Goal: Task Accomplishment & Management: Manage account settings

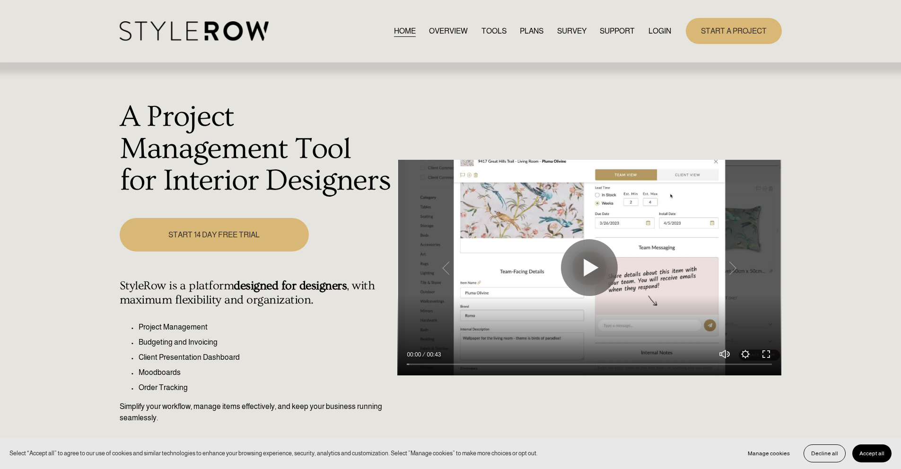
click at [649, 31] on link "LOGIN" at bounding box center [659, 31] width 23 height 13
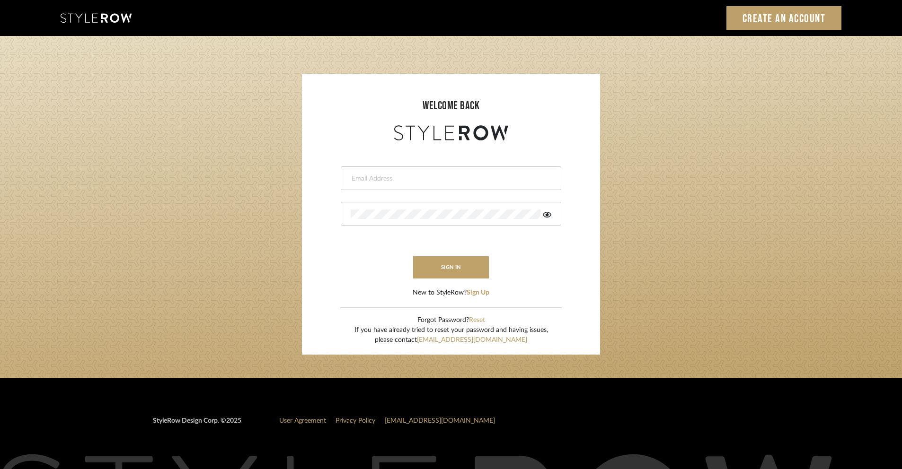
click at [469, 186] on div at bounding box center [451, 178] width 220 height 24
type input "ashley@winnieandcointeriors.com"
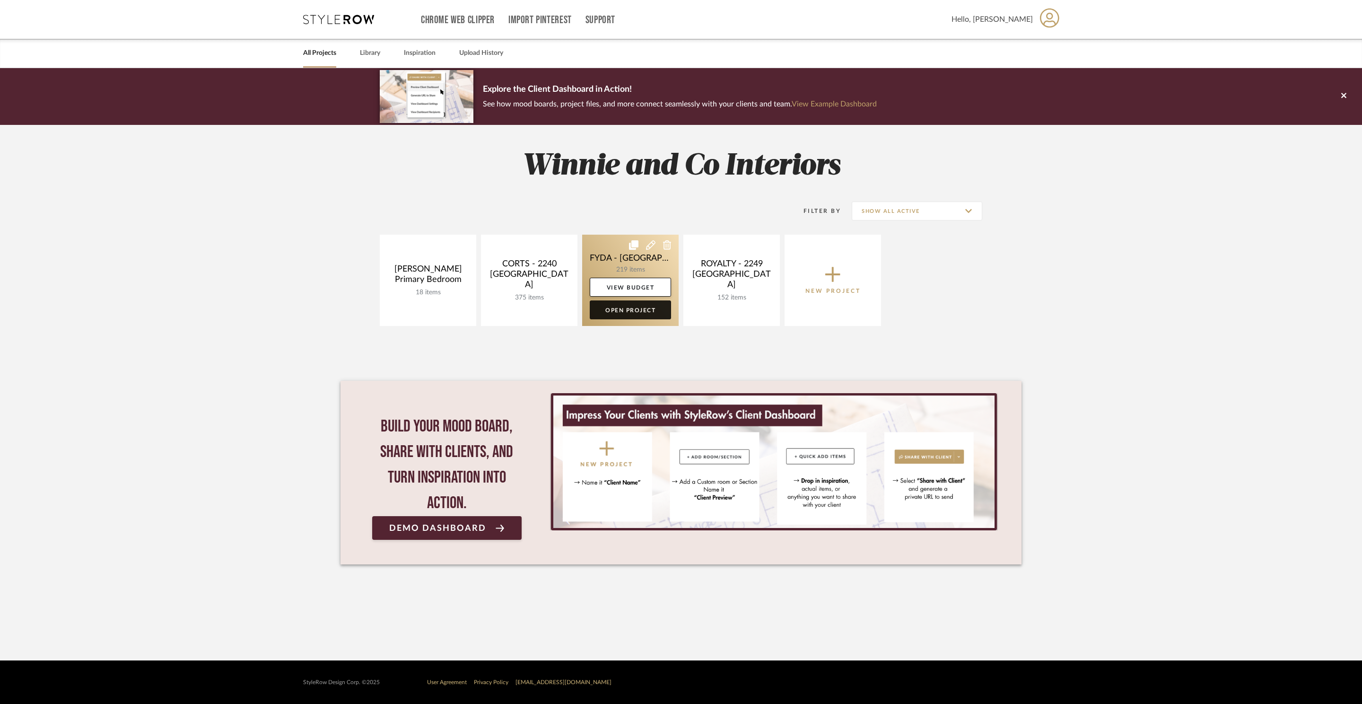
click at [631, 312] on link "Open Project" at bounding box center [630, 309] width 81 height 19
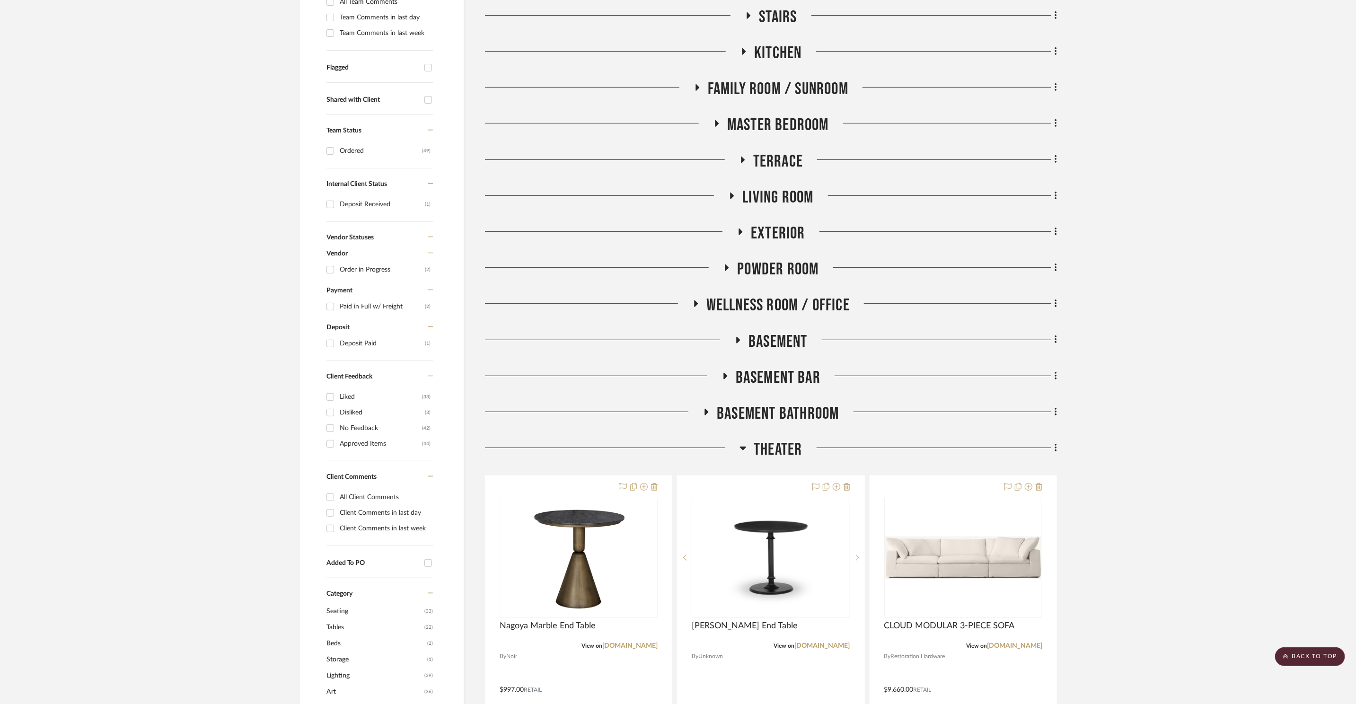
scroll to position [717, 0]
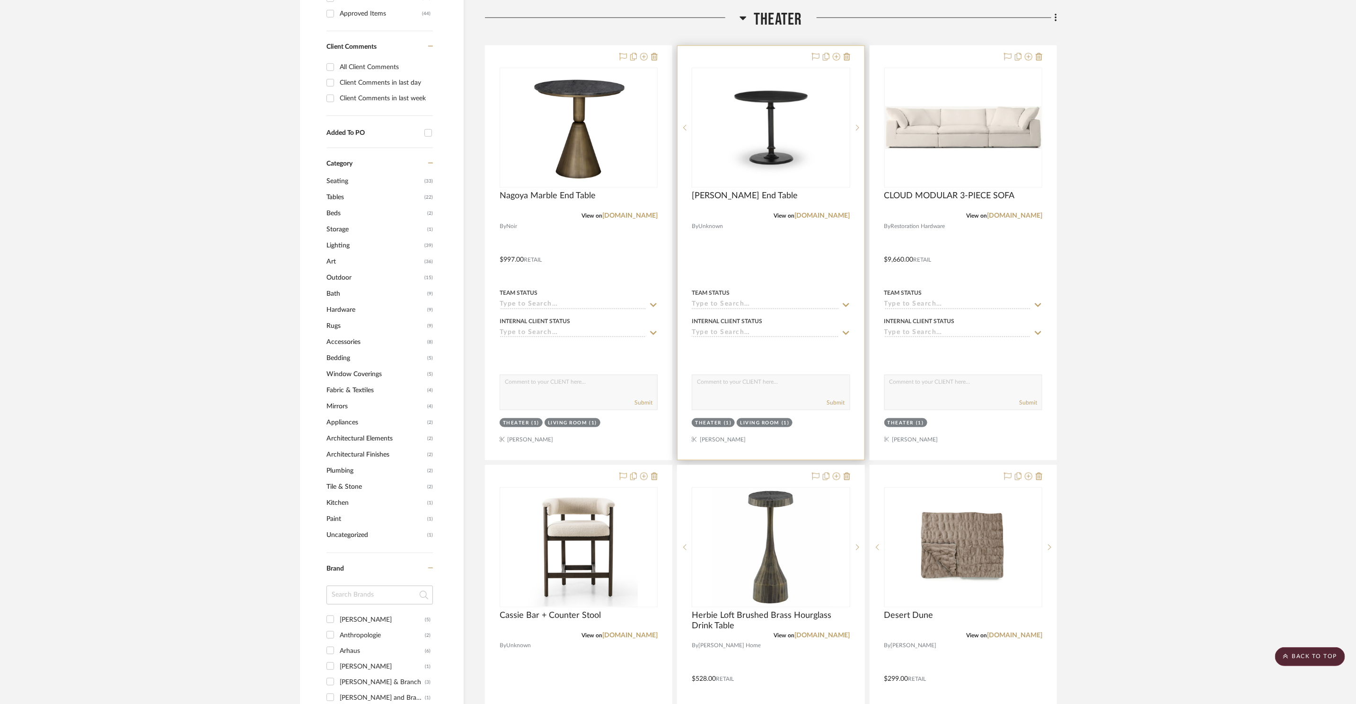
click at [849, 57] on div at bounding box center [770, 253] width 186 height 414
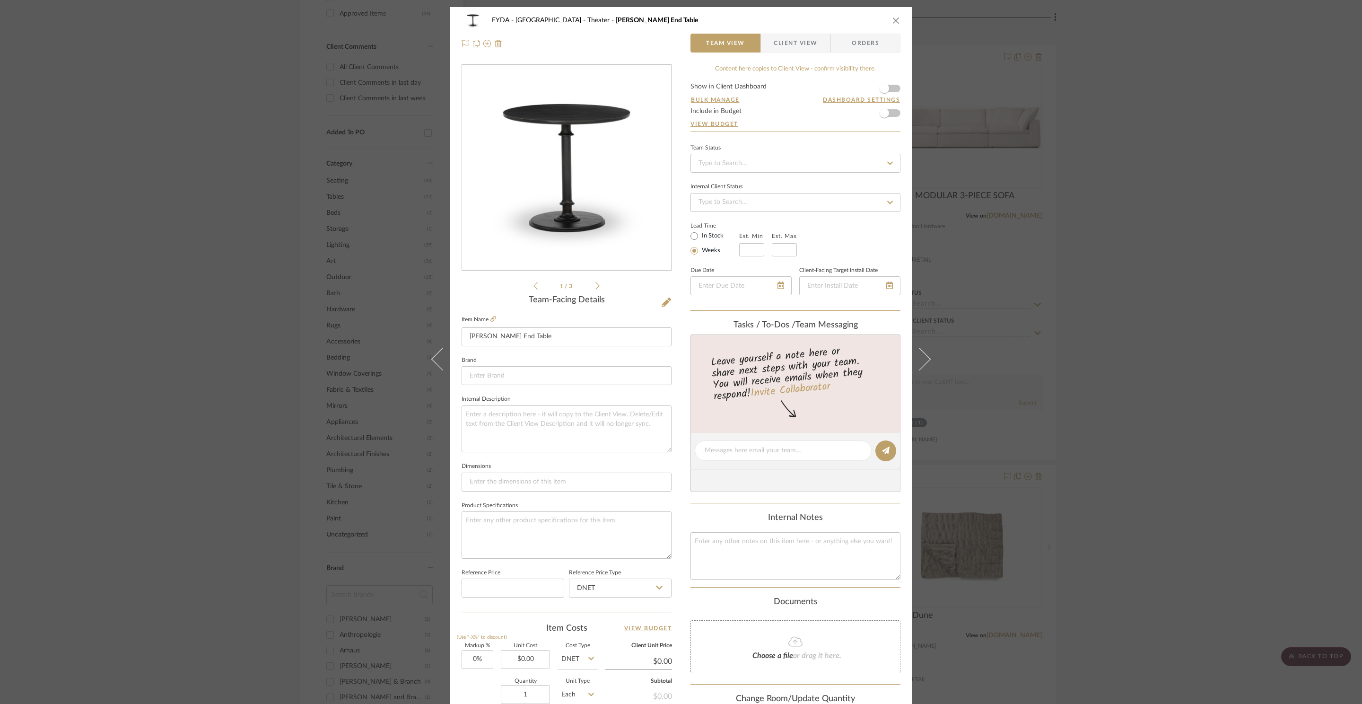
drag, startPoint x: 893, startPoint y: 19, endPoint x: 890, endPoint y: 31, distance: 12.1
click at [893, 19] on icon "close" at bounding box center [897, 21] width 8 height 8
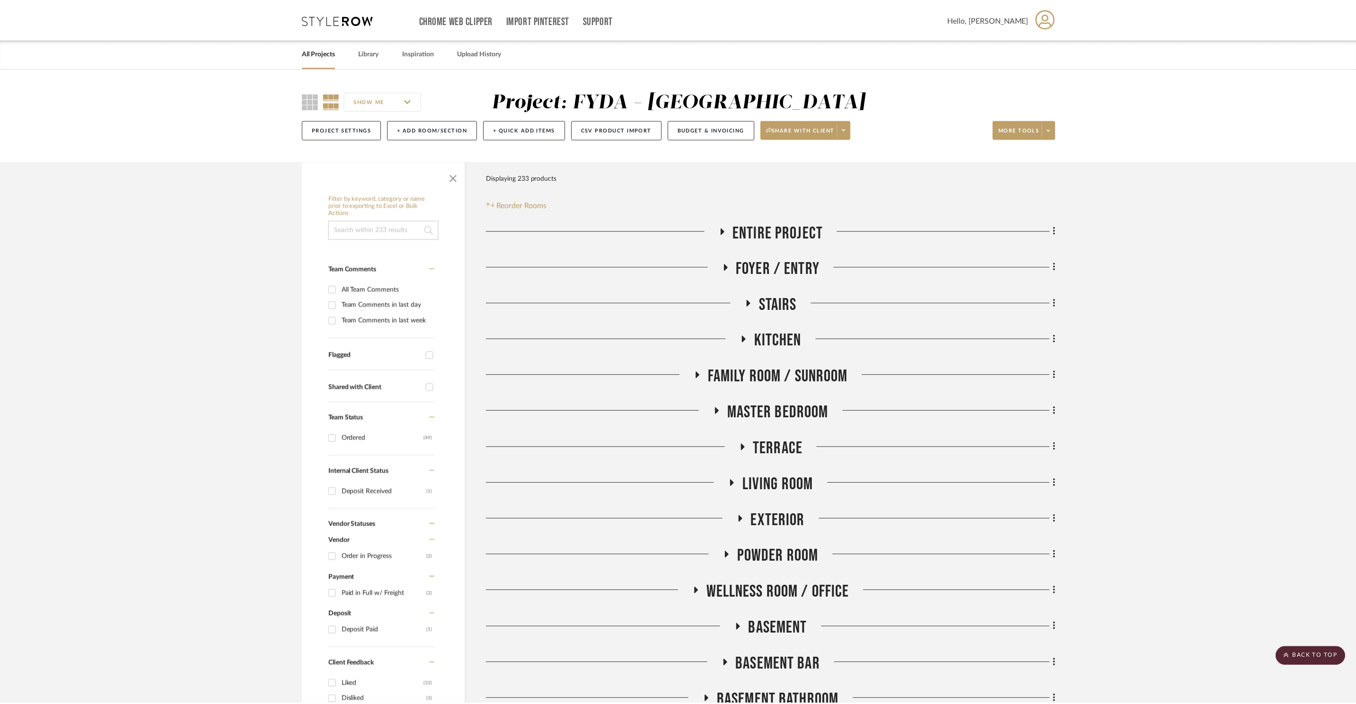
scroll to position [717, 0]
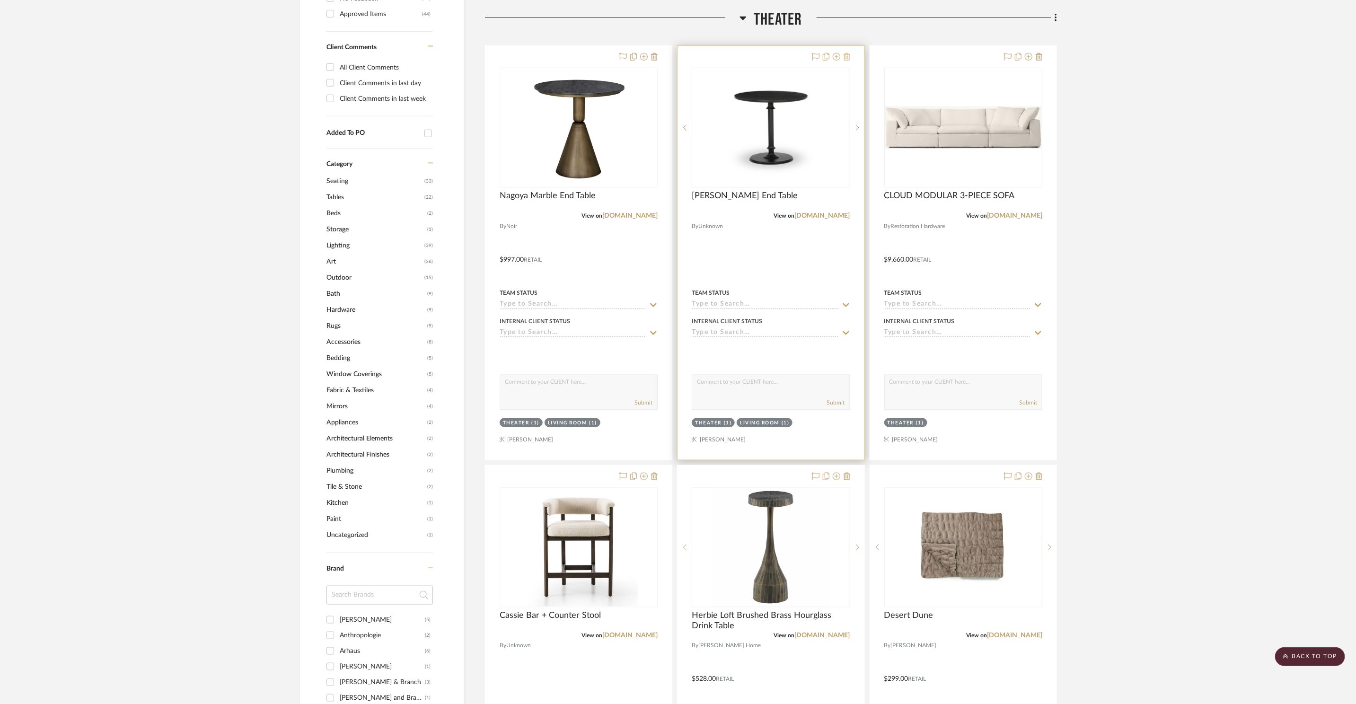
click at [849, 55] on icon at bounding box center [846, 57] width 7 height 8
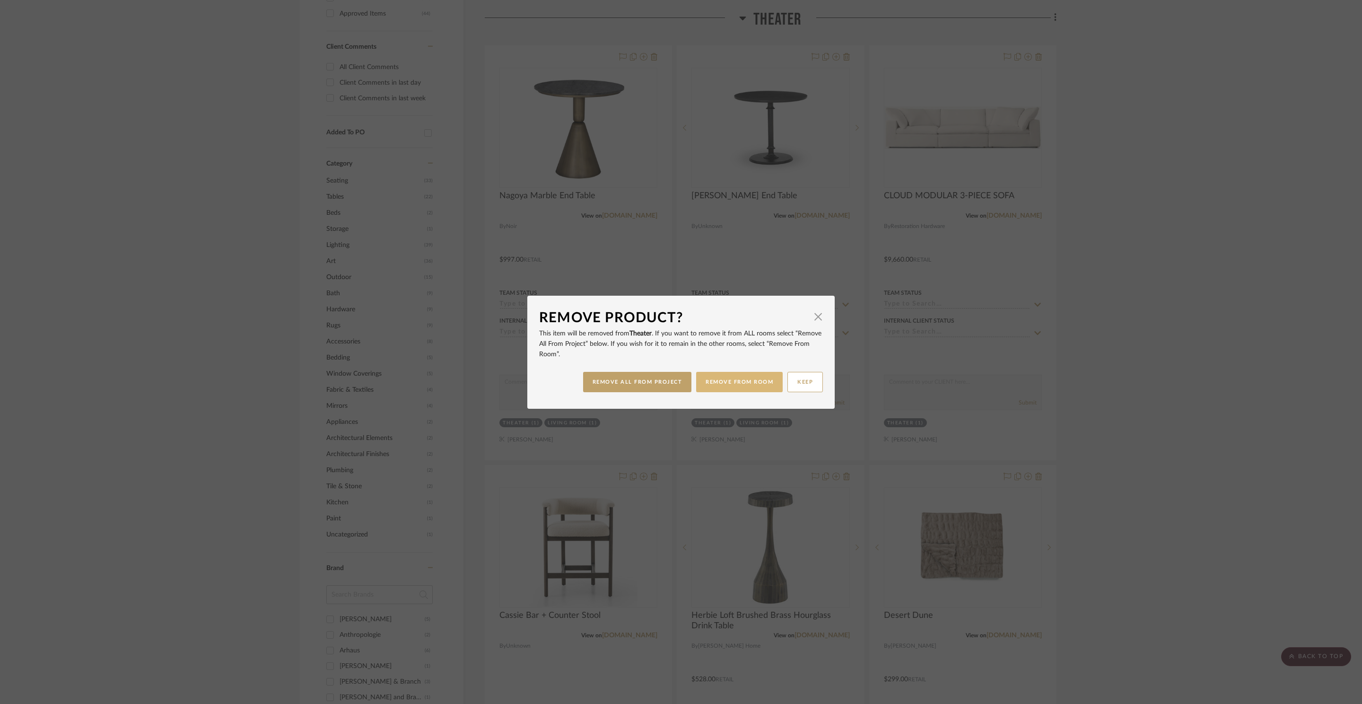
click at [732, 388] on button "REMOVE FROM ROOM" at bounding box center [739, 382] width 87 height 20
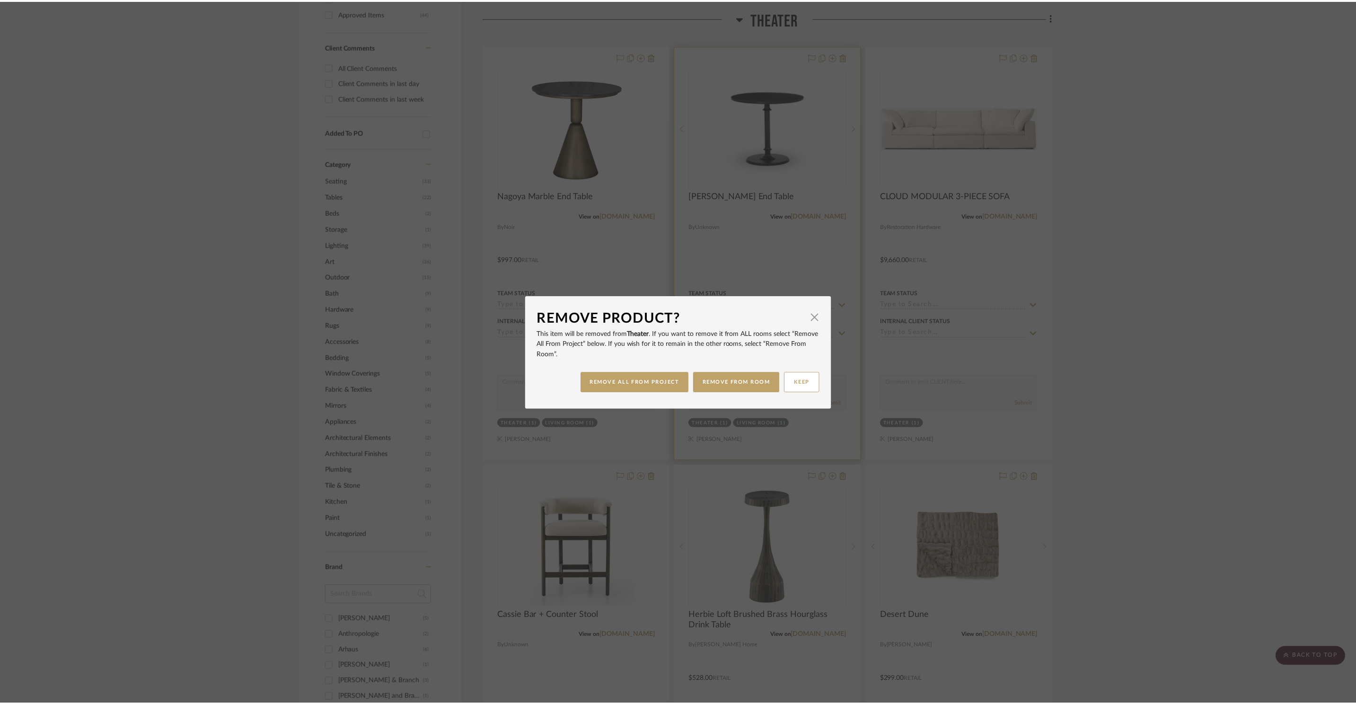
scroll to position [717, 0]
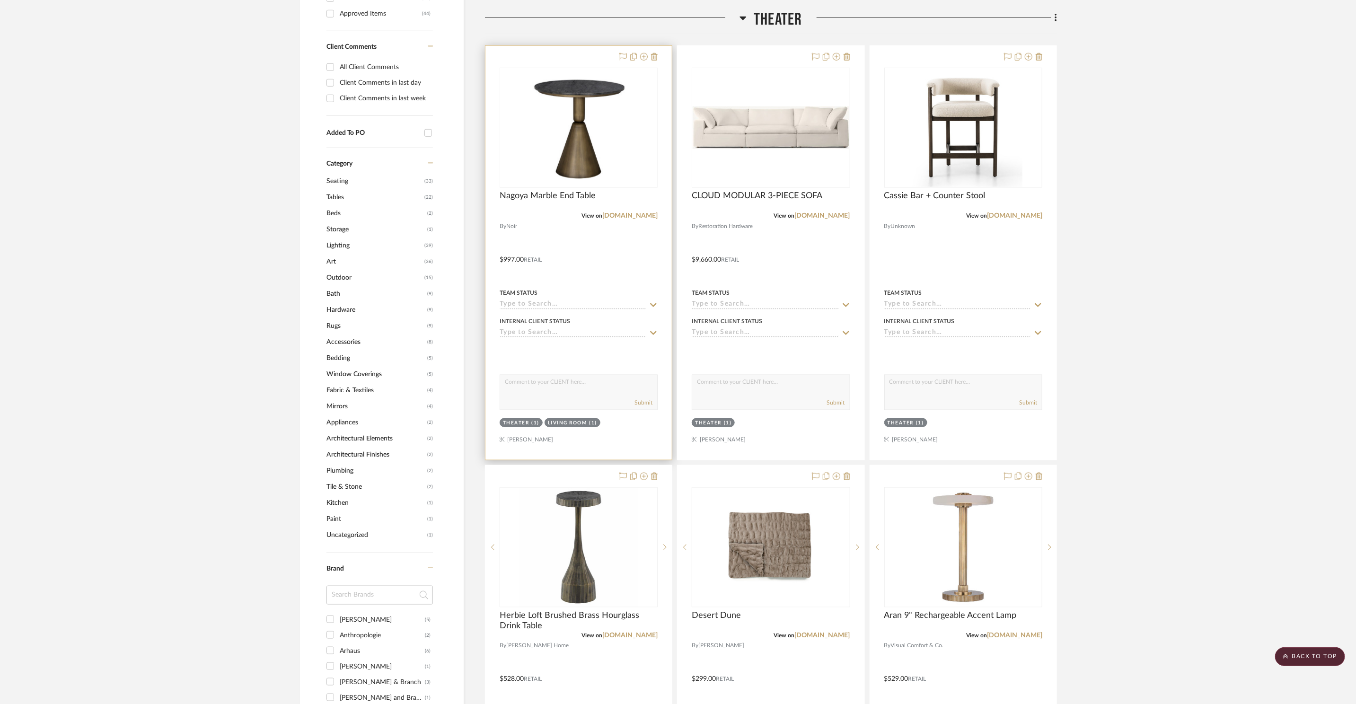
click at [657, 61] on div at bounding box center [578, 253] width 186 height 414
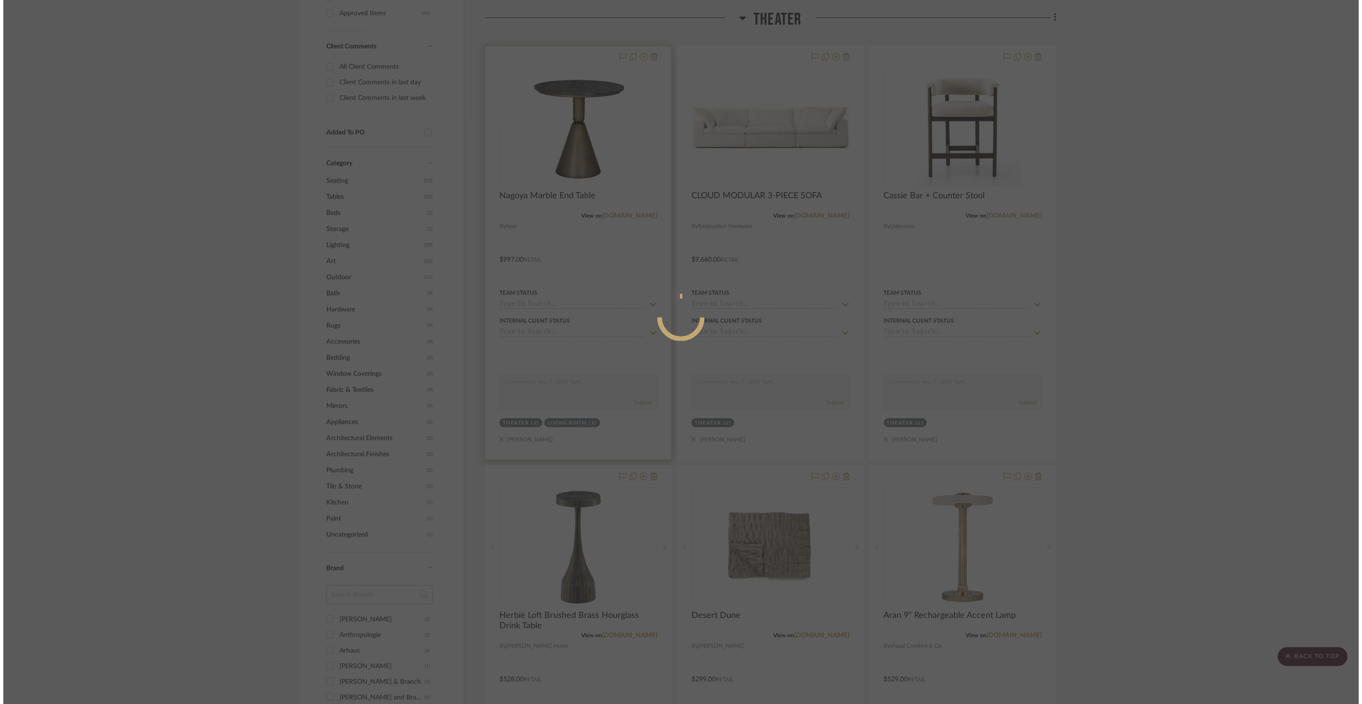
scroll to position [0, 0]
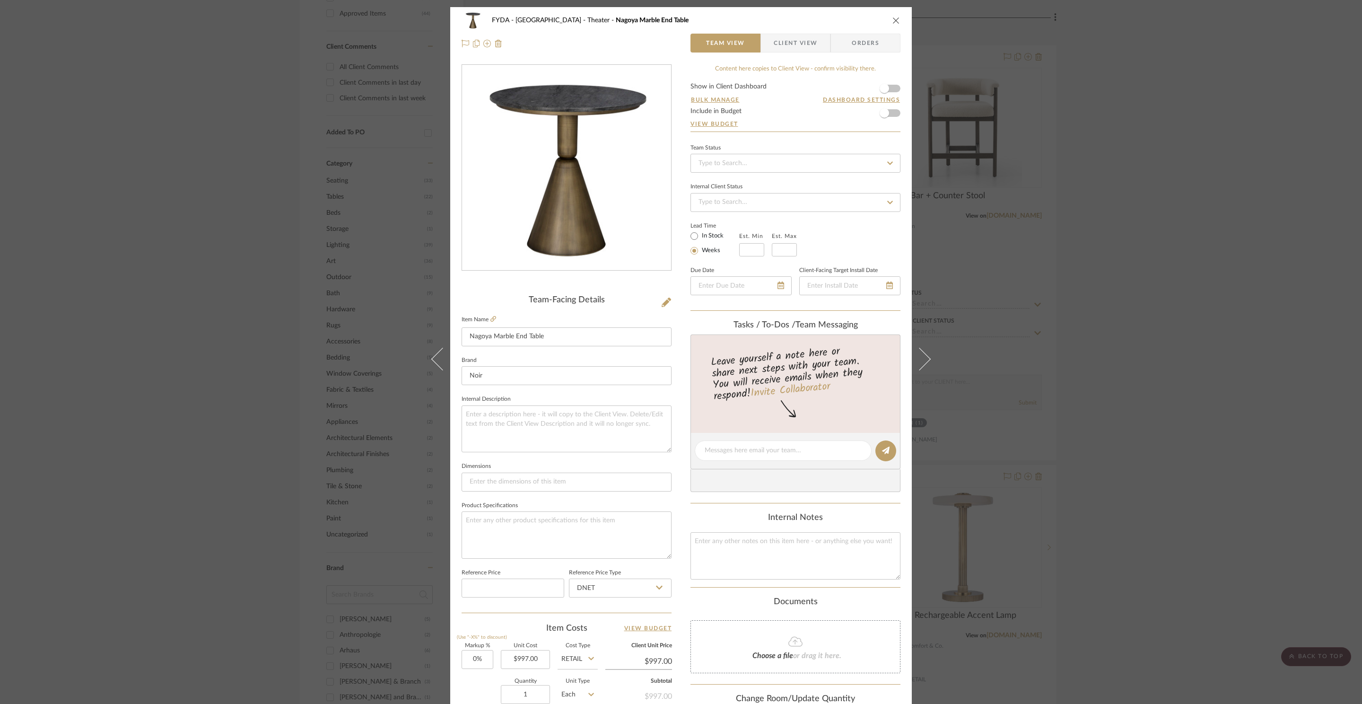
click at [893, 18] on icon "close" at bounding box center [897, 21] width 8 height 8
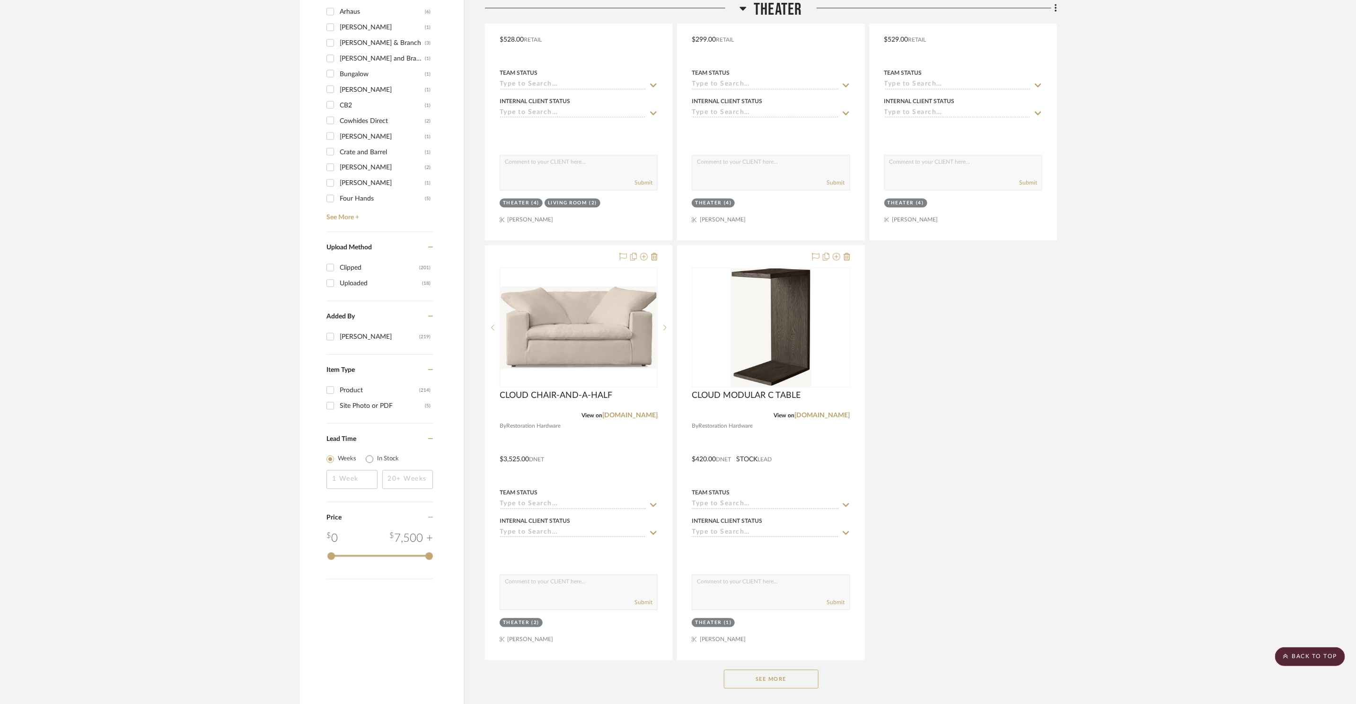
scroll to position [1367, 0]
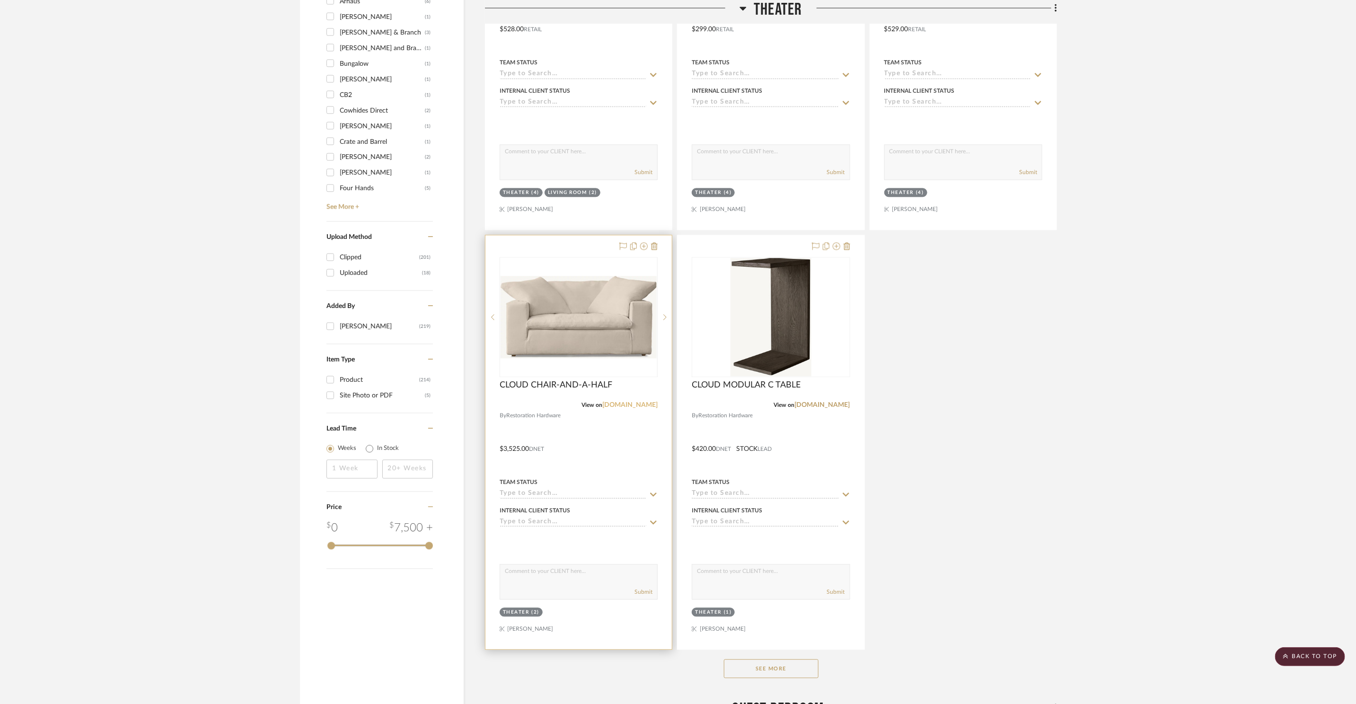
click at [649, 405] on link "[DOMAIN_NAME]" at bounding box center [629, 405] width 55 height 7
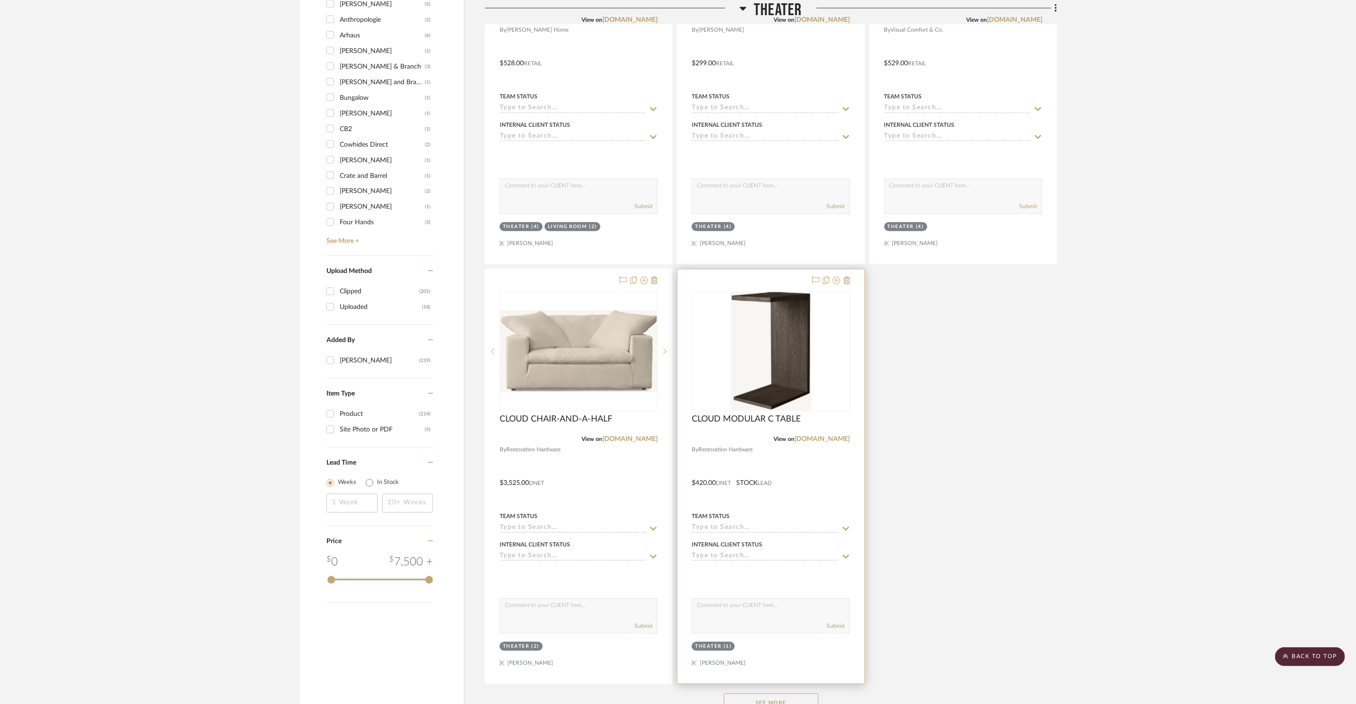
scroll to position [1438, 0]
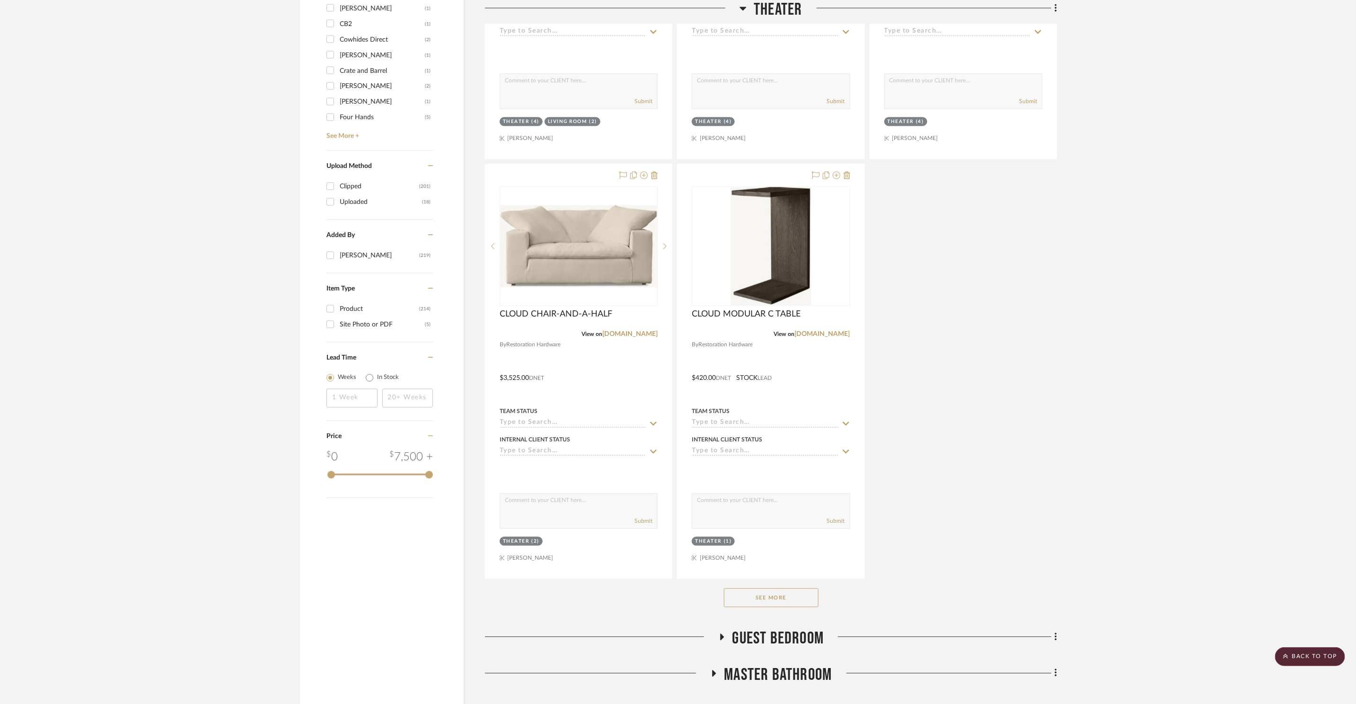
click at [787, 591] on button "See More" at bounding box center [771, 597] width 95 height 19
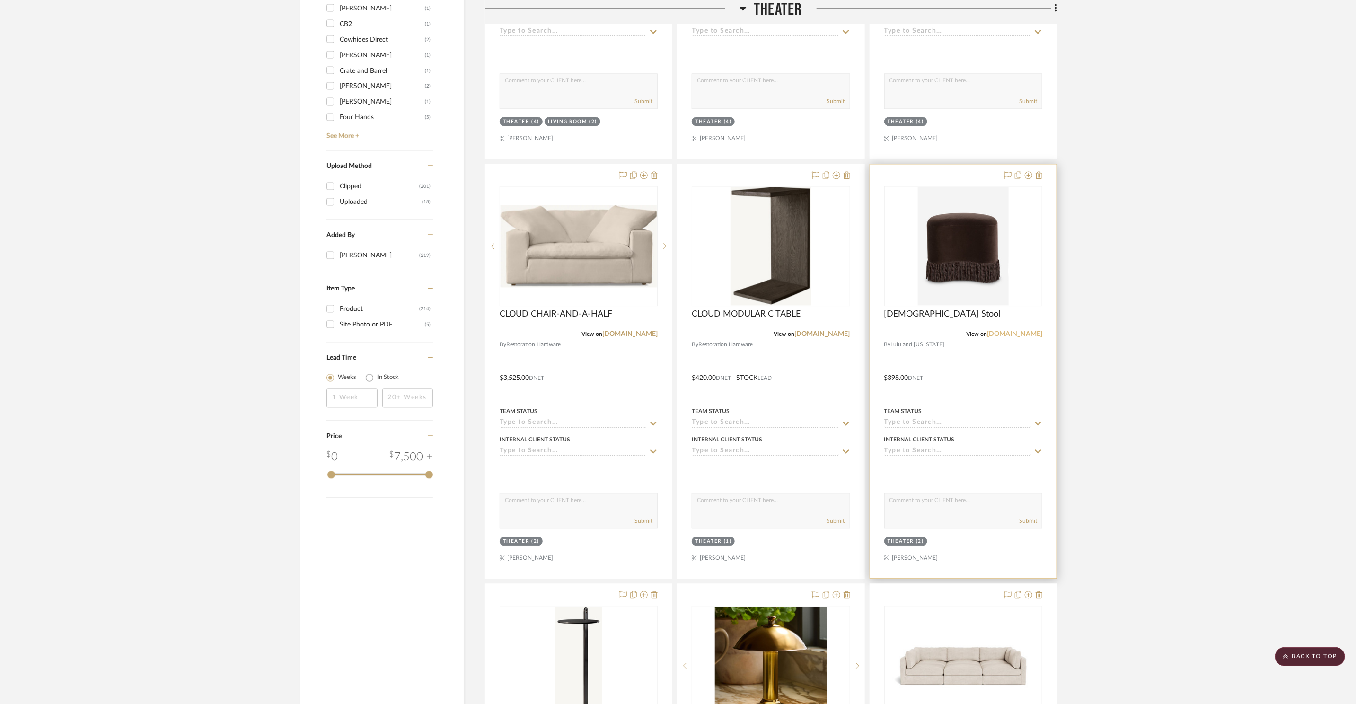
click at [1007, 336] on link "[DOMAIN_NAME]" at bounding box center [1014, 334] width 55 height 7
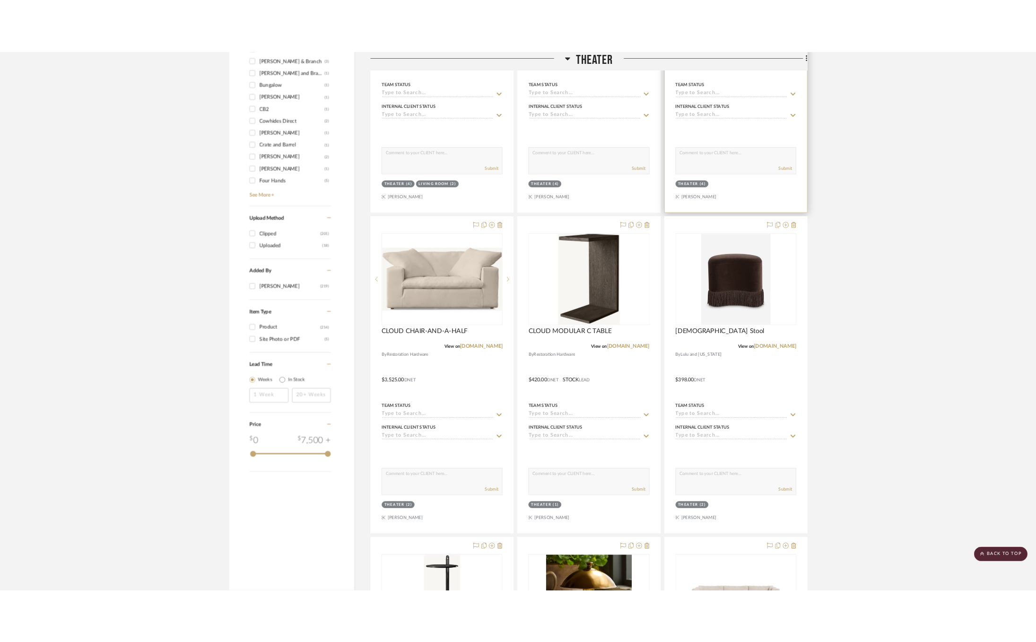
scroll to position [1388, 0]
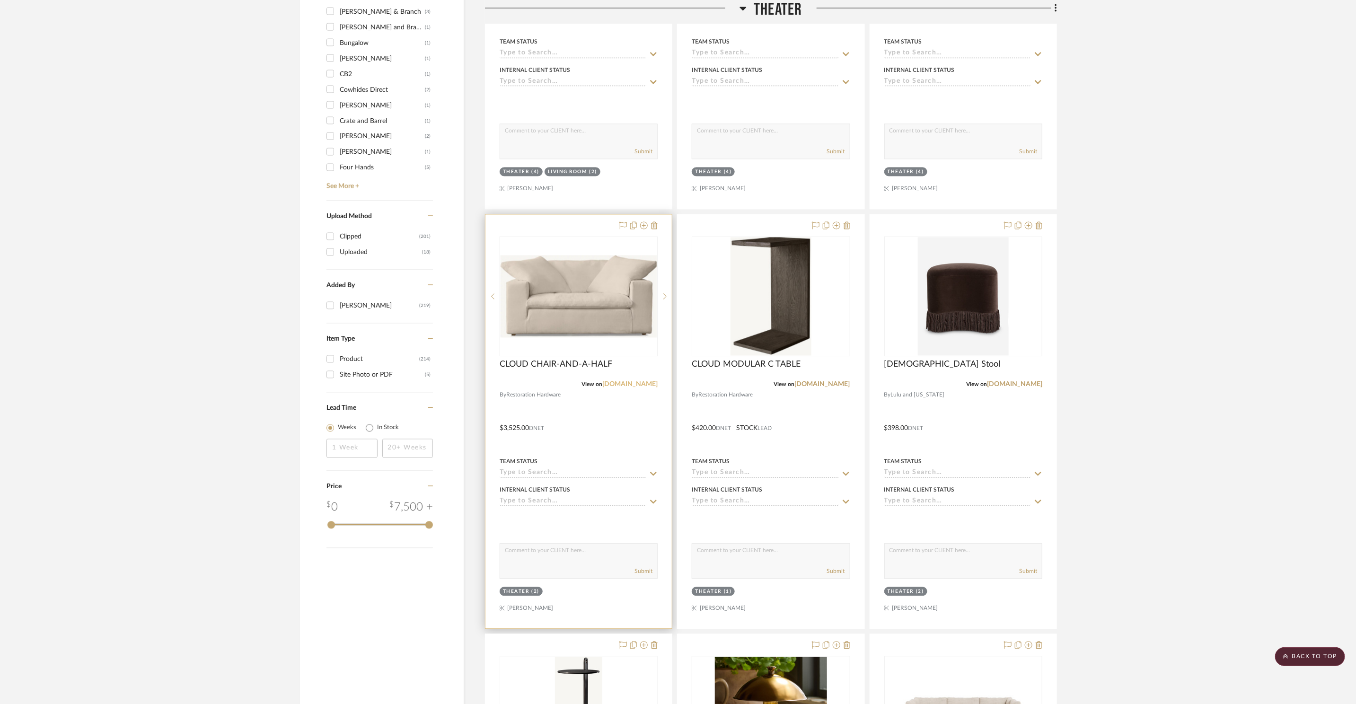
click at [645, 383] on link "[DOMAIN_NAME]" at bounding box center [629, 384] width 55 height 7
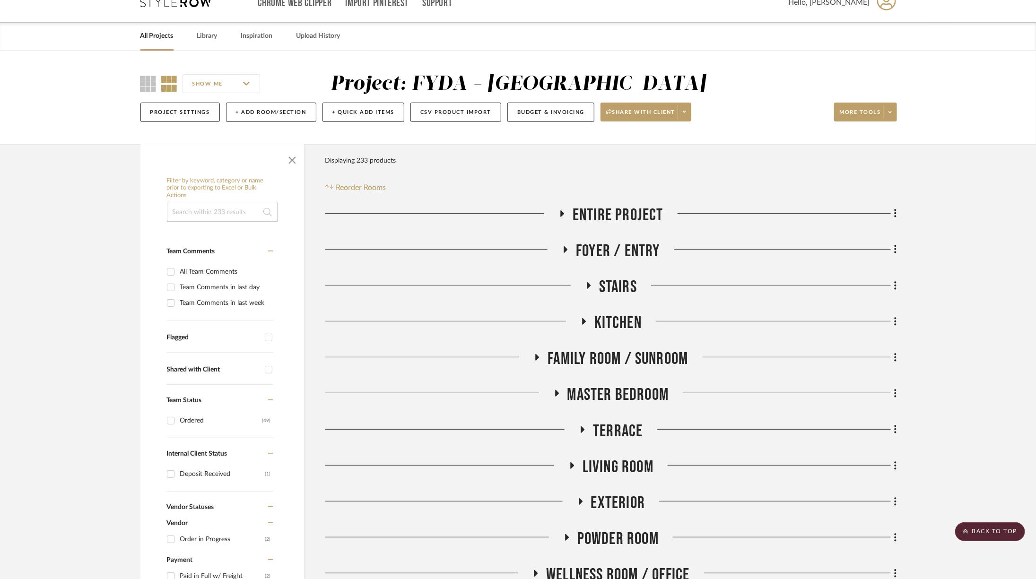
scroll to position [0, 0]
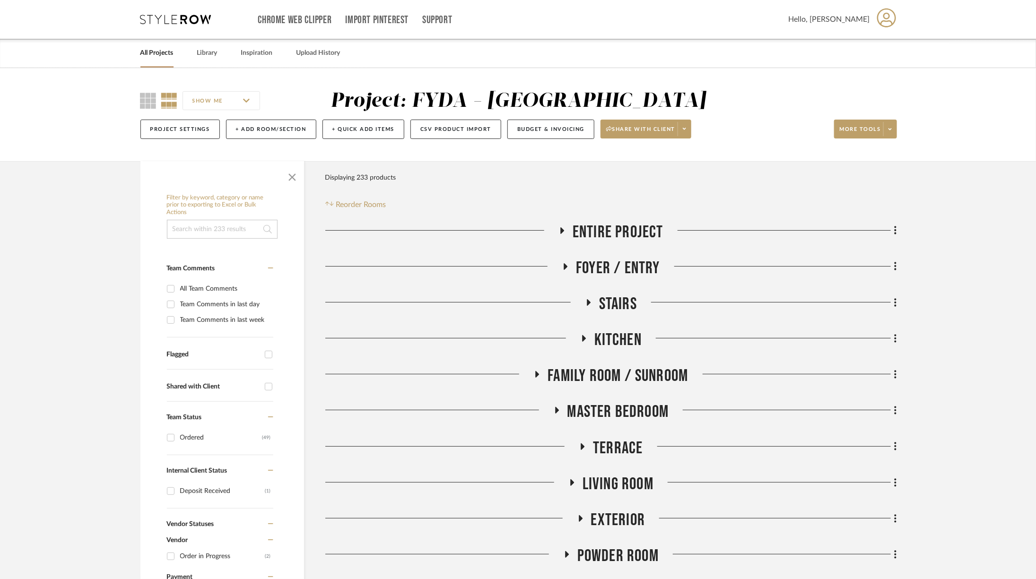
click at [620, 411] on span "Master Bedroom" at bounding box center [619, 412] width 102 height 20
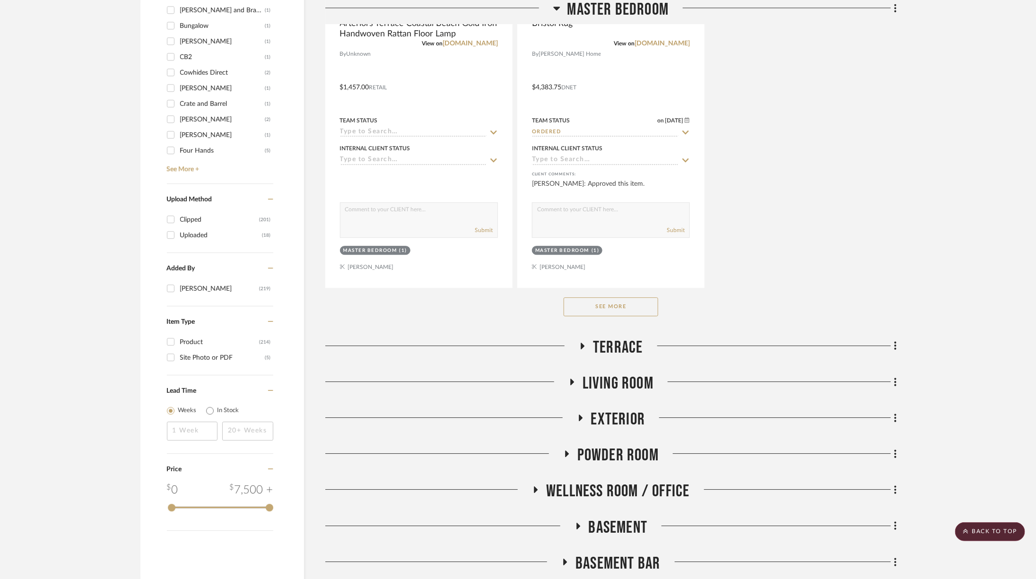
scroll to position [1432, 0]
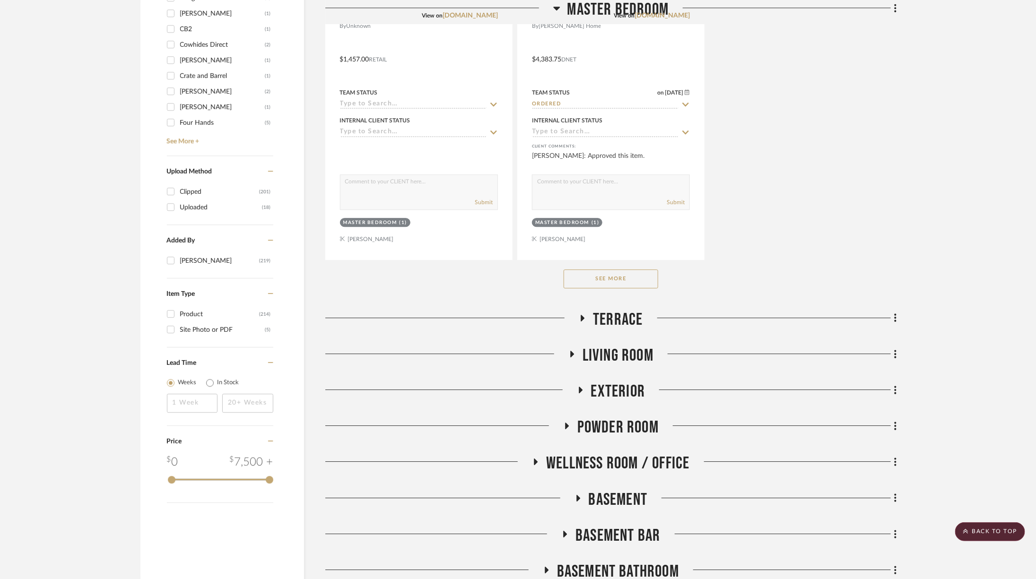
click at [622, 280] on button "See More" at bounding box center [611, 279] width 95 height 19
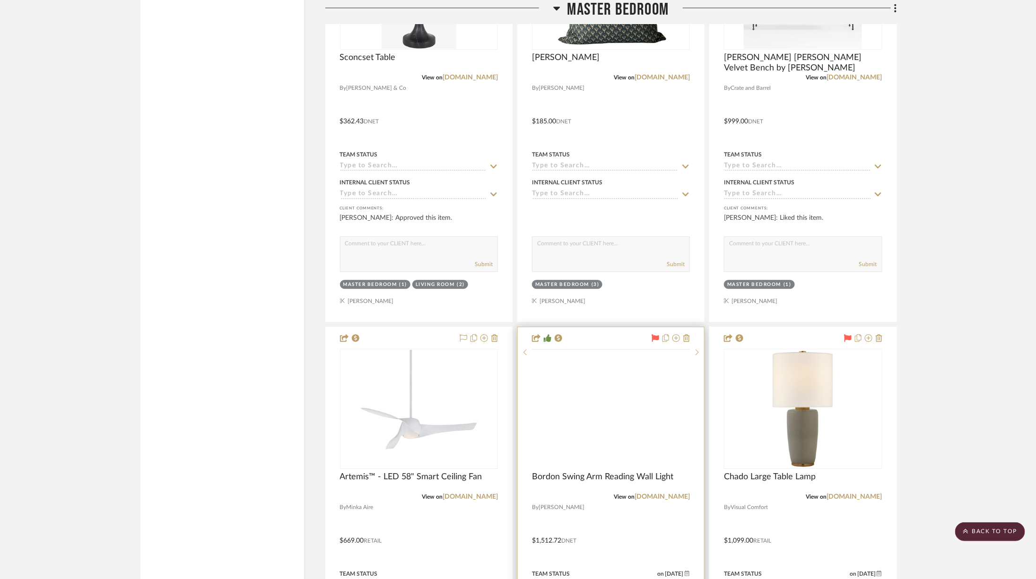
scroll to position [3481, 0]
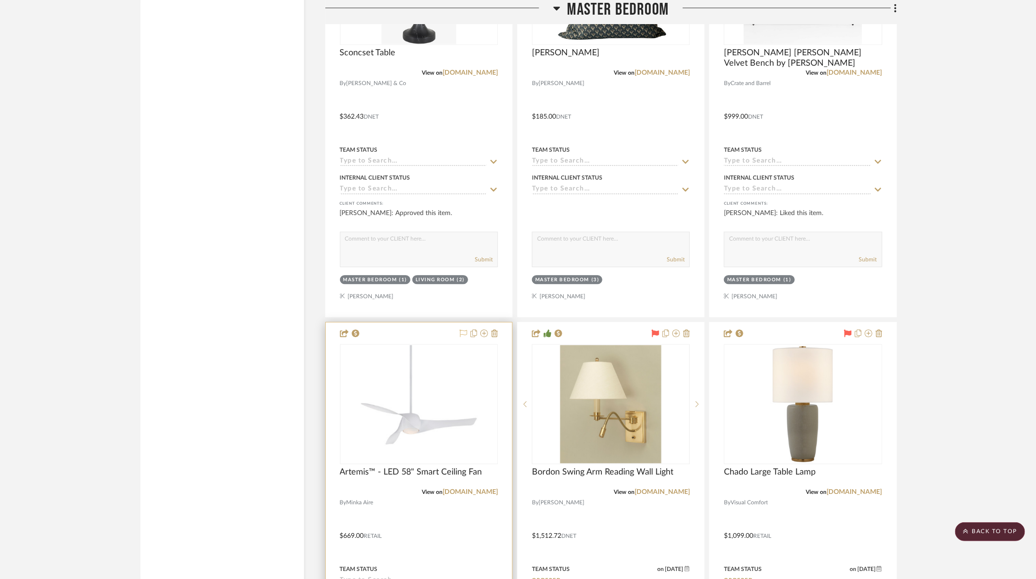
click at [464, 330] on icon at bounding box center [464, 334] width 8 height 8
click at [432, 393] on img "0" at bounding box center [419, 404] width 118 height 118
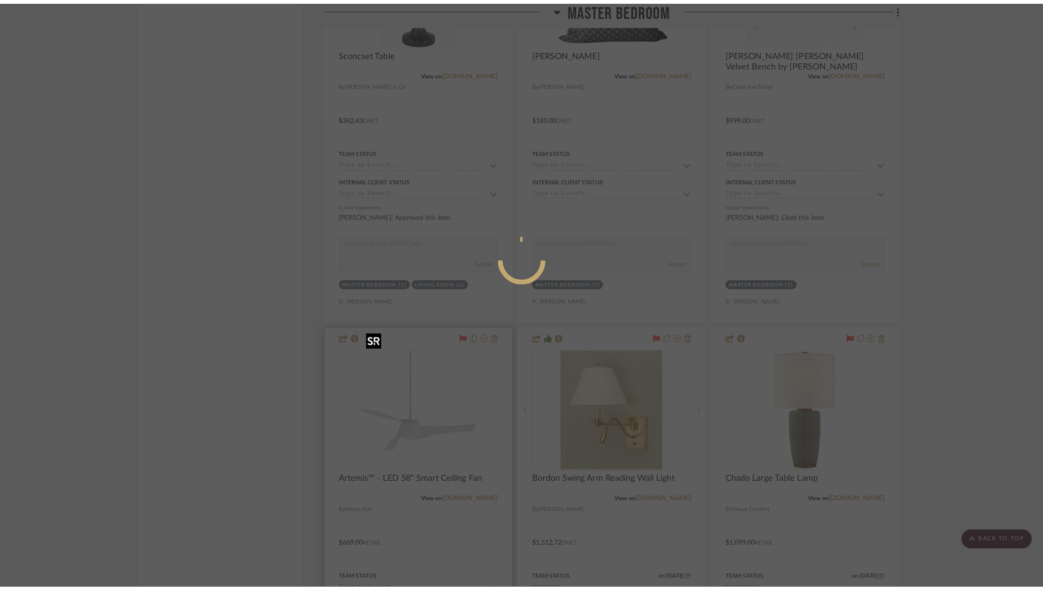
scroll to position [0, 0]
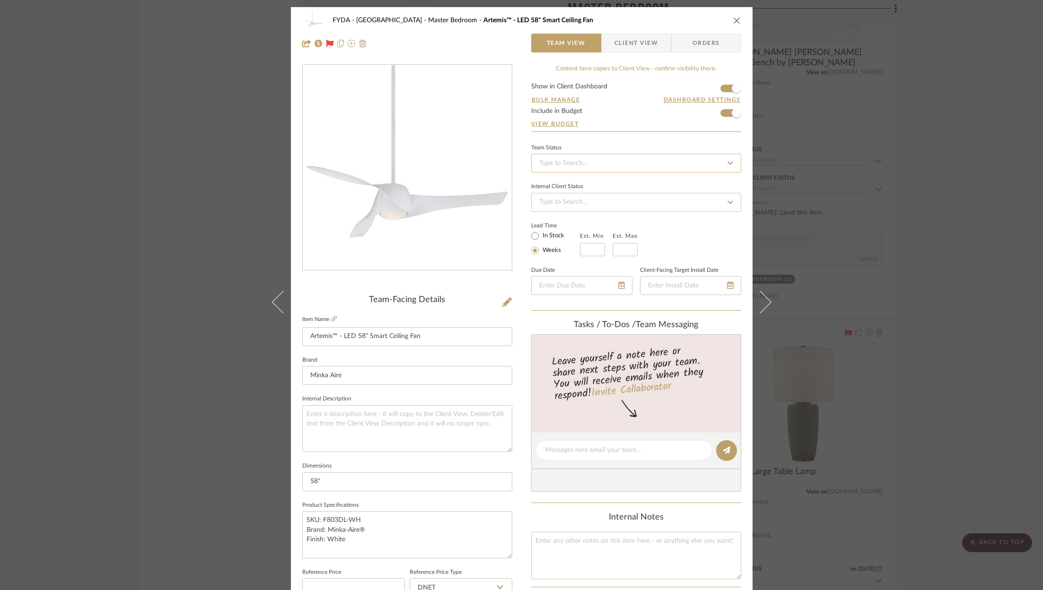
click at [647, 155] on input at bounding box center [636, 163] width 210 height 19
click at [622, 206] on div "Ordered" at bounding box center [632, 212] width 209 height 24
type input "8/28/2025"
type input "Ordered"
type input "8/28/2025"
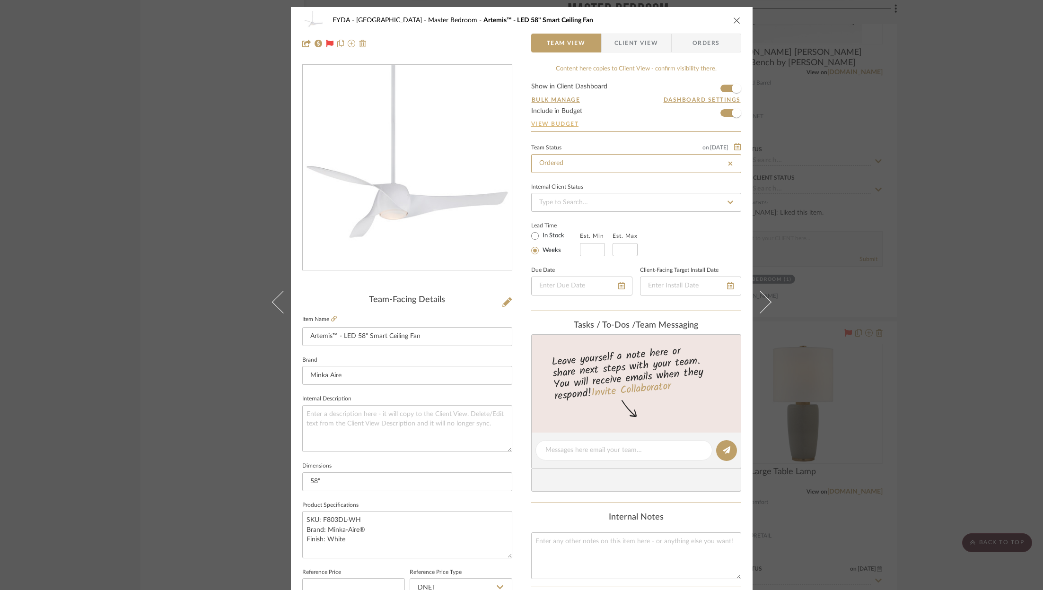
type input "Ordered"
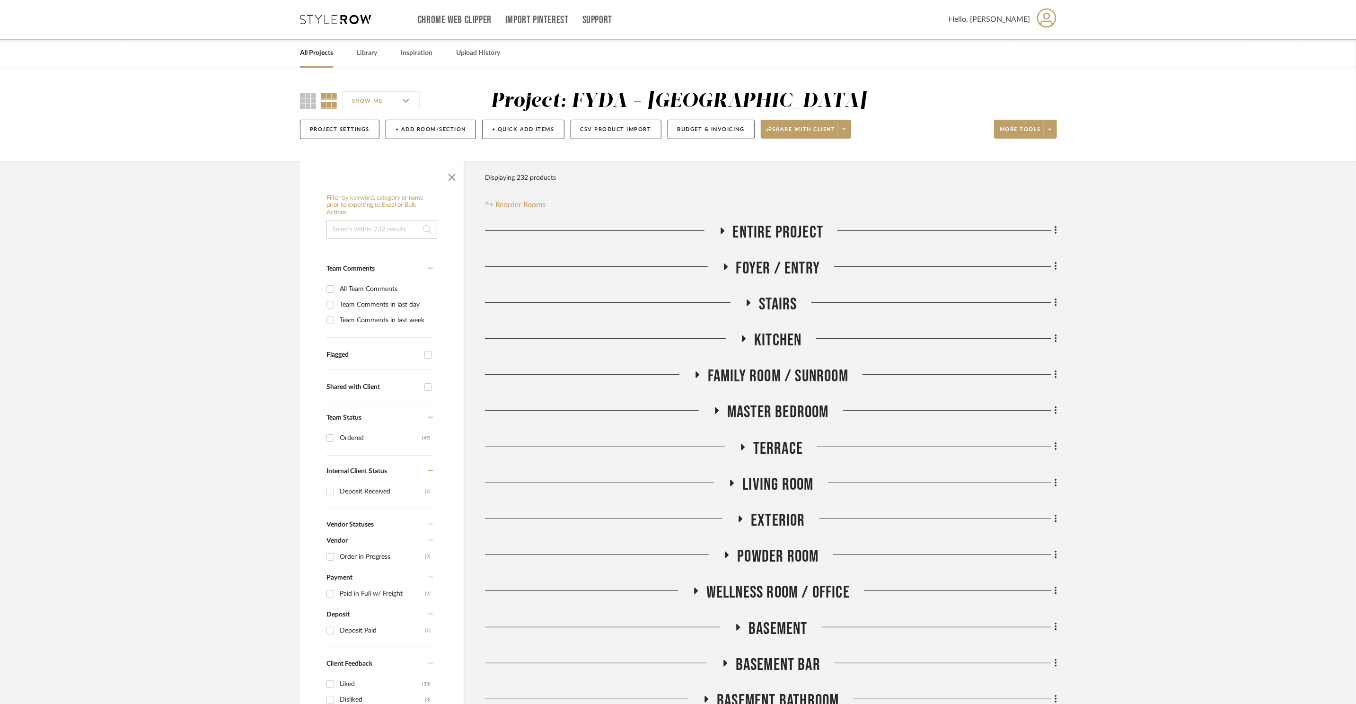
click at [340, 13] on div "Chrome Web Clipper Import Pinterest Support All Projects Library Inspiration Up…" at bounding box center [678, 19] width 757 height 39
click at [342, 15] on icon at bounding box center [335, 19] width 71 height 9
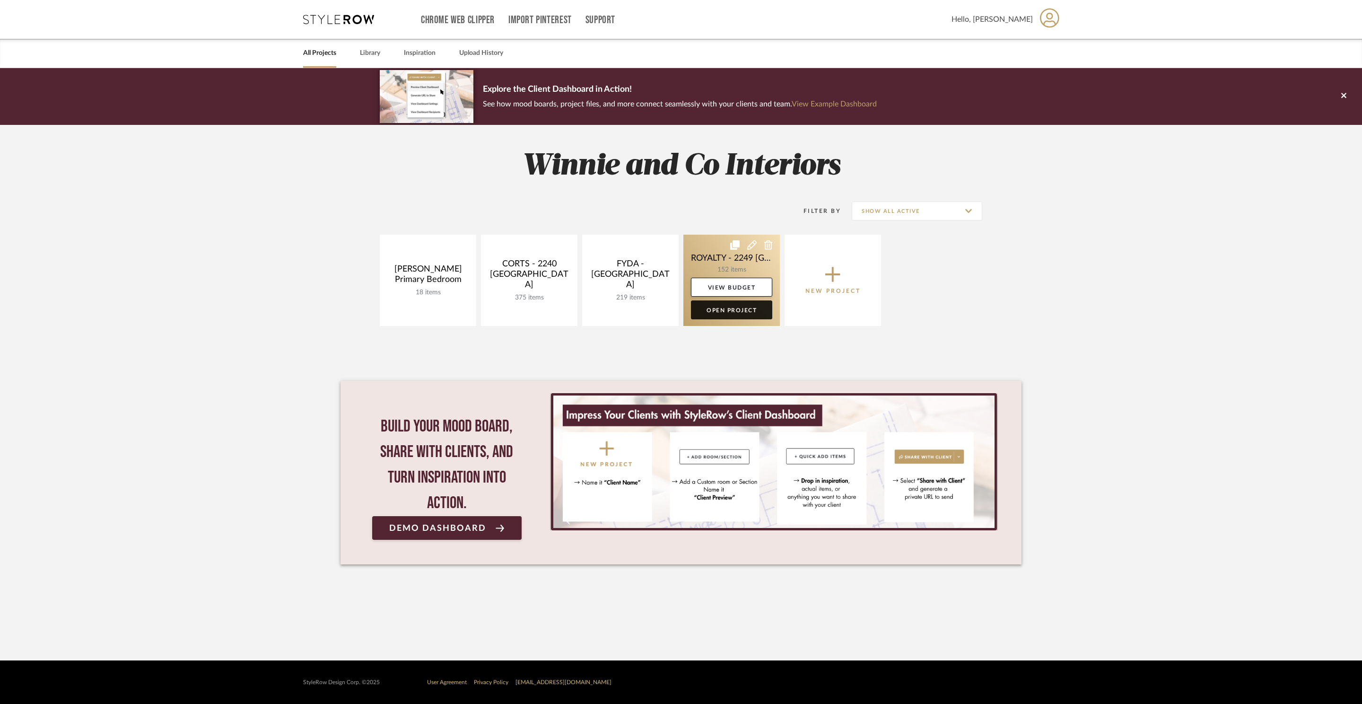
click at [712, 310] on link "Open Project" at bounding box center [731, 309] width 81 height 19
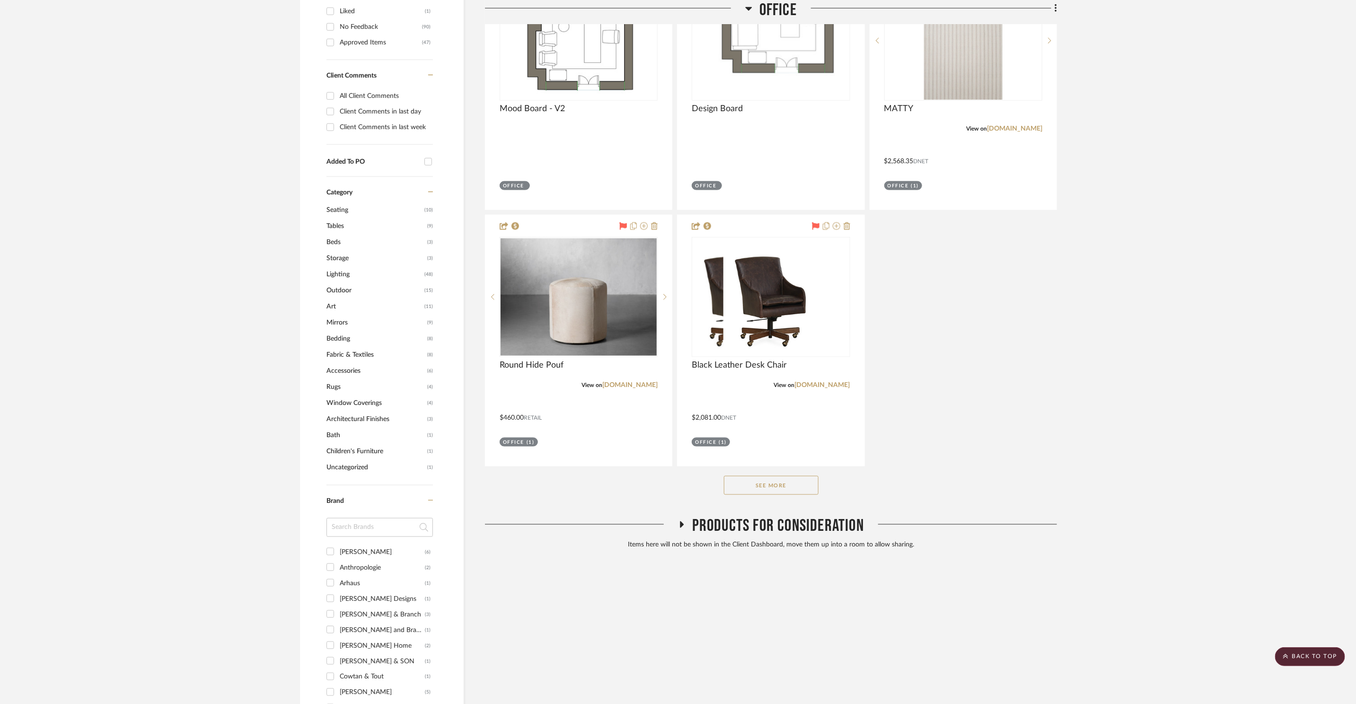
scroll to position [871, 0]
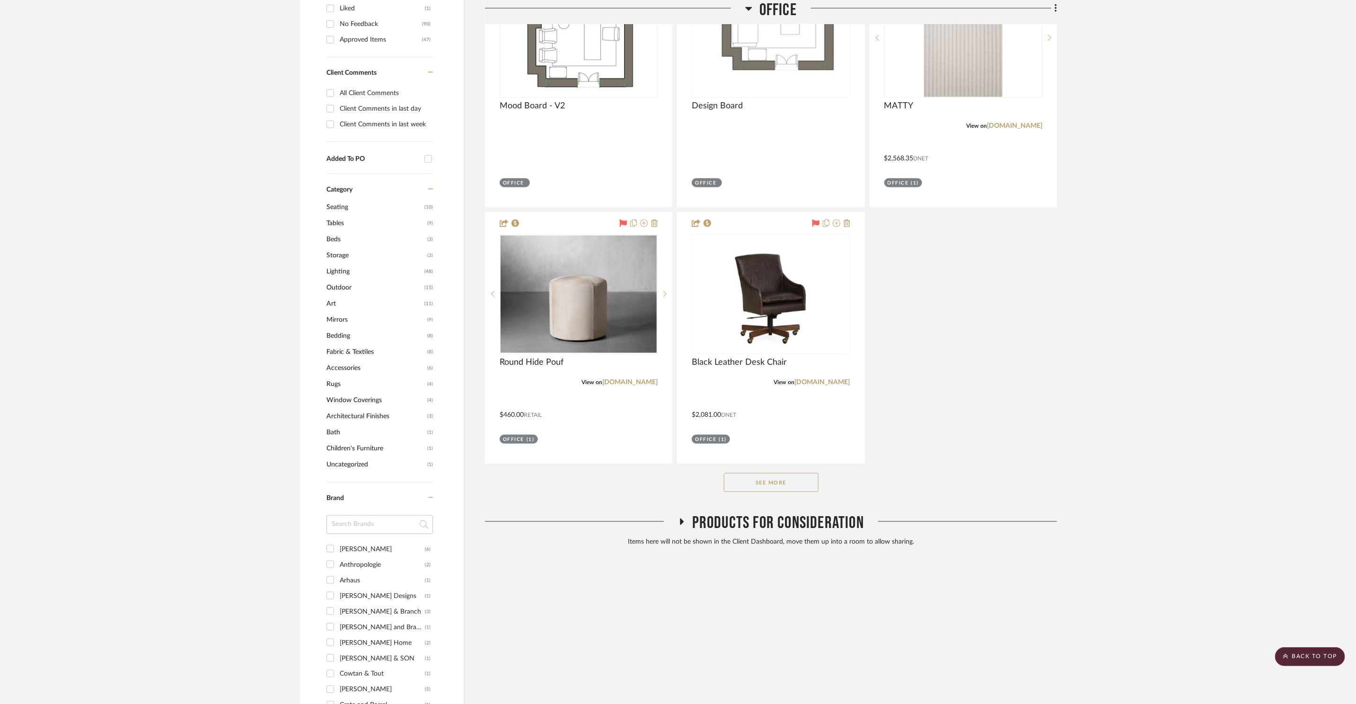
click at [775, 473] on button "See More" at bounding box center [771, 482] width 95 height 19
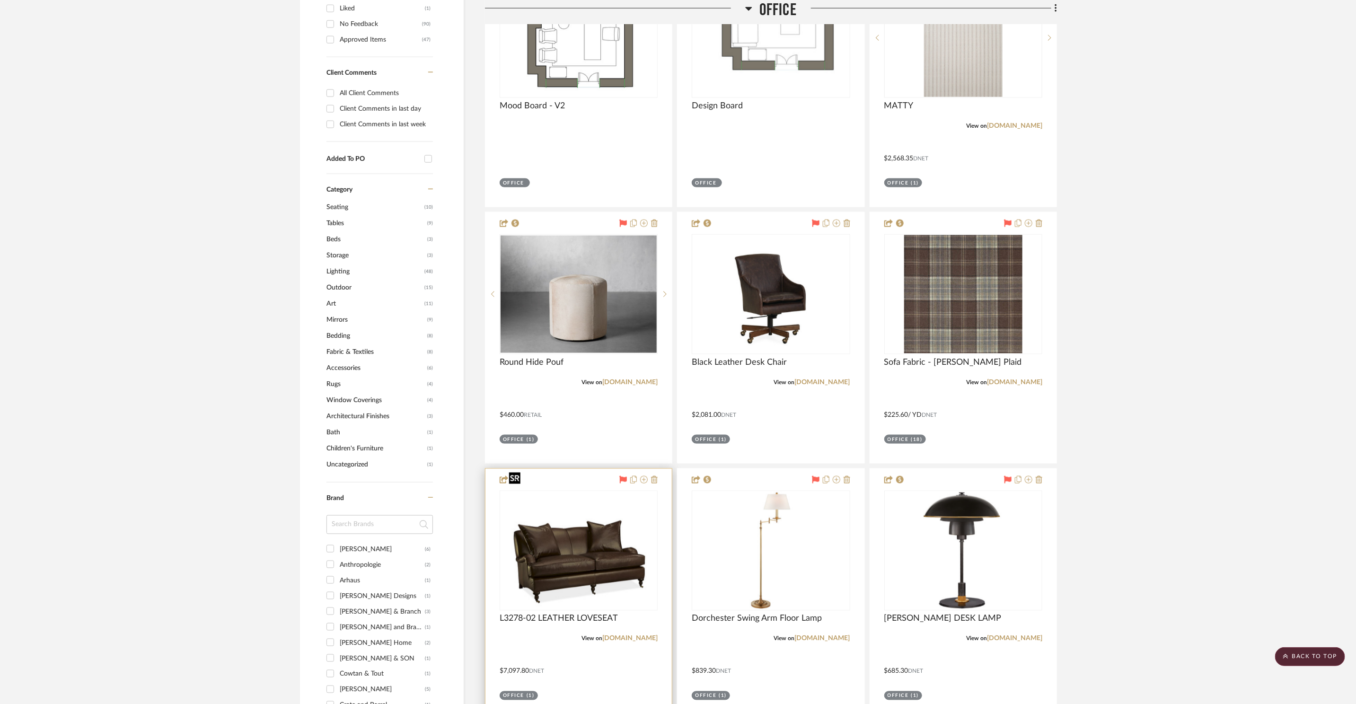
click at [0, 0] on img at bounding box center [0, 0] width 0 height 0
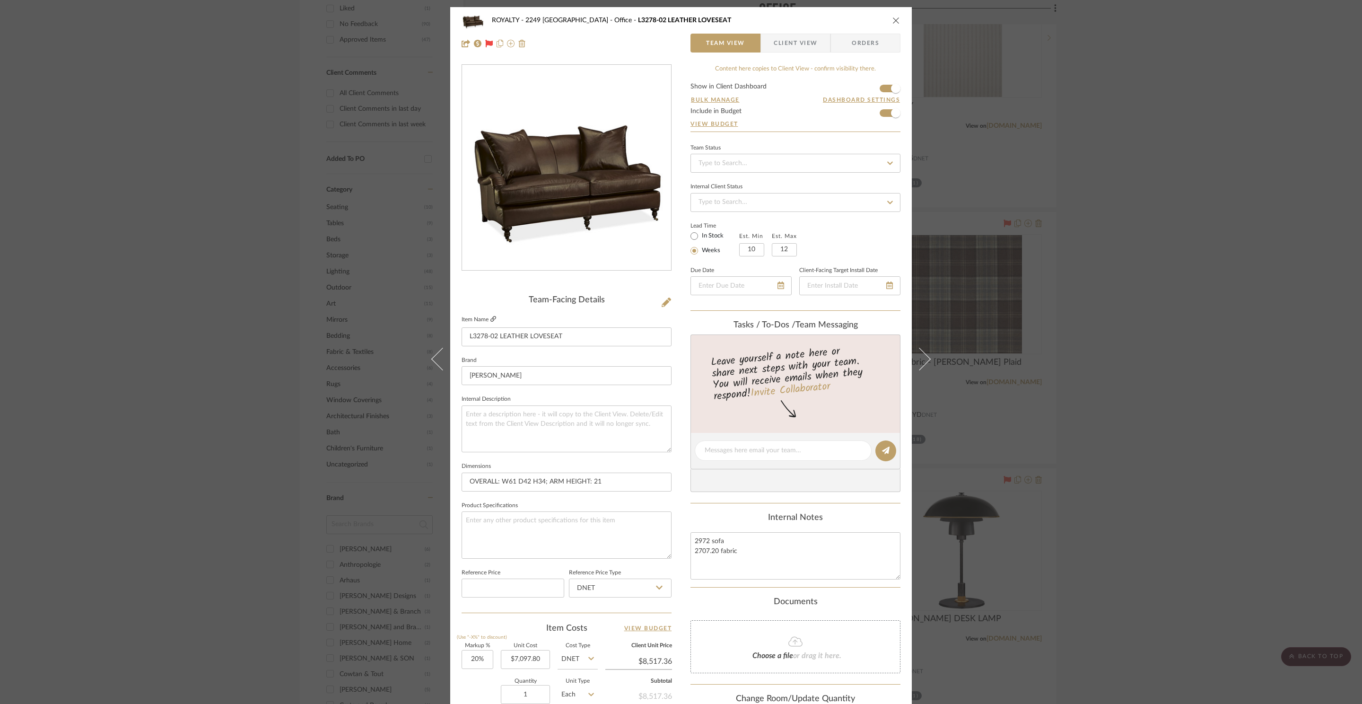
click at [490, 322] on fa-icon at bounding box center [493, 319] width 6 height 6
click at [1170, 117] on div "ROYALTY - 2249 Yorkshire Office L3278-02 LEATHER LOVESEAT Team View Client View…" at bounding box center [681, 352] width 1362 height 704
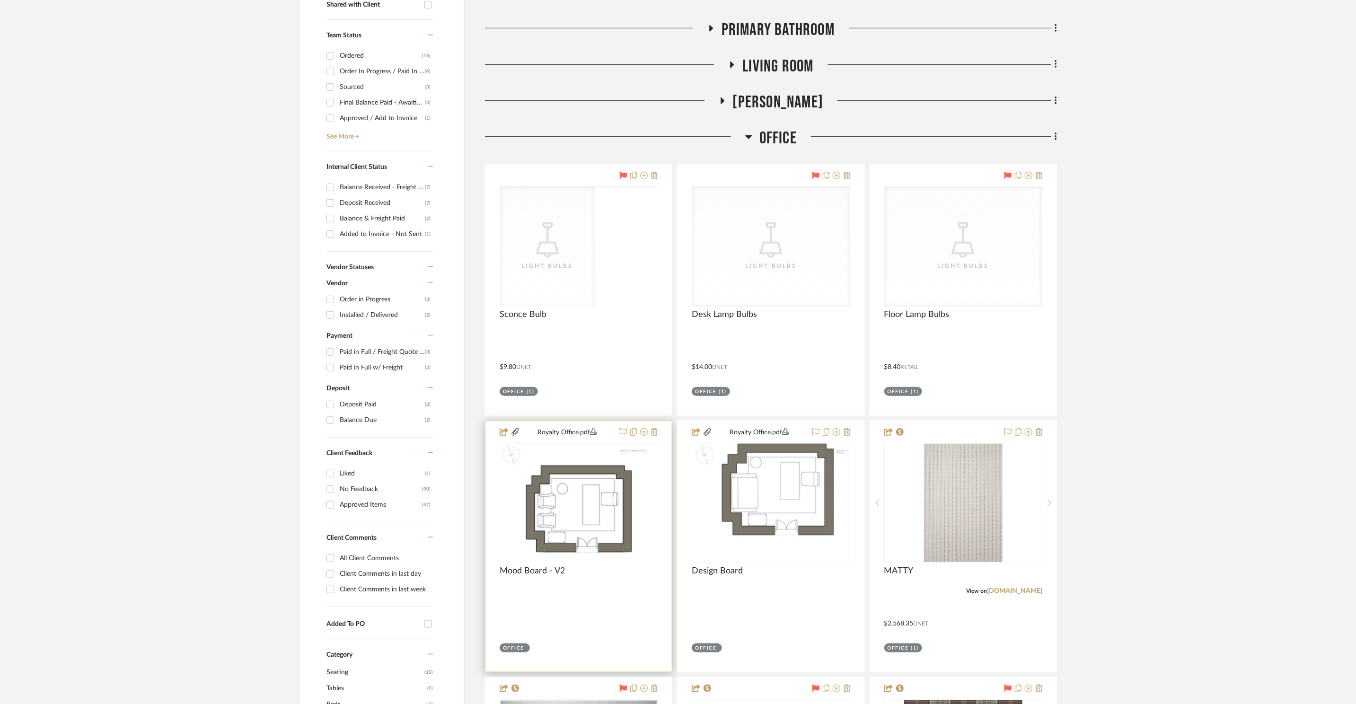
scroll to position [680, 0]
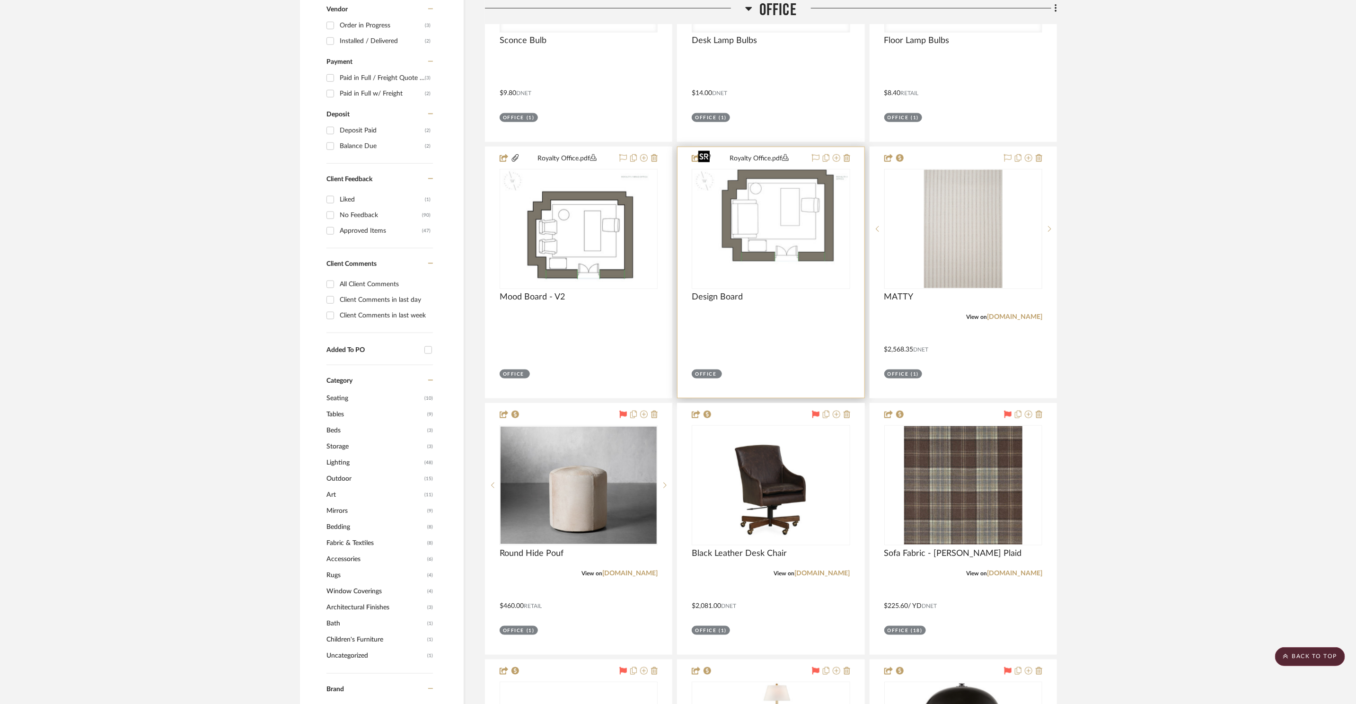
click at [749, 187] on img "0" at bounding box center [770, 229] width 153 height 118
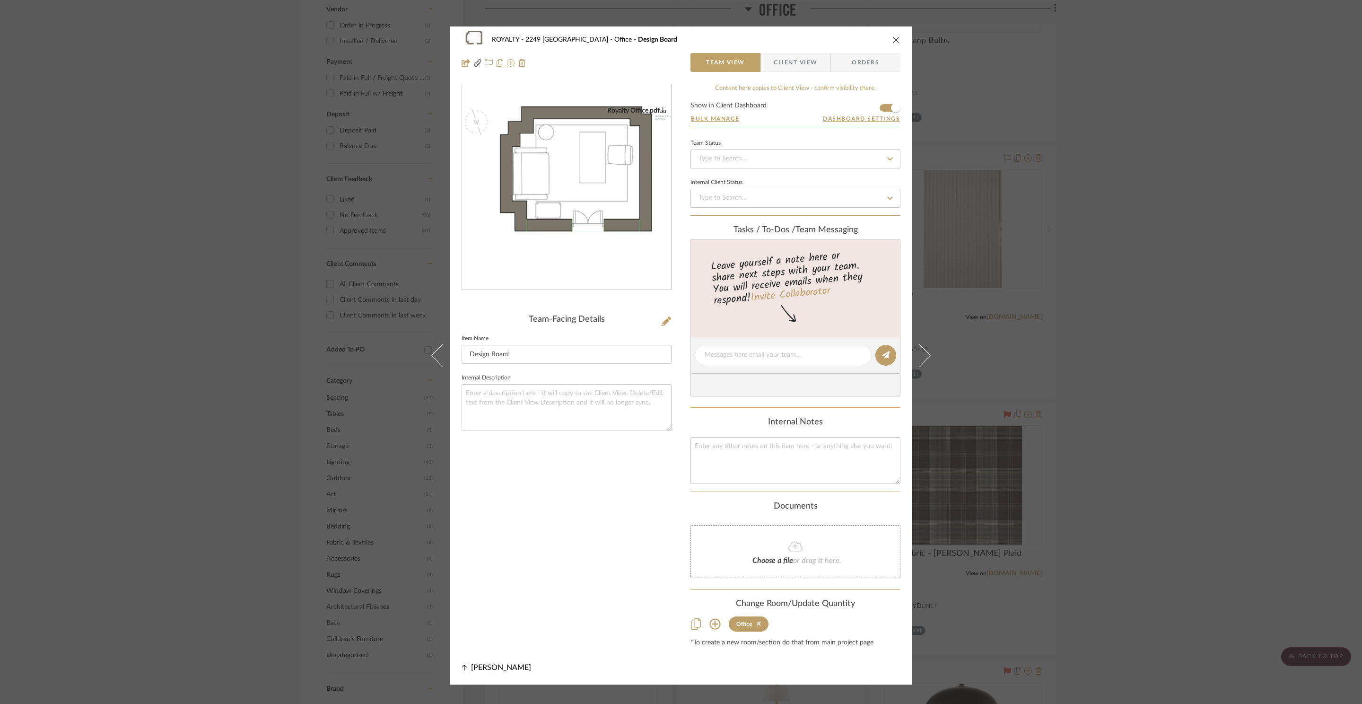
click at [893, 39] on icon "close" at bounding box center [897, 40] width 8 height 8
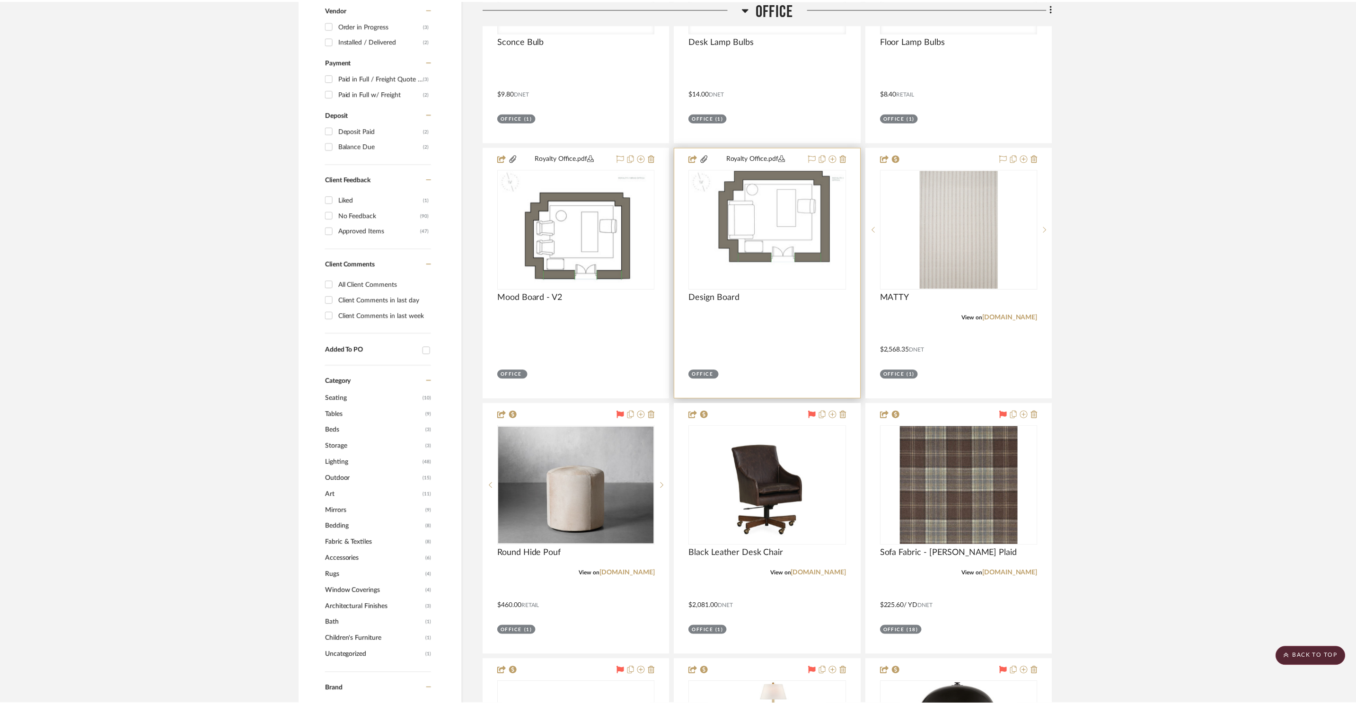
scroll to position [680, 0]
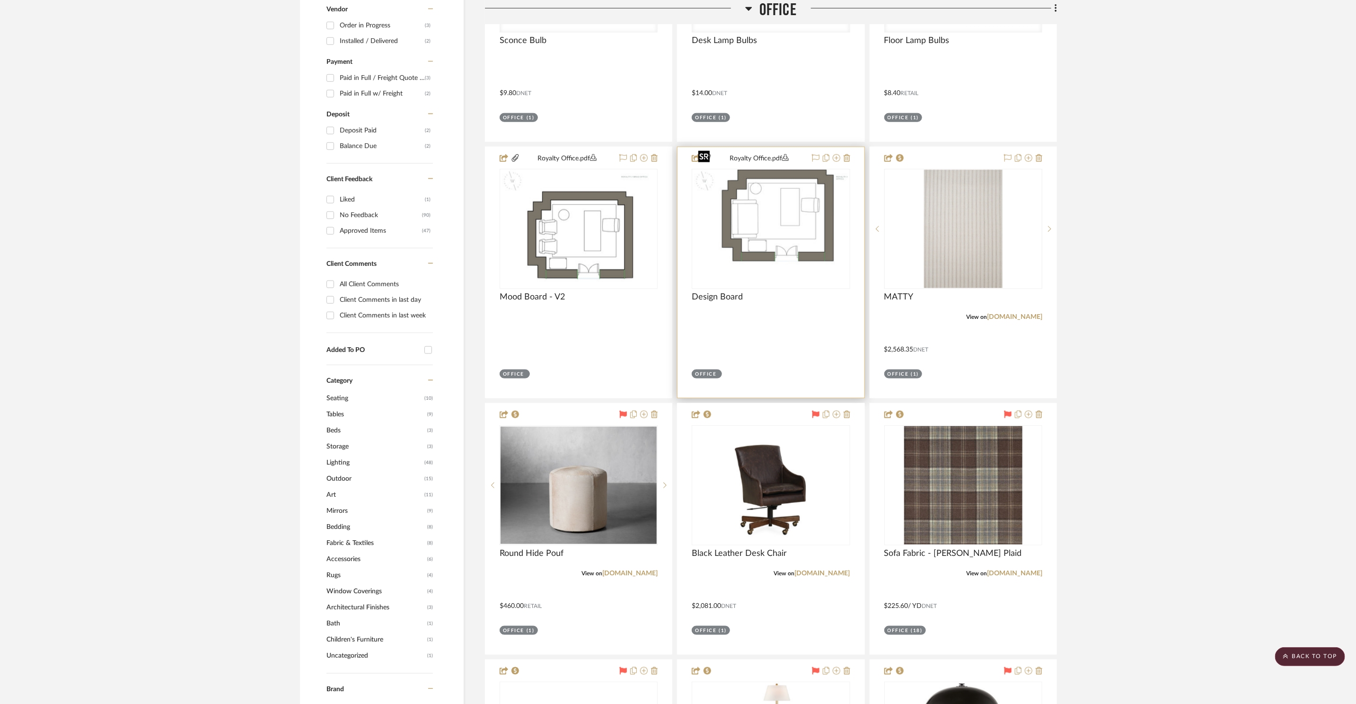
click at [817, 197] on img "0" at bounding box center [770, 229] width 153 height 118
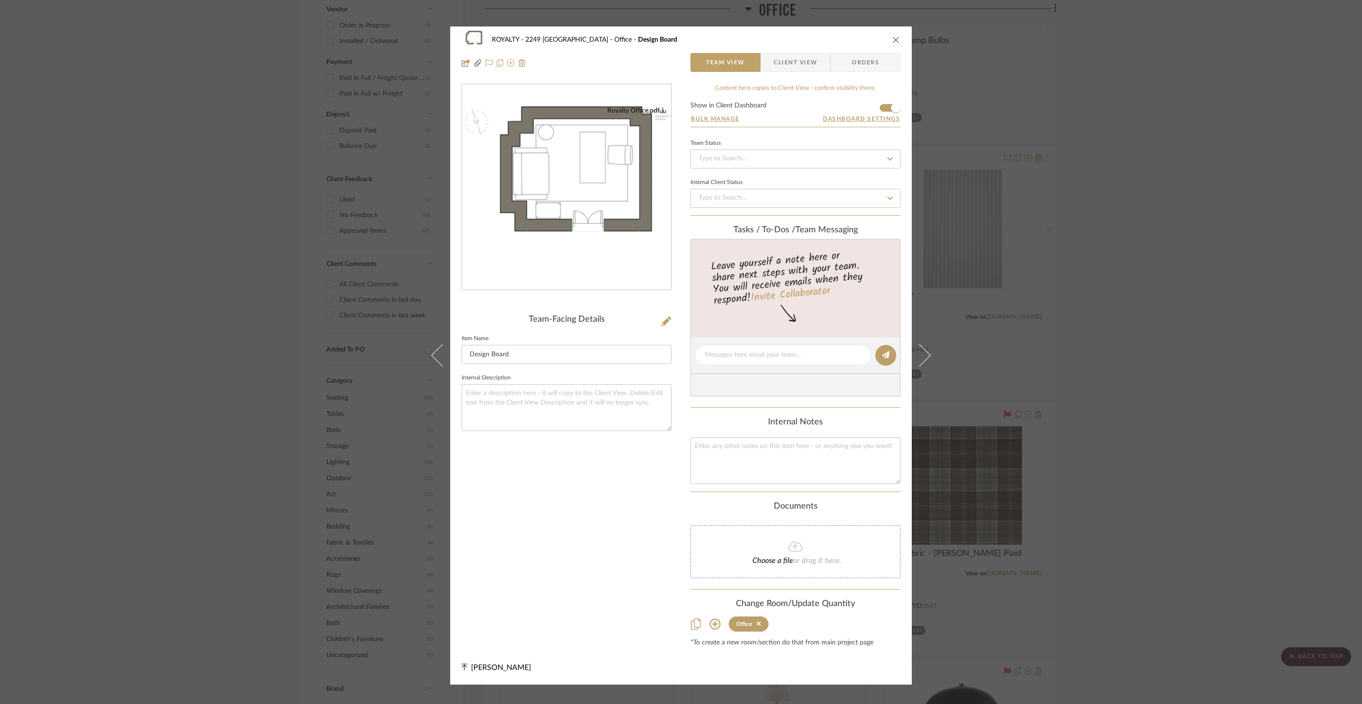
click at [596, 252] on img "0" at bounding box center [566, 187] width 209 height 162
click at [1153, 251] on div "ROYALTY - 2249 Yorkshire Office Design Board Team View Client View Orders Royal…" at bounding box center [681, 352] width 1362 height 704
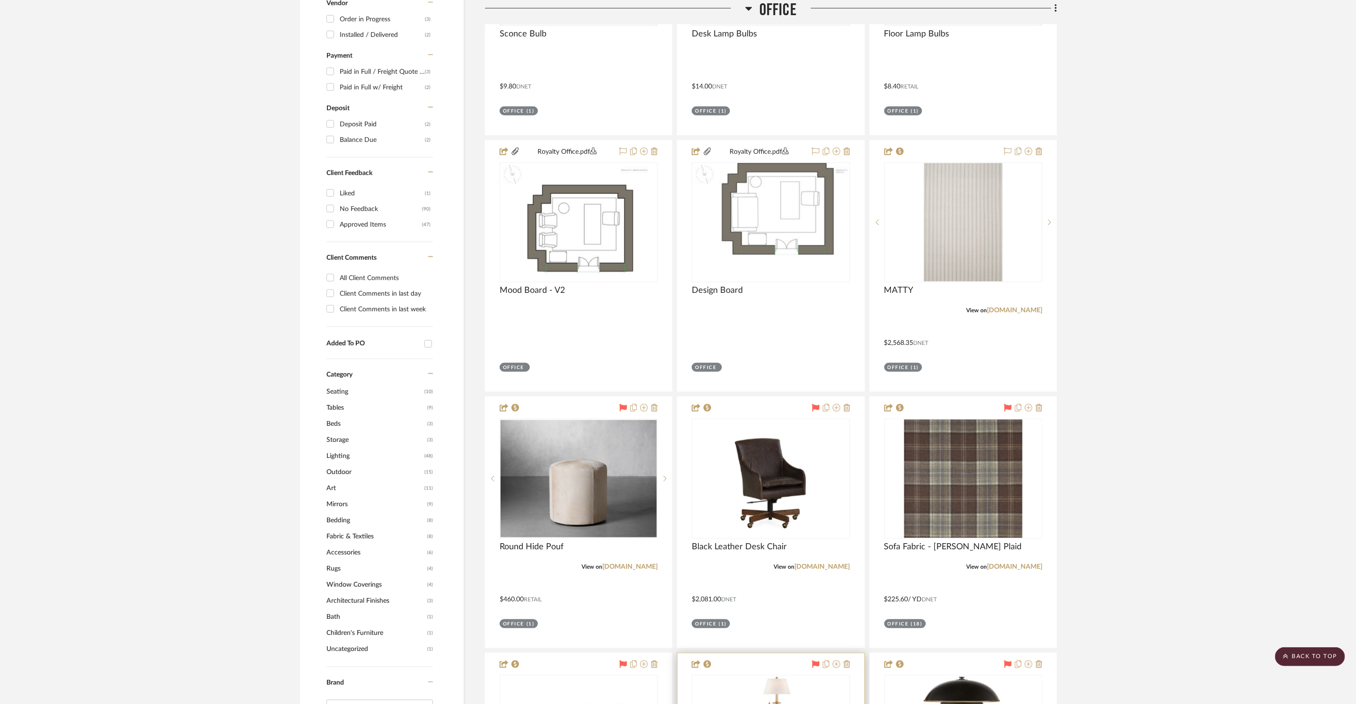
scroll to position [980, 0]
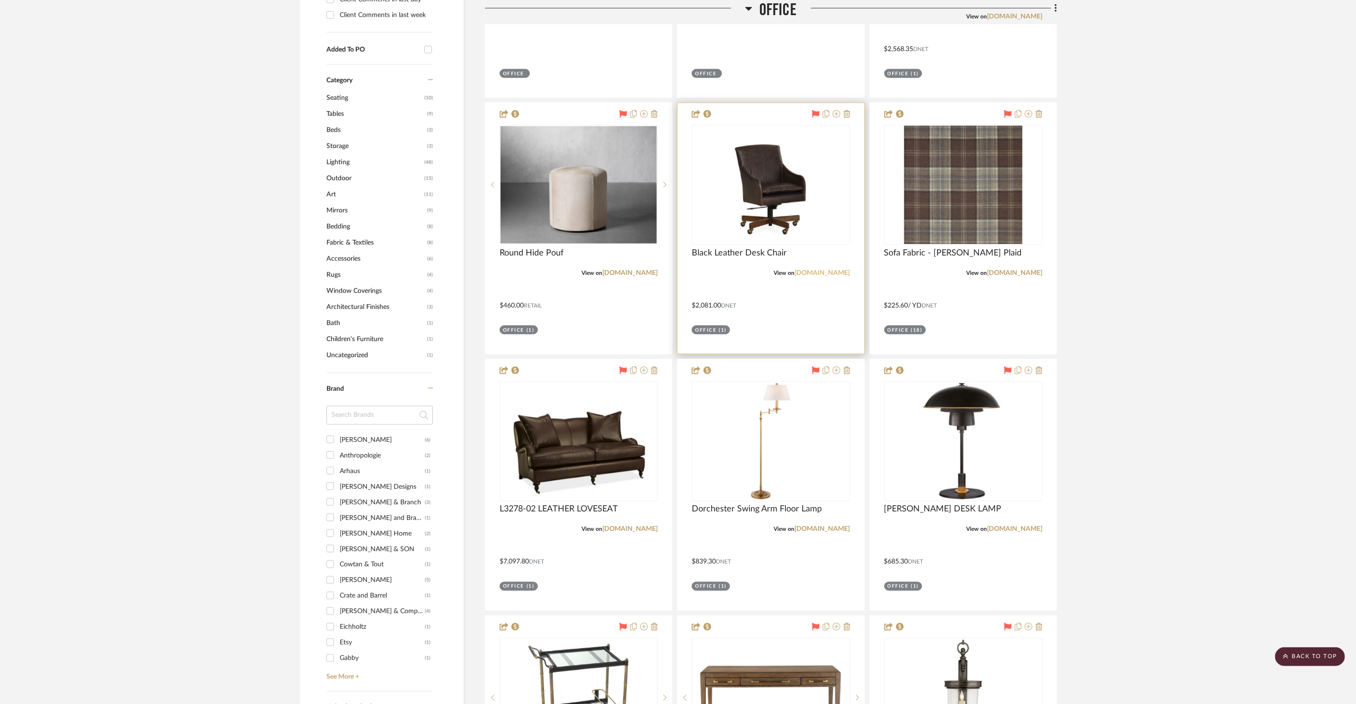
click at [831, 270] on link "[DOMAIN_NAME]" at bounding box center [822, 273] width 55 height 7
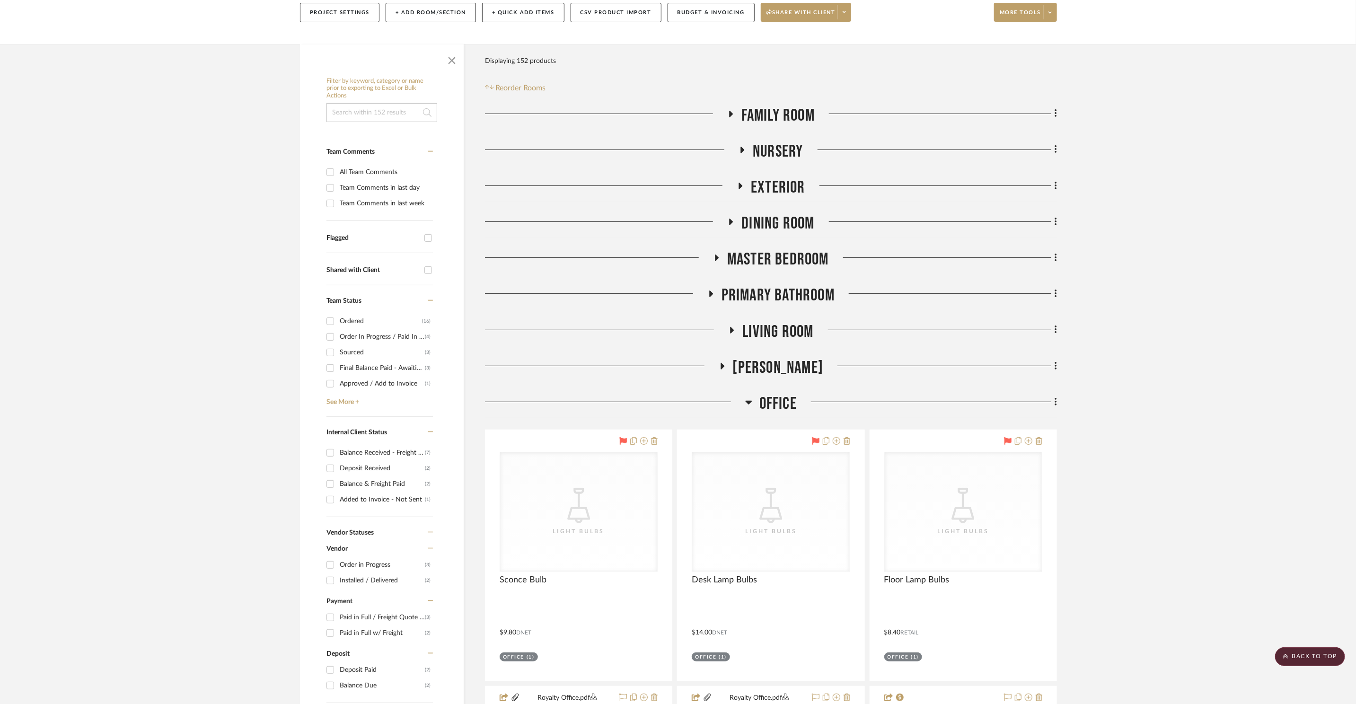
scroll to position [0, 0]
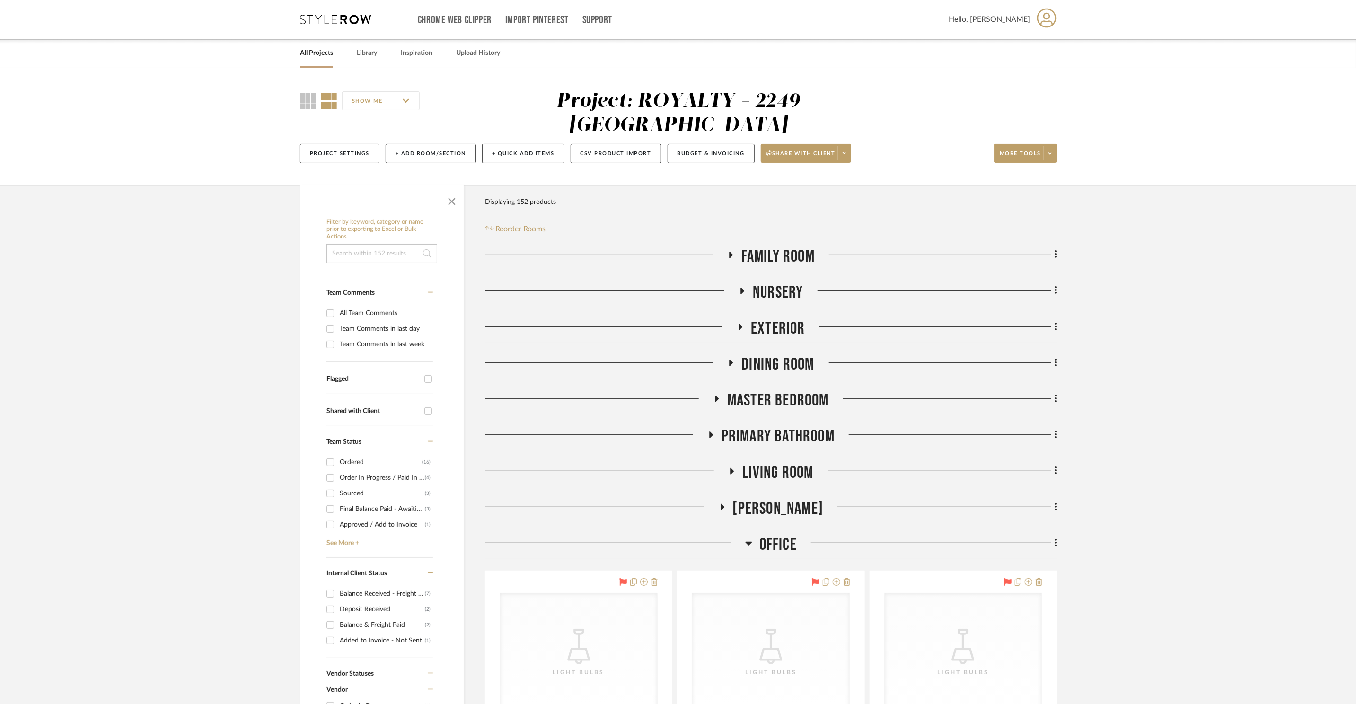
click at [780, 463] on span "Living Room" at bounding box center [777, 473] width 71 height 20
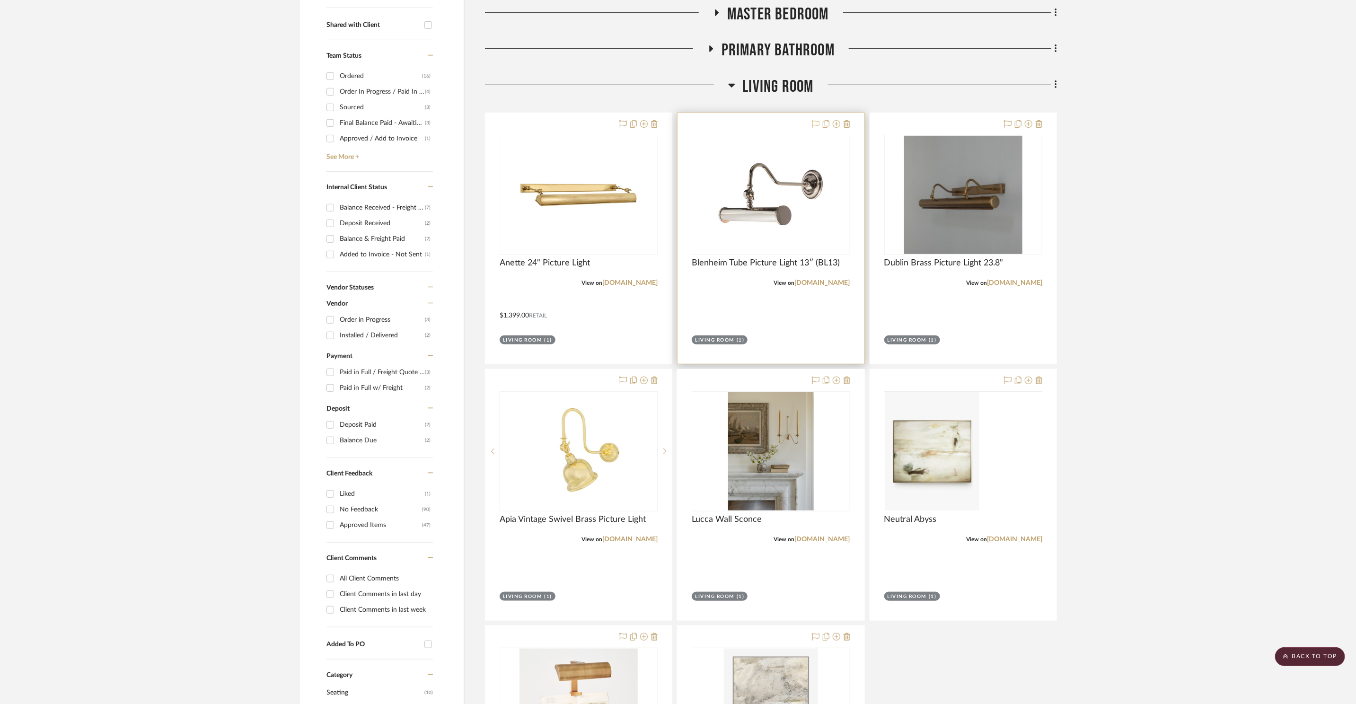
scroll to position [337, 0]
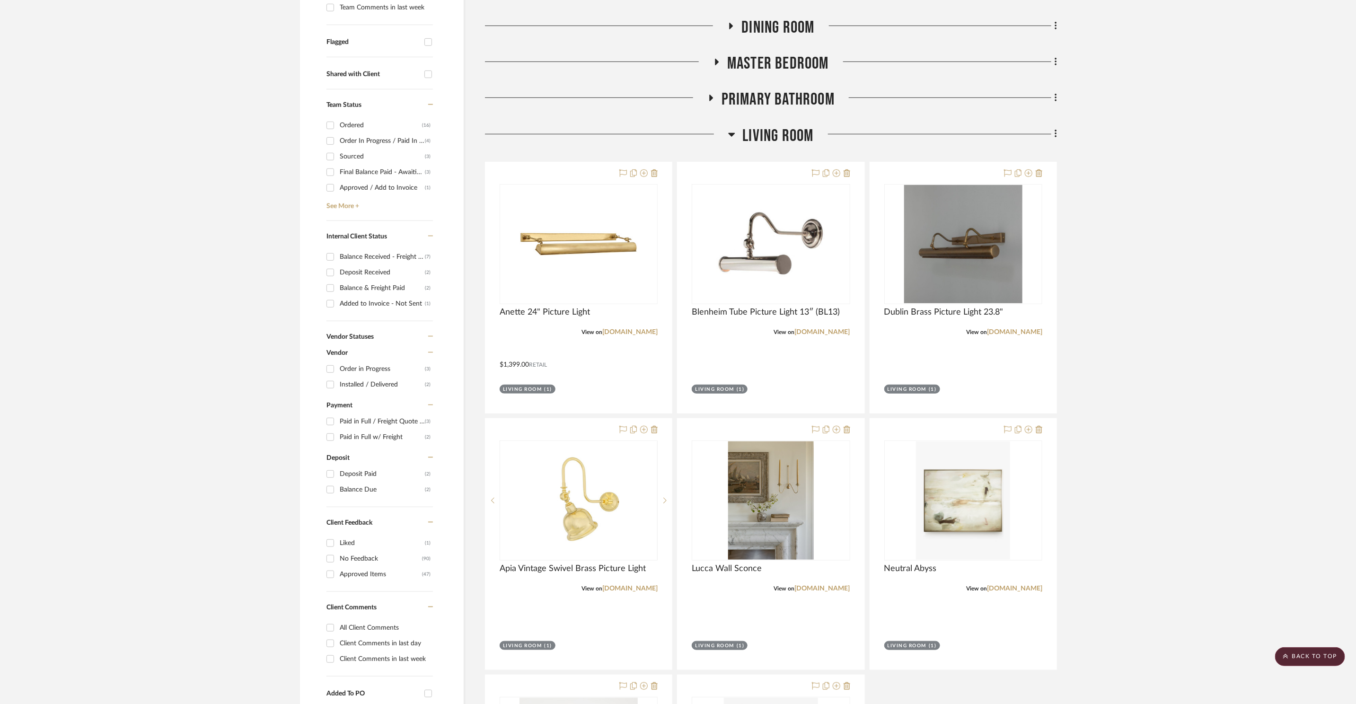
click at [752, 126] on span "Living Room" at bounding box center [777, 136] width 71 height 20
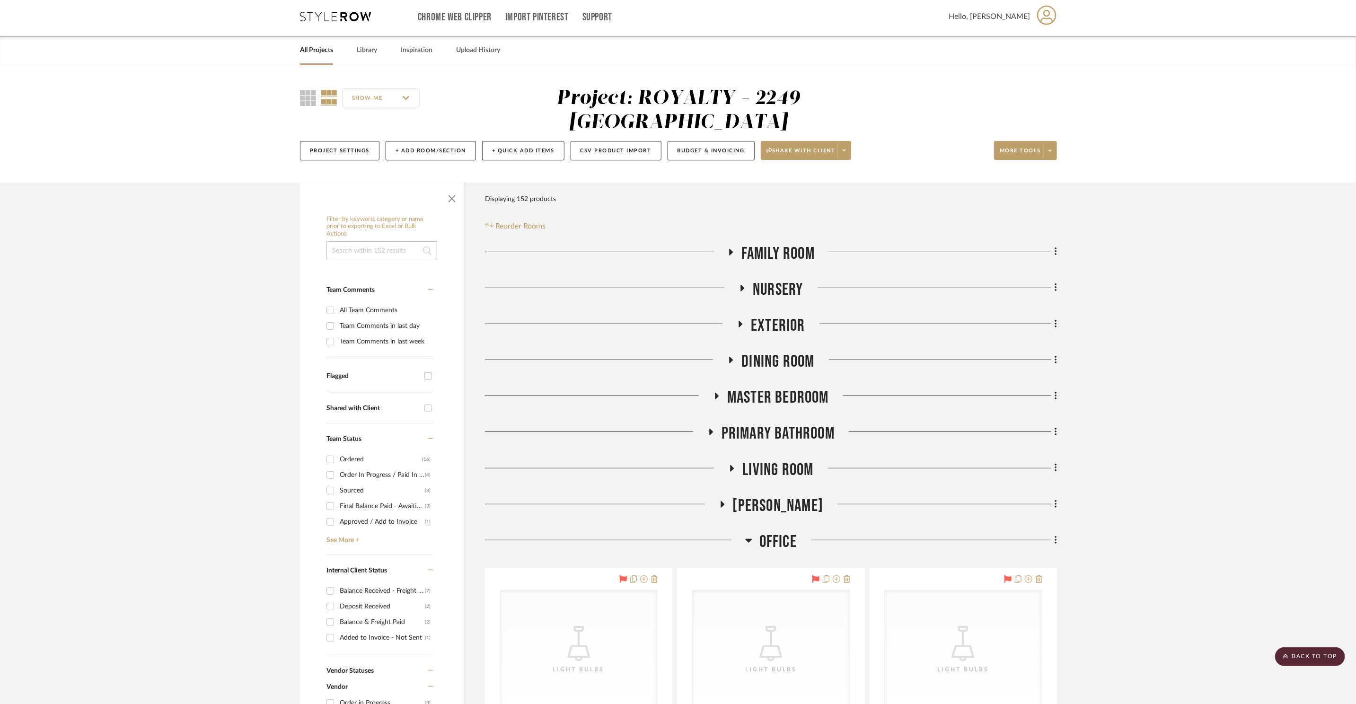
scroll to position [0, 0]
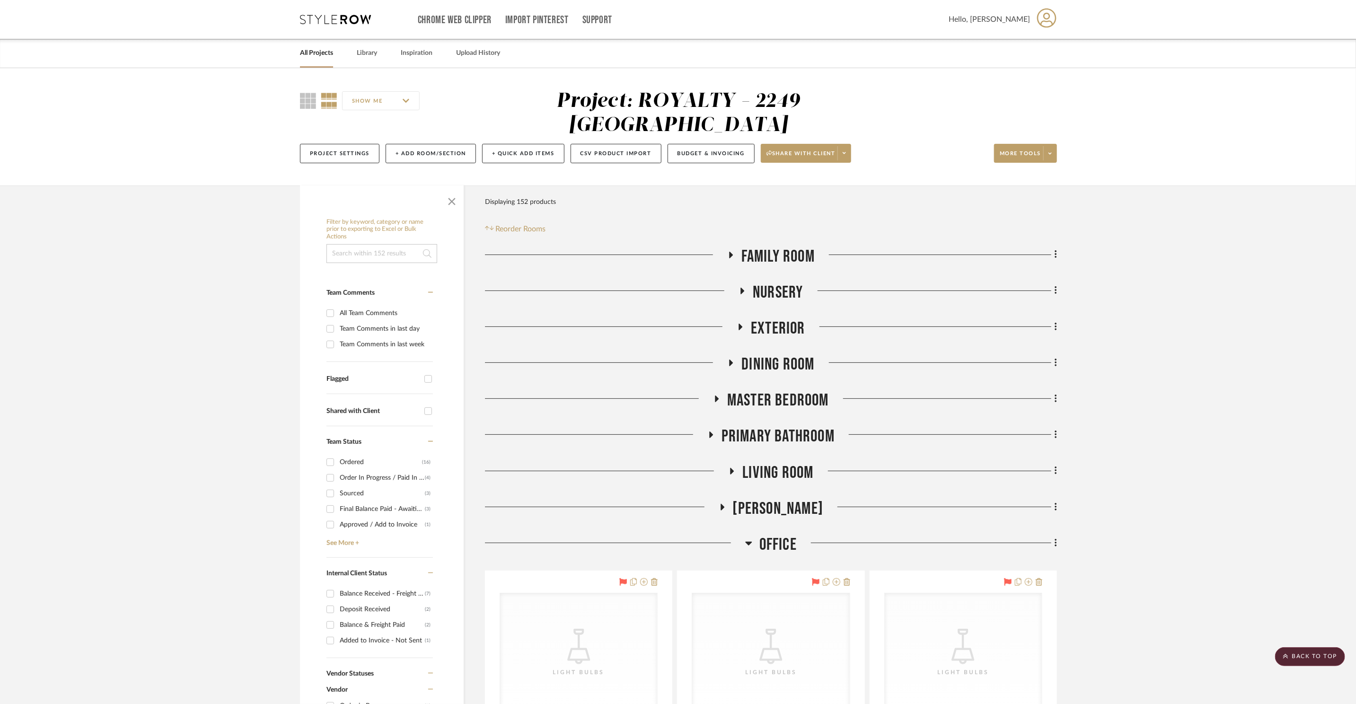
click at [784, 246] on span "Family Room" at bounding box center [777, 256] width 73 height 20
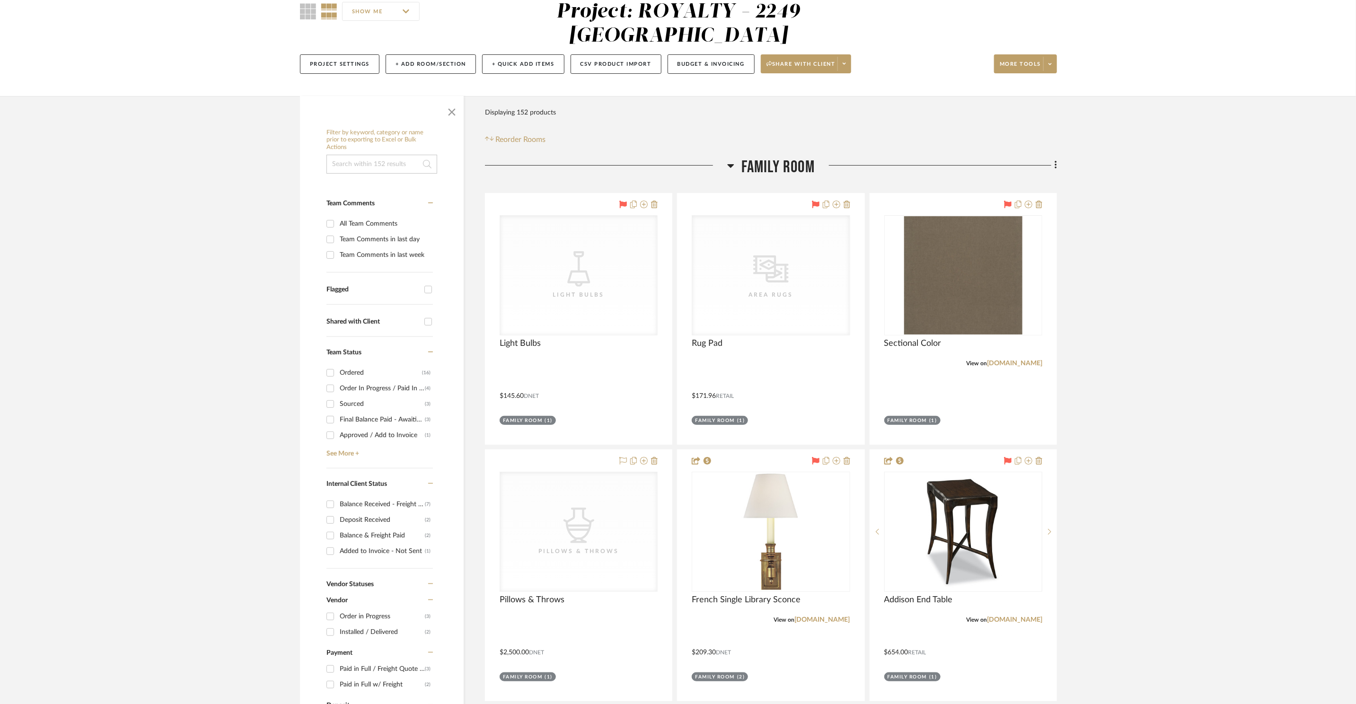
scroll to position [427, 0]
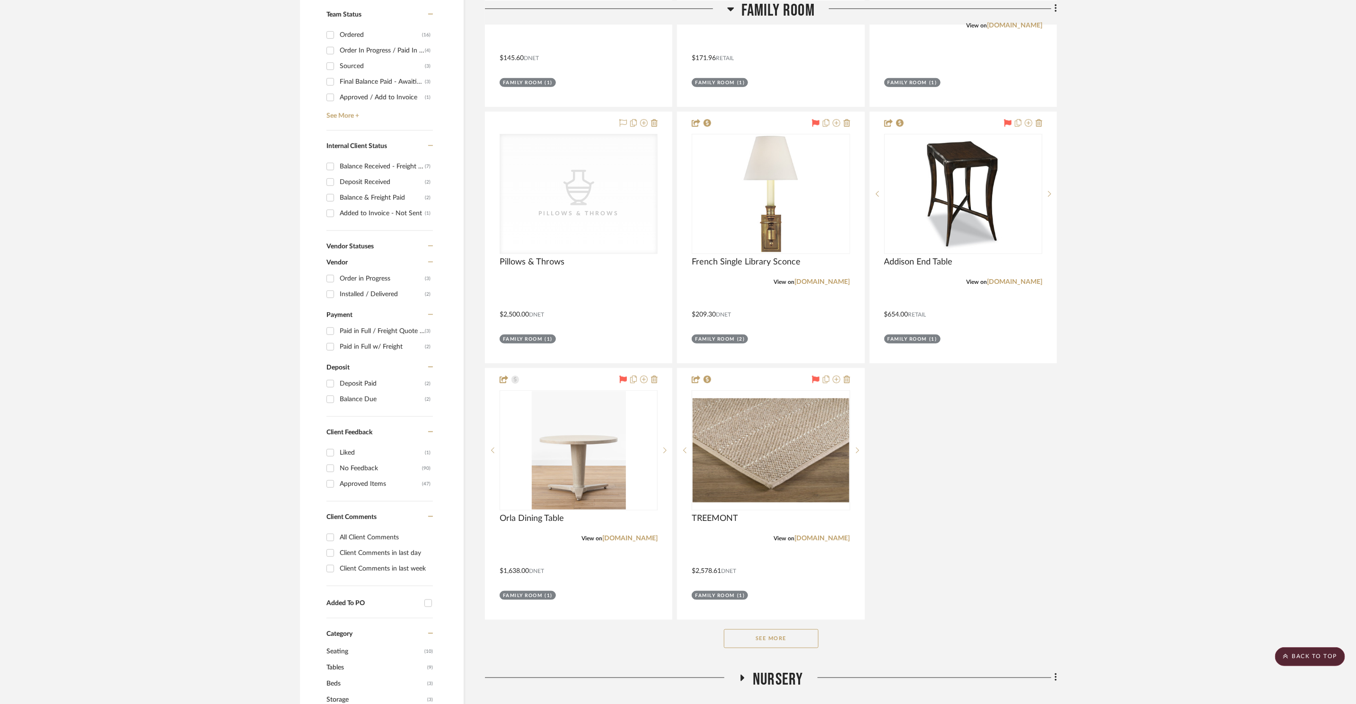
click at [799, 629] on button "See More" at bounding box center [771, 638] width 95 height 19
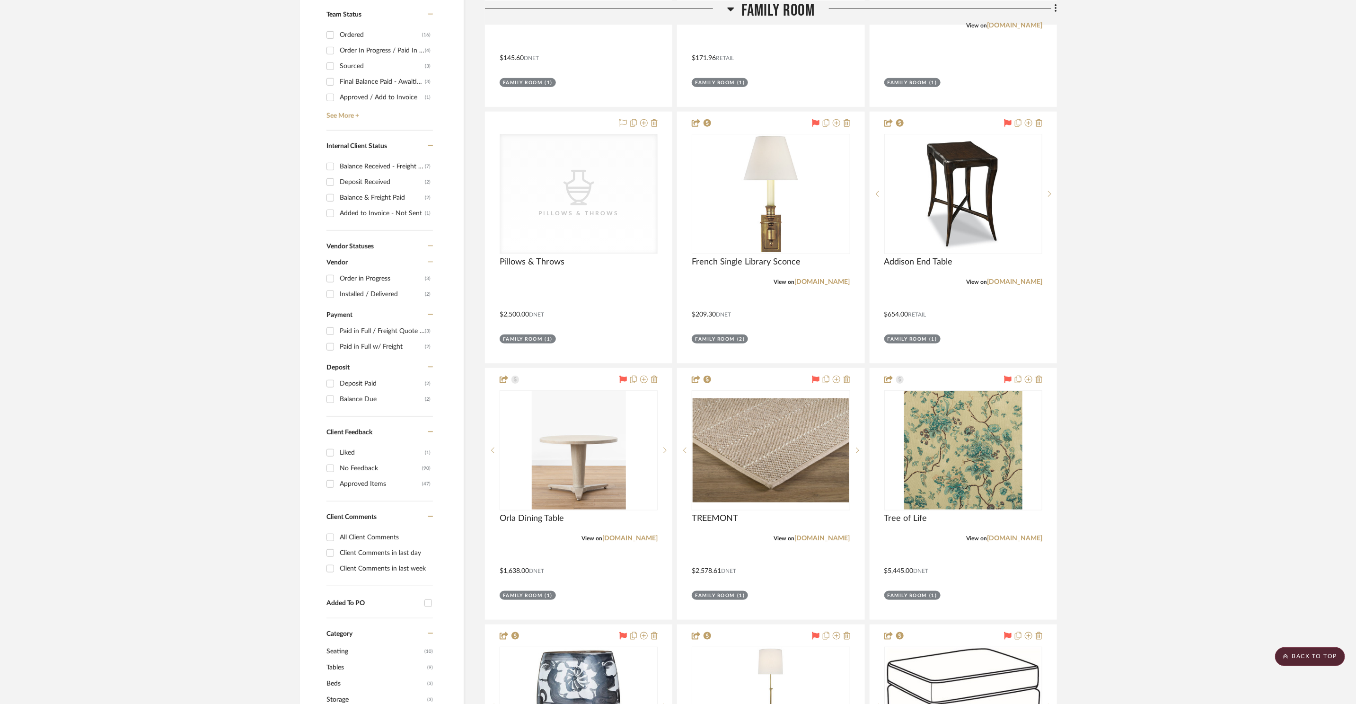
scroll to position [650, 0]
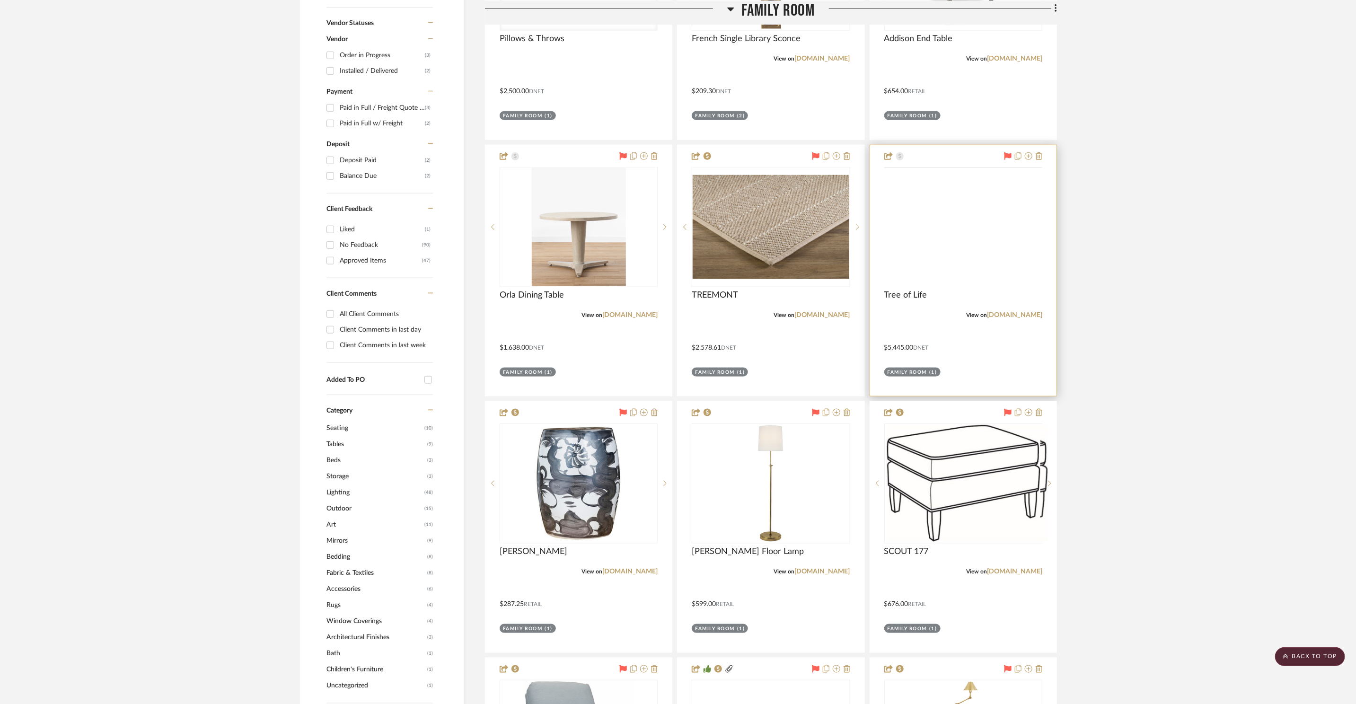
click at [0, 0] on img at bounding box center [0, 0] width 0 height 0
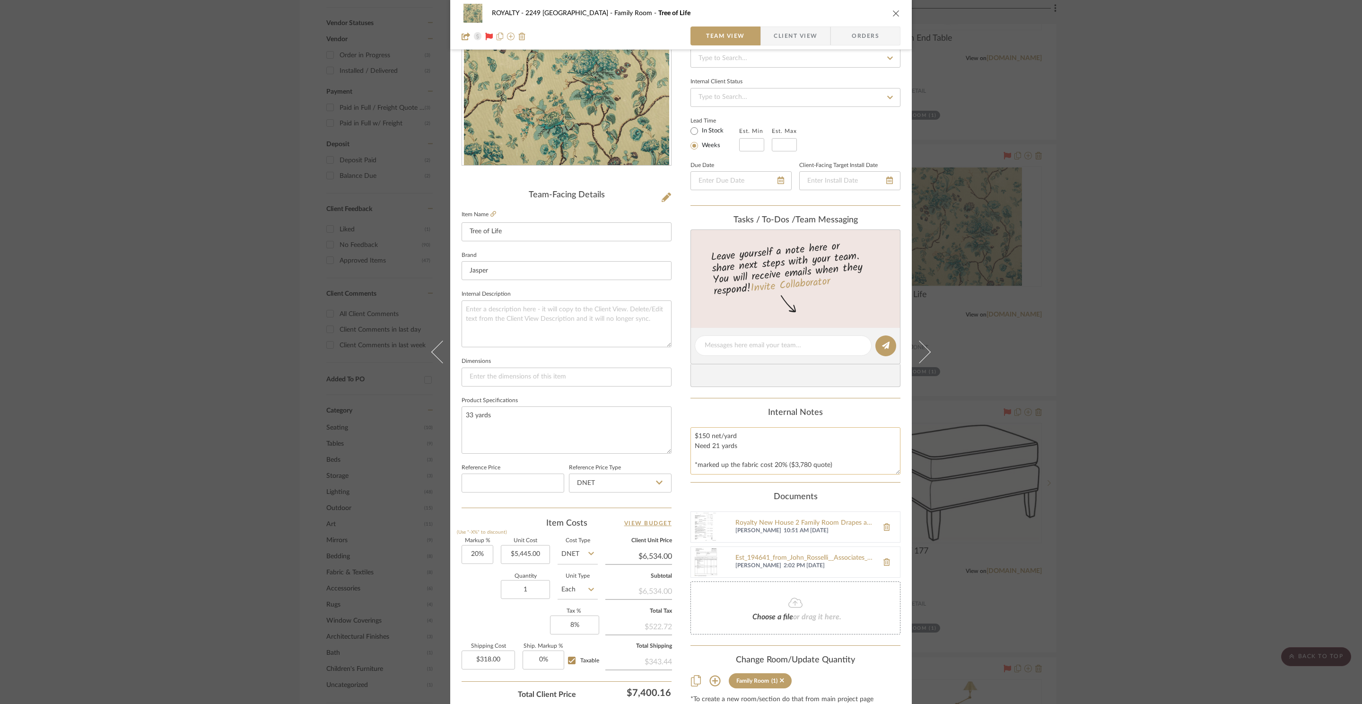
scroll to position [178, 0]
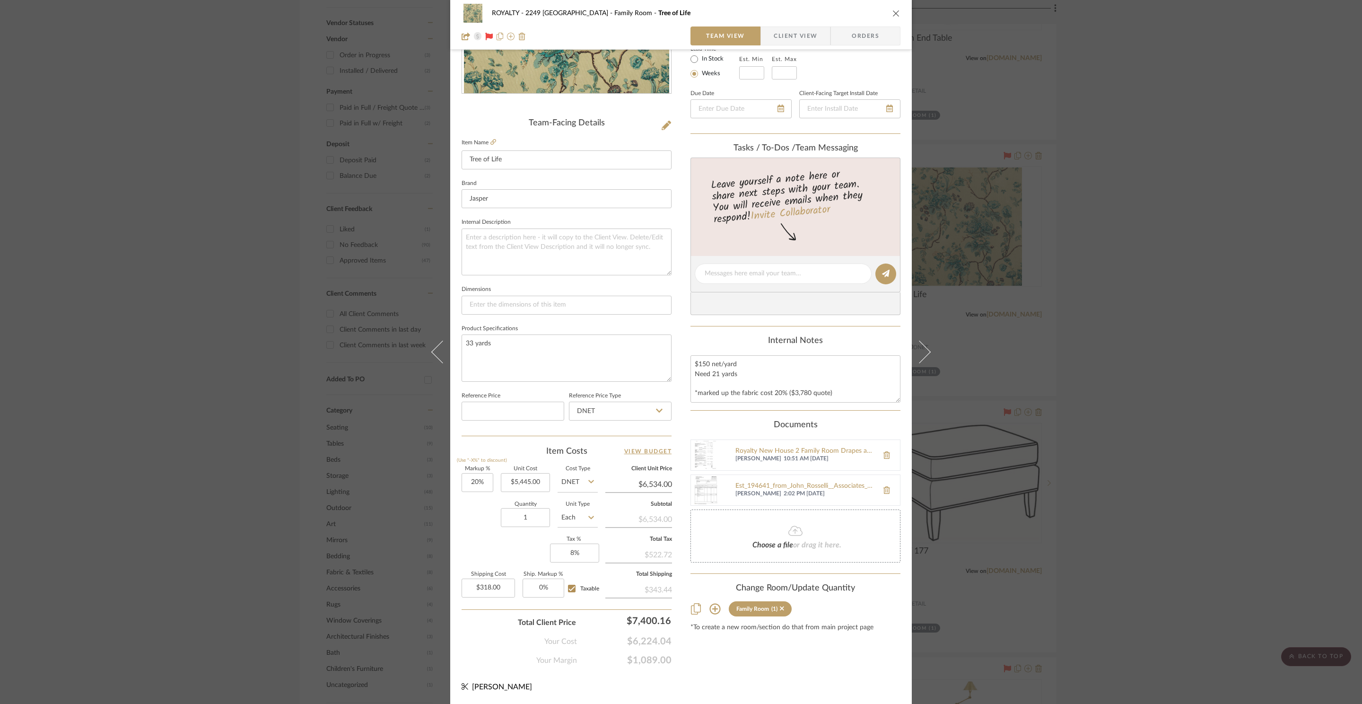
click at [893, 12] on icon "close" at bounding box center [897, 13] width 8 height 8
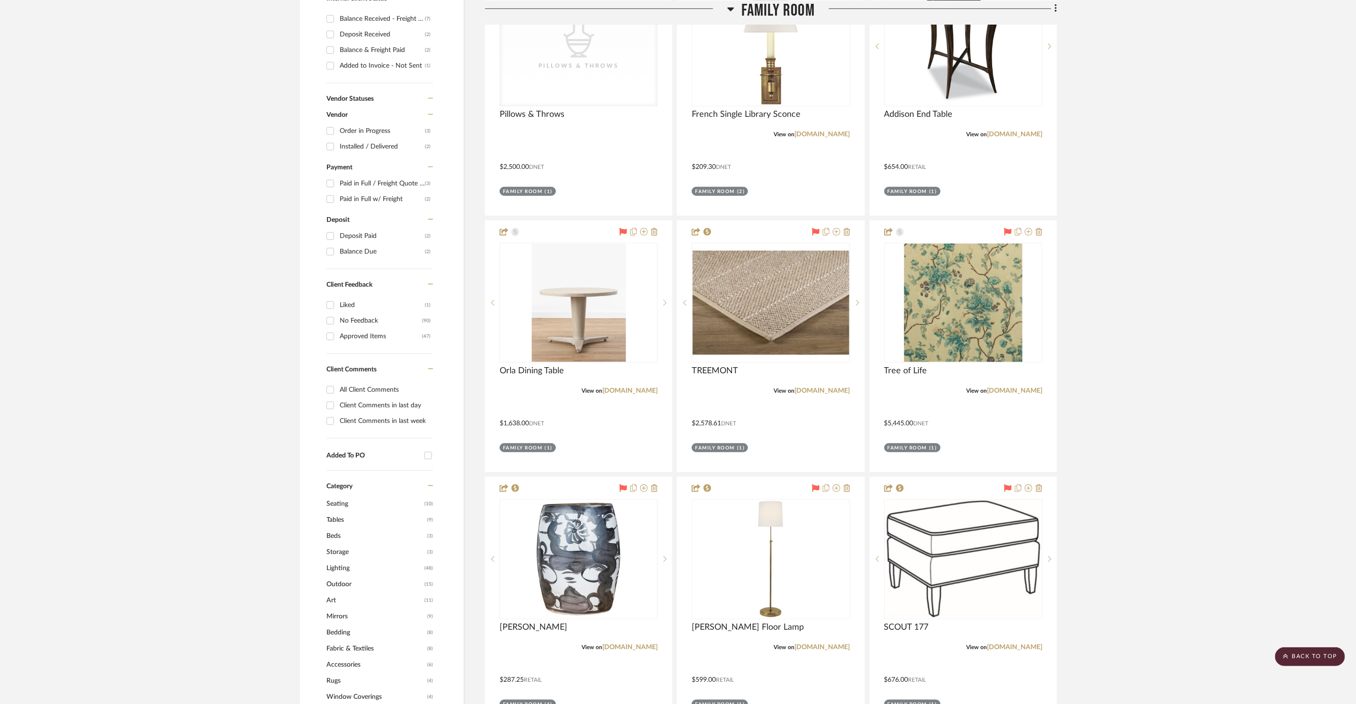
scroll to position [0, 0]
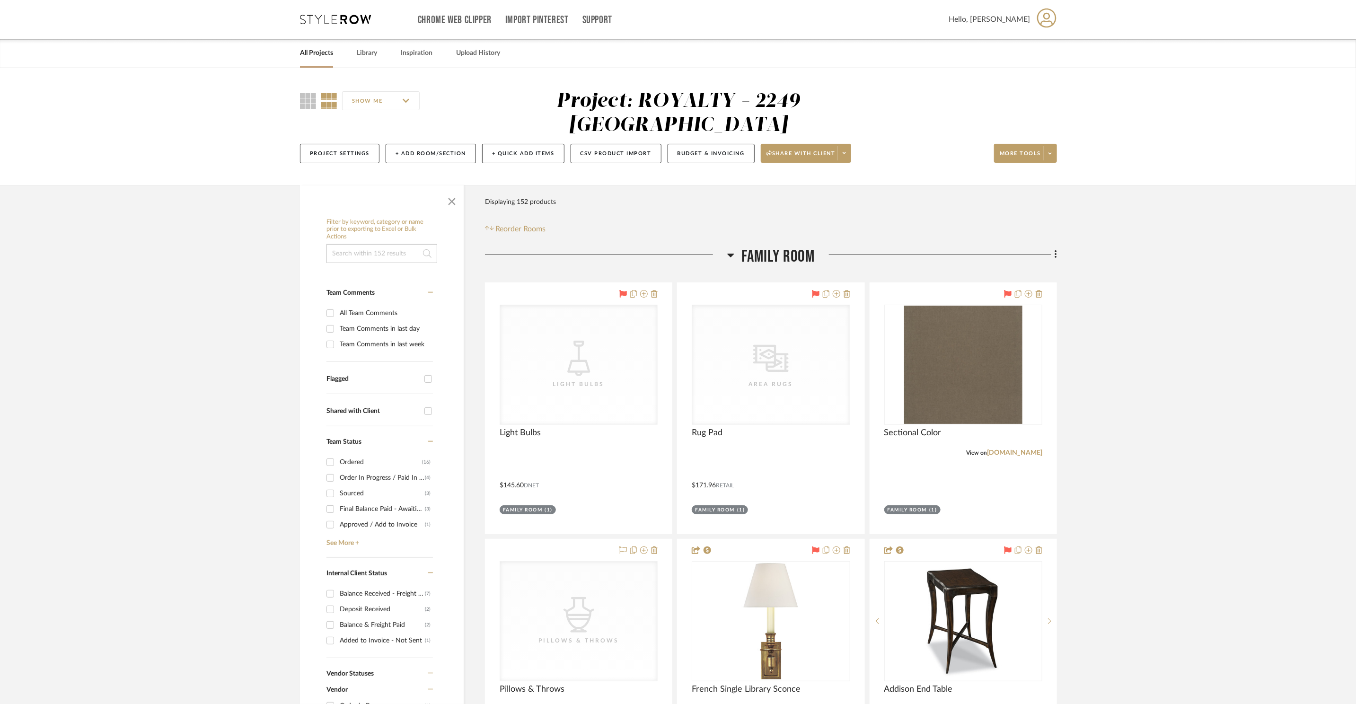
click at [758, 246] on span "Family Room" at bounding box center [777, 256] width 73 height 20
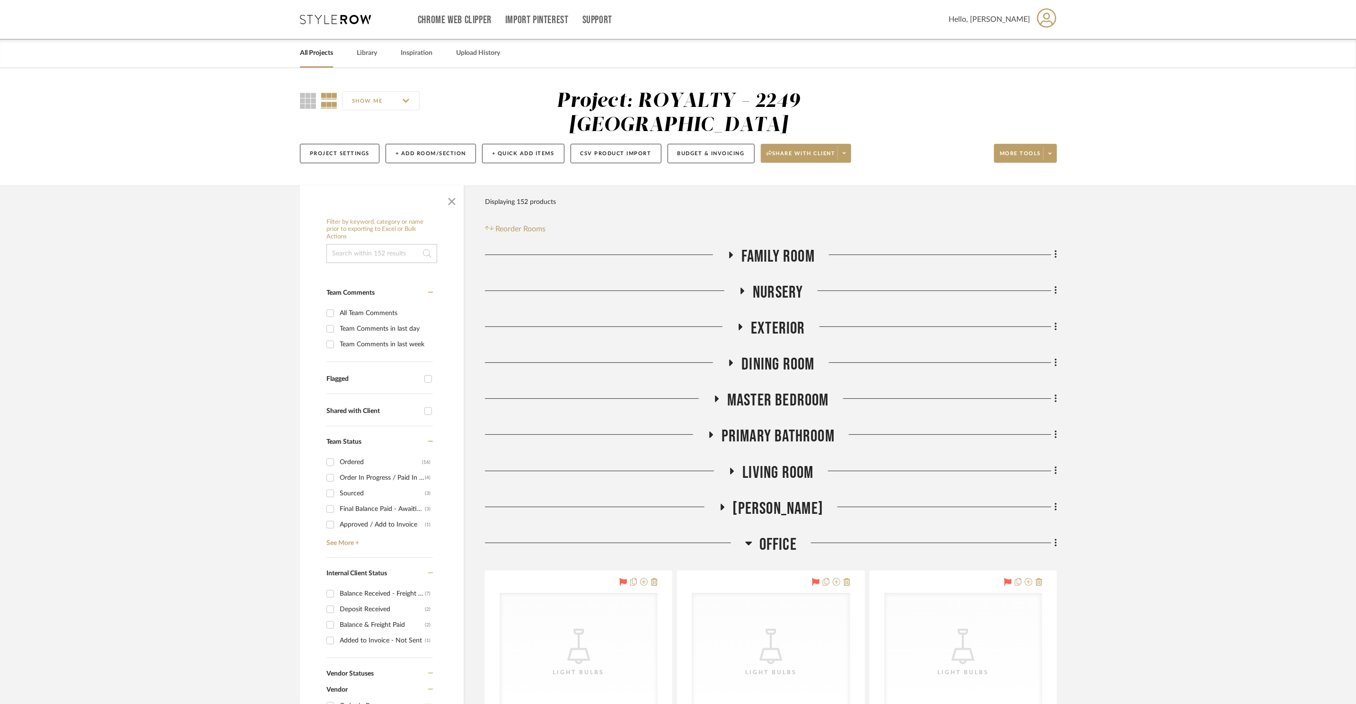
click at [783, 282] on span "Nursery" at bounding box center [778, 292] width 50 height 20
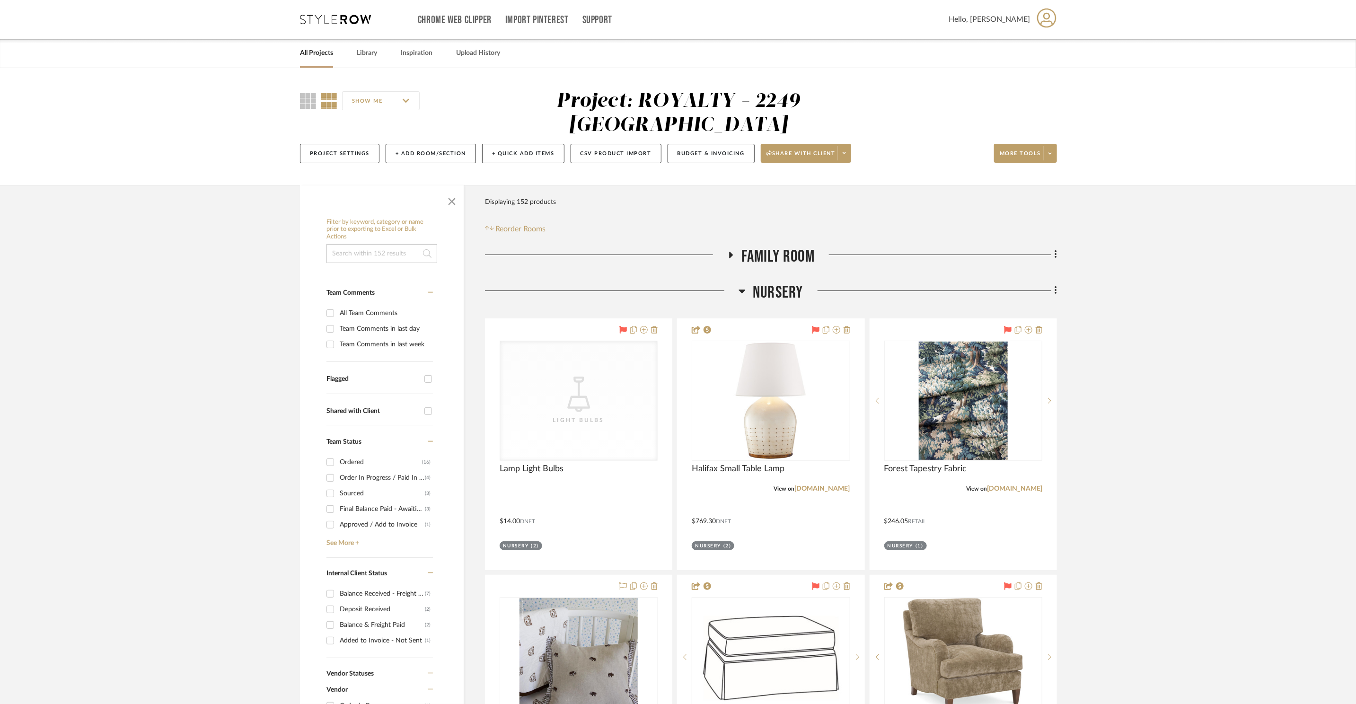
click at [785, 282] on span "Nursery" at bounding box center [778, 292] width 50 height 20
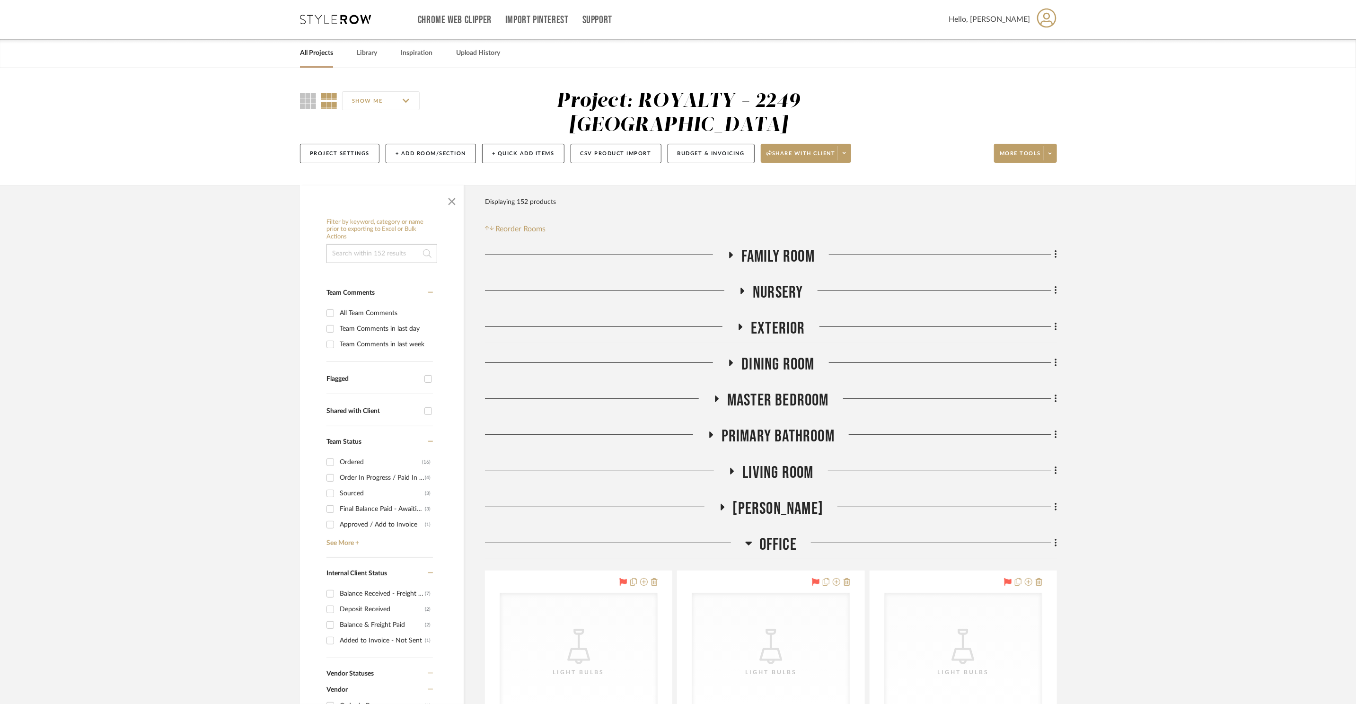
click at [777, 318] on span "Exterior" at bounding box center [778, 328] width 54 height 20
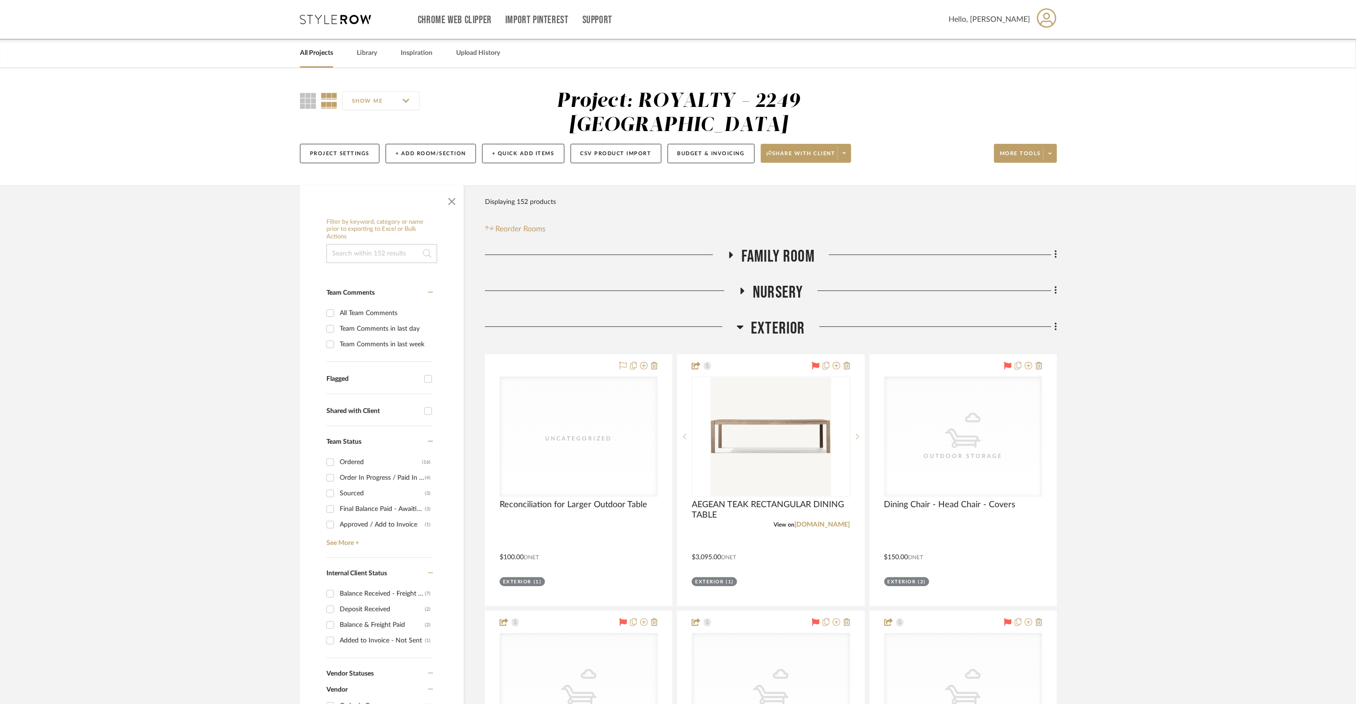
click at [777, 318] on span "Exterior" at bounding box center [778, 328] width 54 height 20
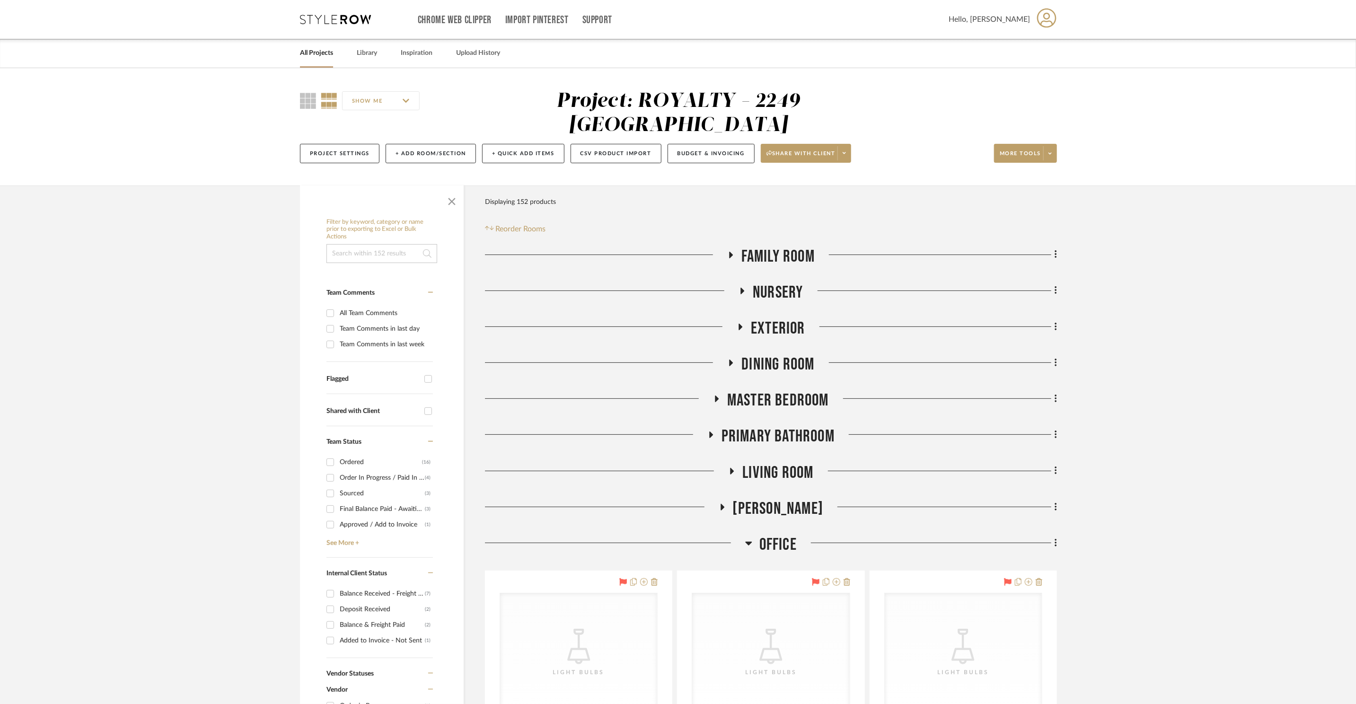
click at [789, 354] on span "Dining Room" at bounding box center [777, 364] width 73 height 20
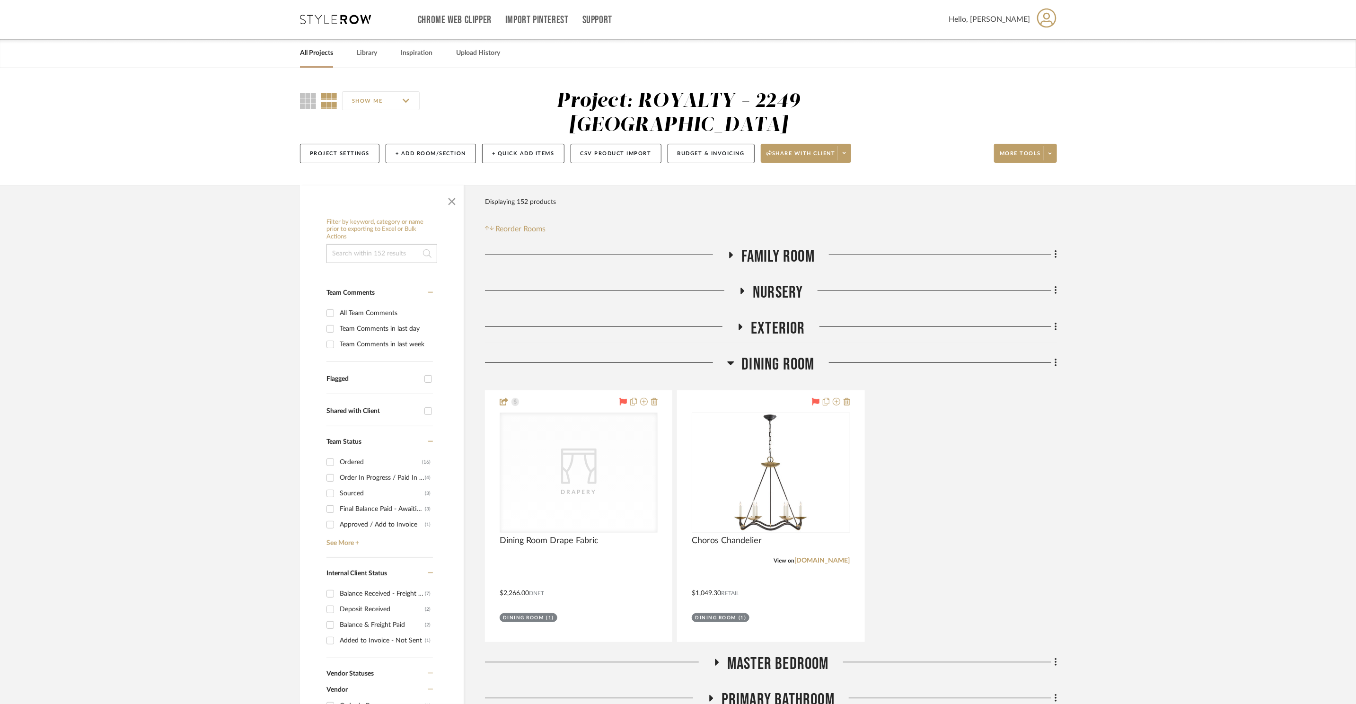
click at [791, 354] on span "Dining Room" at bounding box center [777, 364] width 73 height 20
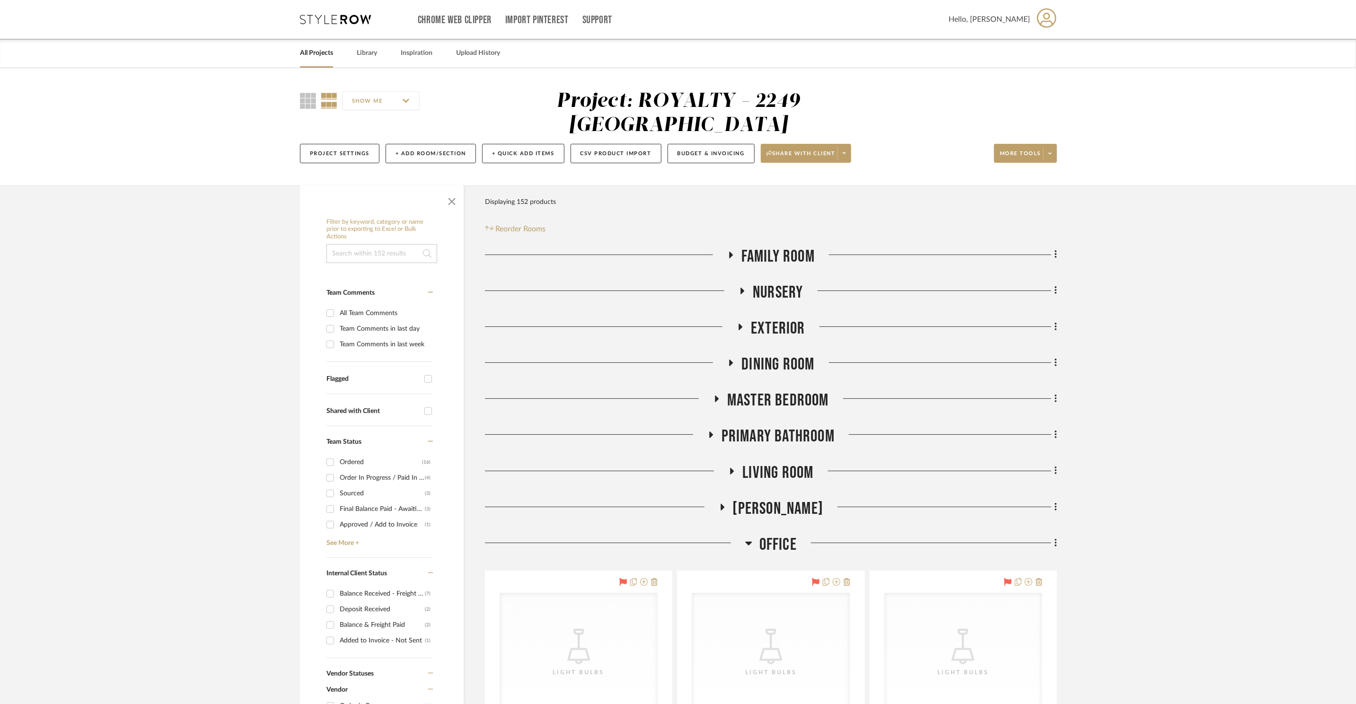
click at [790, 390] on span "Master Bedroom" at bounding box center [778, 400] width 102 height 20
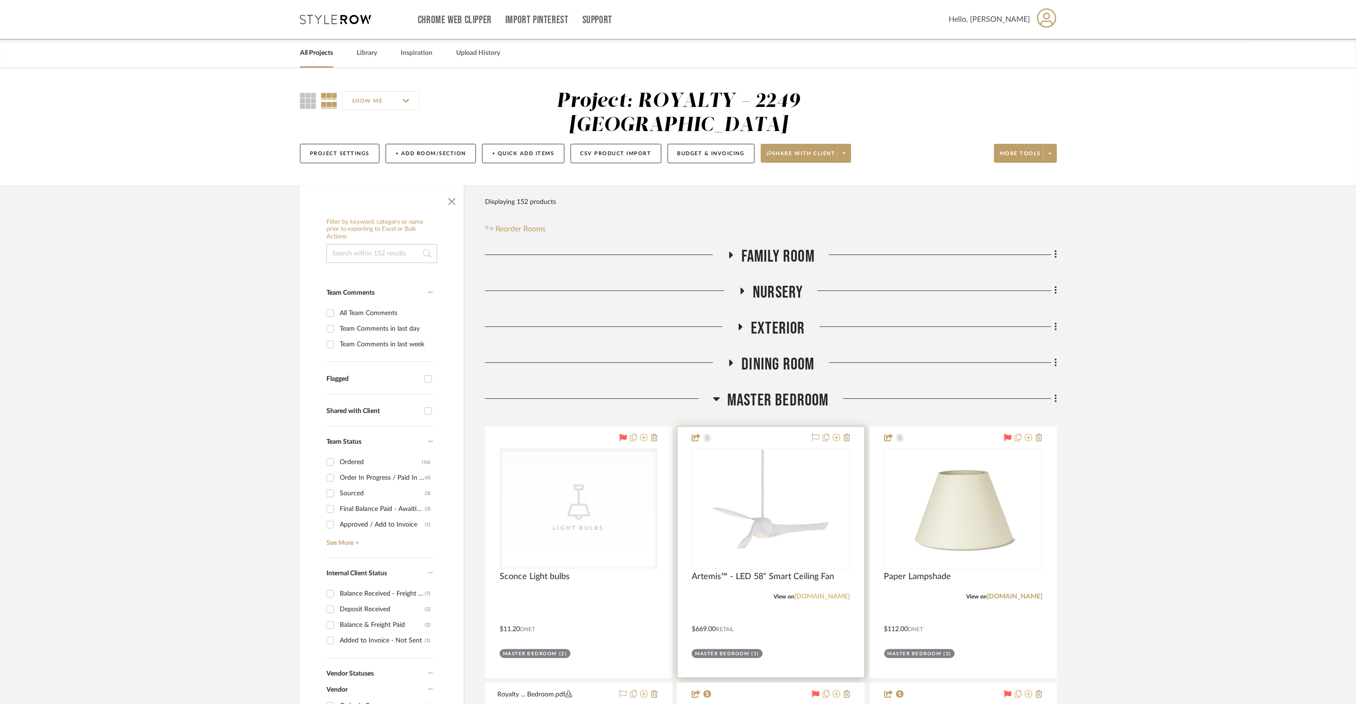
click at [836, 593] on link "minkagroup.net" at bounding box center [822, 596] width 55 height 7
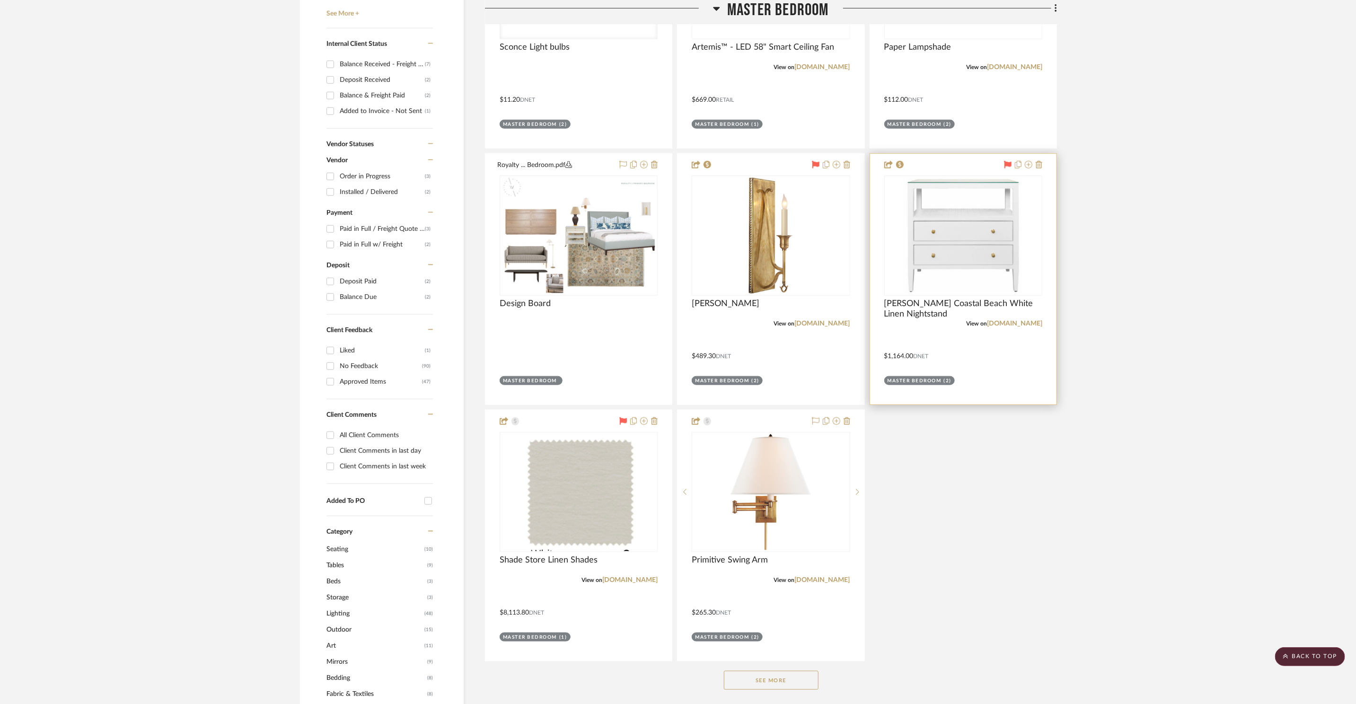
scroll to position [352, 0]
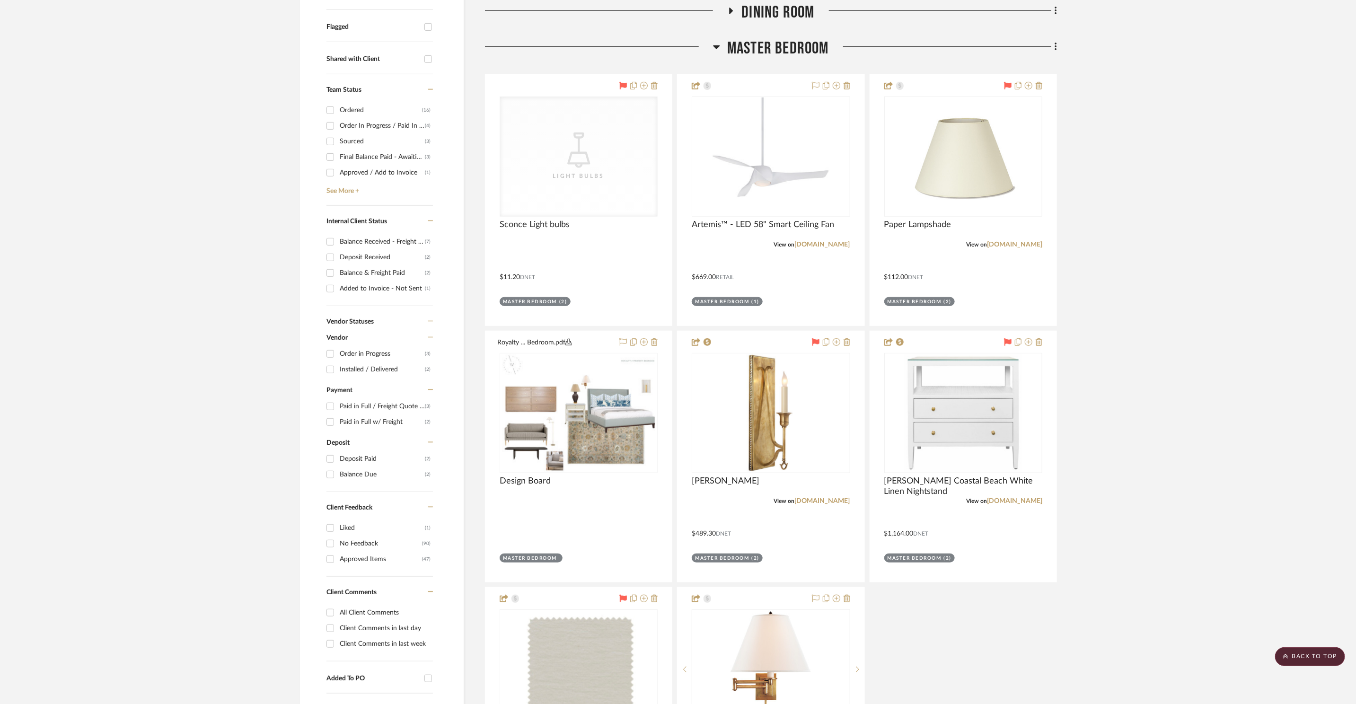
click at [755, 38] on span "Master Bedroom" at bounding box center [778, 48] width 102 height 20
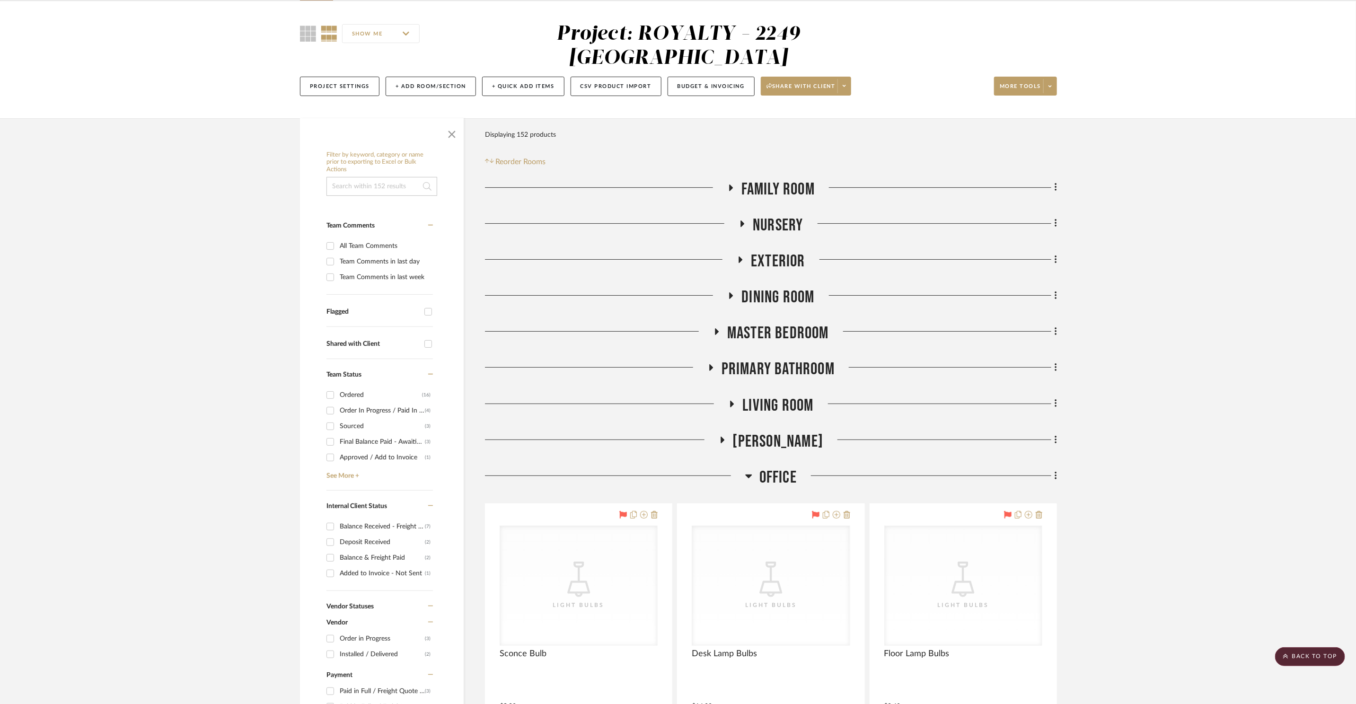
scroll to position [0, 0]
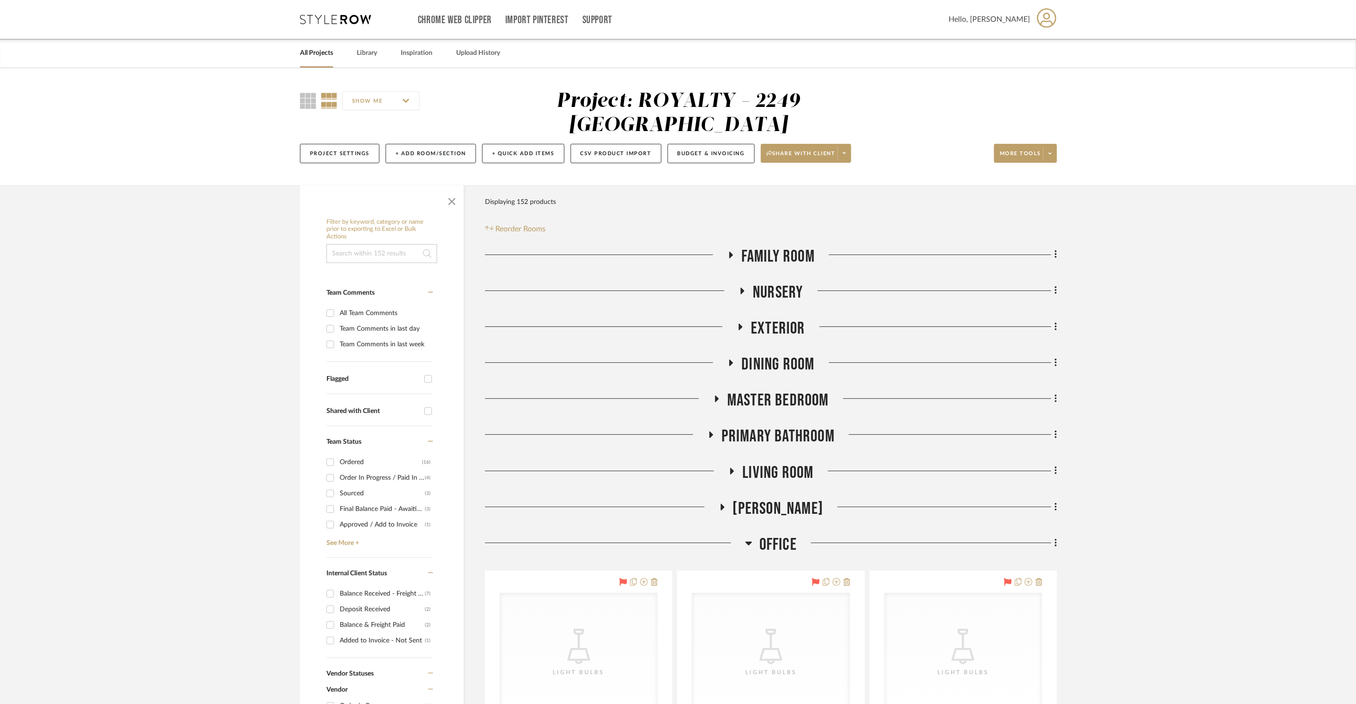
click at [776, 534] on span "Office" at bounding box center [777, 544] width 37 height 20
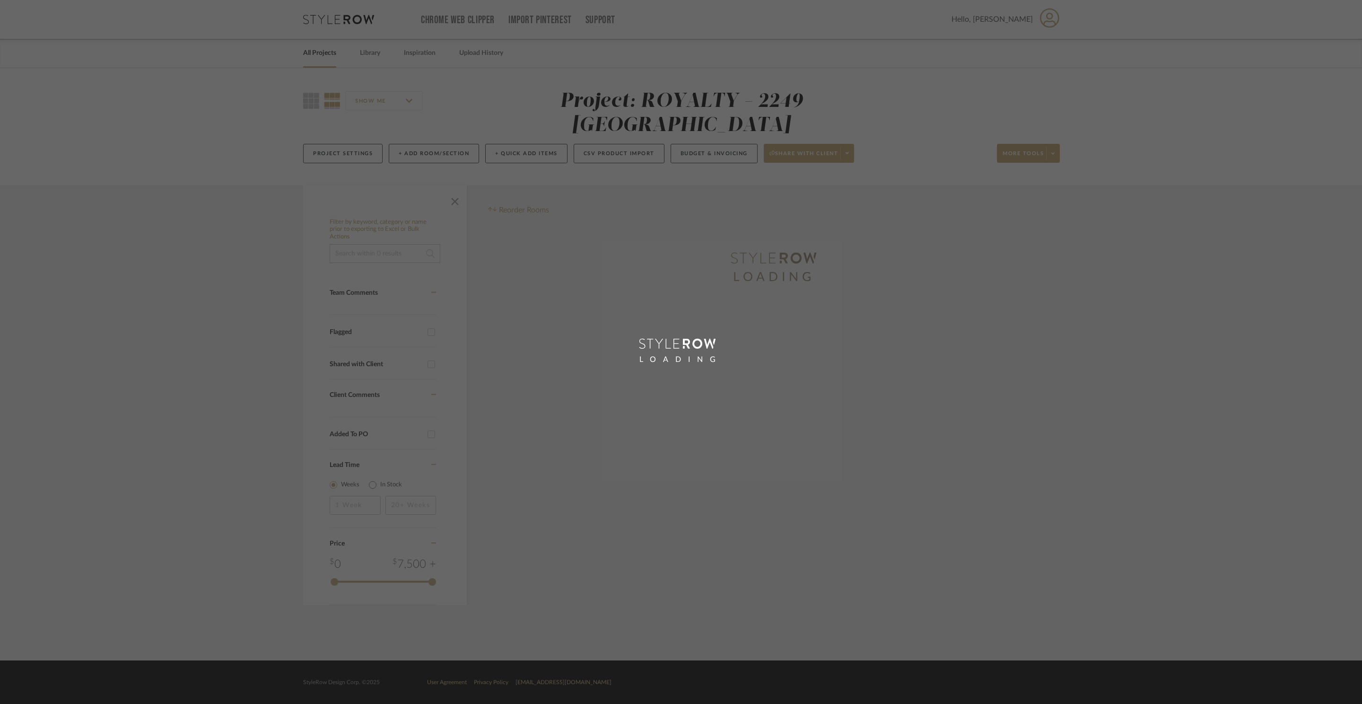
click at [337, 10] on div "LOADING" at bounding box center [681, 352] width 1362 height 704
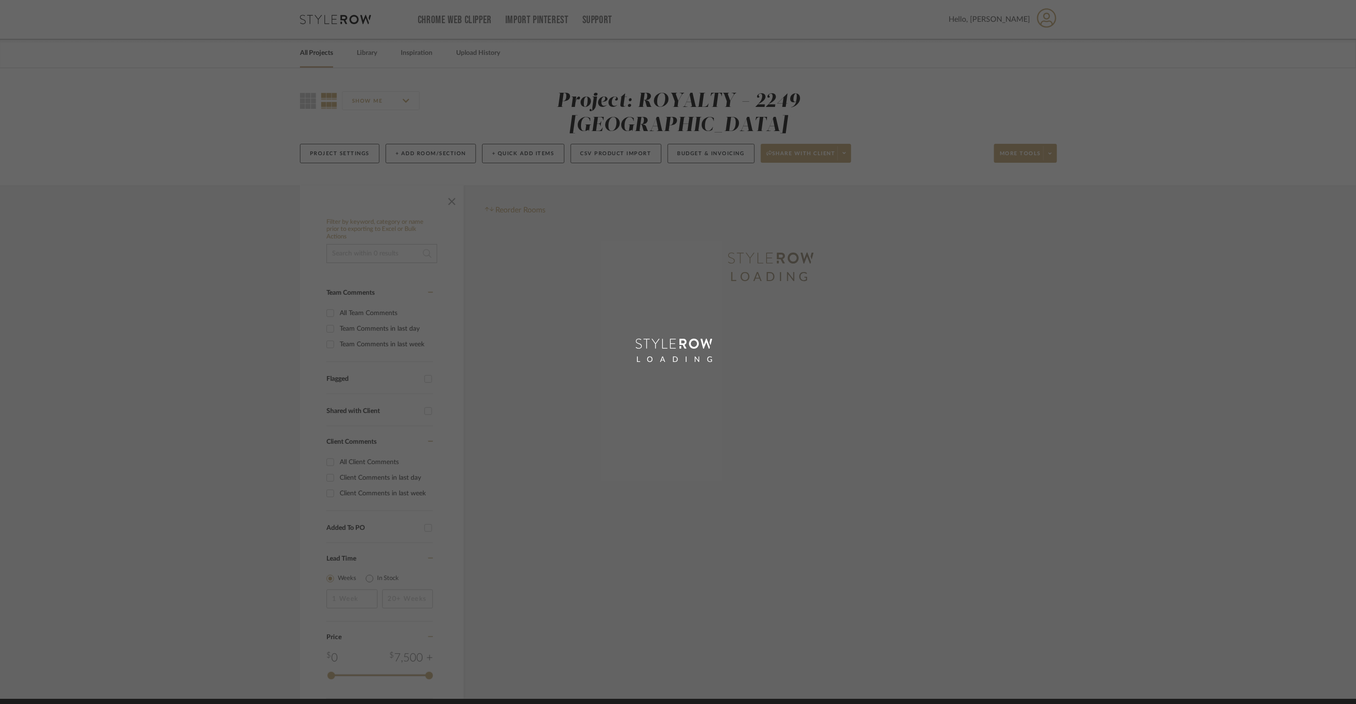
click at [340, 18] on div "LOADING" at bounding box center [678, 352] width 1356 height 704
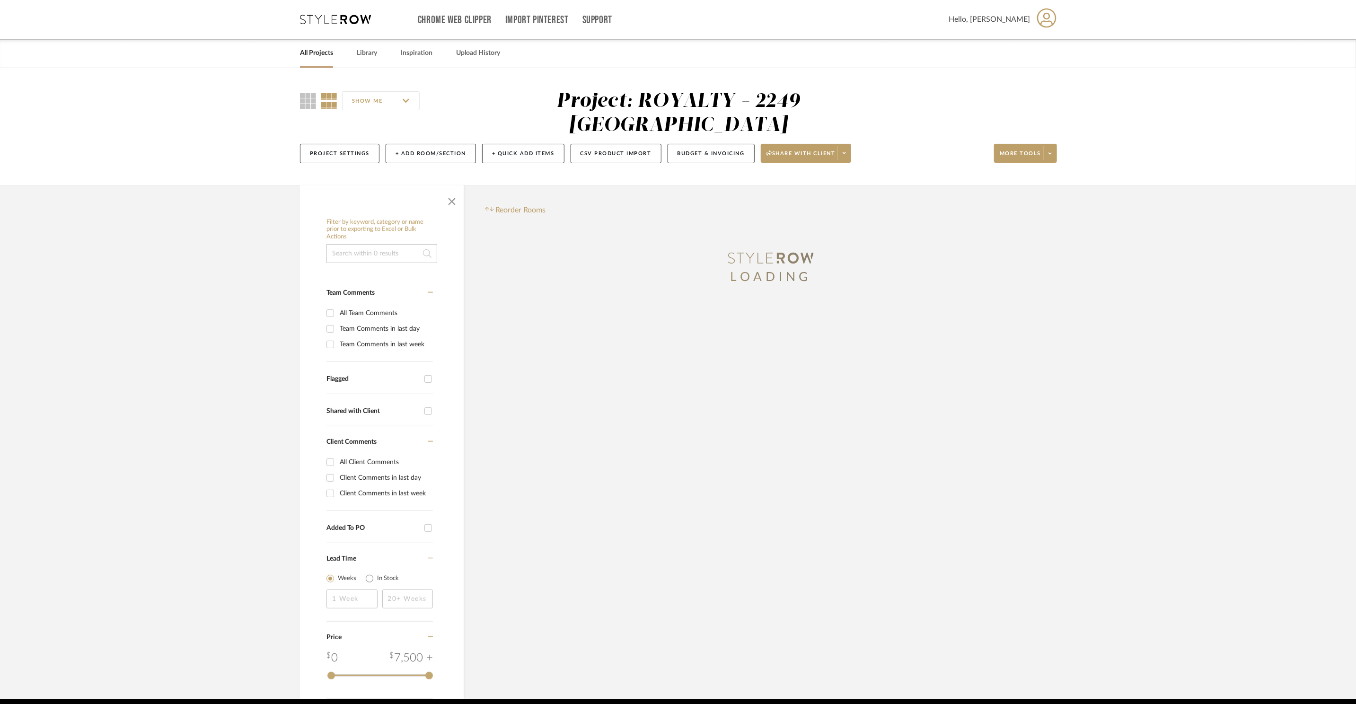
click at [337, 21] on icon at bounding box center [335, 19] width 71 height 9
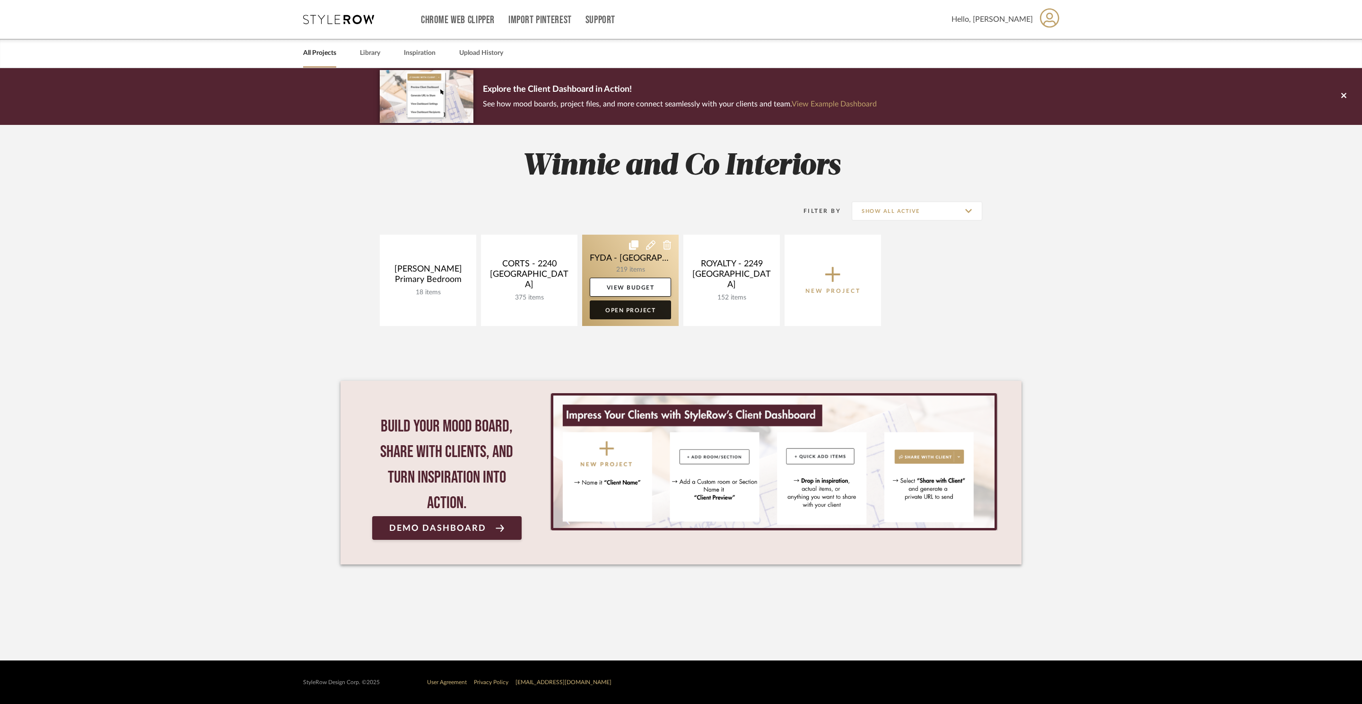
click at [616, 309] on link "Open Project" at bounding box center [630, 309] width 81 height 19
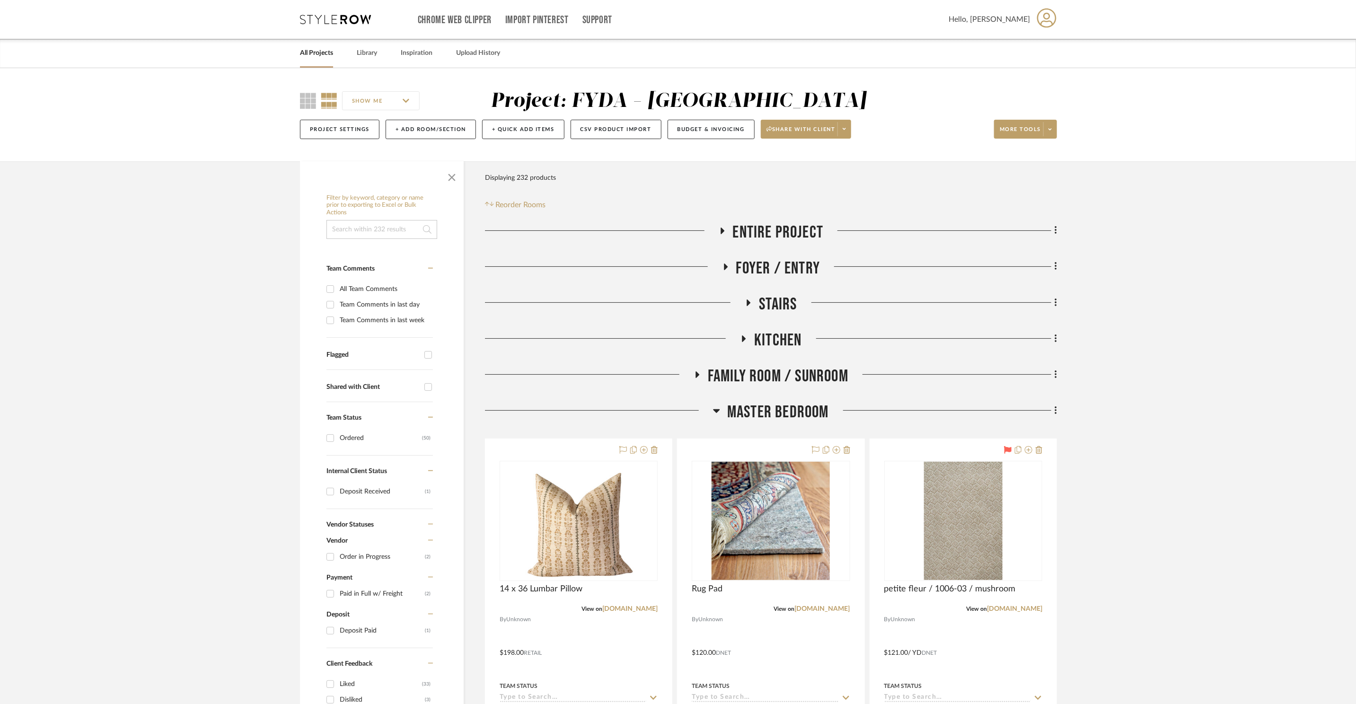
click at [739, 410] on span "Master Bedroom" at bounding box center [778, 412] width 102 height 20
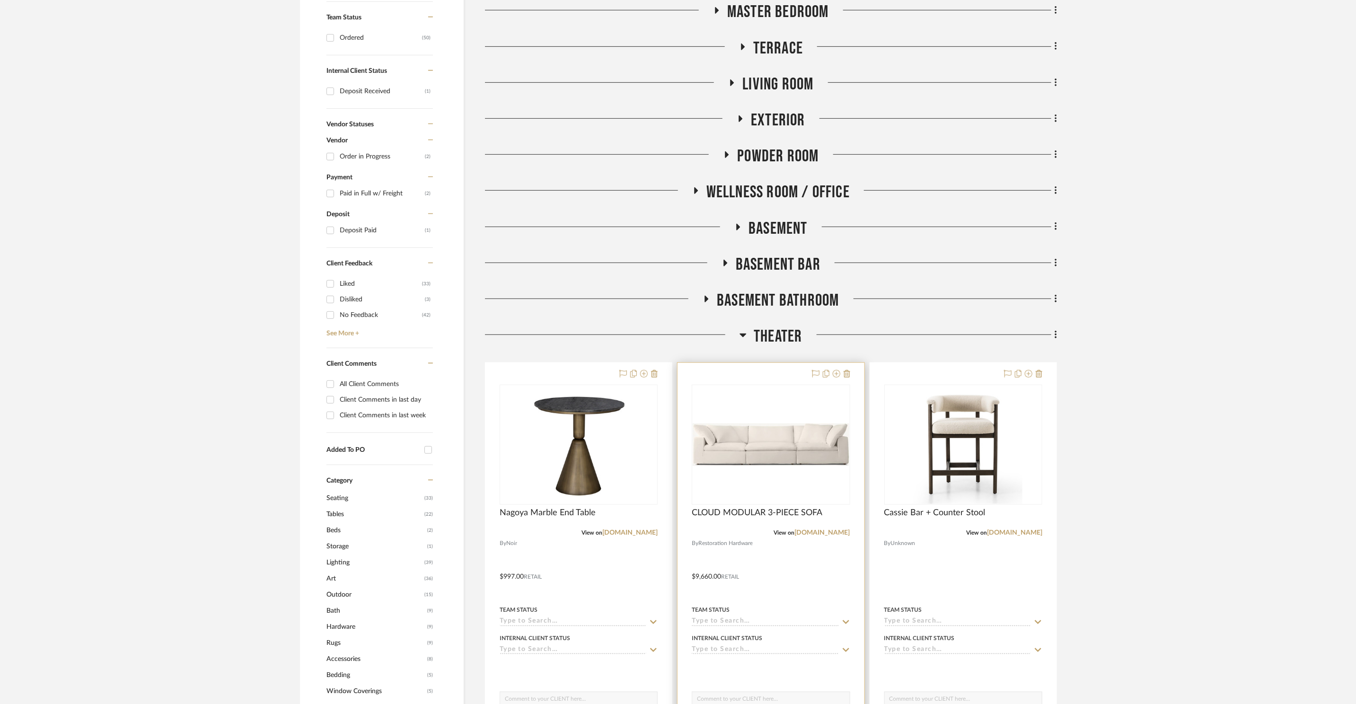
scroll to position [420, 0]
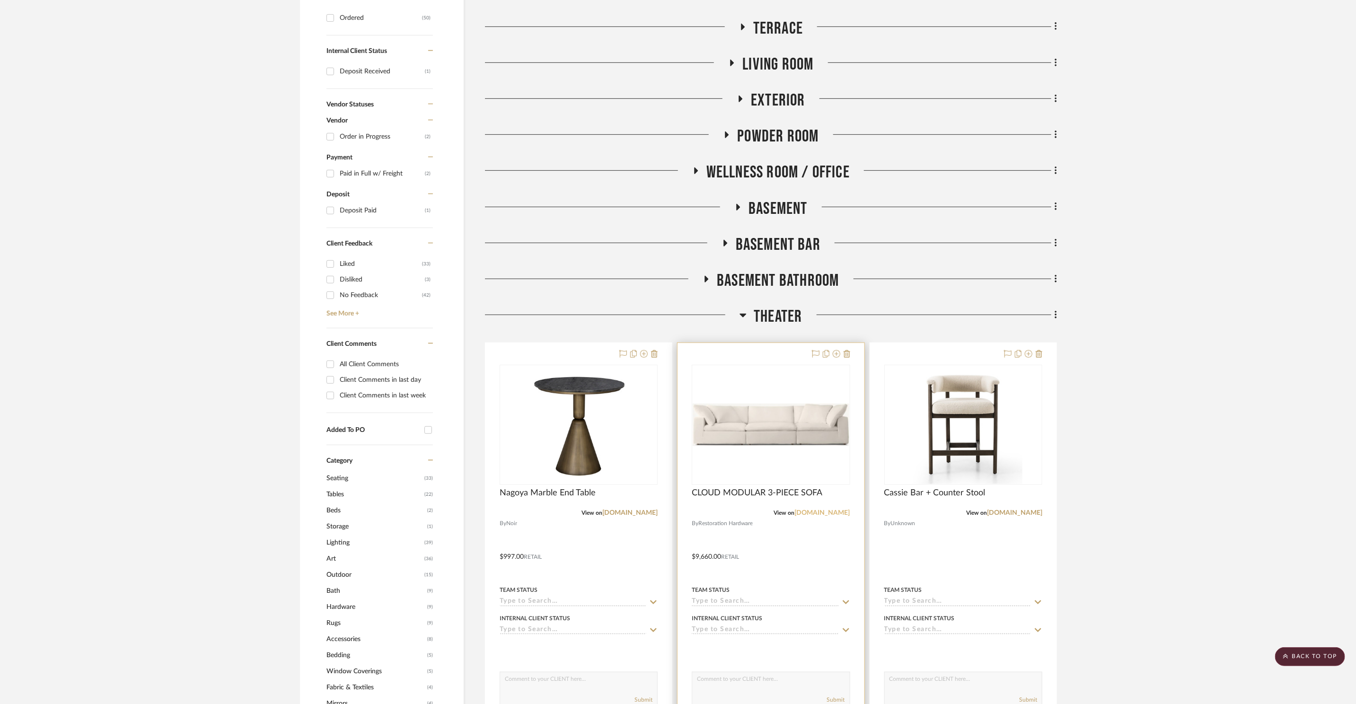
click at [842, 514] on link "[DOMAIN_NAME]" at bounding box center [822, 512] width 55 height 7
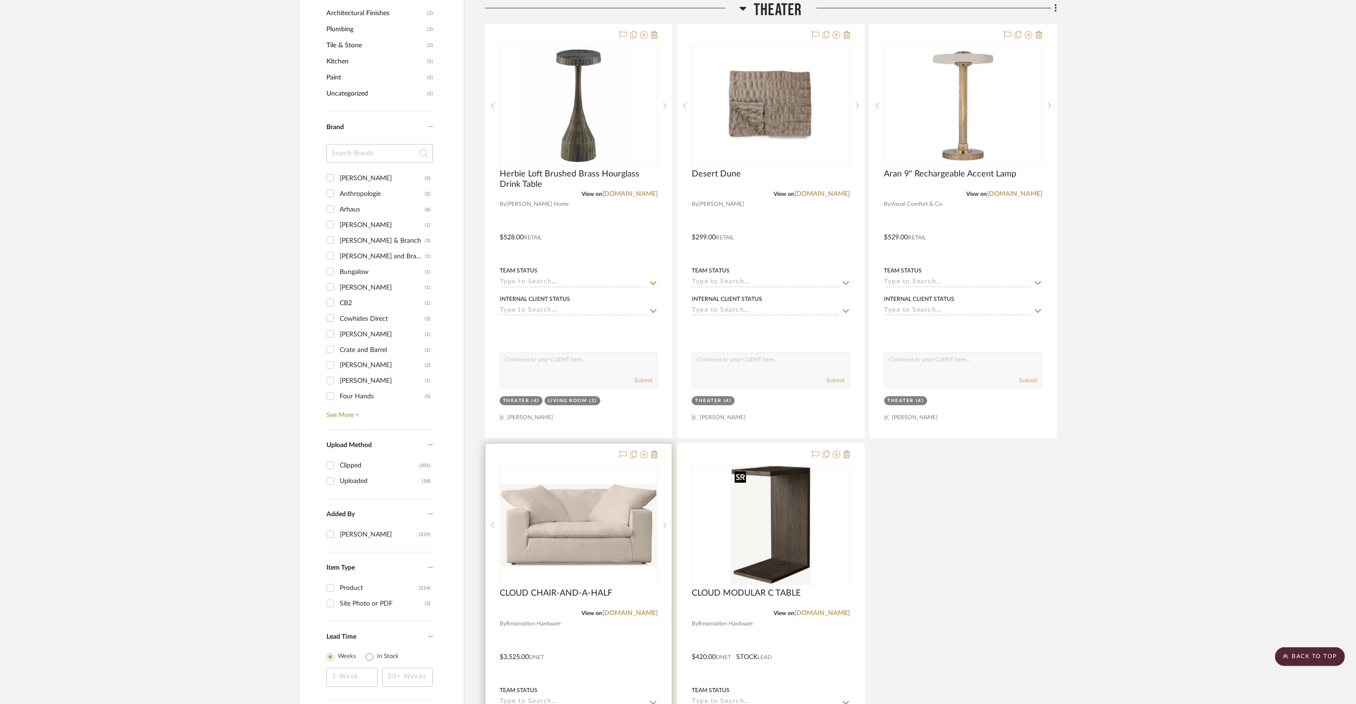
scroll to position [1175, 0]
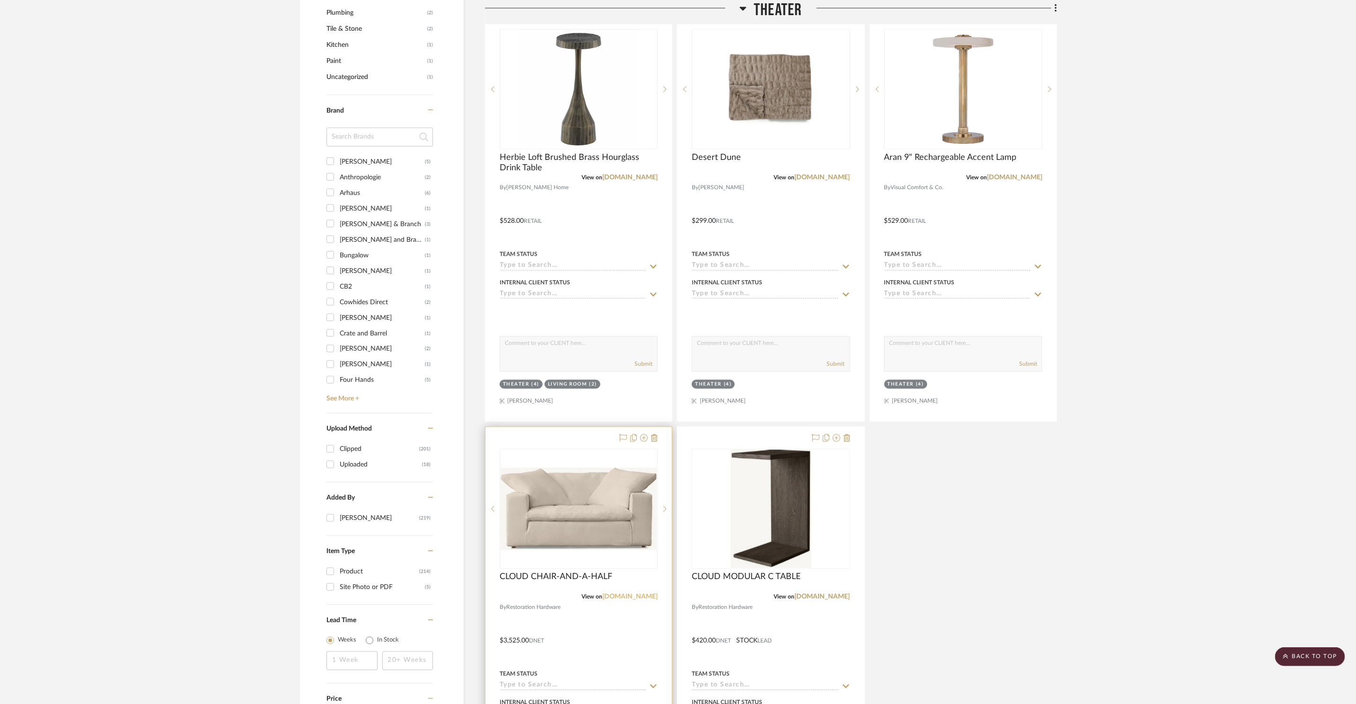
click at [649, 600] on link "[DOMAIN_NAME]" at bounding box center [629, 597] width 55 height 7
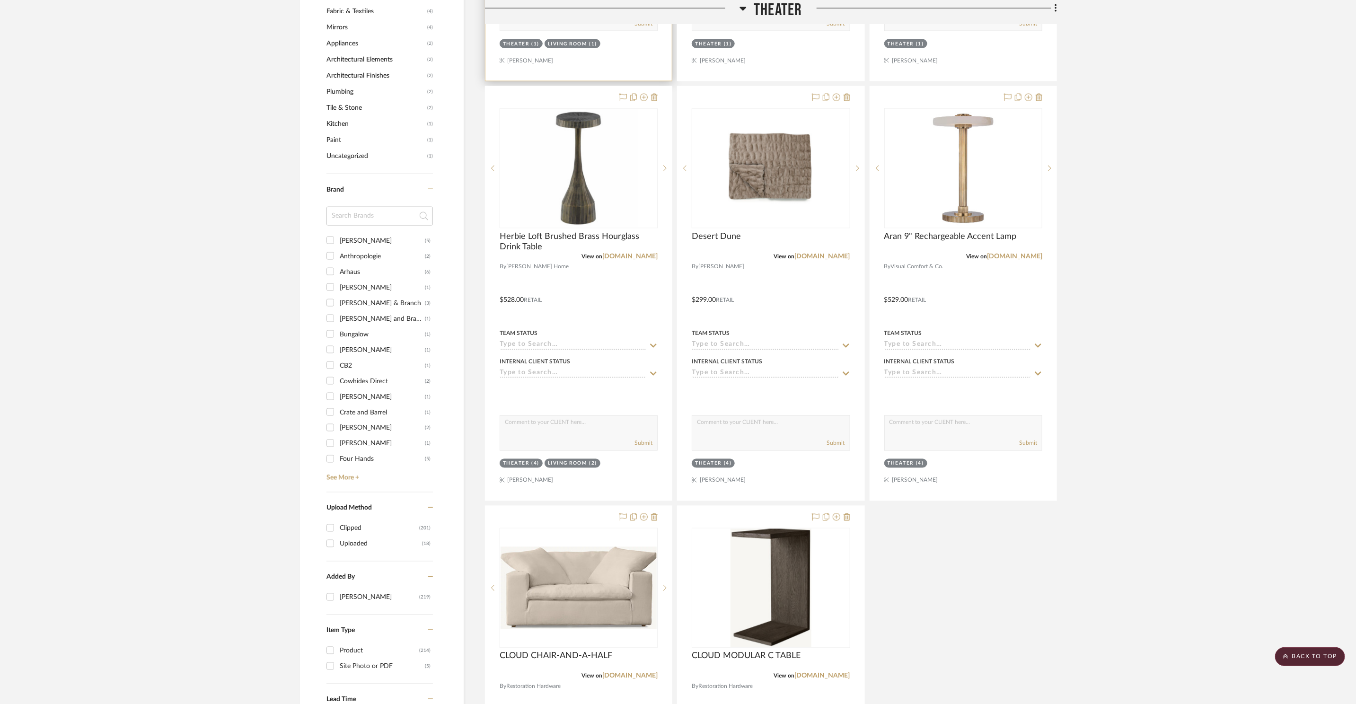
scroll to position [1033, 0]
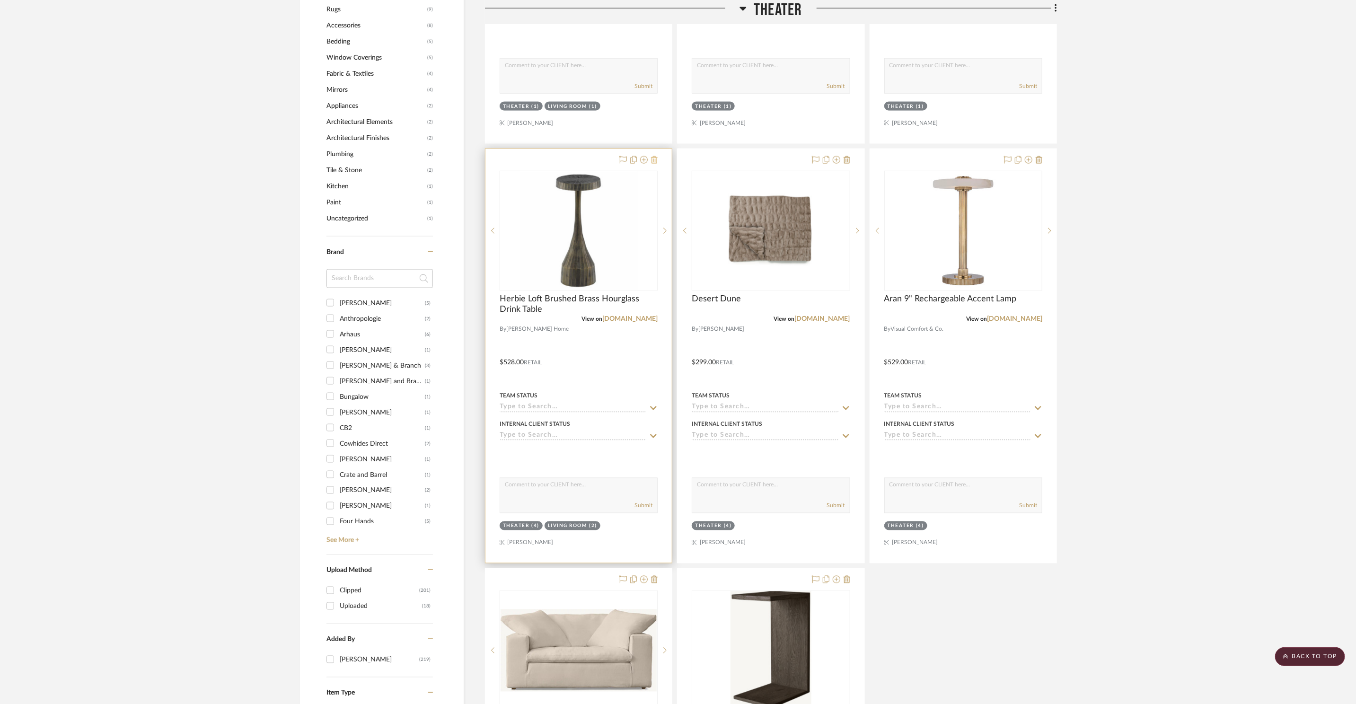
click at [652, 158] on icon at bounding box center [654, 160] width 7 height 8
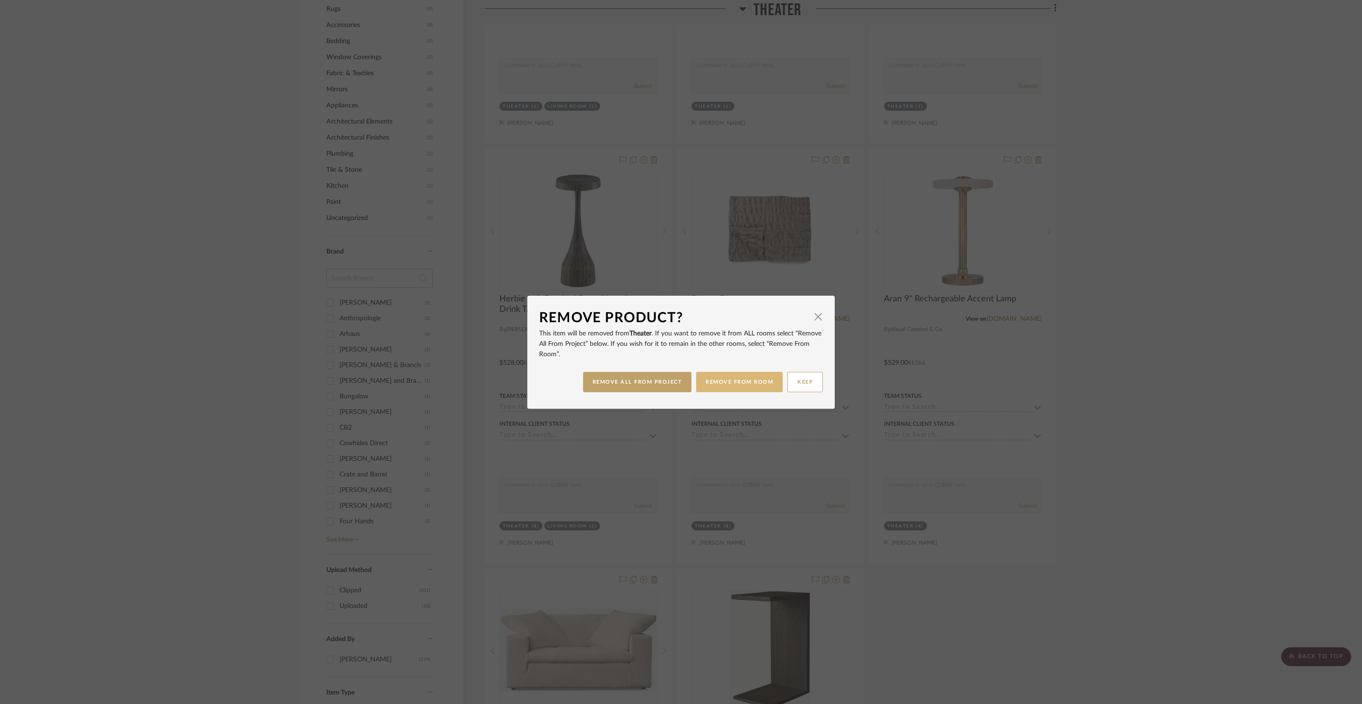
click at [744, 387] on button "REMOVE FROM ROOM" at bounding box center [739, 382] width 87 height 20
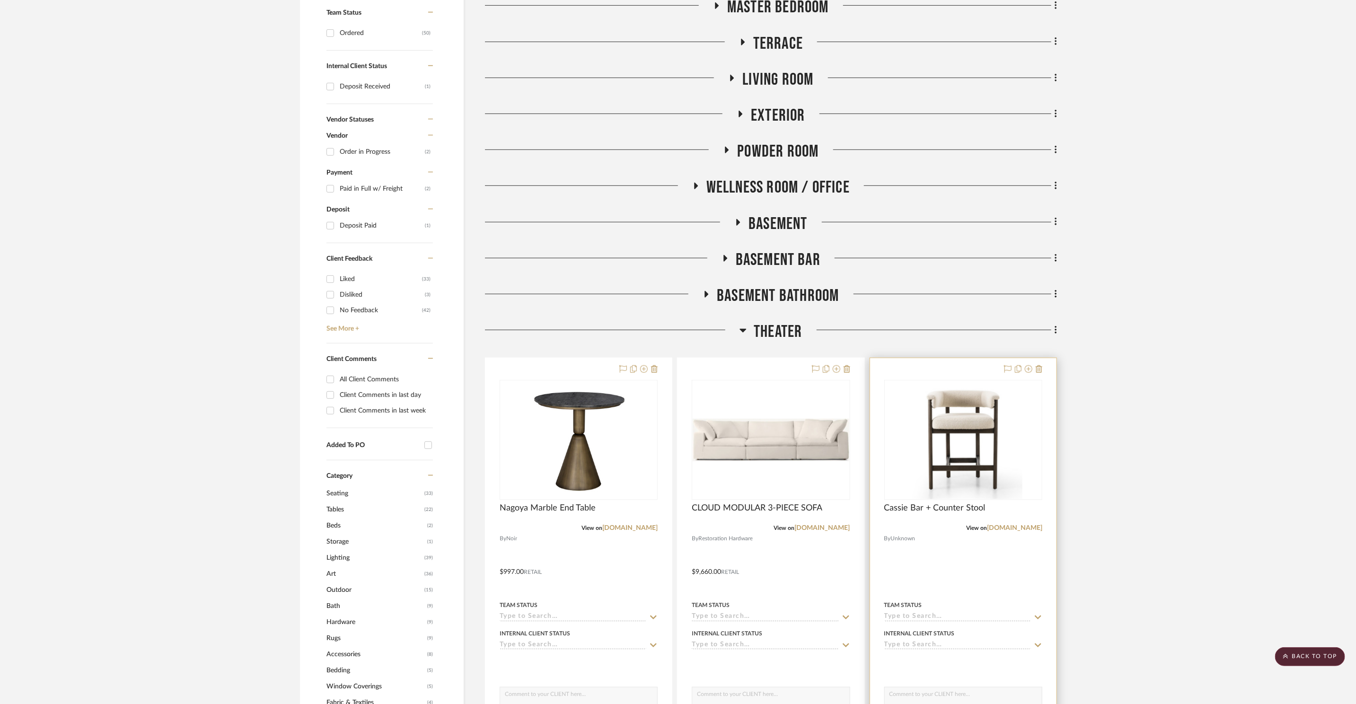
scroll to position [473, 0]
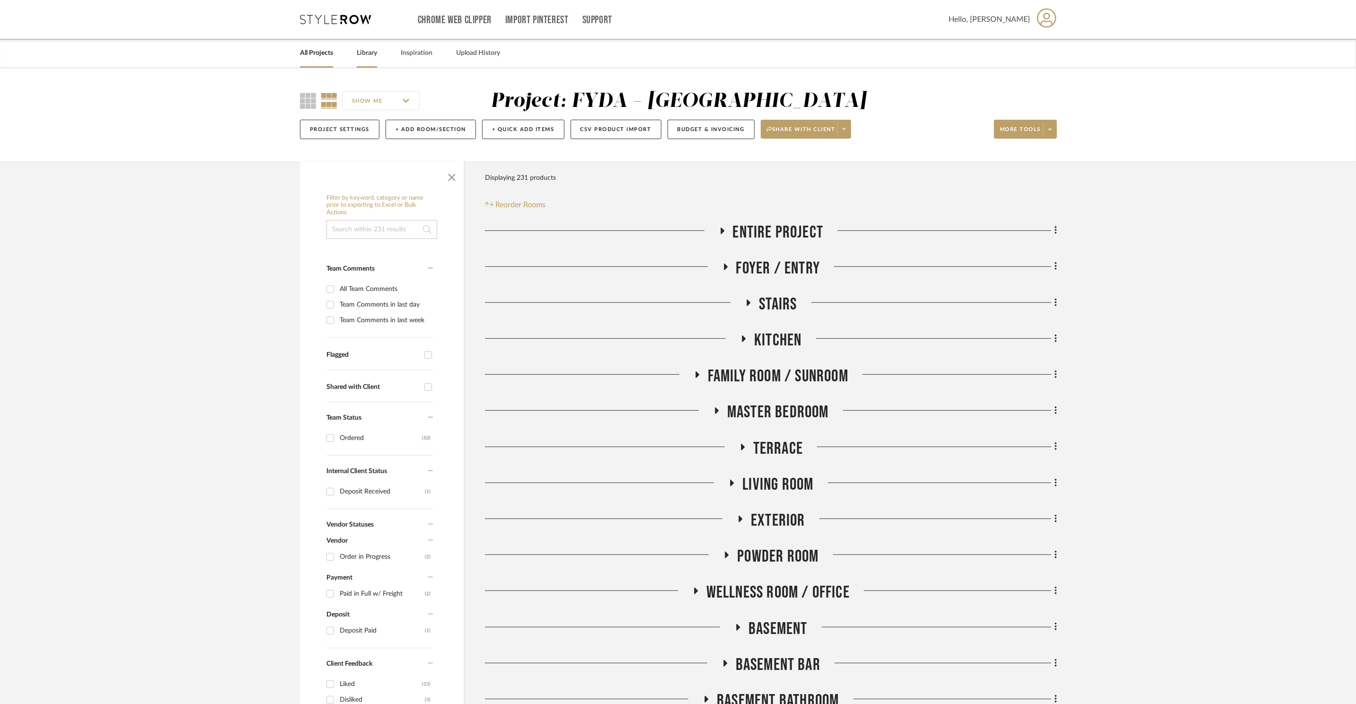
click at [358, 52] on link "Library" at bounding box center [367, 53] width 20 height 13
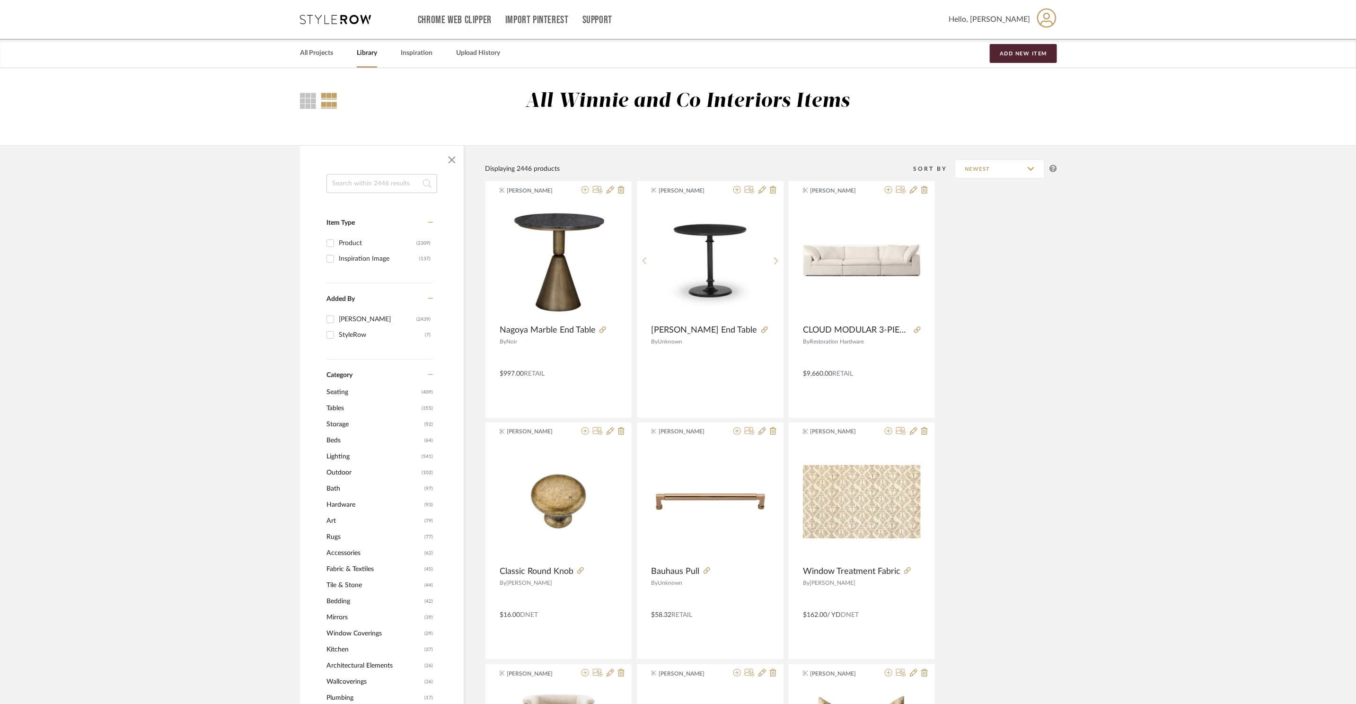
click at [380, 189] on input at bounding box center [381, 183] width 111 height 19
type input "counter stool"
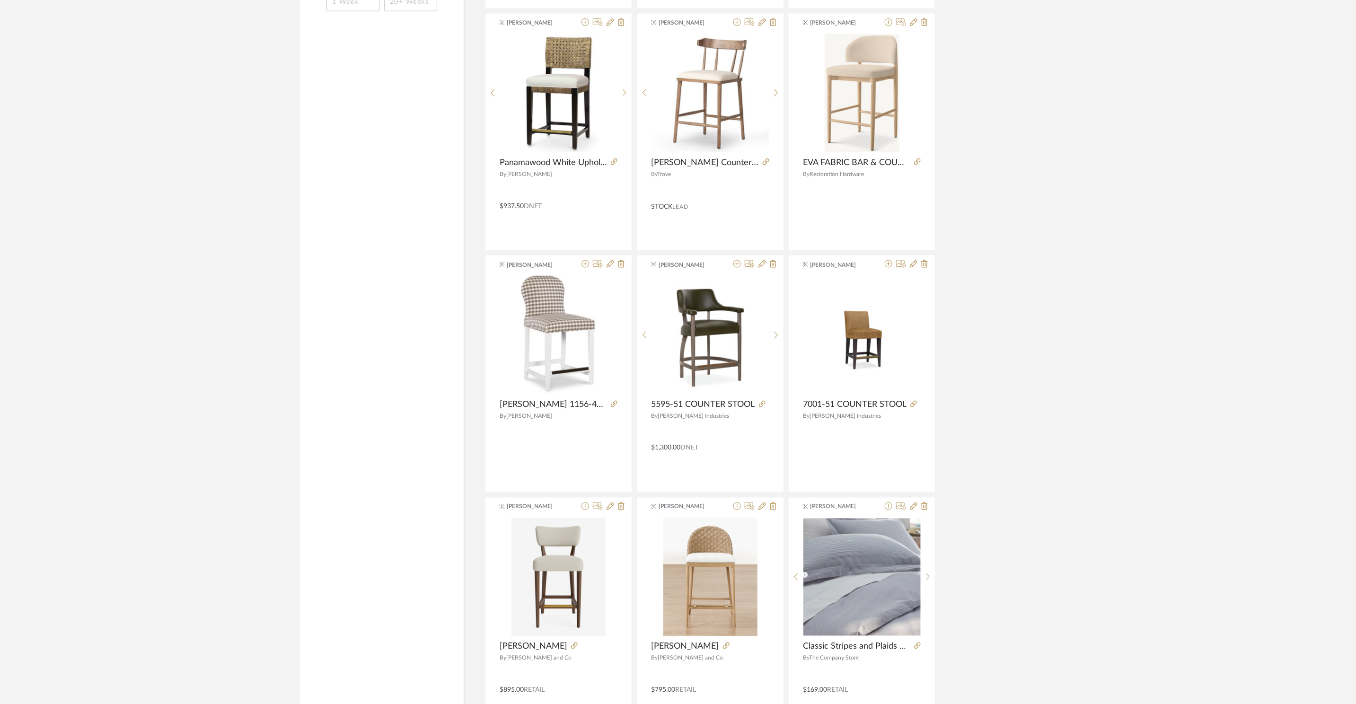
scroll to position [1049, 0]
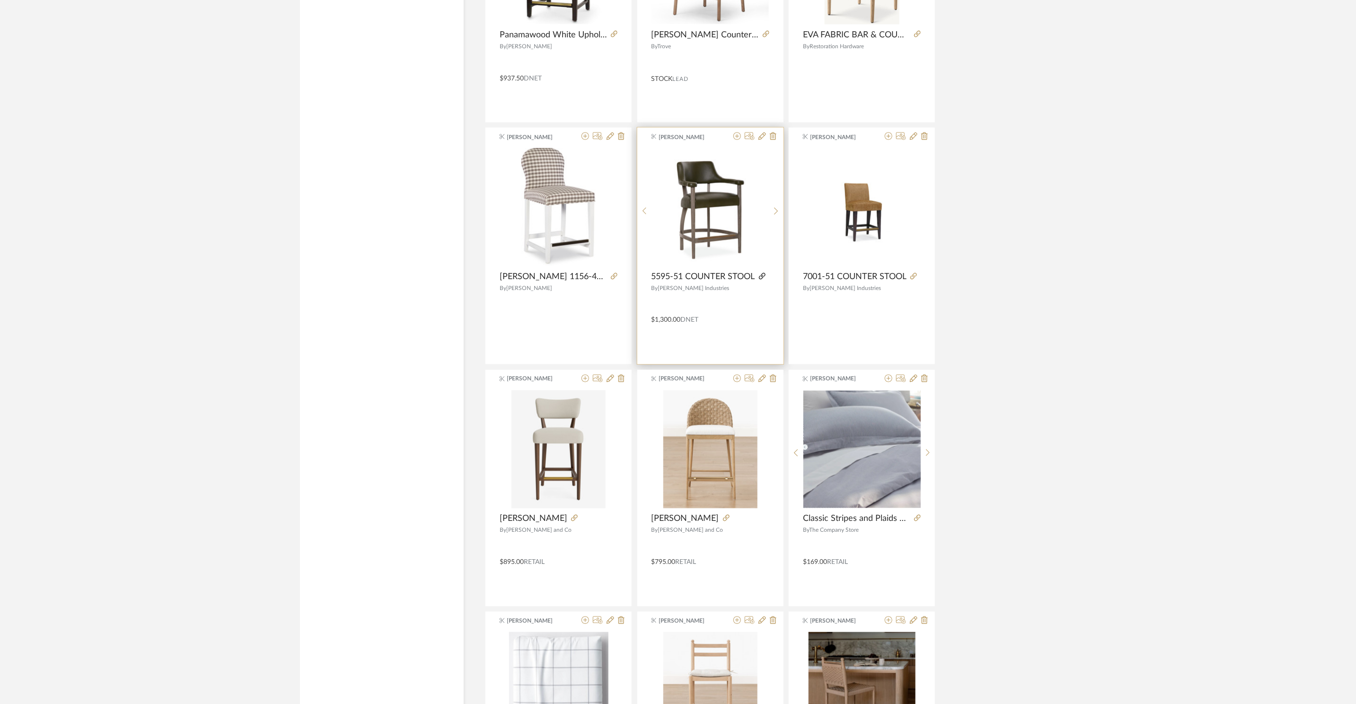
click at [762, 277] on icon at bounding box center [762, 276] width 7 height 7
click at [735, 140] on icon at bounding box center [737, 136] width 8 height 8
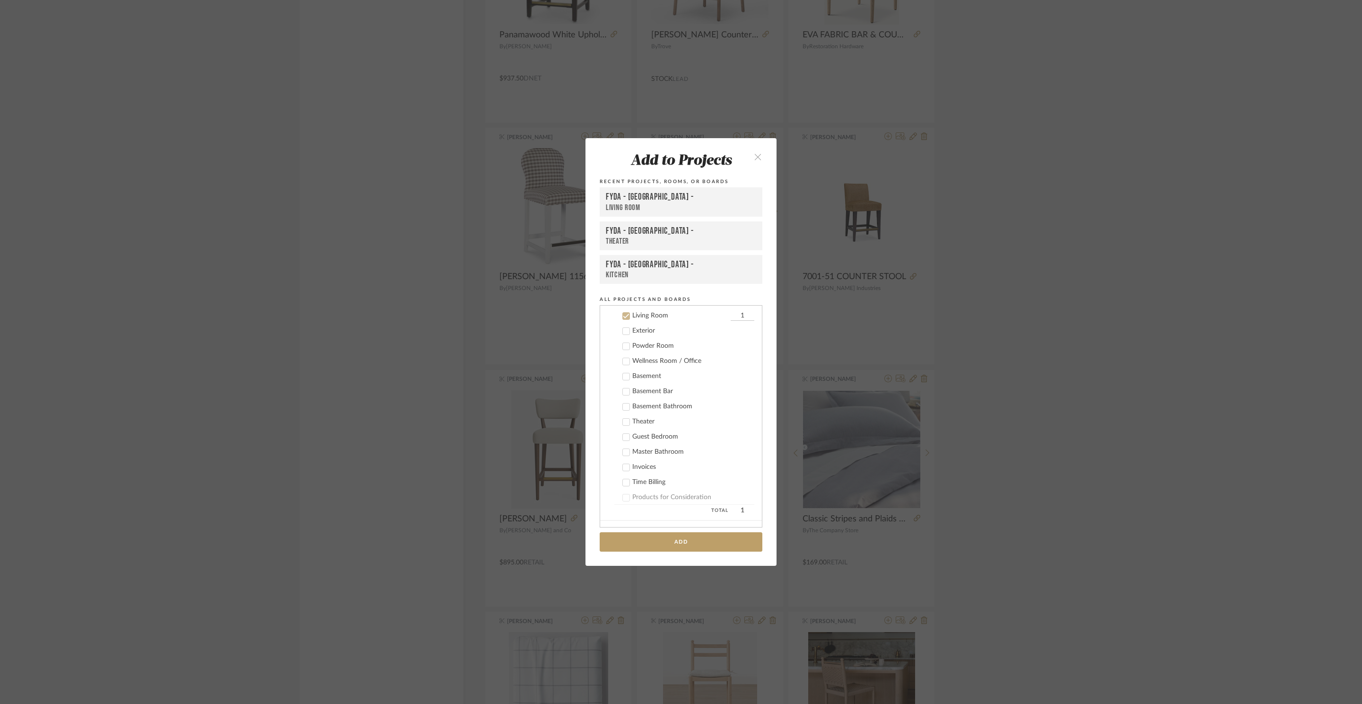
scroll to position [189, 0]
click at [639, 314] on div "Living Room" at bounding box center [680, 314] width 96 height 8
click at [632, 420] on div "Theater" at bounding box center [693, 420] width 122 height 8
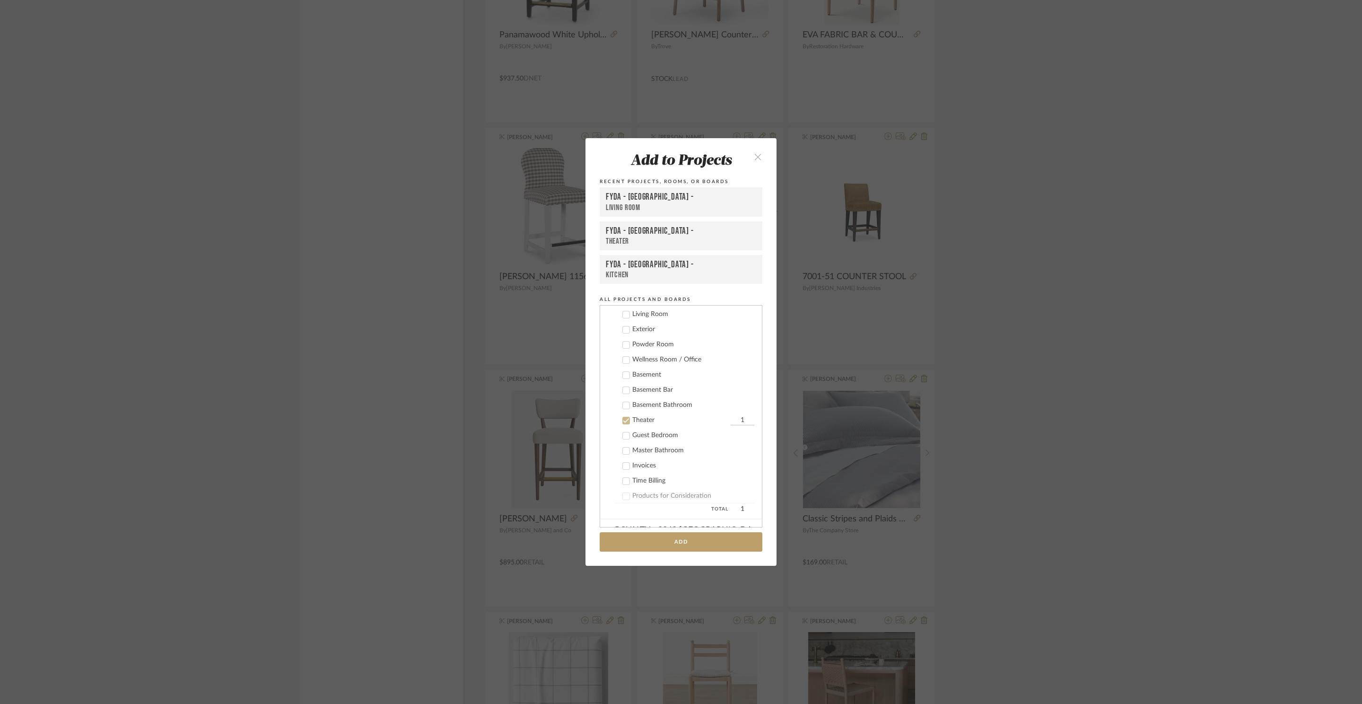
click at [742, 421] on input "1" at bounding box center [743, 420] width 24 height 9
click at [741, 417] on input "1" at bounding box center [743, 420] width 24 height 9
type input "3"
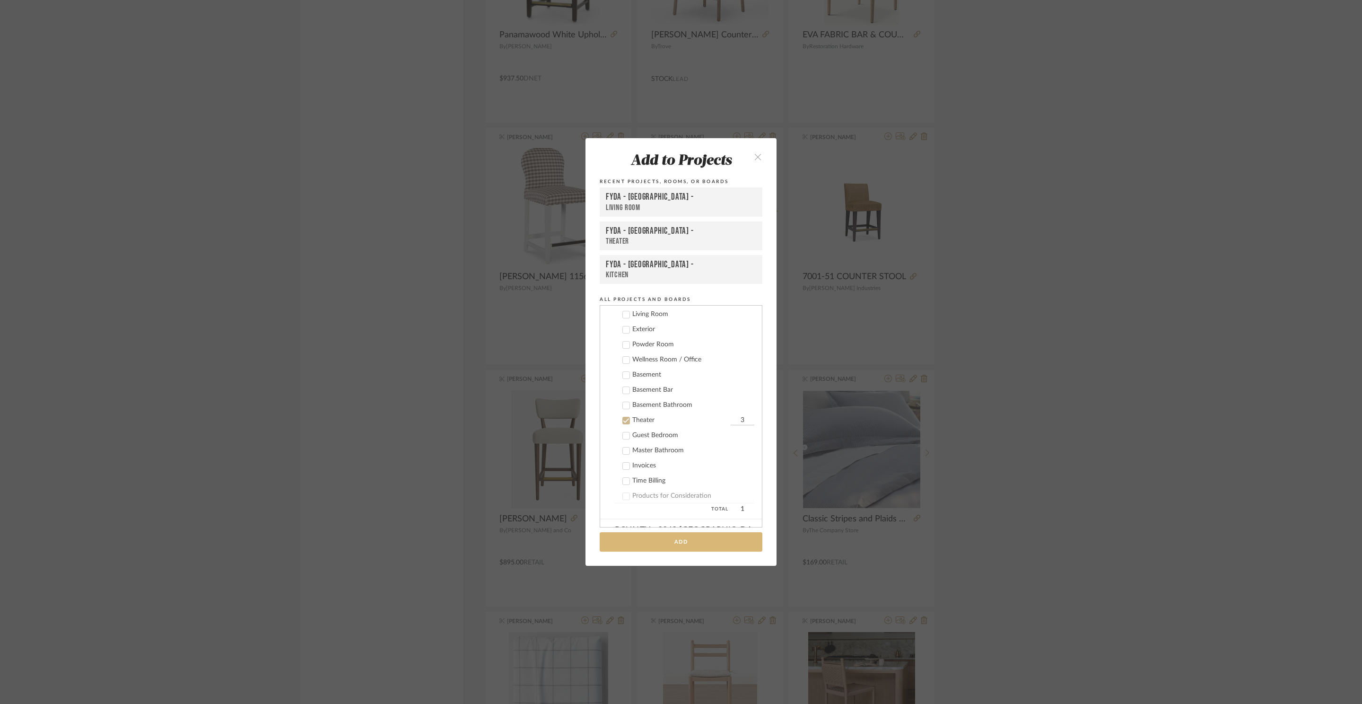
click at [712, 537] on button "Add" at bounding box center [681, 541] width 163 height 19
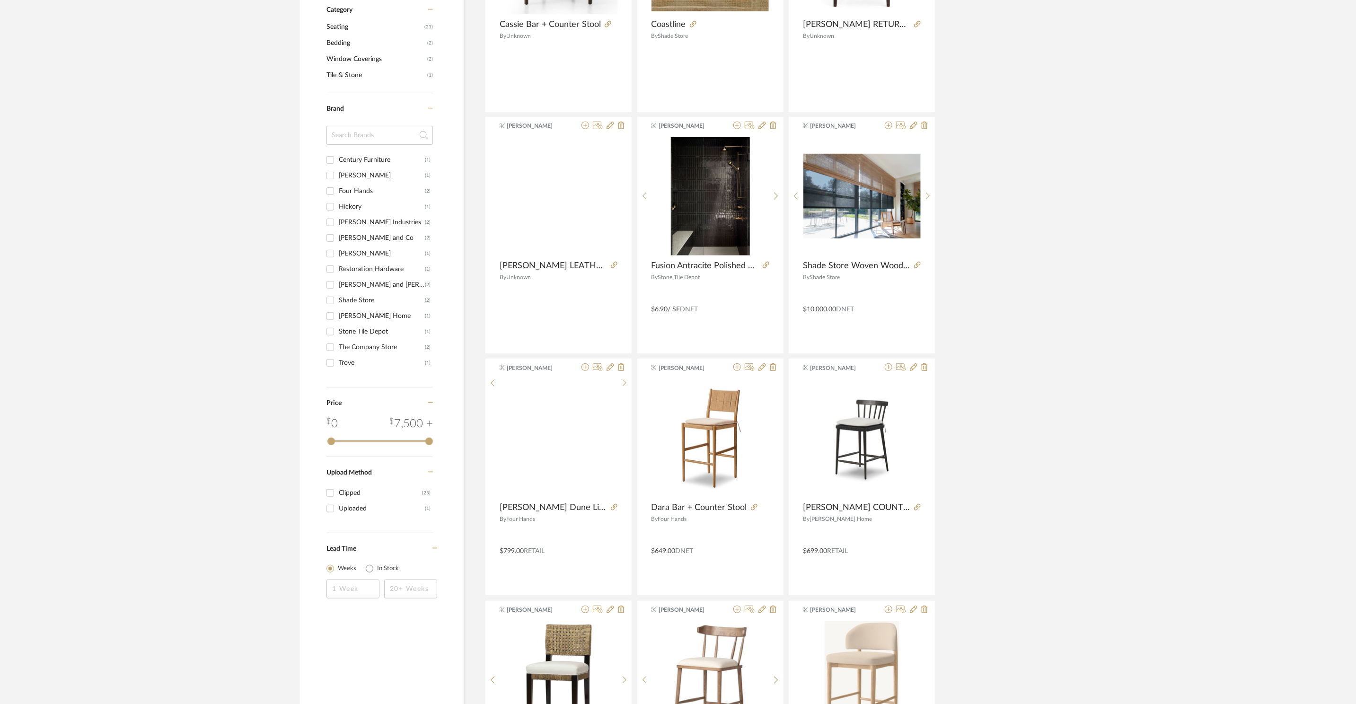
scroll to position [0, 0]
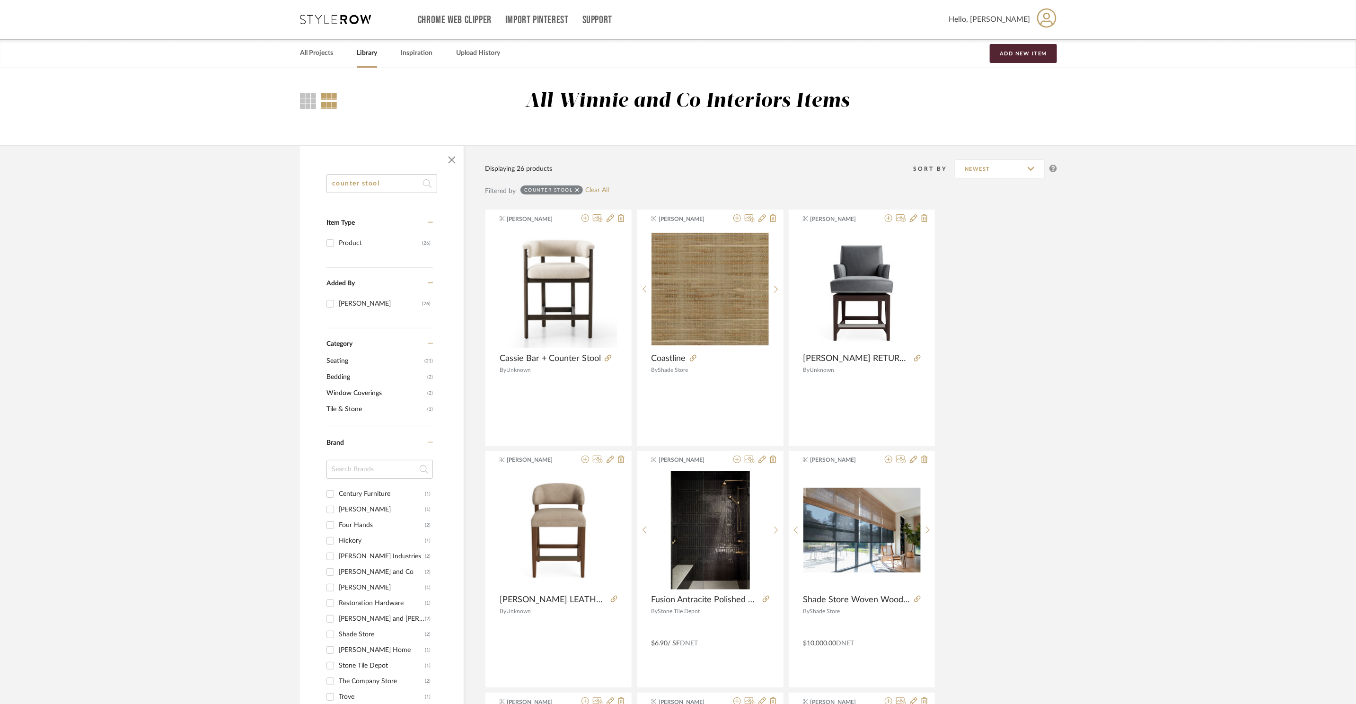
click at [328, 18] on icon at bounding box center [335, 19] width 71 height 9
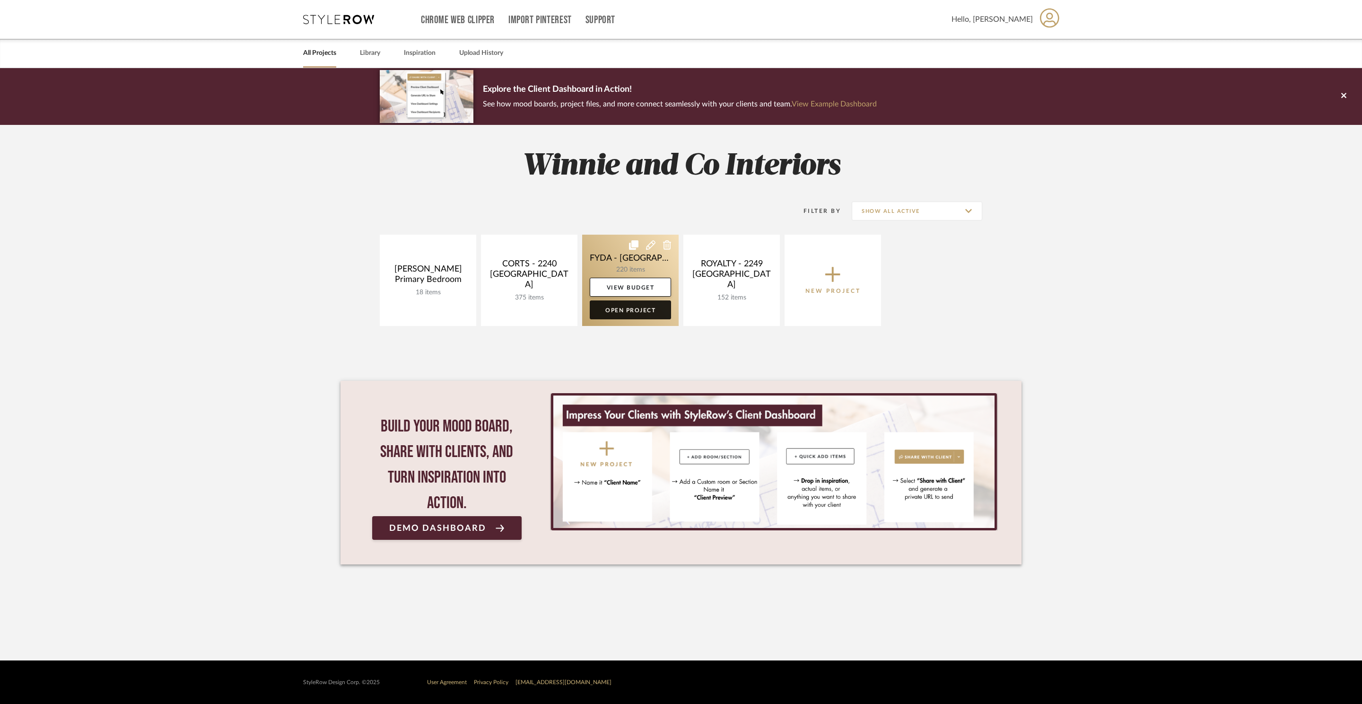
click at [623, 305] on link "Open Project" at bounding box center [630, 309] width 81 height 19
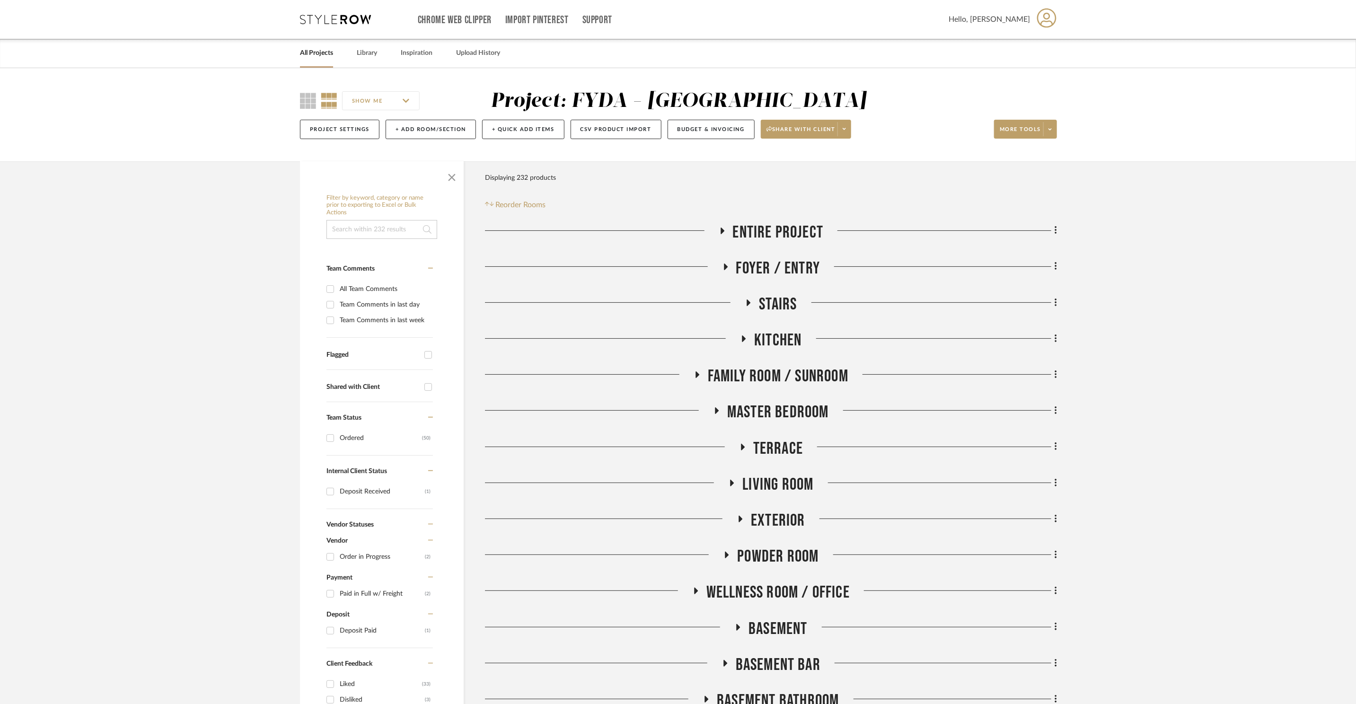
click at [775, 444] on span "Terrace" at bounding box center [778, 448] width 50 height 20
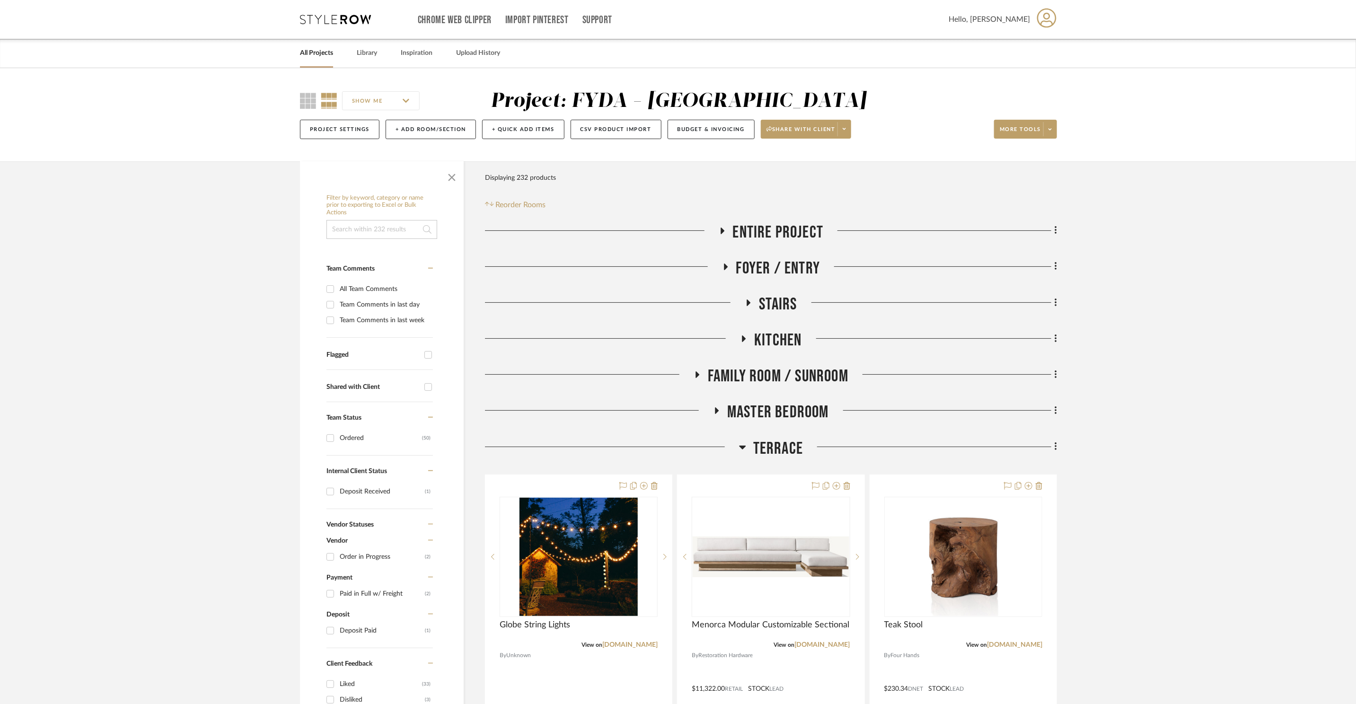
click at [775, 444] on span "Terrace" at bounding box center [778, 448] width 50 height 20
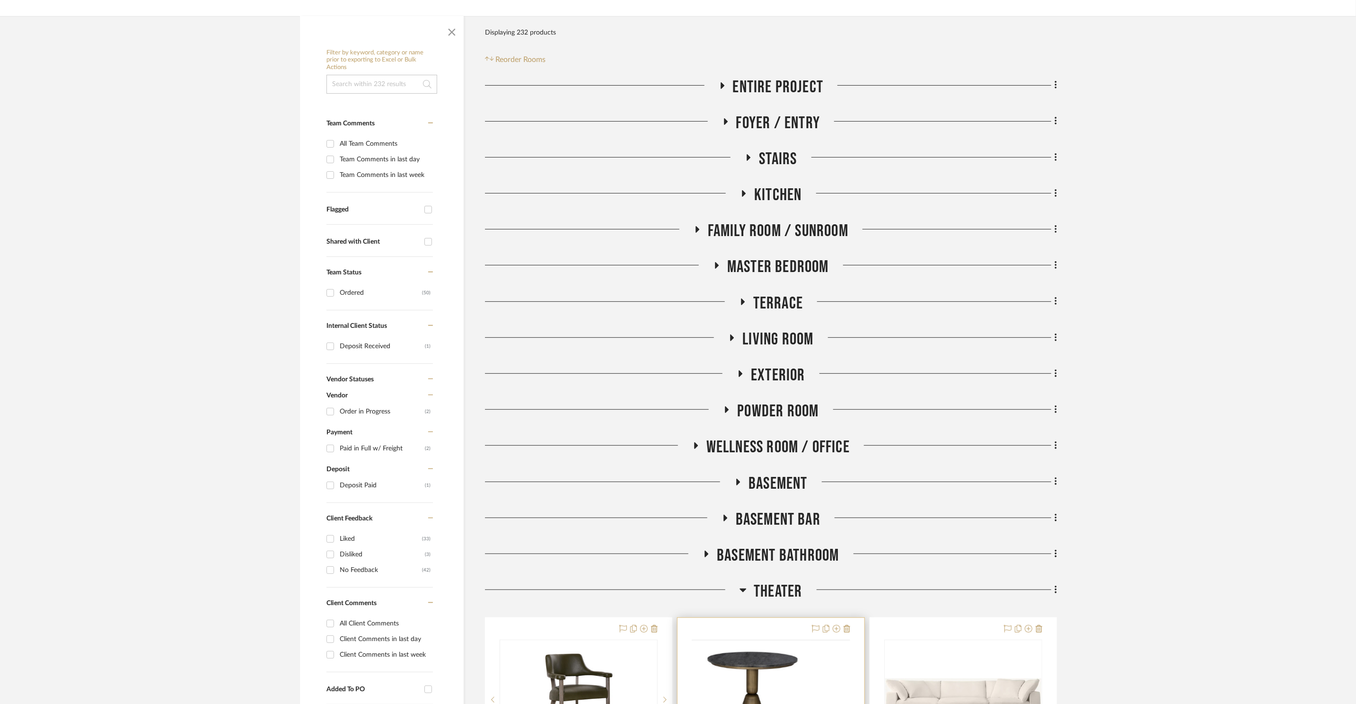
scroll to position [464, 0]
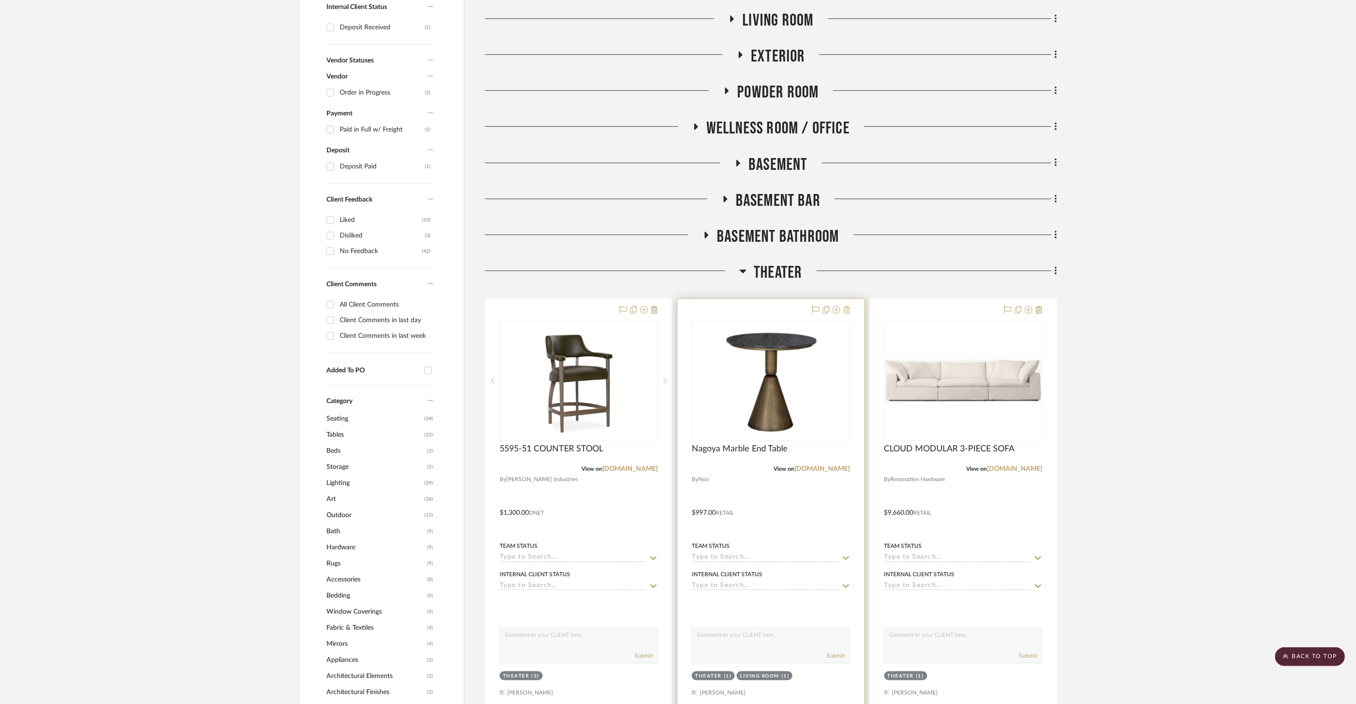
click at [847, 307] on icon at bounding box center [846, 310] width 7 height 8
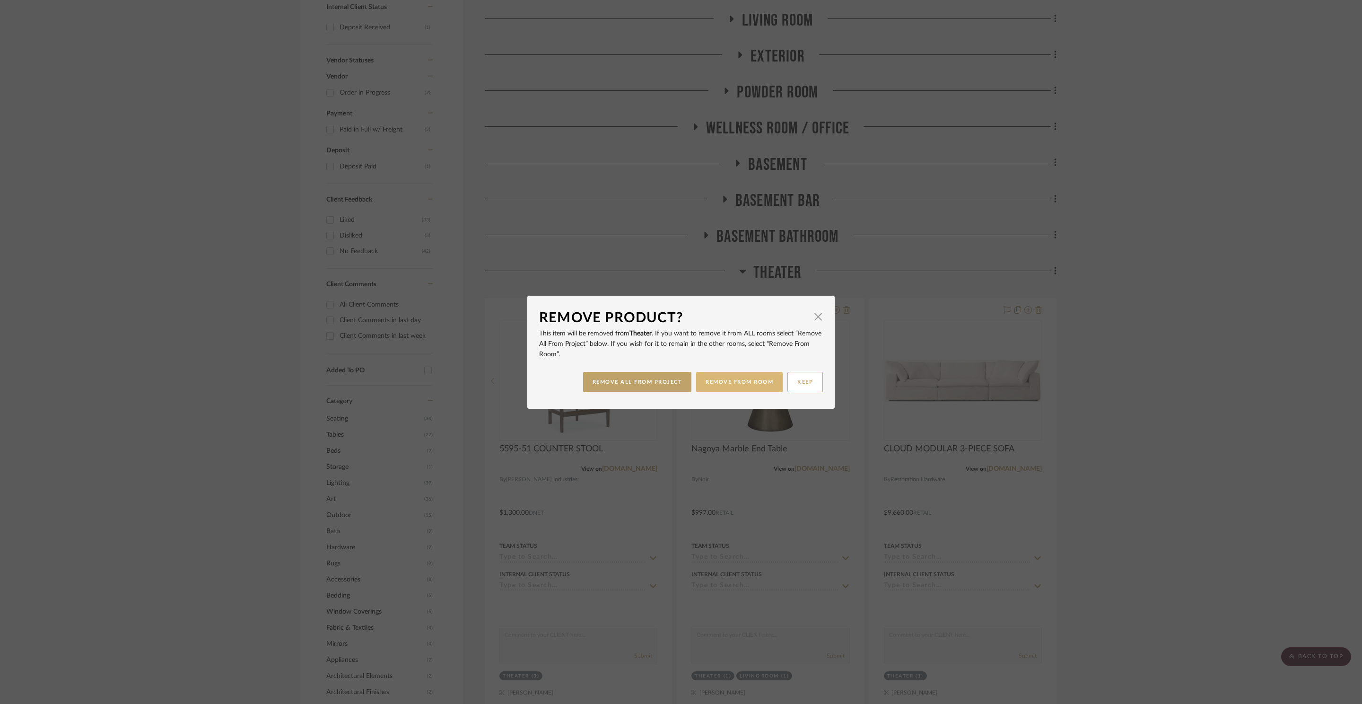
click at [727, 383] on button "REMOVE FROM ROOM" at bounding box center [739, 382] width 87 height 20
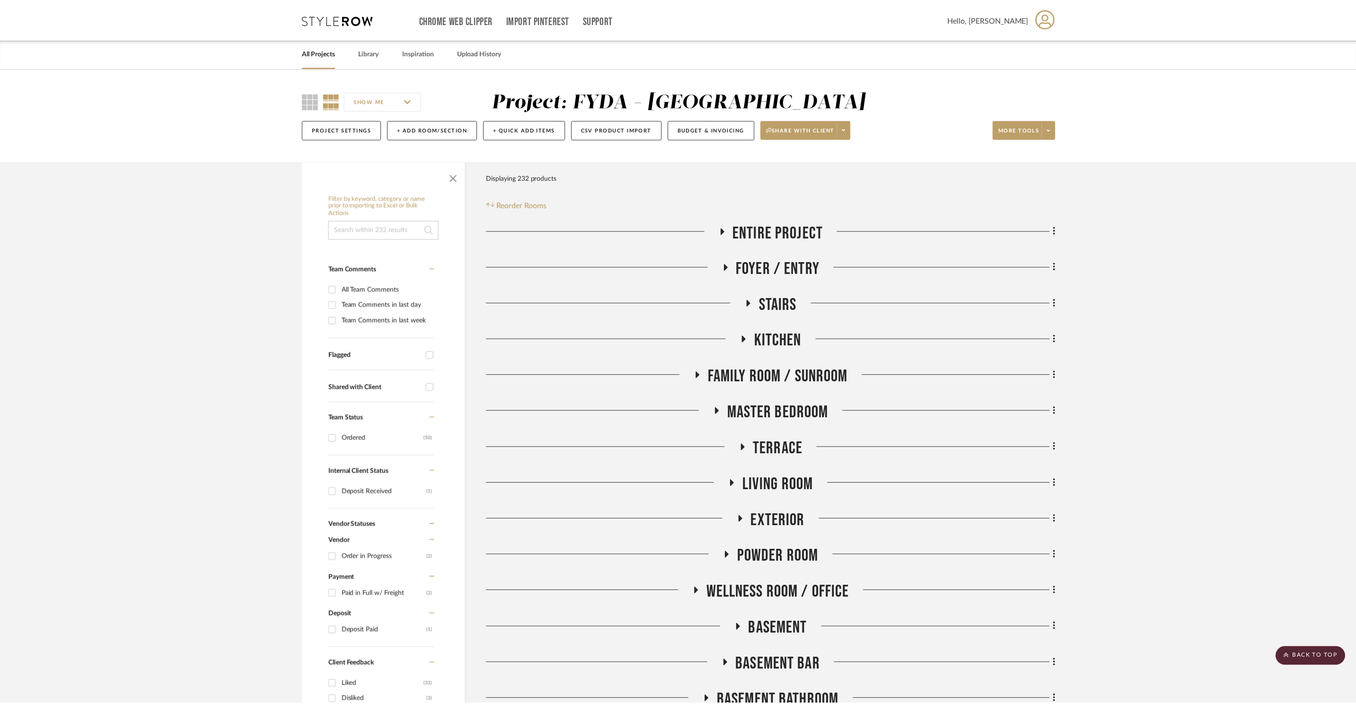
scroll to position [464, 0]
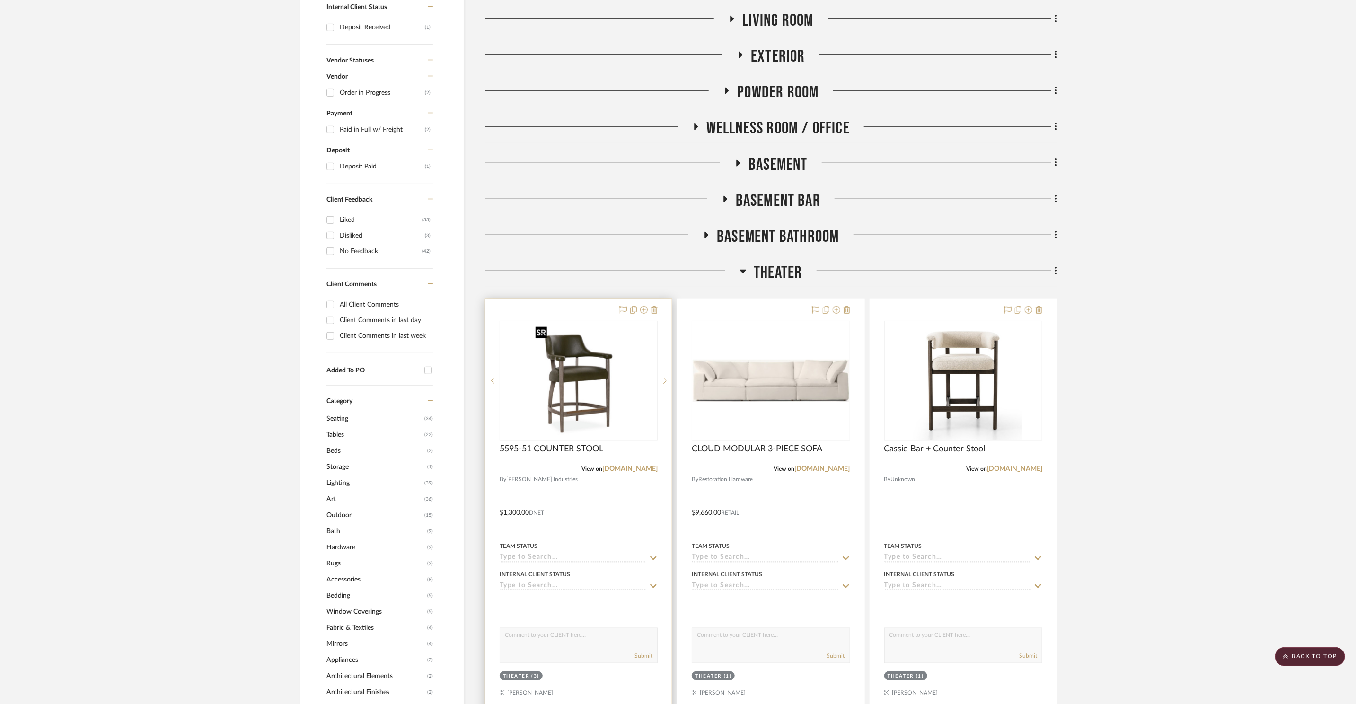
click at [0, 0] on img at bounding box center [0, 0] width 0 height 0
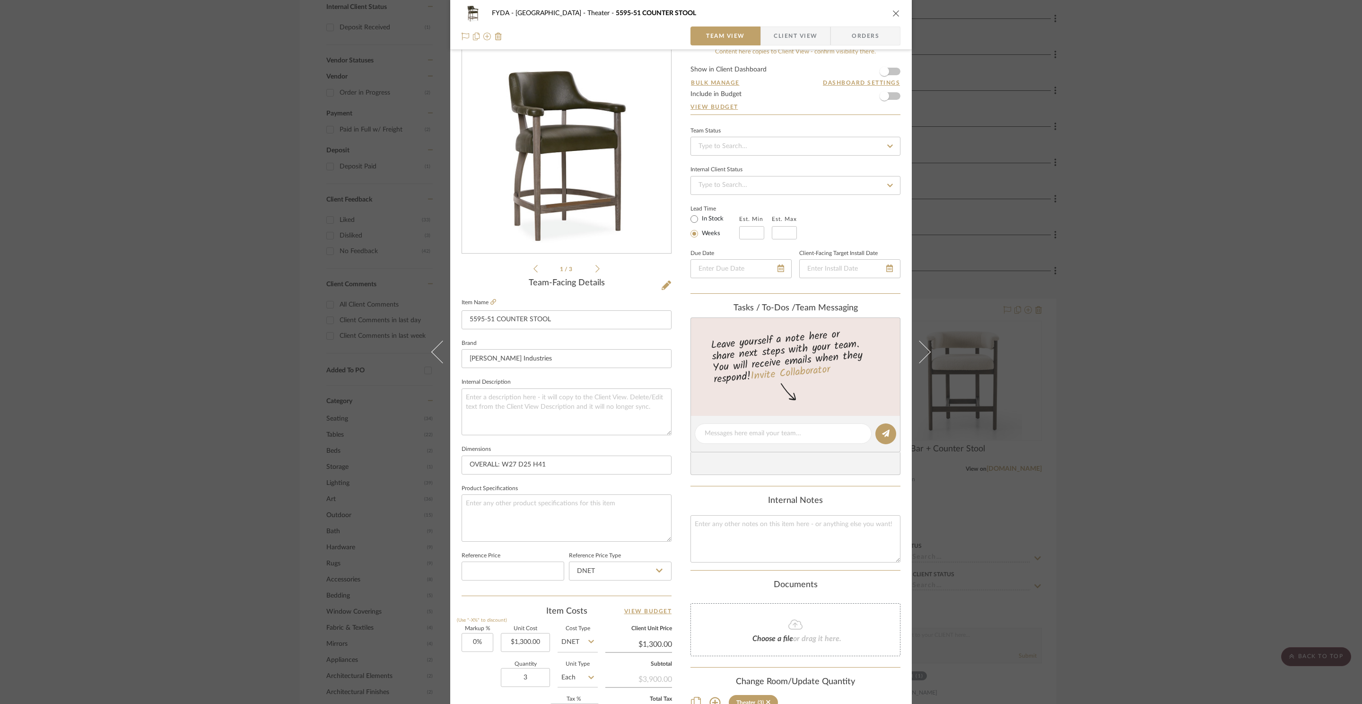
scroll to position [162, 0]
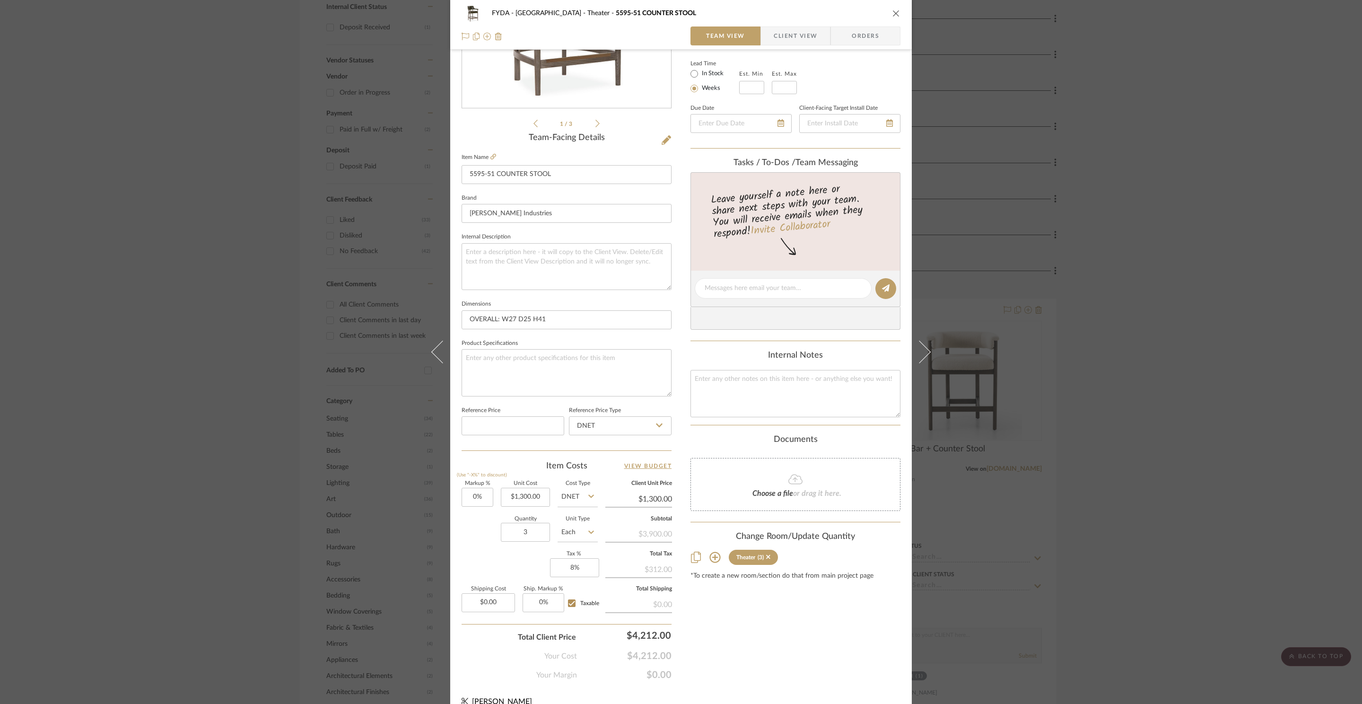
click at [1188, 341] on div "FYDA - 655 City Park Theater 5595-51 COUNTER STOOL Team View Client View Orders…" at bounding box center [681, 352] width 1362 height 704
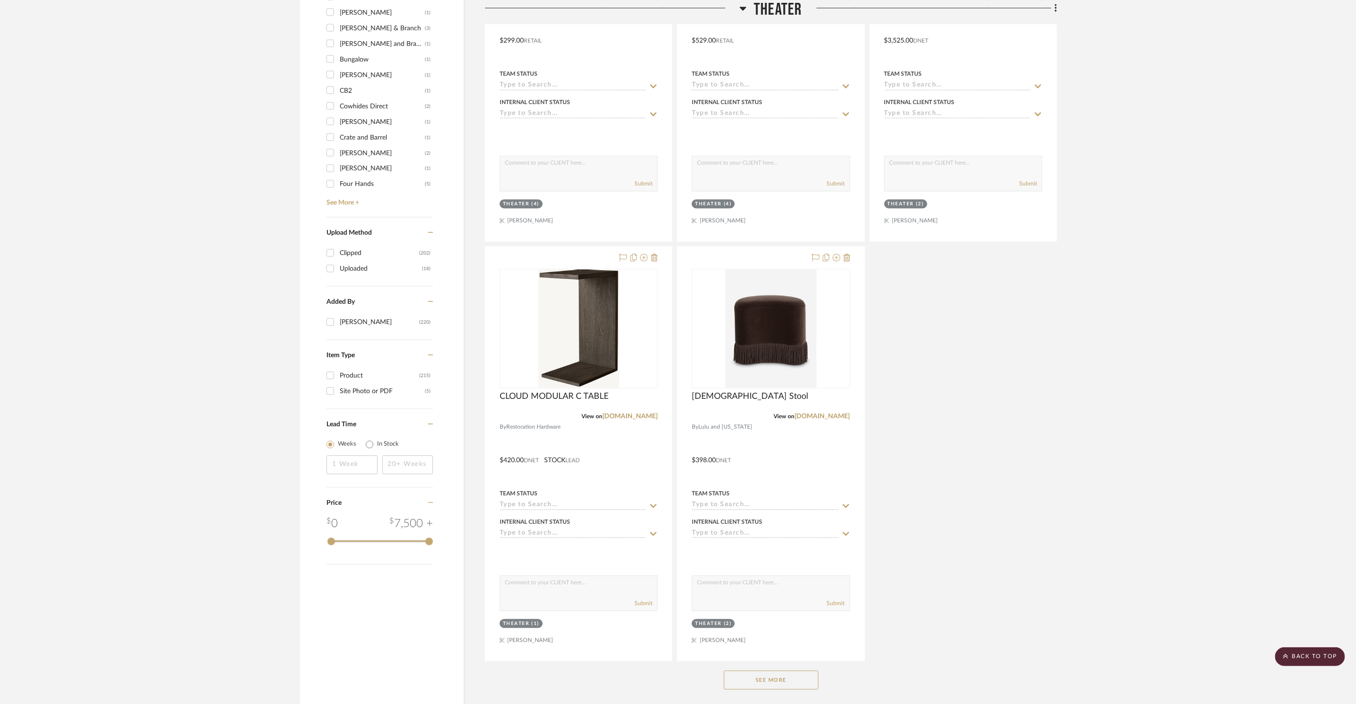
scroll to position [1610, 0]
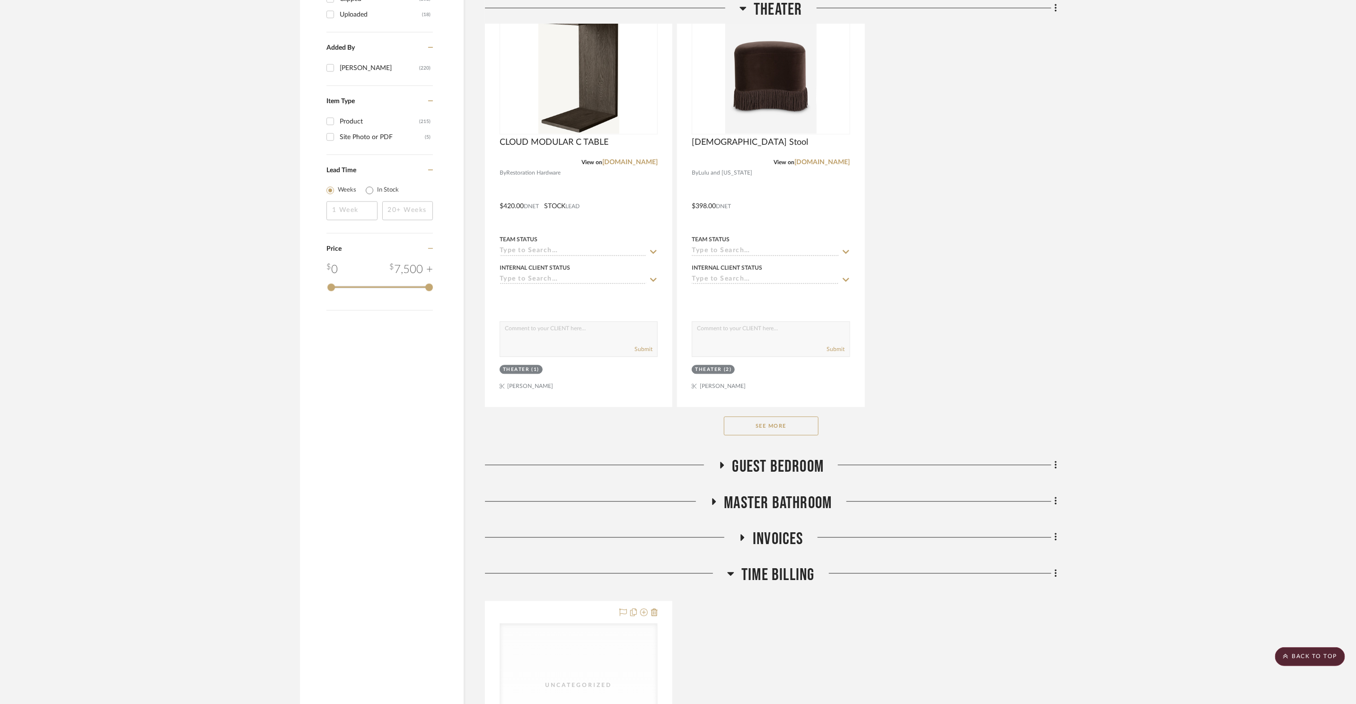
click at [792, 425] on button "See More" at bounding box center [771, 425] width 95 height 19
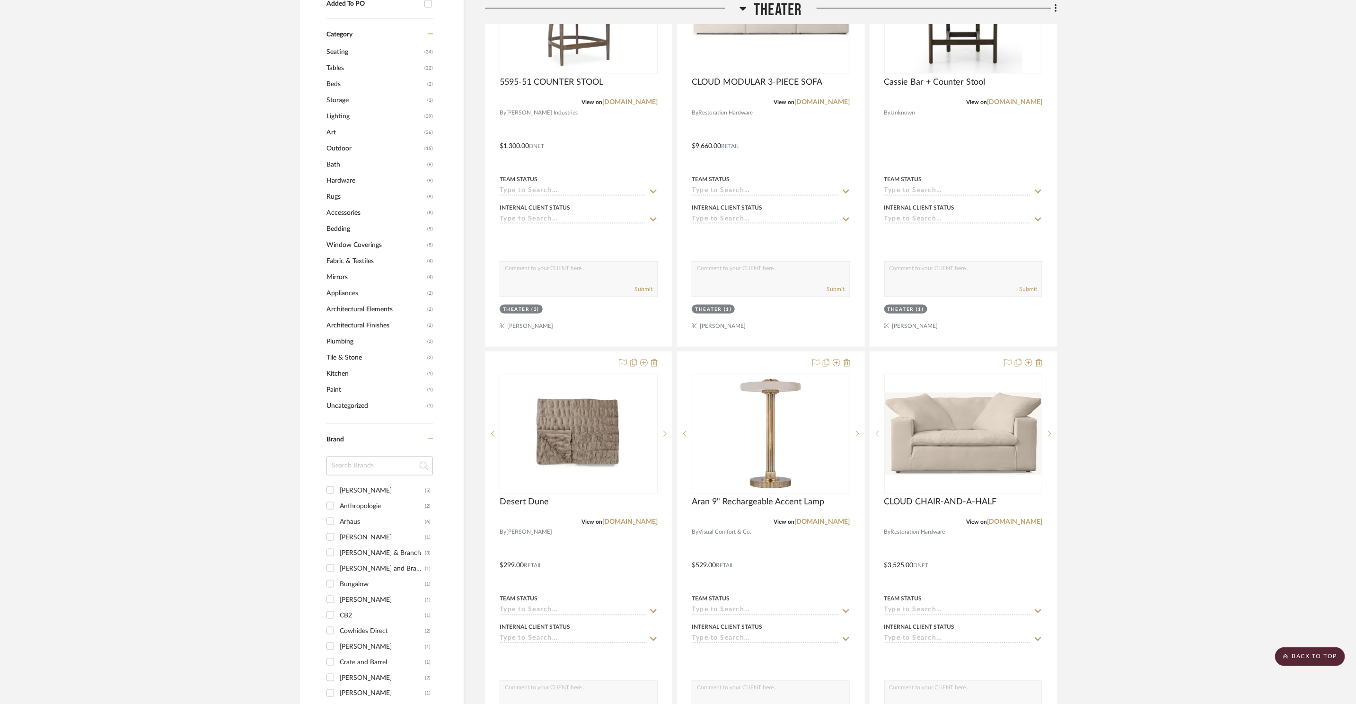
scroll to position [376, 0]
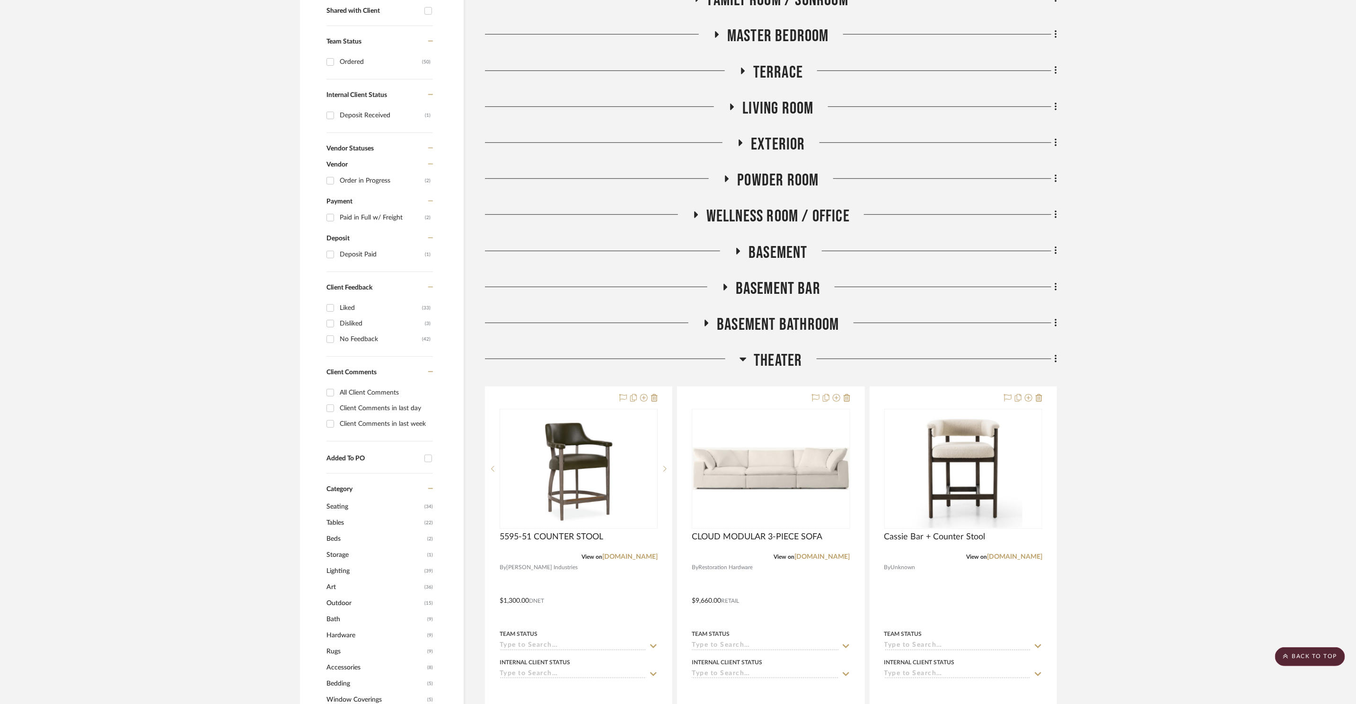
click at [777, 255] on span "Basement" at bounding box center [777, 253] width 59 height 20
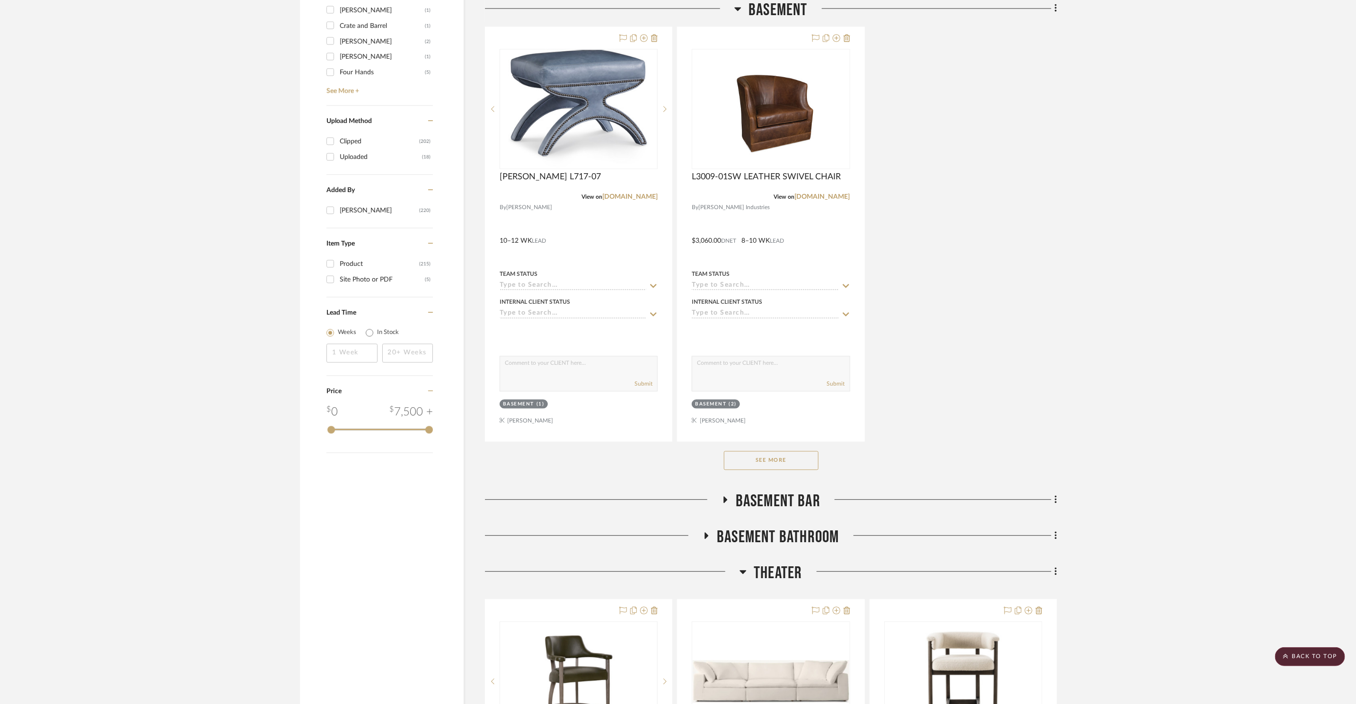
scroll to position [1530, 0]
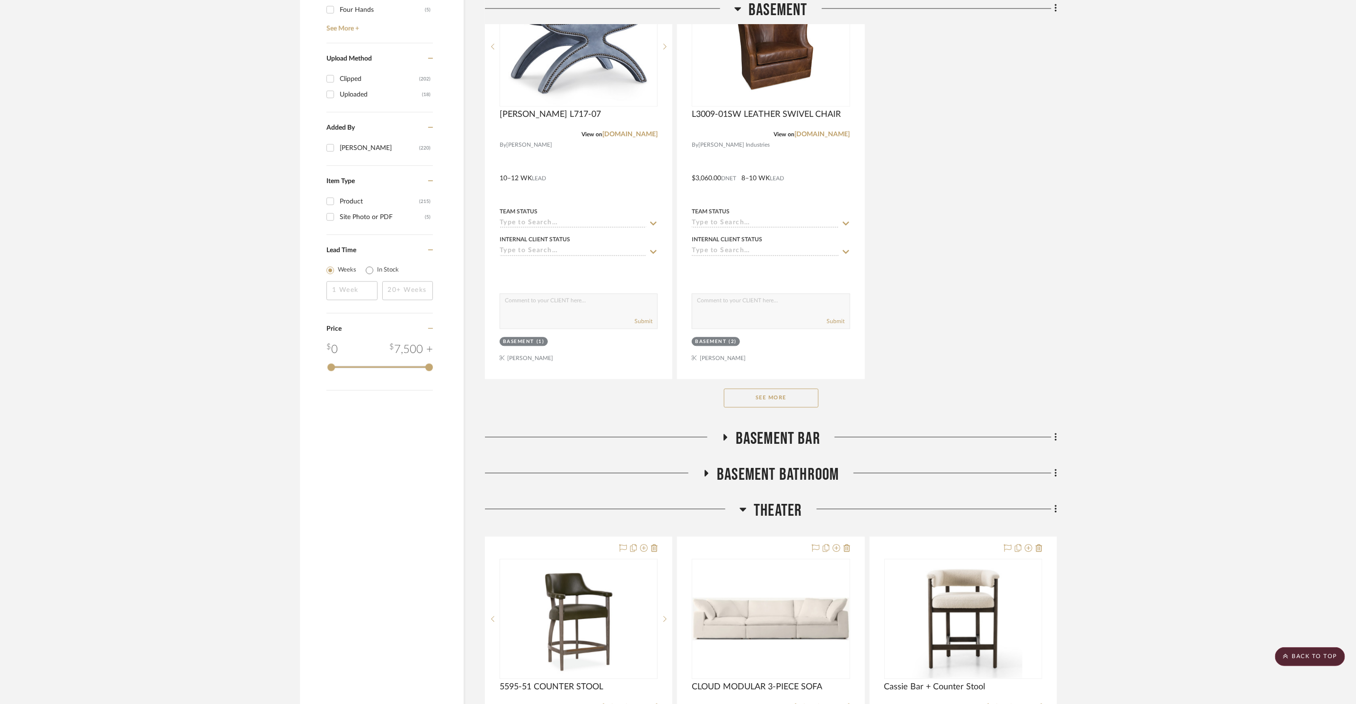
click at [790, 402] on button "See More" at bounding box center [771, 397] width 95 height 19
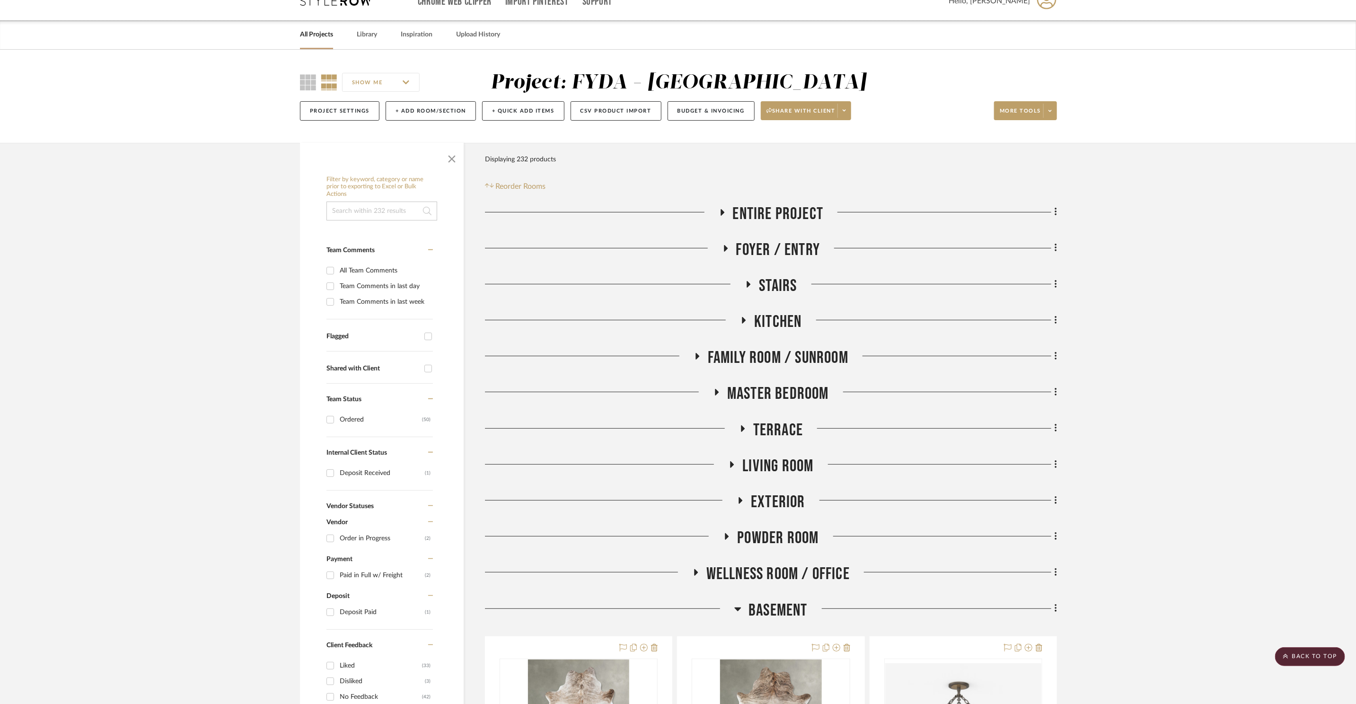
scroll to position [0, 0]
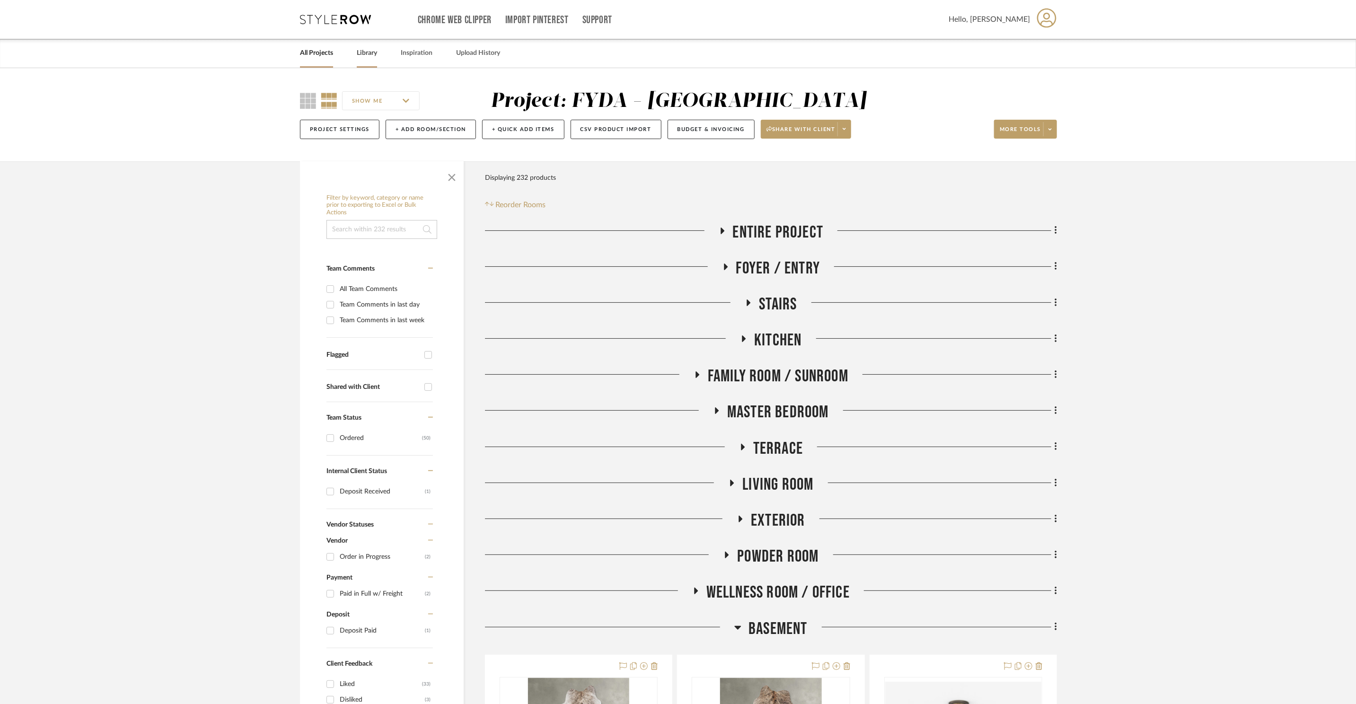
click at [374, 55] on link "Library" at bounding box center [367, 53] width 20 height 13
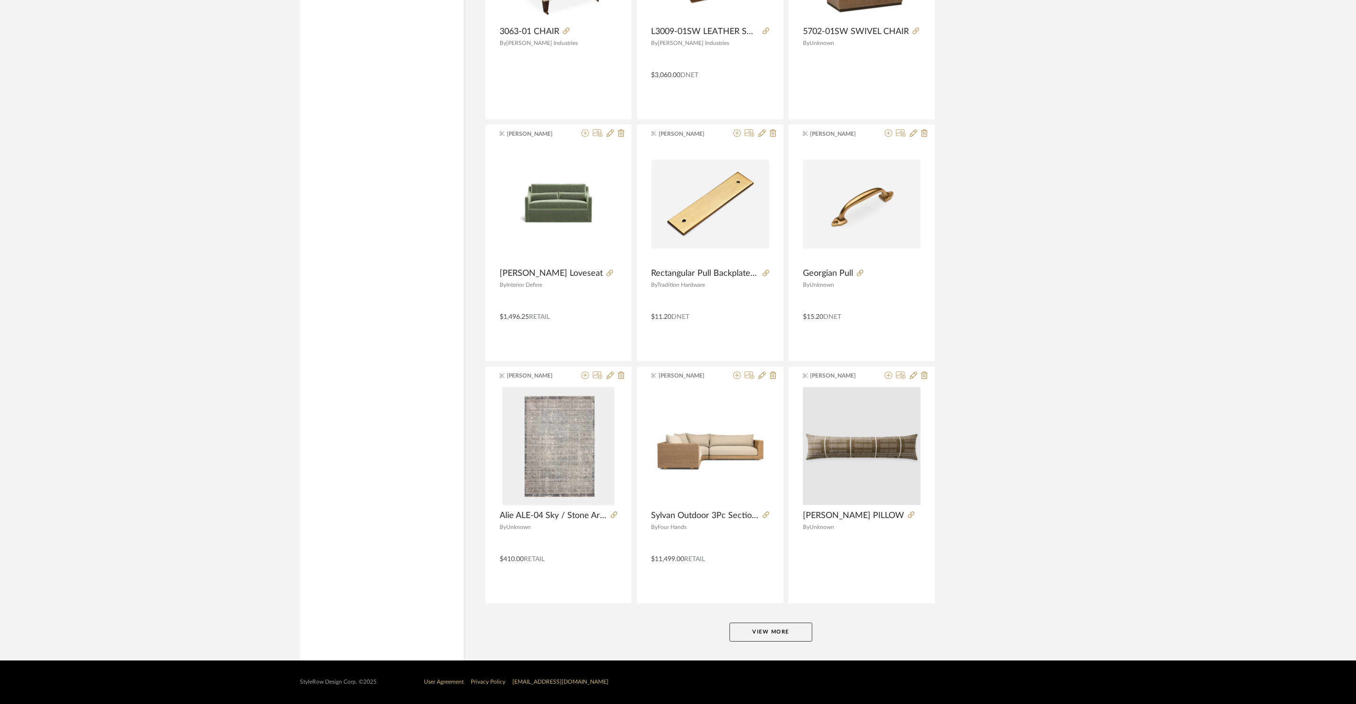
scroll to position [1995, 0]
click at [790, 627] on button "View More" at bounding box center [770, 631] width 83 height 19
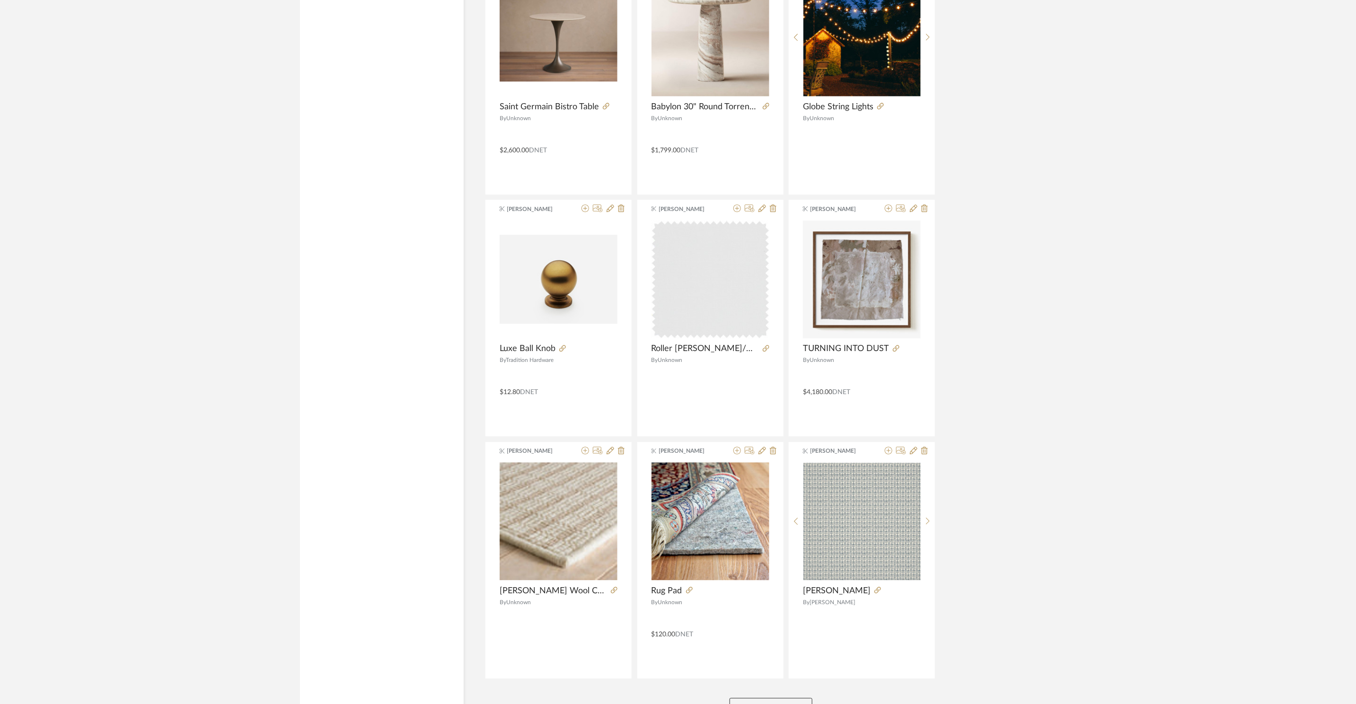
scroll to position [4419, 0]
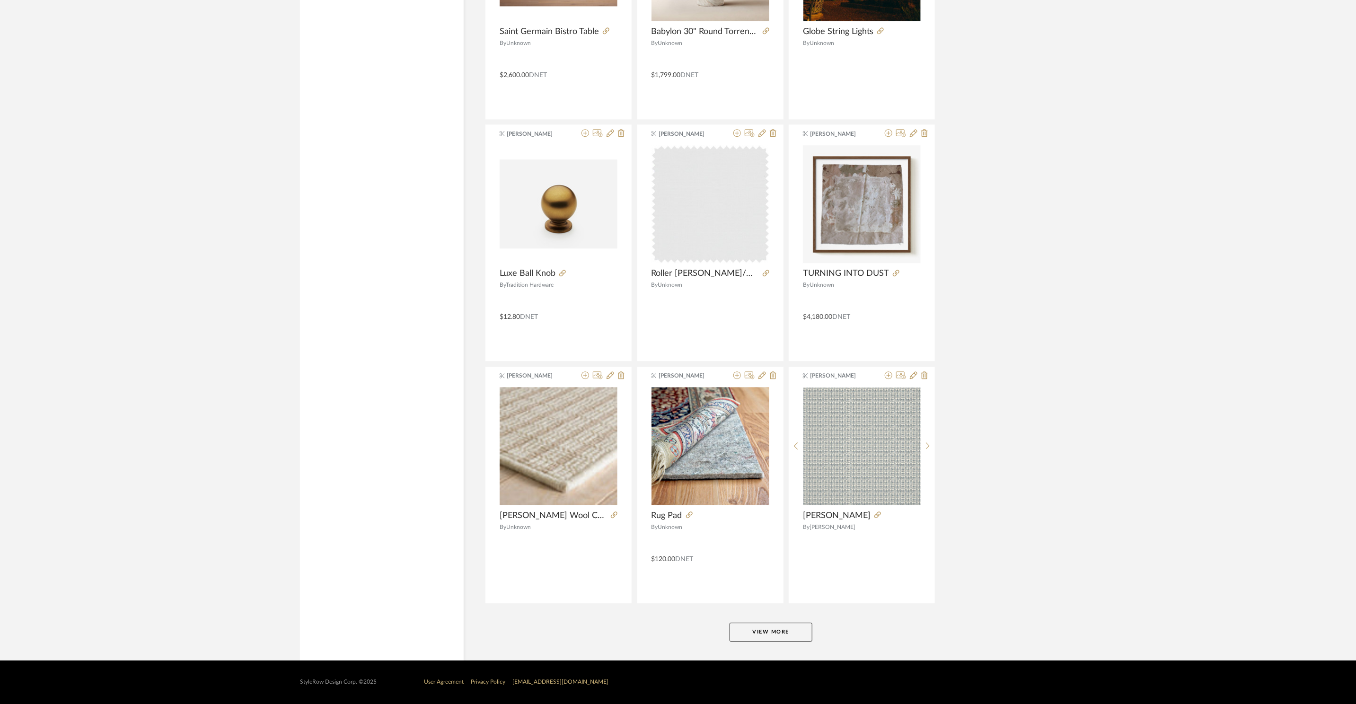
click at [773, 623] on button "View More" at bounding box center [770, 631] width 83 height 19
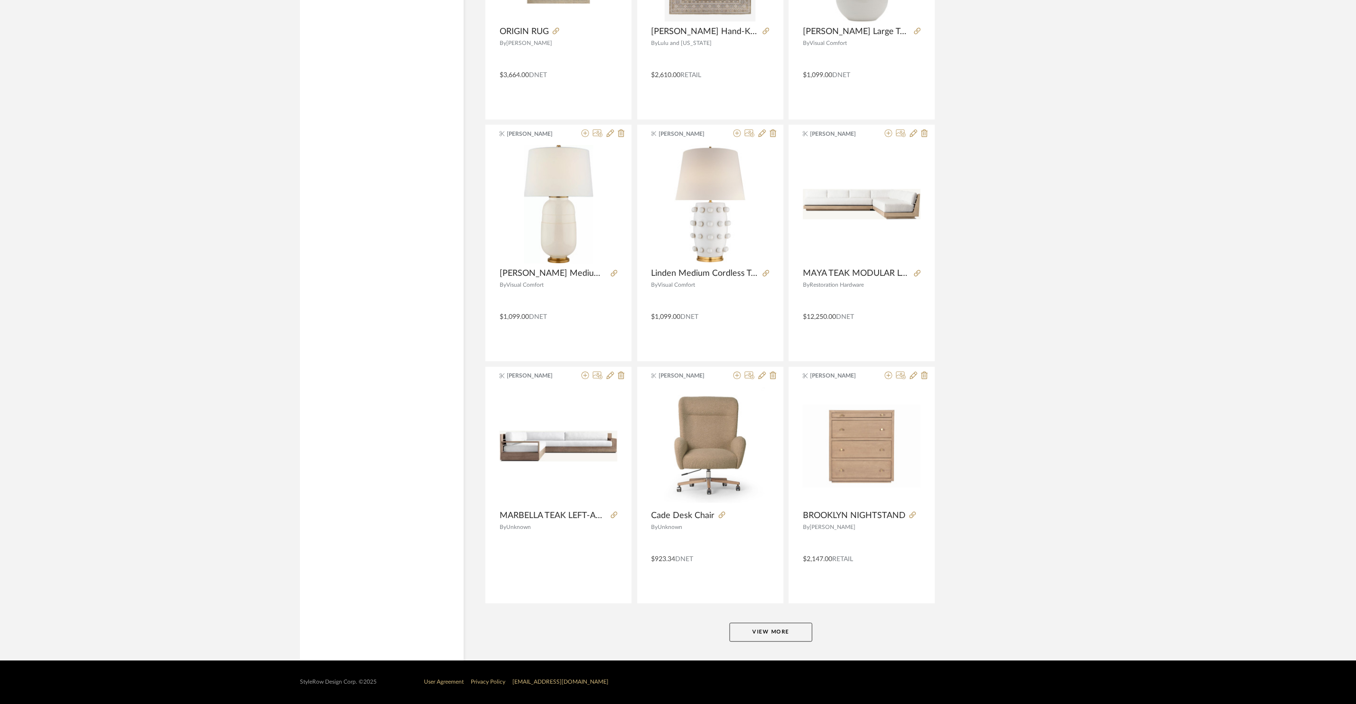
scroll to position [6843, 0]
click at [795, 629] on button "View More" at bounding box center [770, 631] width 83 height 19
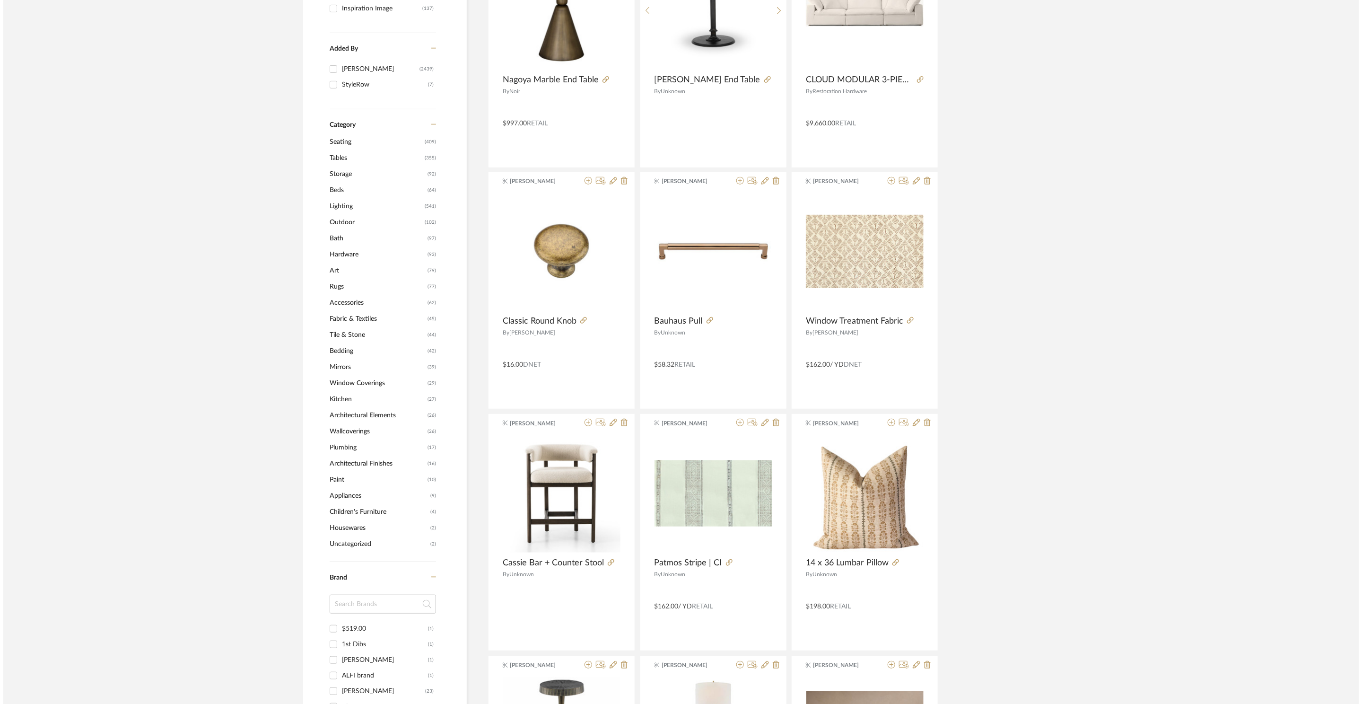
scroll to position [0, 0]
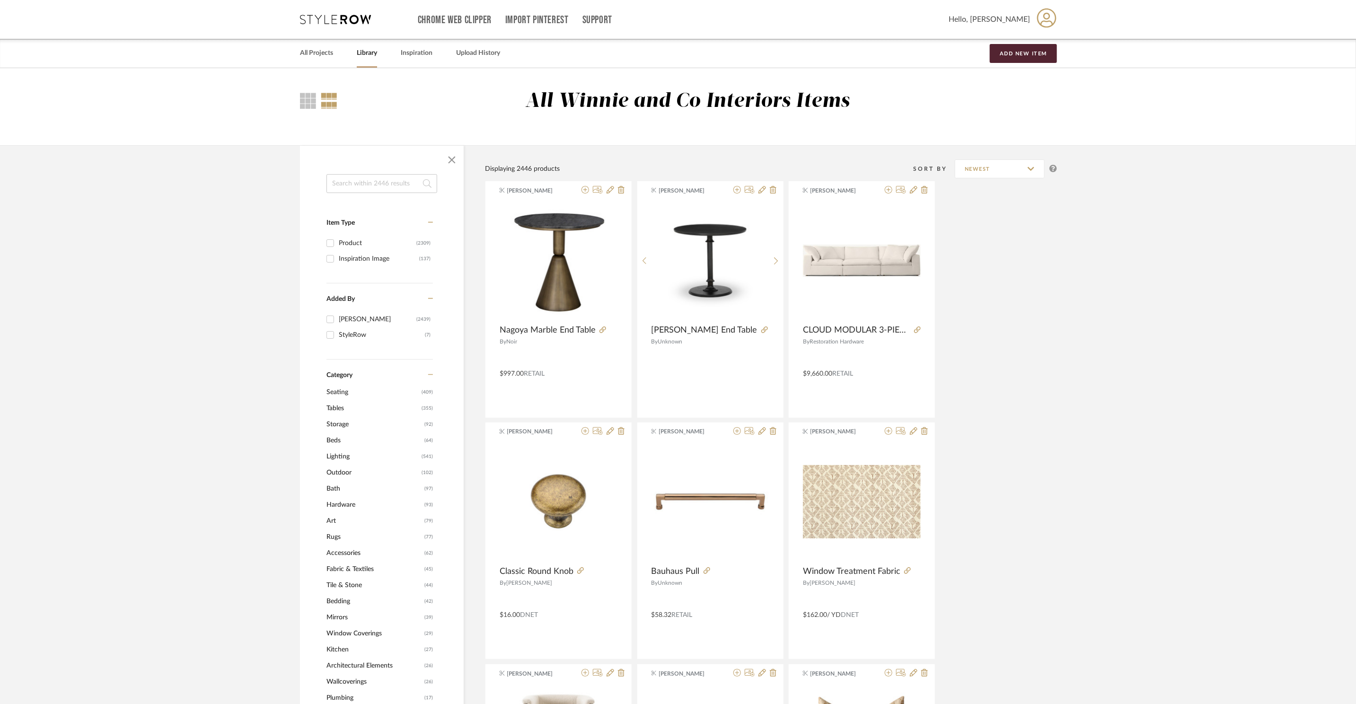
click at [382, 184] on input at bounding box center [381, 183] width 111 height 19
type input "rejuvenation"
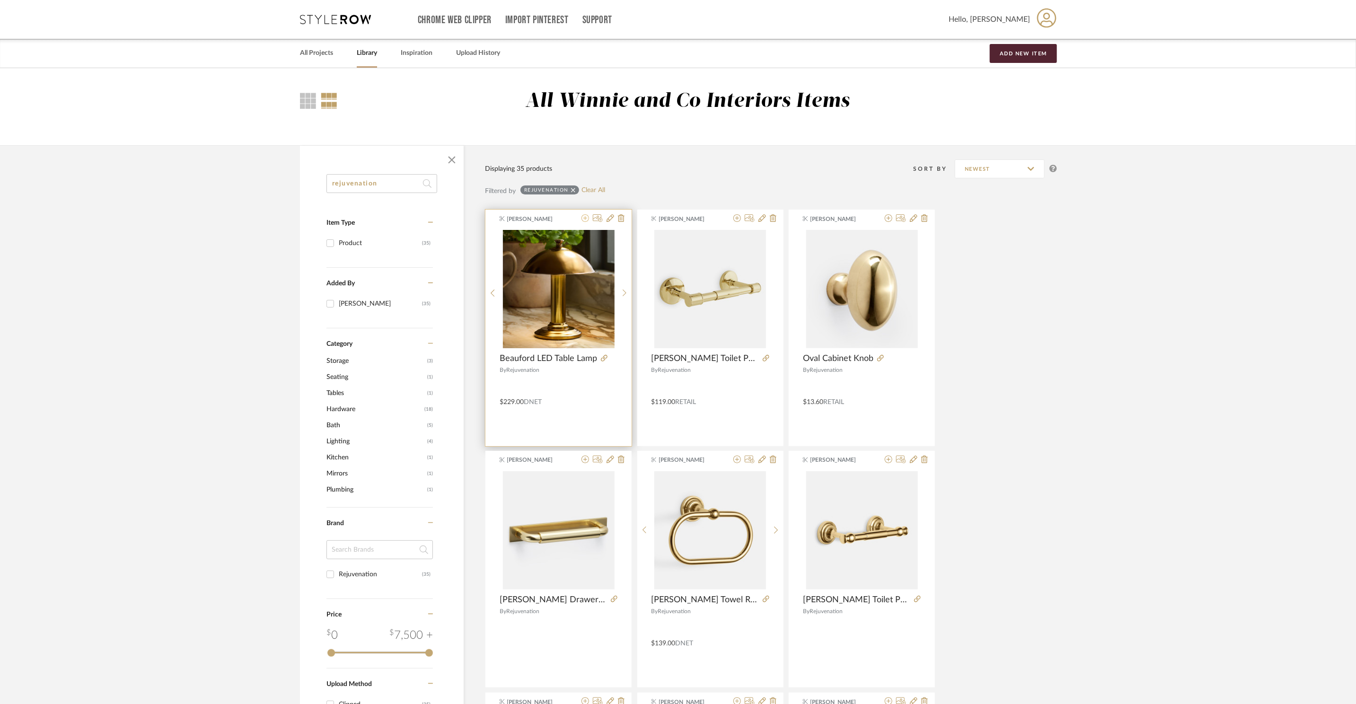
click at [584, 221] on icon at bounding box center [585, 218] width 8 height 8
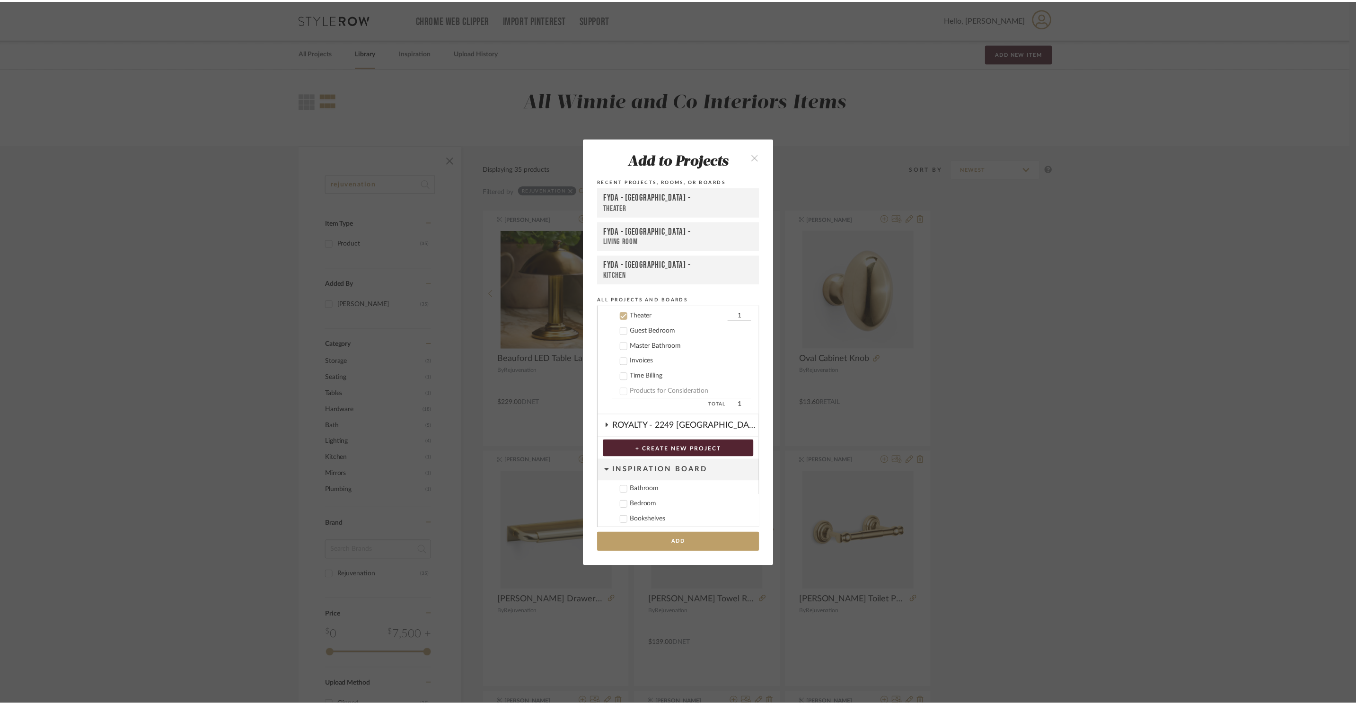
scroll to position [295, 0]
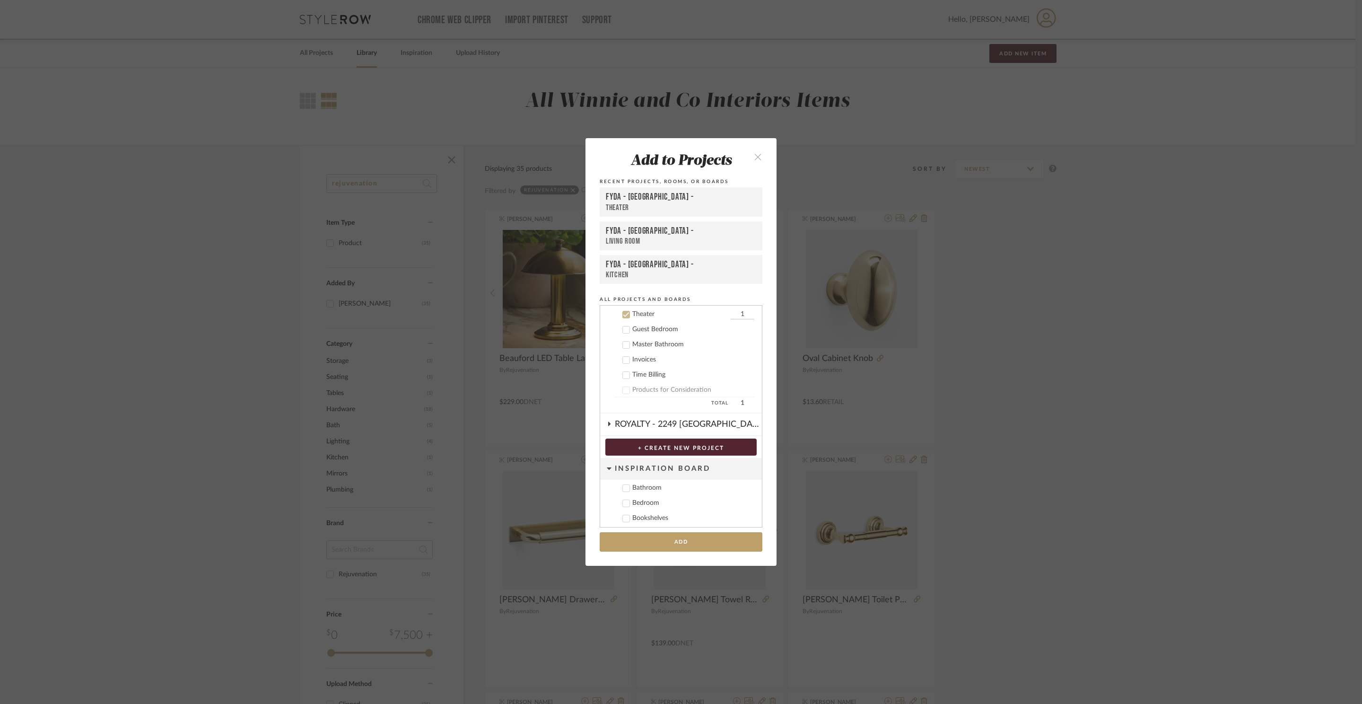
click at [702, 551] on add-to "Add to Projects Recent Projects, Rooms, or Boards FYDA - 655 City Park - Theate…" at bounding box center [681, 351] width 191 height 427
click at [709, 539] on button "Add" at bounding box center [681, 541] width 163 height 19
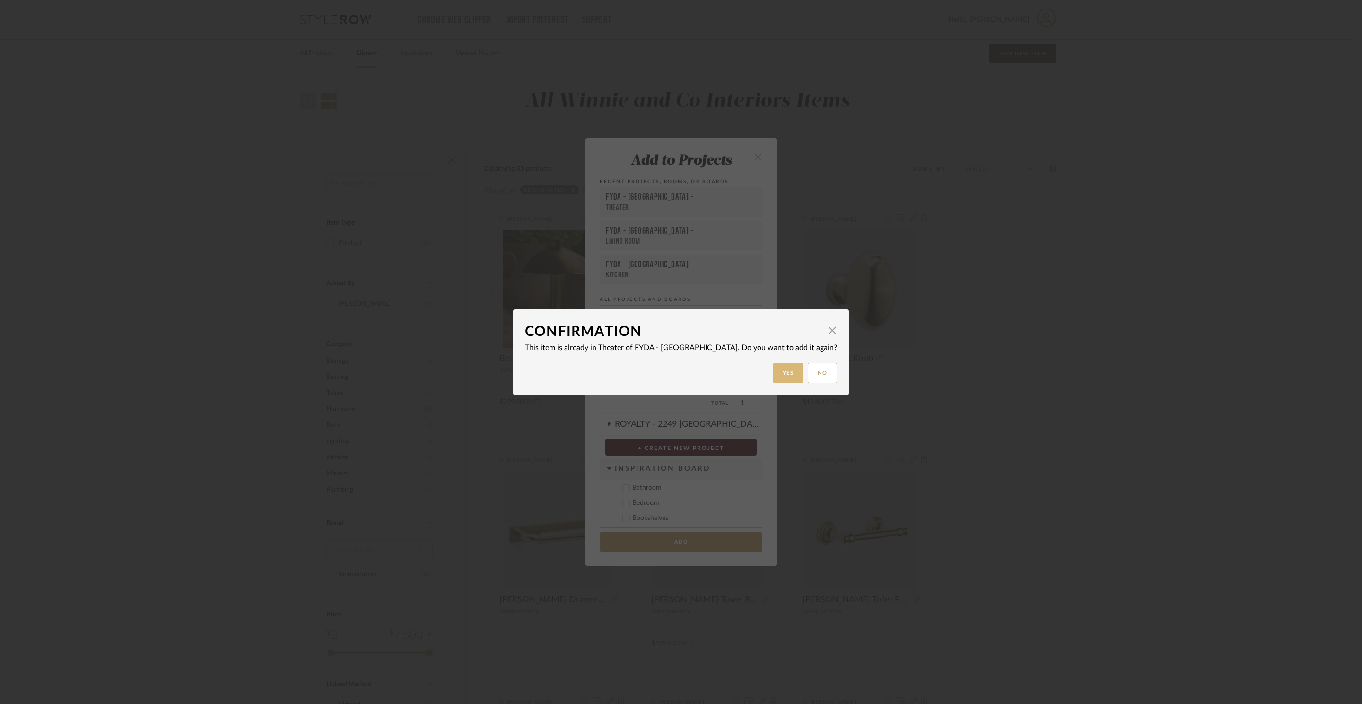
click at [773, 371] on button "Yes" at bounding box center [788, 373] width 30 height 20
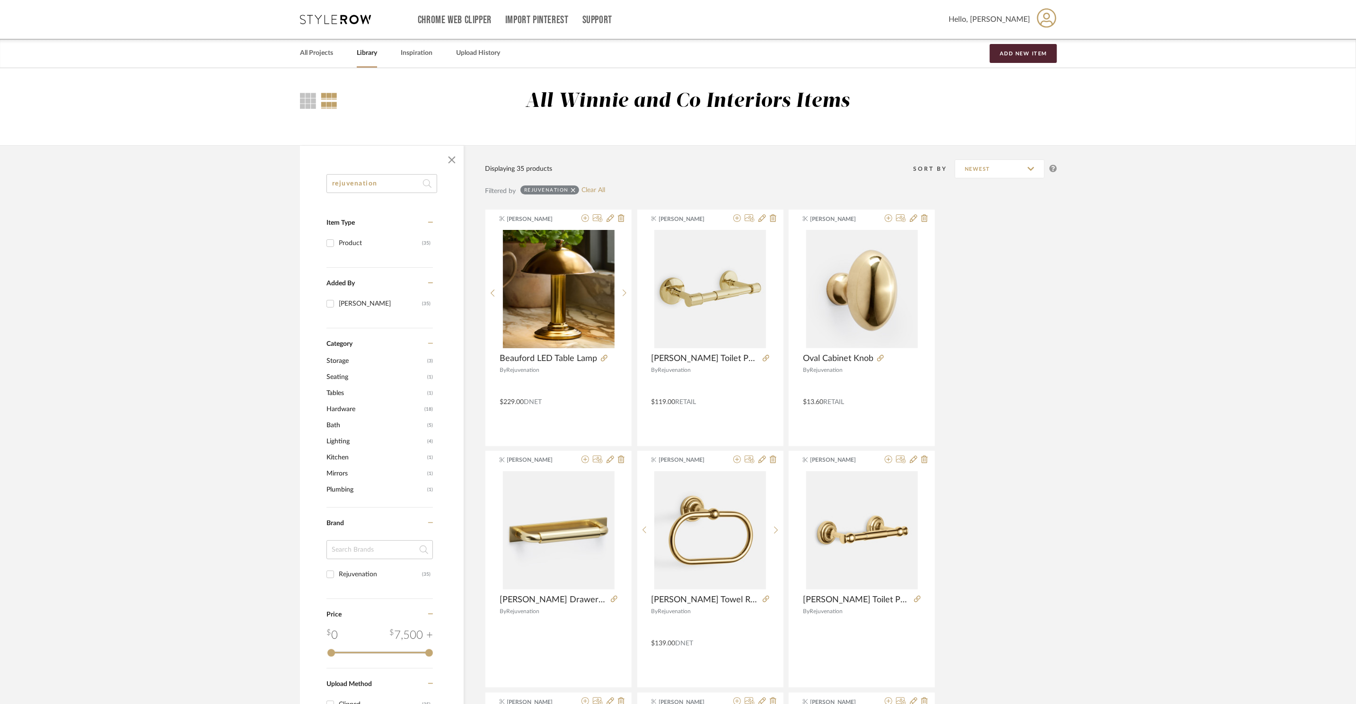
click at [364, 10] on div "Chrome Web Clipper Import Pinterest Support All Projects Library Inspiration Up…" at bounding box center [678, 19] width 757 height 39
click at [344, 19] on icon at bounding box center [335, 19] width 71 height 9
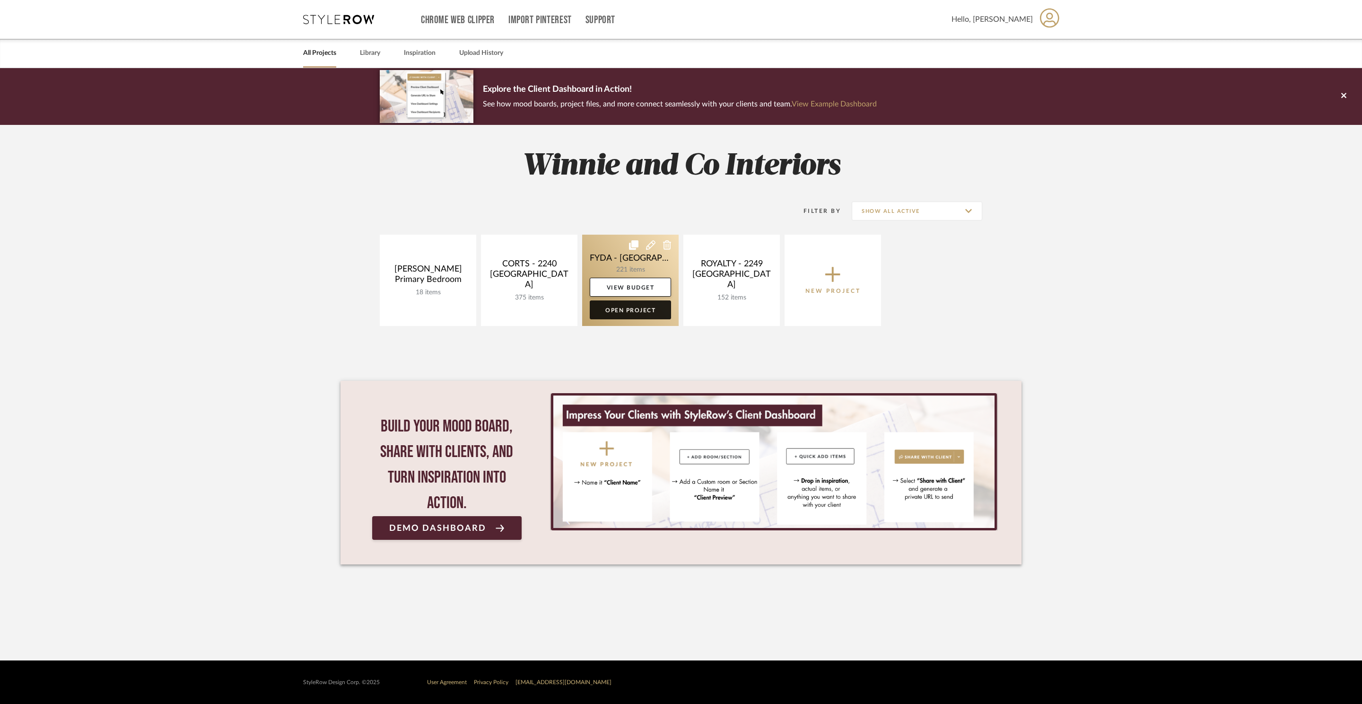
click at [636, 315] on link "Open Project" at bounding box center [630, 309] width 81 height 19
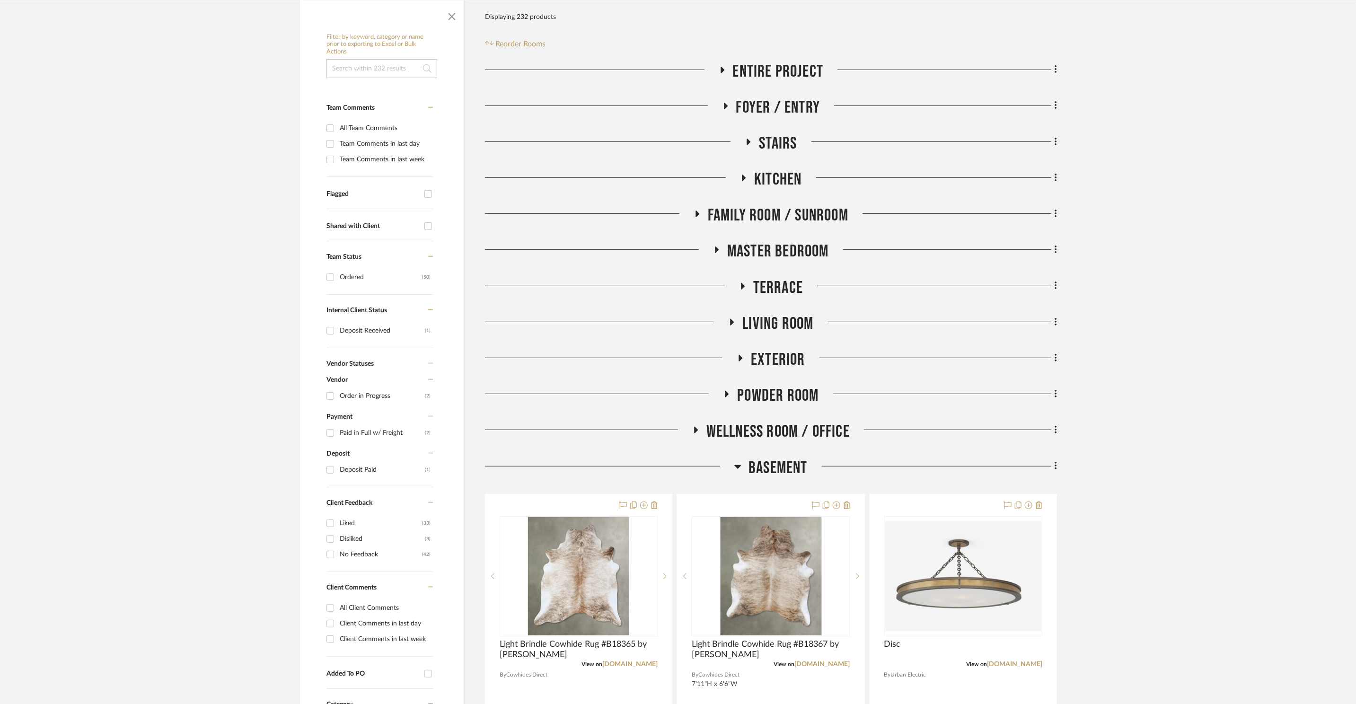
scroll to position [439, 0]
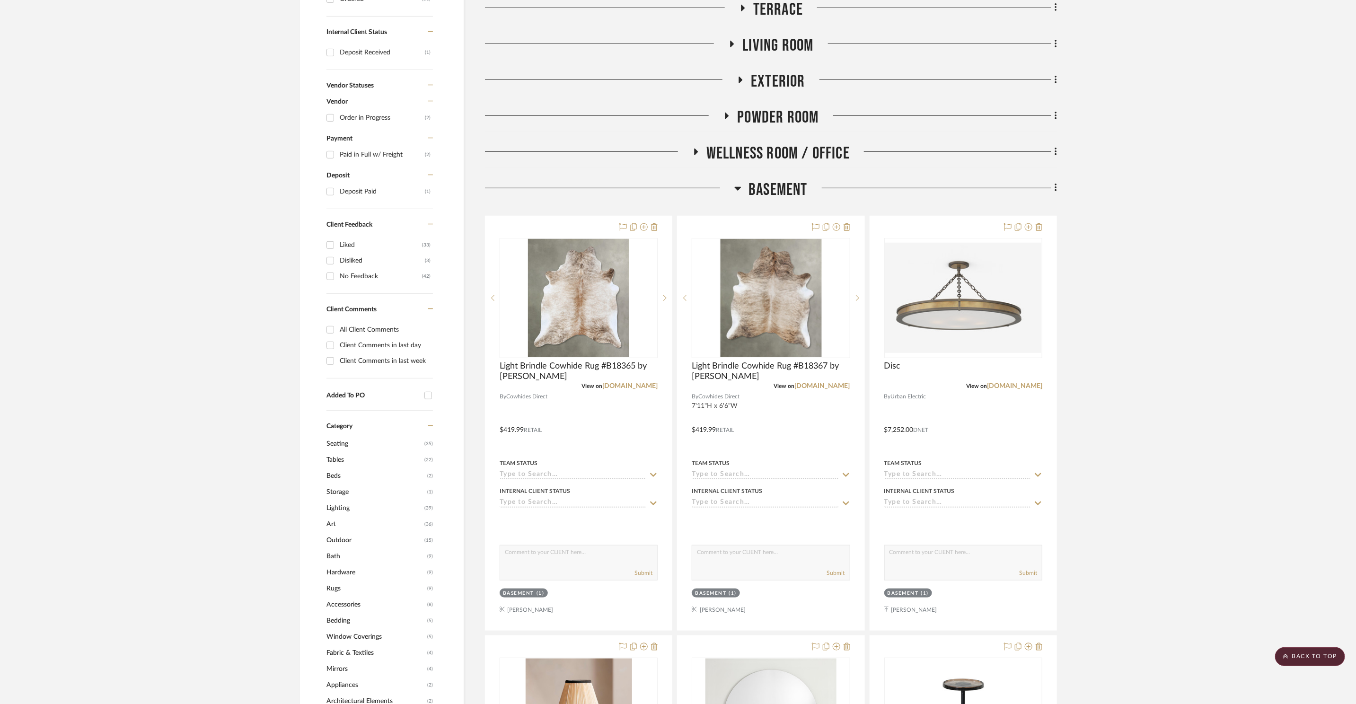
click at [751, 187] on span "Basement" at bounding box center [777, 190] width 59 height 20
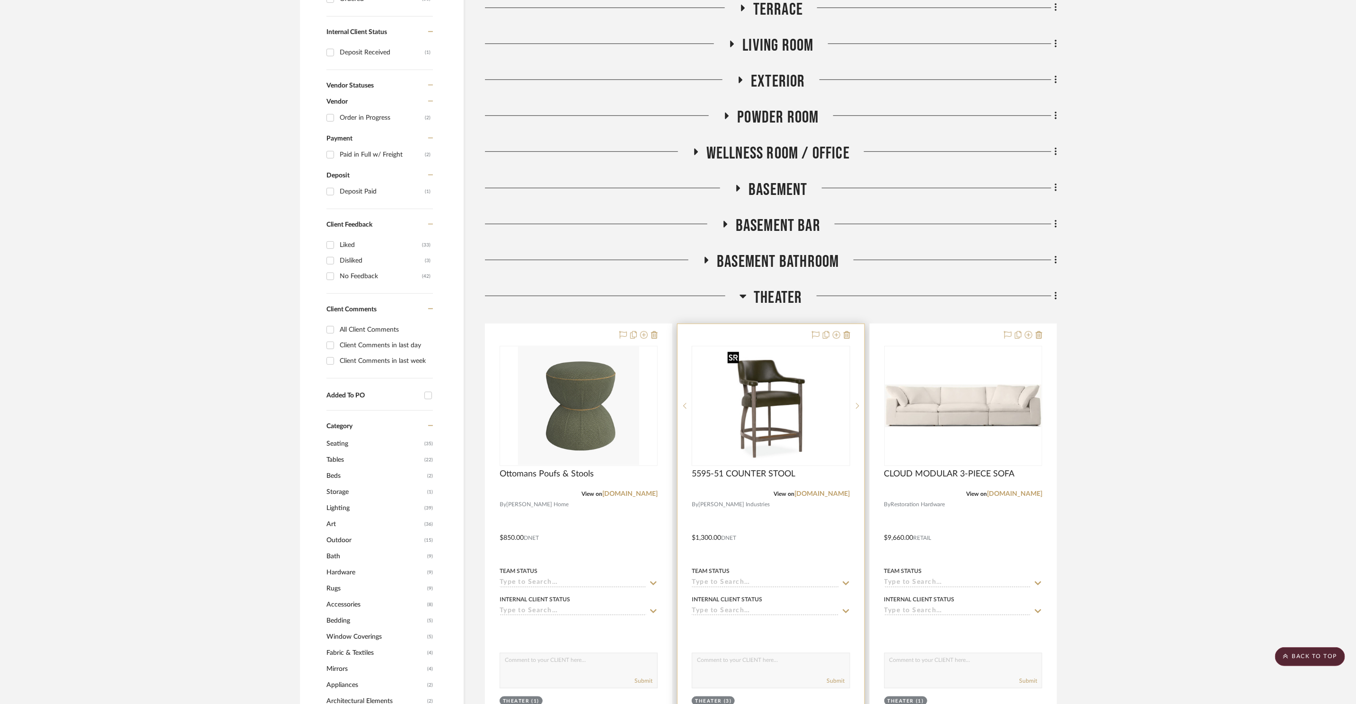
click at [0, 0] on img at bounding box center [0, 0] width 0 height 0
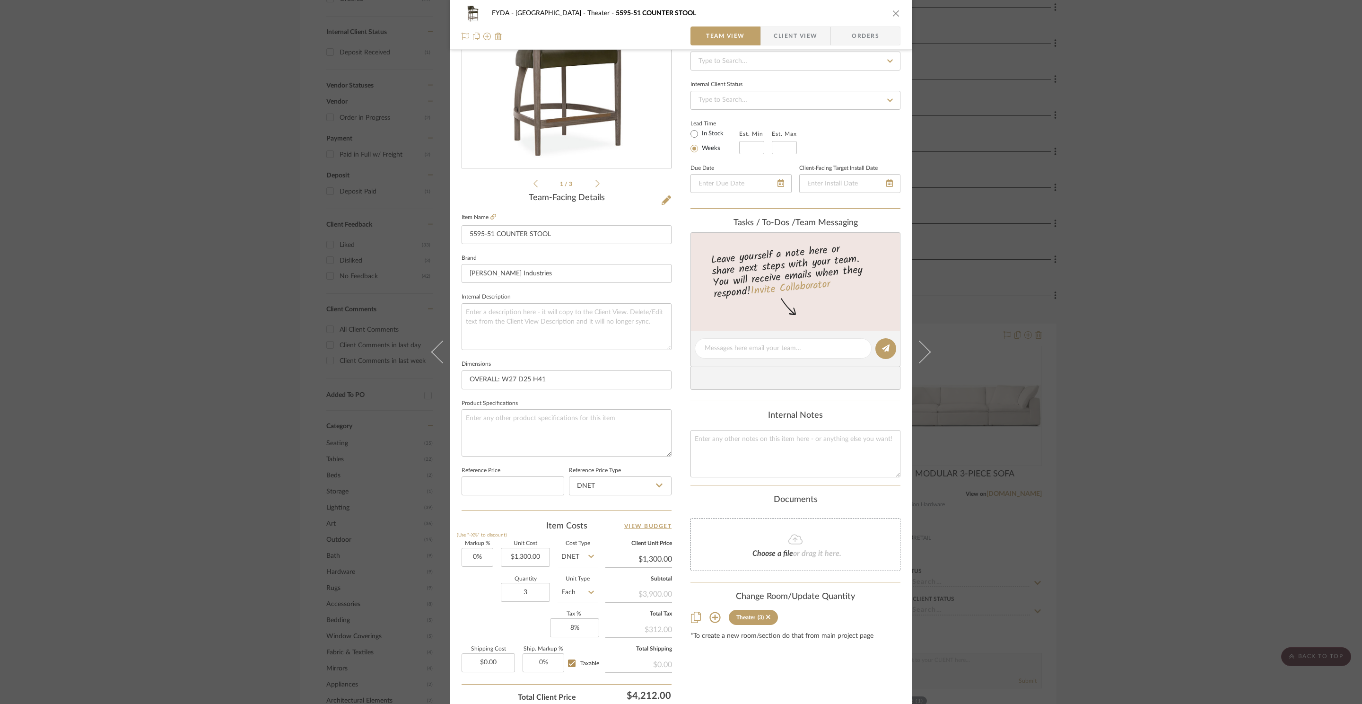
scroll to position [178, 0]
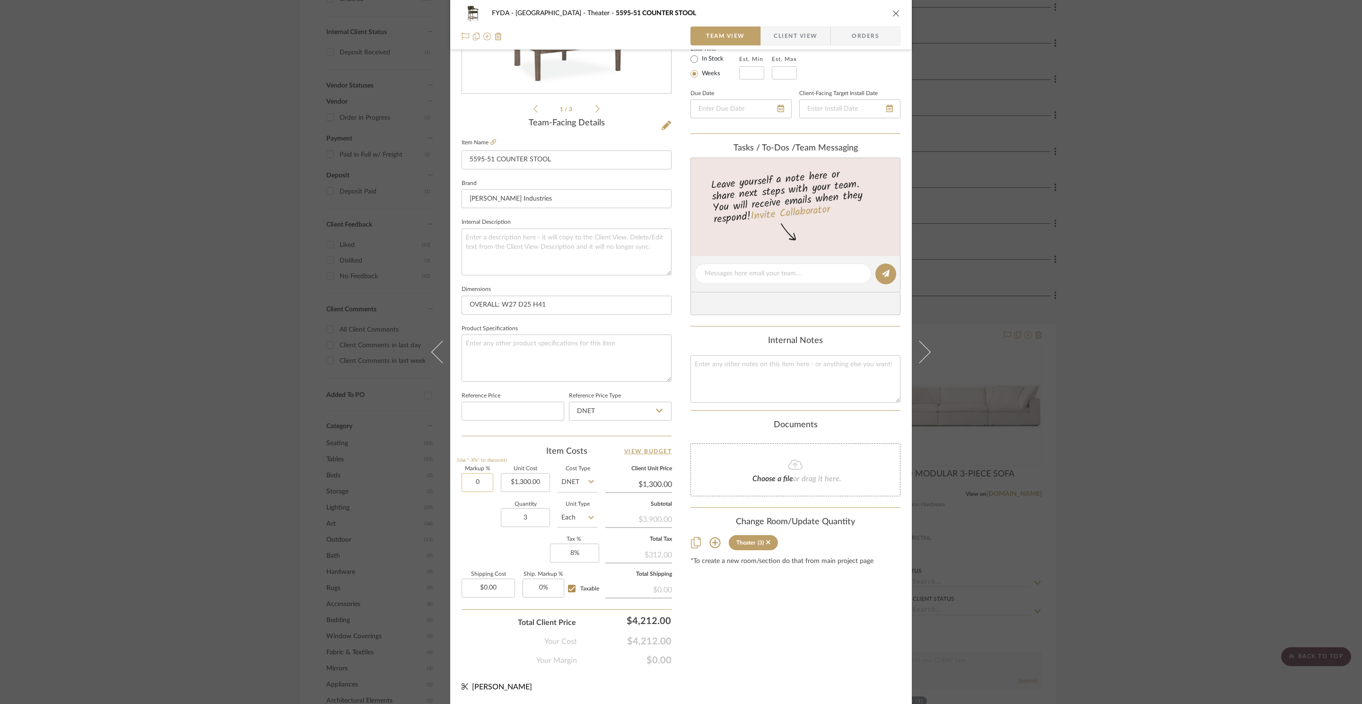
click at [476, 484] on input "0" at bounding box center [478, 482] width 32 height 19
type input "0%"
drag, startPoint x: 558, startPoint y: 157, endPoint x: 453, endPoint y: 156, distance: 105.0
click at [453, 156] on div "FYDA - 655 City Park Theater 5595-51 COUNTER STOOL Team View Client View Orders…" at bounding box center [681, 267] width 462 height 874
drag, startPoint x: 520, startPoint y: 480, endPoint x: 527, endPoint y: 481, distance: 6.9
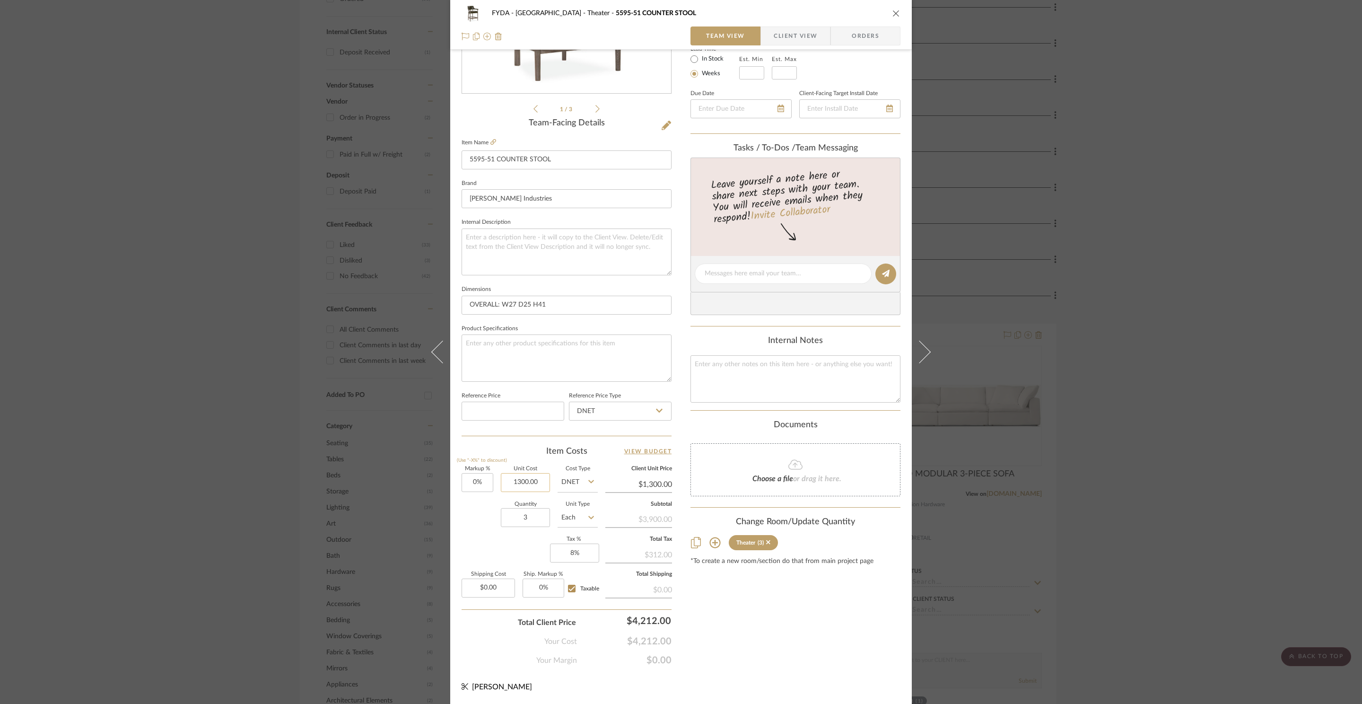
click at [521, 480] on input "1300.00" at bounding box center [525, 482] width 49 height 19
type input "$1,297.00"
click at [492, 556] on div "Markup % (Use "-X%" to discount) 0% Unit Cost $1,297.00 Cost Type DNET Client U…" at bounding box center [567, 535] width 210 height 138
click at [474, 477] on input "0" at bounding box center [478, 482] width 32 height 19
type input "25"
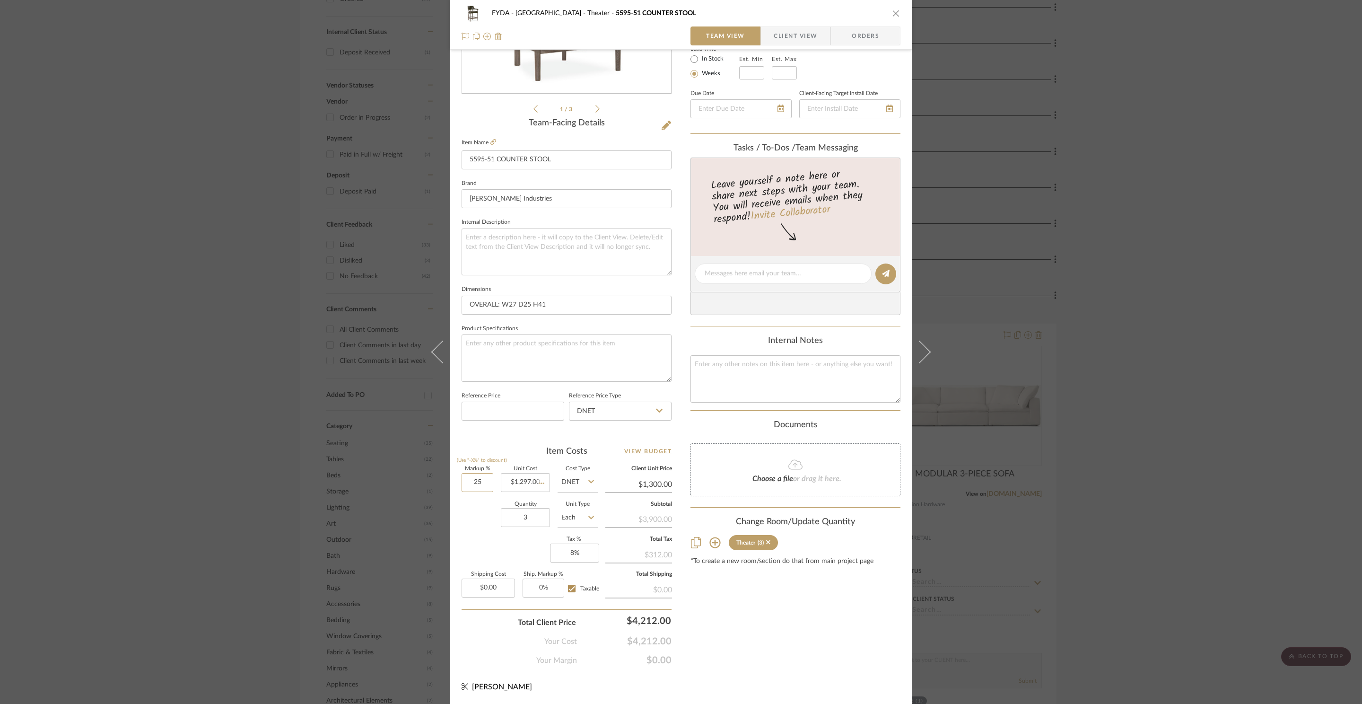
type input "$1,297.00"
type input "25%"
click at [518, 538] on div "Markup % (Use "-X%" to discount) 25% Unit Cost $1,297.00 Cost Type DNET Client …" at bounding box center [567, 535] width 210 height 138
type input "$1,621.25"
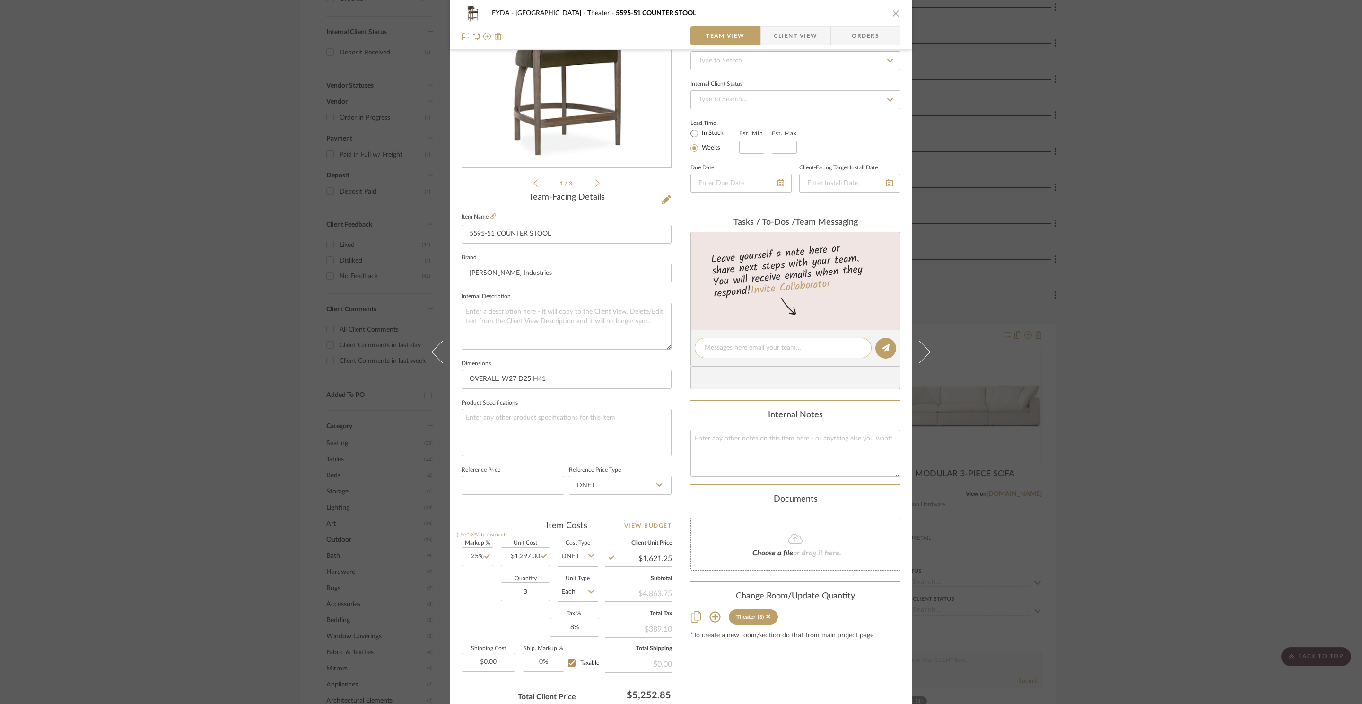
scroll to position [0, 0]
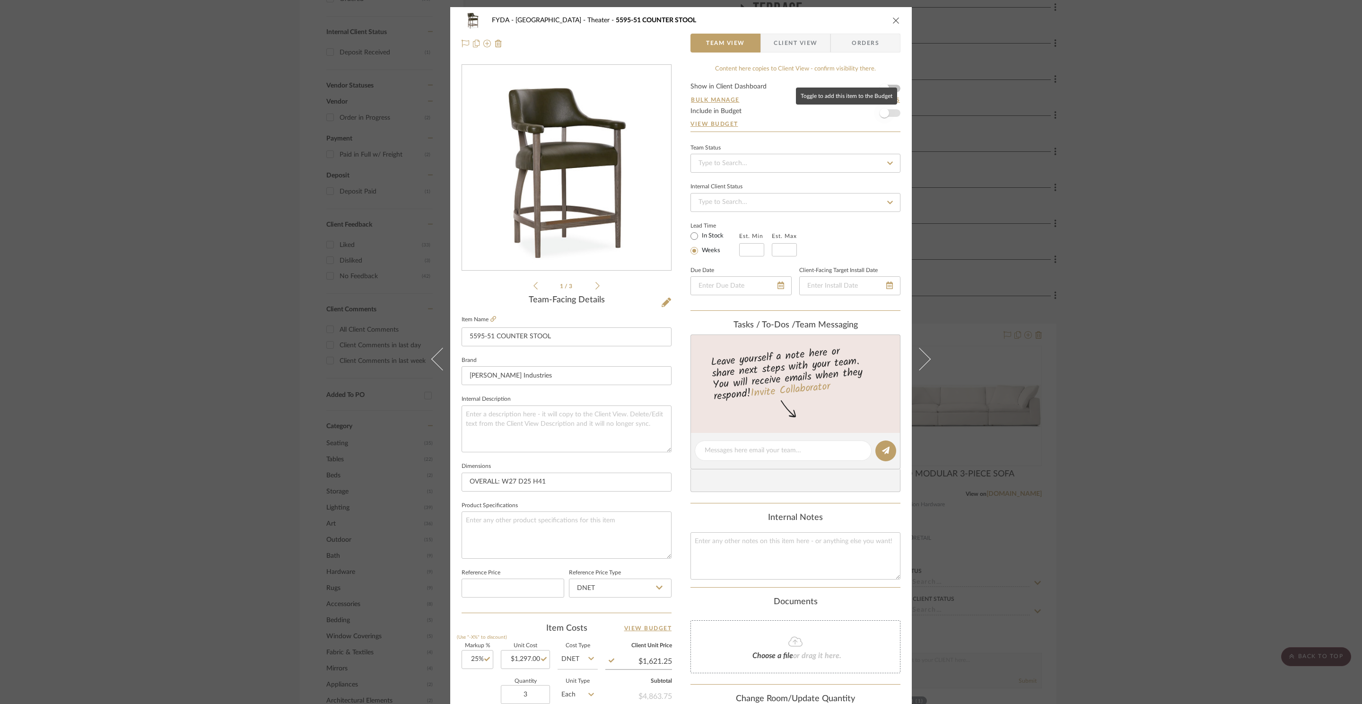
click at [888, 114] on span "button" at bounding box center [884, 113] width 21 height 21
click at [893, 20] on icon "close" at bounding box center [897, 21] width 8 height 8
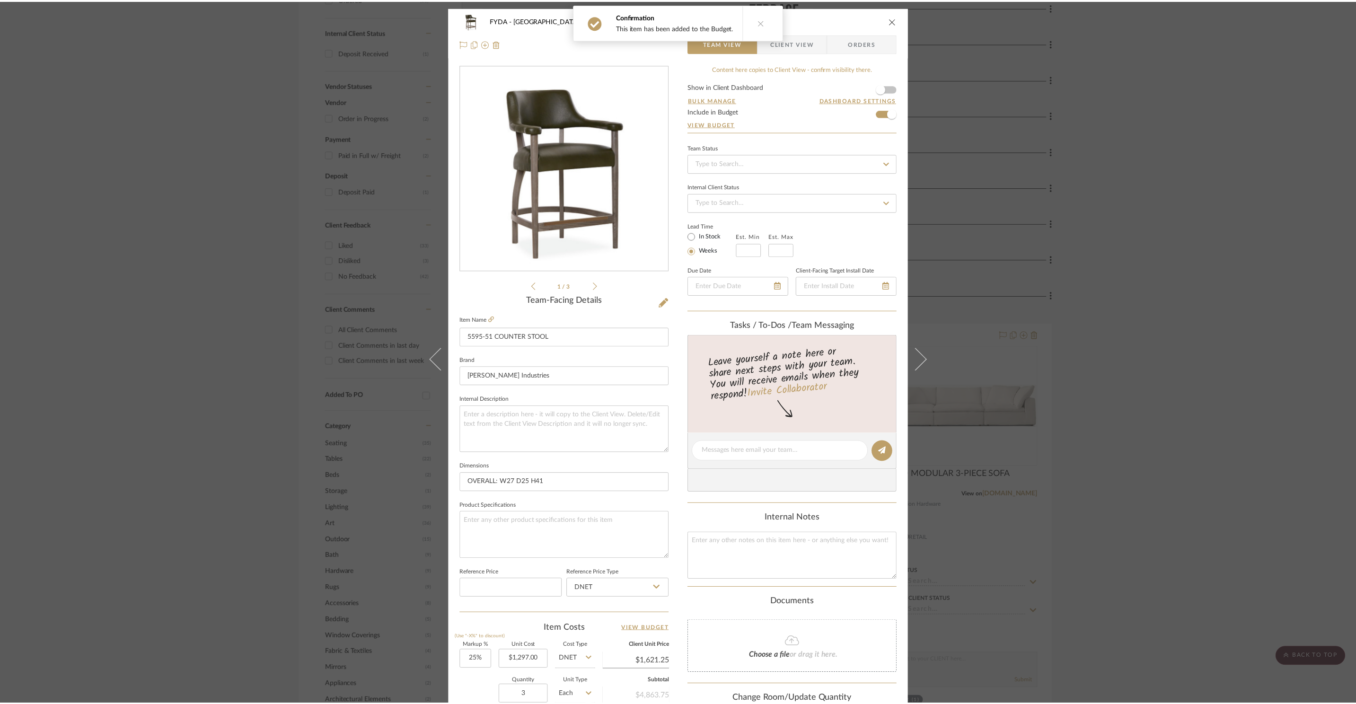
scroll to position [439, 0]
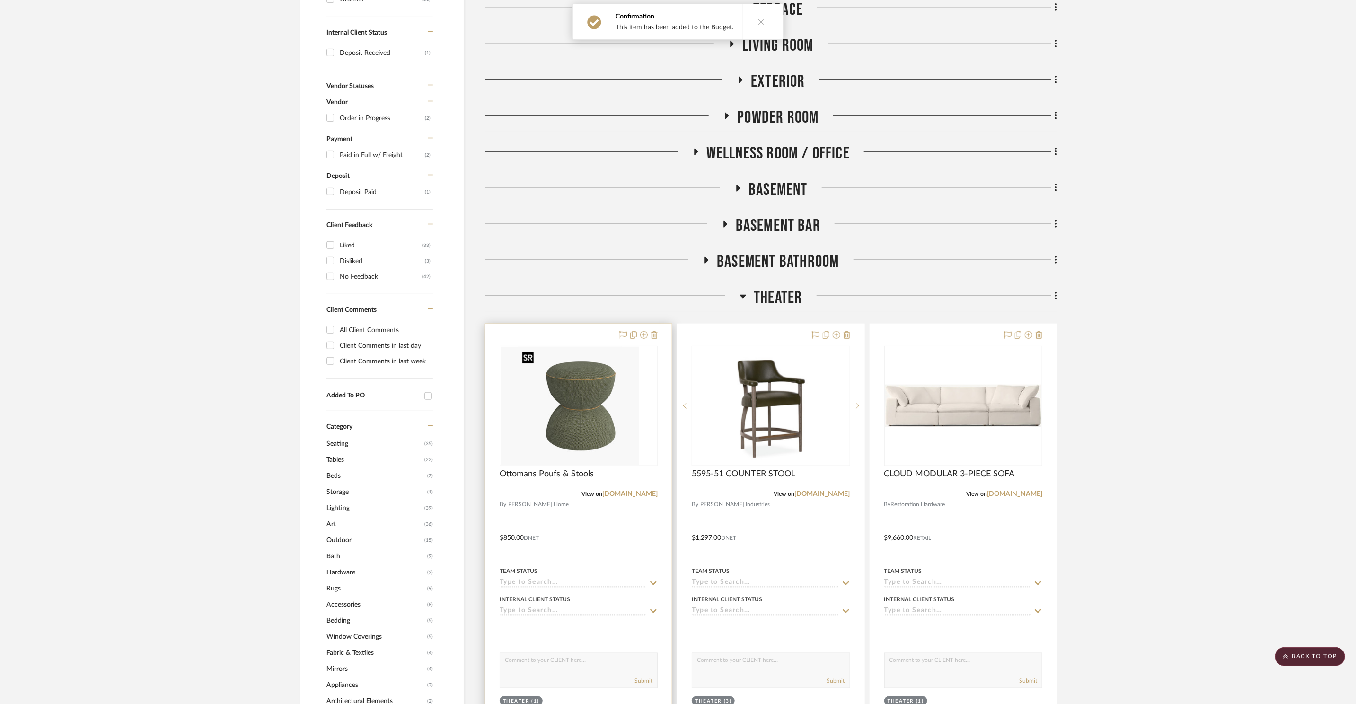
click at [564, 392] on img "0" at bounding box center [561, 406] width 122 height 118
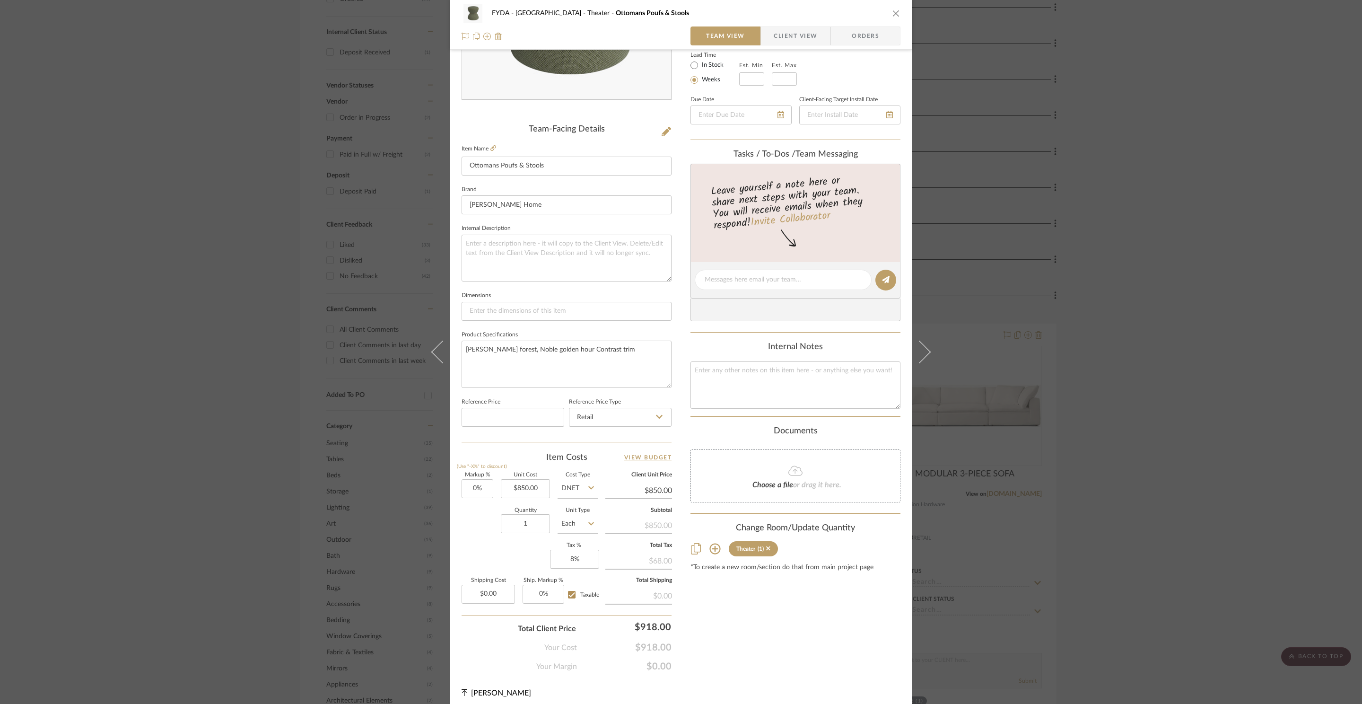
scroll to position [178, 0]
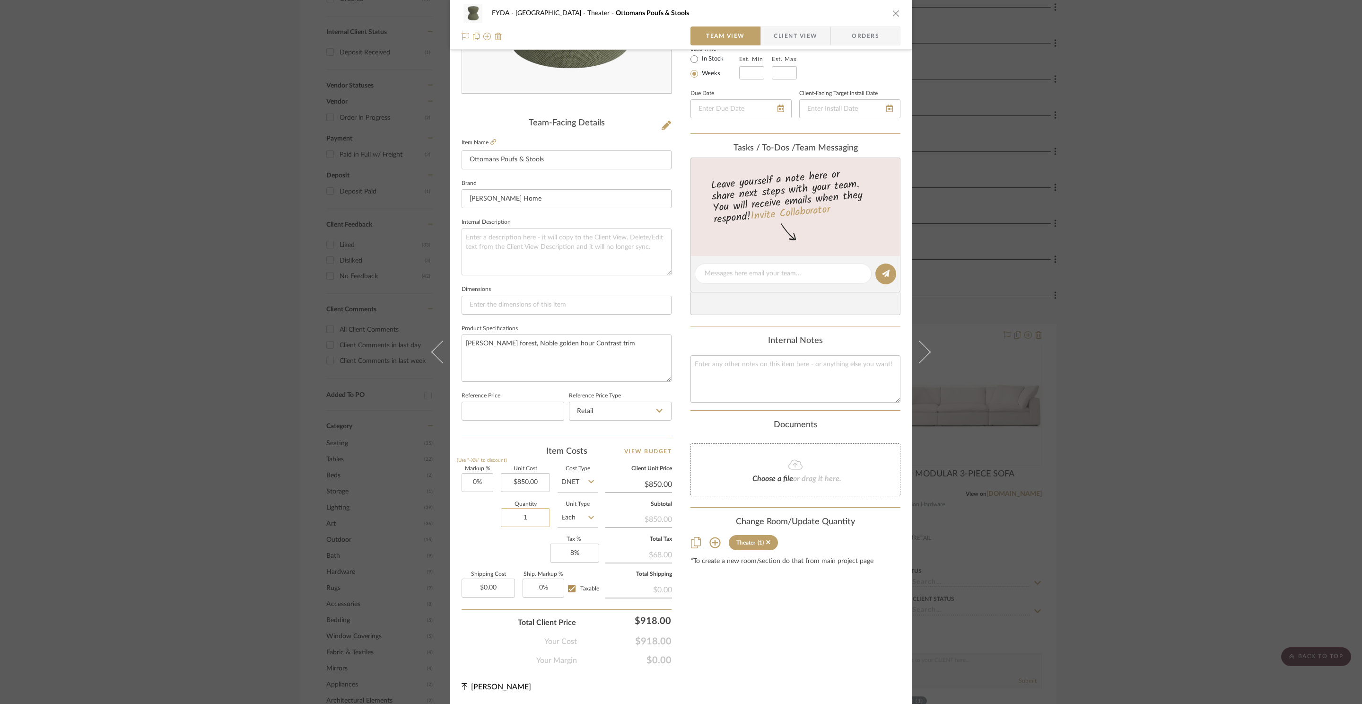
click at [529, 514] on input "1" at bounding box center [525, 517] width 49 height 19
type input "2"
drag, startPoint x: 748, startPoint y: 644, endPoint x: 786, endPoint y: 512, distance: 137.3
click at [748, 644] on div "Content here copies to Client View - confirm visibility there. Show in Client D…" at bounding box center [796, 276] width 210 height 779
click at [893, 15] on icon "close" at bounding box center [897, 13] width 8 height 8
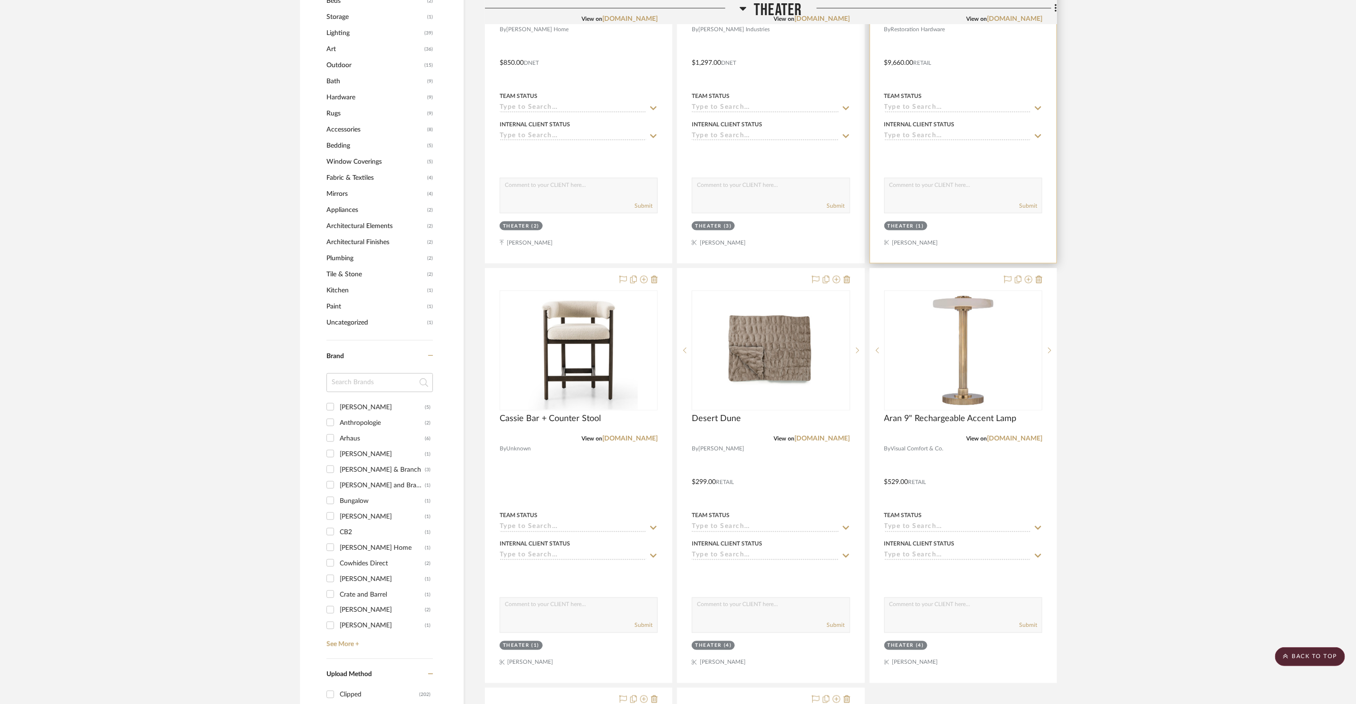
scroll to position [920, 0]
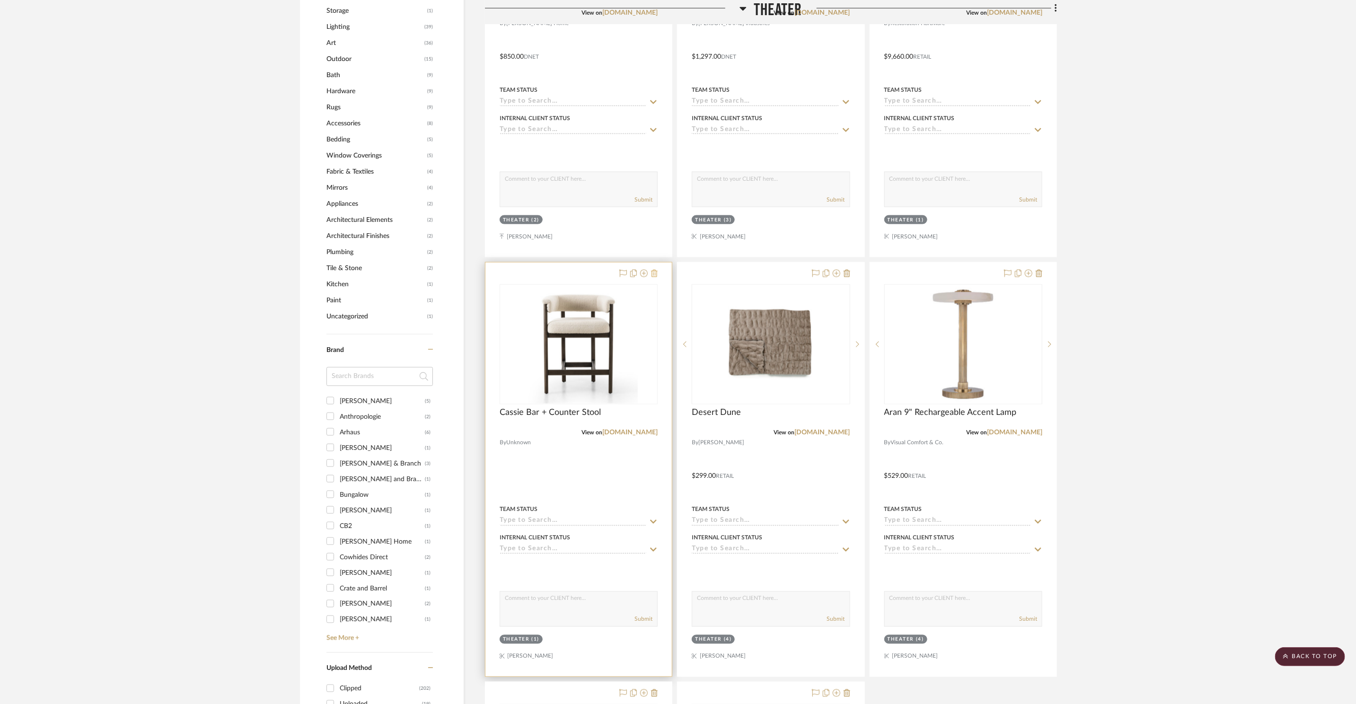
click at [652, 273] on icon at bounding box center [654, 274] width 7 height 8
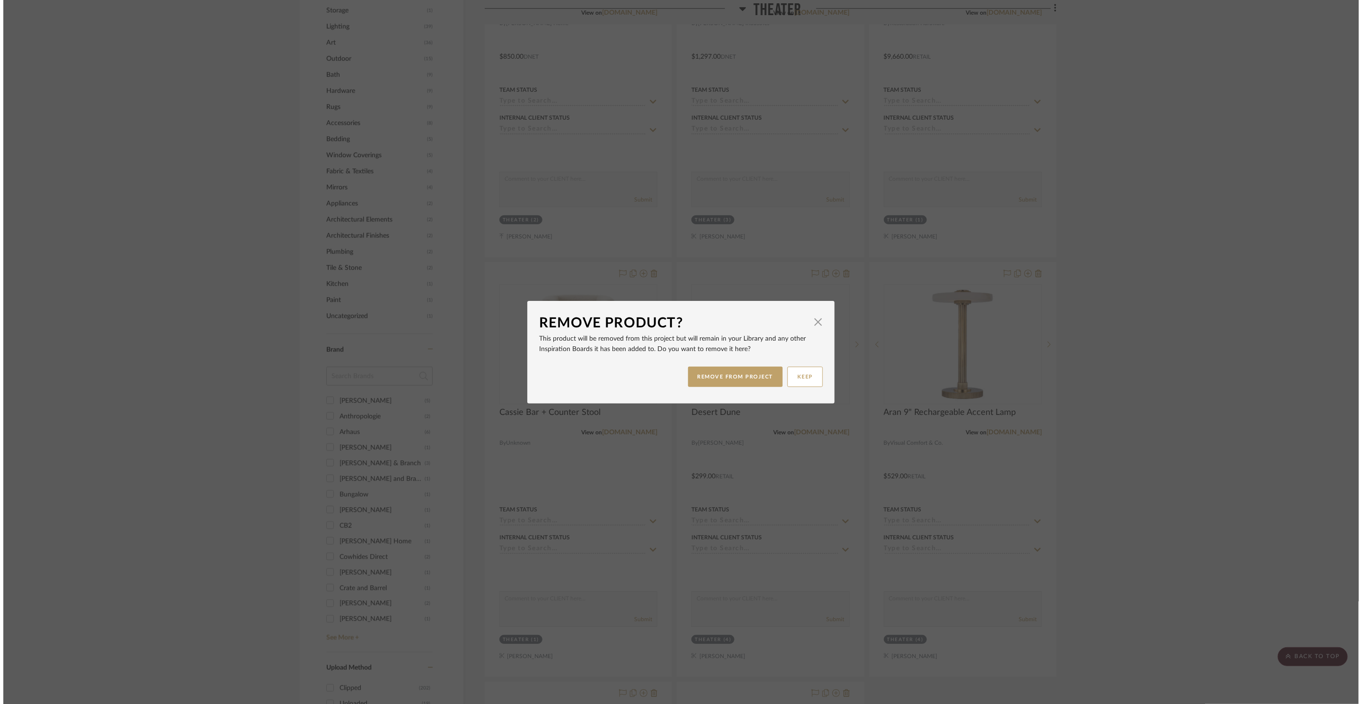
scroll to position [0, 0]
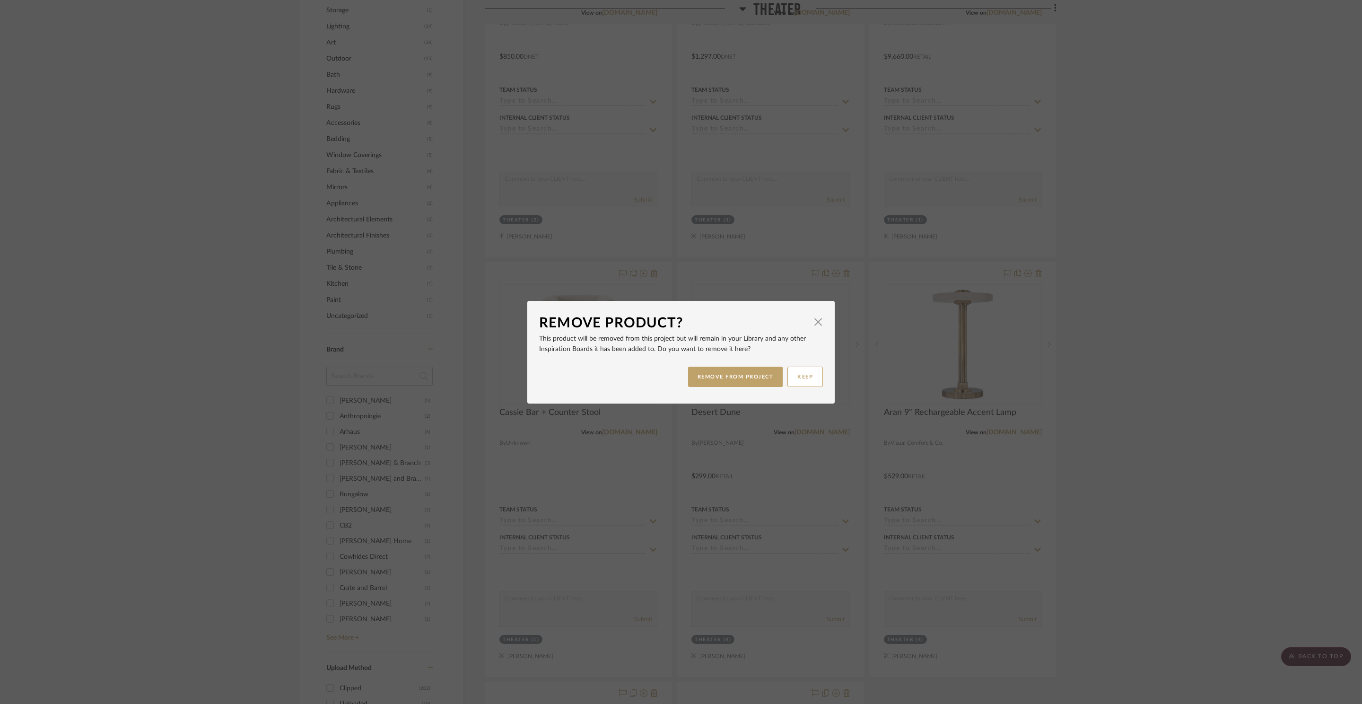
click at [718, 387] on div "REMOVE FROM PROJECT KEEP" at bounding box center [681, 377] width 284 height 30
click at [728, 373] on button "REMOVE FROM PROJECT" at bounding box center [735, 377] width 95 height 20
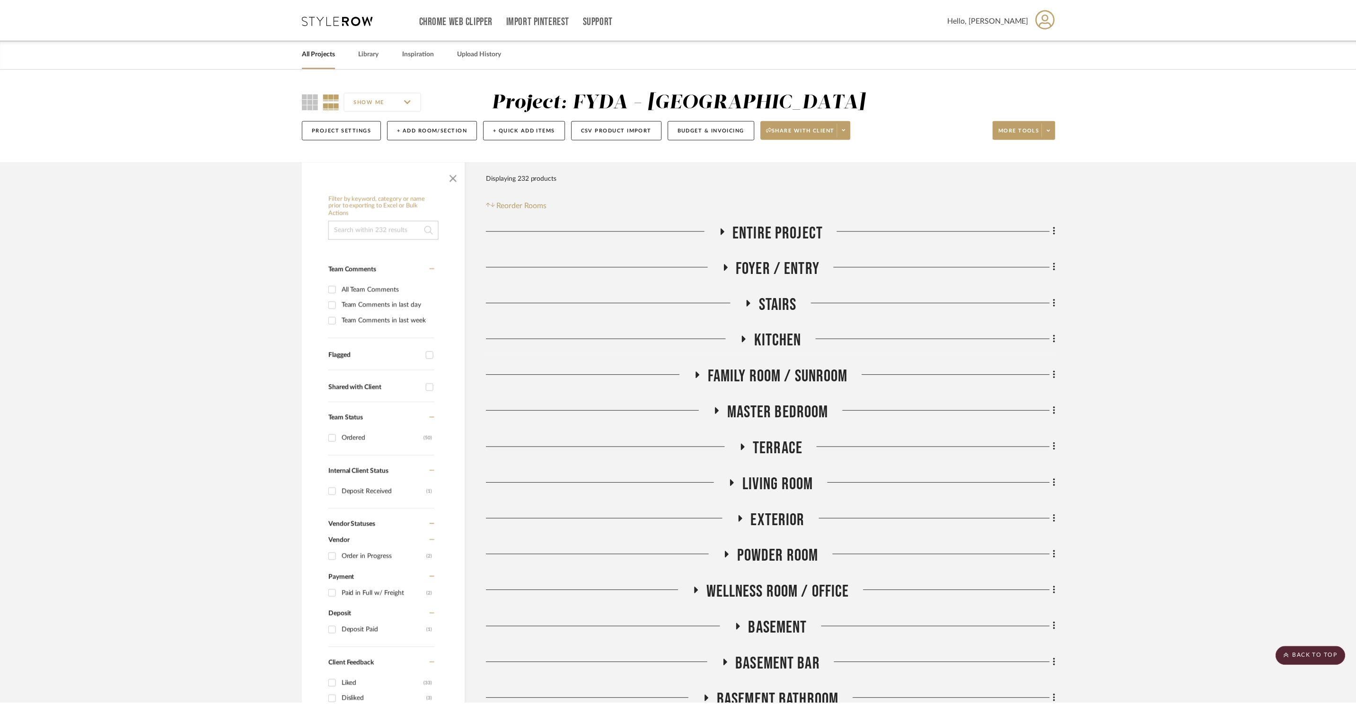
scroll to position [920, 0]
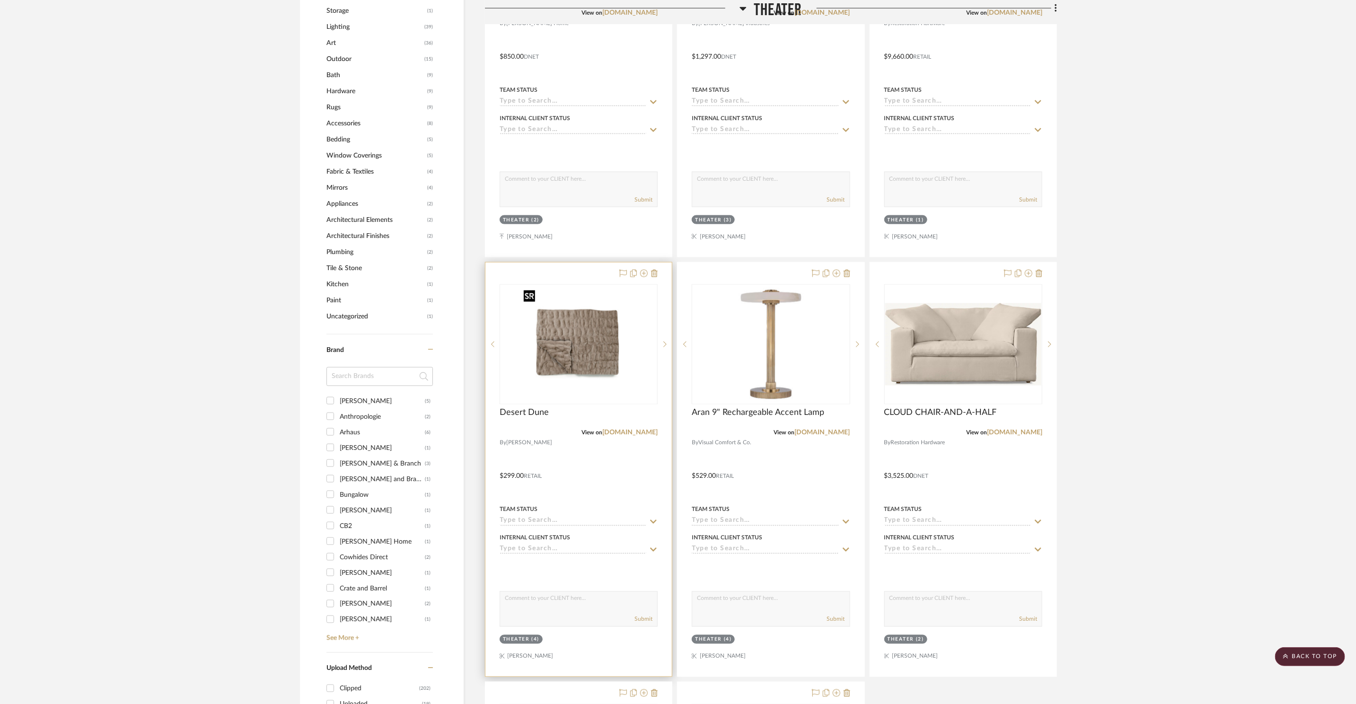
click at [598, 371] on img "0" at bounding box center [578, 344] width 118 height 118
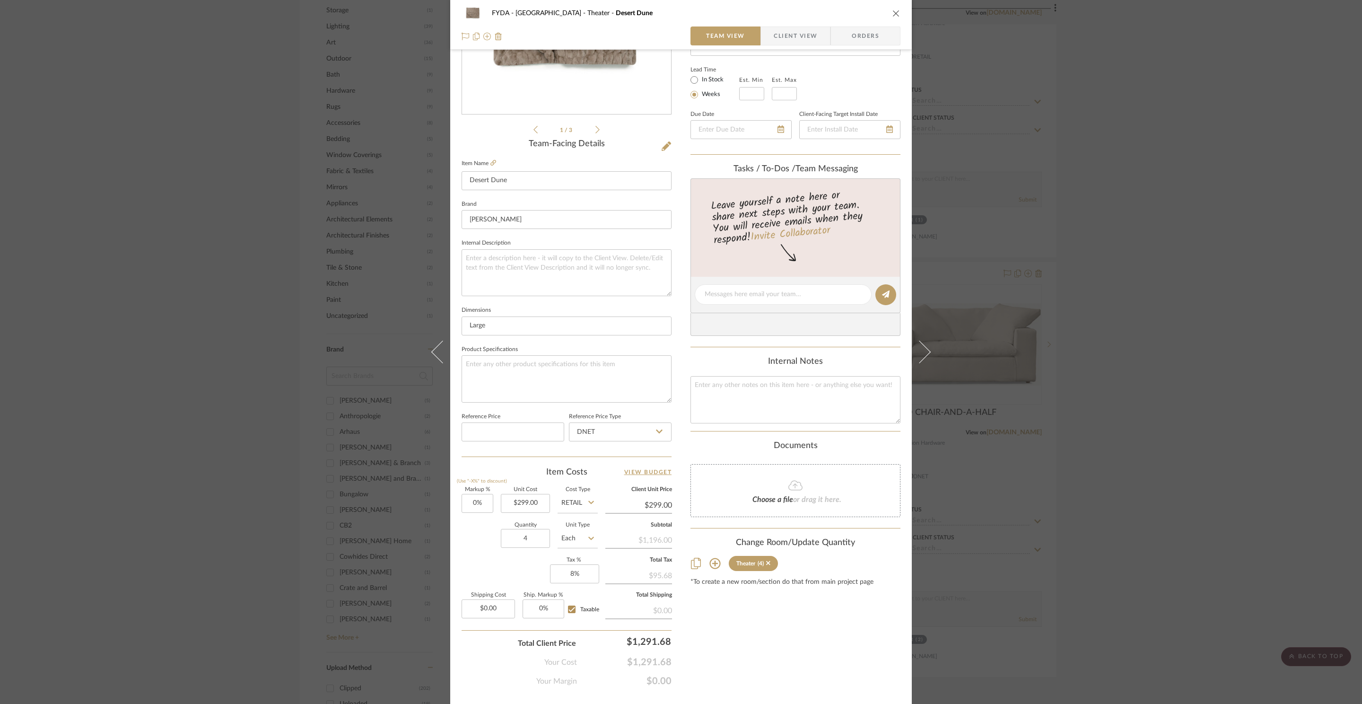
scroll to position [178, 0]
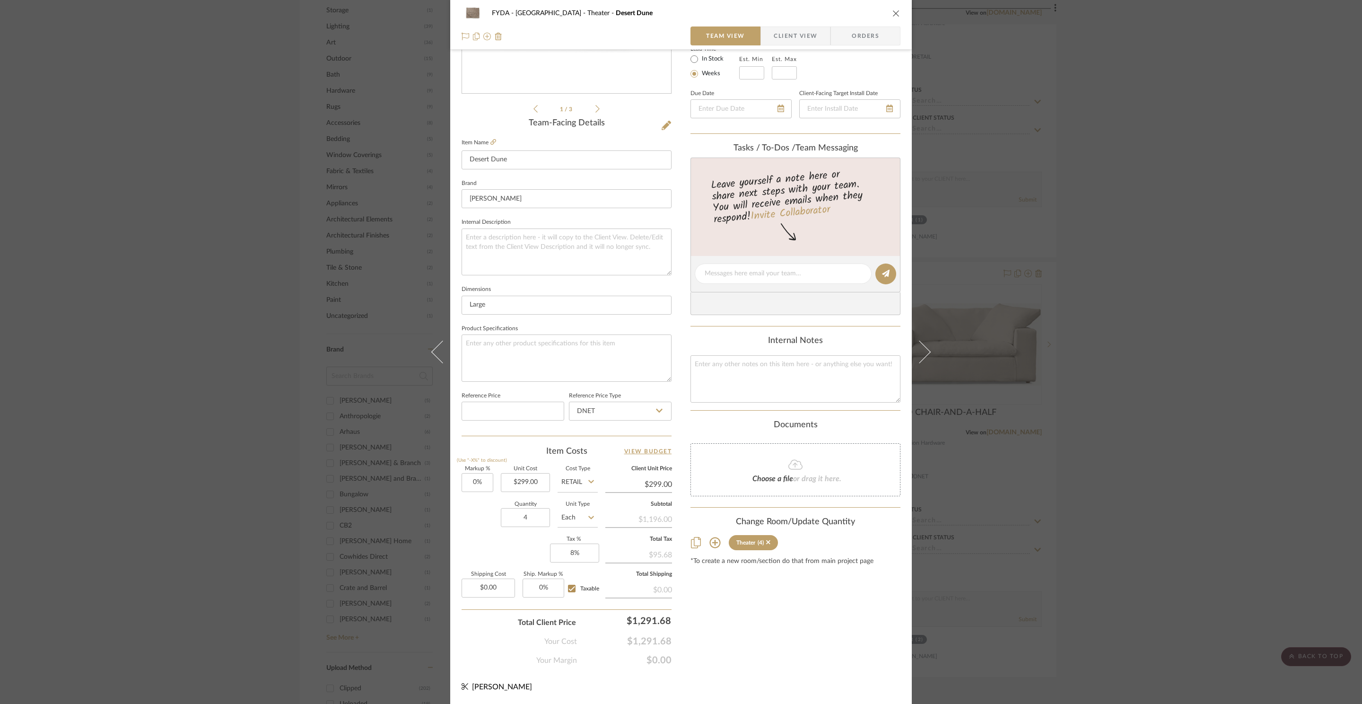
click at [893, 16] on icon "close" at bounding box center [897, 13] width 8 height 8
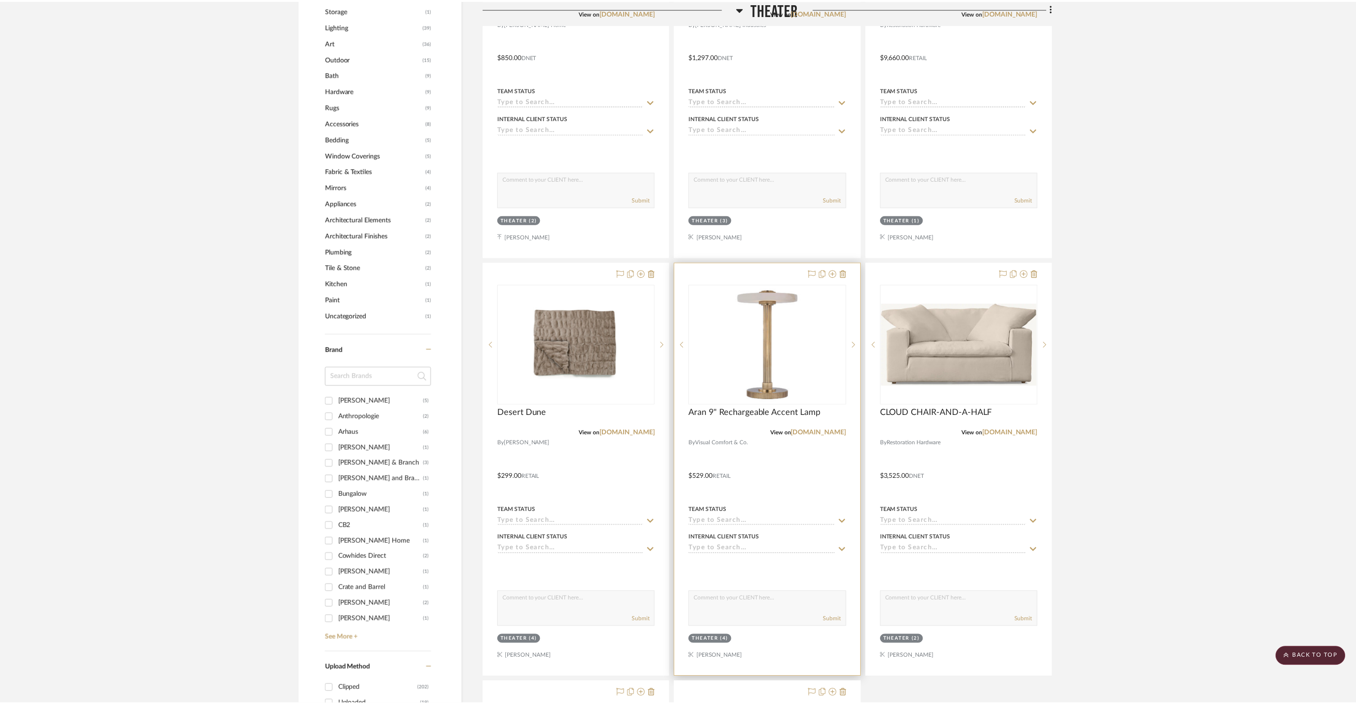
scroll to position [920, 0]
click at [820, 343] on img "0" at bounding box center [770, 344] width 118 height 118
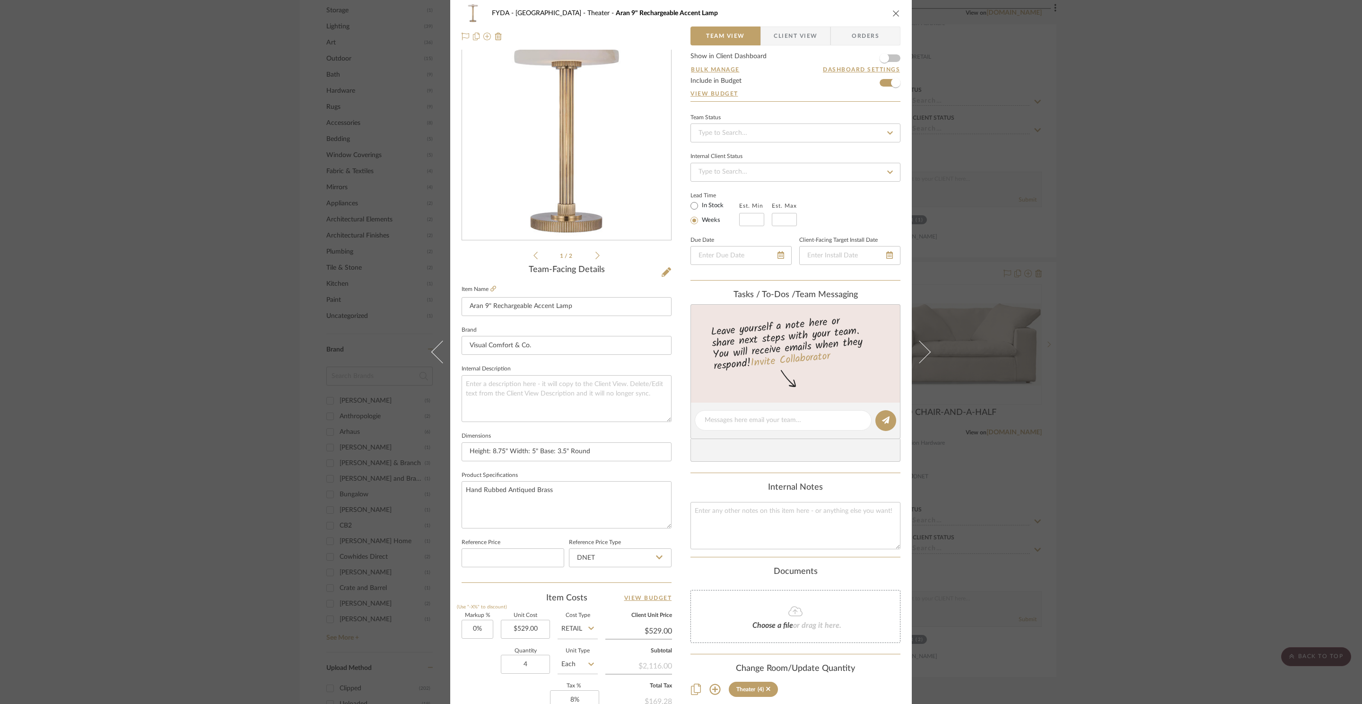
scroll to position [0, 0]
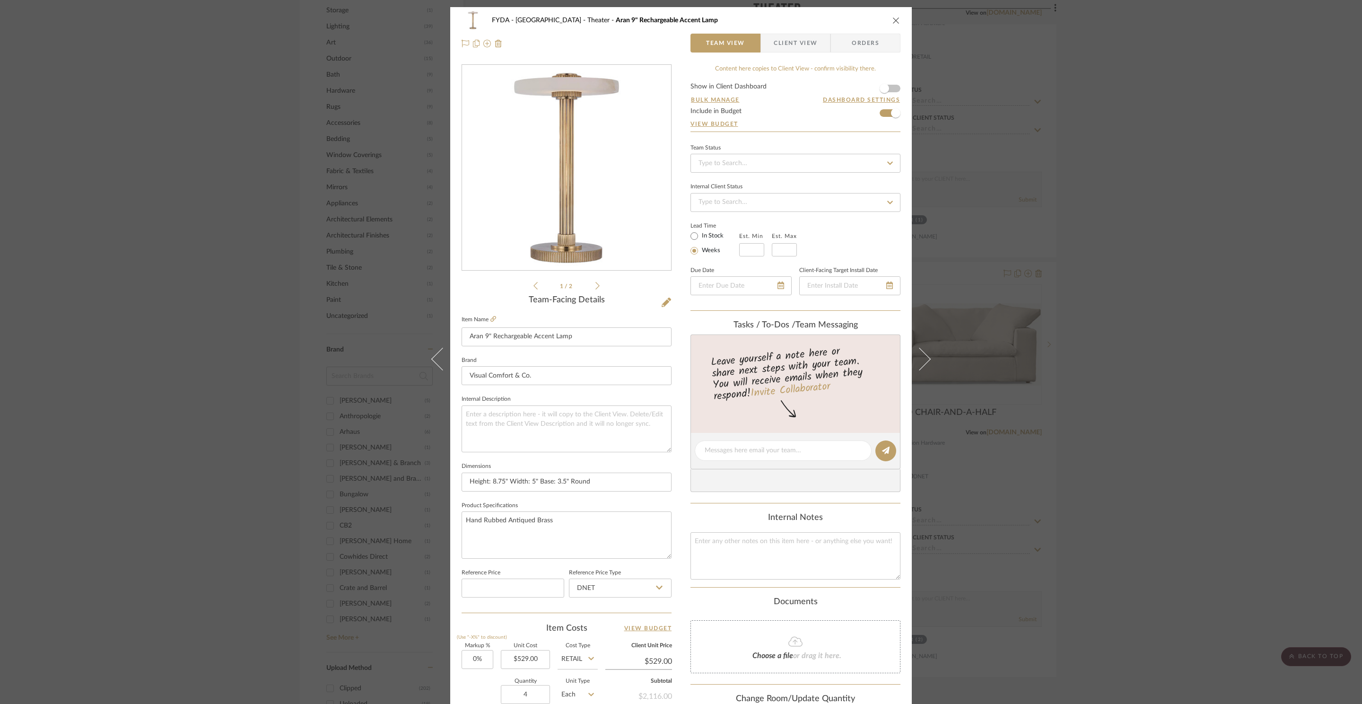
click at [893, 22] on icon "close" at bounding box center [897, 21] width 8 height 8
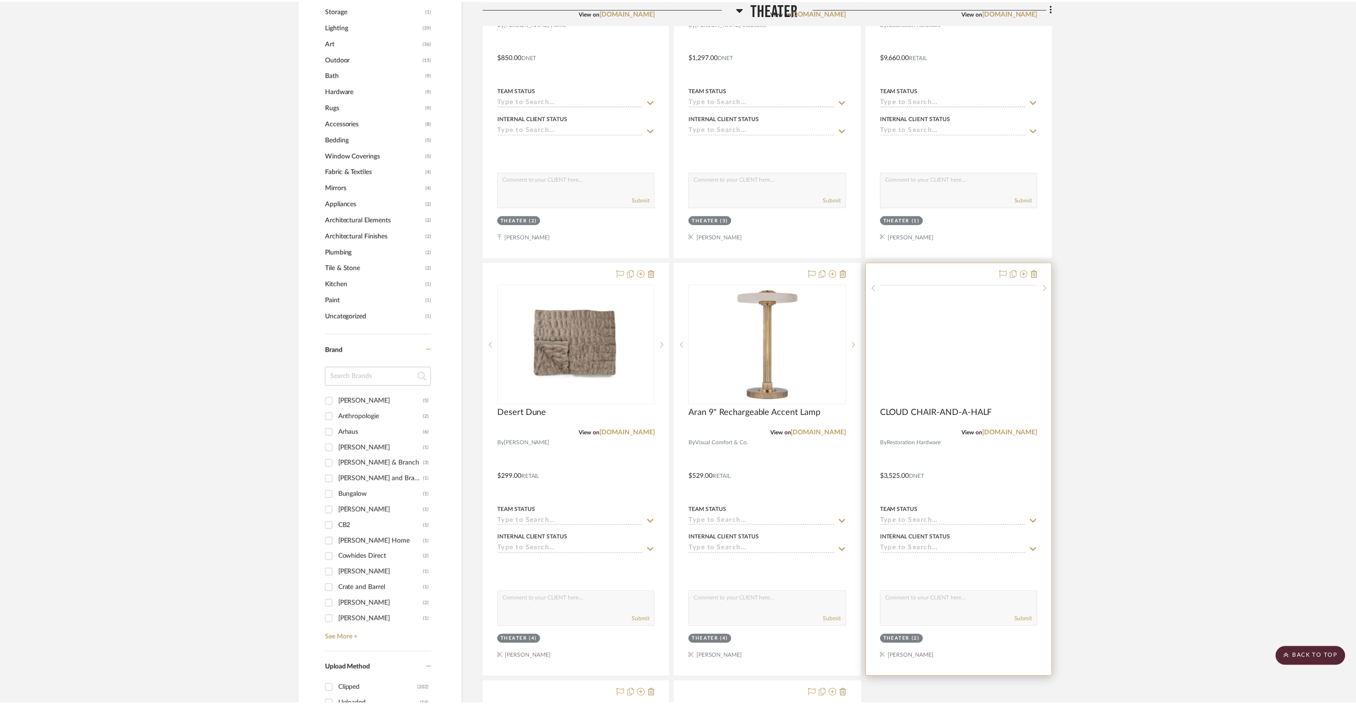
scroll to position [920, 0]
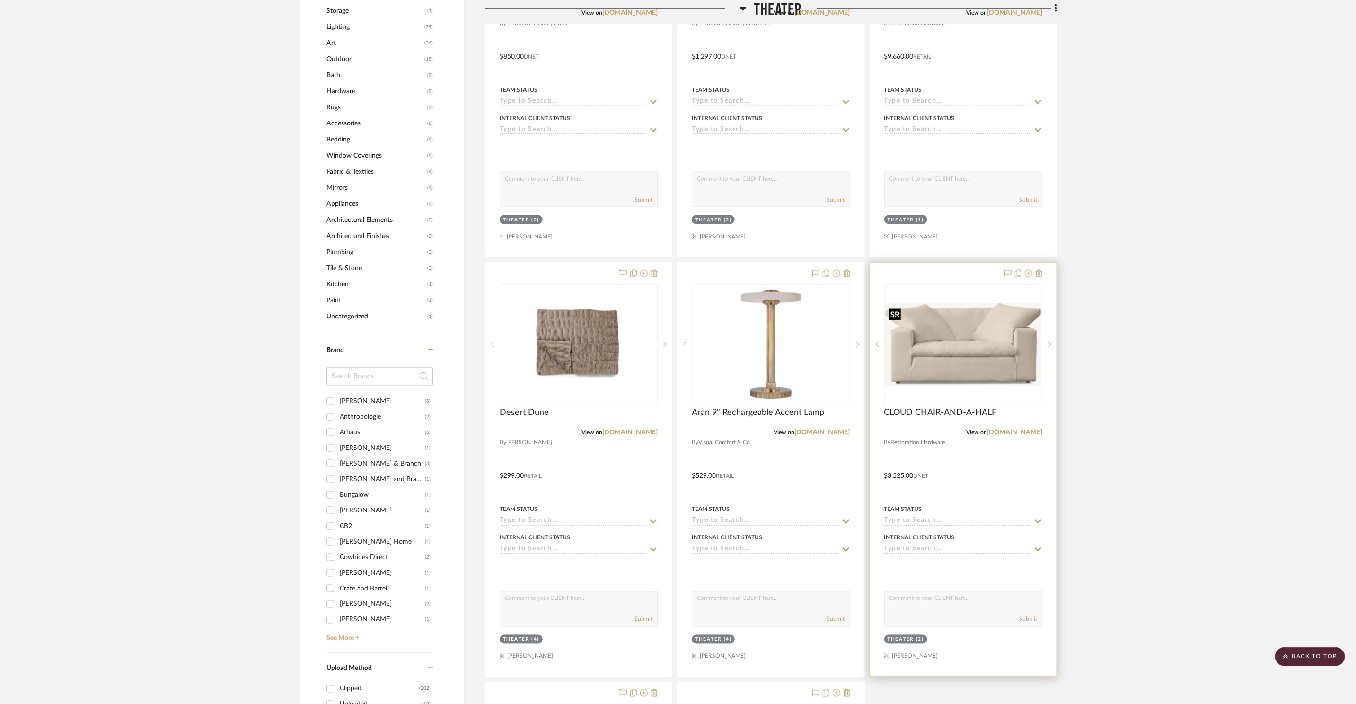
click at [0, 0] on img at bounding box center [0, 0] width 0 height 0
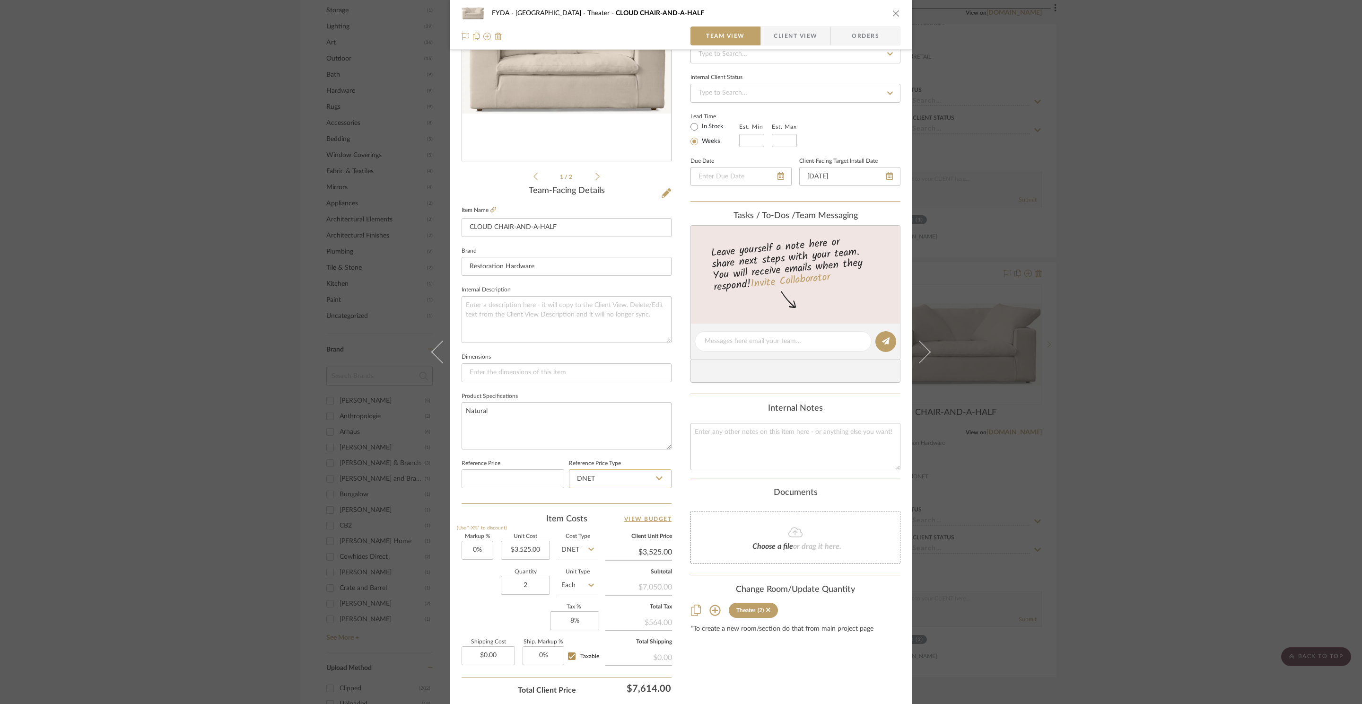
scroll to position [112, 0]
click at [893, 14] on icon "close" at bounding box center [897, 13] width 8 height 8
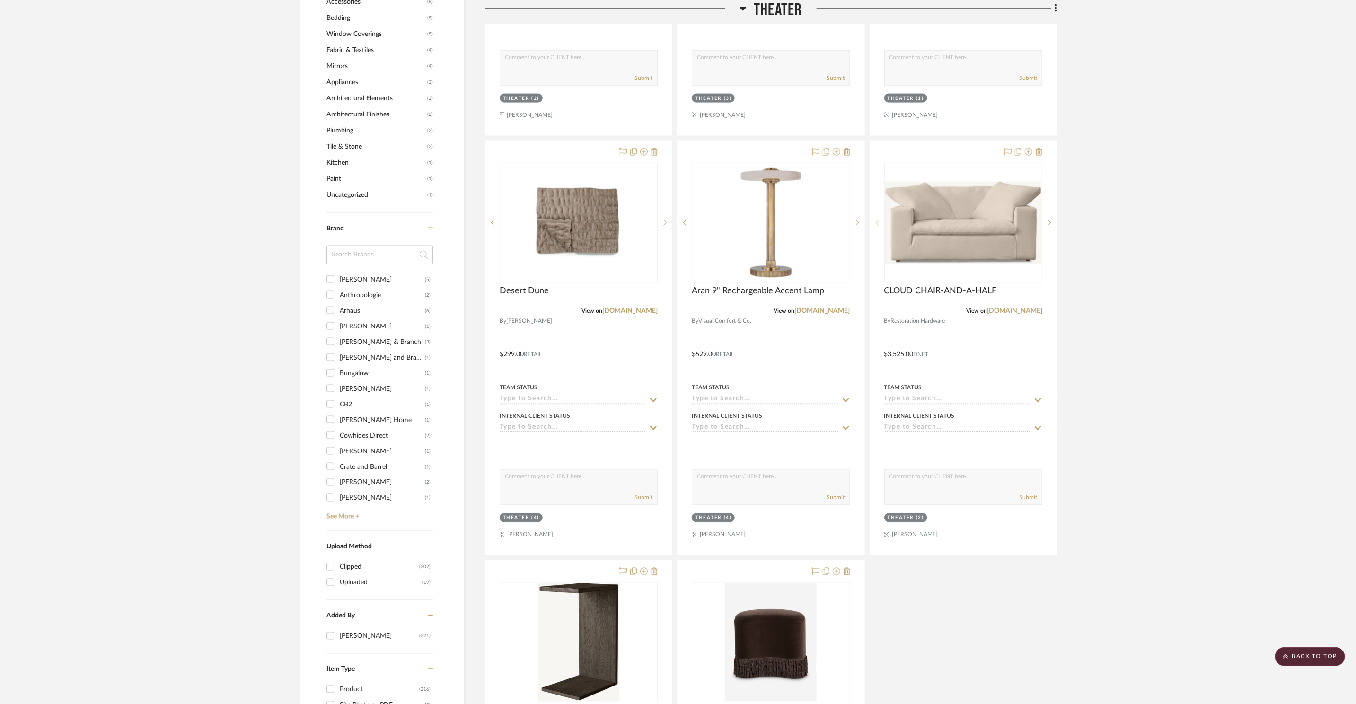
scroll to position [1192, 0]
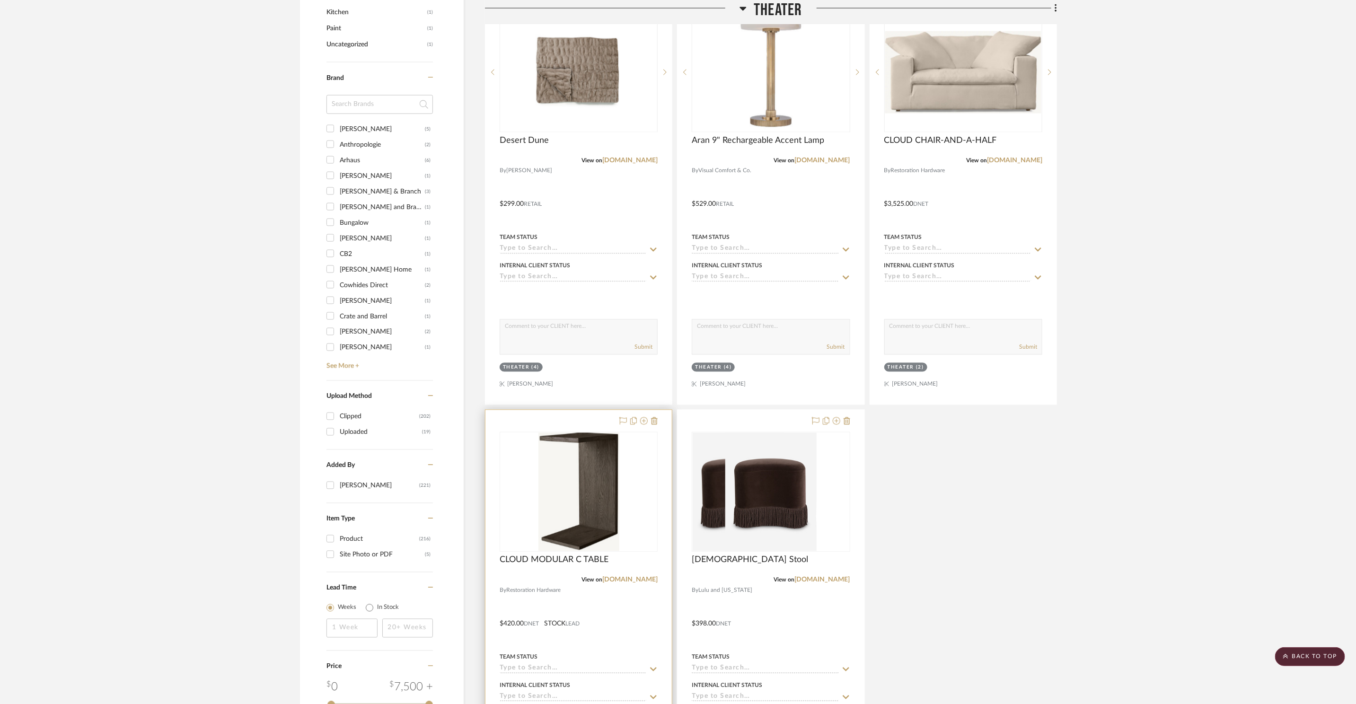
click at [0, 0] on img at bounding box center [0, 0] width 0 height 0
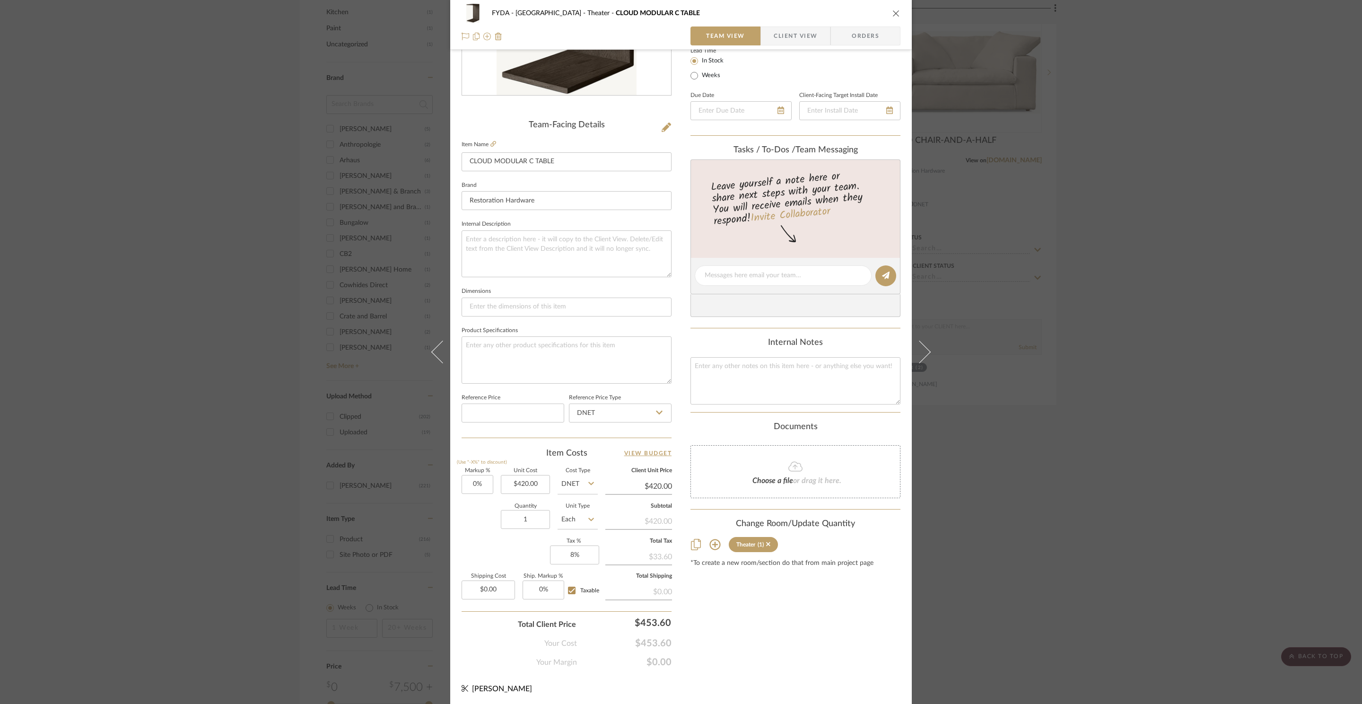
scroll to position [178, 0]
click at [531, 521] on input "1" at bounding box center [525, 517] width 49 height 19
type input "4"
click at [780, 614] on div "Content here copies to Client View - confirm visibility there. Show in Client D…" at bounding box center [796, 276] width 210 height 779
drag, startPoint x: 502, startPoint y: 556, endPoint x: 506, endPoint y: 553, distance: 5.0
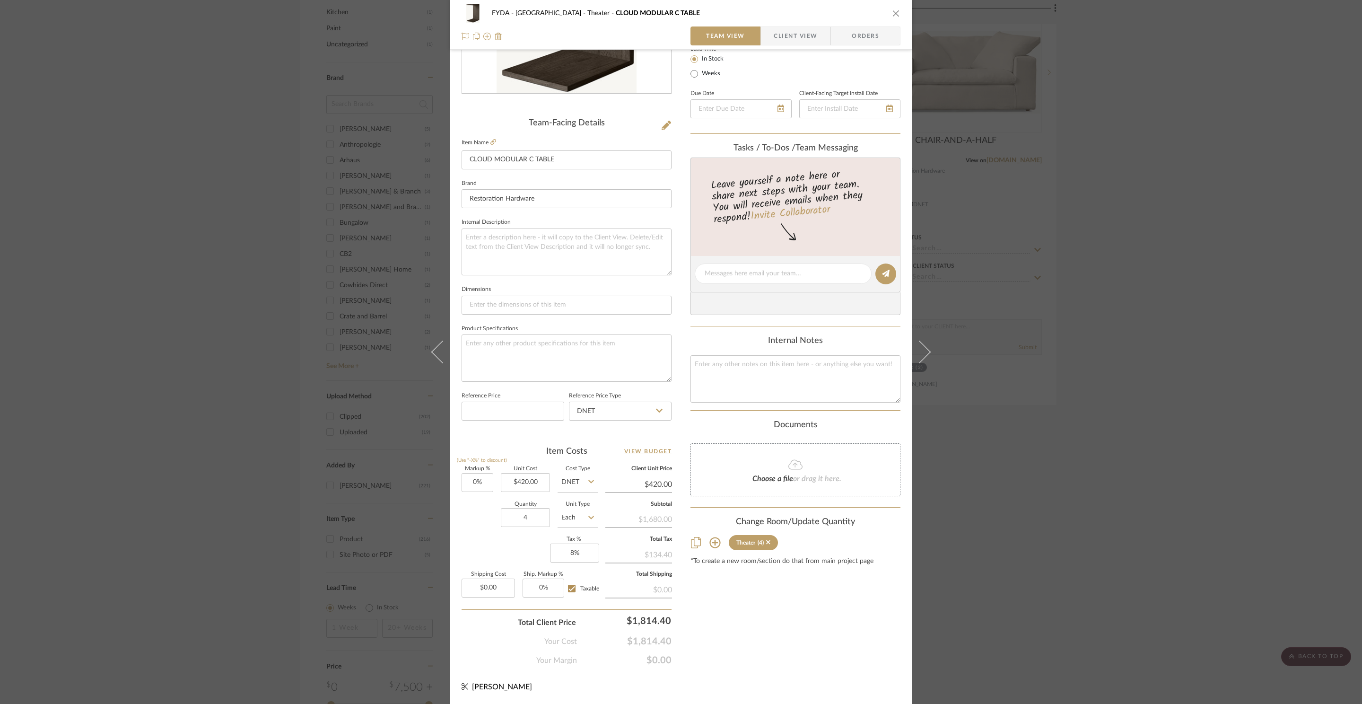
click at [503, 556] on div "Markup % (Use "-X%" to discount) 0% Unit Cost $420.00 Cost Type DNET Client Uni…" at bounding box center [567, 535] width 210 height 138
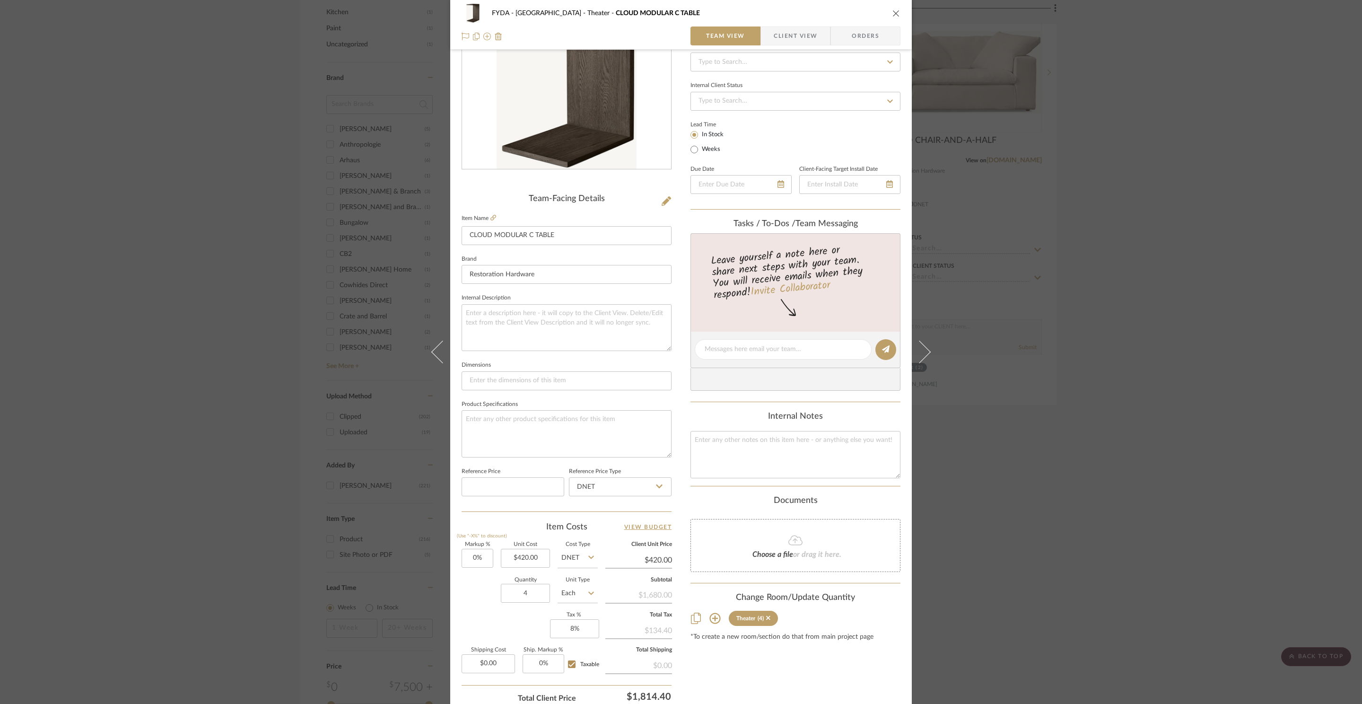
scroll to position [0, 0]
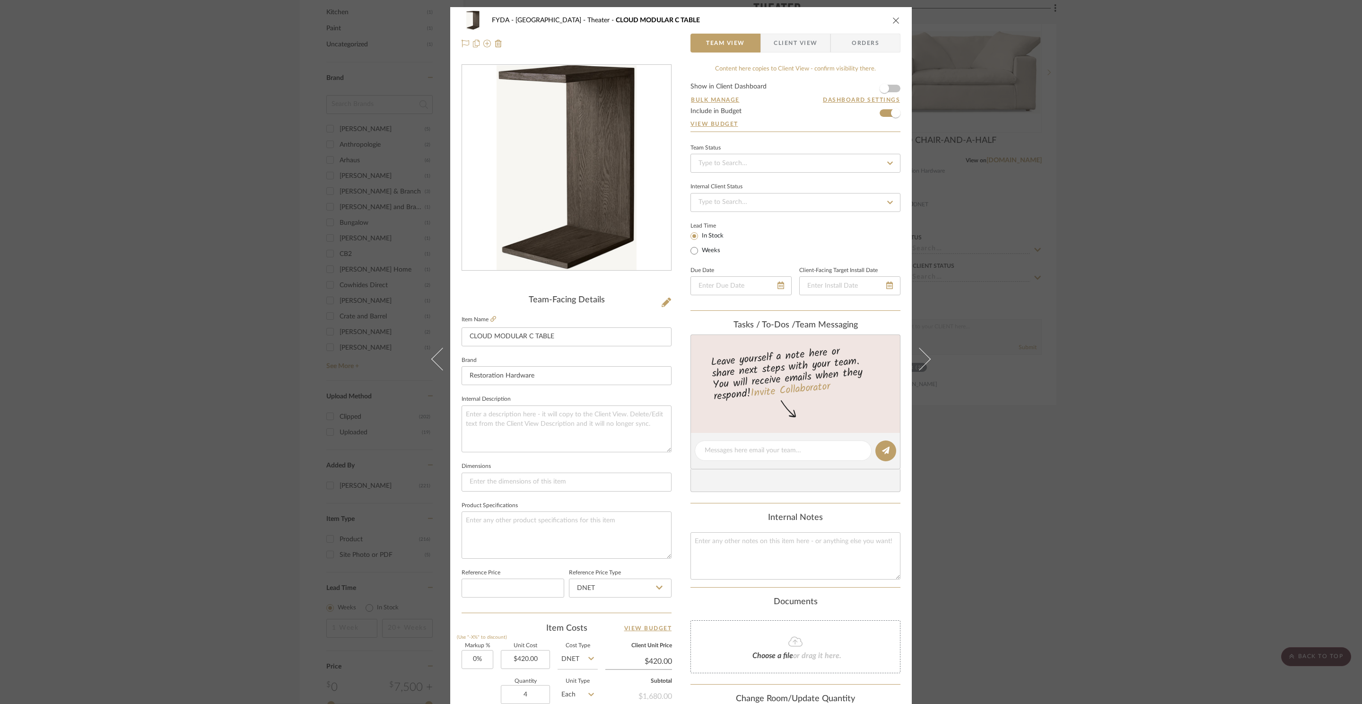
click at [894, 21] on icon "close" at bounding box center [897, 21] width 8 height 8
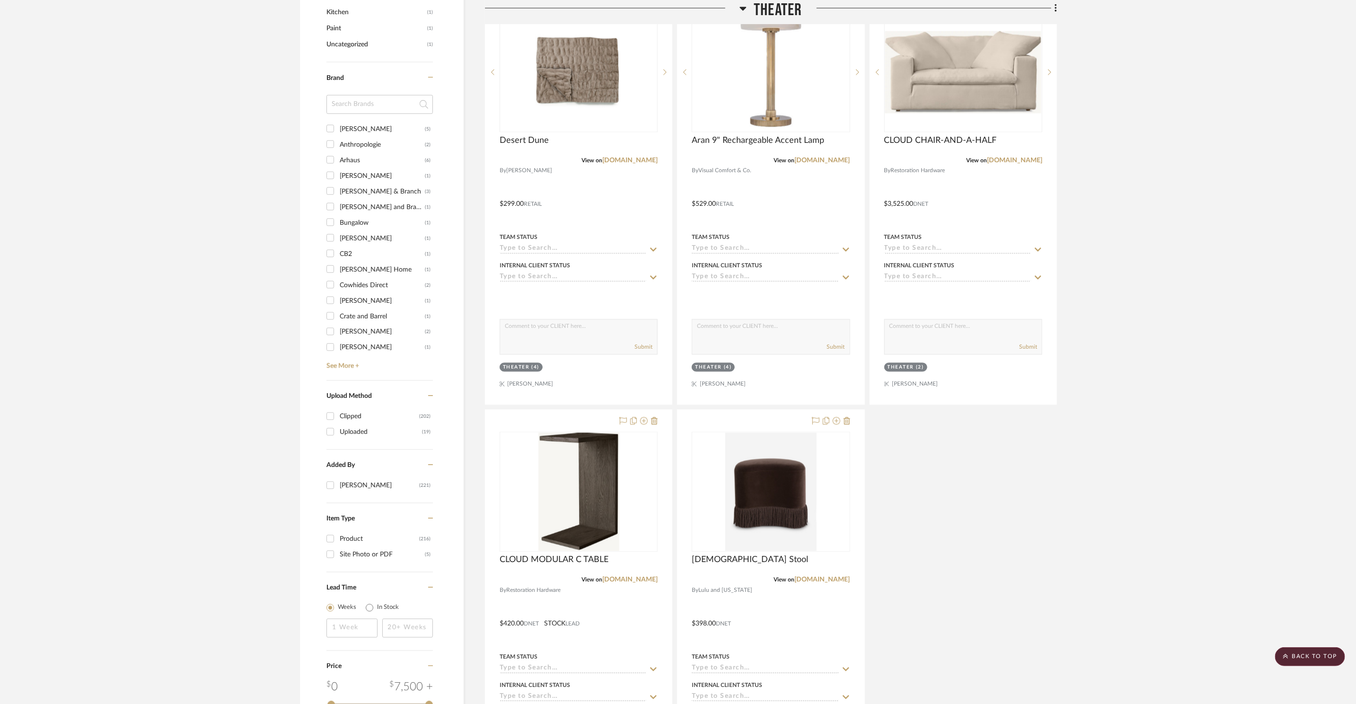
scroll to position [1310, 0]
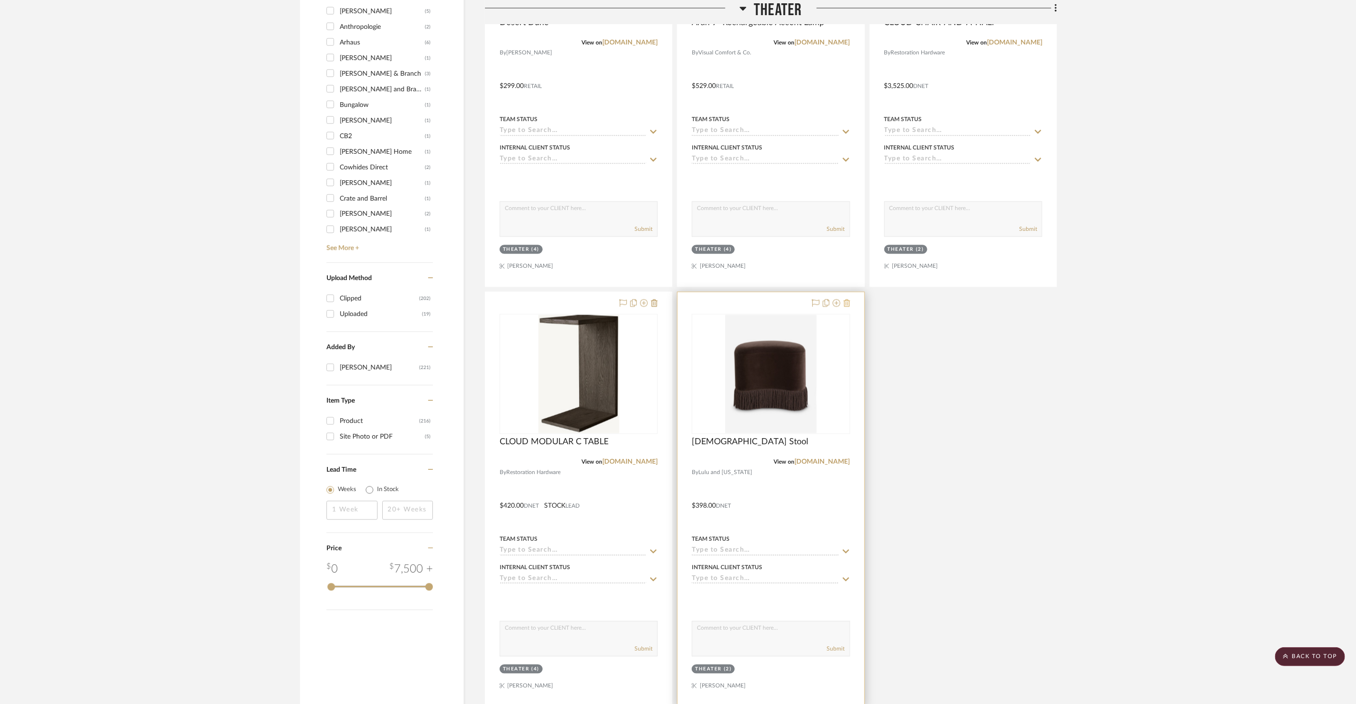
click at [848, 305] on icon at bounding box center [846, 303] width 7 height 8
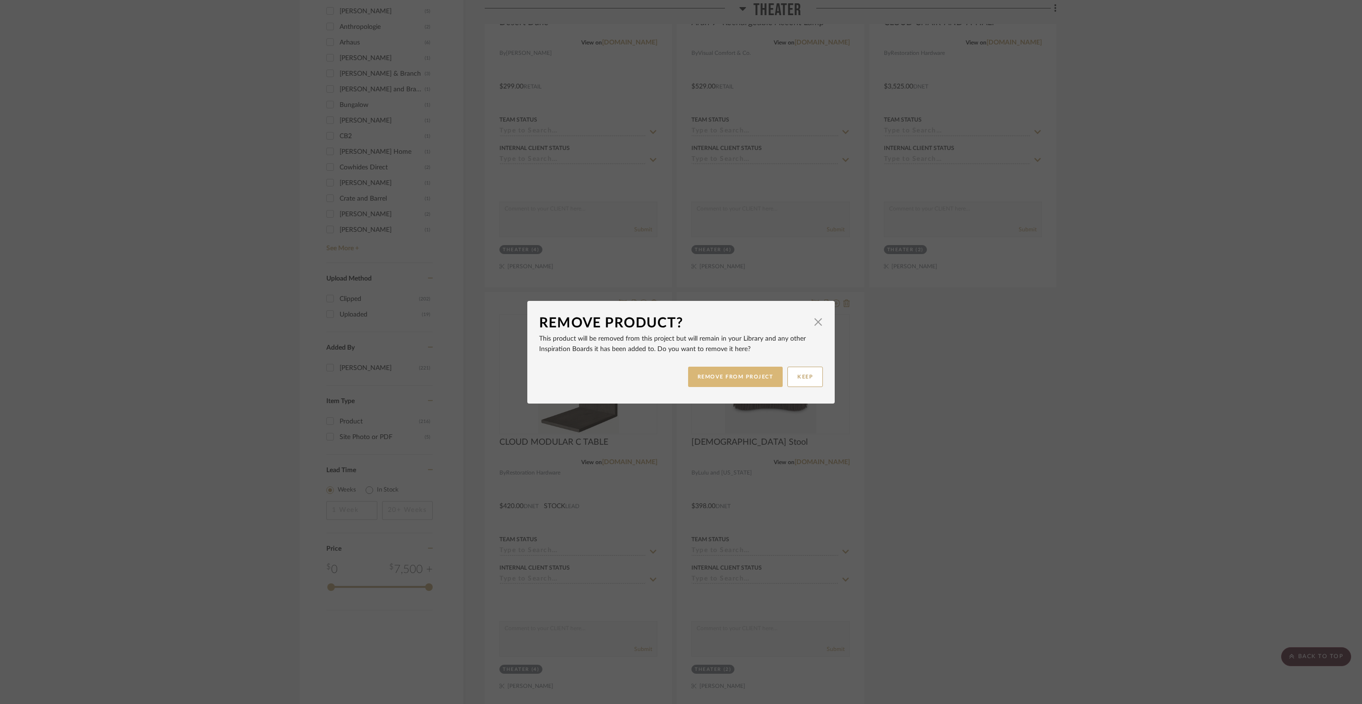
click at [733, 381] on button "REMOVE FROM PROJECT" at bounding box center [735, 377] width 95 height 20
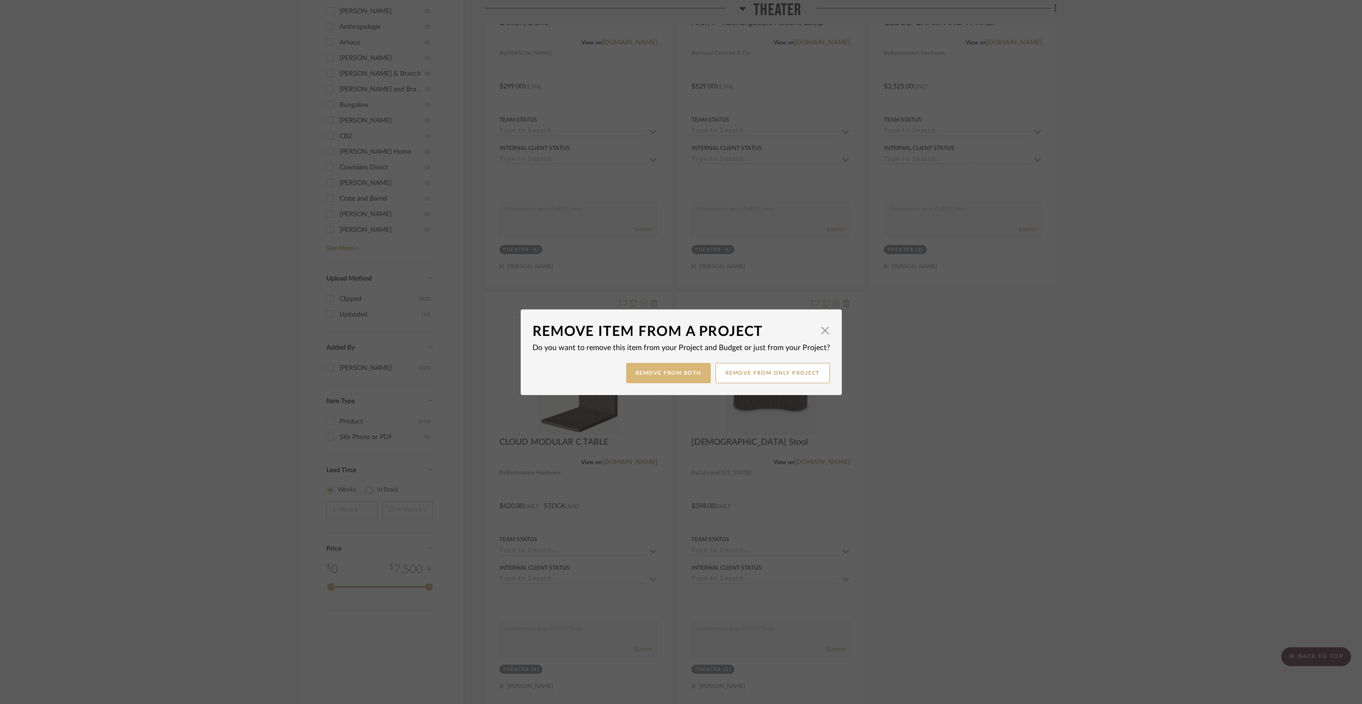
click at [676, 374] on button "Remove from Both" at bounding box center [668, 373] width 85 height 20
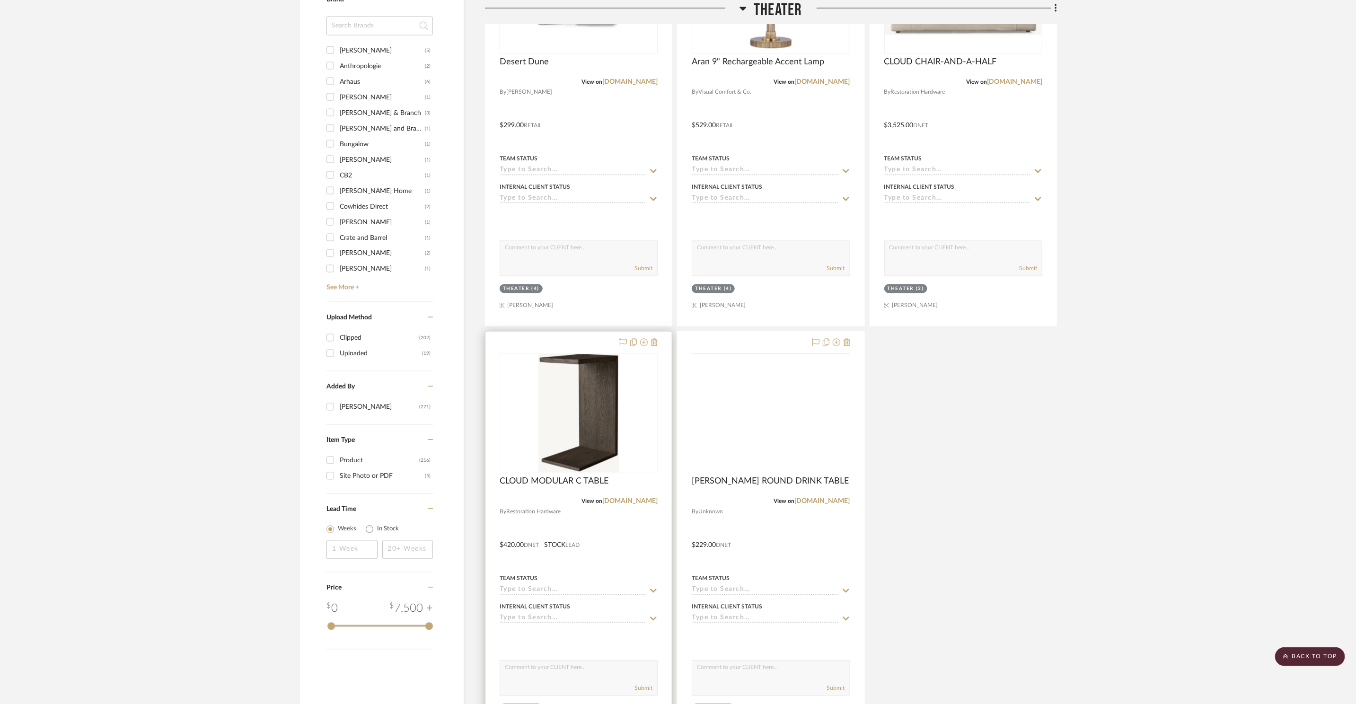
scroll to position [1300, 0]
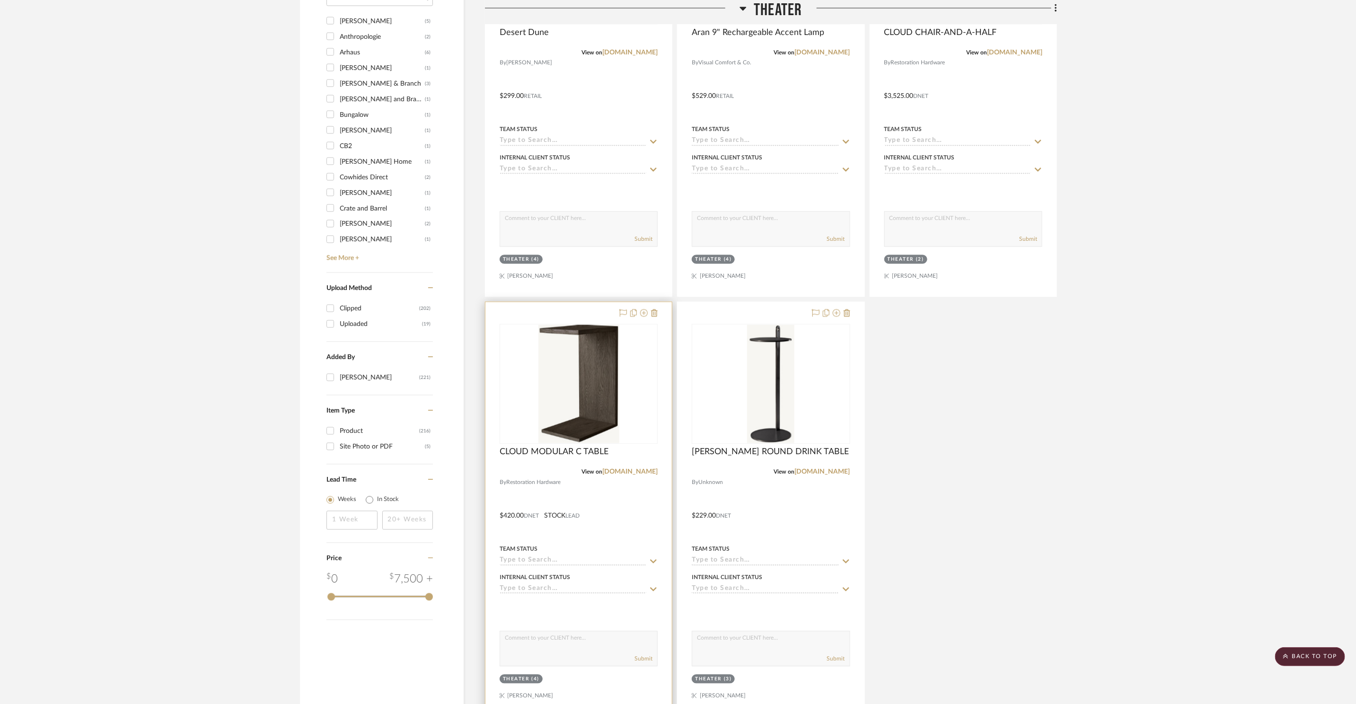
click at [639, 392] on div "0" at bounding box center [578, 383] width 157 height 119
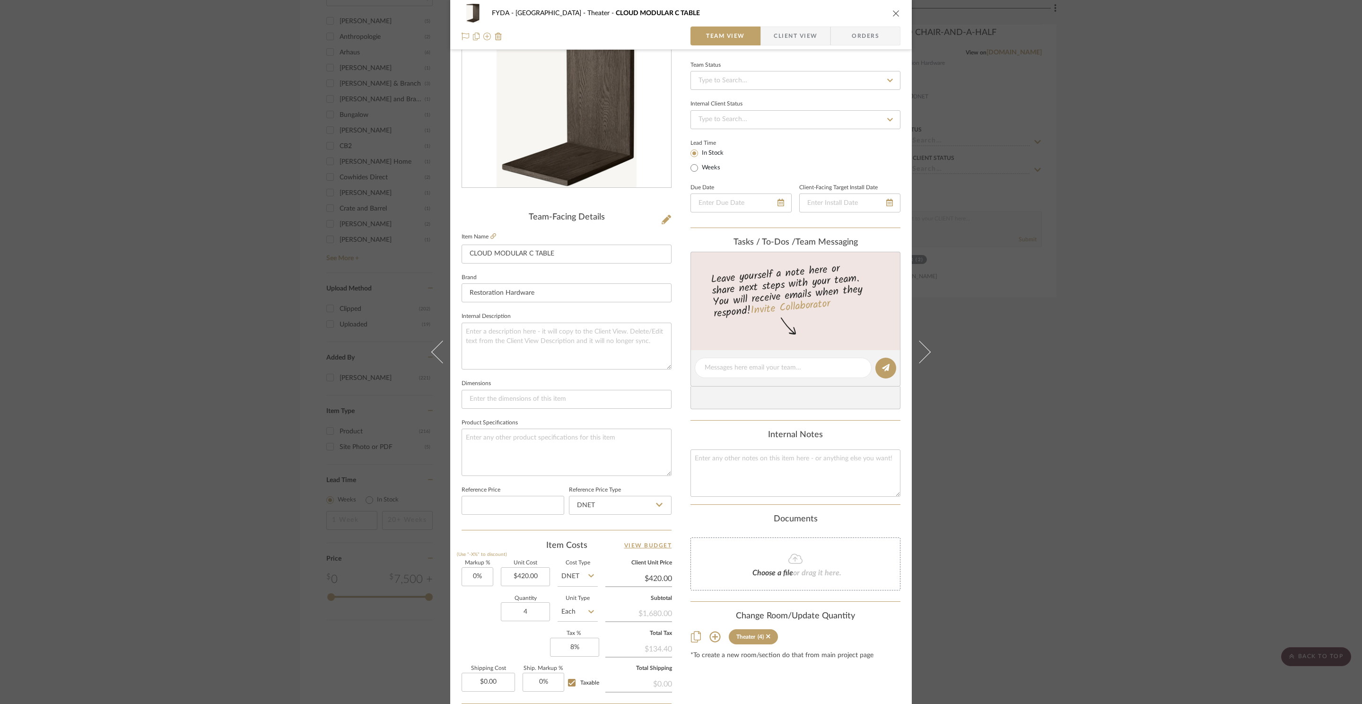
scroll to position [178, 0]
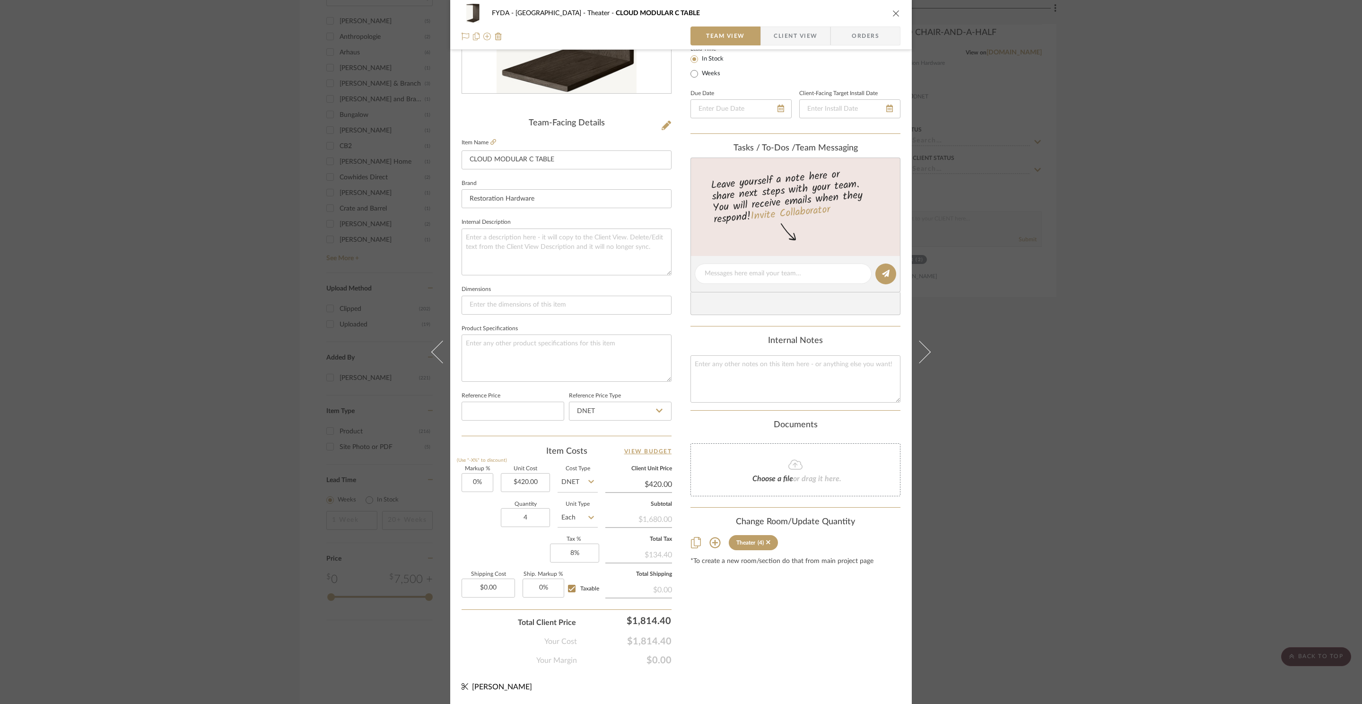
click at [807, 623] on div "Content here copies to Client View - confirm visibility there. Show in Client D…" at bounding box center [796, 276] width 210 height 779
click at [893, 11] on icon "close" at bounding box center [897, 13] width 8 height 8
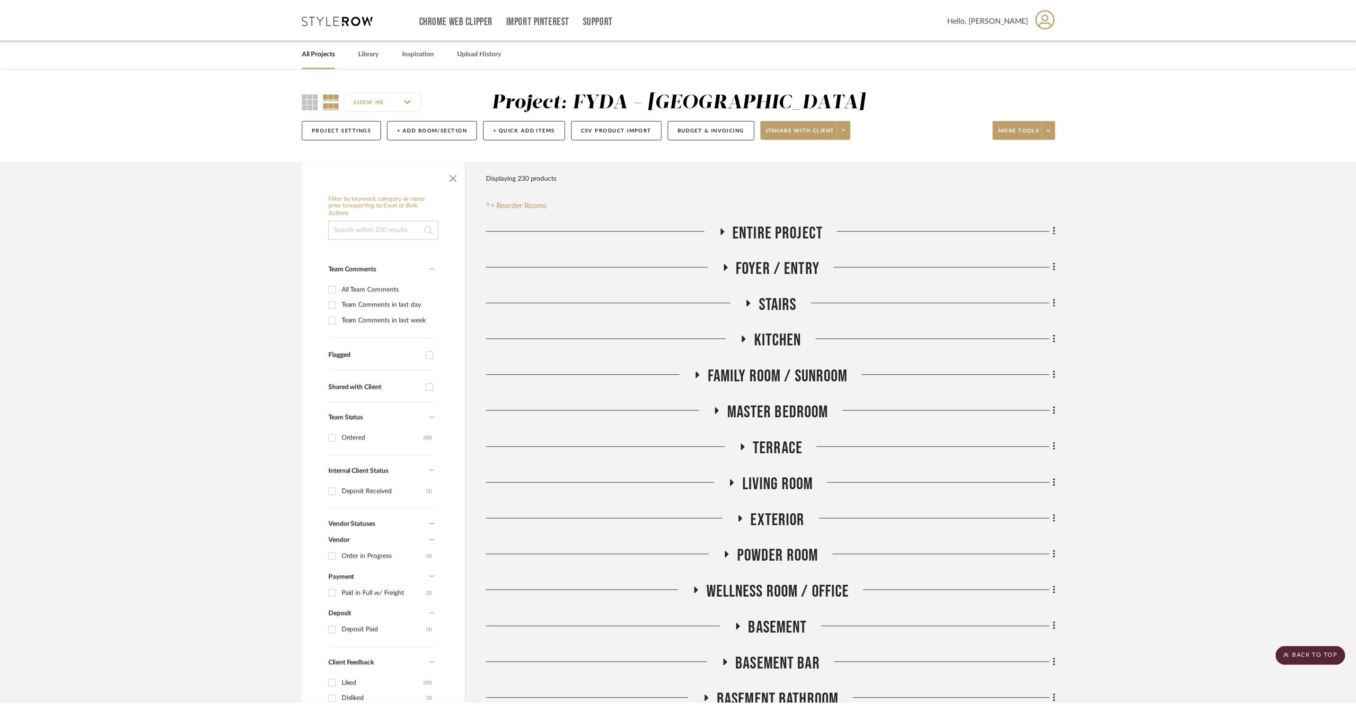
scroll to position [1300, 0]
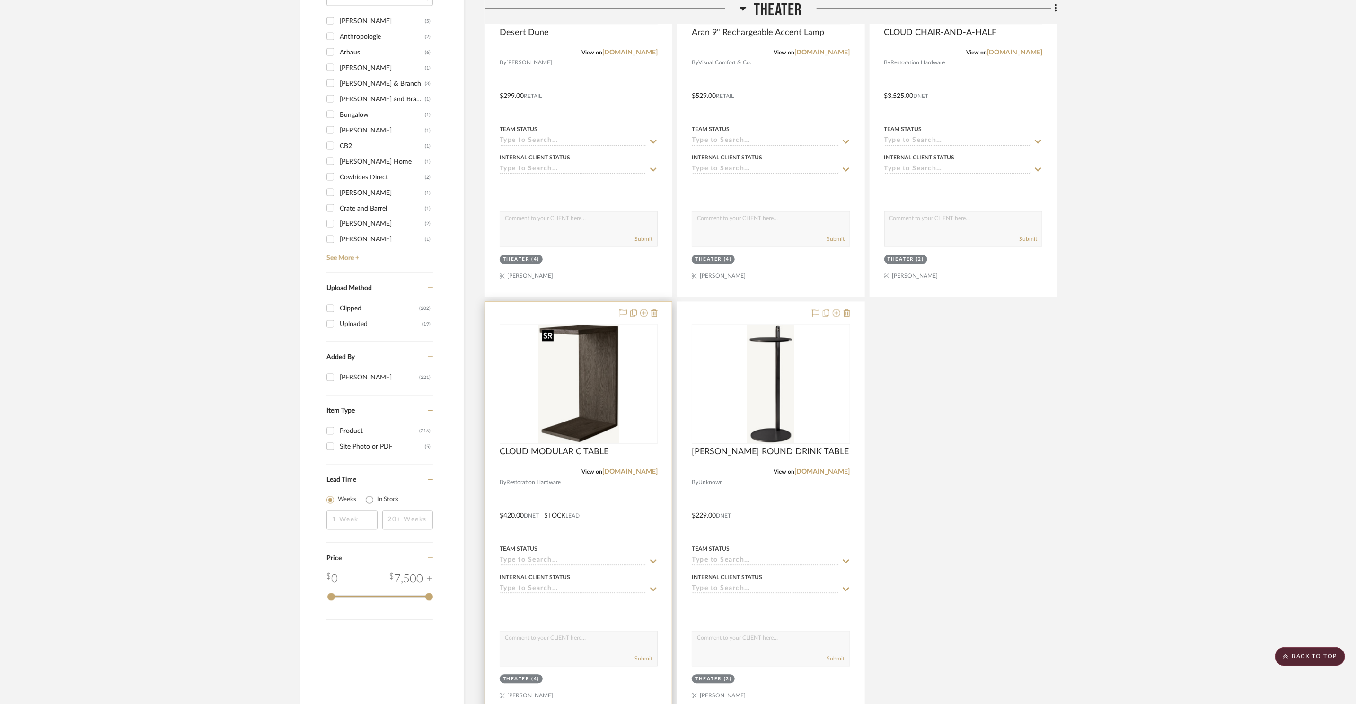
click at [618, 347] on img "0" at bounding box center [578, 384] width 81 height 118
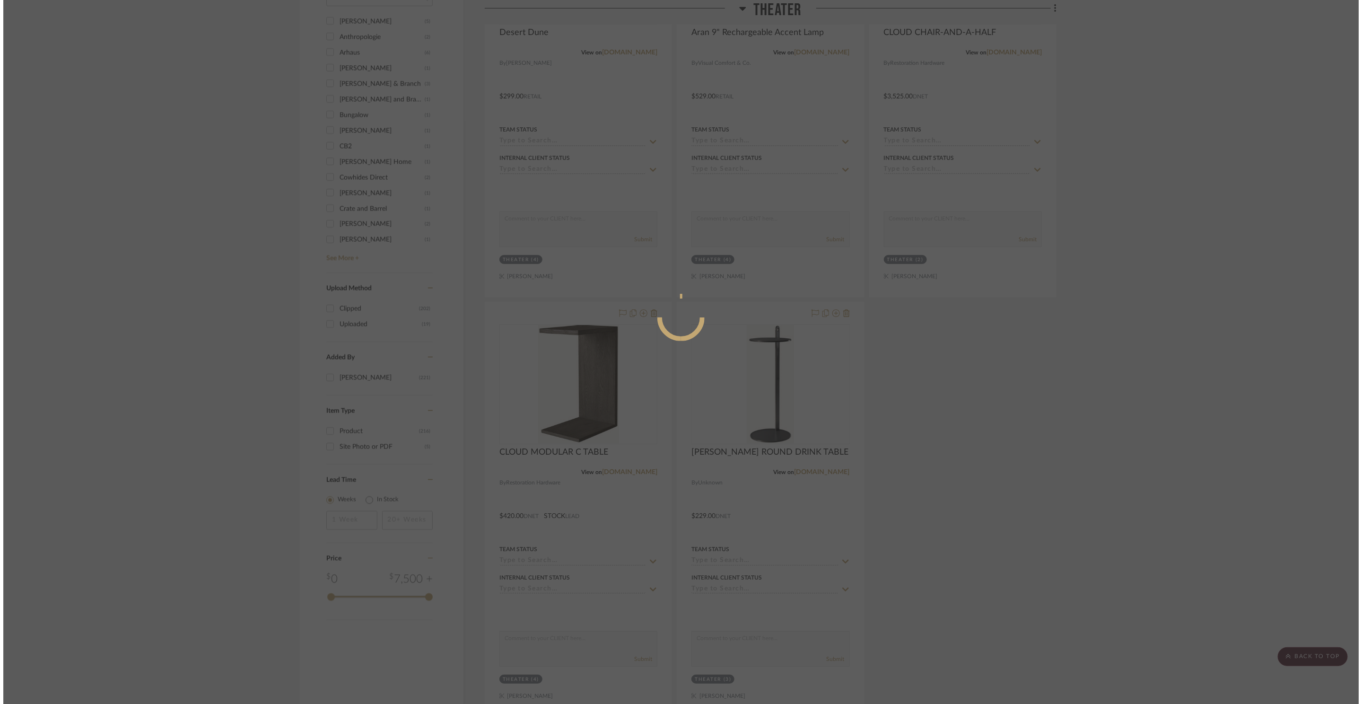
scroll to position [0, 0]
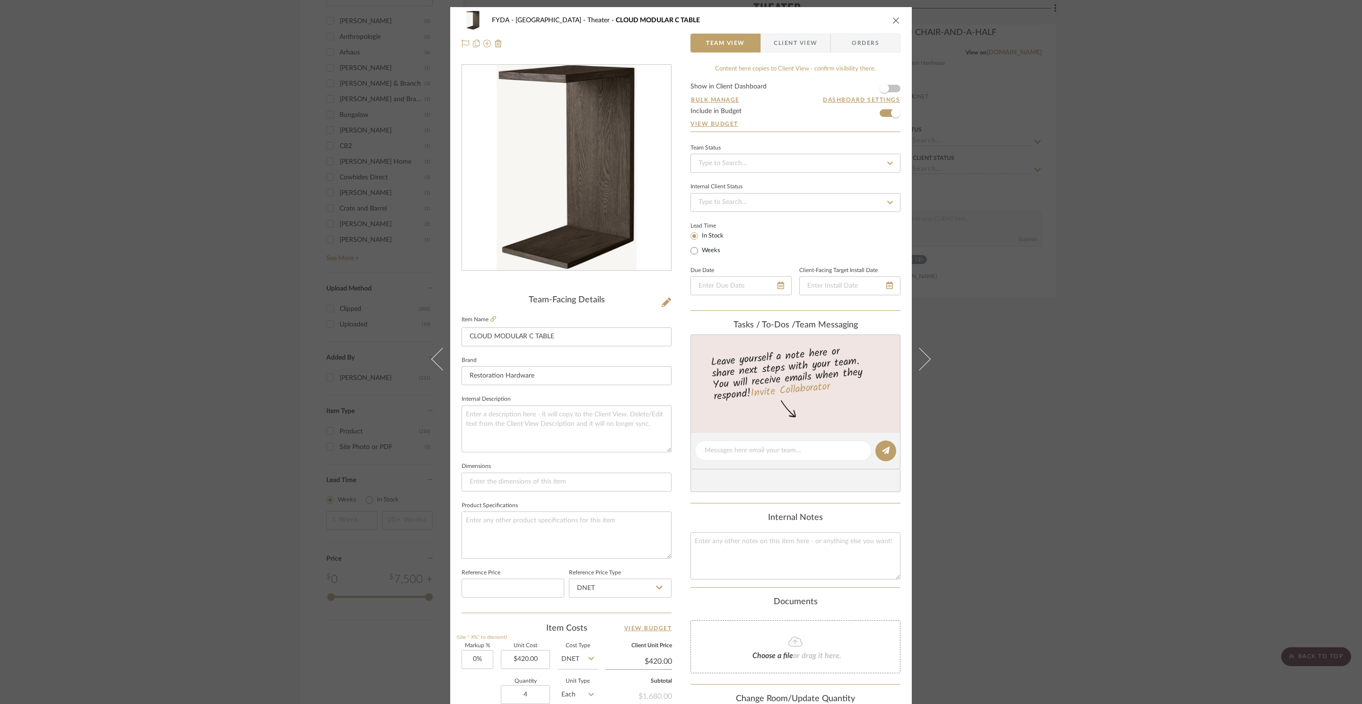
click at [894, 21] on icon "close" at bounding box center [897, 21] width 8 height 8
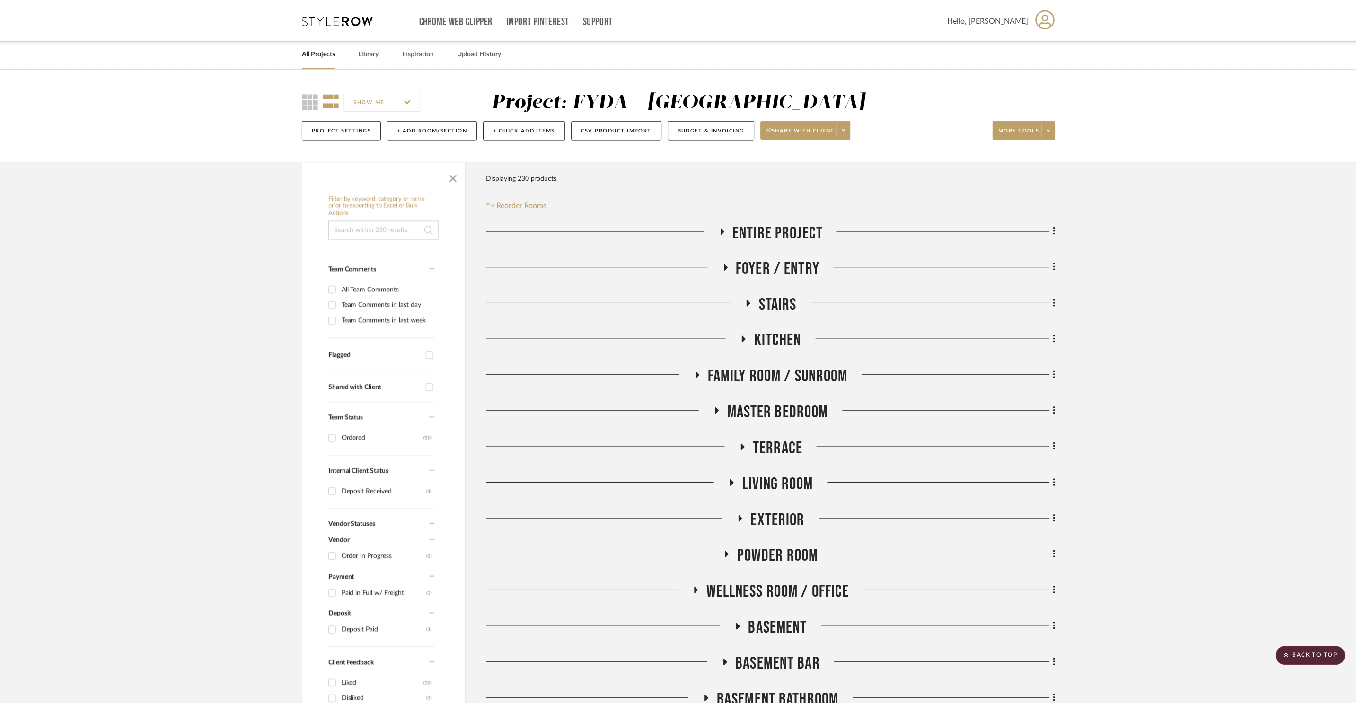
scroll to position [1300, 0]
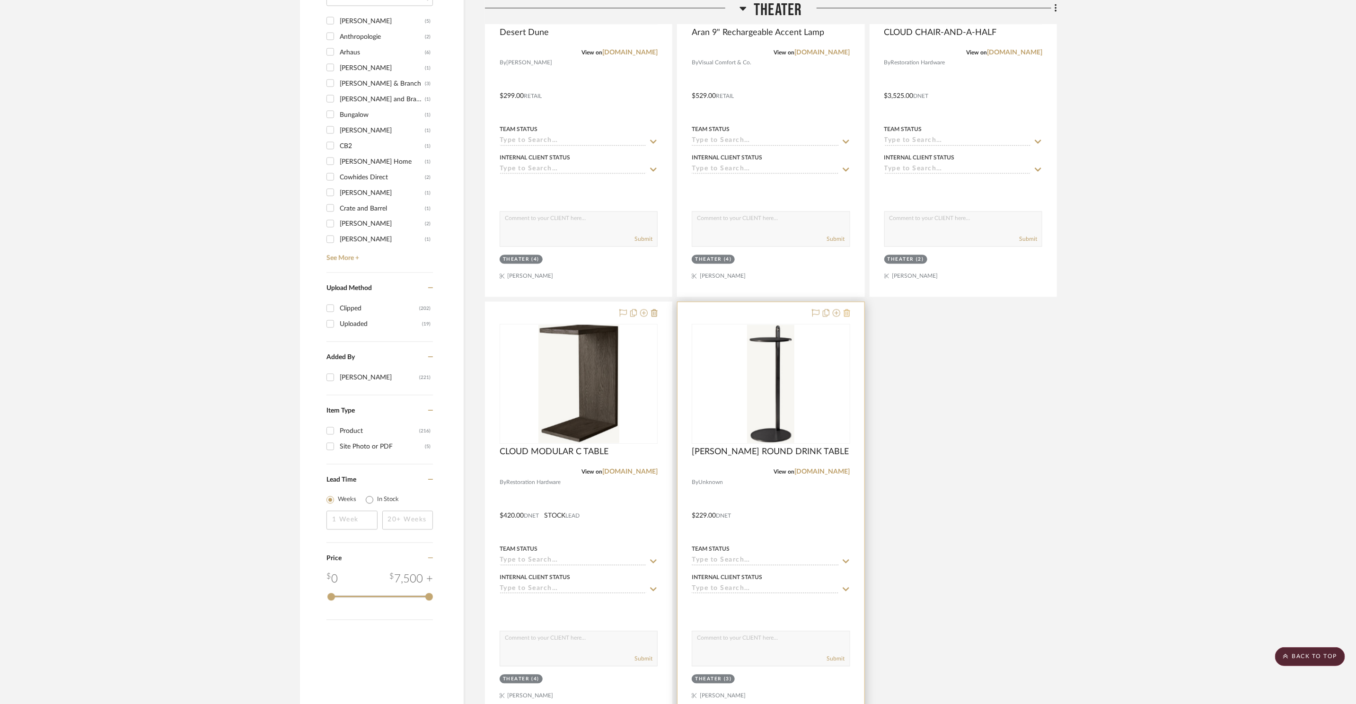
click at [847, 313] on icon at bounding box center [846, 313] width 7 height 8
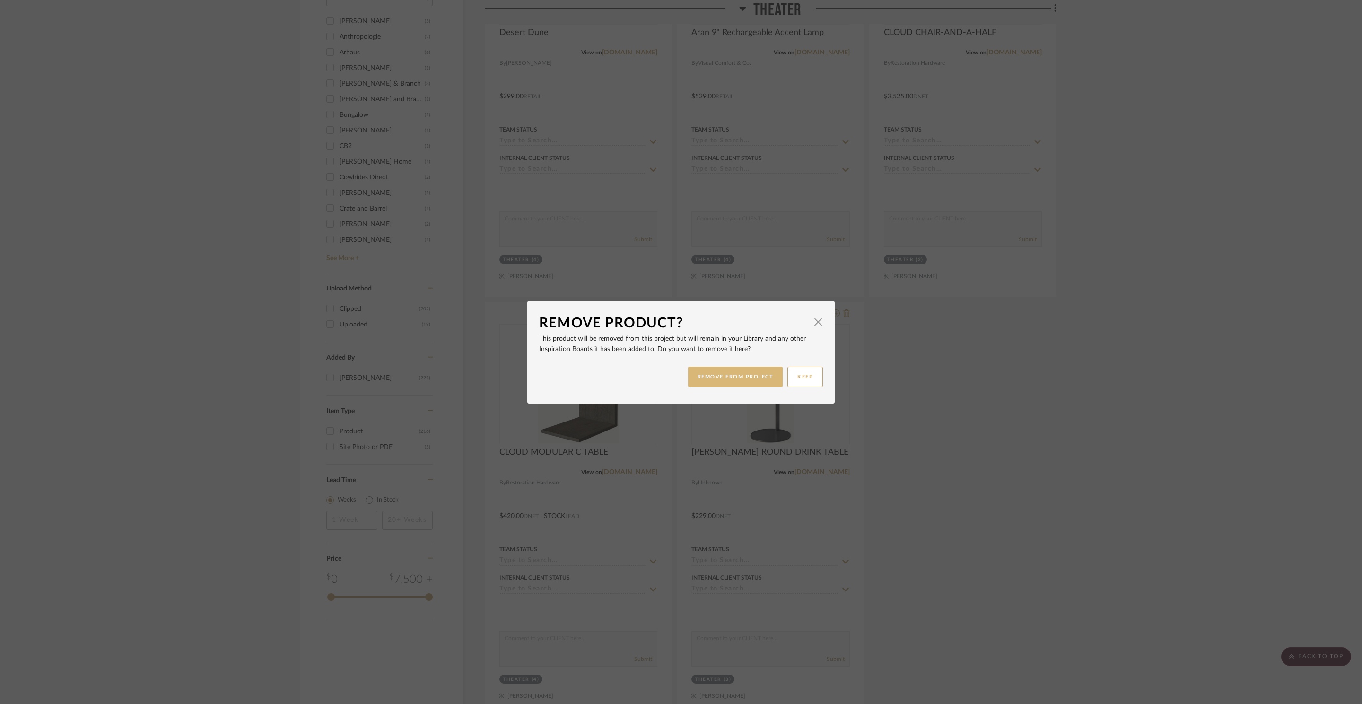
click at [720, 378] on button "REMOVE FROM PROJECT" at bounding box center [735, 377] width 95 height 20
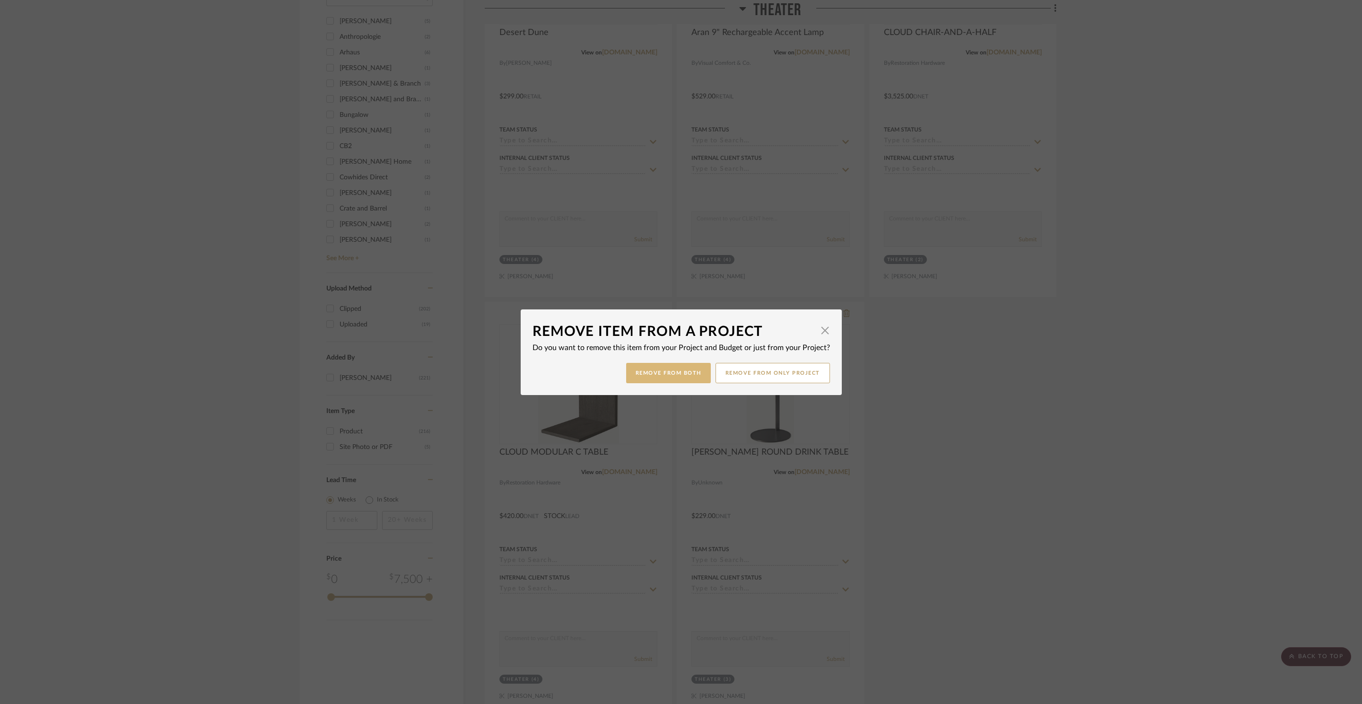
click at [657, 373] on button "Remove from Both" at bounding box center [668, 373] width 85 height 20
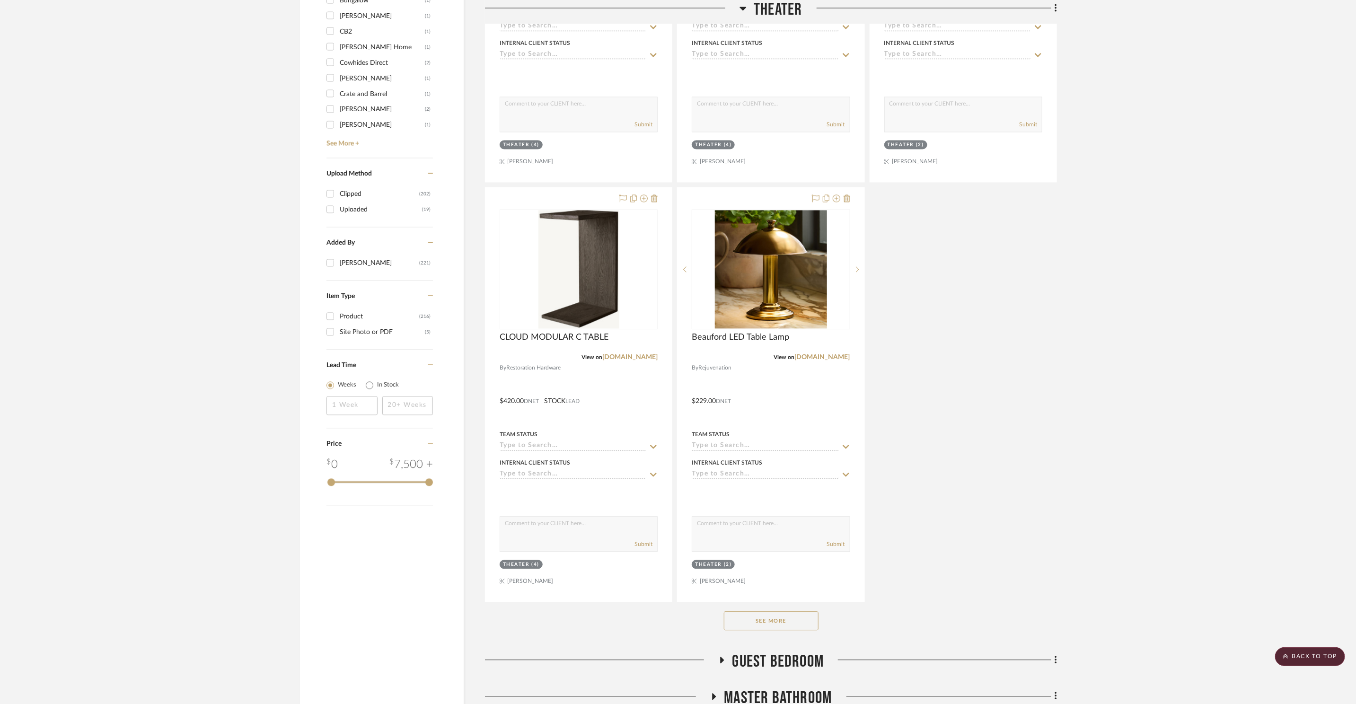
scroll to position [1428, 0]
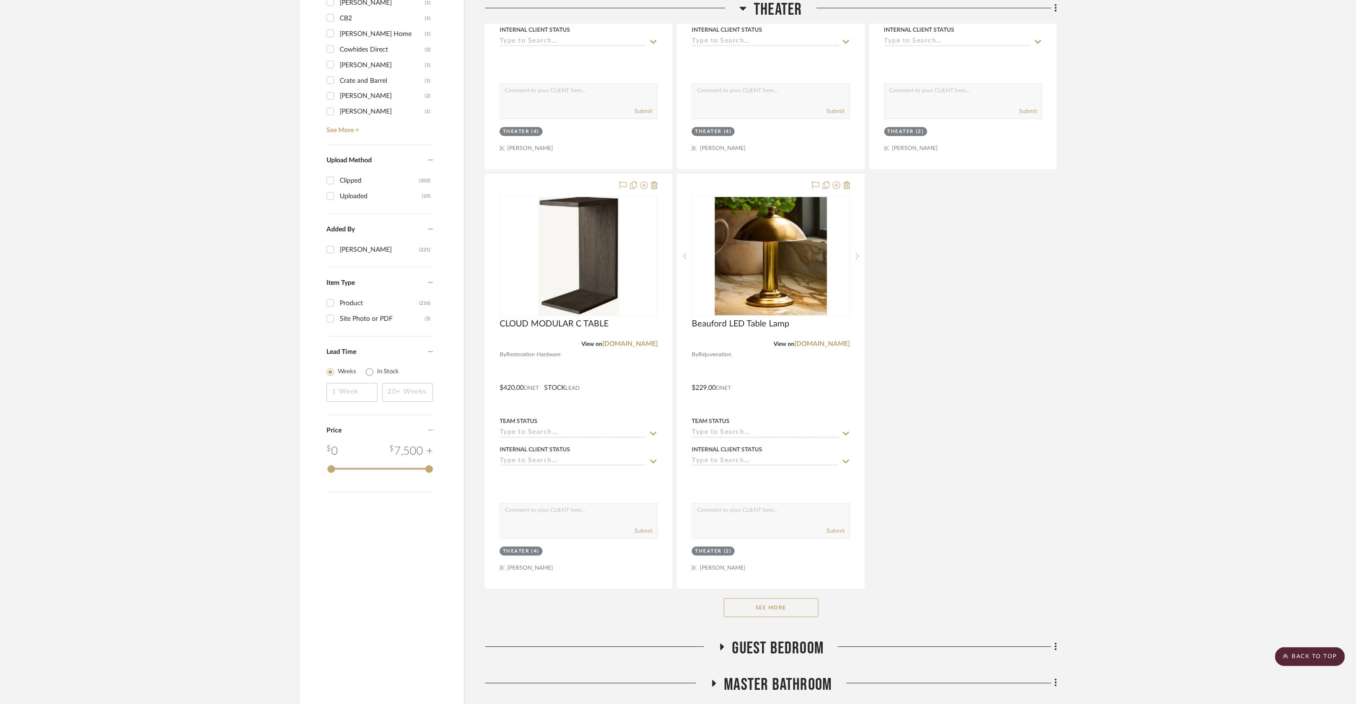
click at [758, 611] on button "See More" at bounding box center [771, 607] width 95 height 19
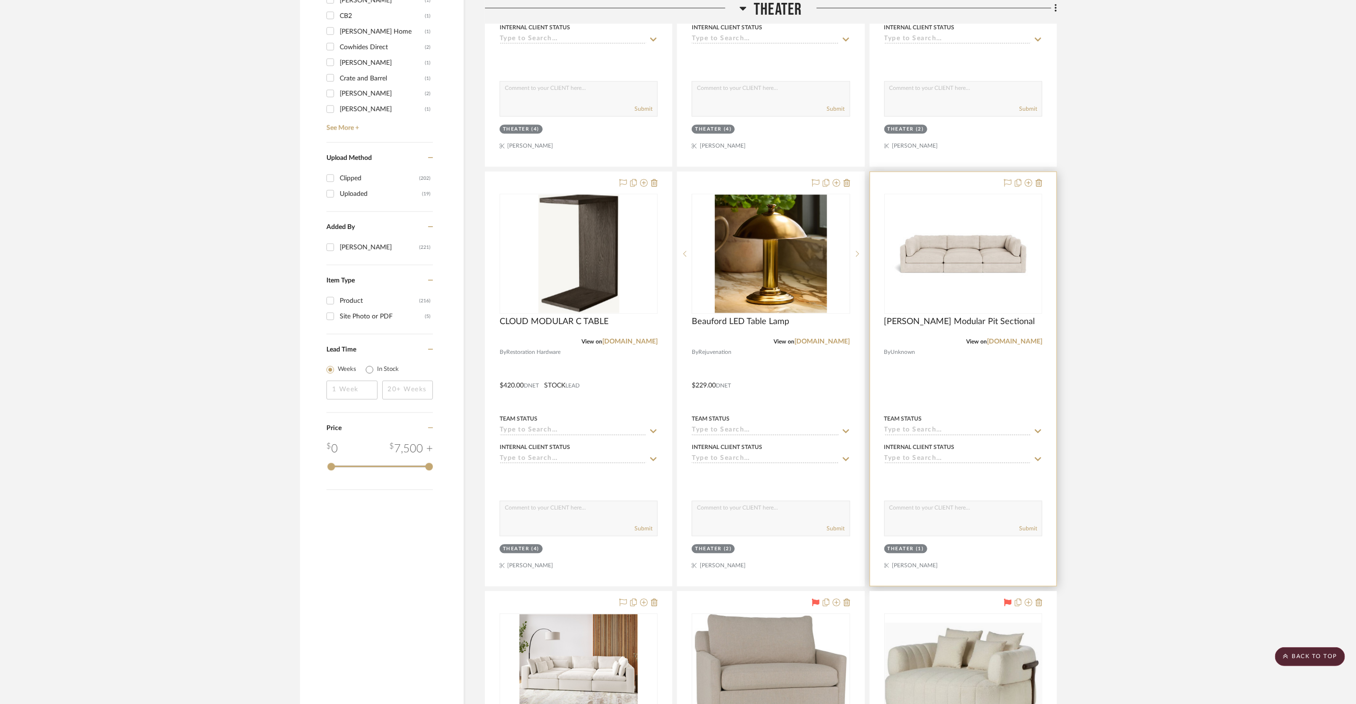
scroll to position [1431, 0]
click at [1040, 183] on icon at bounding box center [1038, 182] width 7 height 8
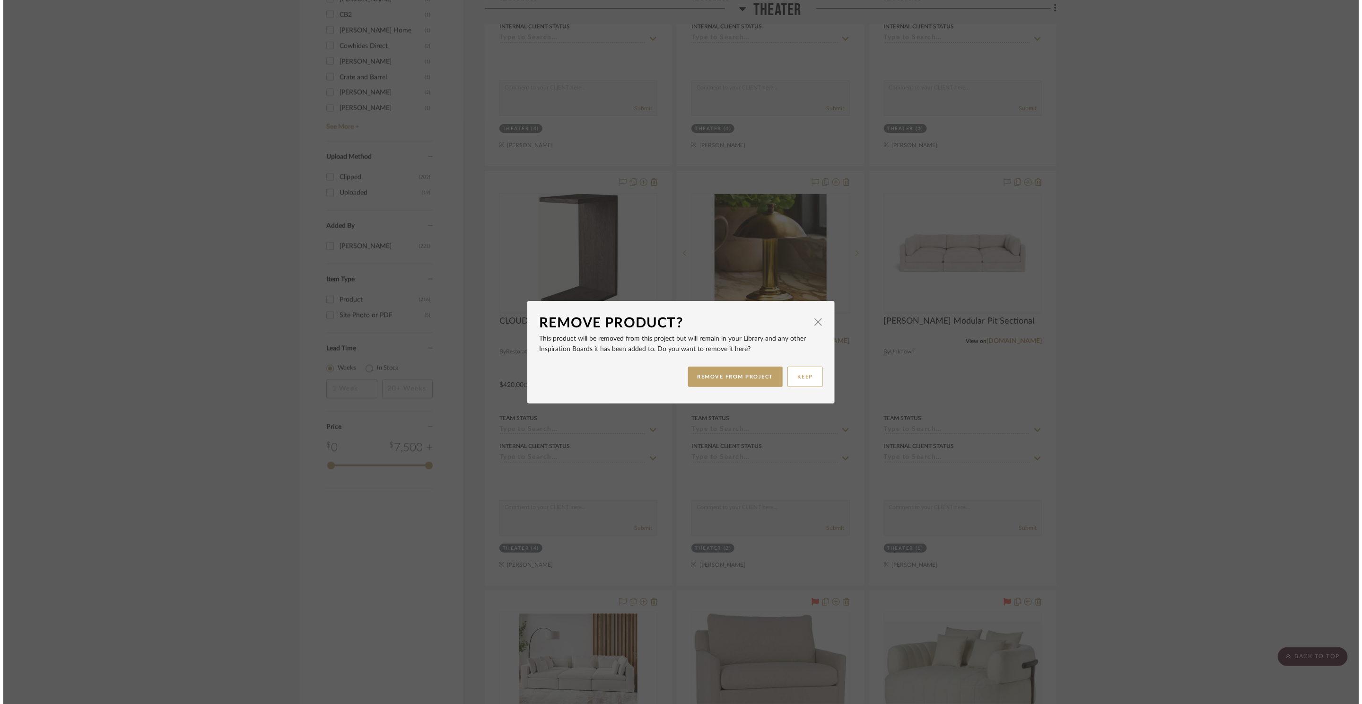
scroll to position [0, 0]
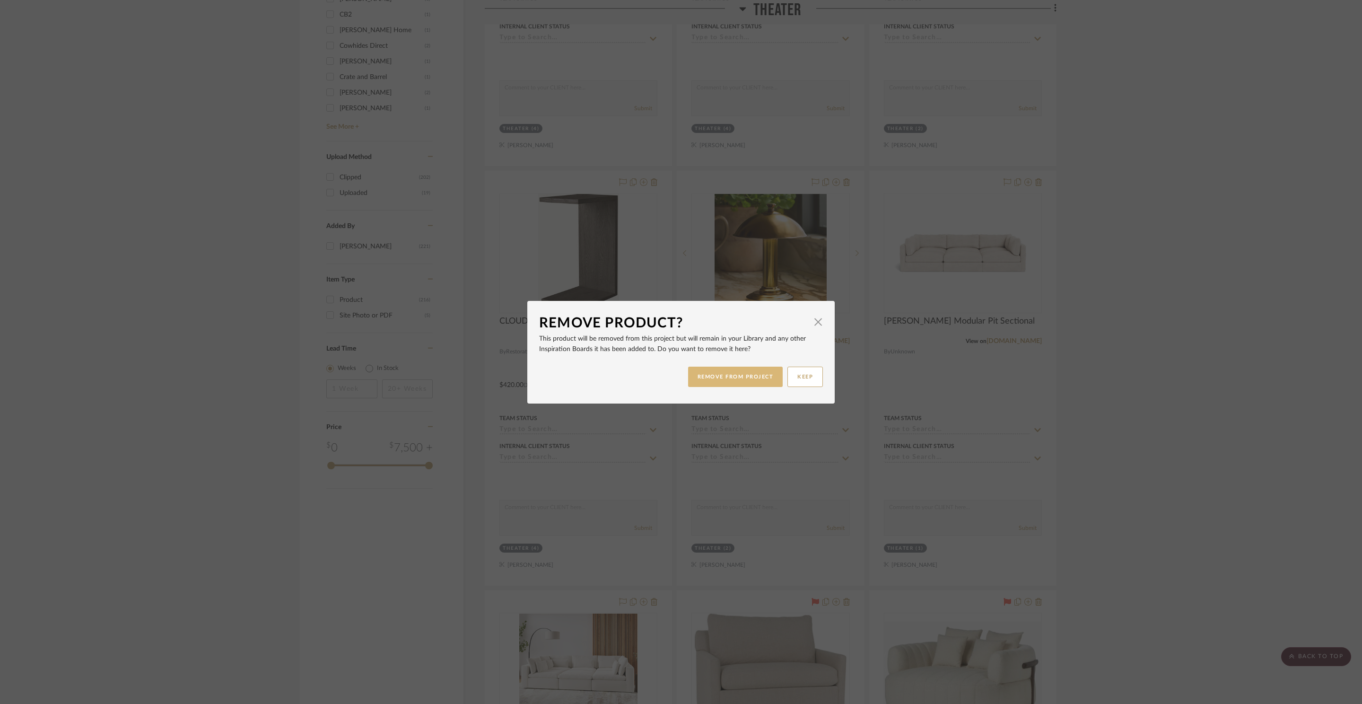
click at [761, 379] on button "REMOVE FROM PROJECT" at bounding box center [735, 377] width 95 height 20
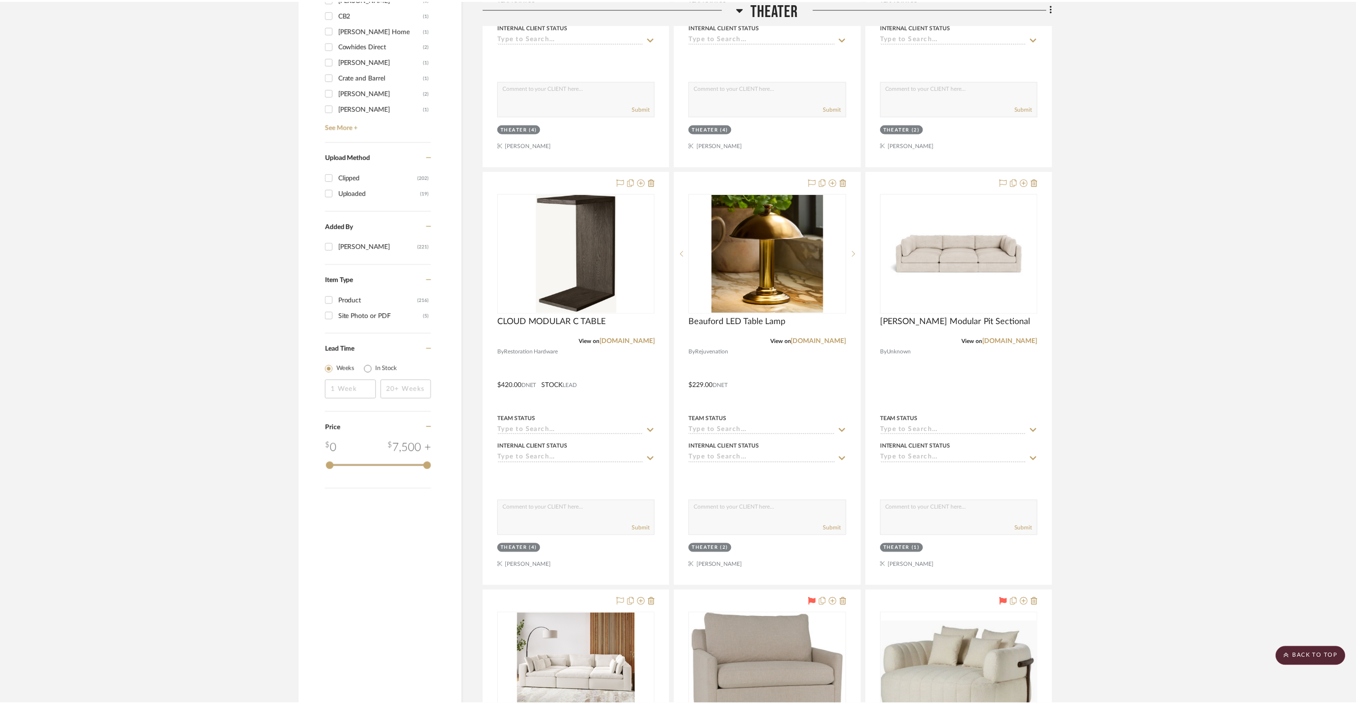
scroll to position [1431, 0]
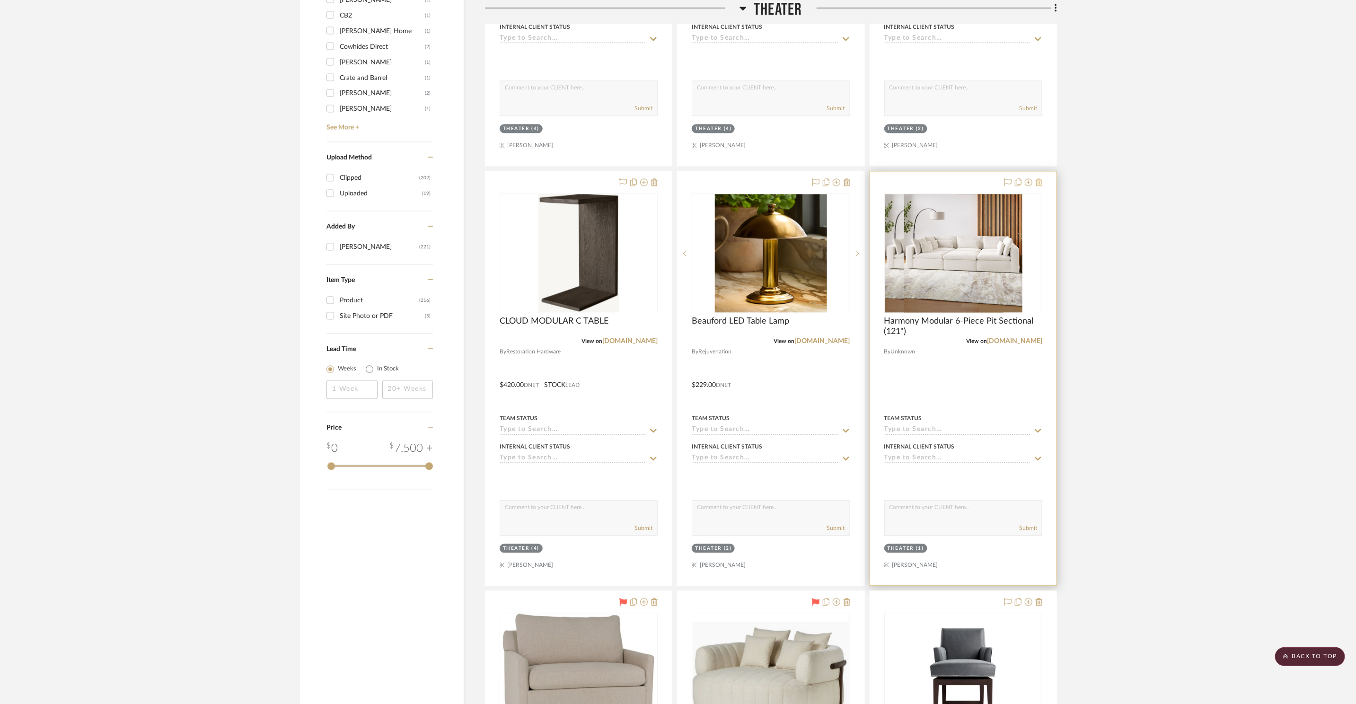
click at [1040, 183] on icon at bounding box center [1038, 182] width 7 height 8
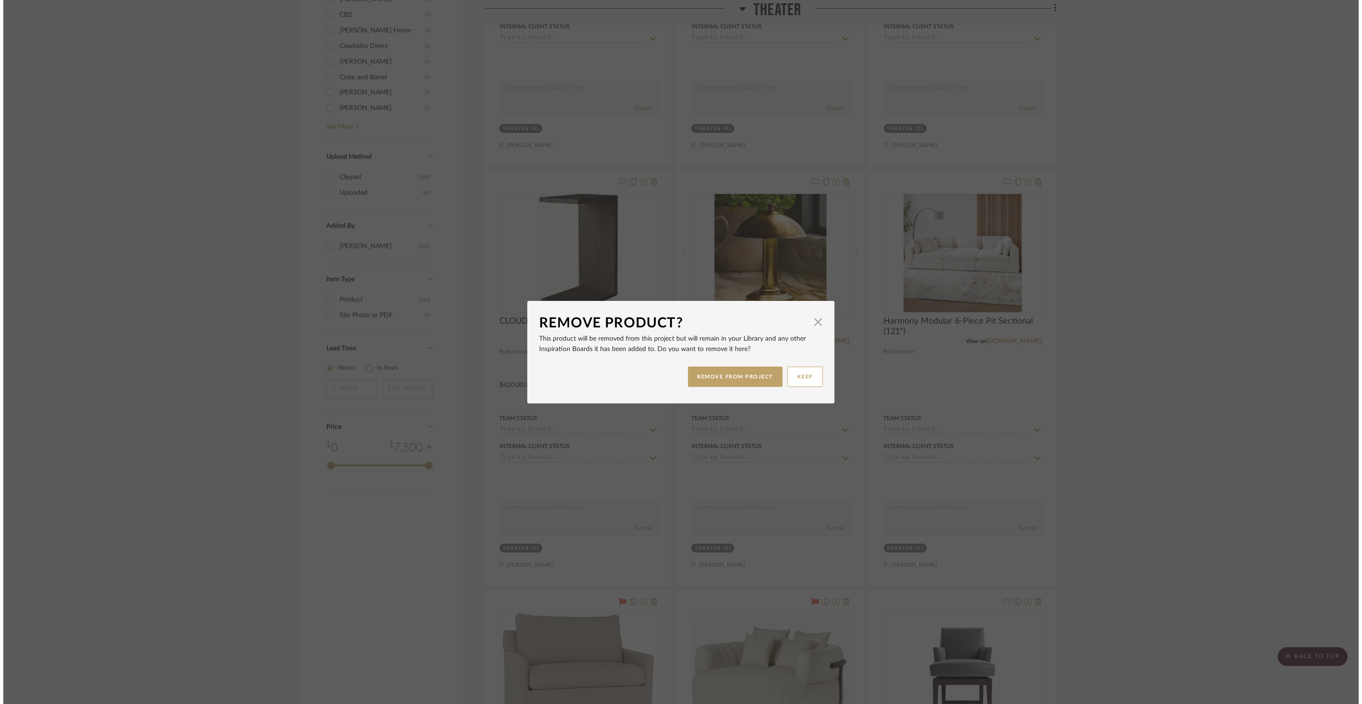
scroll to position [0, 0]
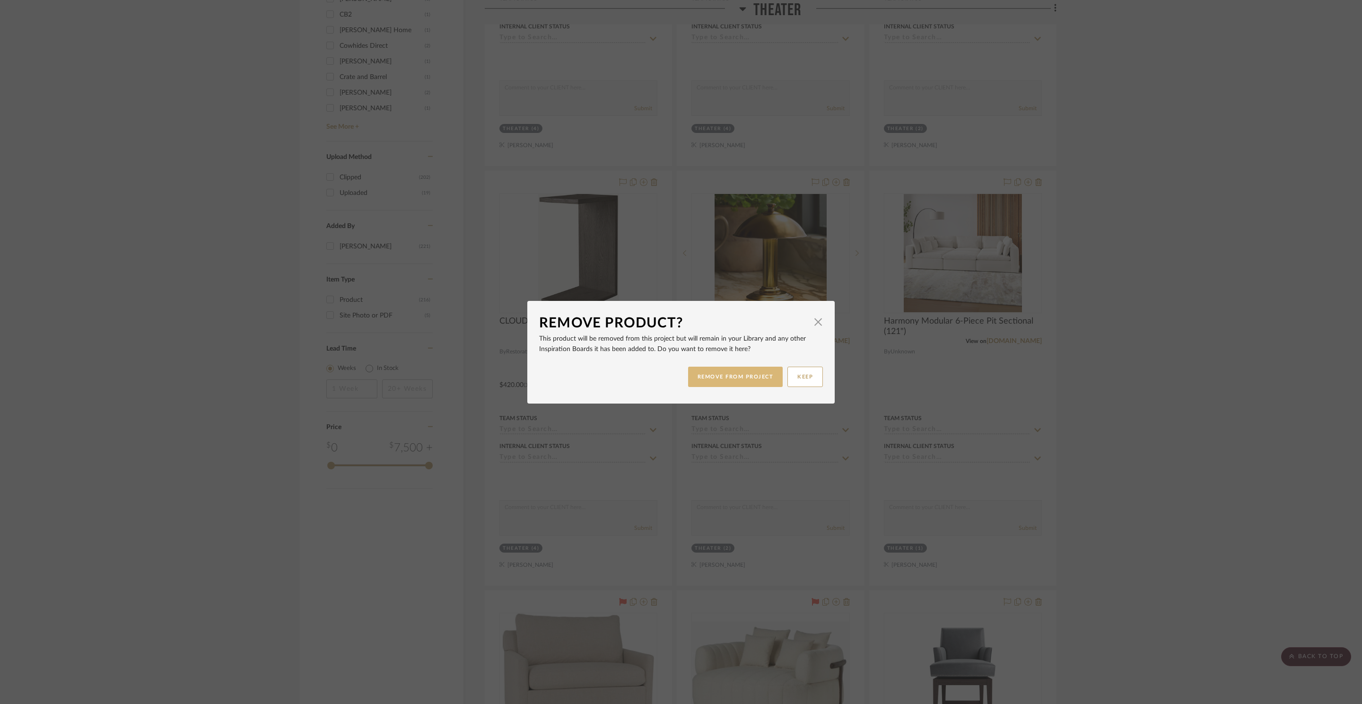
click at [744, 379] on button "REMOVE FROM PROJECT" at bounding box center [735, 377] width 95 height 20
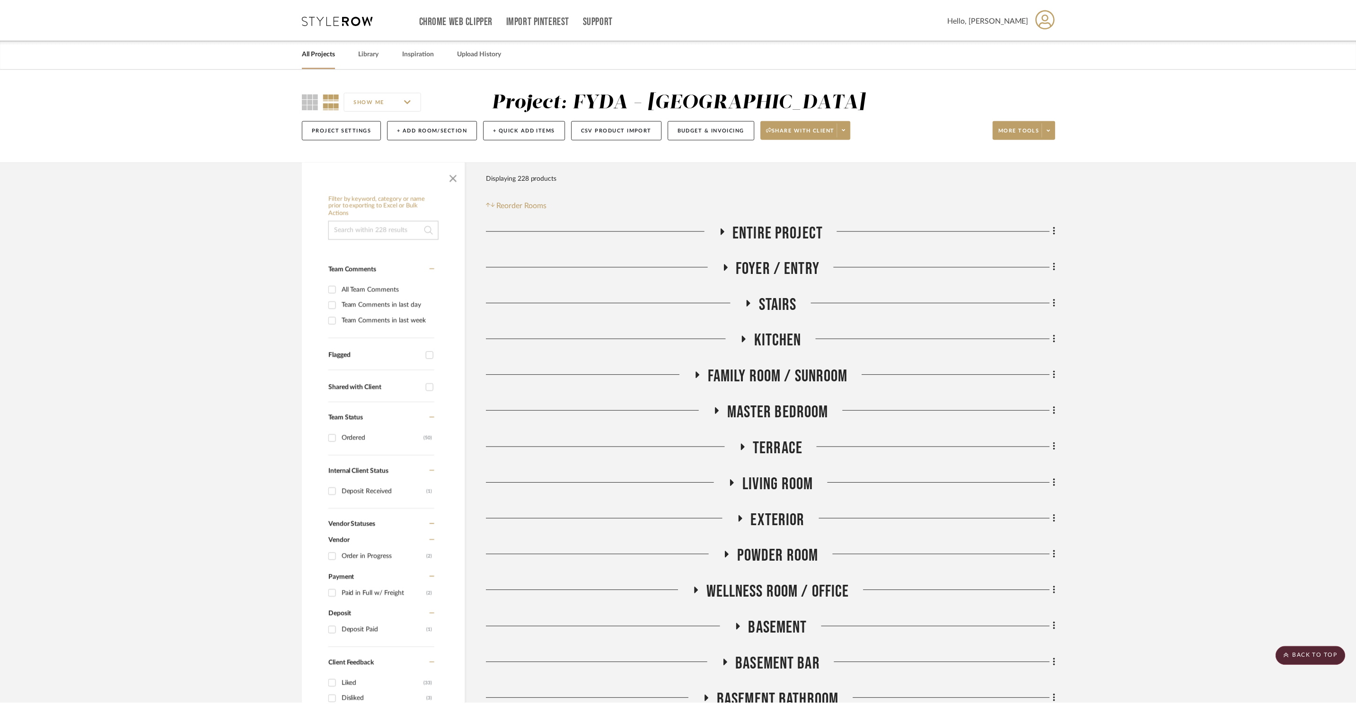
scroll to position [1431, 0]
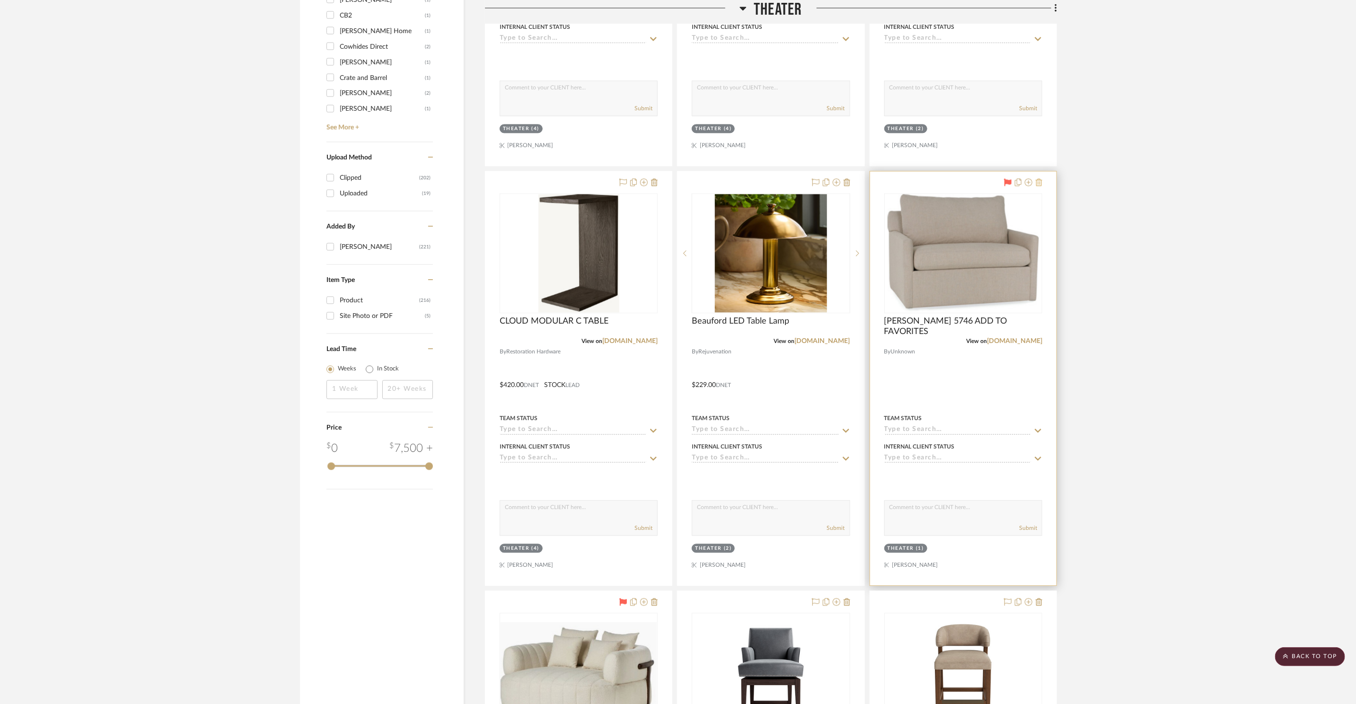
click at [1040, 182] on icon at bounding box center [1038, 182] width 7 height 8
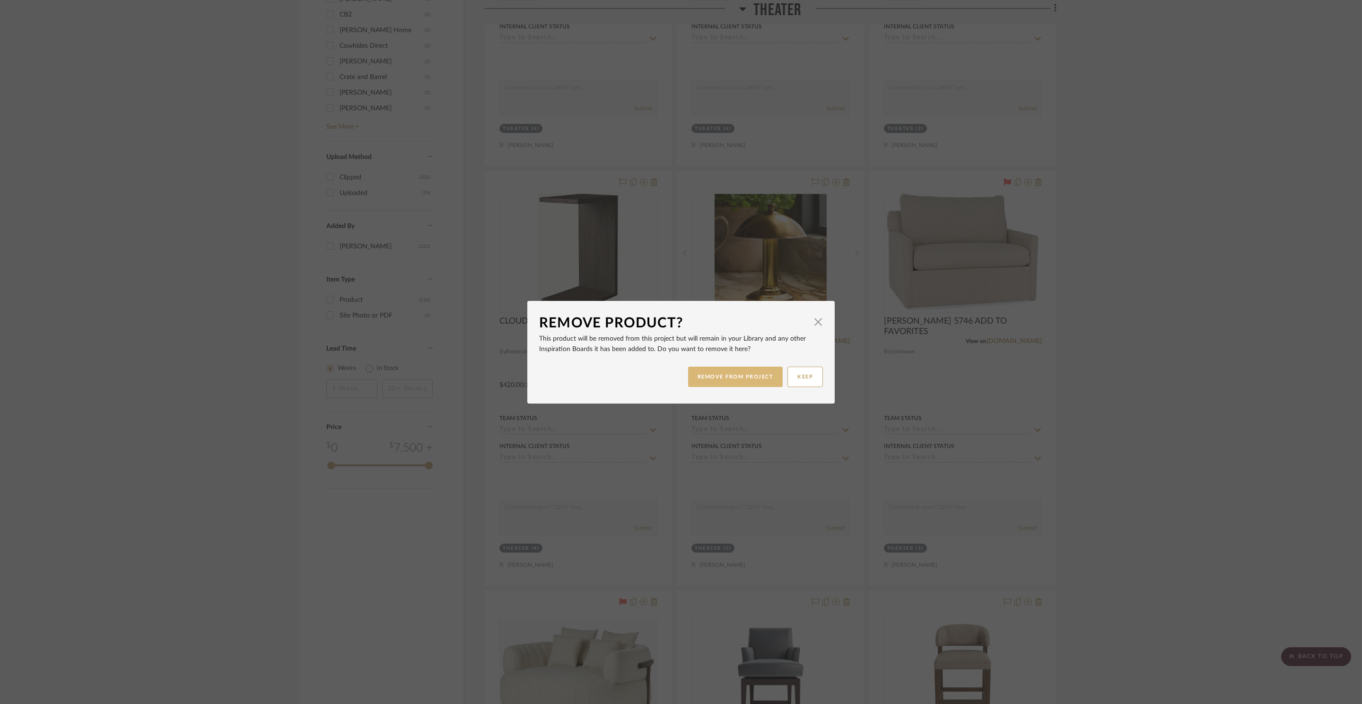
click at [759, 379] on button "REMOVE FROM PROJECT" at bounding box center [735, 377] width 95 height 20
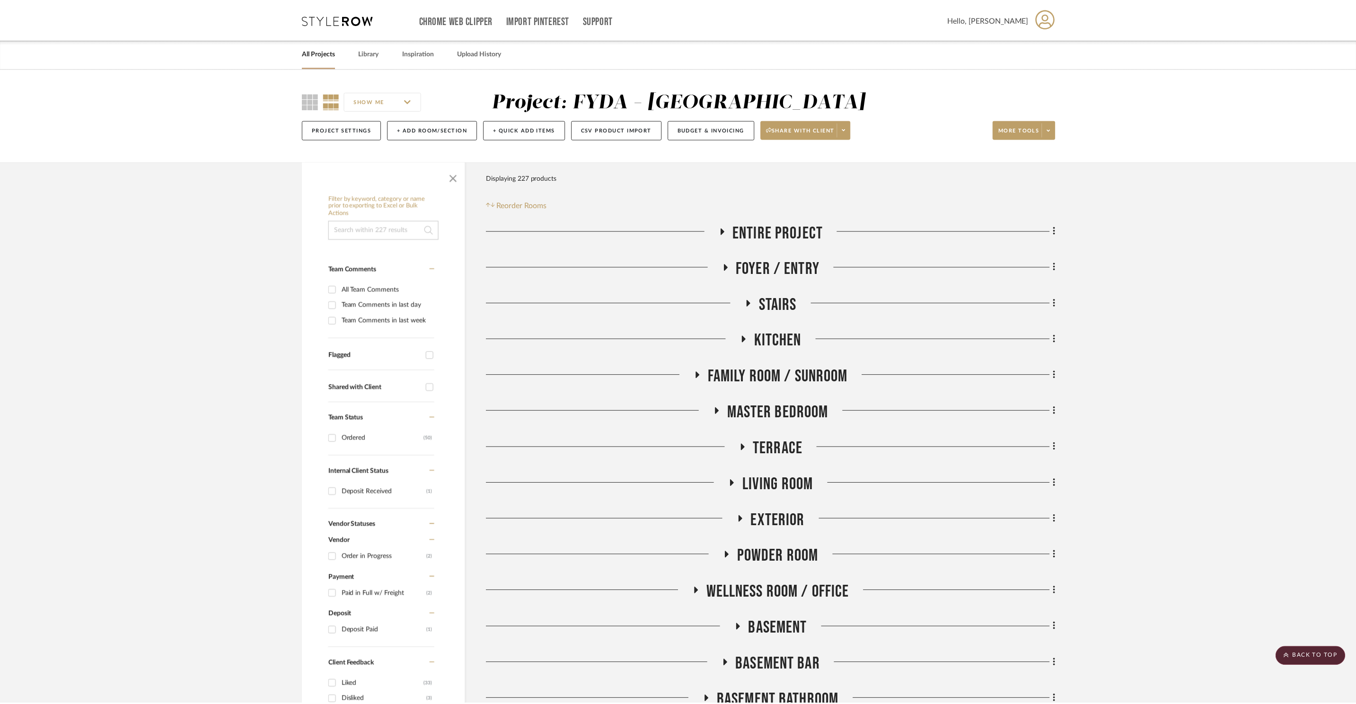
scroll to position [1431, 0]
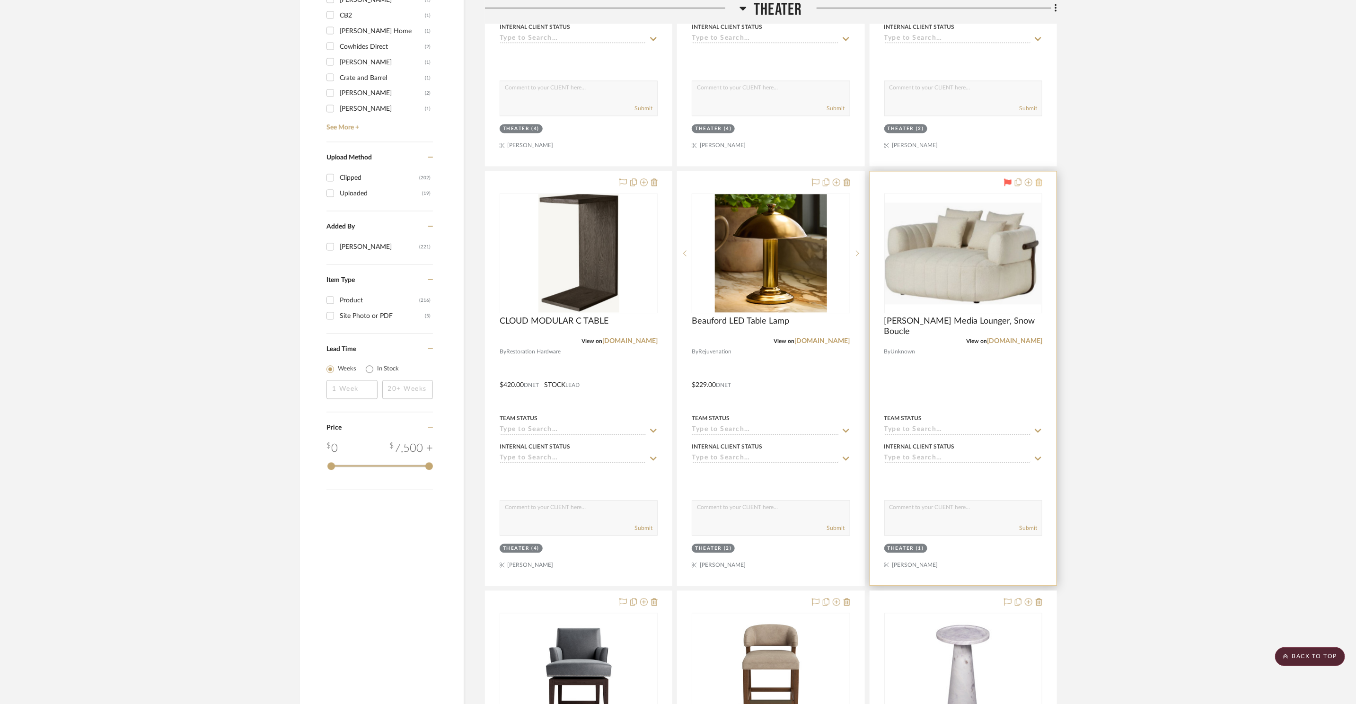
click at [1042, 182] on project-item-tile "Riley Media Lounger, Snow Boucle View on onekingslane.com By Unknown Team Statu…" at bounding box center [962, 378] width 187 height 415
click at [1042, 184] on div at bounding box center [963, 378] width 186 height 414
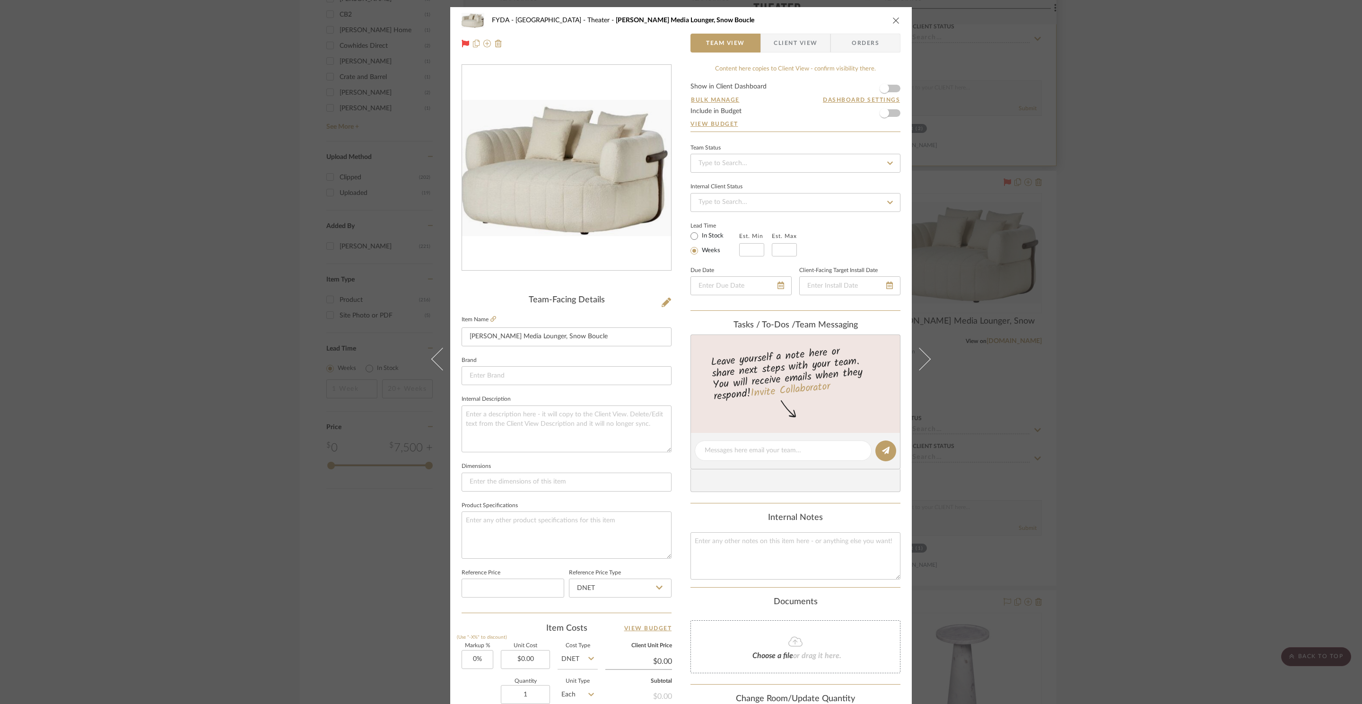
drag, startPoint x: 1094, startPoint y: 185, endPoint x: 1054, endPoint y: 139, distance: 61.4
click at [1094, 185] on div "FYDA - 655 City Park Theater Riley Media Lounger, Snow Boucle Team View Client …" at bounding box center [681, 352] width 1362 height 704
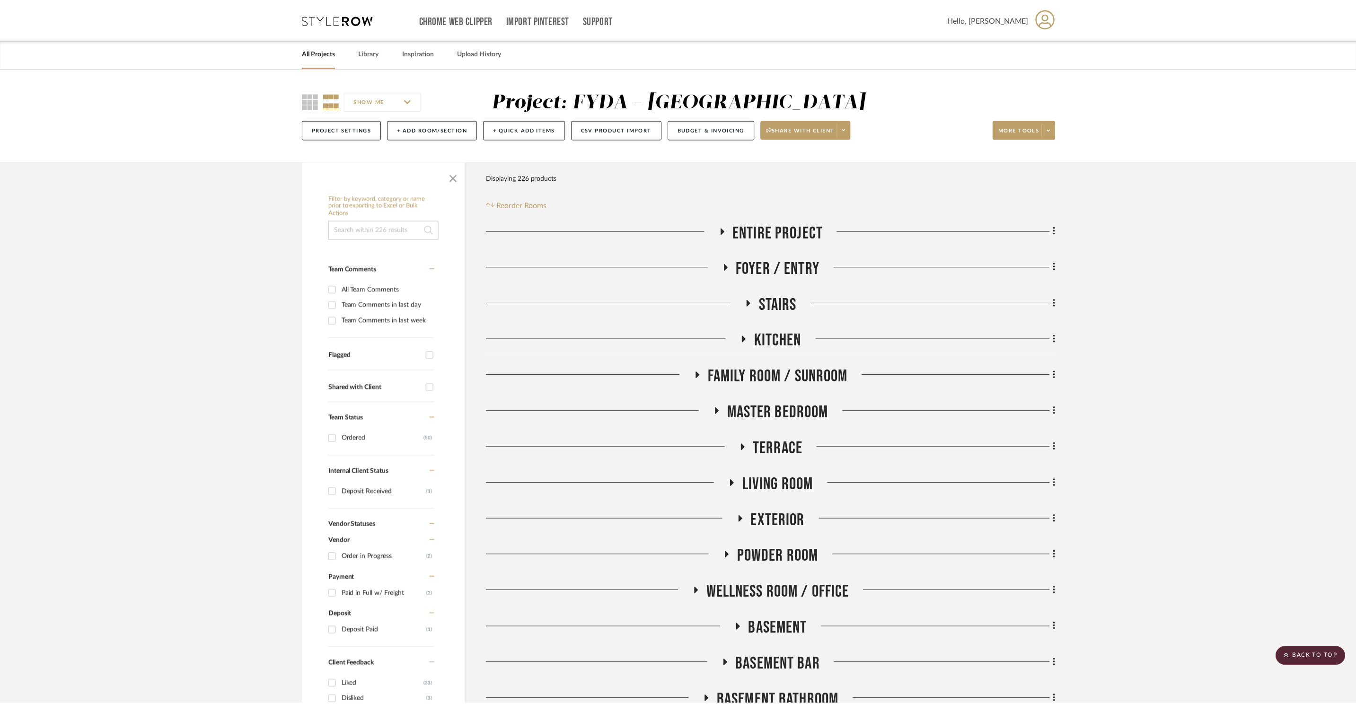
scroll to position [1431, 0]
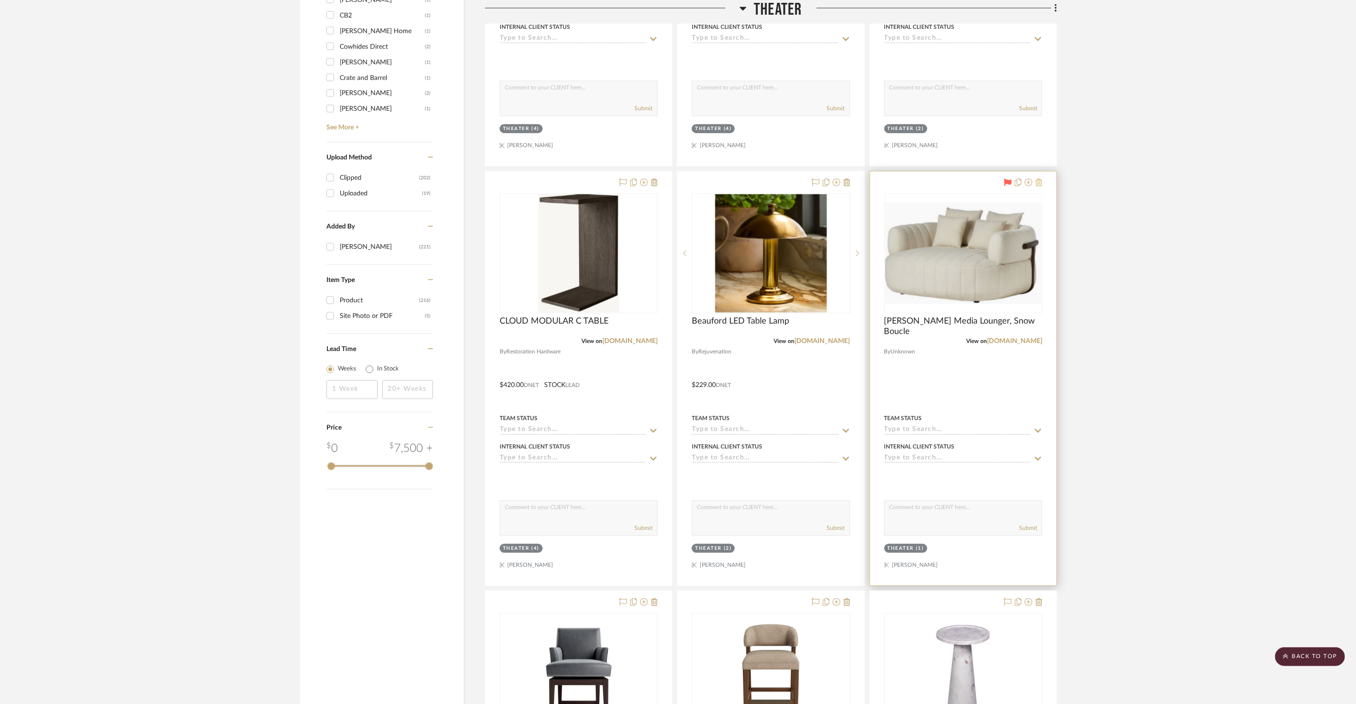
click at [1036, 184] on icon at bounding box center [1038, 182] width 7 height 8
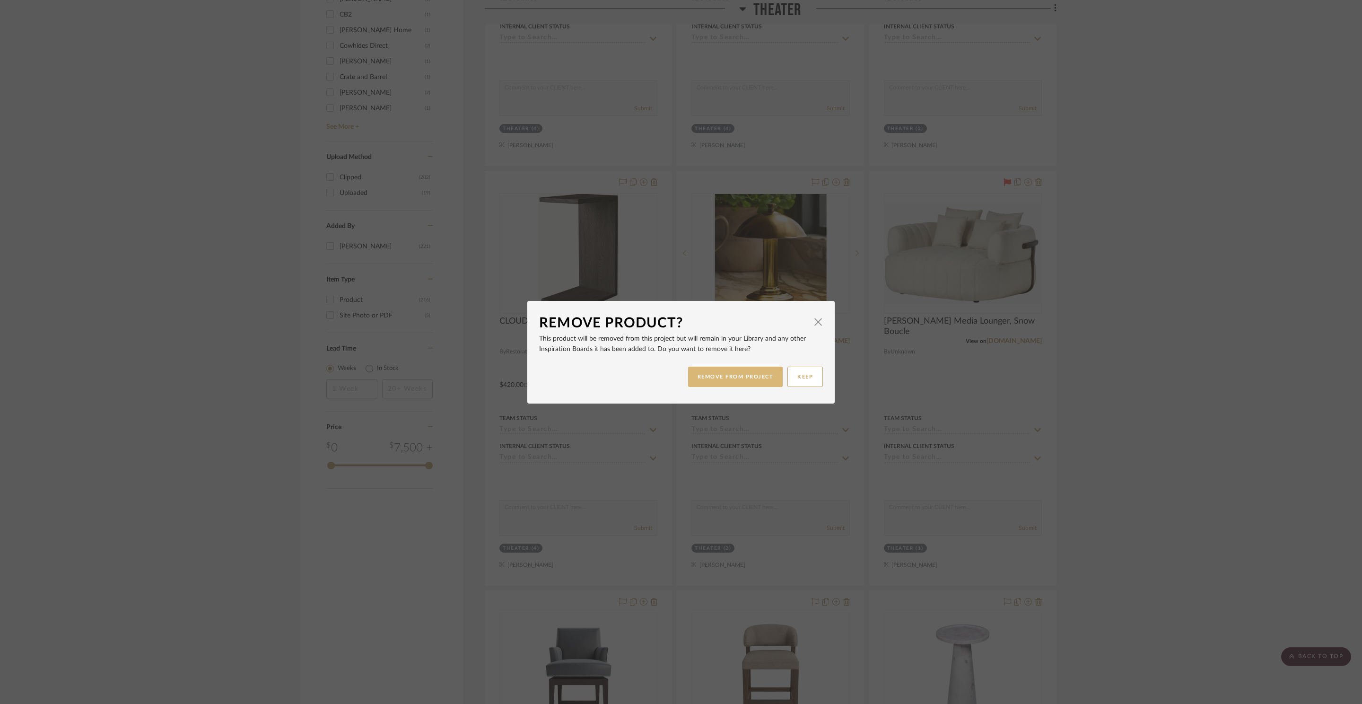
click at [746, 376] on button "REMOVE FROM PROJECT" at bounding box center [735, 377] width 95 height 20
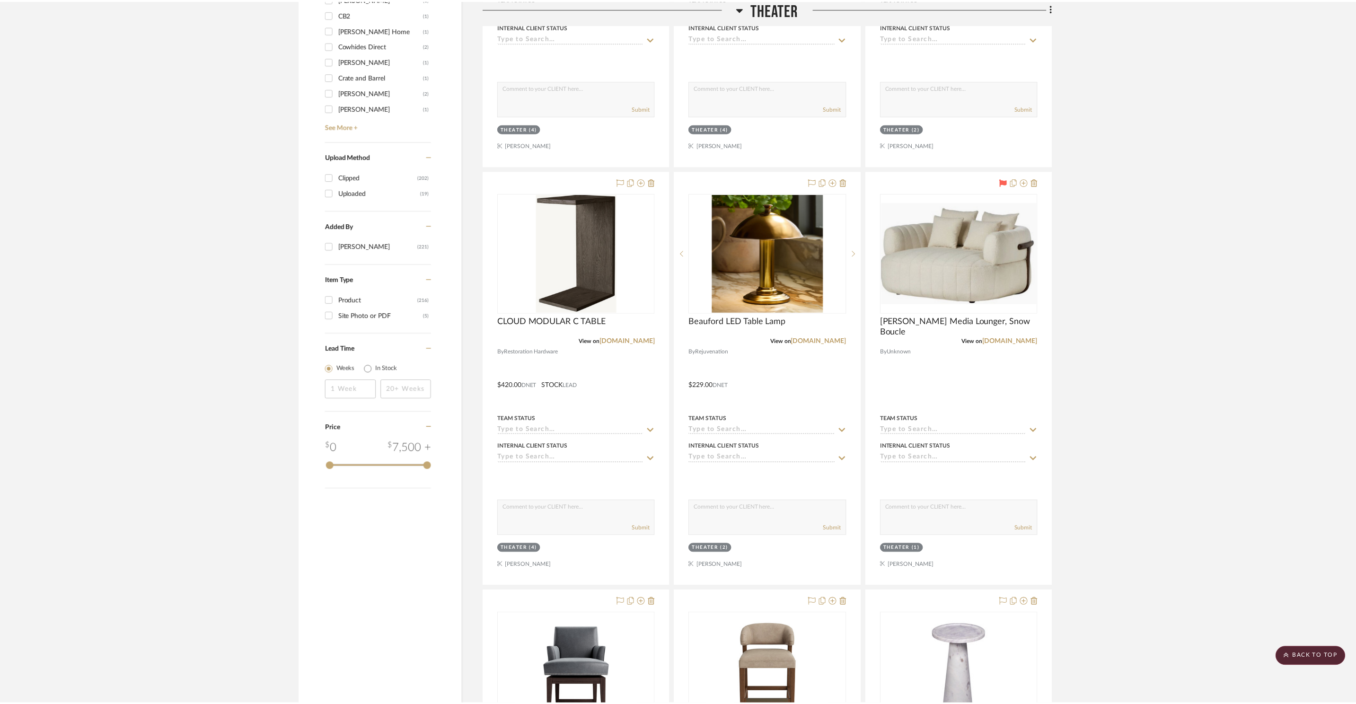
scroll to position [1431, 0]
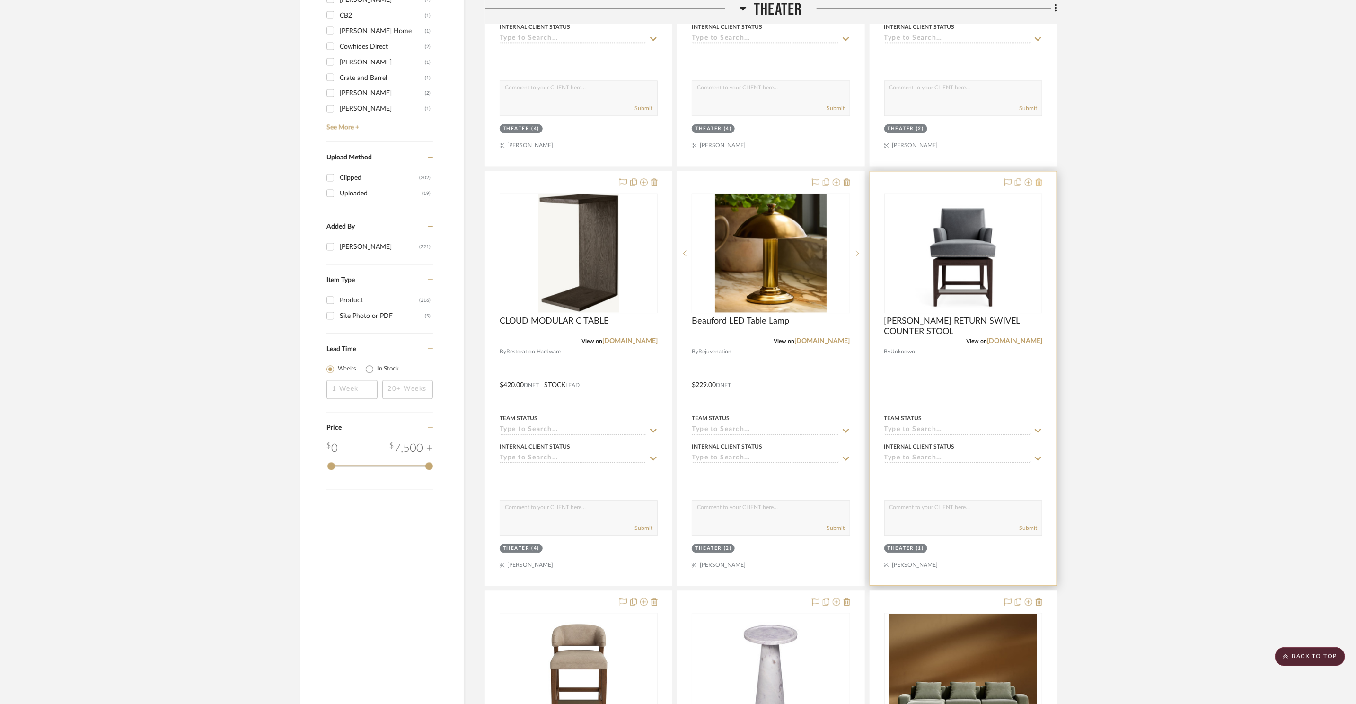
click at [1035, 183] on icon at bounding box center [1038, 182] width 7 height 8
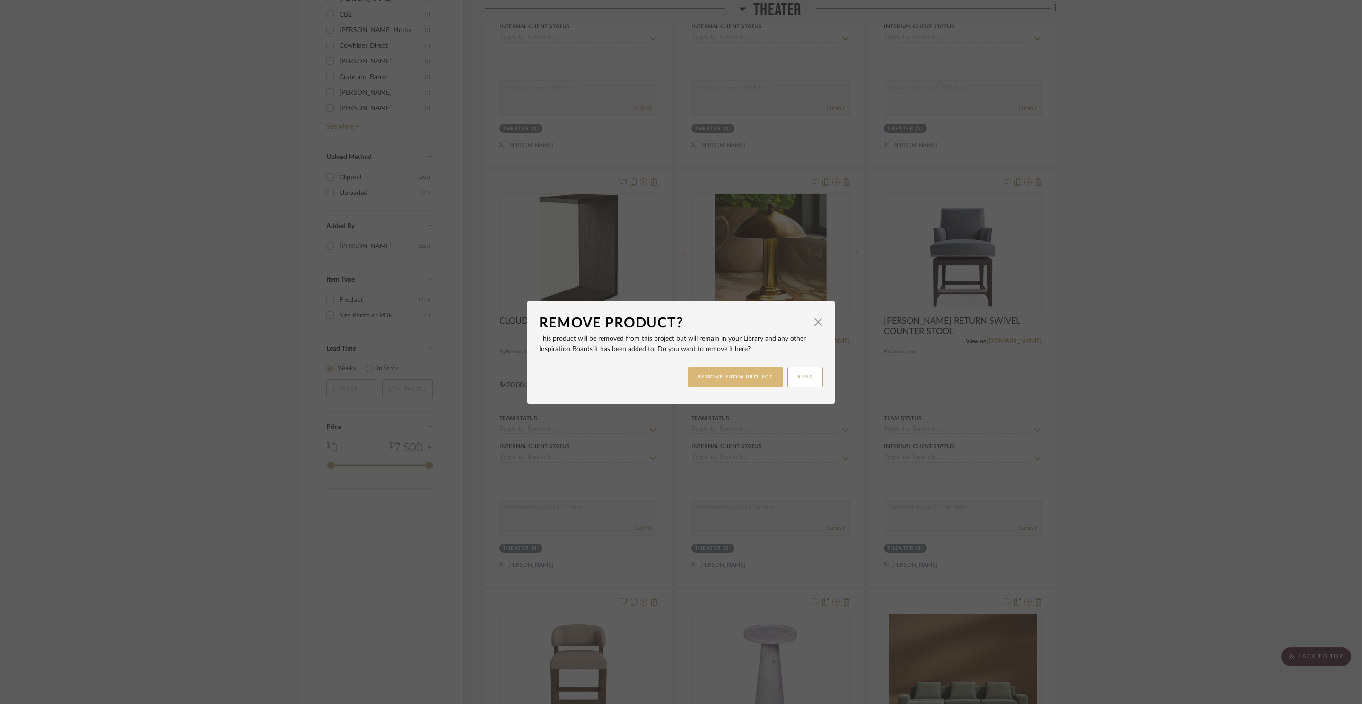
click at [770, 383] on button "REMOVE FROM PROJECT" at bounding box center [735, 377] width 95 height 20
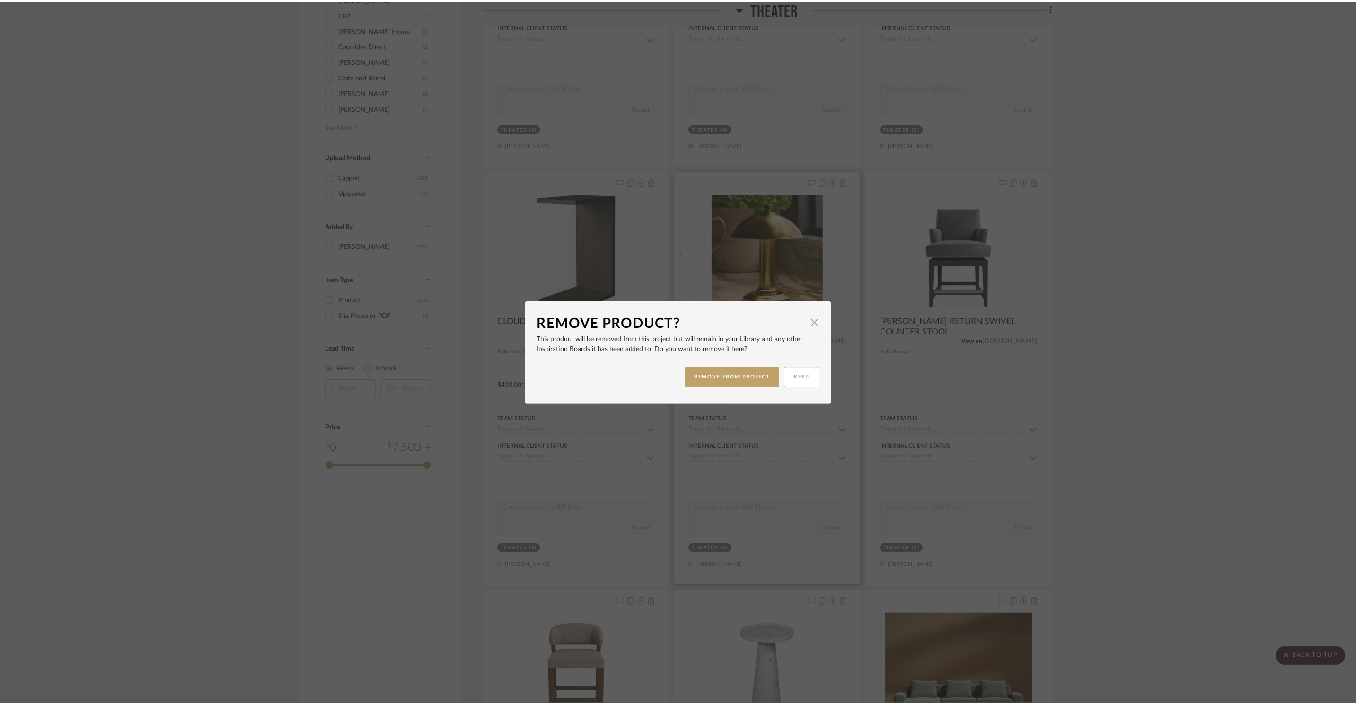
scroll to position [1431, 0]
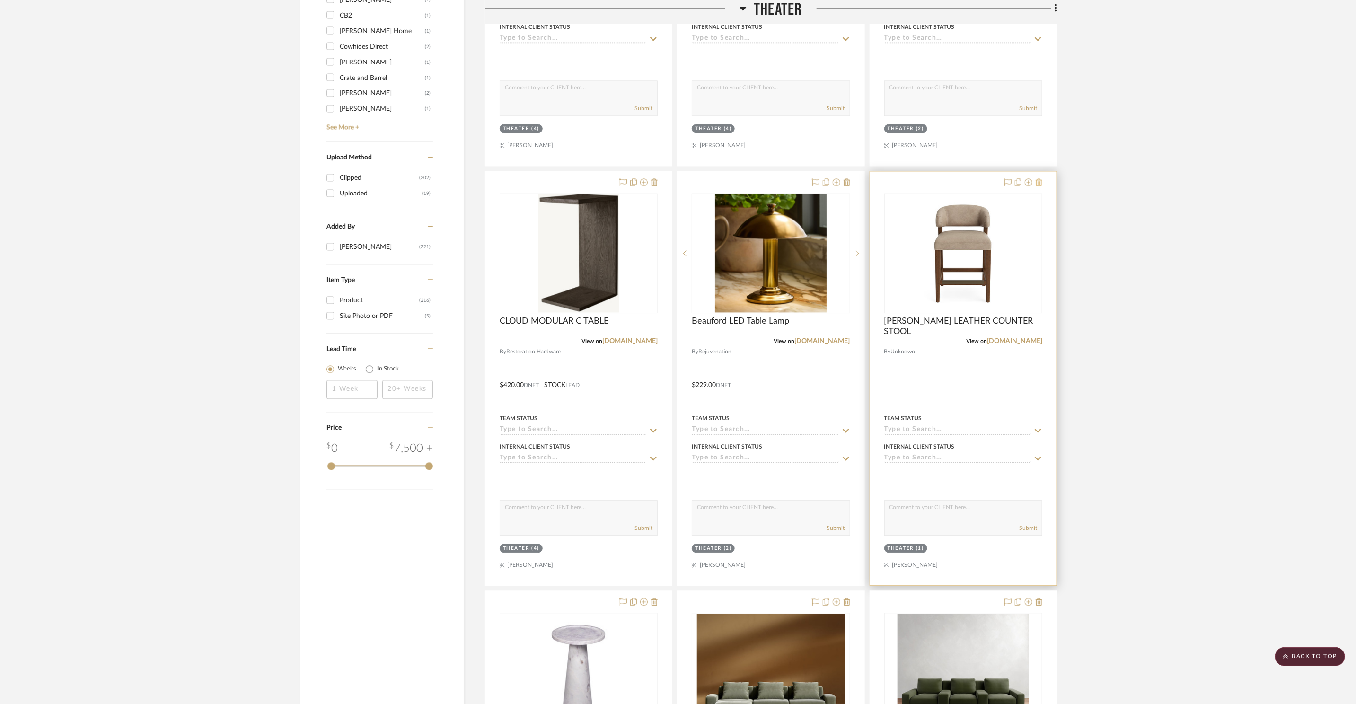
click at [1041, 182] on icon at bounding box center [1038, 182] width 7 height 8
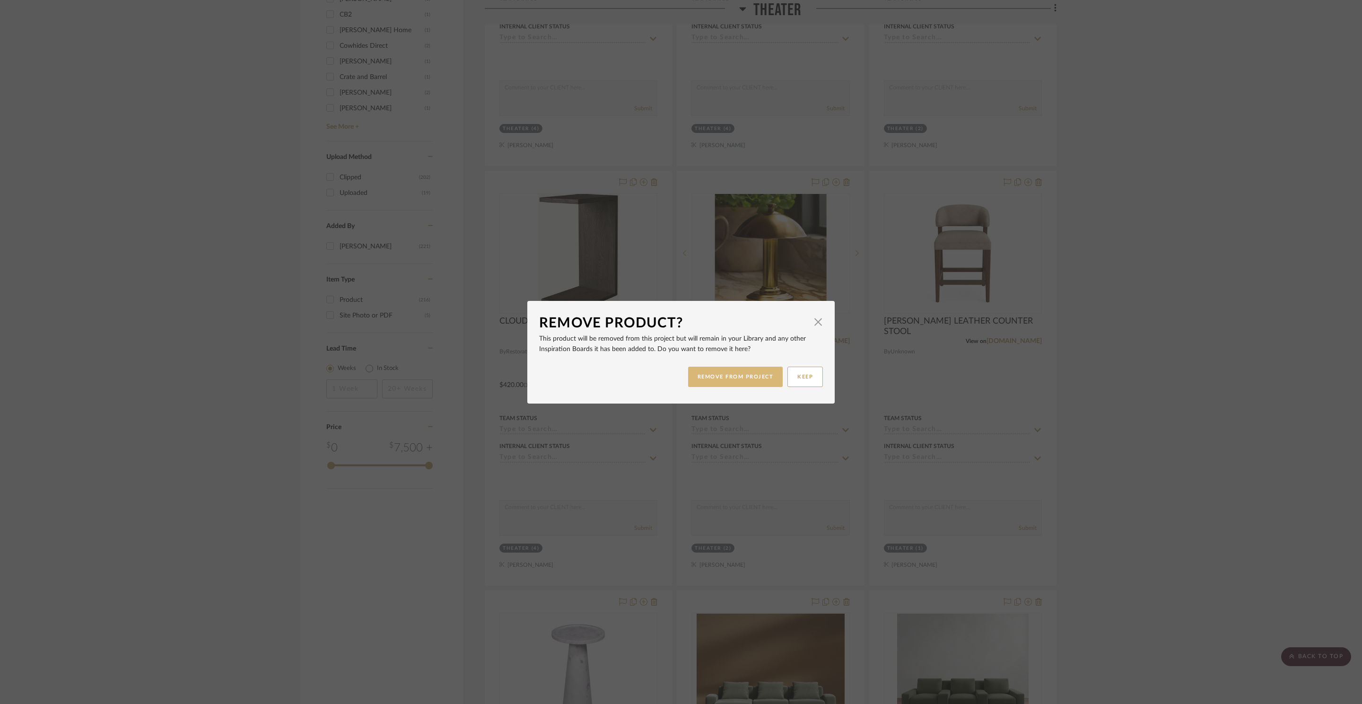
click at [726, 384] on button "REMOVE FROM PROJECT" at bounding box center [735, 377] width 95 height 20
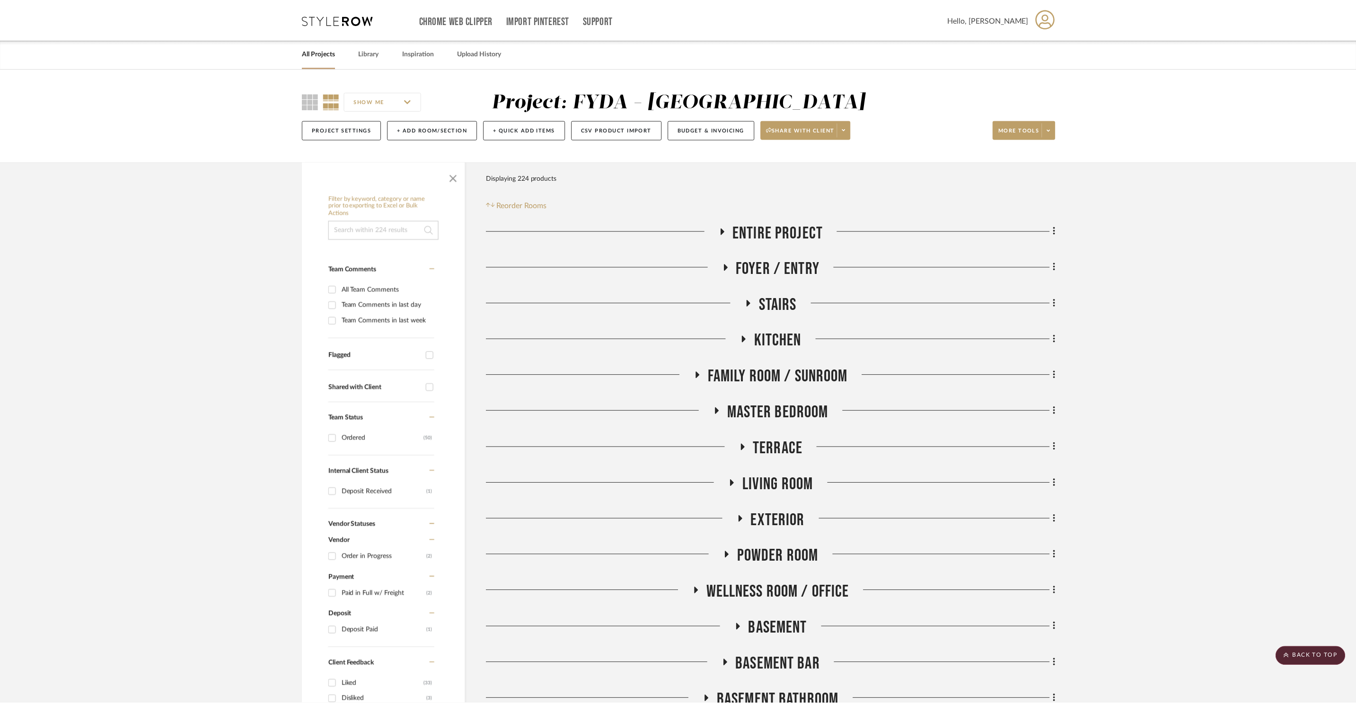
scroll to position [1431, 0]
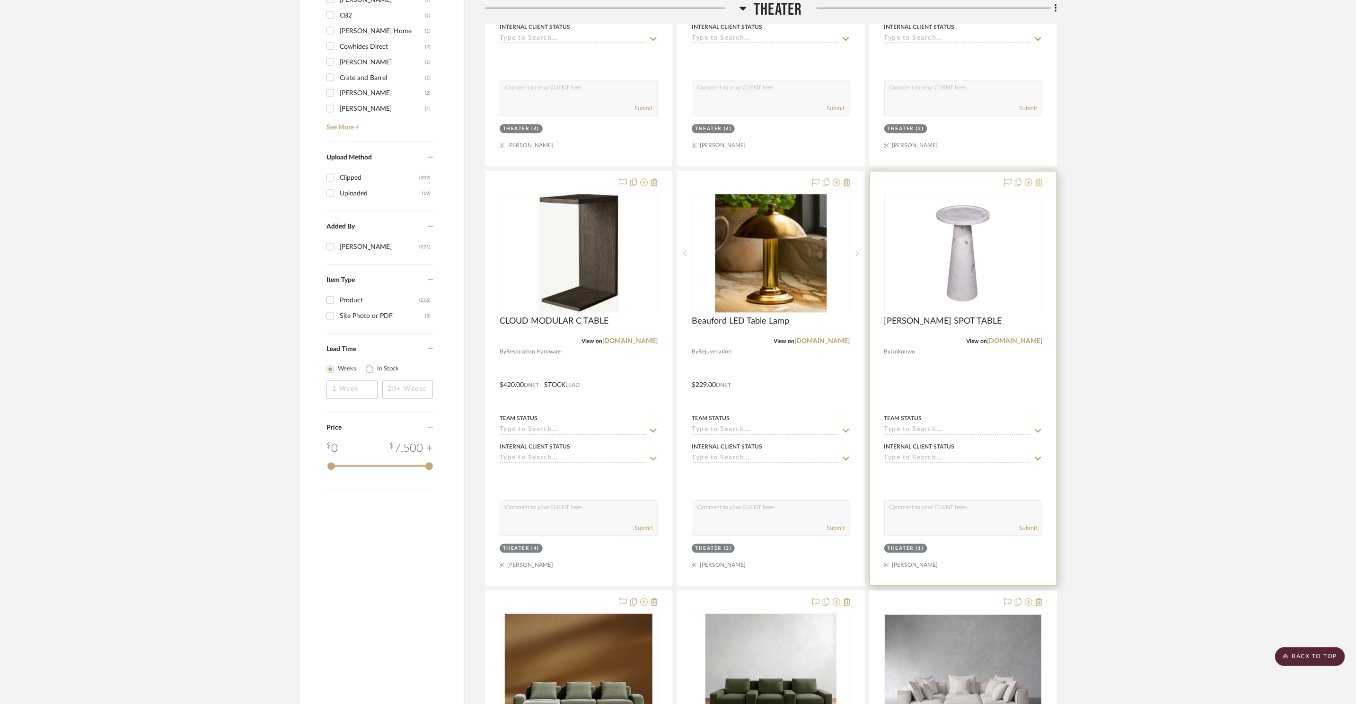
click at [1039, 183] on icon at bounding box center [1038, 182] width 7 height 8
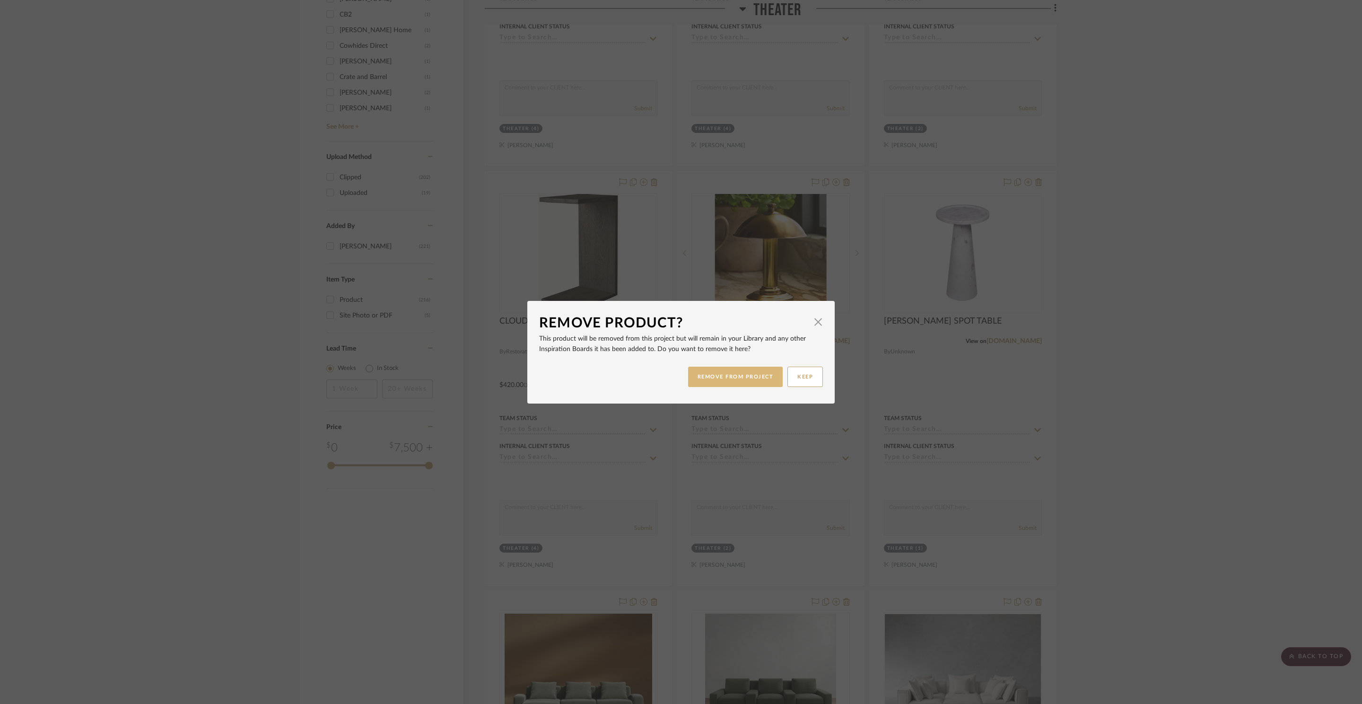
click at [759, 382] on button "REMOVE FROM PROJECT" at bounding box center [735, 377] width 95 height 20
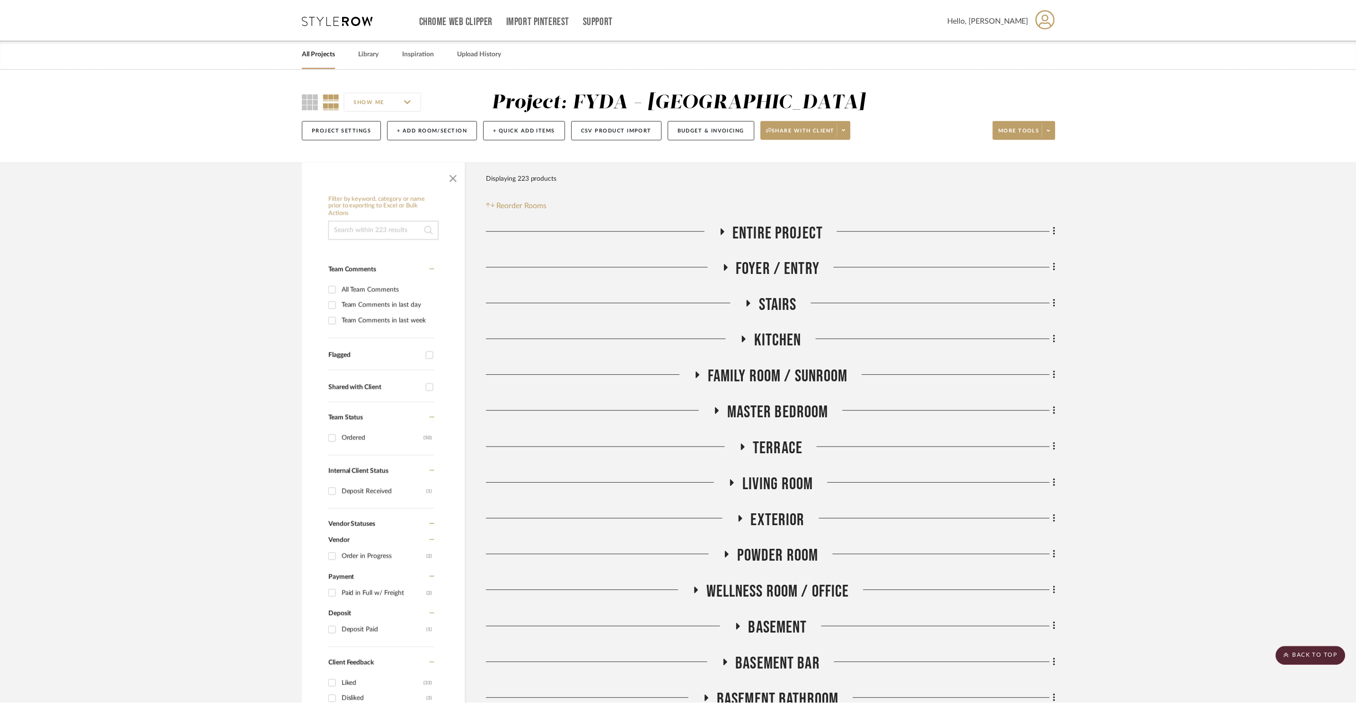
scroll to position [1431, 0]
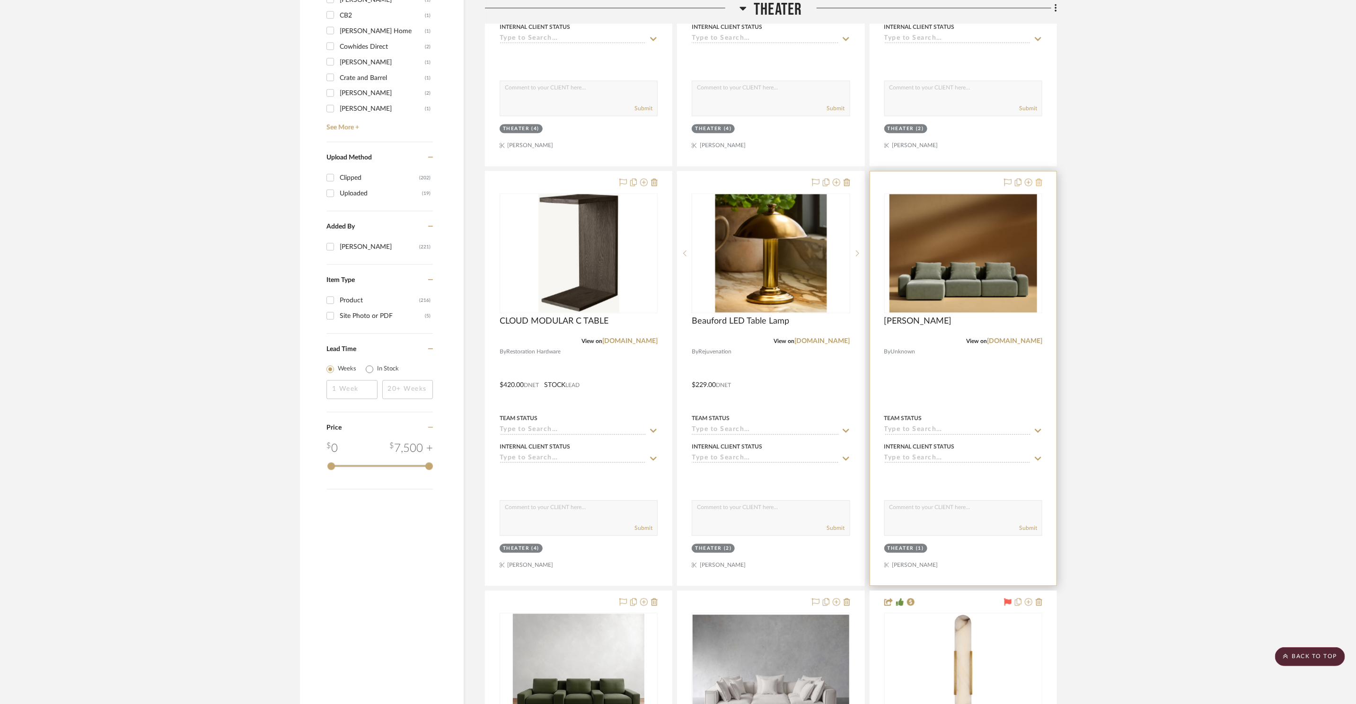
click at [1041, 184] on icon at bounding box center [1038, 182] width 7 height 8
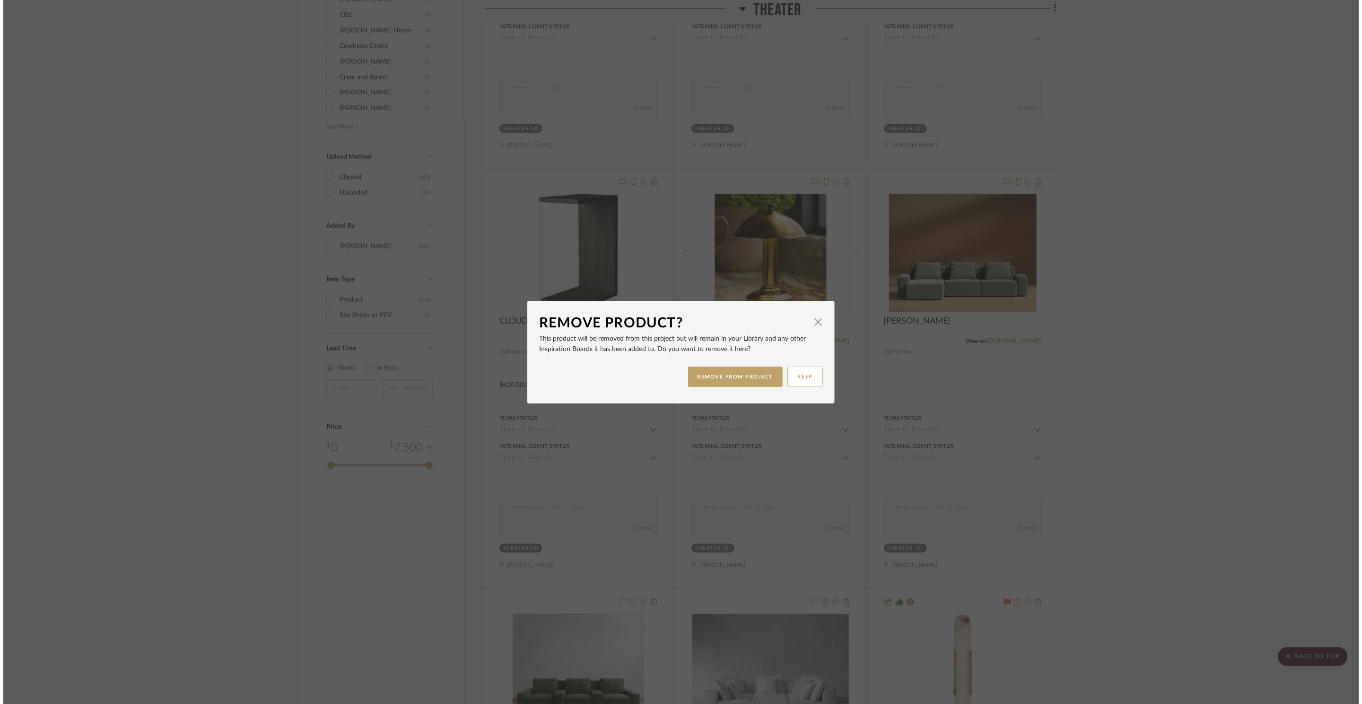
scroll to position [0, 0]
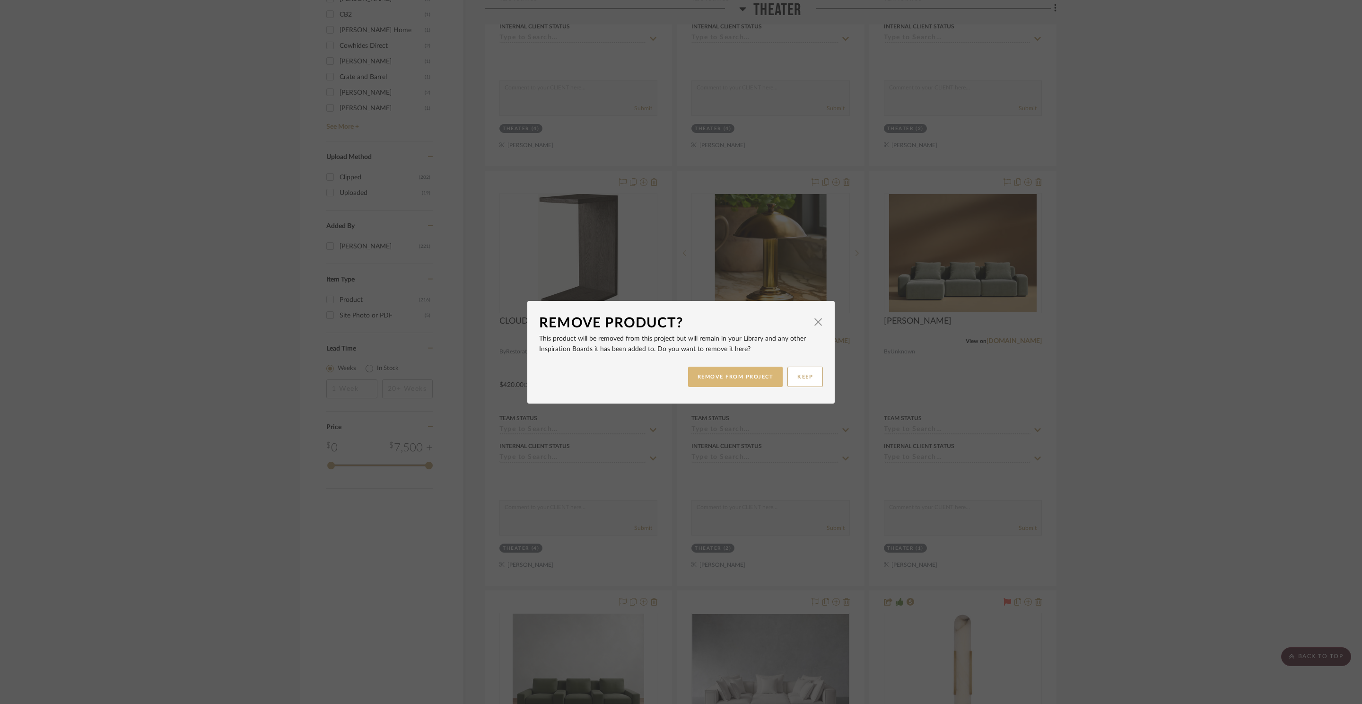
click at [760, 374] on button "REMOVE FROM PROJECT" at bounding box center [735, 377] width 95 height 20
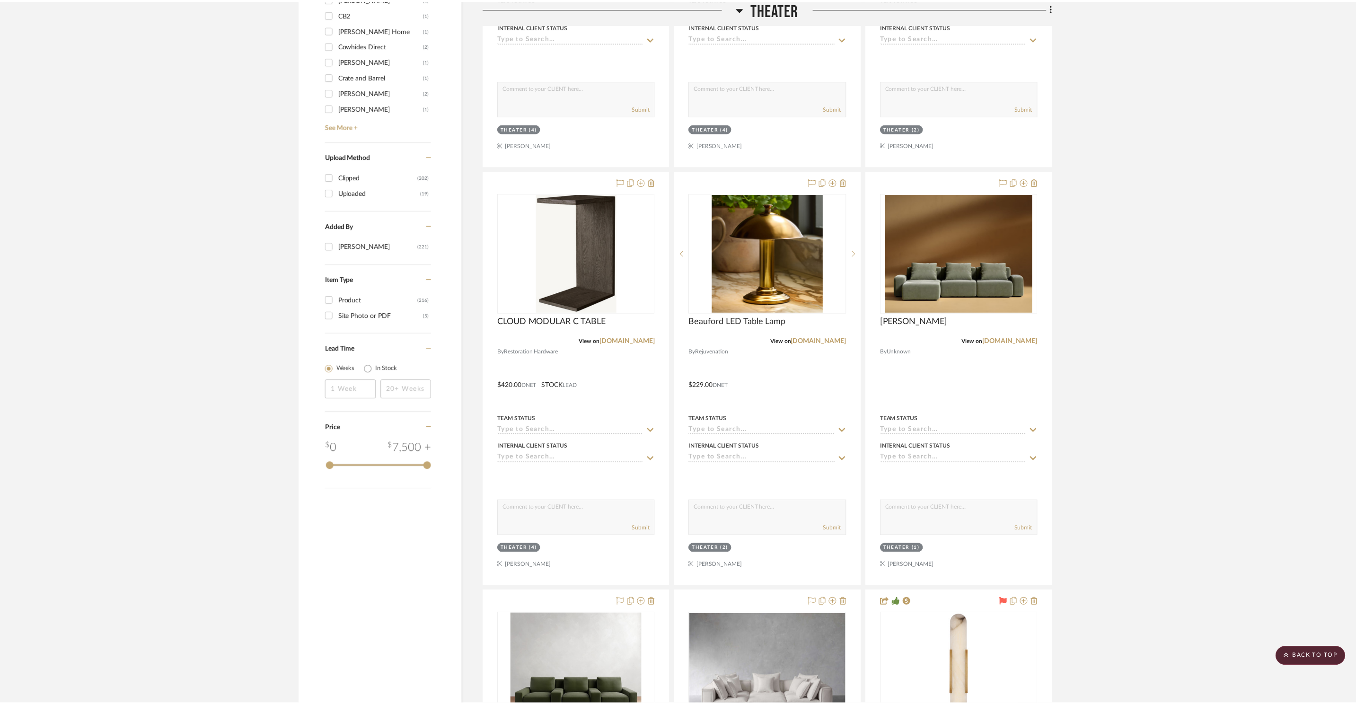
scroll to position [1431, 0]
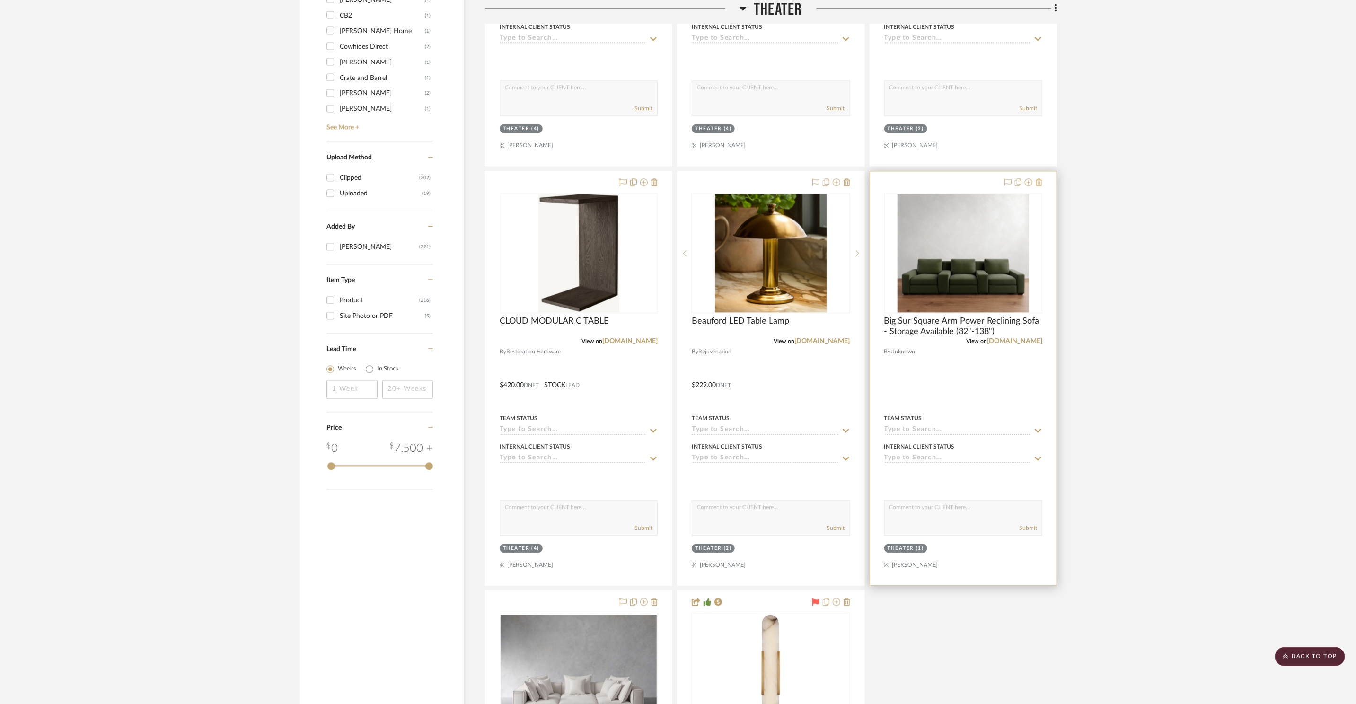
click at [1040, 183] on icon at bounding box center [1038, 182] width 7 height 8
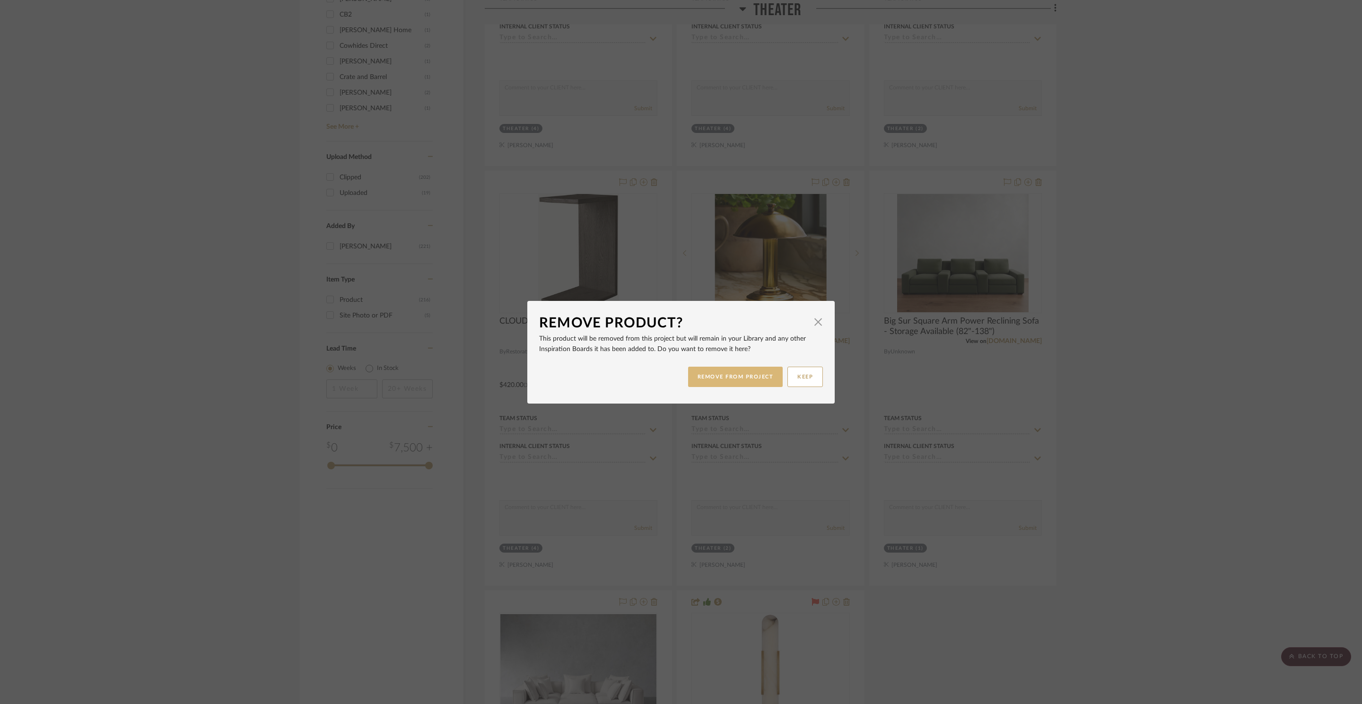
click at [751, 376] on button "REMOVE FROM PROJECT" at bounding box center [735, 377] width 95 height 20
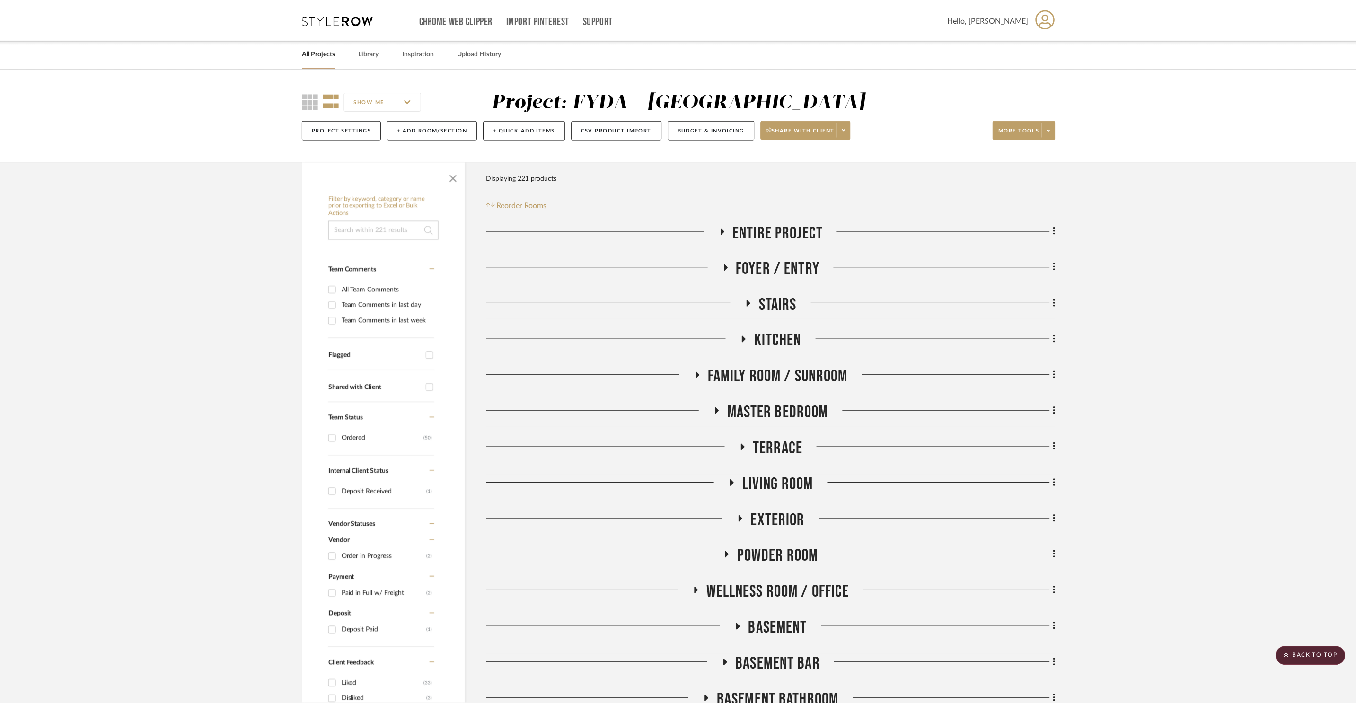
scroll to position [1431, 0]
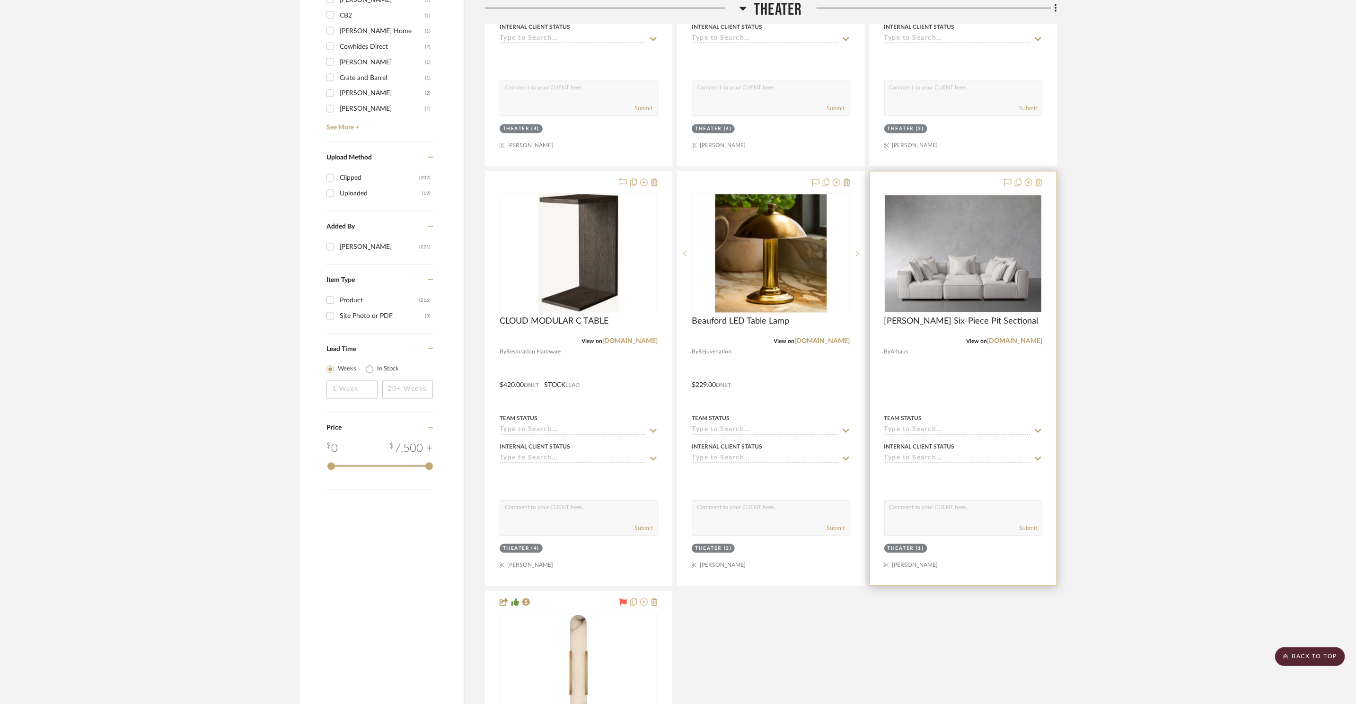
click at [1038, 182] on icon at bounding box center [1038, 182] width 7 height 8
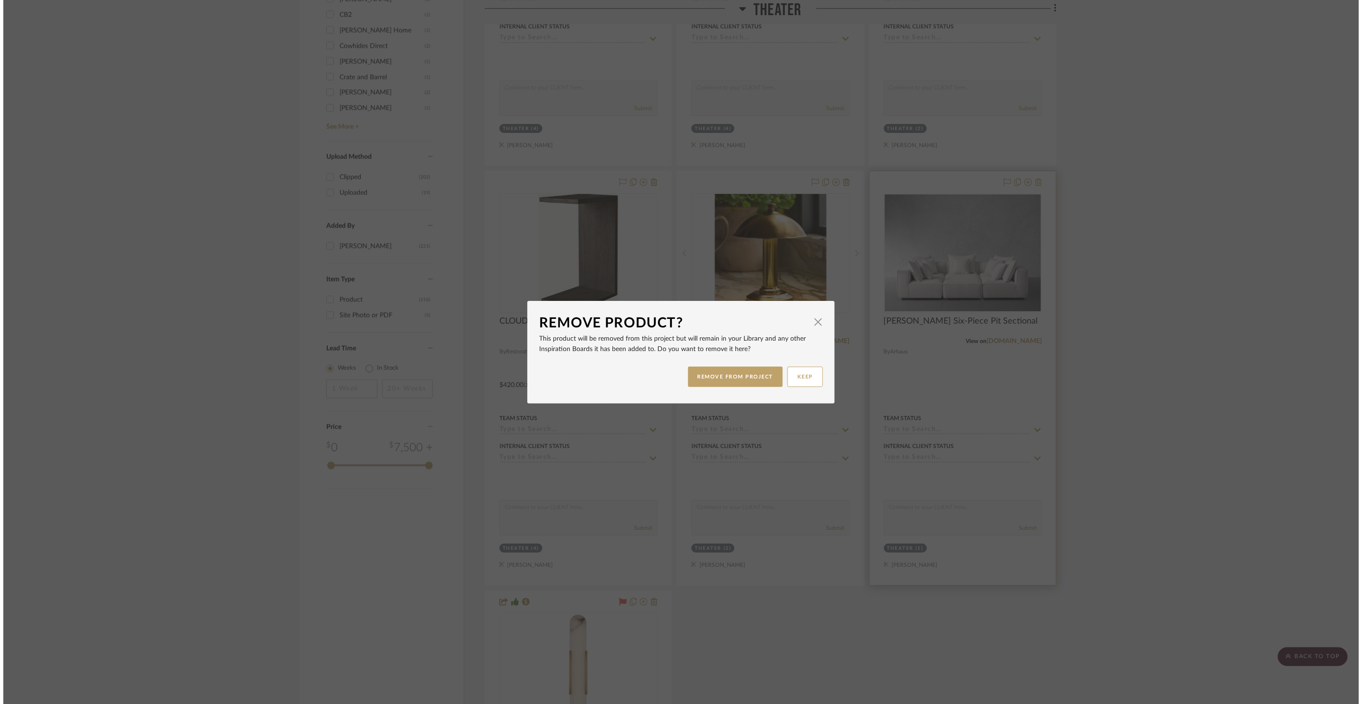
scroll to position [0, 0]
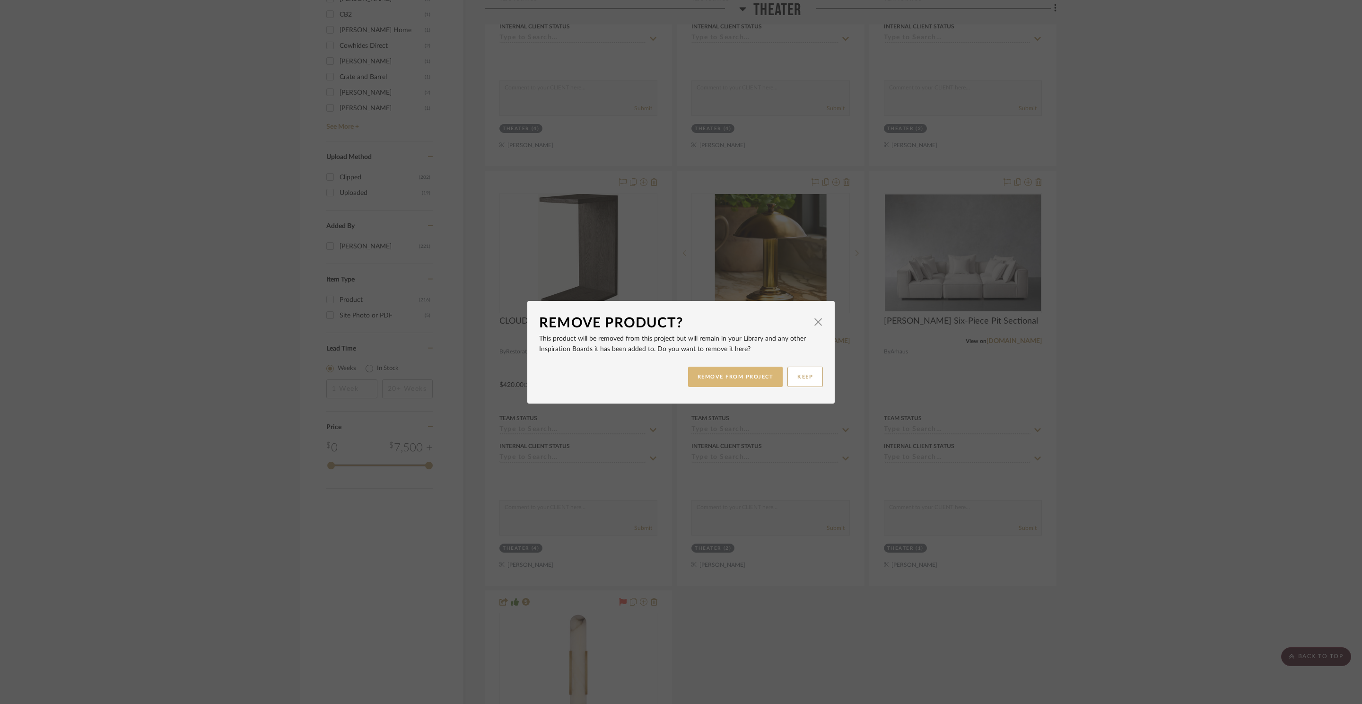
click at [755, 376] on button "REMOVE FROM PROJECT" at bounding box center [735, 377] width 95 height 20
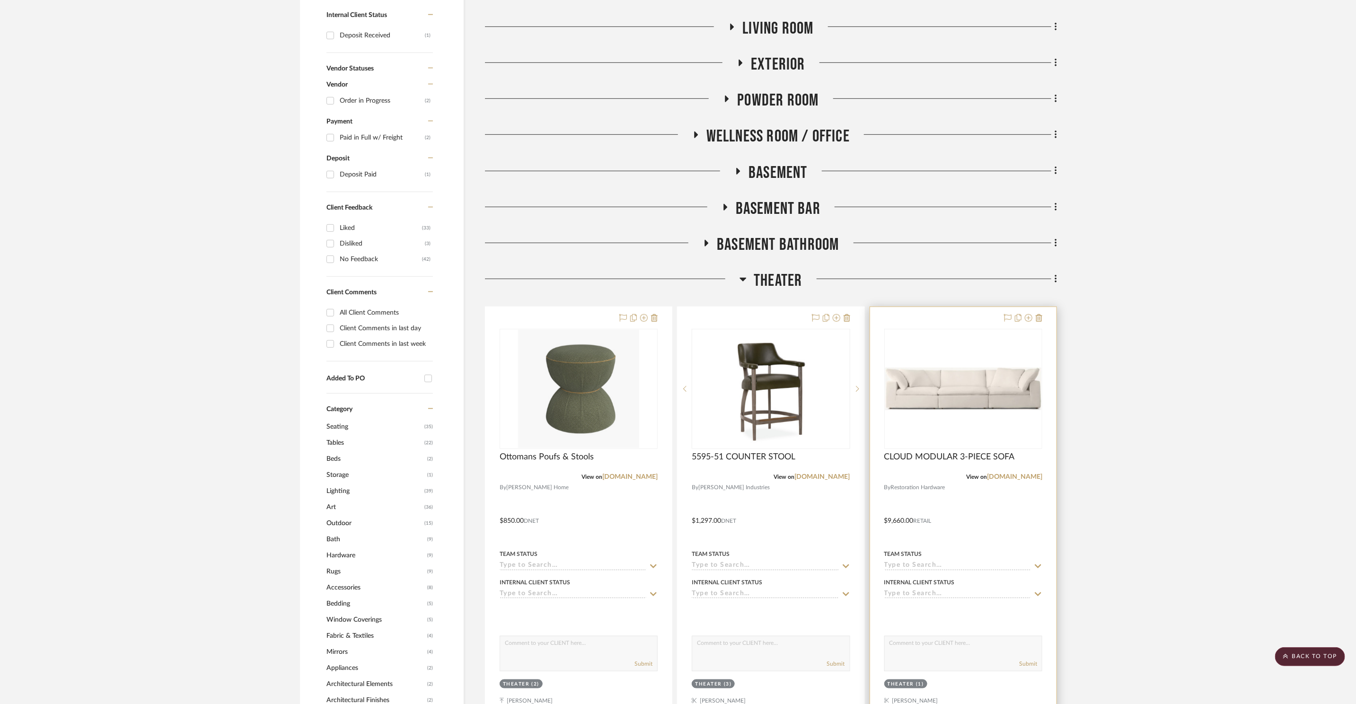
scroll to position [687, 0]
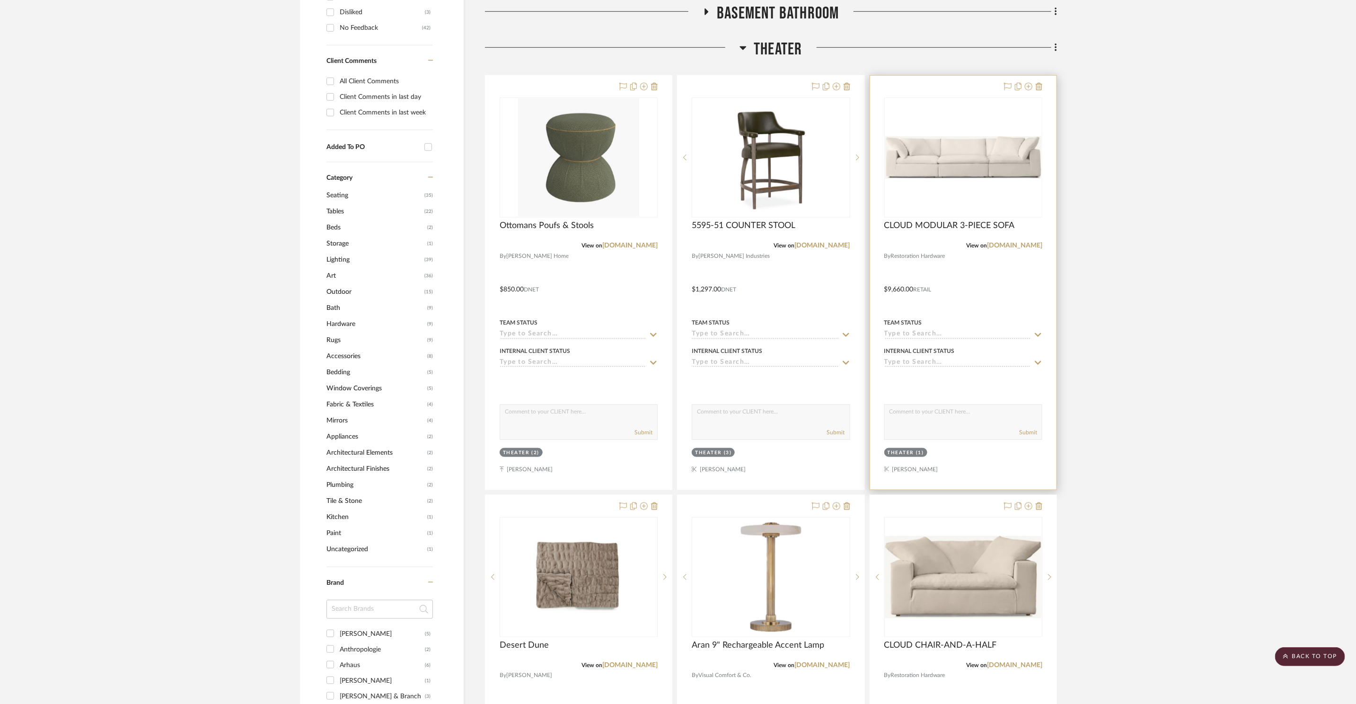
click at [940, 173] on img "0" at bounding box center [963, 157] width 156 height 43
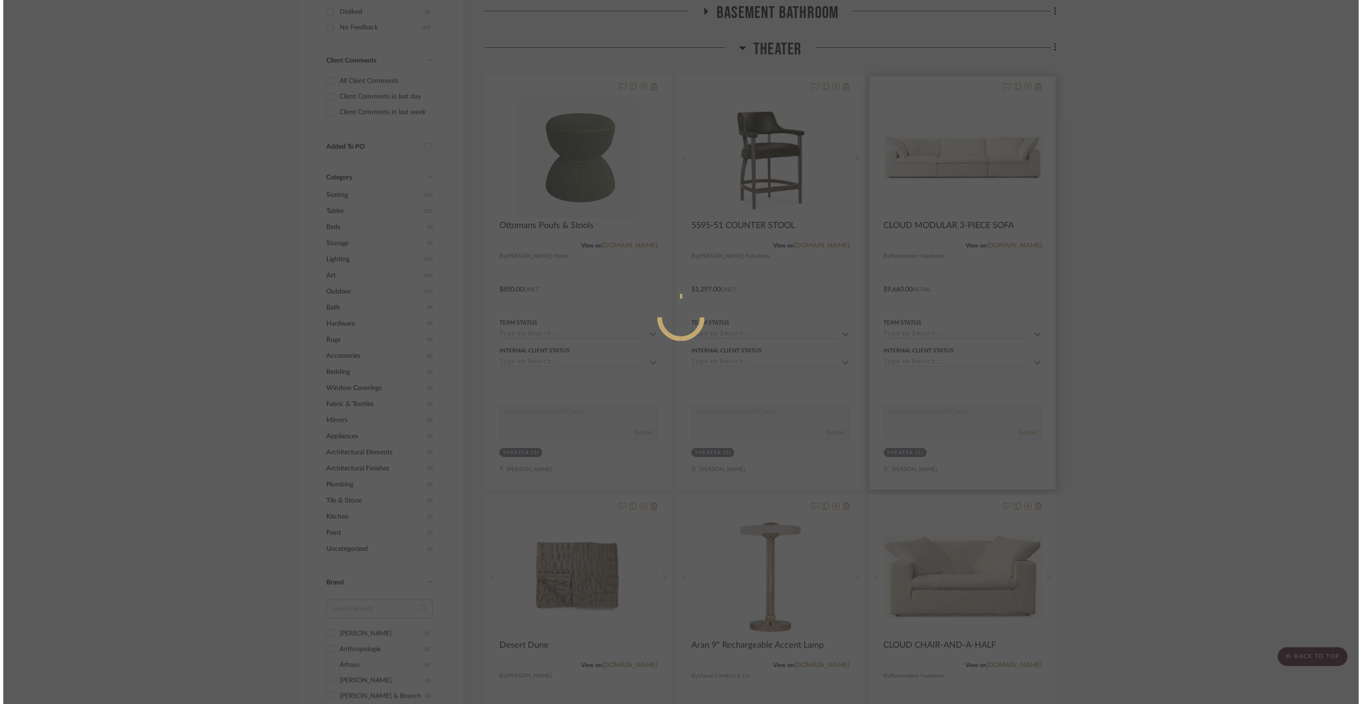
scroll to position [0, 0]
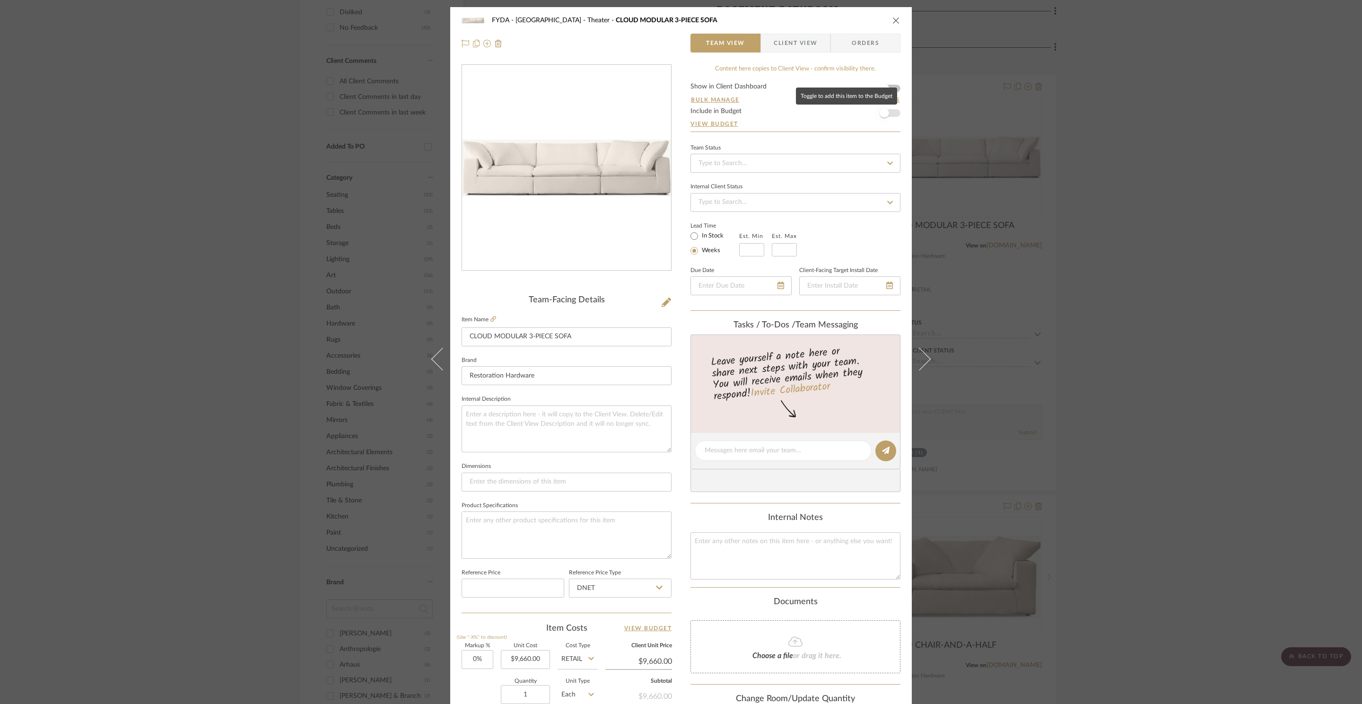
click at [890, 117] on span "button" at bounding box center [884, 113] width 21 height 21
click at [894, 20] on icon "close" at bounding box center [897, 21] width 8 height 8
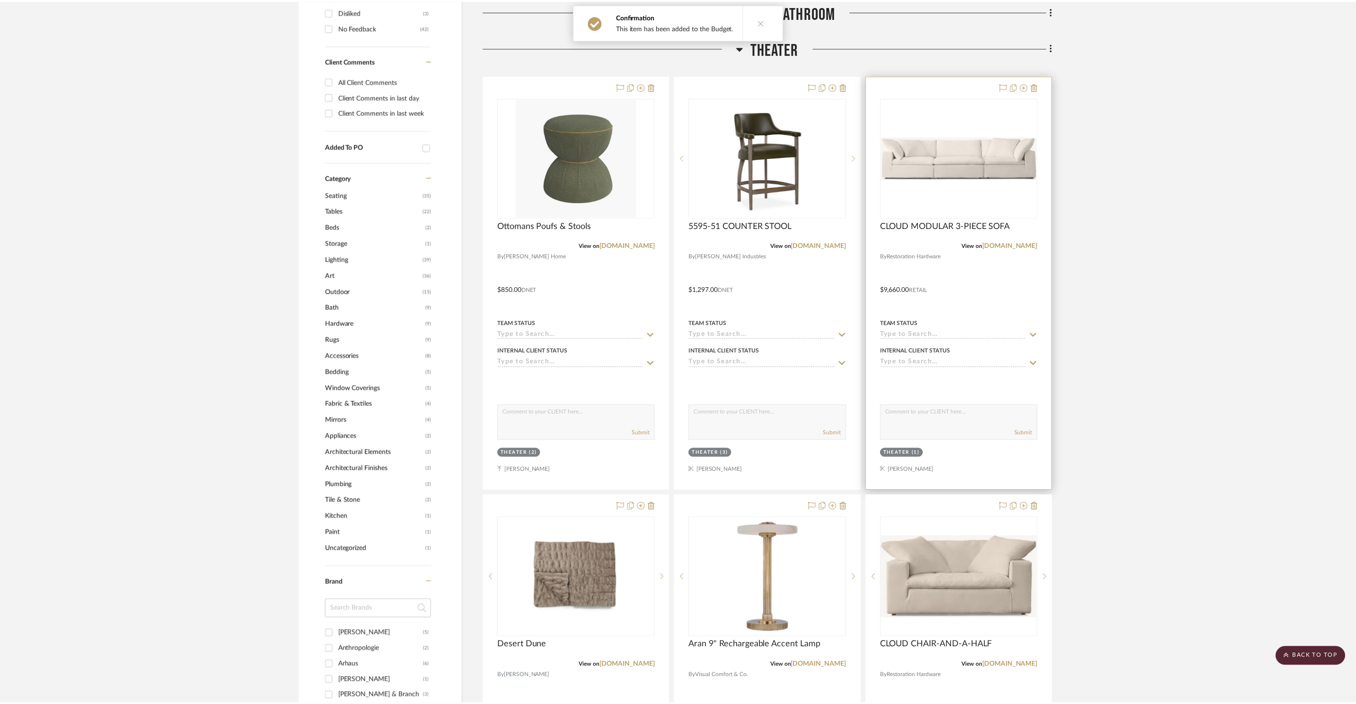
scroll to position [687, 0]
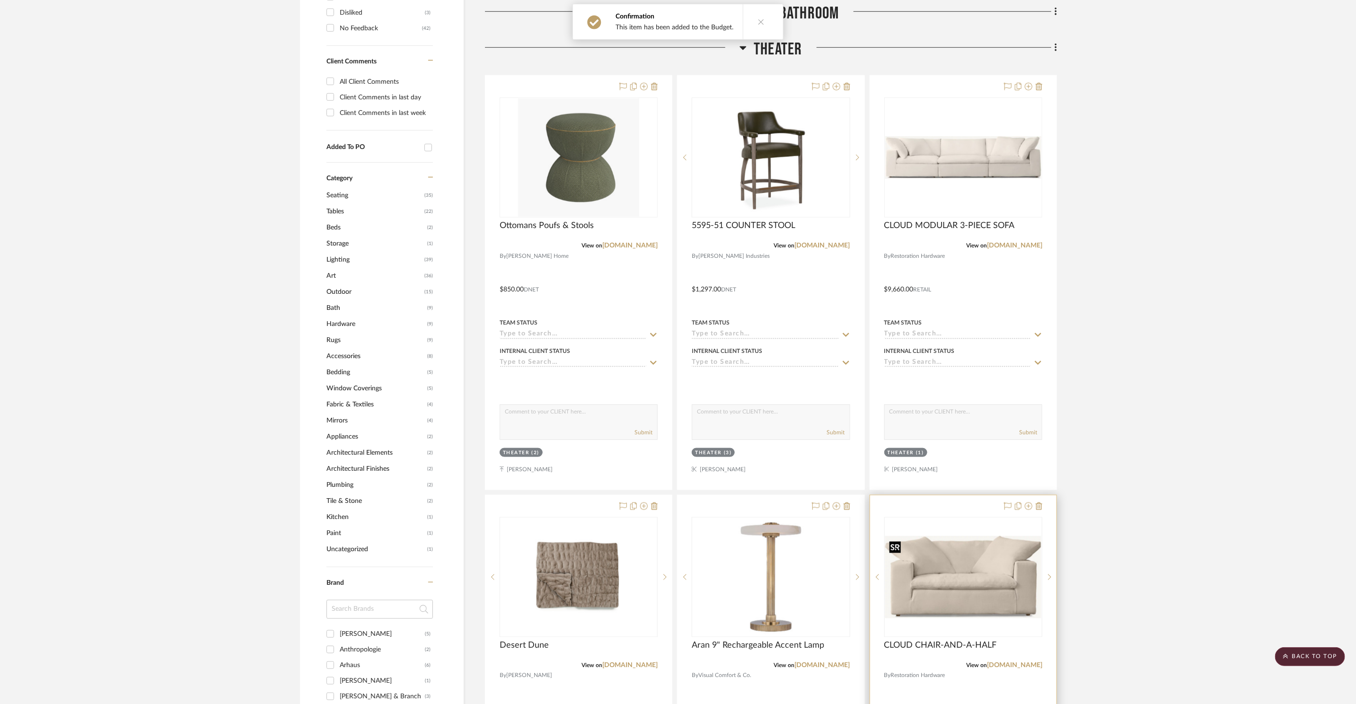
click at [947, 552] on img "0" at bounding box center [963, 577] width 156 height 82
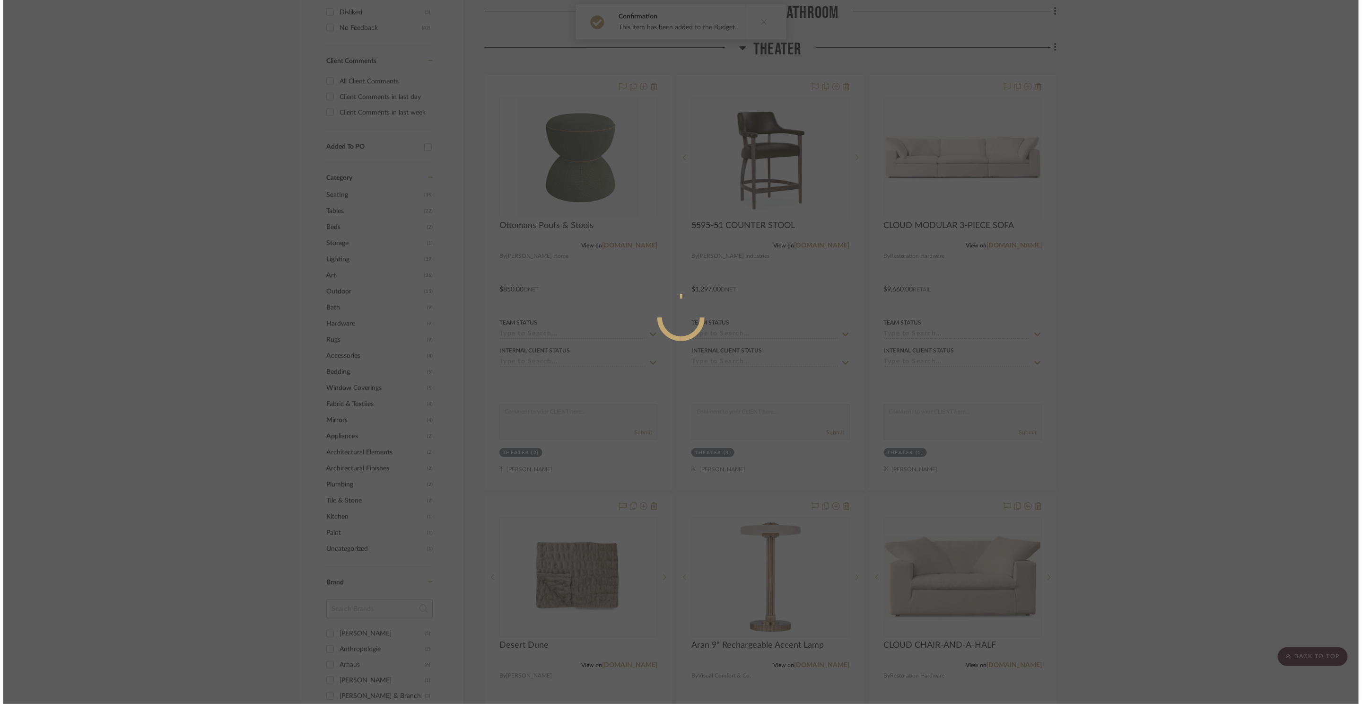
scroll to position [0, 0]
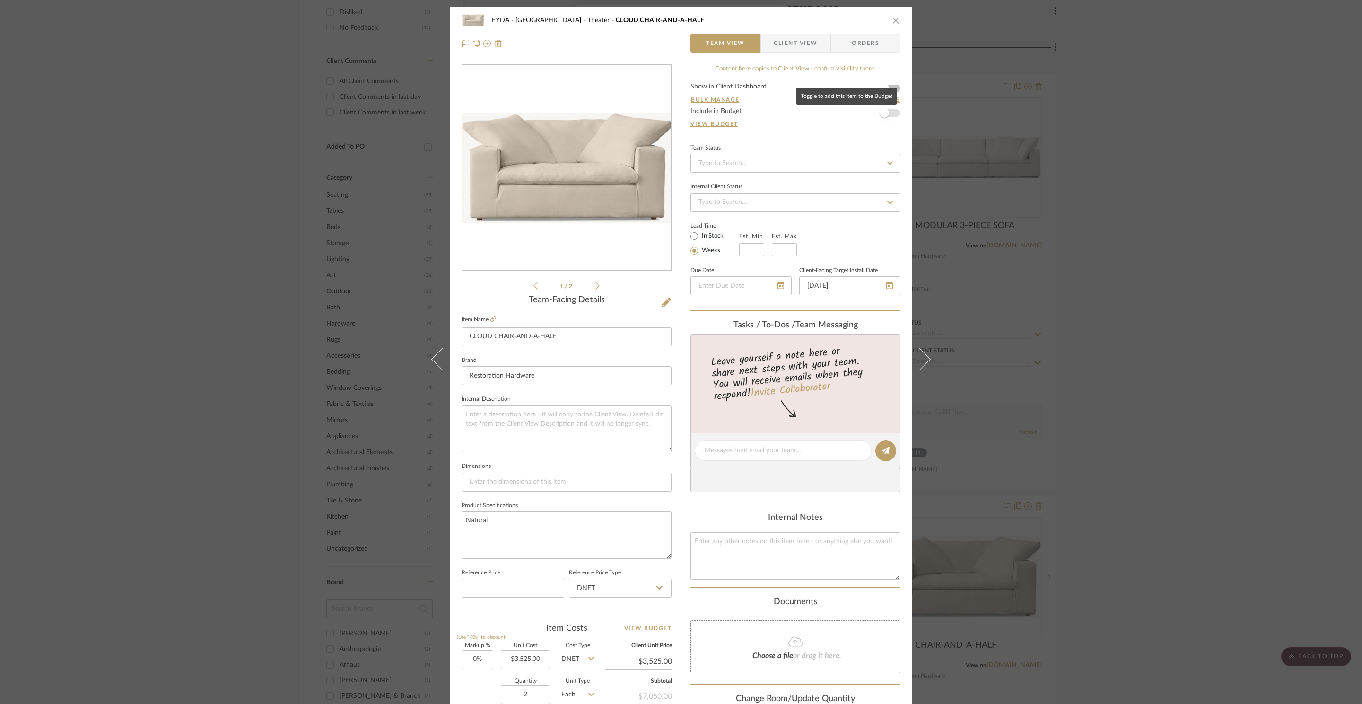
click at [882, 116] on span "button" at bounding box center [884, 112] width 9 height 9
click at [890, 25] on div "FYDA - 655 City Park Theater CLOUD CHAIR-AND-A-HALF" at bounding box center [681, 20] width 439 height 19
drag, startPoint x: 893, startPoint y: 16, endPoint x: 1232, endPoint y: 166, distance: 370.8
click at [893, 17] on icon "close" at bounding box center [897, 21] width 8 height 8
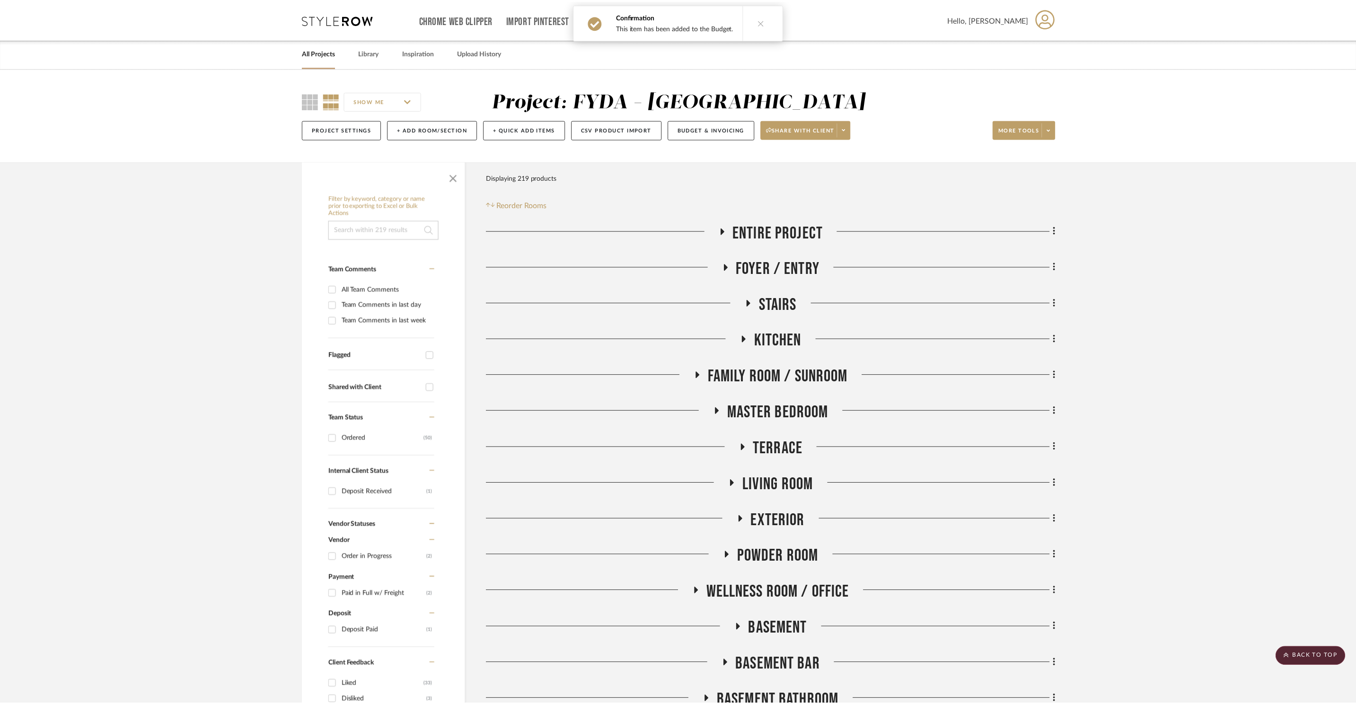
scroll to position [687, 0]
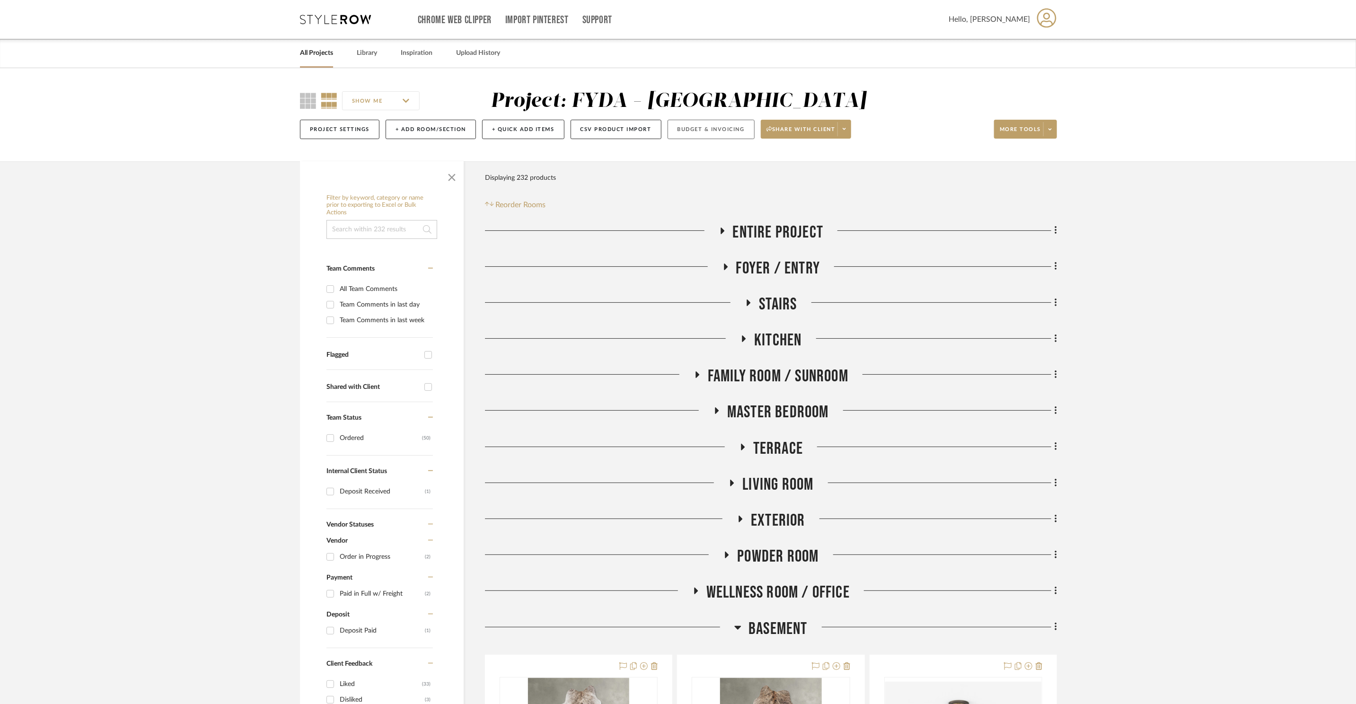
click at [725, 136] on button "Budget & Invoicing" at bounding box center [710, 129] width 87 height 19
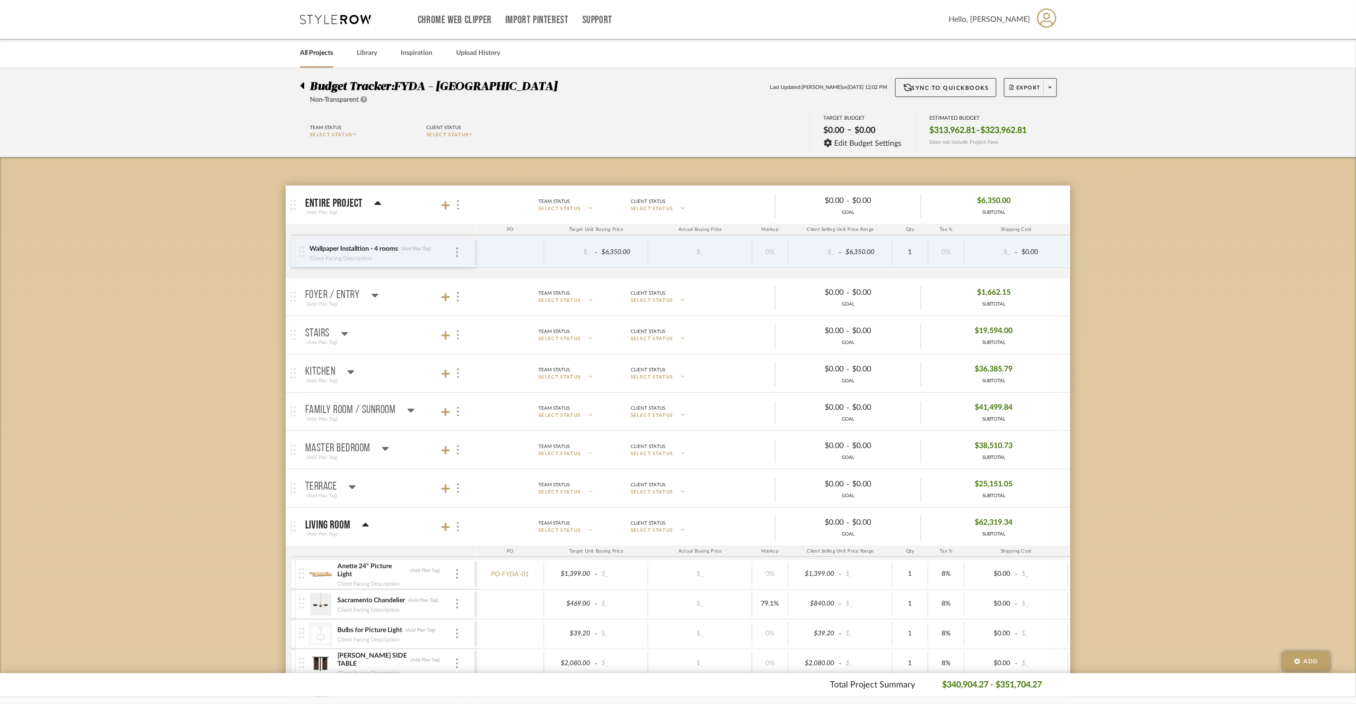
click at [385, 447] on icon at bounding box center [385, 448] width 7 height 11
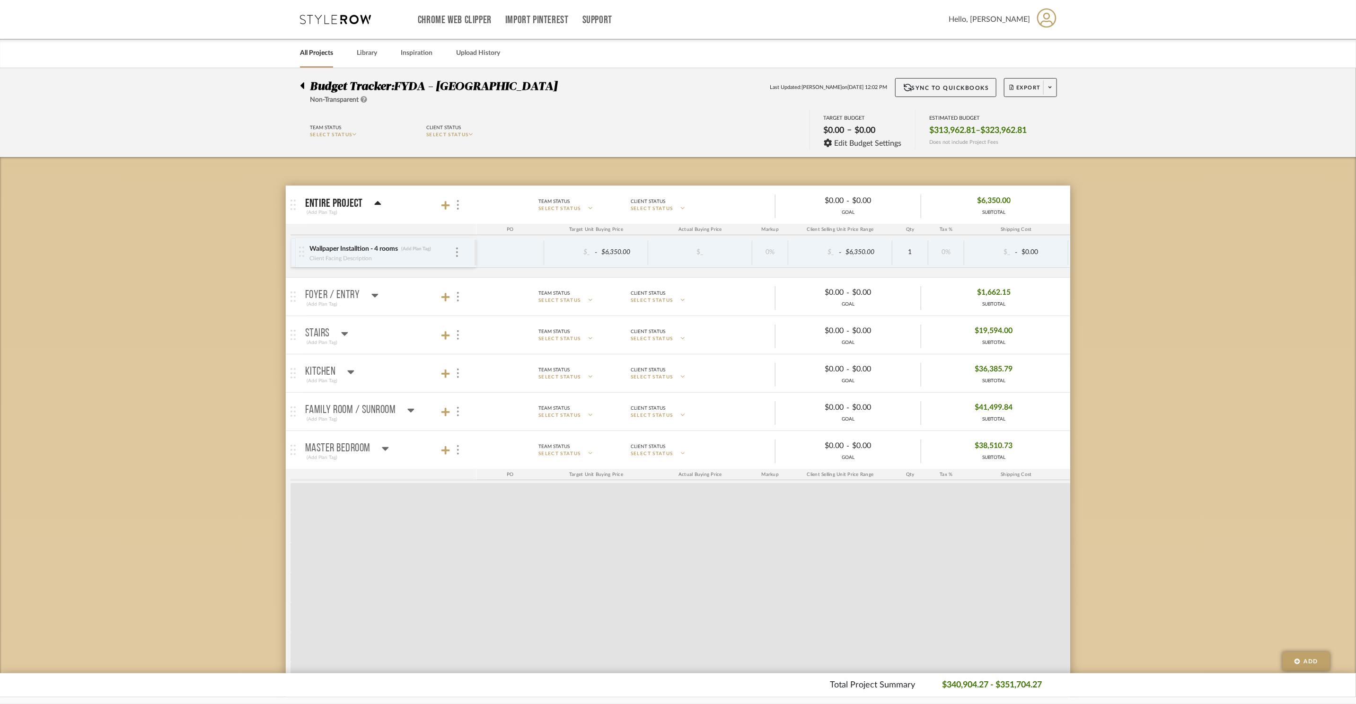
click at [385, 447] on icon at bounding box center [385, 448] width 7 height 11
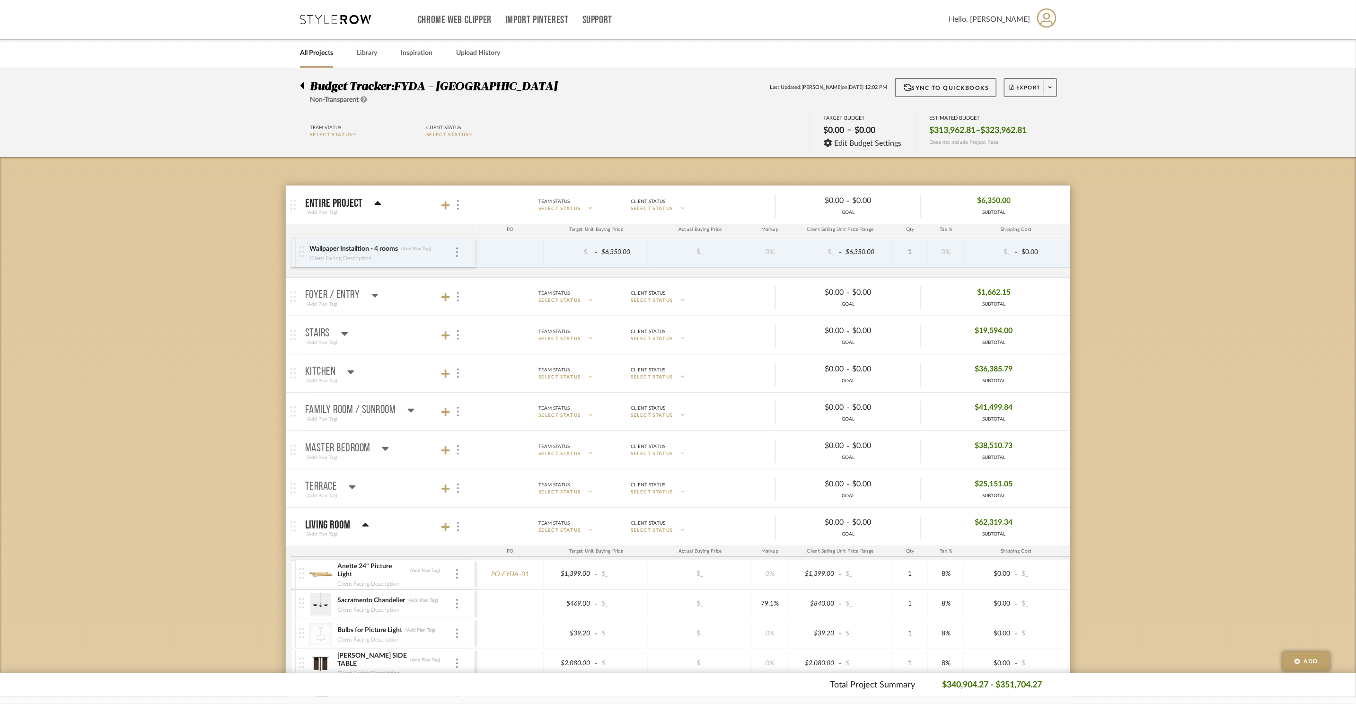
click at [365, 531] on icon at bounding box center [365, 524] width 7 height 11
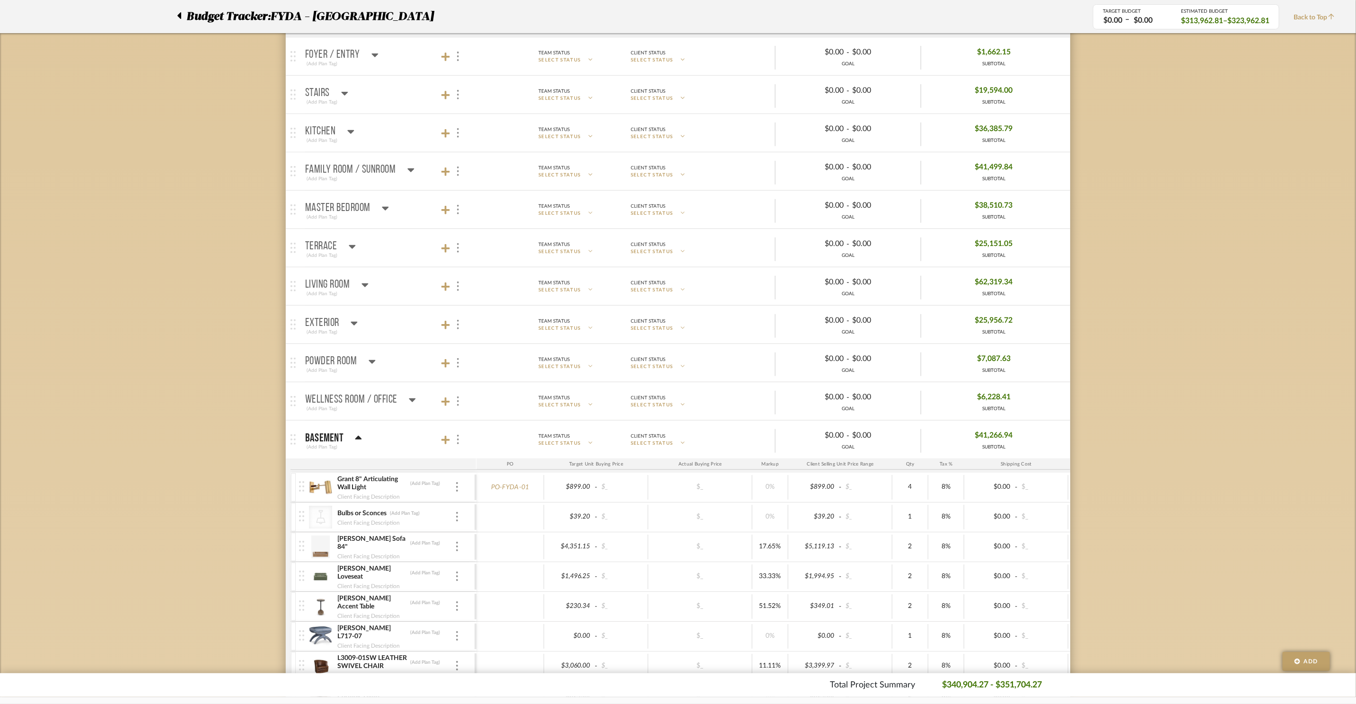
scroll to position [503, 0]
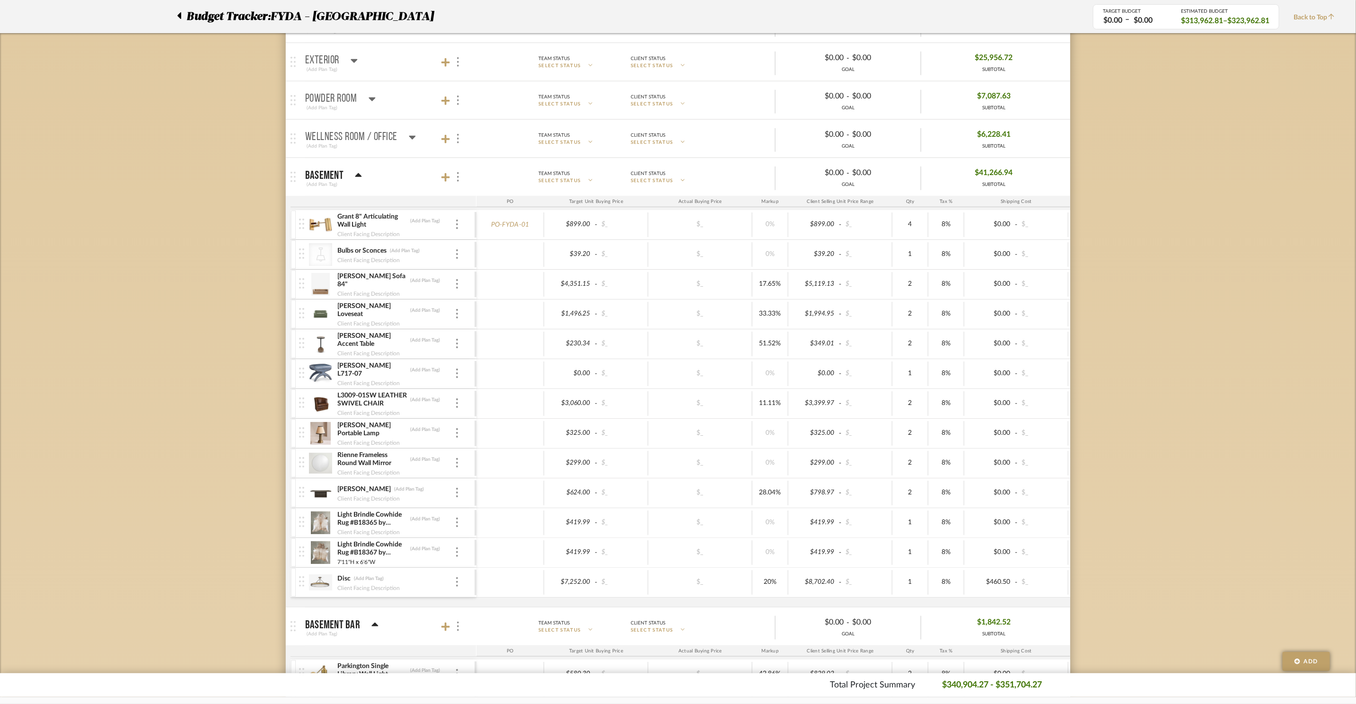
click at [324, 377] on img at bounding box center [320, 373] width 23 height 23
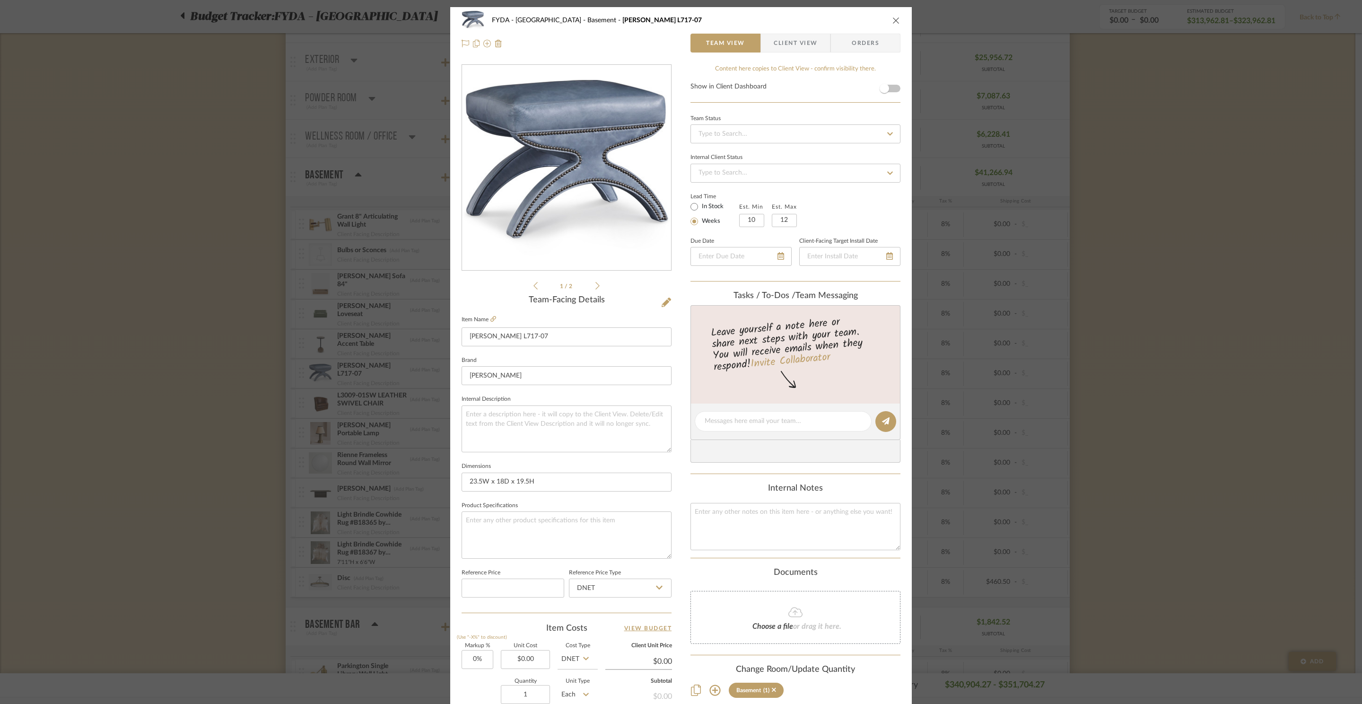
scroll to position [178, 0]
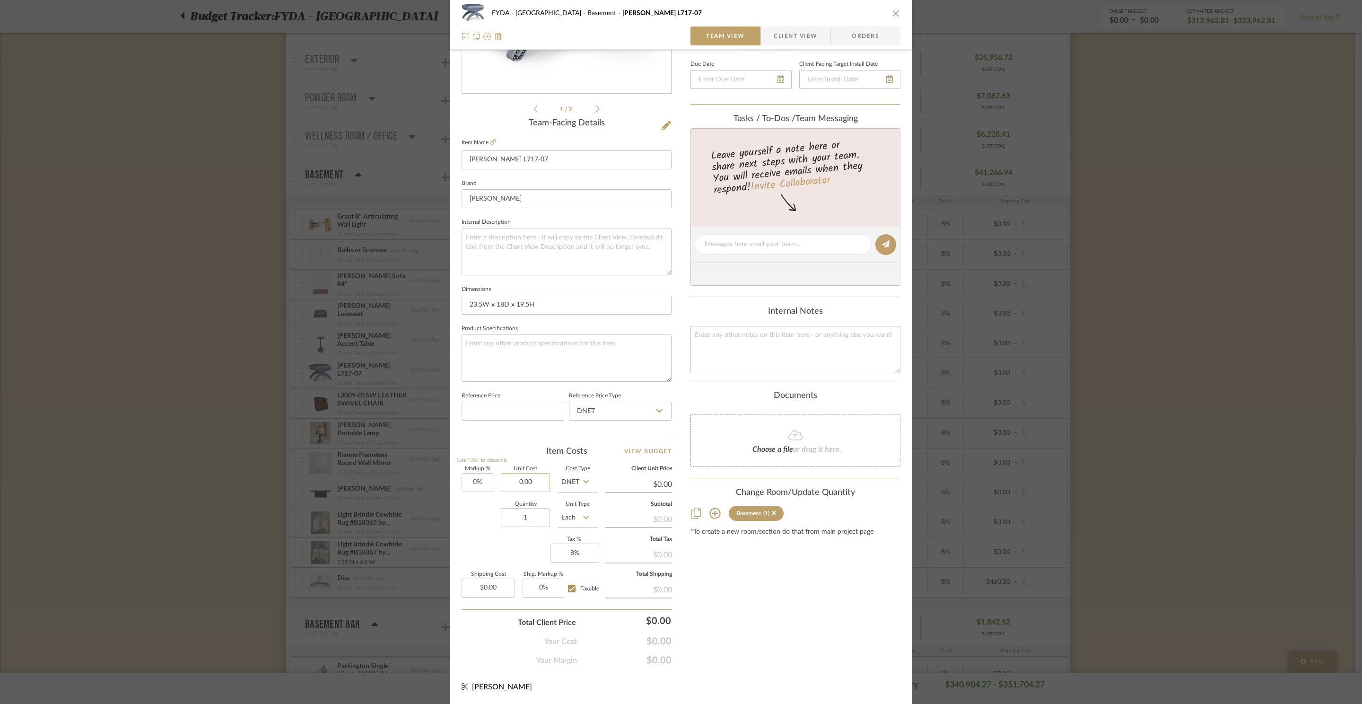
click at [535, 490] on input "0.00" at bounding box center [525, 482] width 49 height 19
type input "$1,309.00"
click at [524, 551] on div "Markup % (Use "-X%" to discount) 0% Unit Cost $1,309.00 Cost Type DNET Client U…" at bounding box center [567, 535] width 210 height 138
type input "$1,309.00"
click at [534, 524] on input "1" at bounding box center [525, 517] width 49 height 19
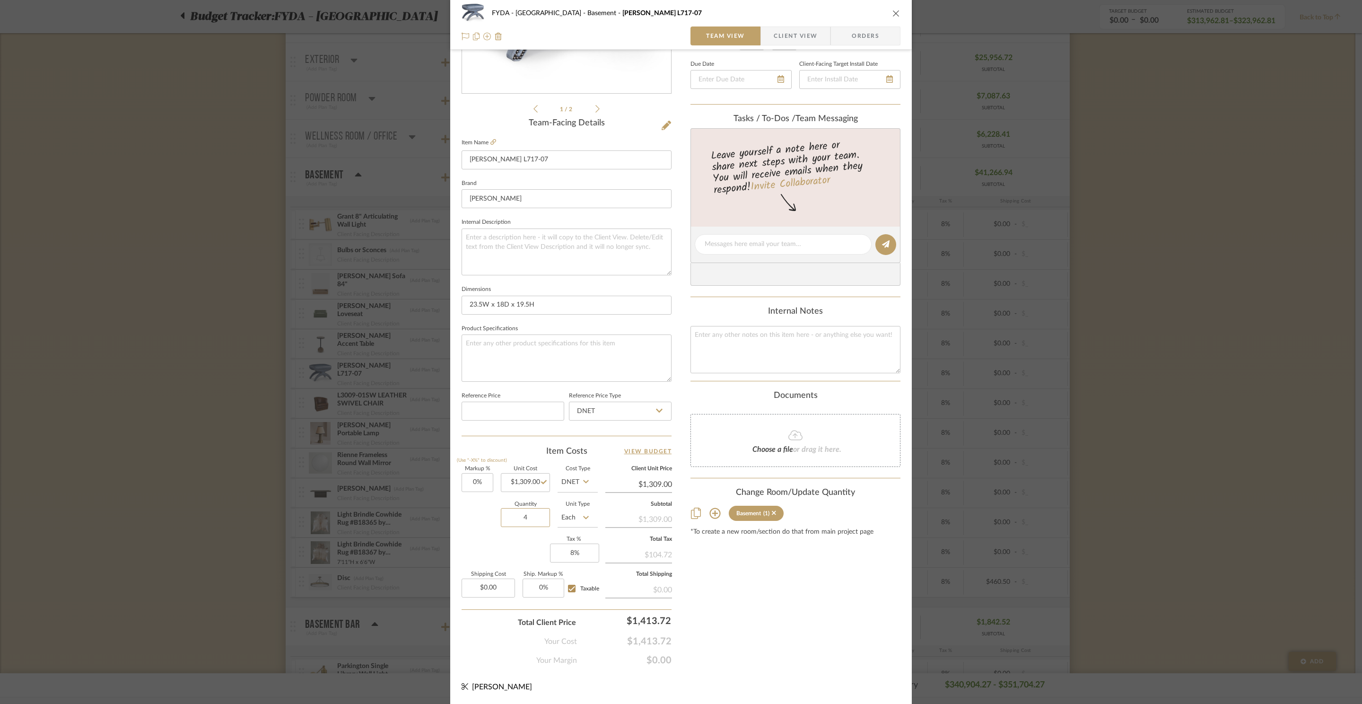
type input "4"
click at [519, 547] on div "Markup % (Use "-X%" to discount) 0% Unit Cost $1,309.00 Cost Type DNET Client U…" at bounding box center [567, 535] width 210 height 138
click at [478, 478] on input "0" at bounding box center [478, 482] width 32 height 19
type input "25%"
click at [796, 615] on div "Content here copies to Client View - confirm visibility there. Show in Client D…" at bounding box center [796, 276] width 210 height 779
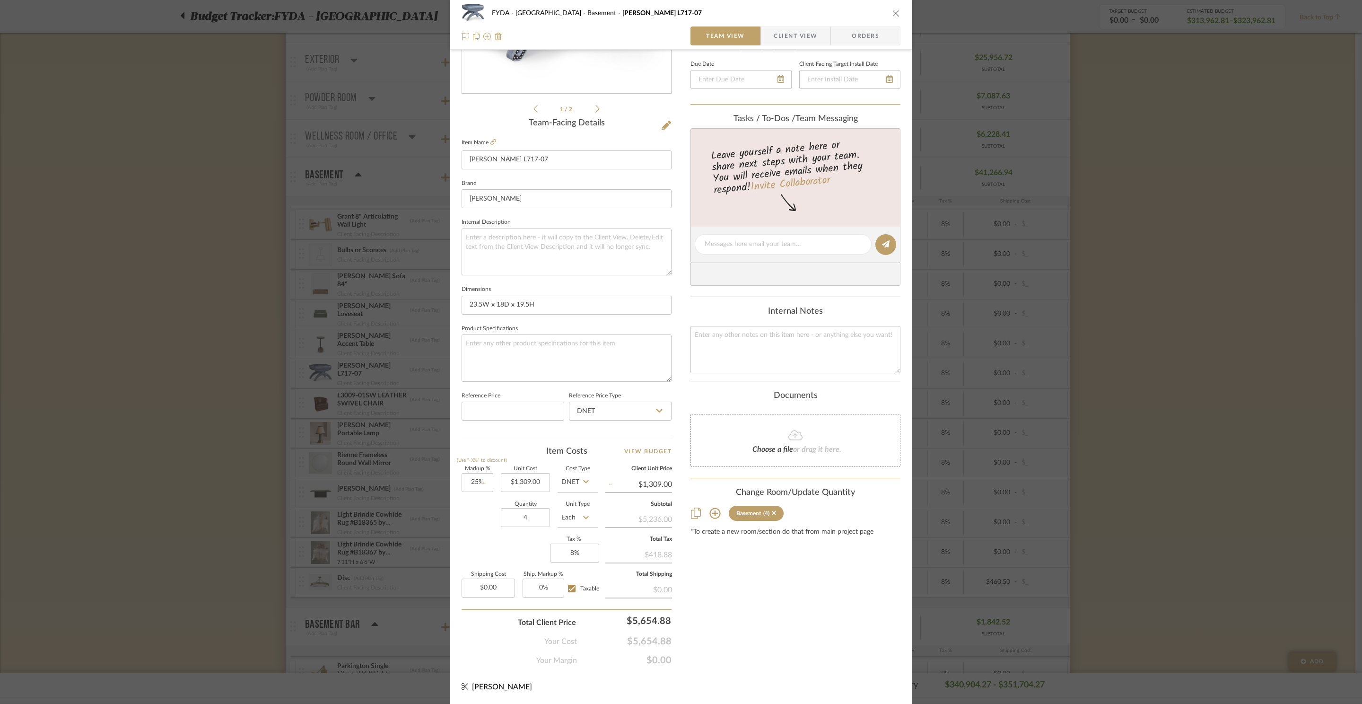
type input "$1,636.25"
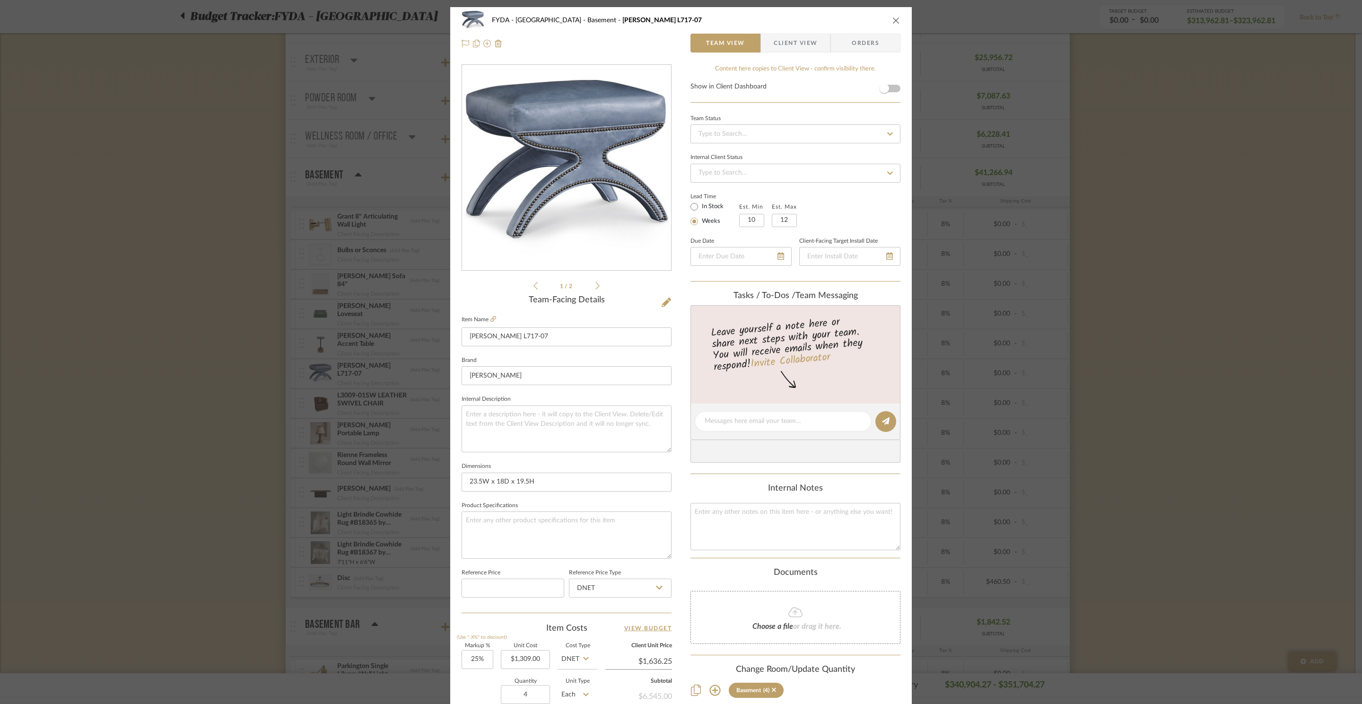
click at [595, 287] on icon at bounding box center [597, 285] width 4 height 9
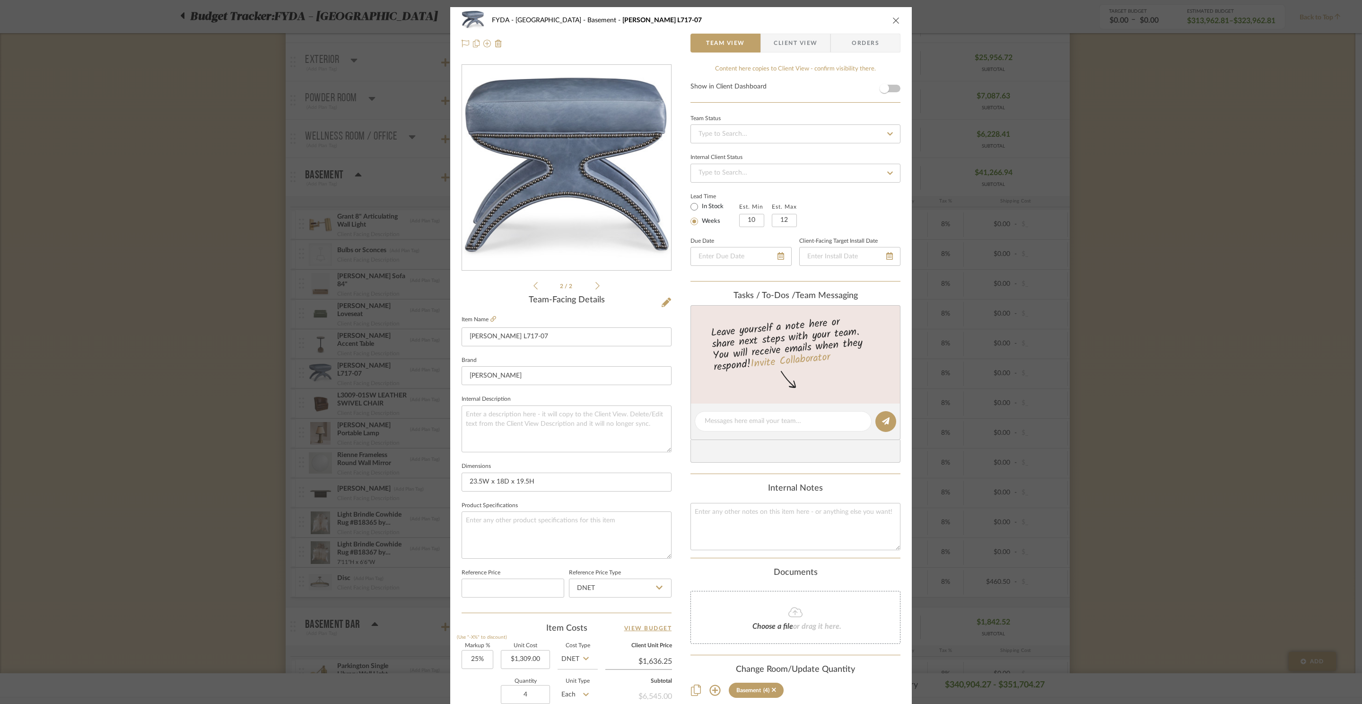
click at [538, 286] on li "2 / 2" at bounding box center [567, 285] width 58 height 11
drag, startPoint x: 533, startPoint y: 287, endPoint x: 541, endPoint y: 272, distance: 16.7
click at [534, 287] on icon at bounding box center [536, 285] width 4 height 9
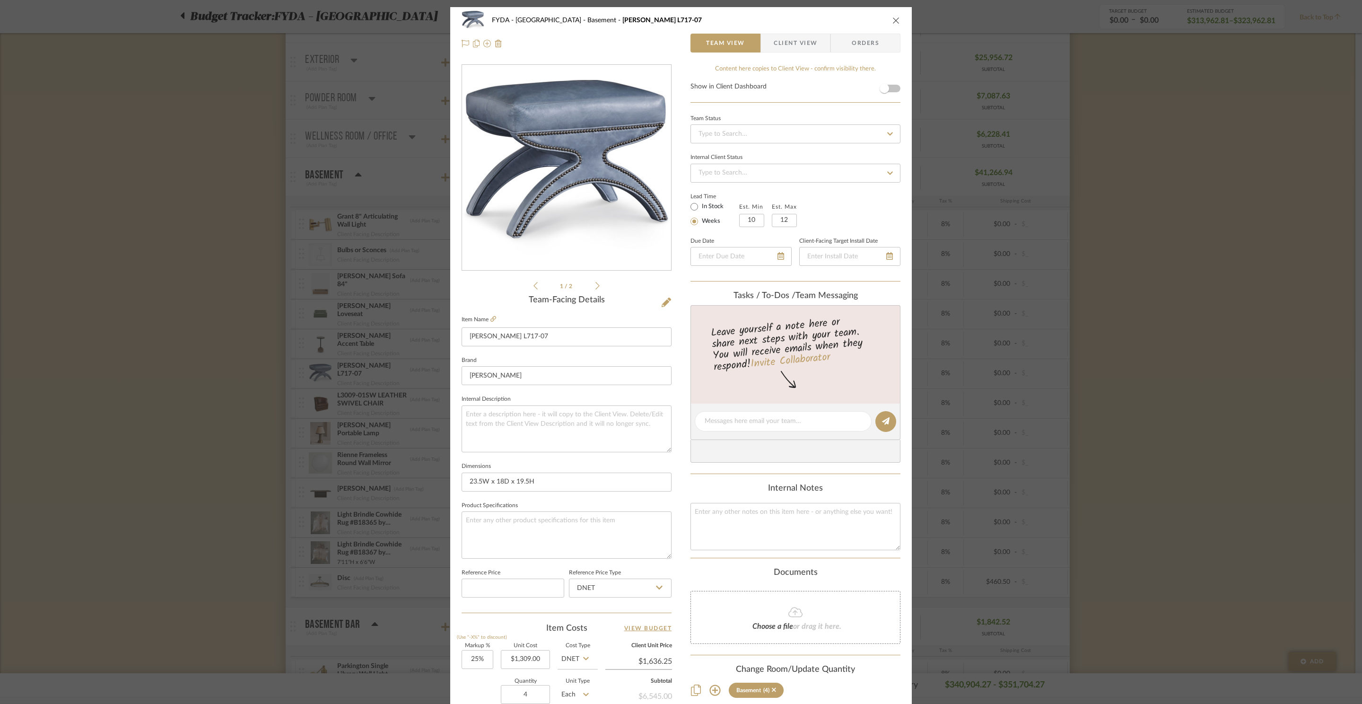
click at [893, 21] on icon "close" at bounding box center [897, 21] width 8 height 8
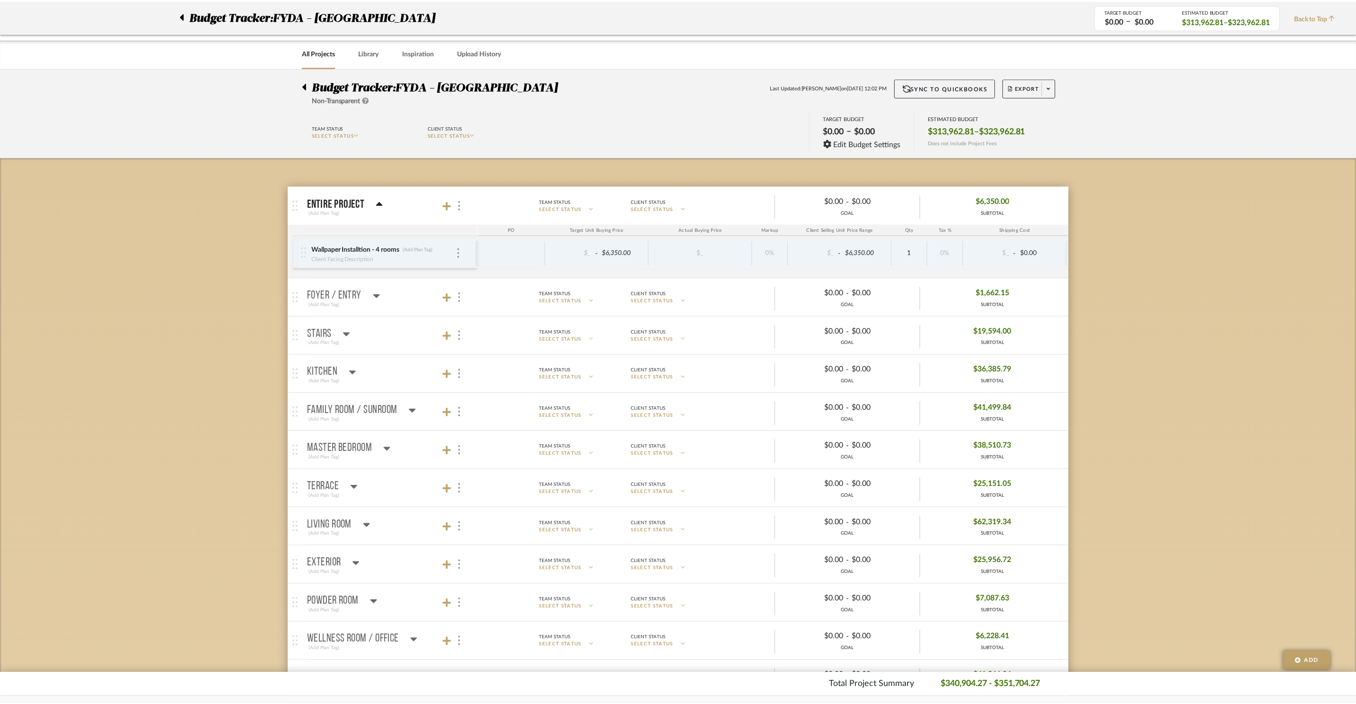
scroll to position [503, 0]
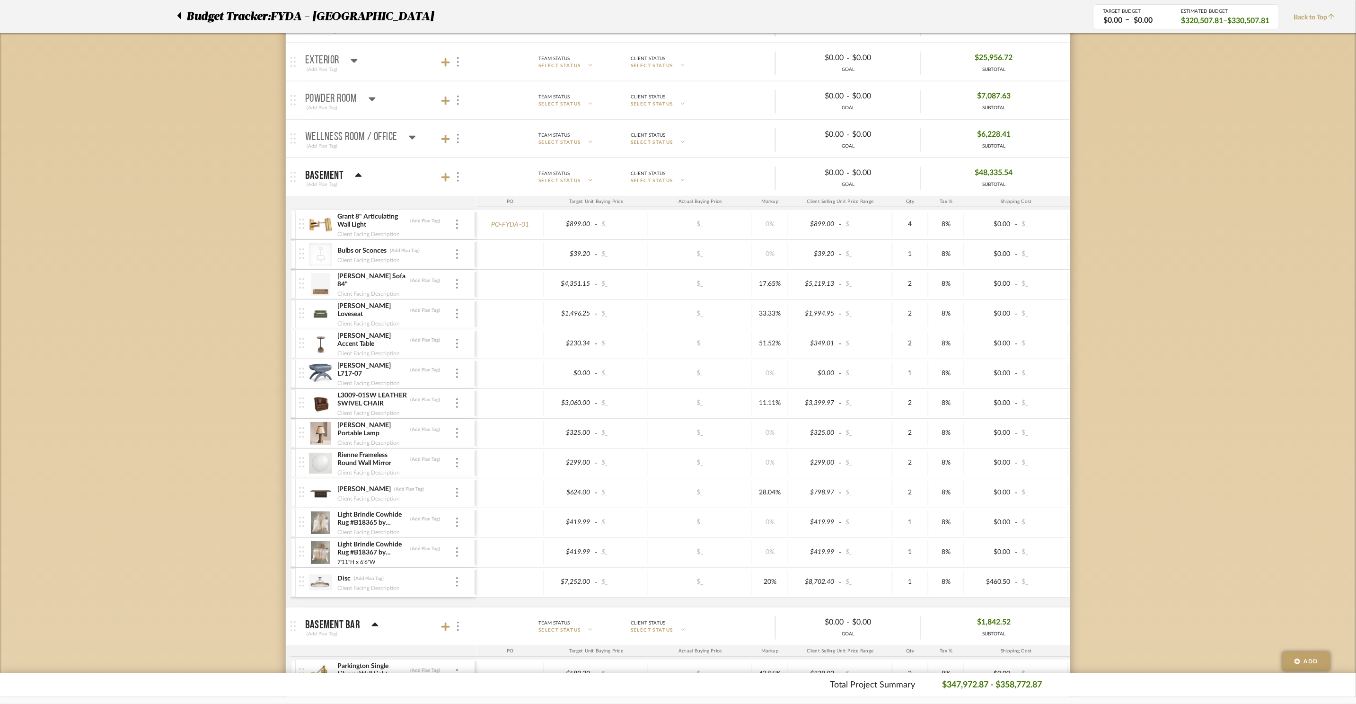
click at [1228, 364] on div "Budget Tracker: FYDA - 655 City Park Non-Transparent Last Updated: Ashley Furno…" at bounding box center [678, 598] width 1356 height 2066
click at [355, 177] on icon at bounding box center [358, 175] width 7 height 11
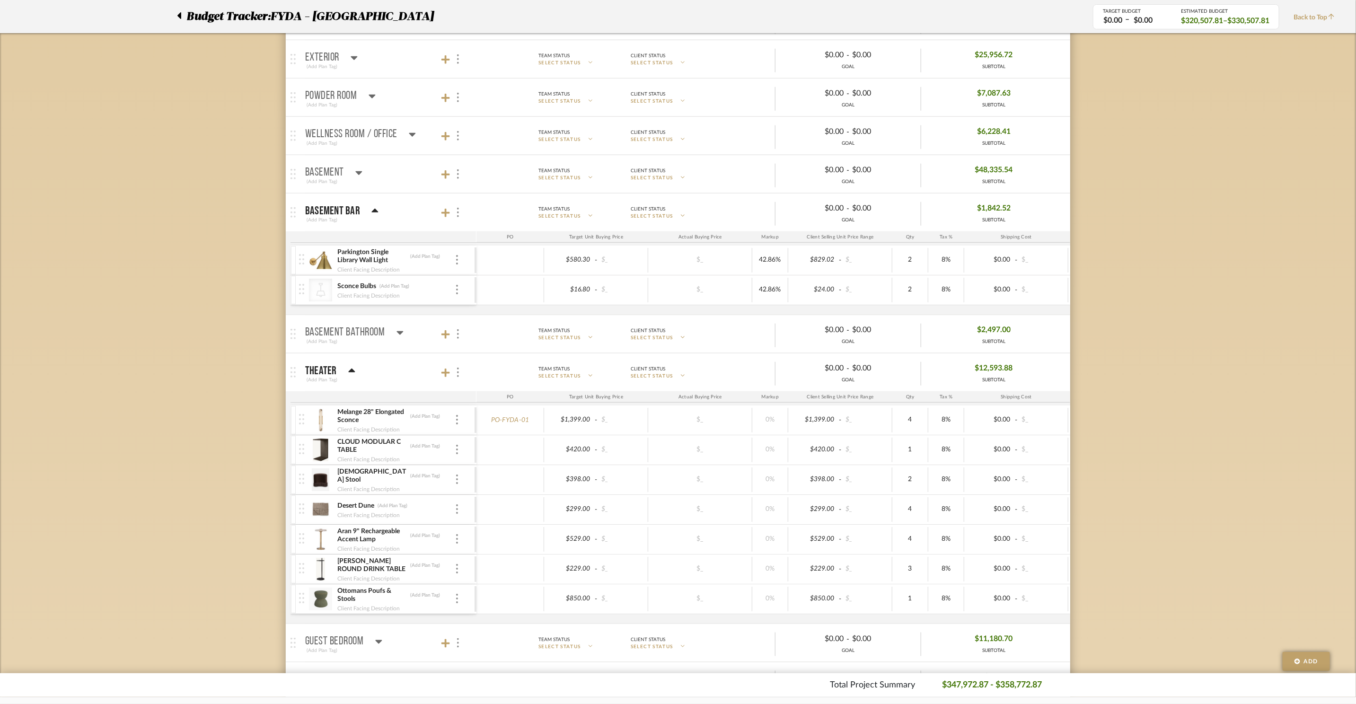
scroll to position [525, 0]
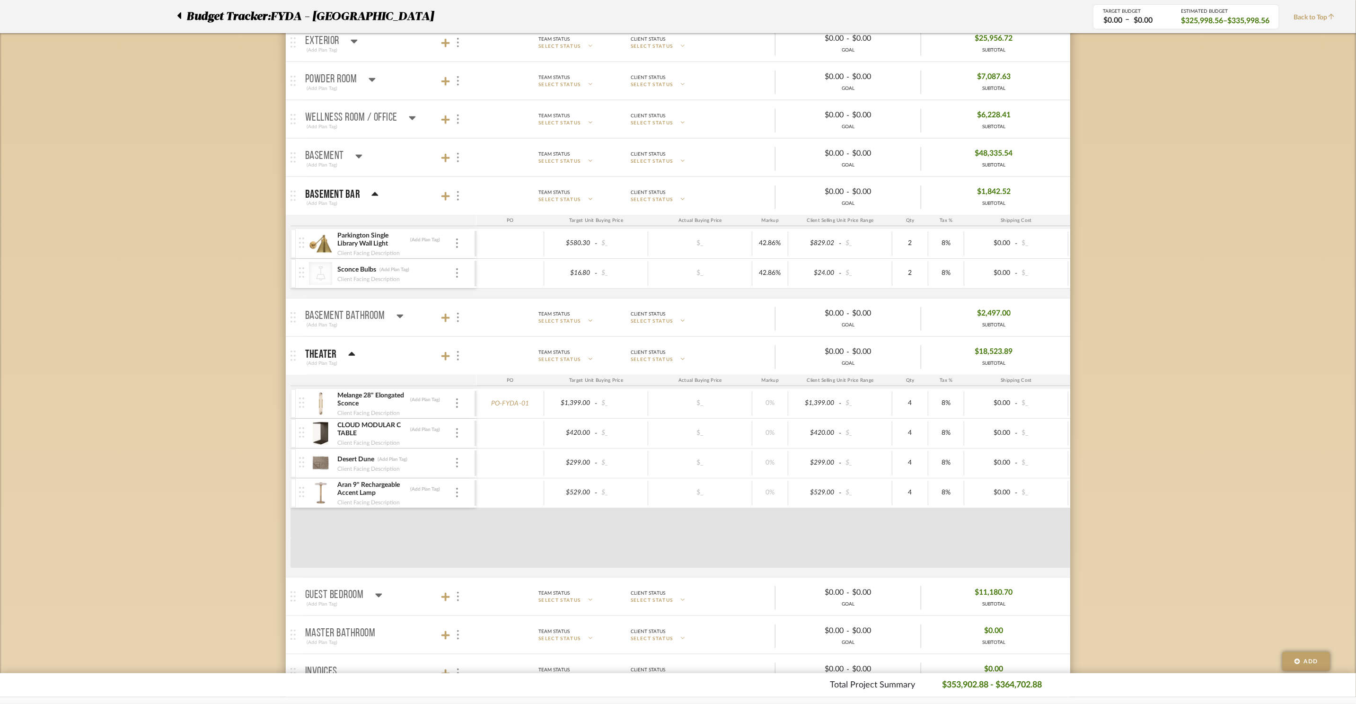
scroll to position [611, 0]
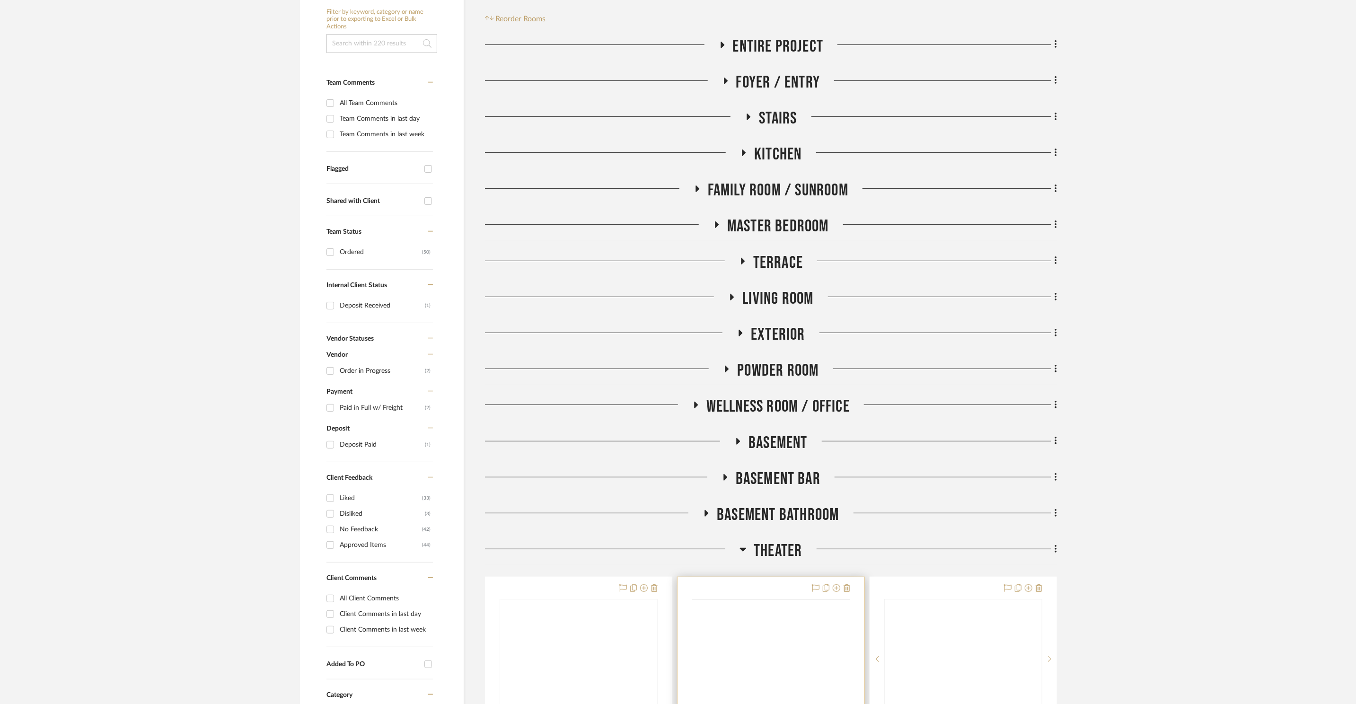
scroll to position [457, 0]
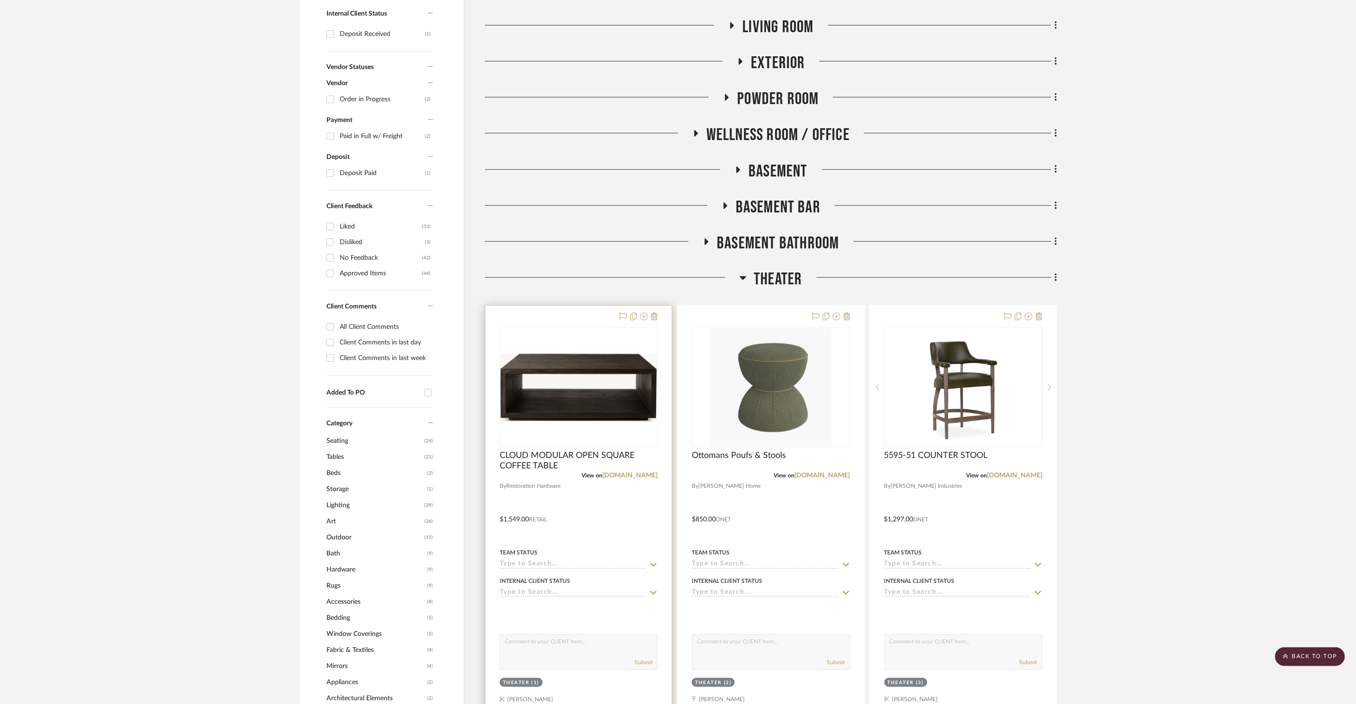
click at [0, 0] on img at bounding box center [0, 0] width 0 height 0
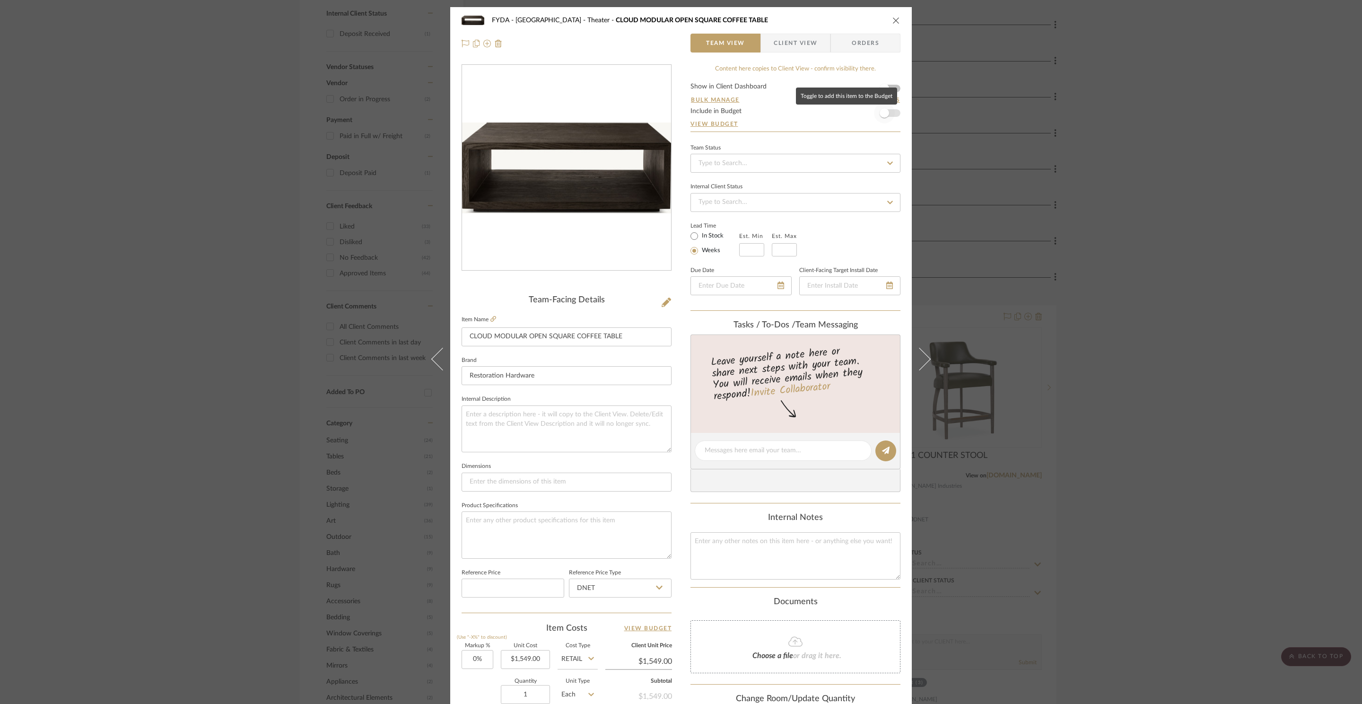
click at [889, 114] on span "button" at bounding box center [884, 113] width 21 height 21
drag, startPoint x: 893, startPoint y: 22, endPoint x: 747, endPoint y: 4, distance: 146.3
click at [893, 21] on icon "close" at bounding box center [897, 21] width 8 height 8
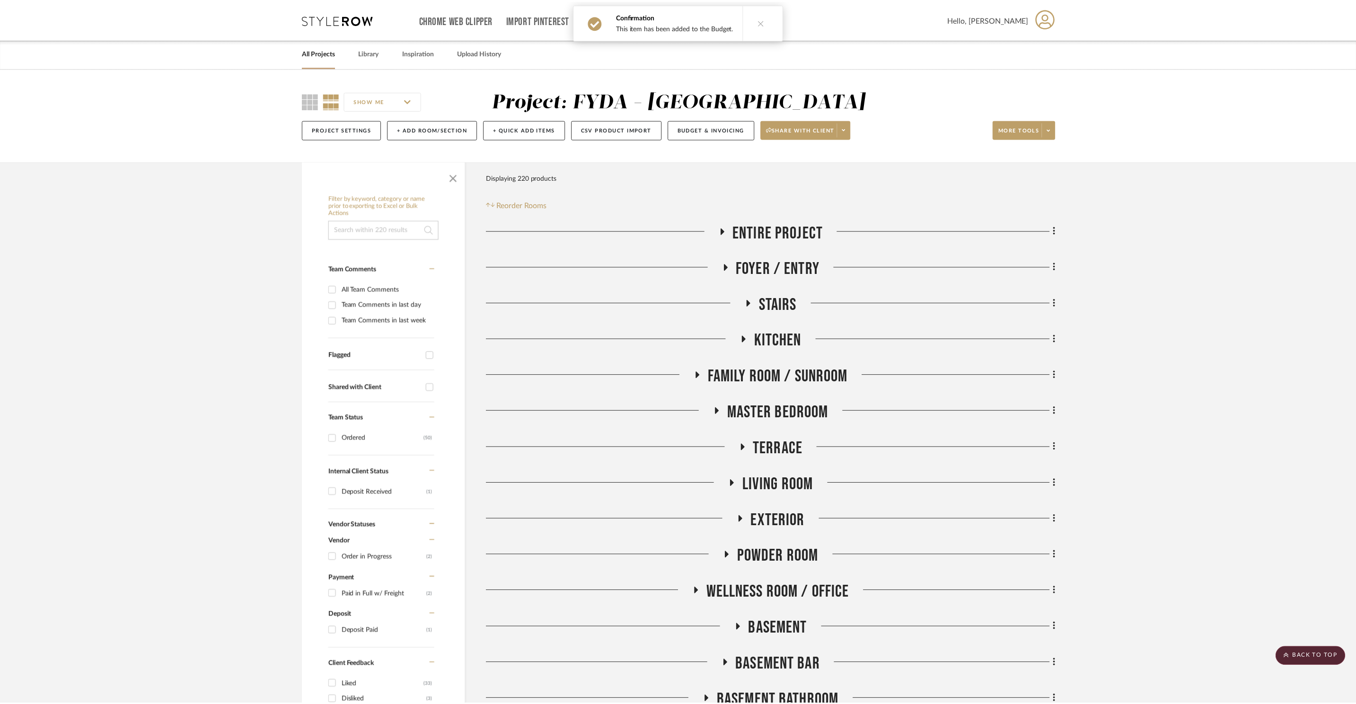
scroll to position [457, 0]
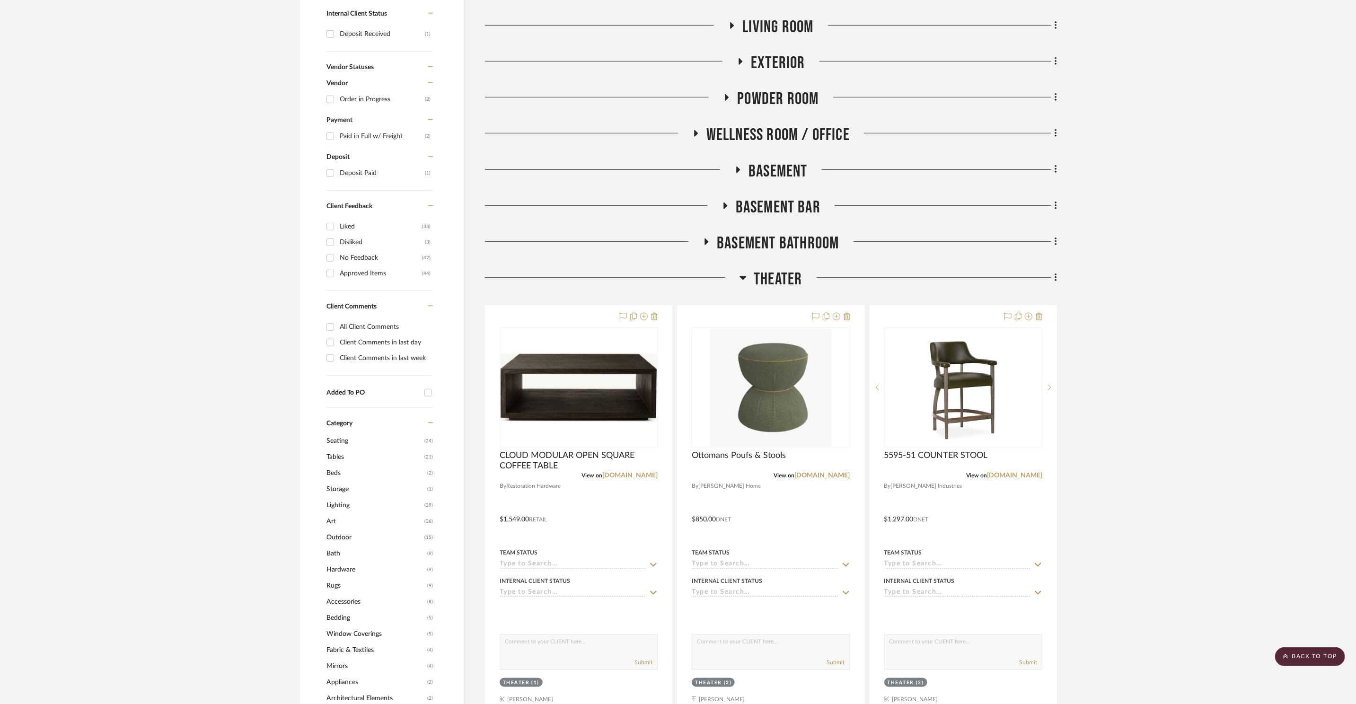
click at [751, 280] on h3 "Theater" at bounding box center [770, 279] width 62 height 20
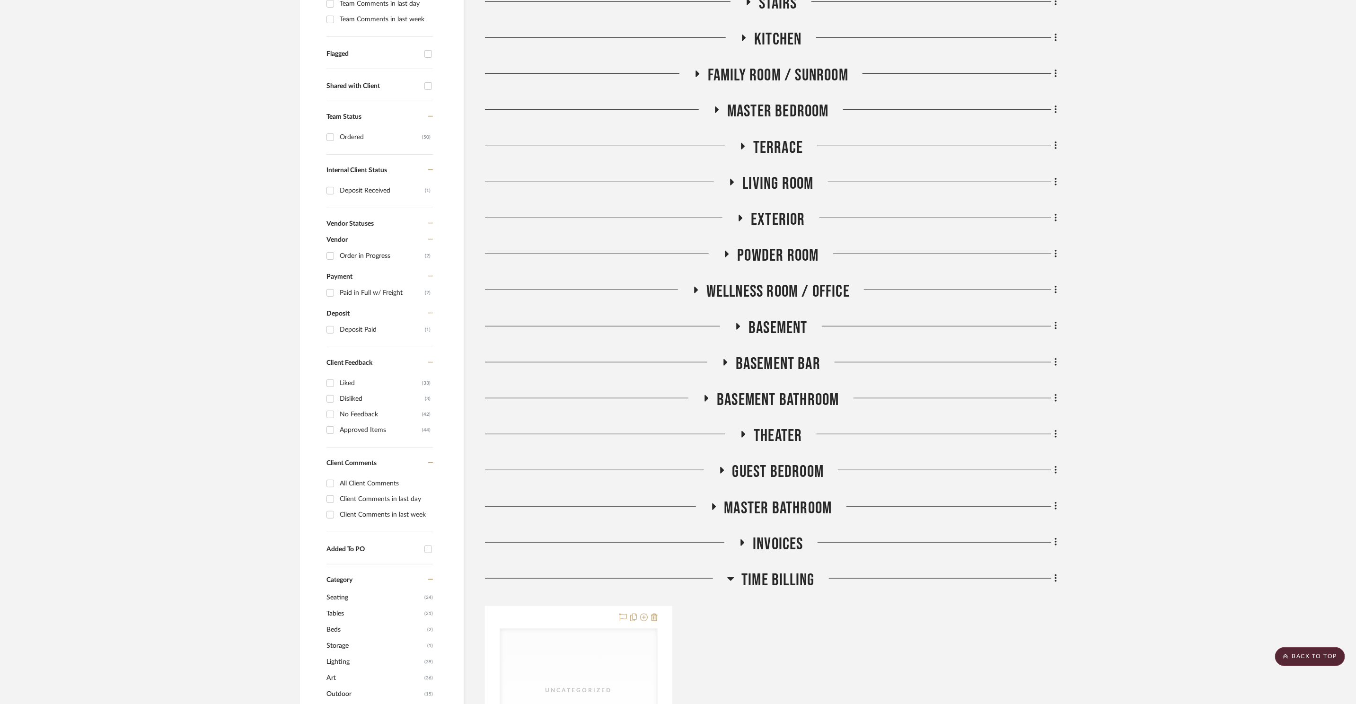
scroll to position [262, 0]
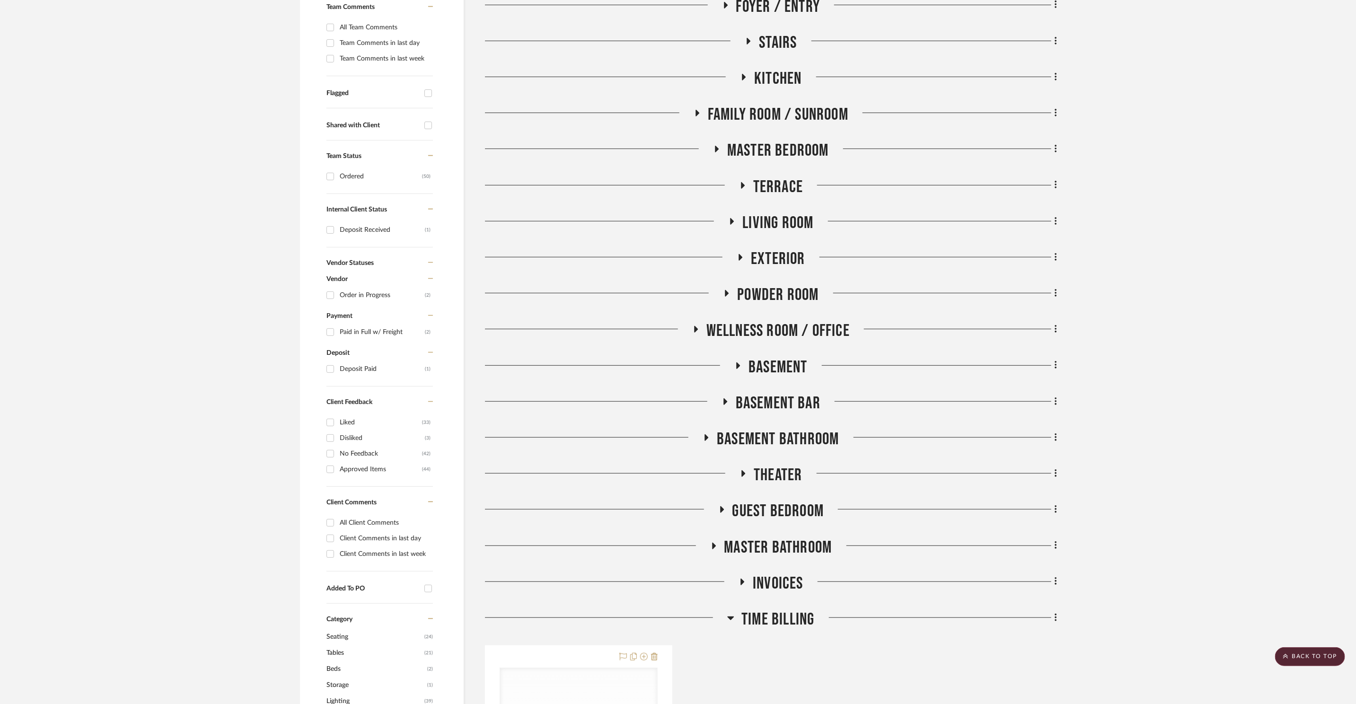
click at [783, 228] on span "Living Room" at bounding box center [777, 223] width 71 height 20
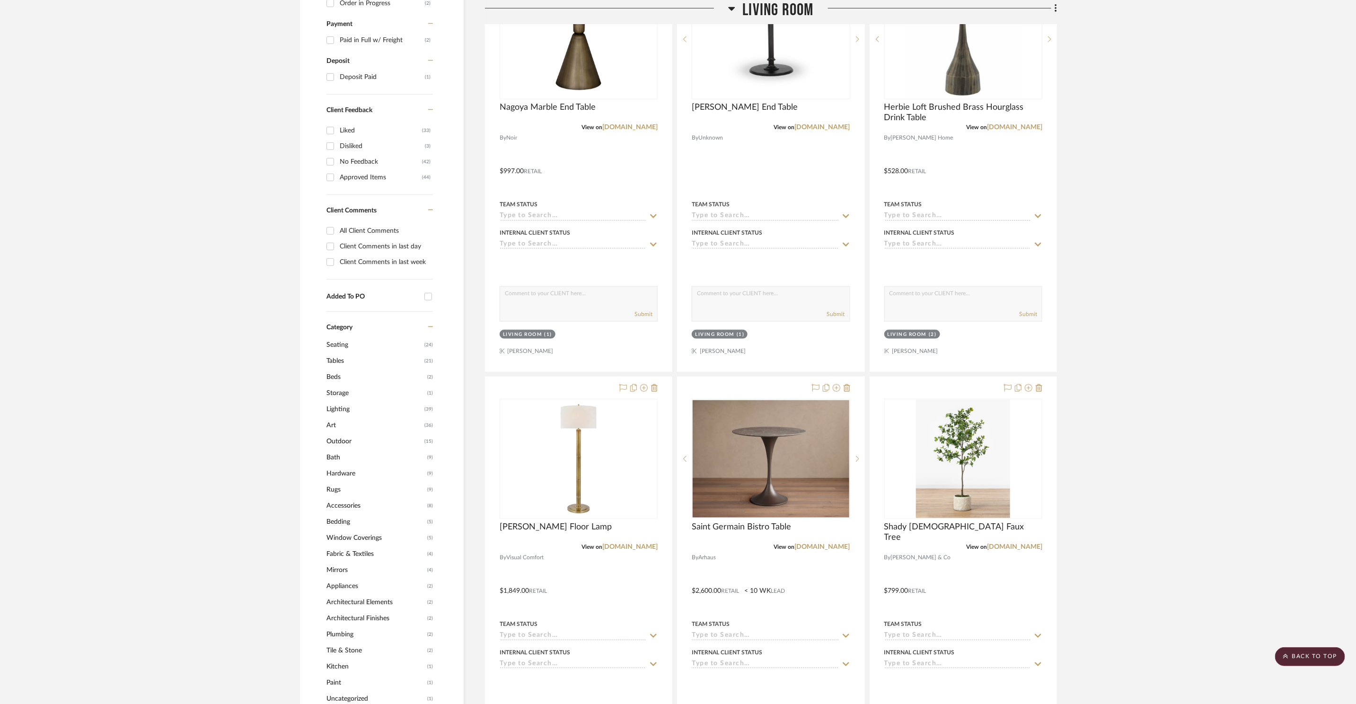
scroll to position [937, 0]
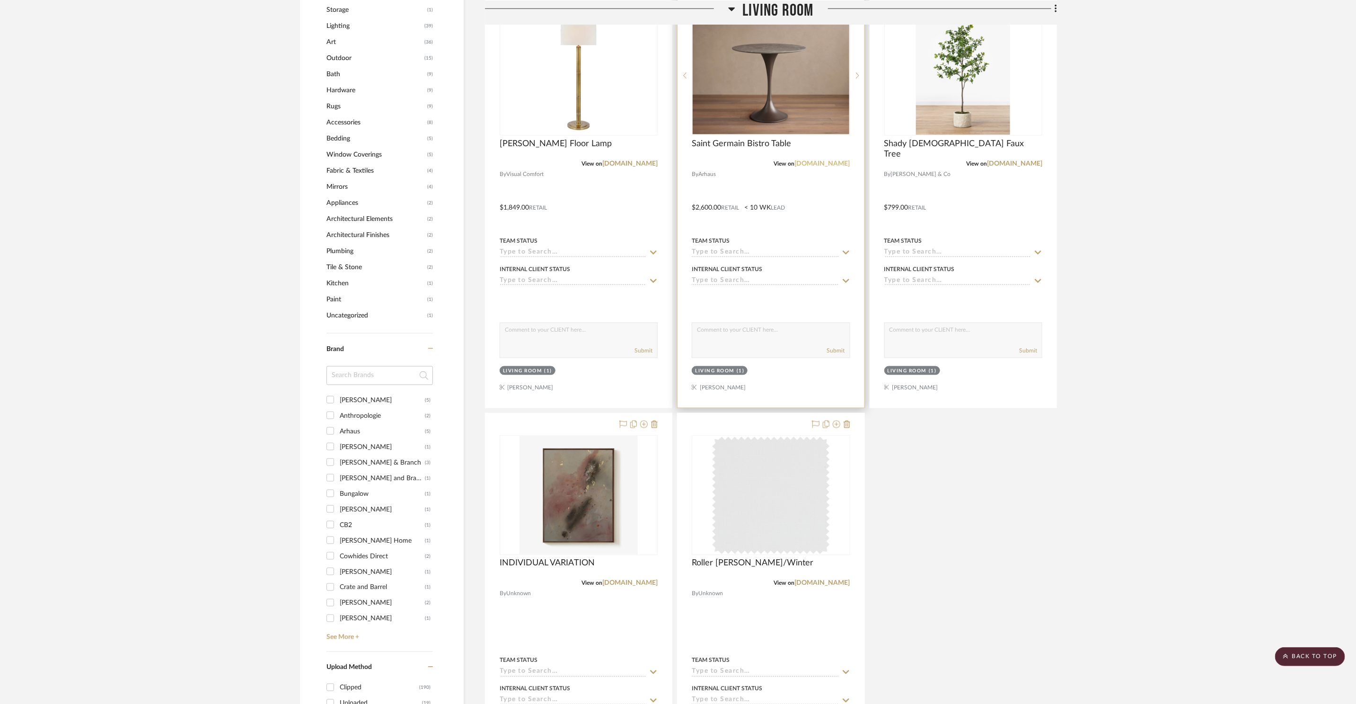
click at [836, 165] on link "arhaus.com" at bounding box center [822, 163] width 55 height 7
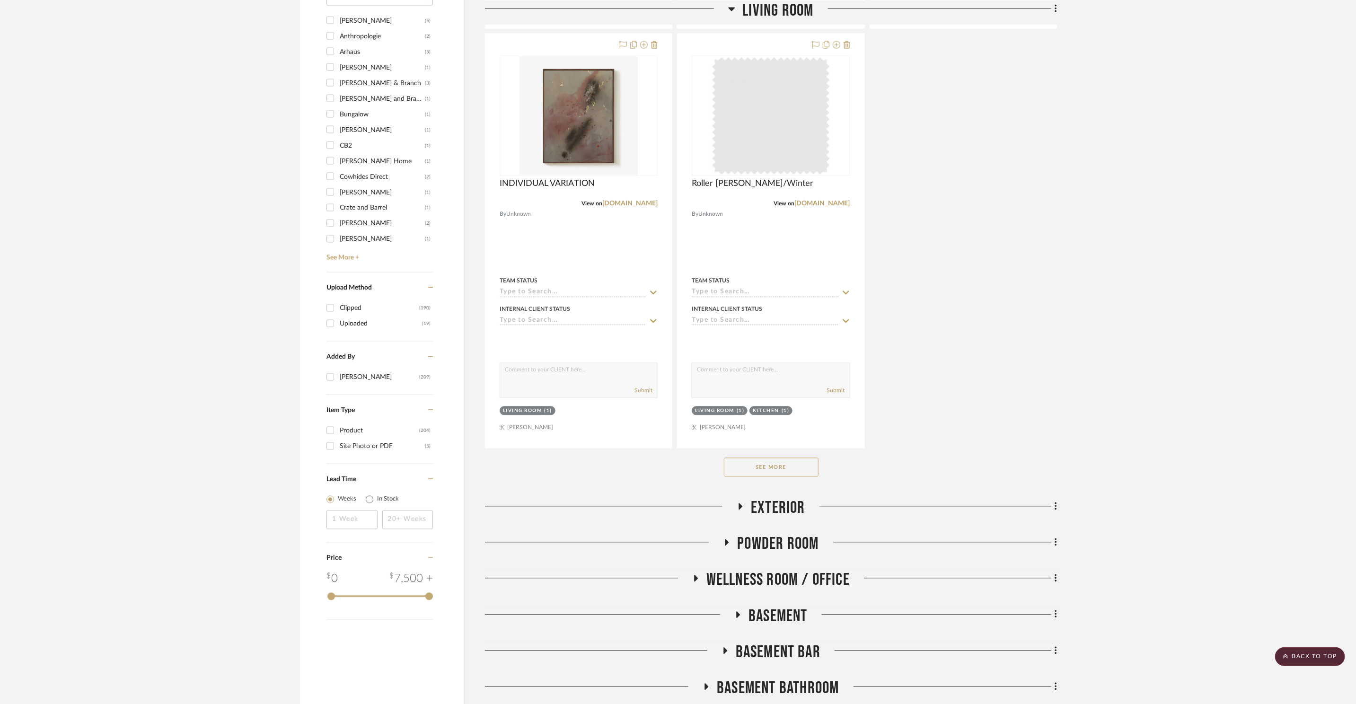
scroll to position [1343, 0]
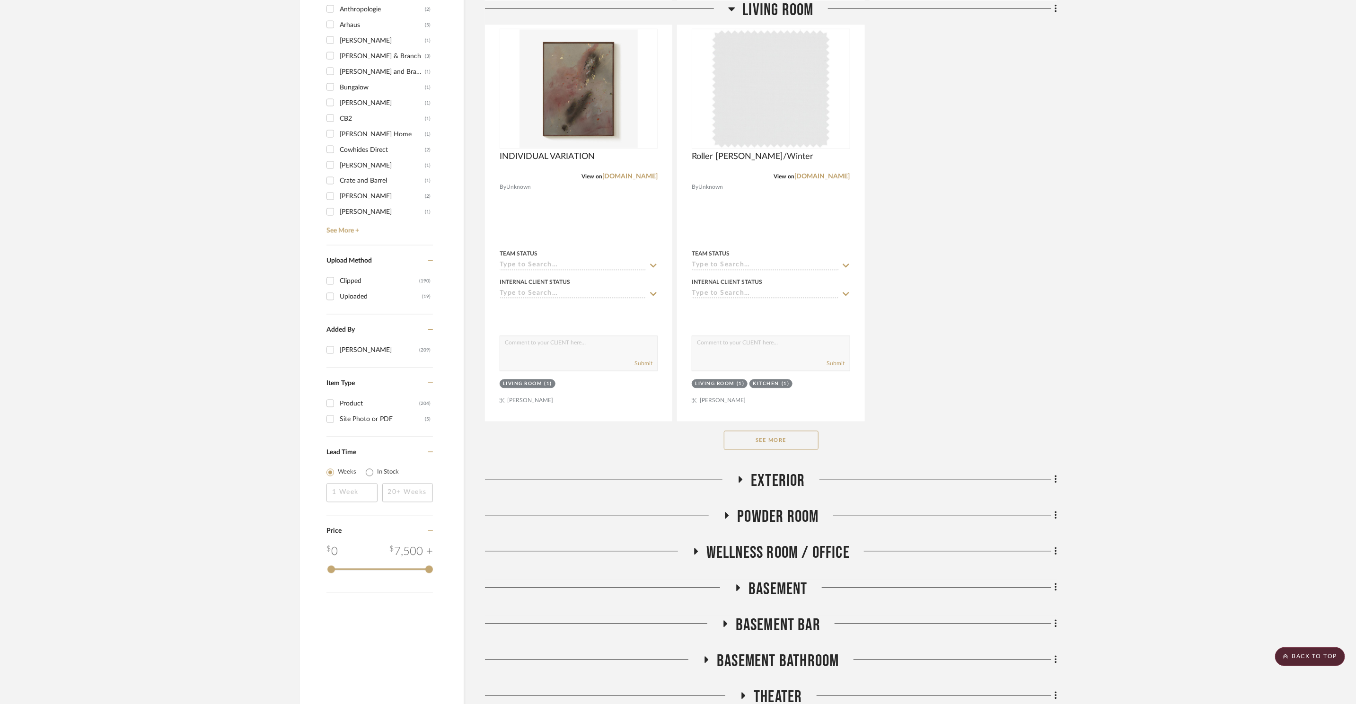
click at [781, 447] on button "See More" at bounding box center [771, 440] width 95 height 19
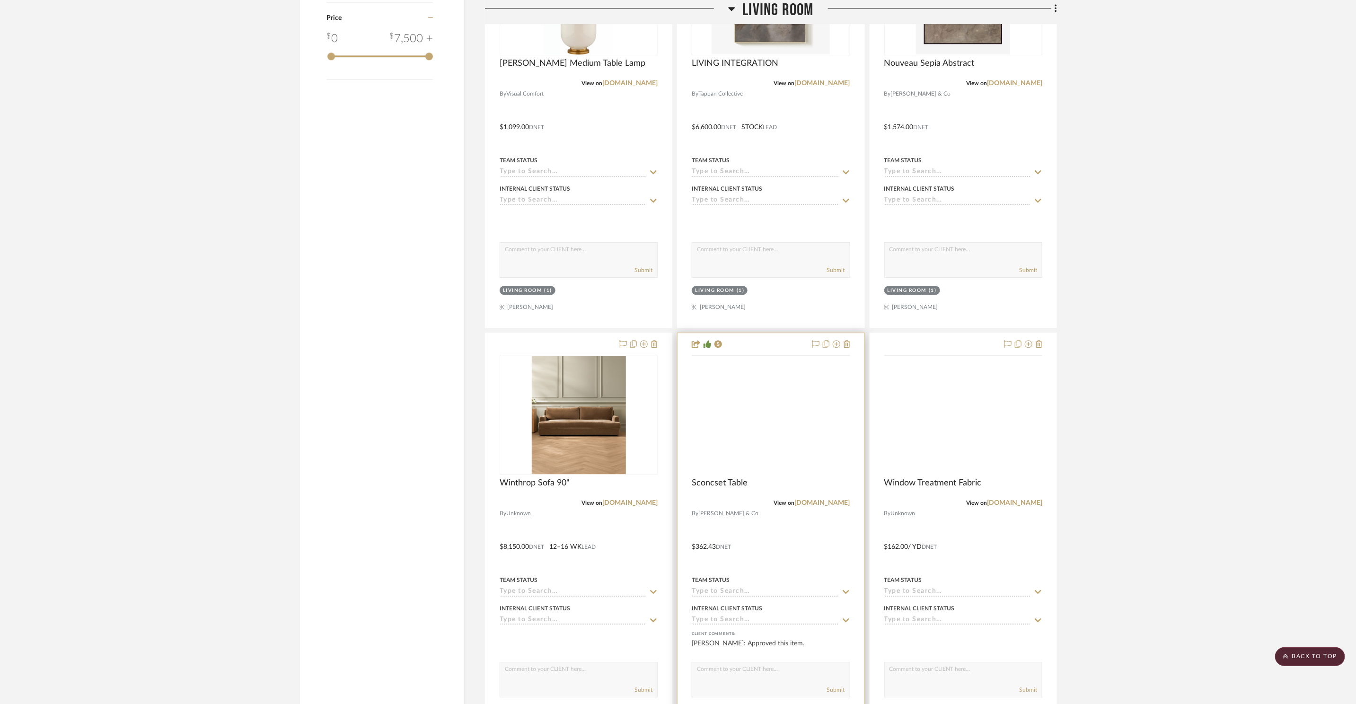
scroll to position [1862, 0]
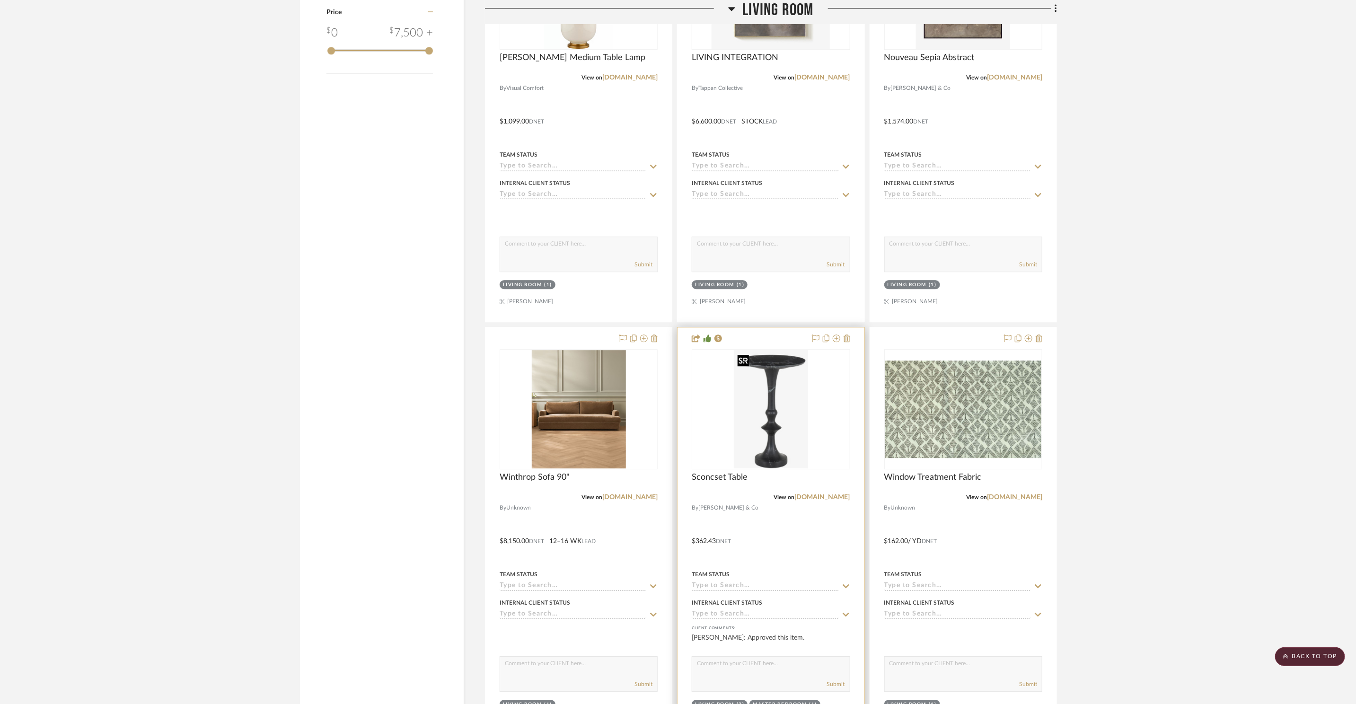
click at [0, 0] on img at bounding box center [0, 0] width 0 height 0
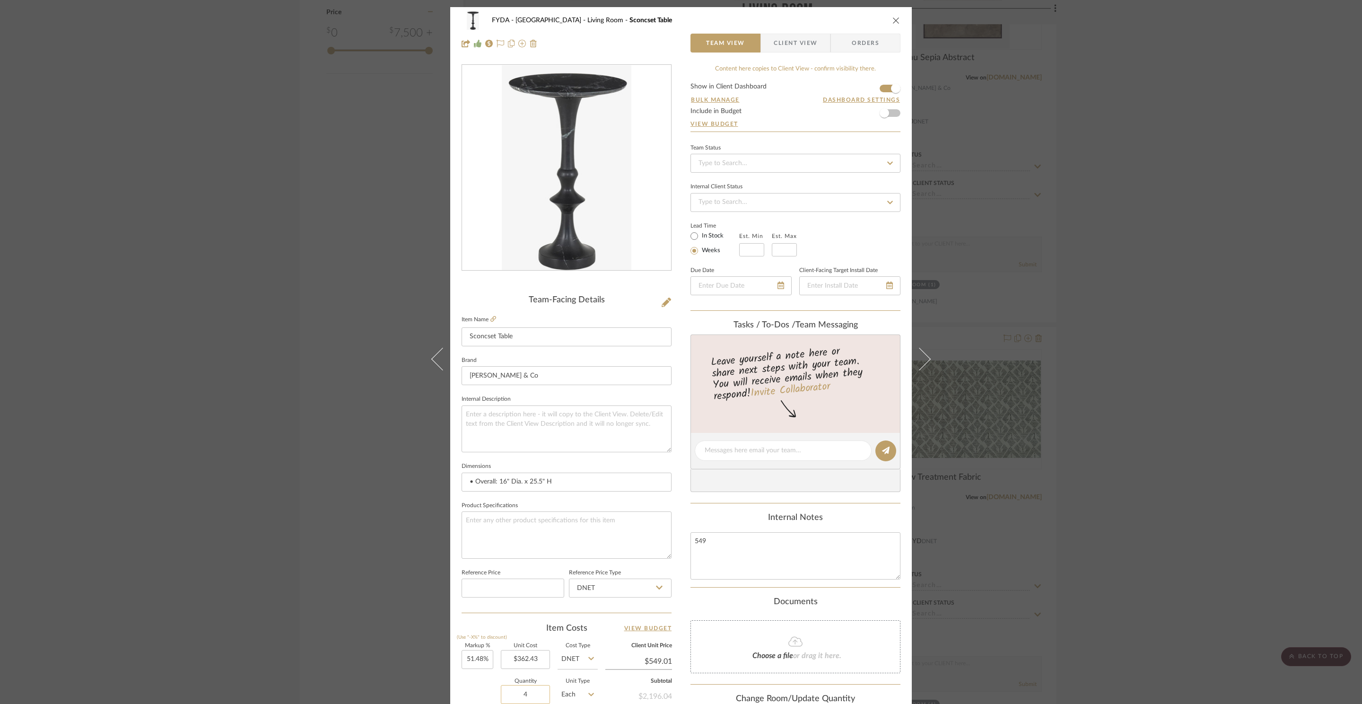
click at [534, 692] on input "4" at bounding box center [525, 694] width 49 height 19
type input "2"
click at [888, 114] on span "button" at bounding box center [884, 113] width 21 height 21
click at [893, 19] on icon "close" at bounding box center [897, 21] width 8 height 8
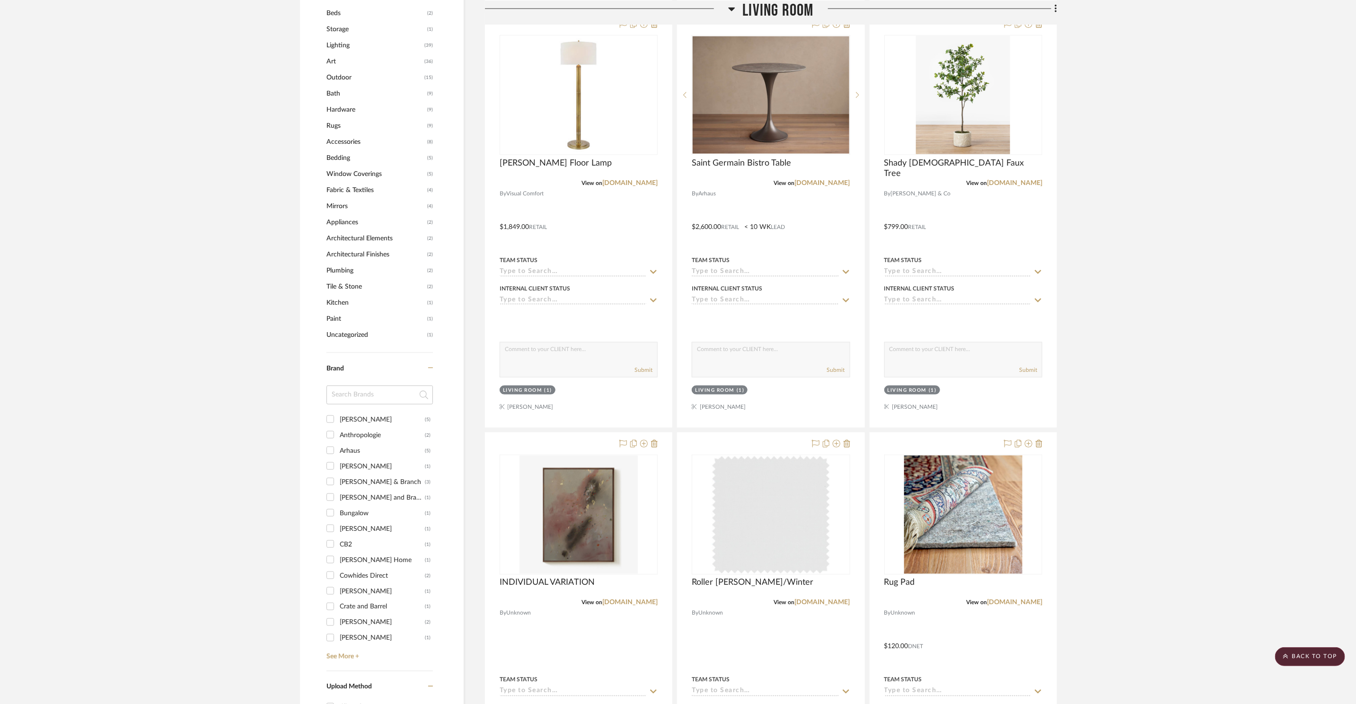
scroll to position [831, 0]
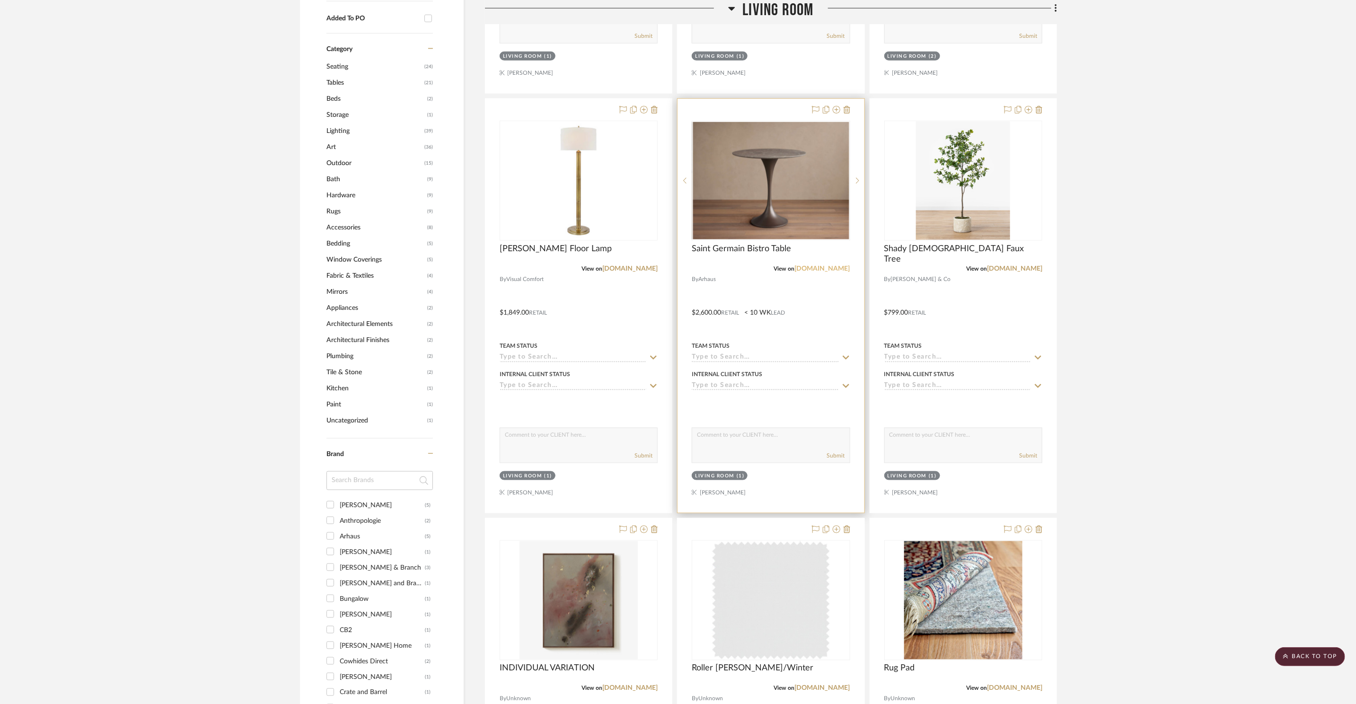
click at [829, 268] on link "arhaus.com" at bounding box center [822, 268] width 55 height 7
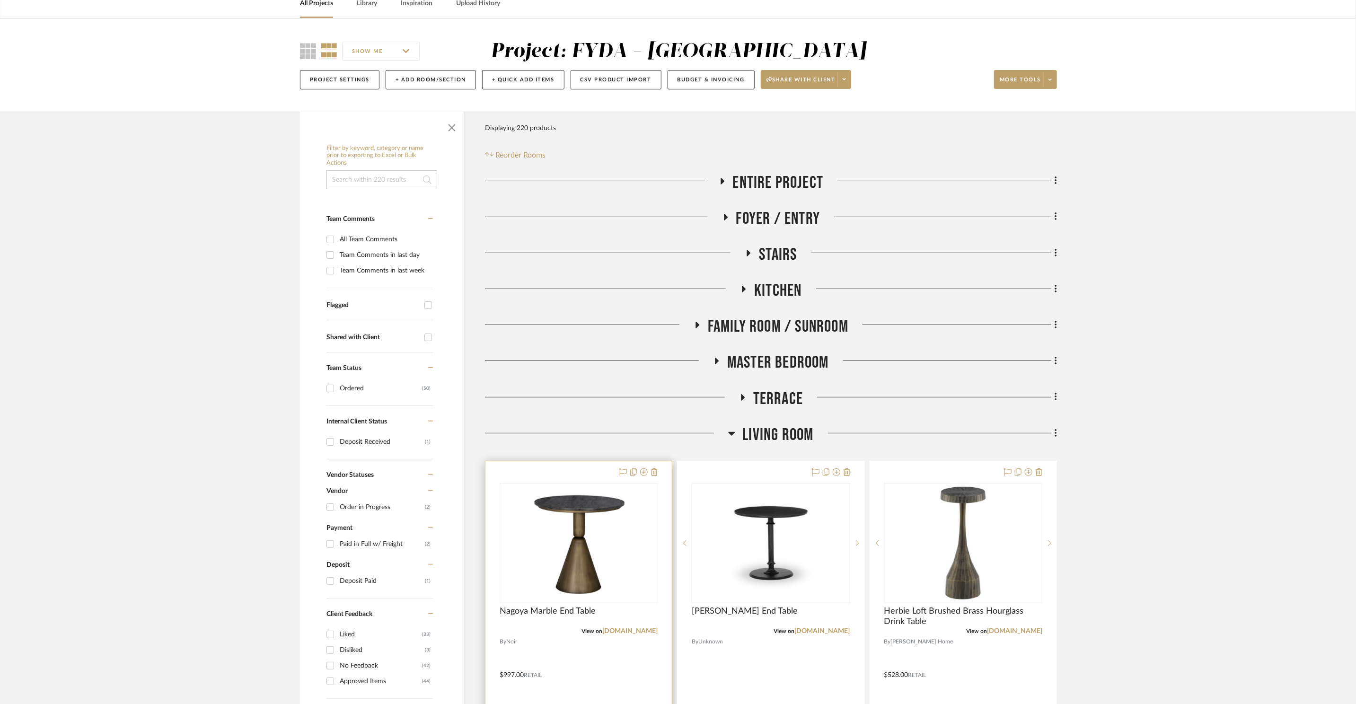
scroll to position [115, 0]
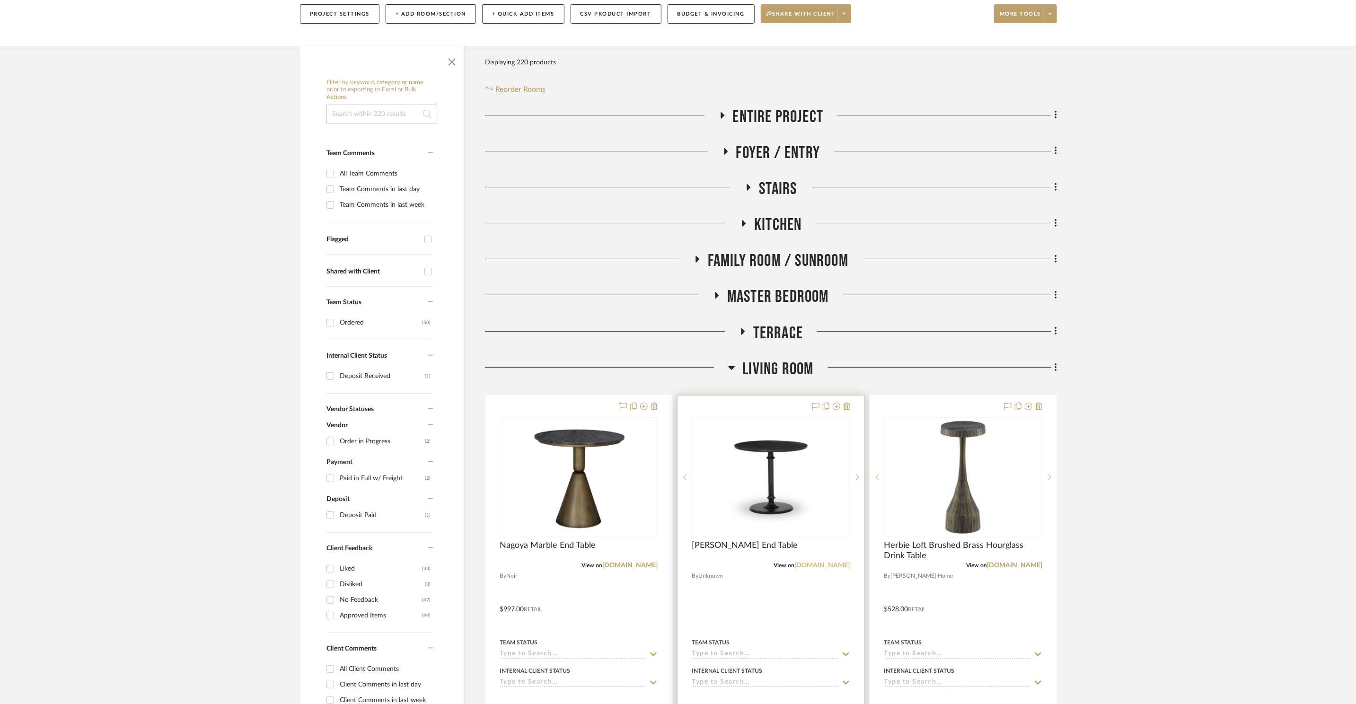
click at [834, 569] on link "fourhands.com" at bounding box center [822, 565] width 55 height 7
click at [634, 562] on link "perigold.com" at bounding box center [629, 565] width 55 height 7
click at [784, 482] on img "0" at bounding box center [770, 477] width 118 height 118
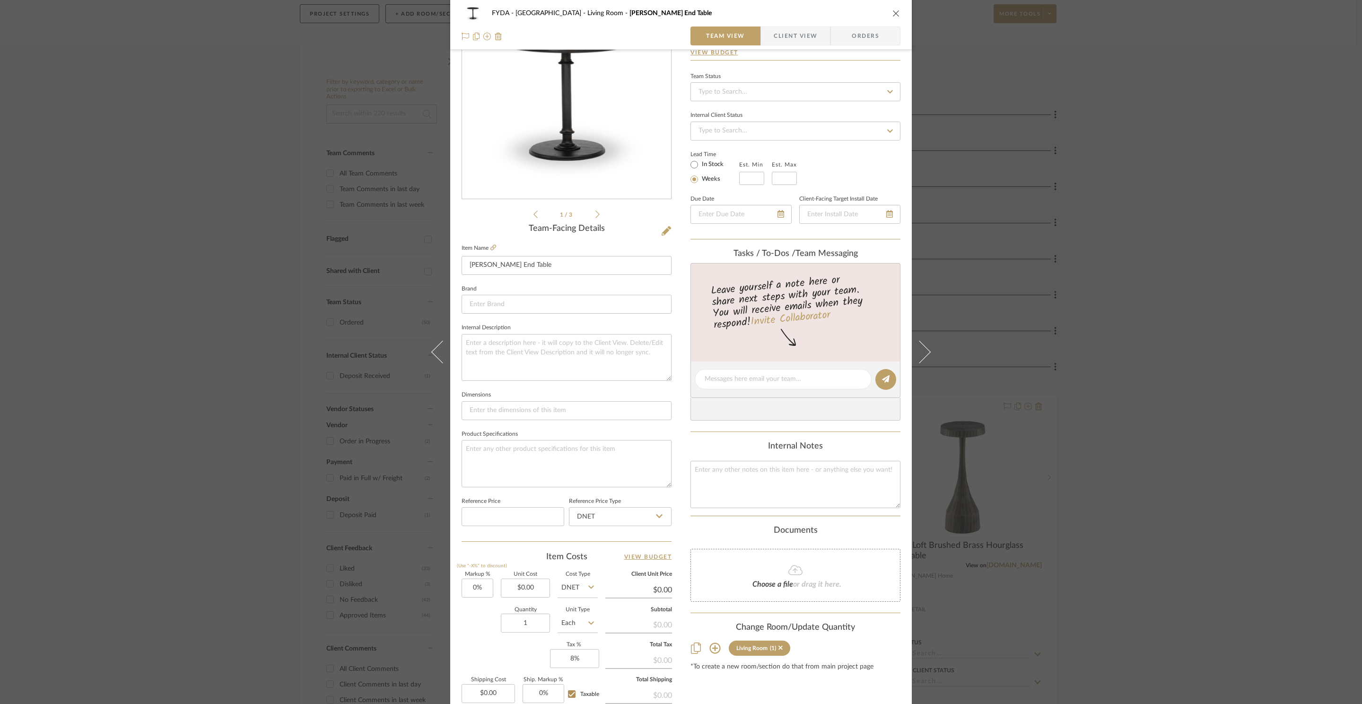
scroll to position [178, 0]
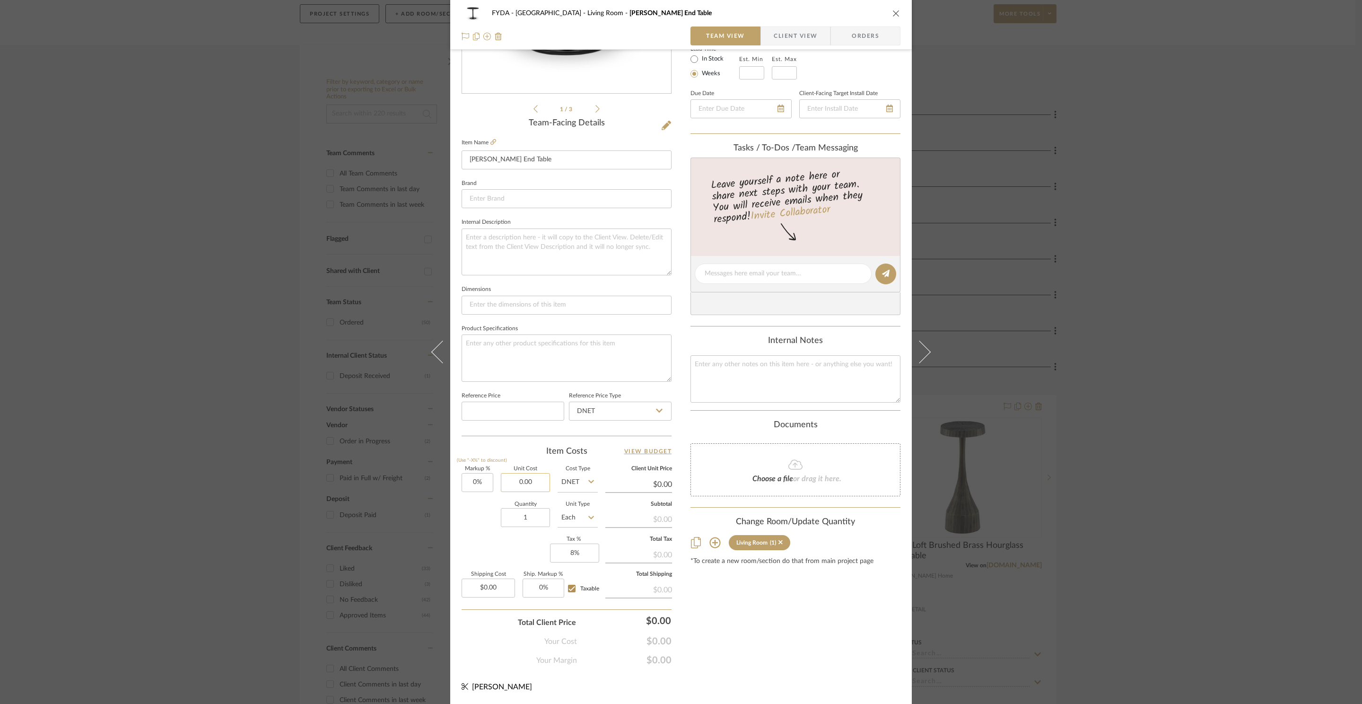
click at [533, 486] on input "0.00" at bounding box center [525, 482] width 49 height 19
type input "$749.00"
click at [524, 558] on div "Markup % (Use "-X%" to discount) 0% Unit Cost $749.00 Cost Type DNET Client Uni…" at bounding box center [567, 535] width 210 height 138
type input "$749.00"
click at [523, 481] on input "749.00" at bounding box center [525, 482] width 49 height 19
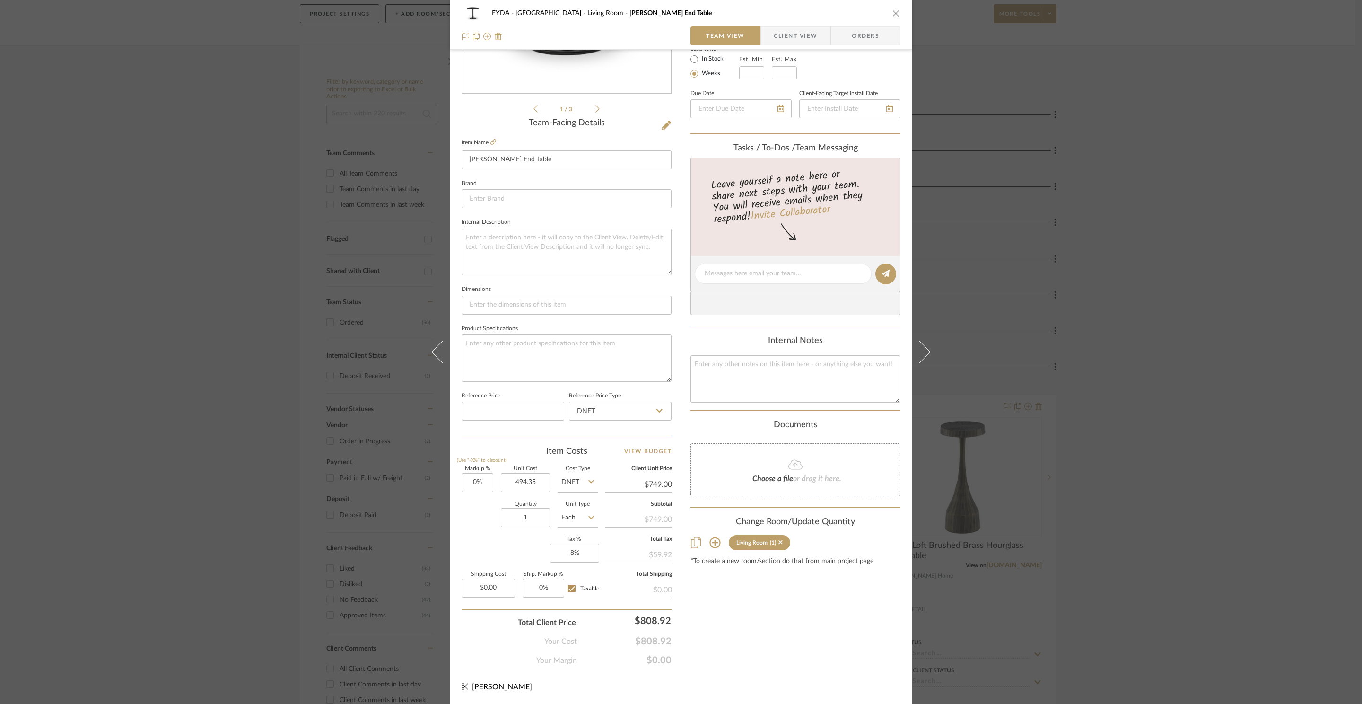
type input "$494.35"
click at [455, 560] on div "FYDA - 655 City Park Living Room Barron End Table Team View Client View Orders …" at bounding box center [681, 267] width 462 height 874
type input "$494.35"
click at [477, 490] on input "0" at bounding box center [478, 482] width 32 height 19
type input "50%"
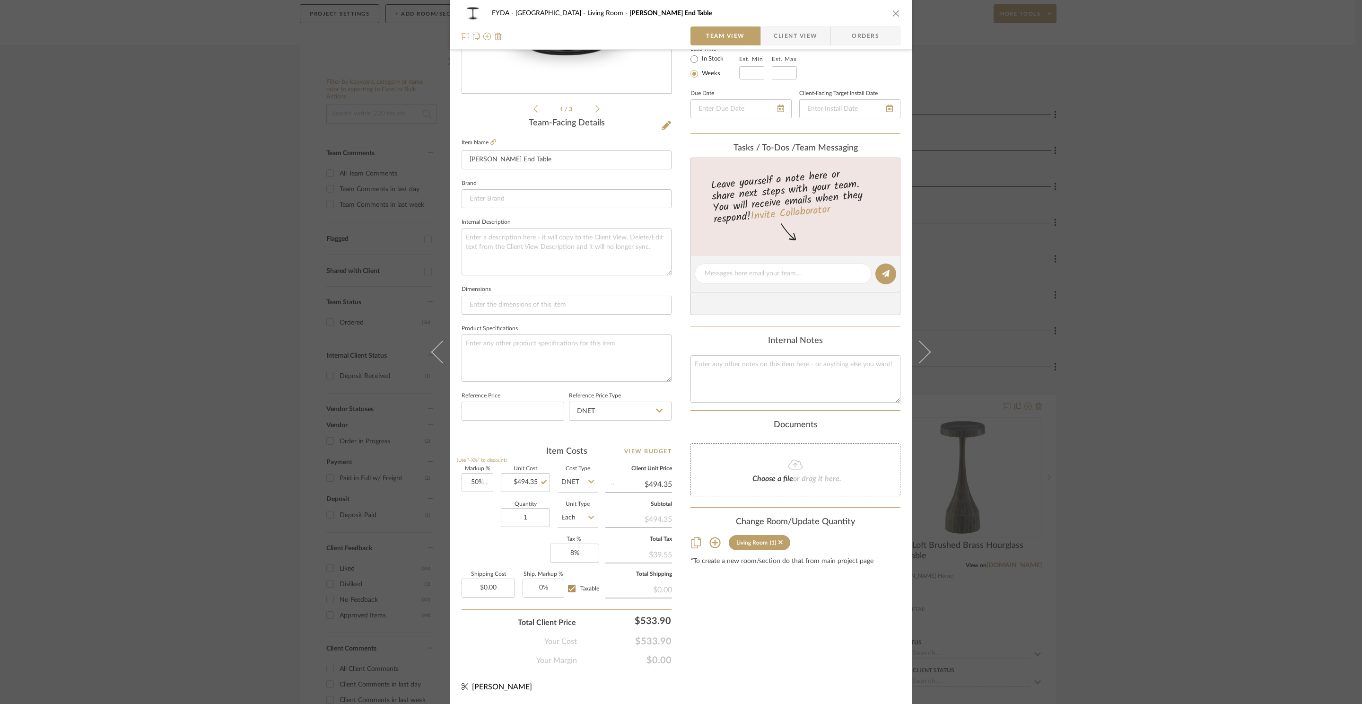
click at [820, 640] on div "Content here copies to Client View - confirm visibility there. Show in Client D…" at bounding box center [796, 276] width 210 height 779
type input "$741.53"
click at [659, 482] on input "741.53" at bounding box center [638, 484] width 67 height 14
type input "749"
type input "51.51%"
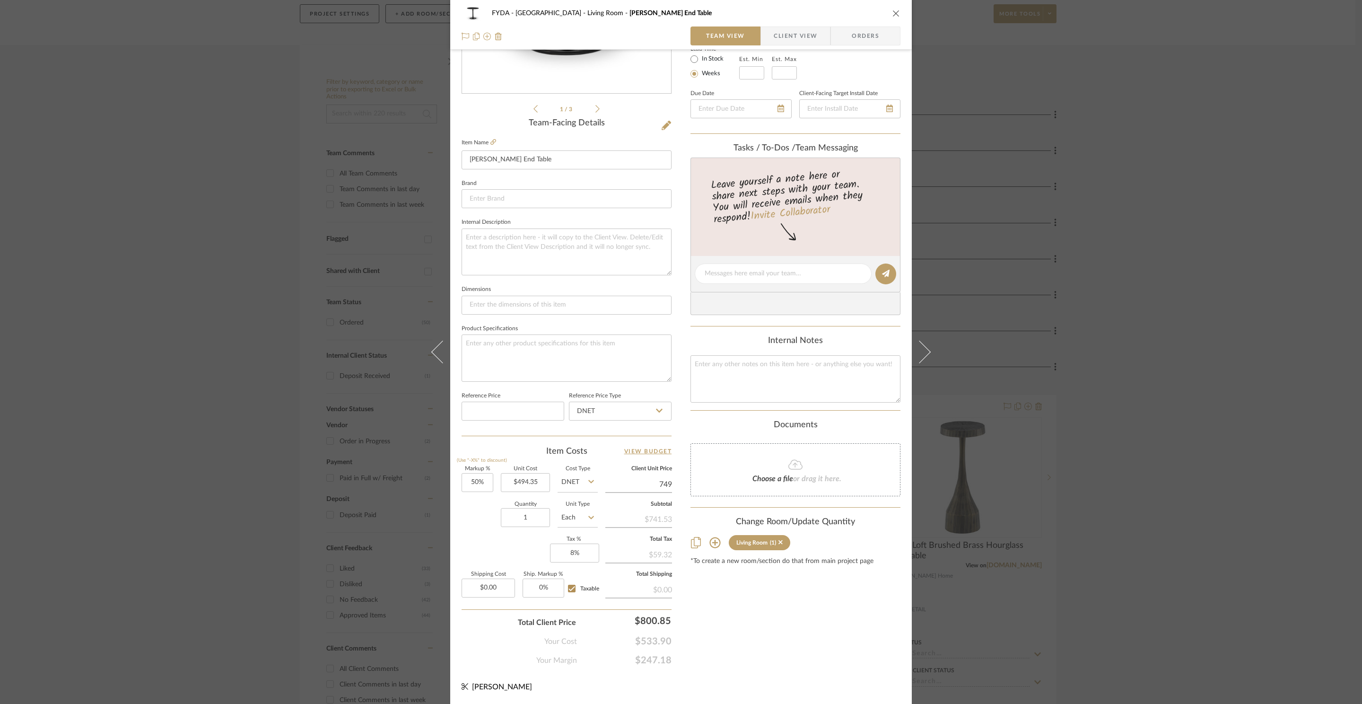
type input "$749.00"
click at [833, 657] on div "Content here copies to Client View - confirm visibility there. Show in Client D…" at bounding box center [796, 276] width 210 height 779
type input "$748.99"
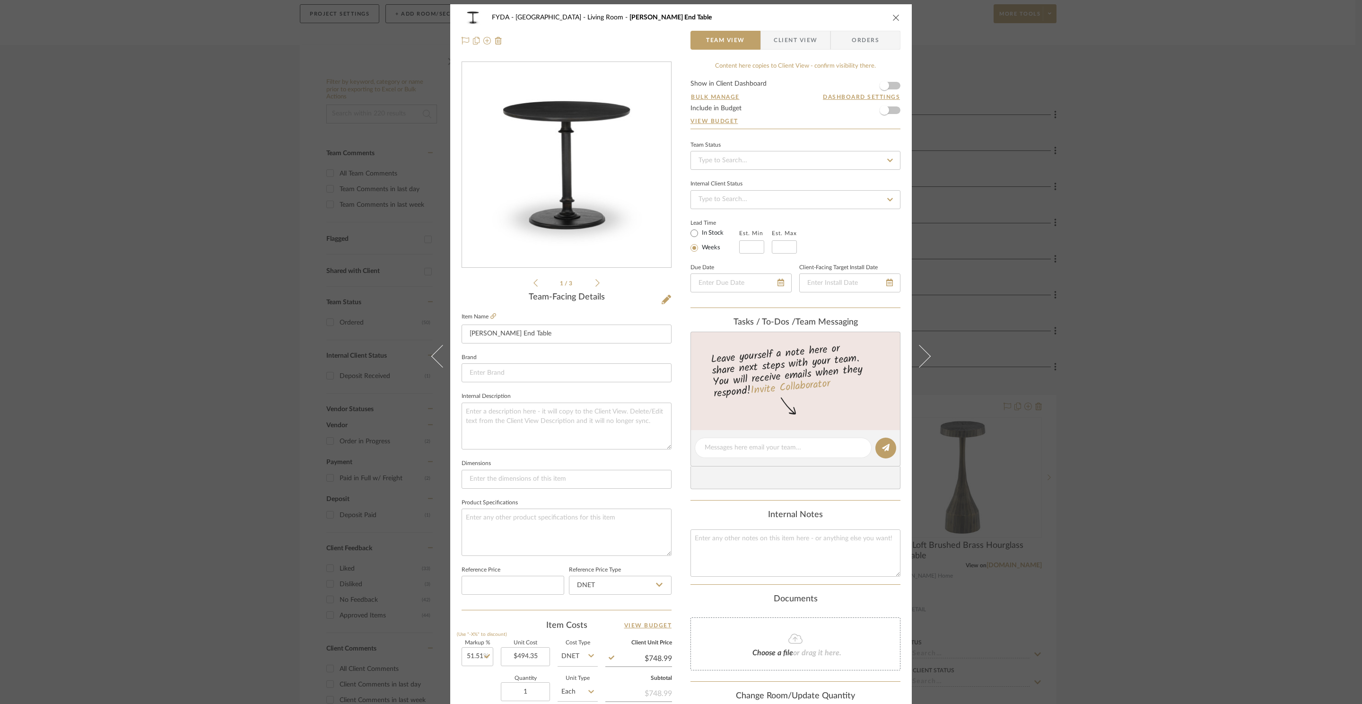
scroll to position [0, 0]
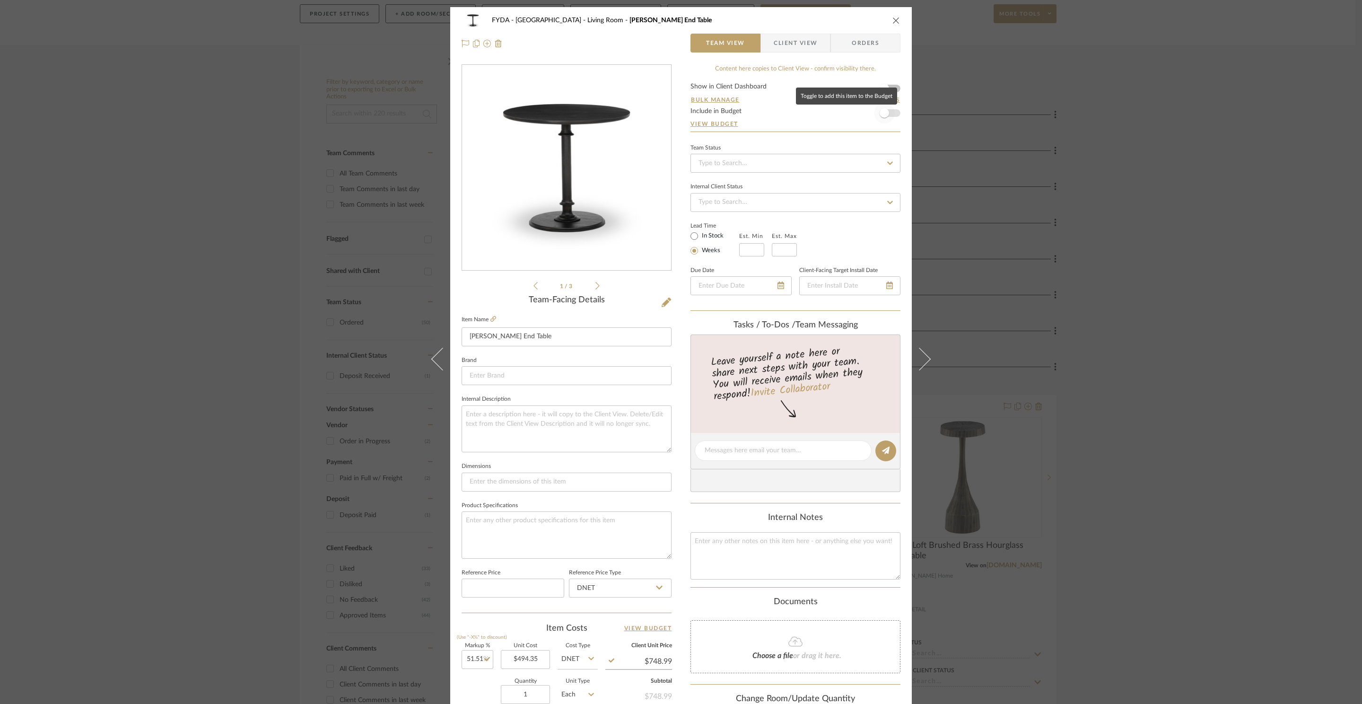
click at [887, 116] on span "button" at bounding box center [884, 113] width 21 height 21
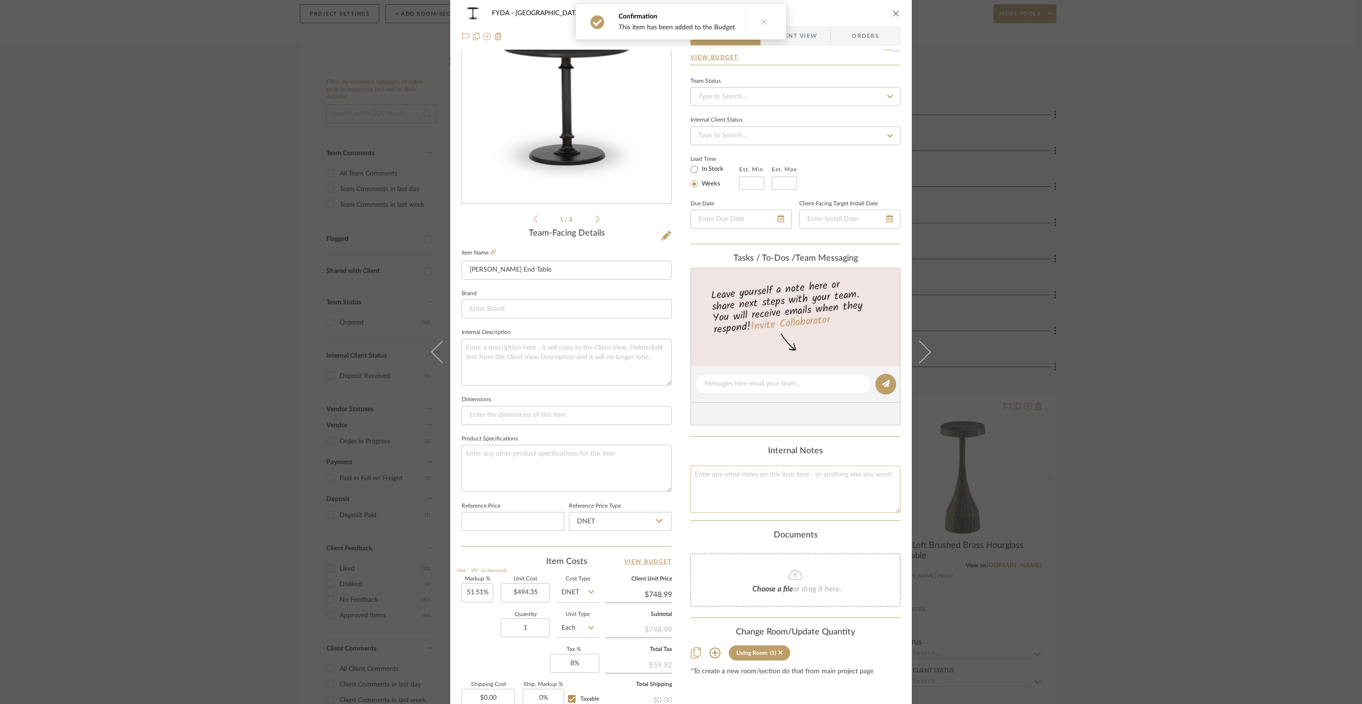
scroll to position [178, 0]
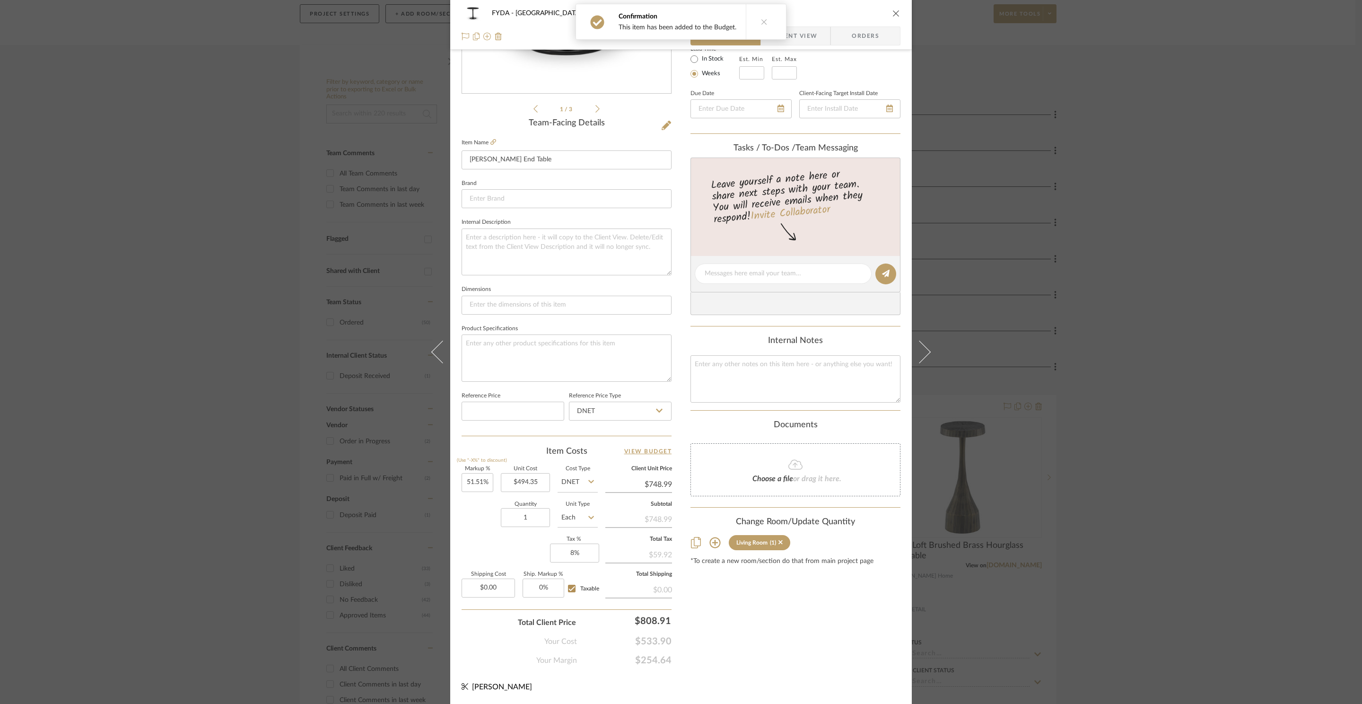
click at [893, 10] on icon "close" at bounding box center [897, 13] width 8 height 8
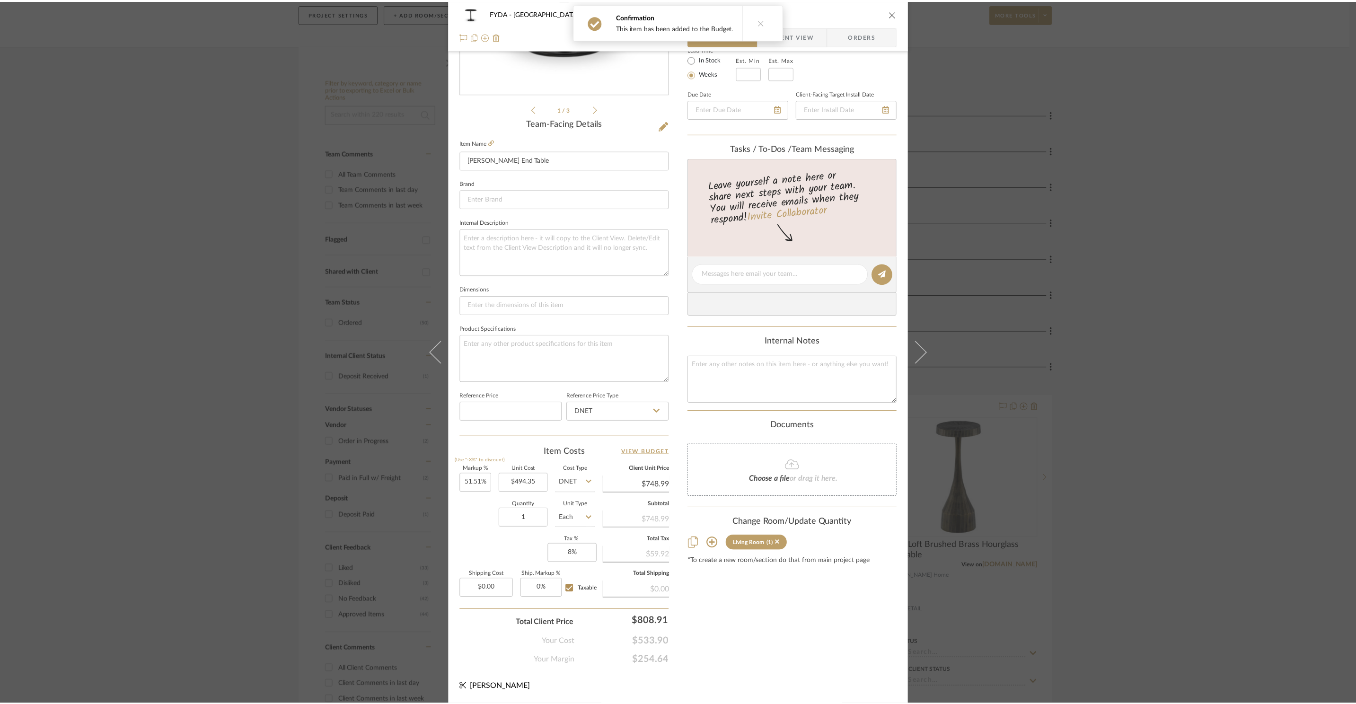
scroll to position [115, 0]
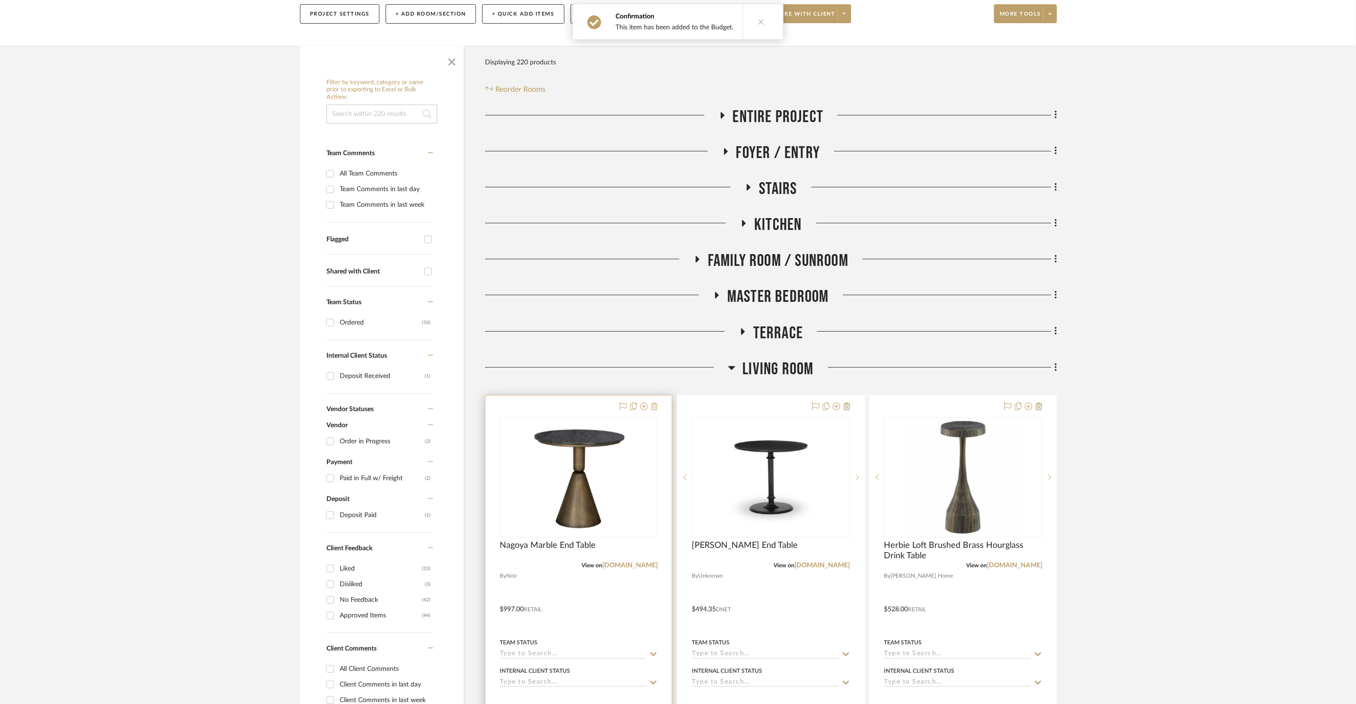
click at [652, 407] on icon at bounding box center [654, 407] width 7 height 8
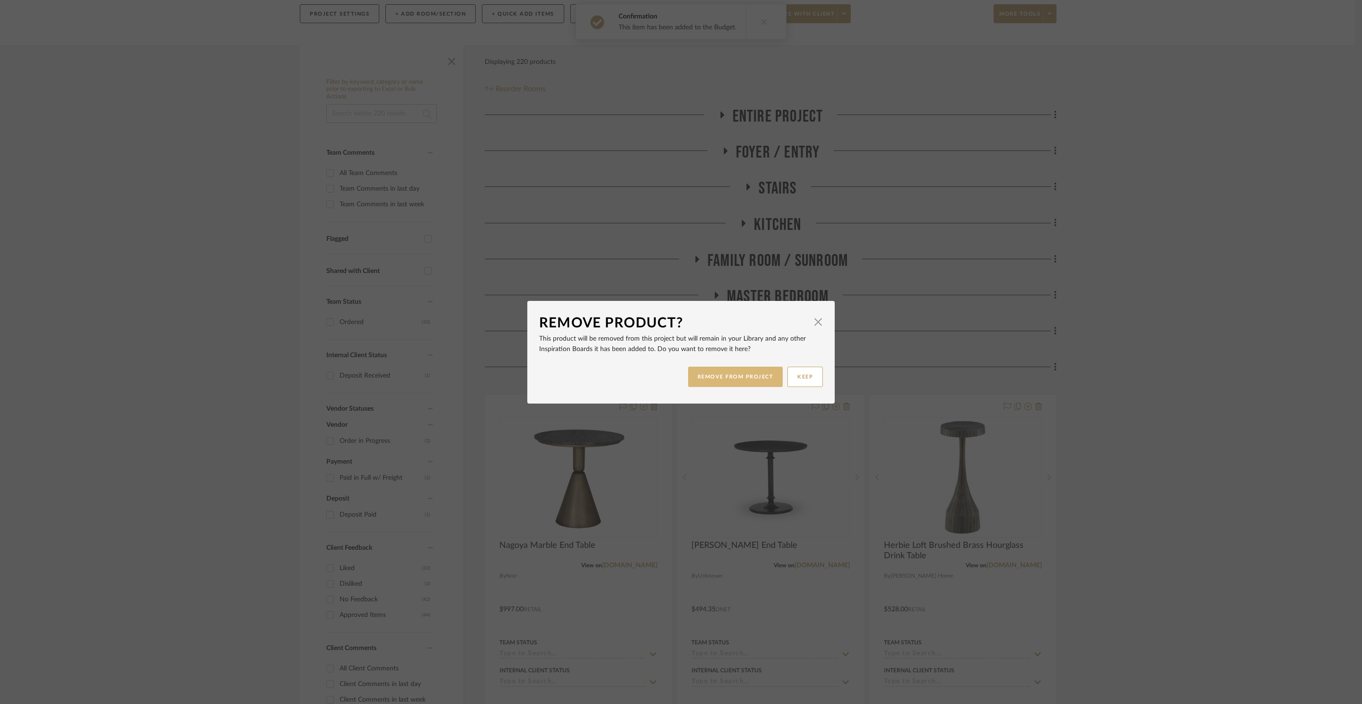
click at [761, 371] on button "REMOVE FROM PROJECT" at bounding box center [735, 377] width 95 height 20
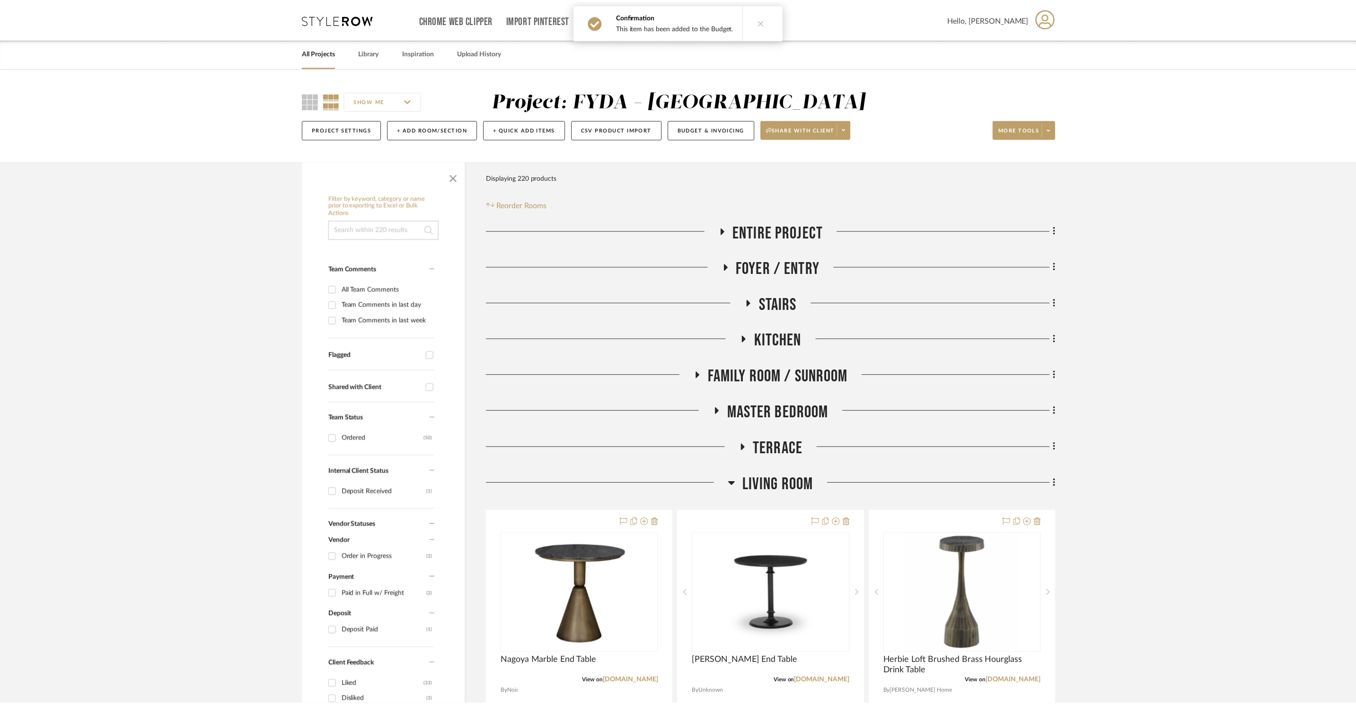
scroll to position [115, 0]
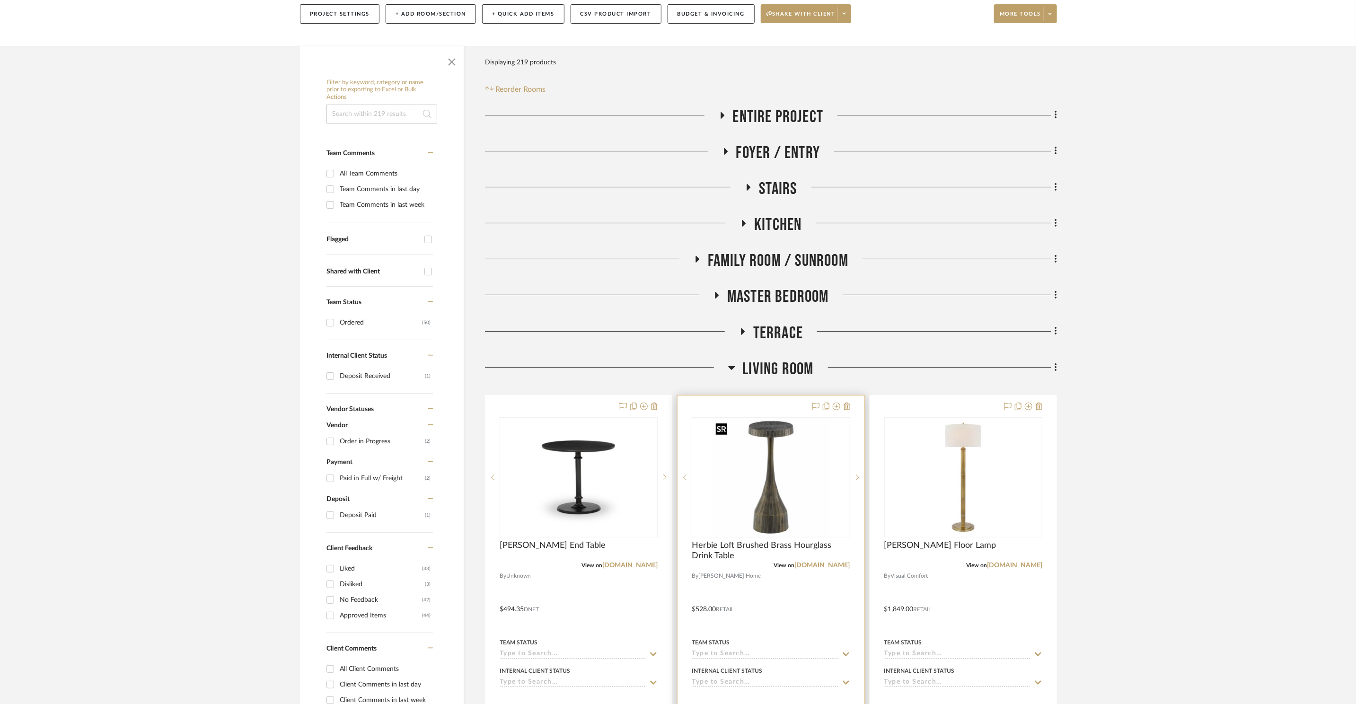
click at [793, 455] on img "0" at bounding box center [770, 477] width 118 height 118
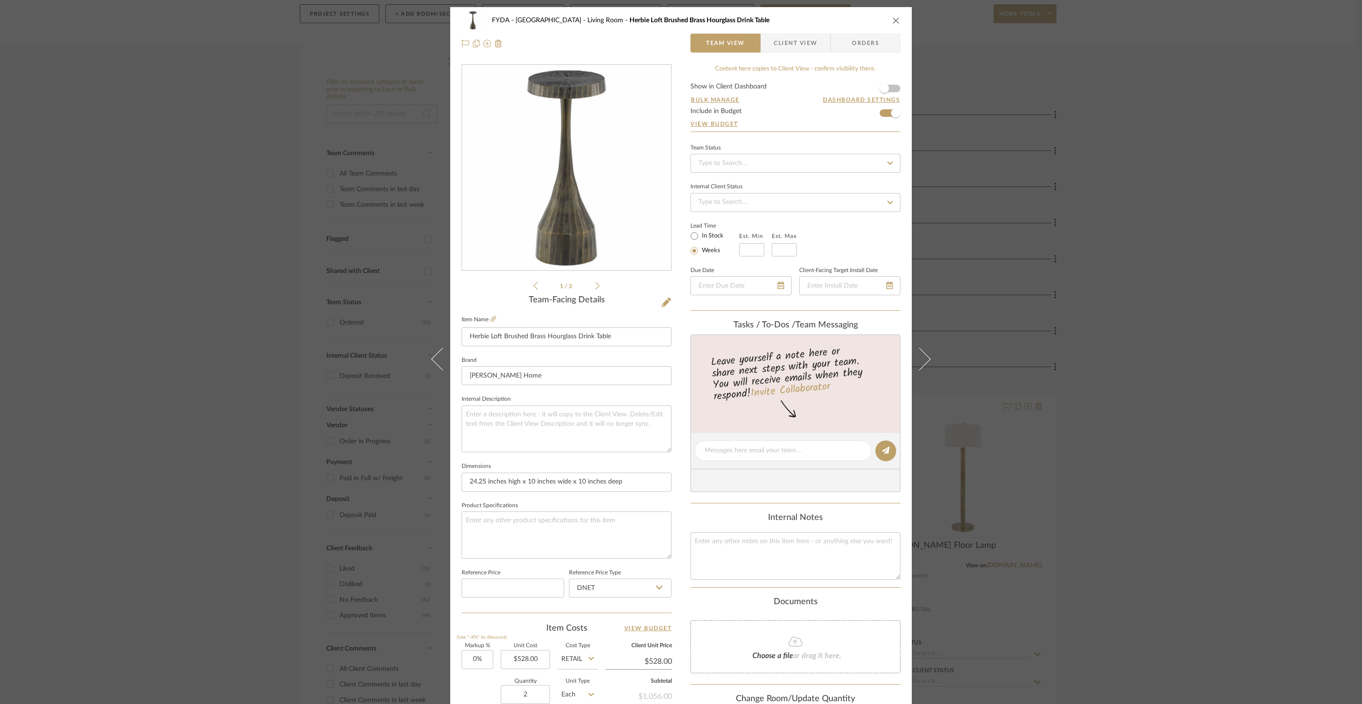
click at [893, 15] on div "FYDA - 655 City Park Living Room Herbie Loft Brushed Brass Hourglass Drink Table" at bounding box center [681, 20] width 439 height 19
click at [893, 22] on icon "close" at bounding box center [897, 21] width 8 height 8
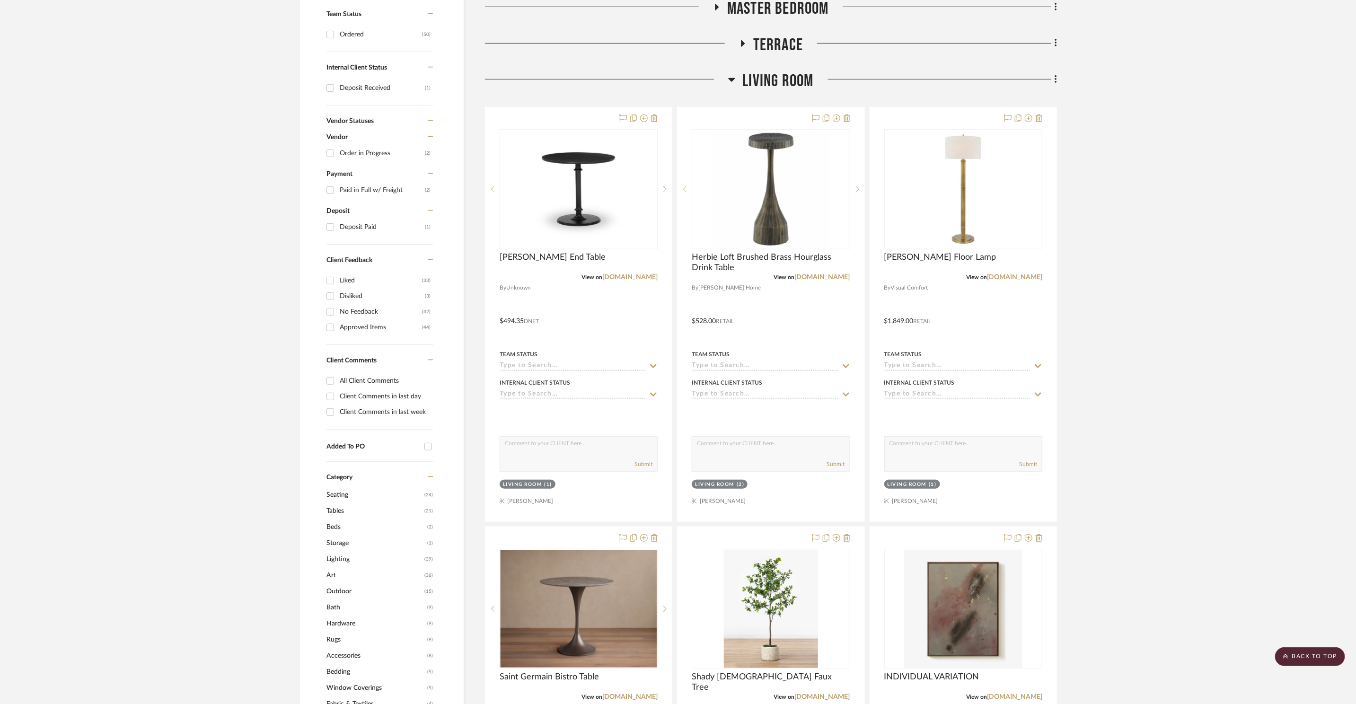
scroll to position [464, 0]
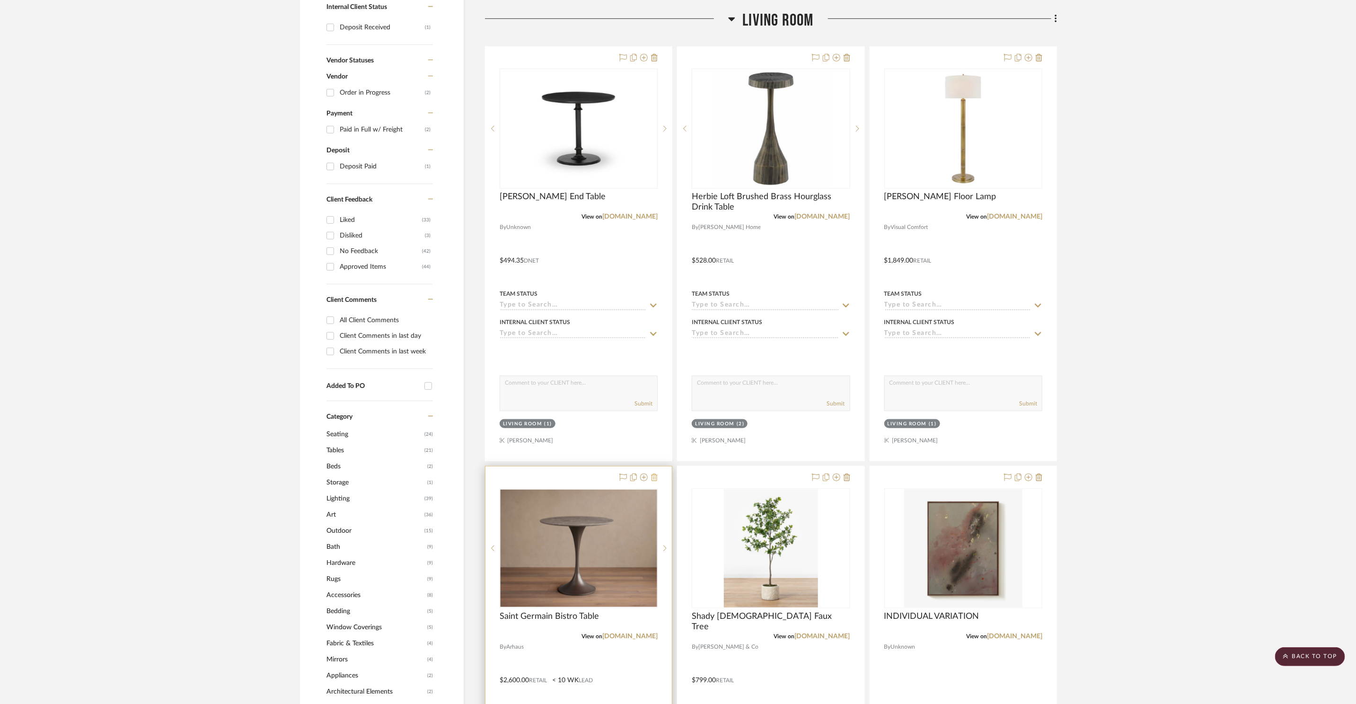
click at [653, 479] on icon at bounding box center [654, 477] width 7 height 8
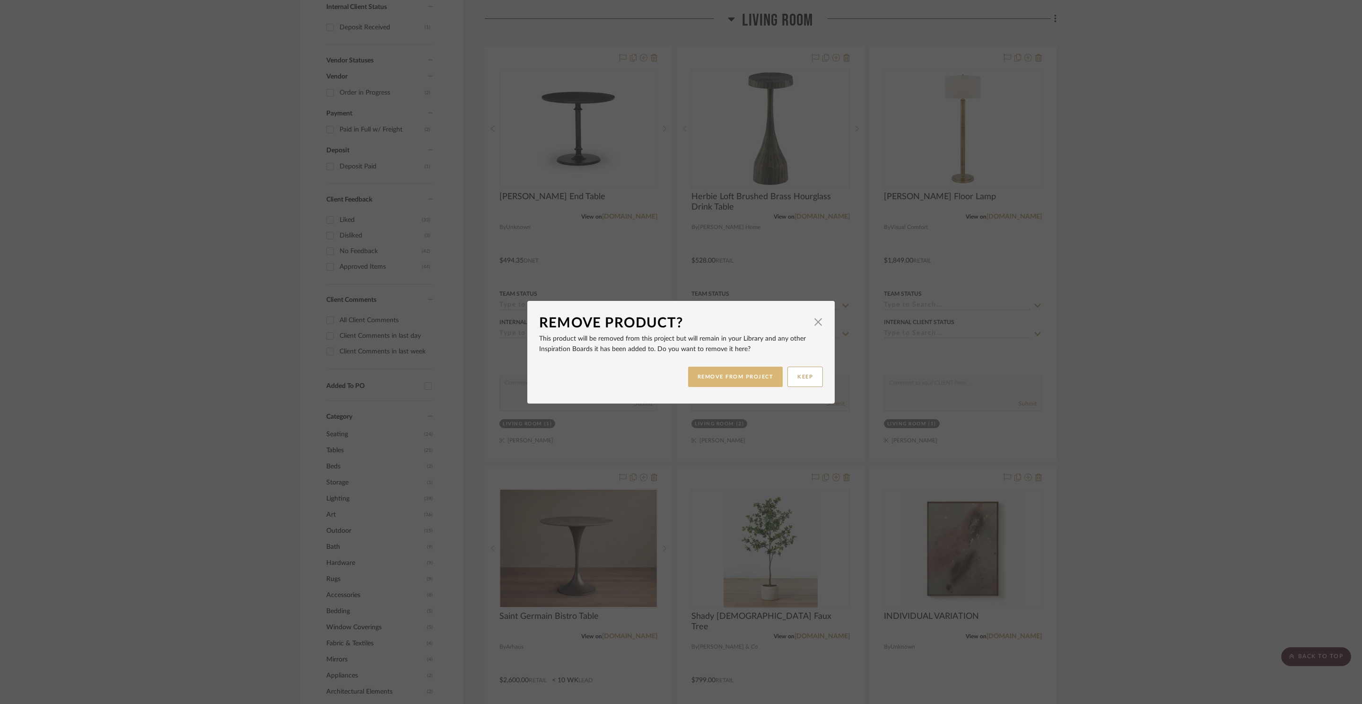
click at [743, 385] on button "REMOVE FROM PROJECT" at bounding box center [735, 377] width 95 height 20
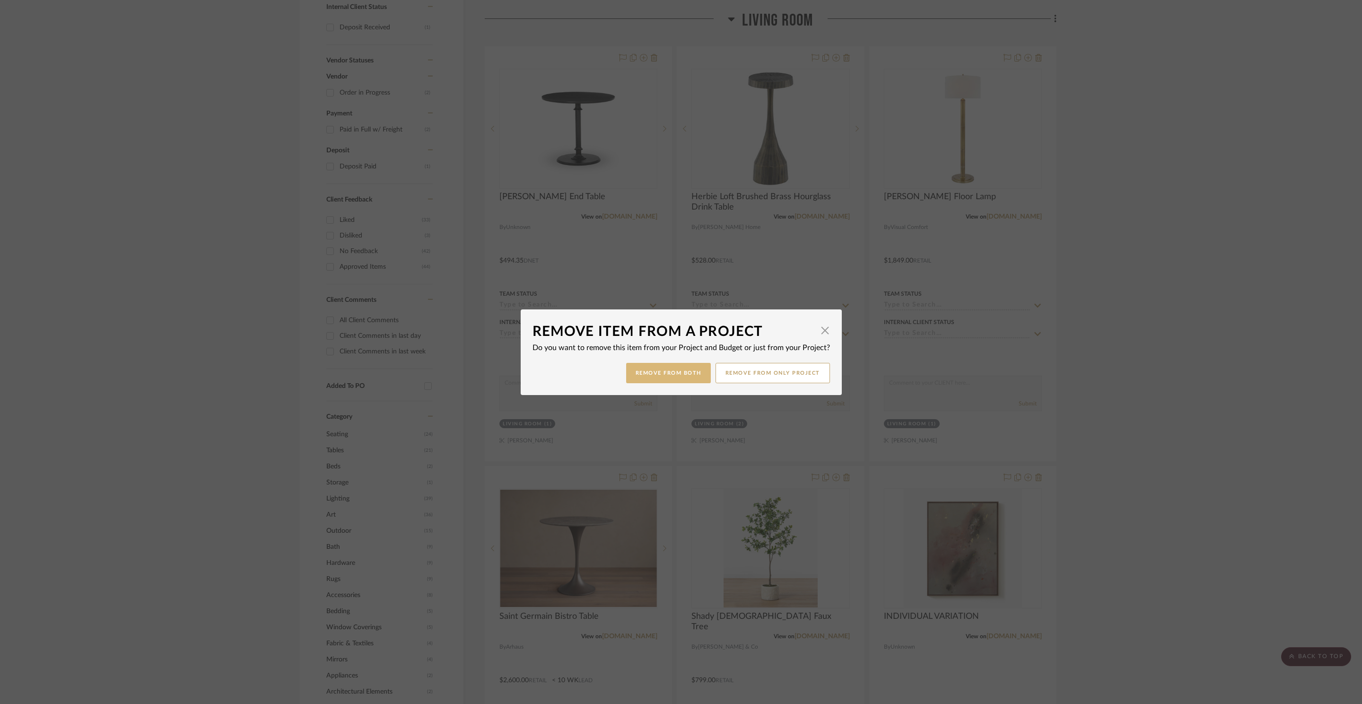
click at [667, 371] on button "Remove from Both" at bounding box center [668, 373] width 85 height 20
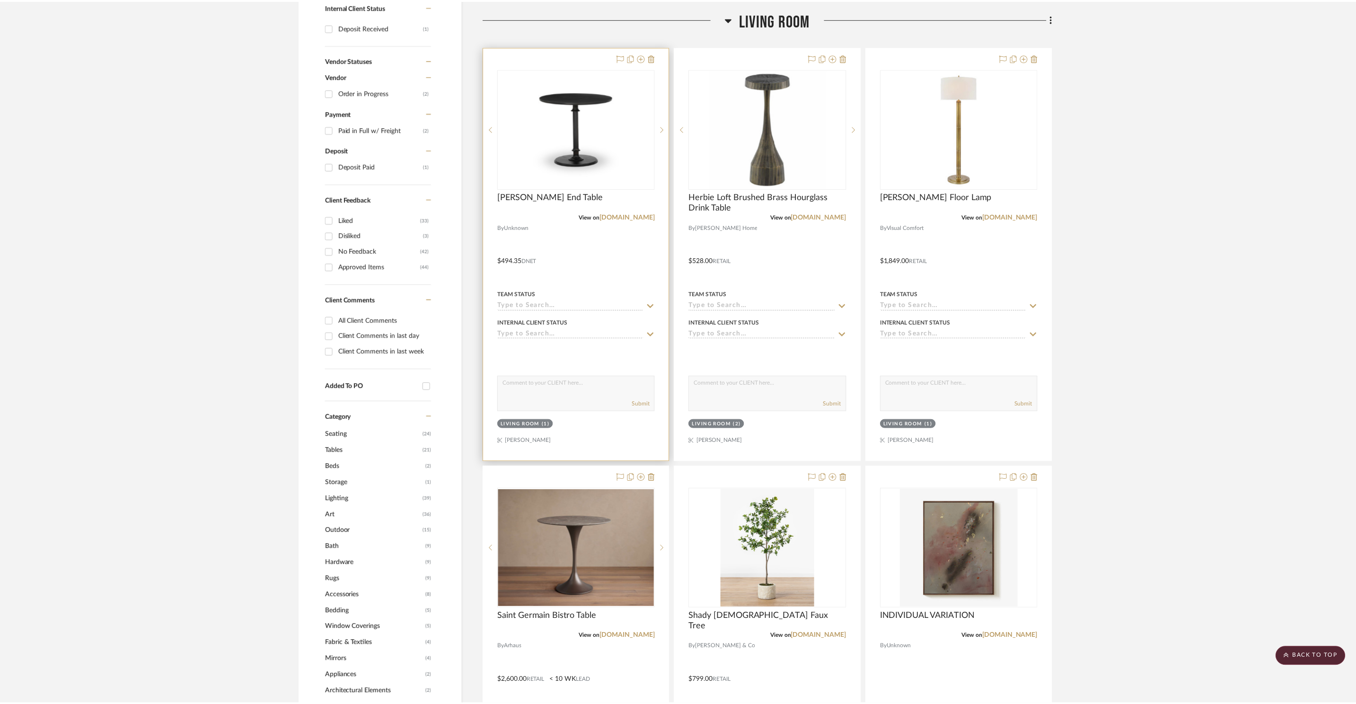
scroll to position [464, 0]
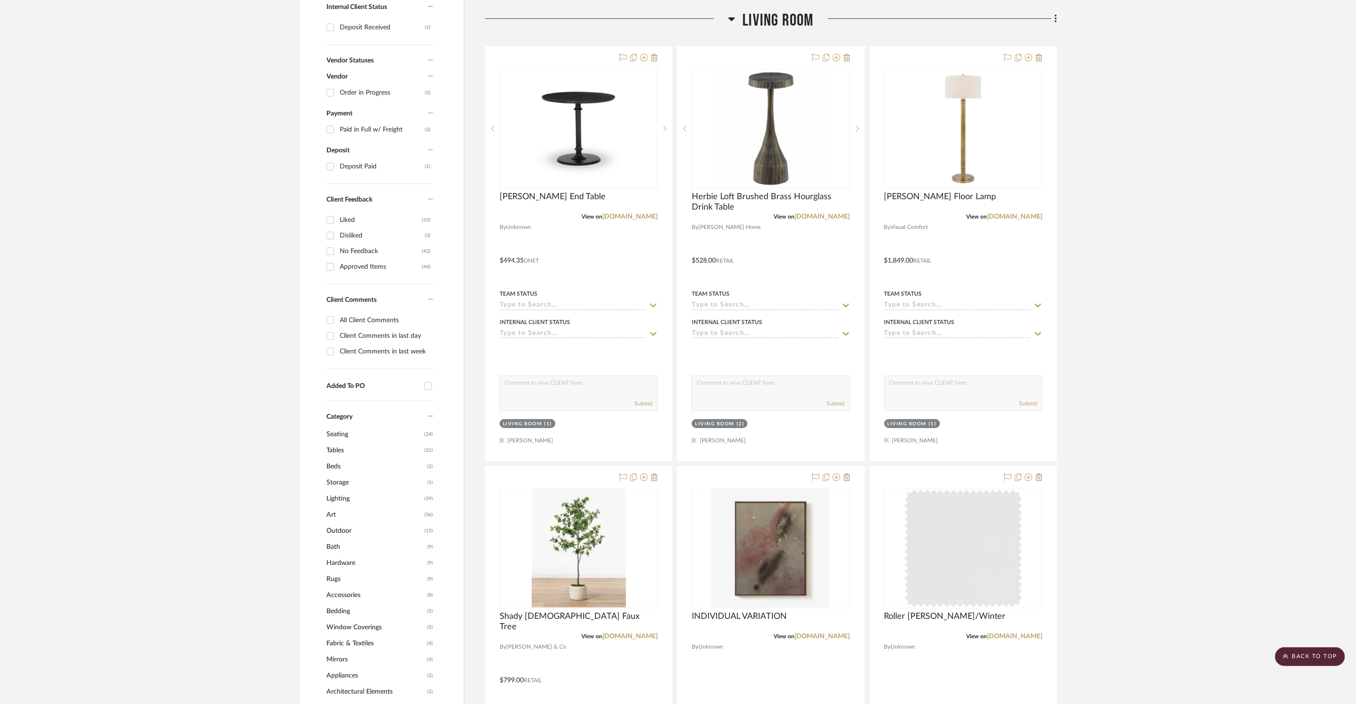
click at [767, 20] on span "Living Room" at bounding box center [777, 20] width 71 height 20
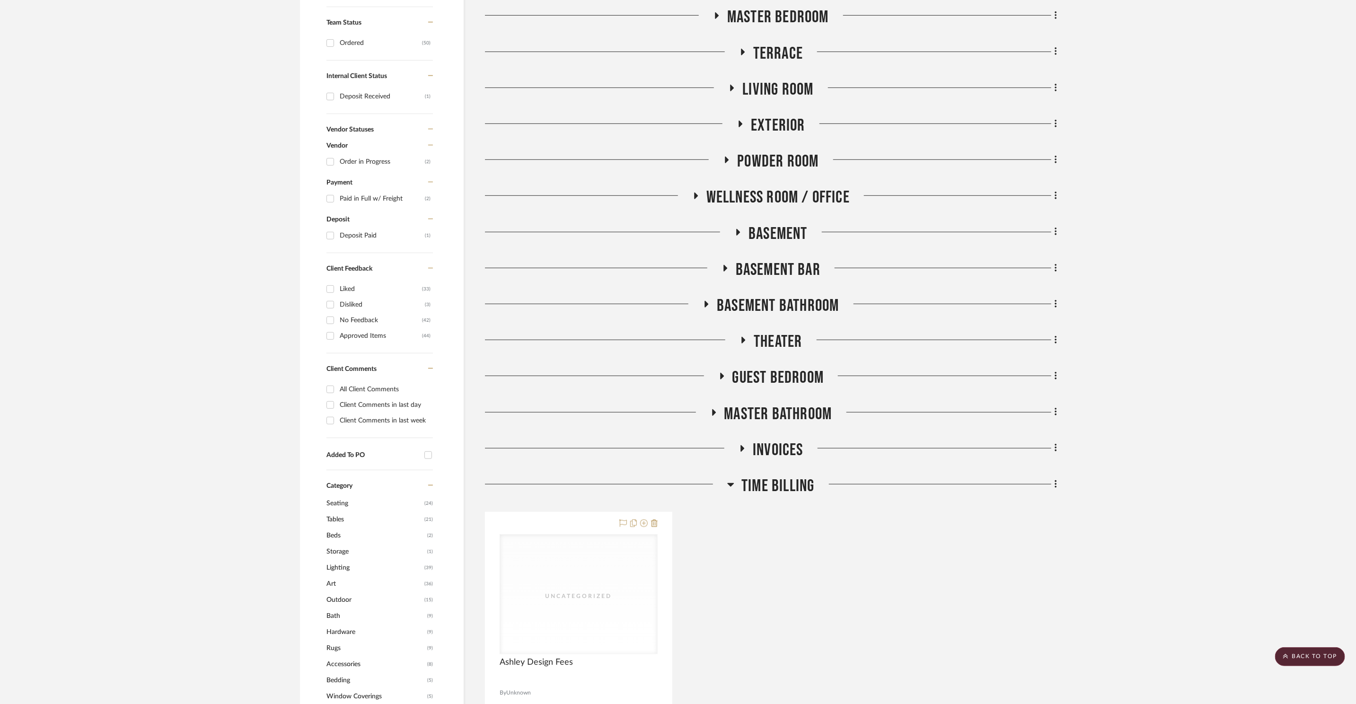
scroll to position [321, 0]
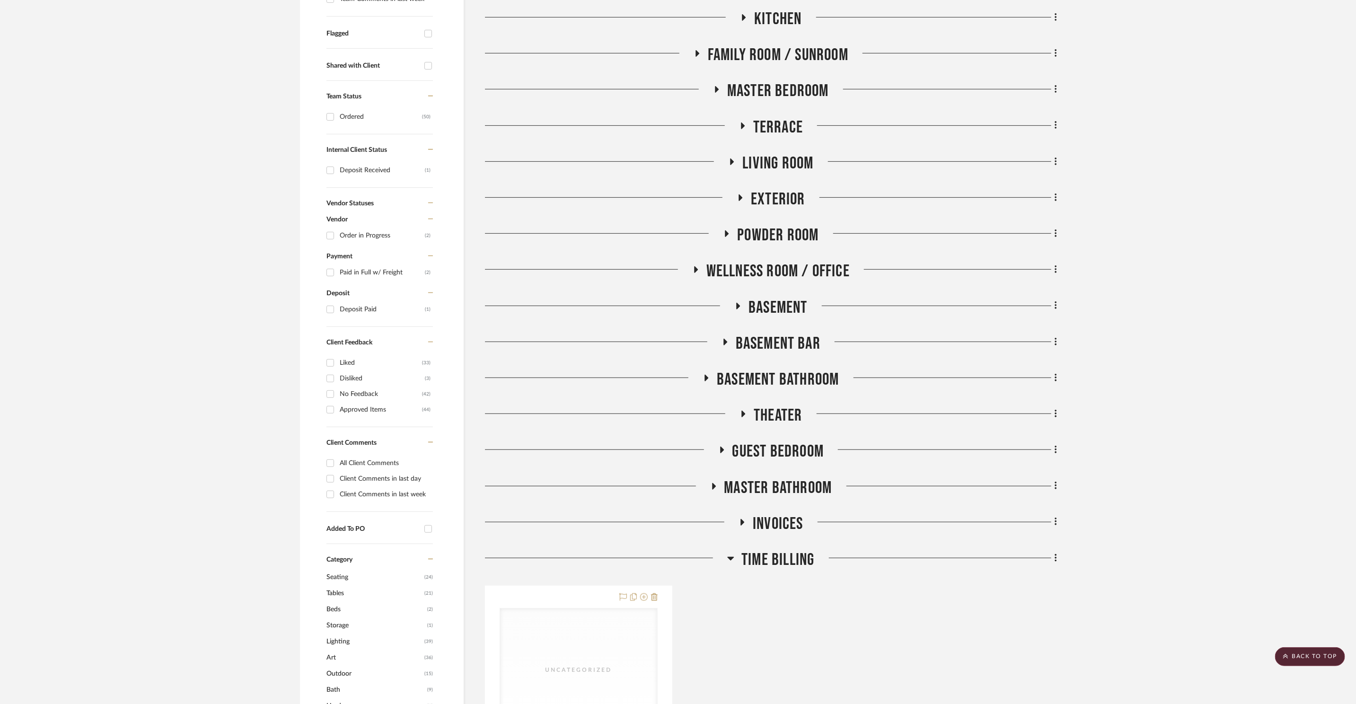
click at [785, 119] on span "Terrace" at bounding box center [778, 127] width 50 height 20
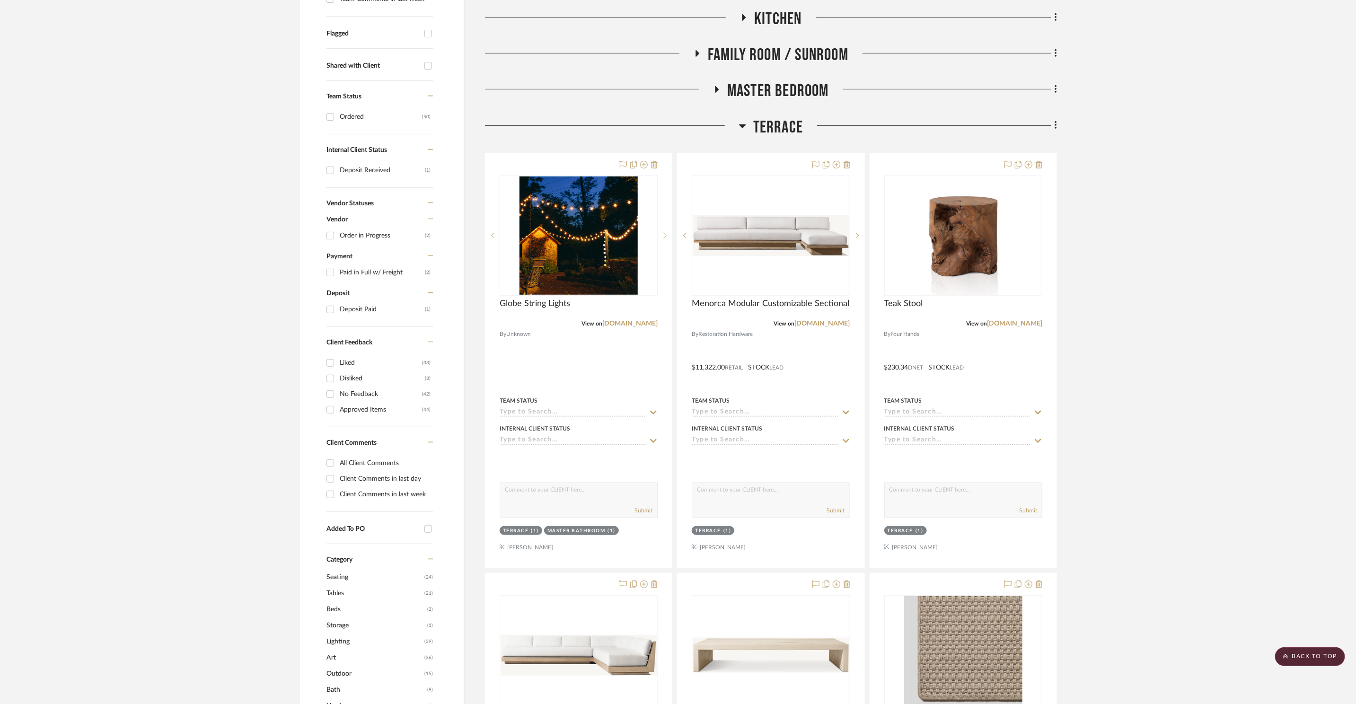
scroll to position [774, 0]
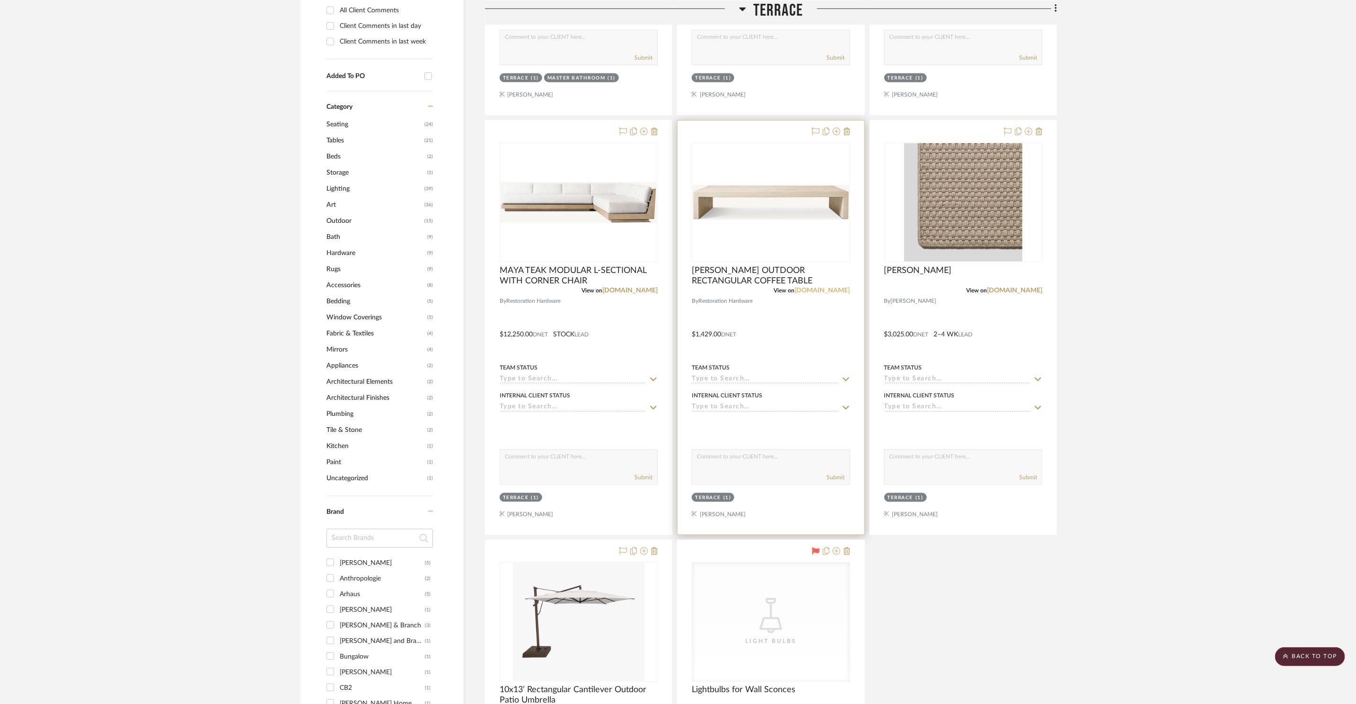
click at [837, 291] on link "rh.com" at bounding box center [822, 290] width 55 height 7
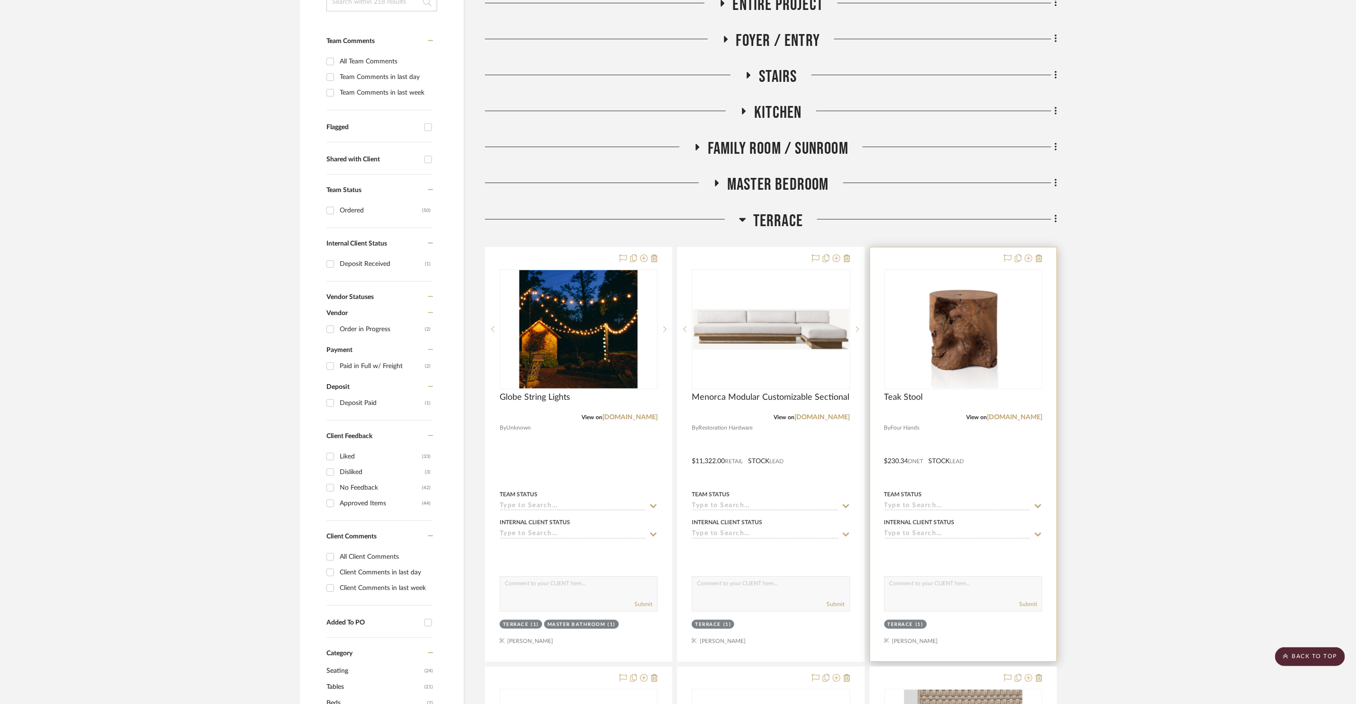
scroll to position [198, 0]
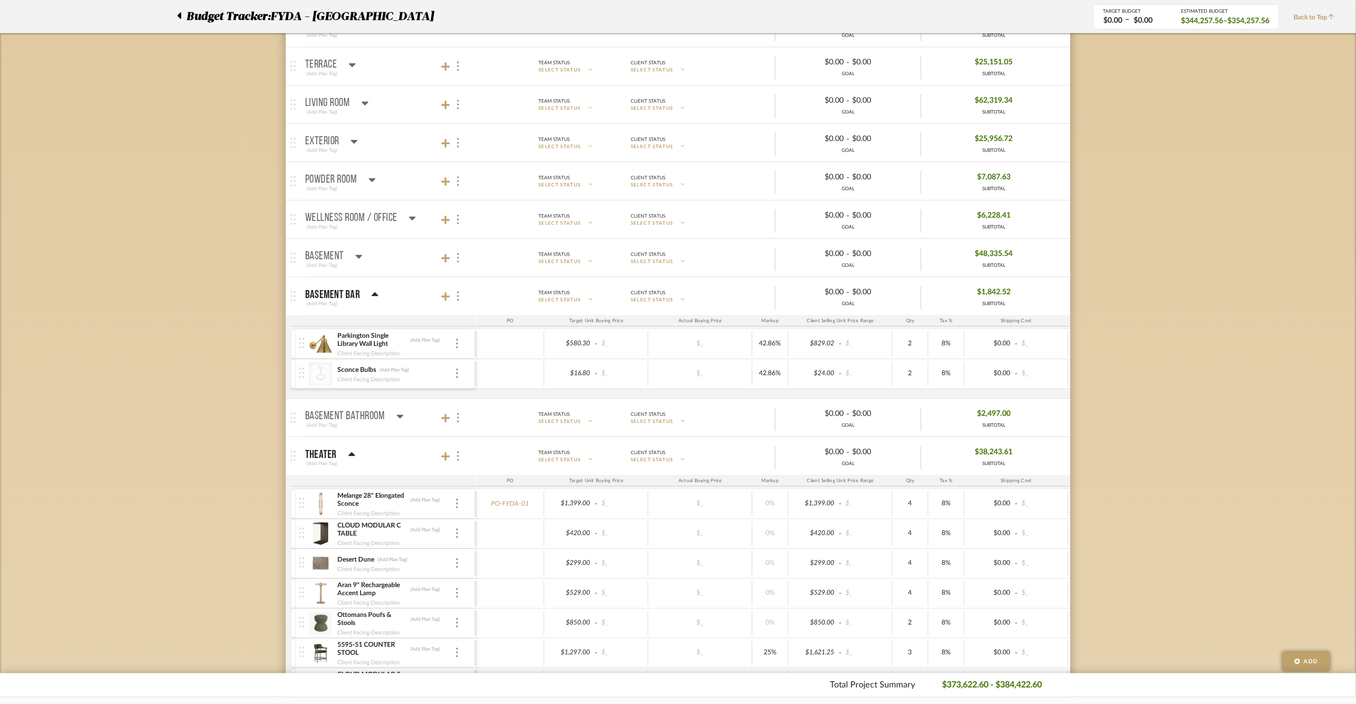
scroll to position [379, 0]
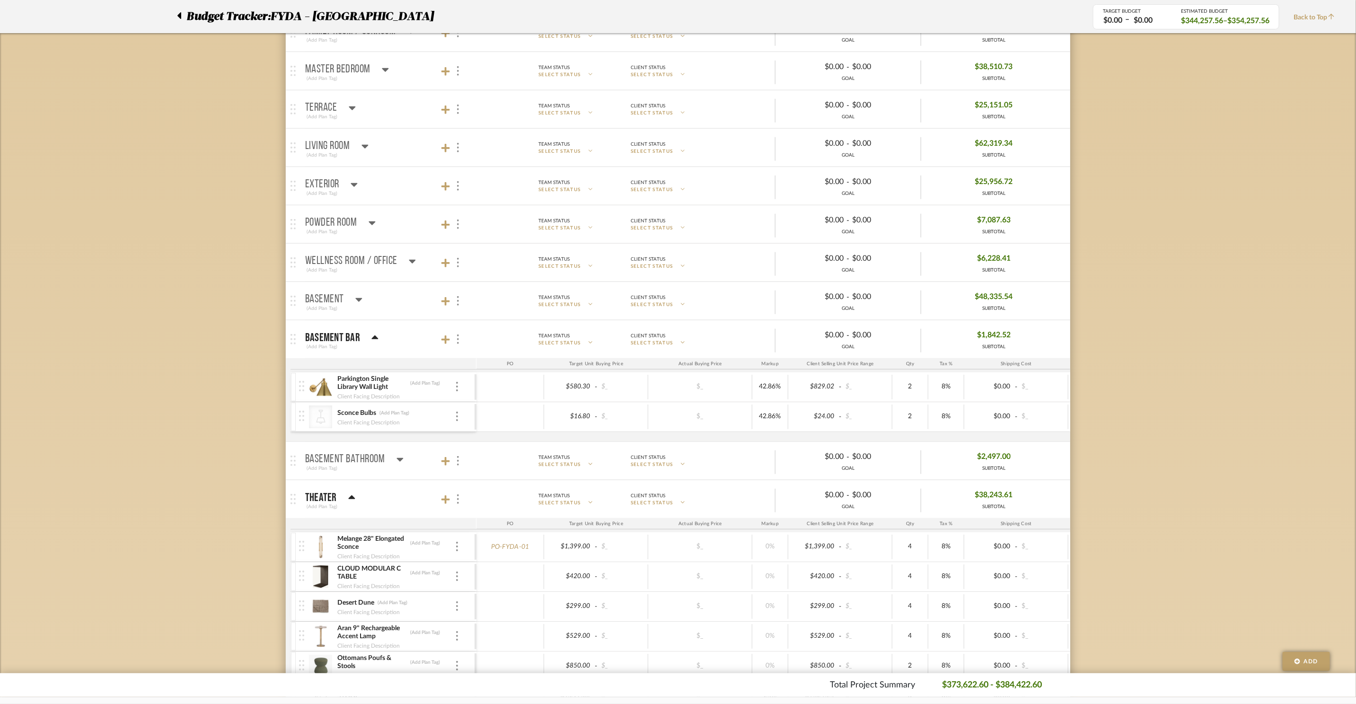
click at [367, 146] on icon at bounding box center [364, 145] width 7 height 11
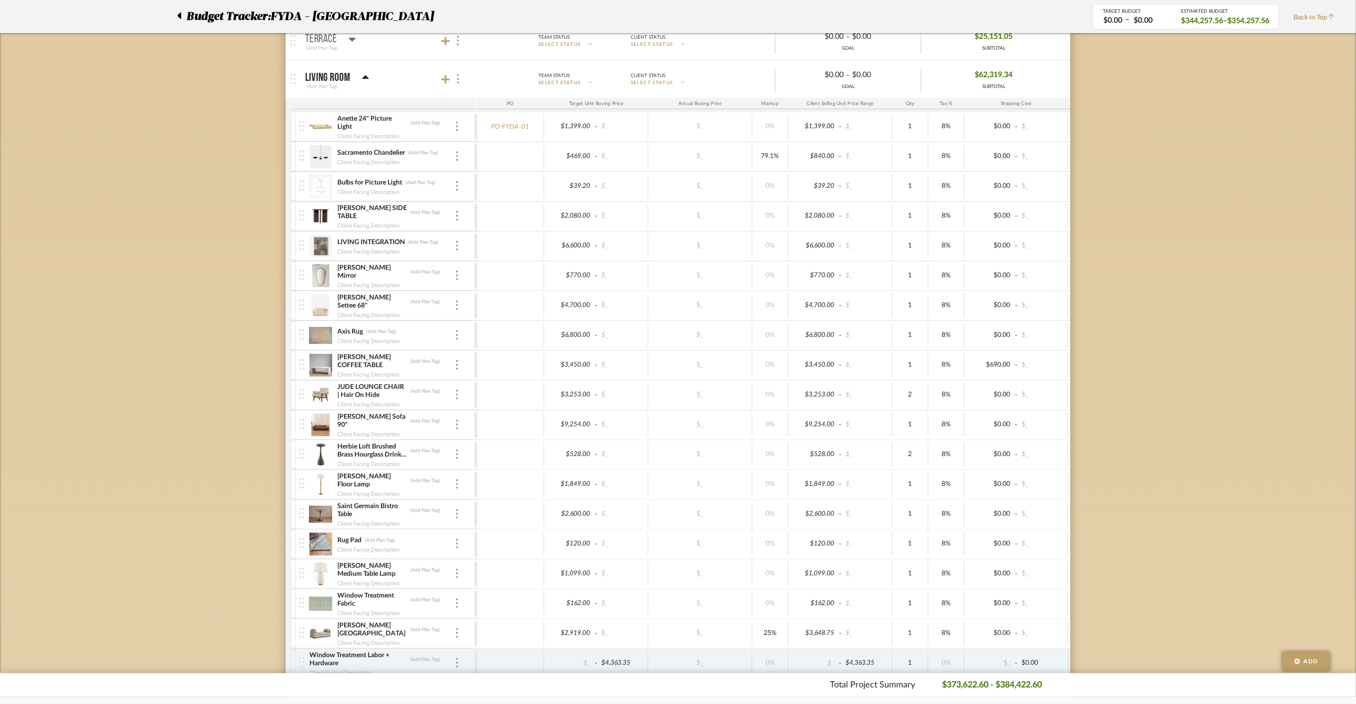
scroll to position [499, 0]
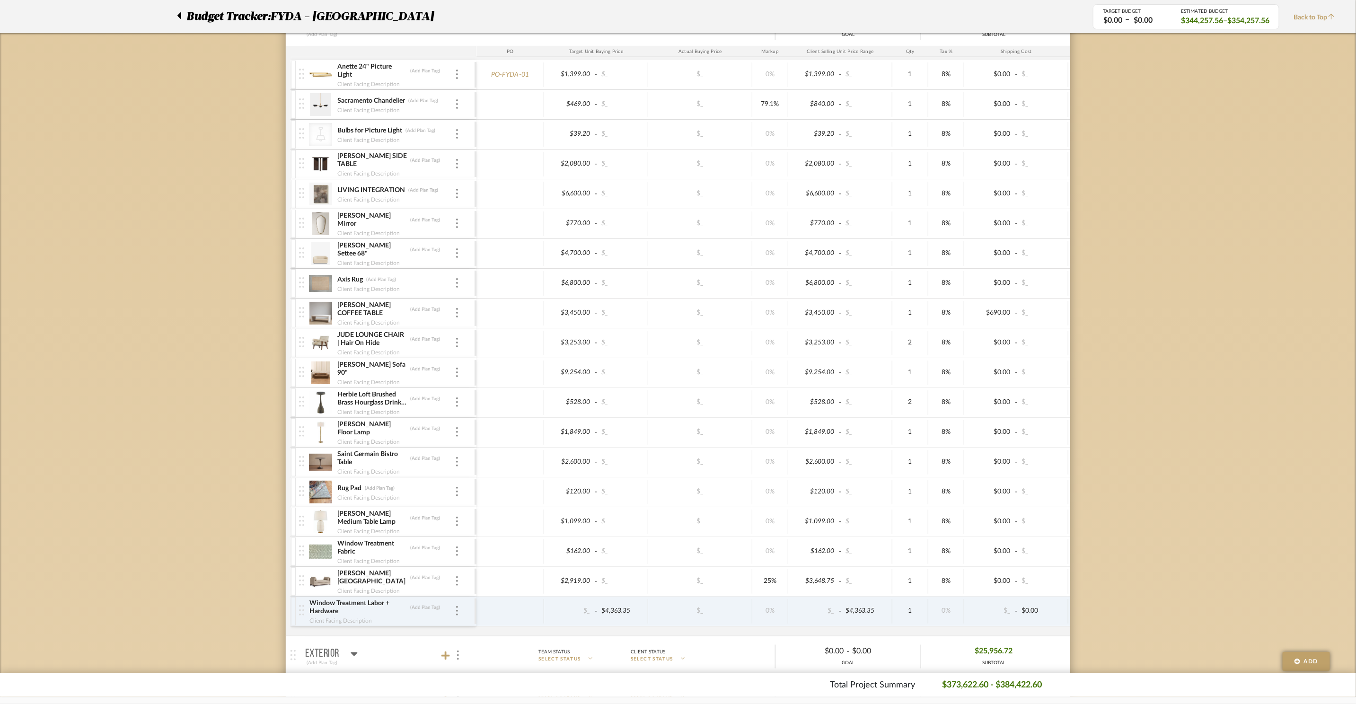
click at [301, 258] on img at bounding box center [301, 252] width 5 height 10
click at [319, 560] on img at bounding box center [320, 551] width 23 height 23
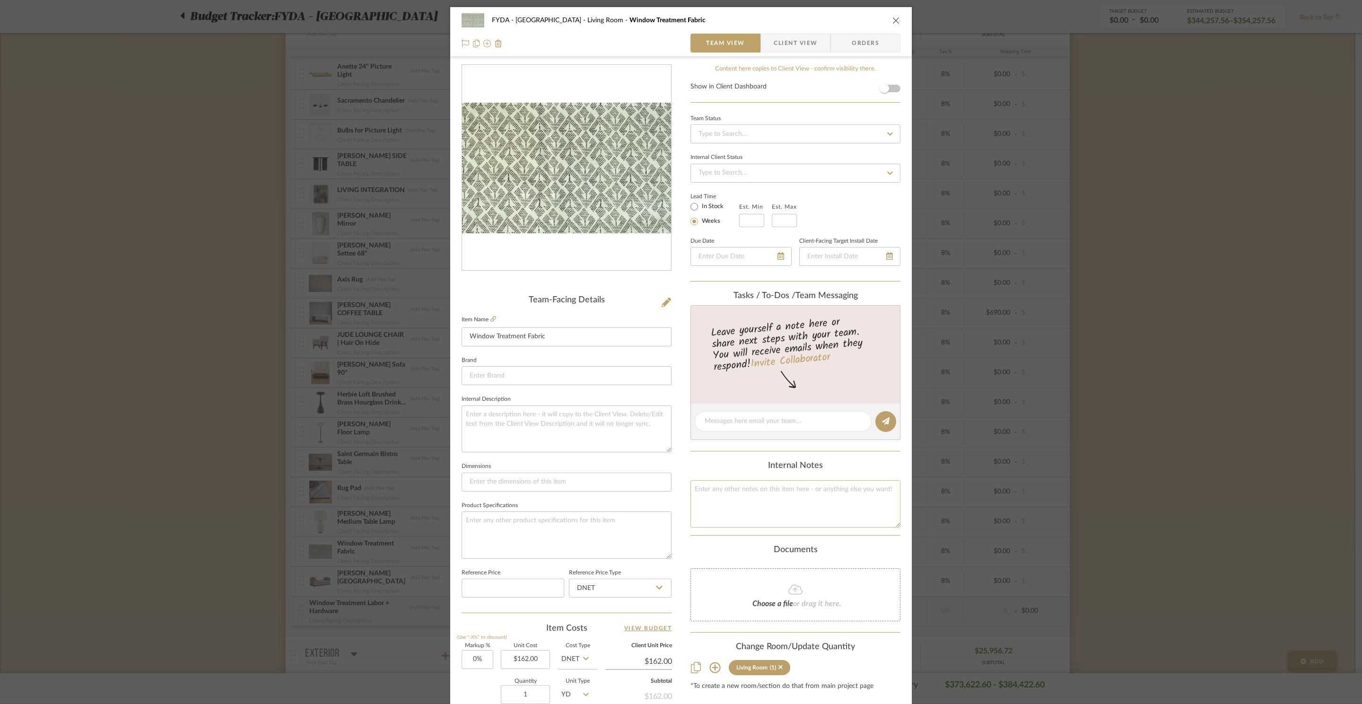
scroll to position [178, 0]
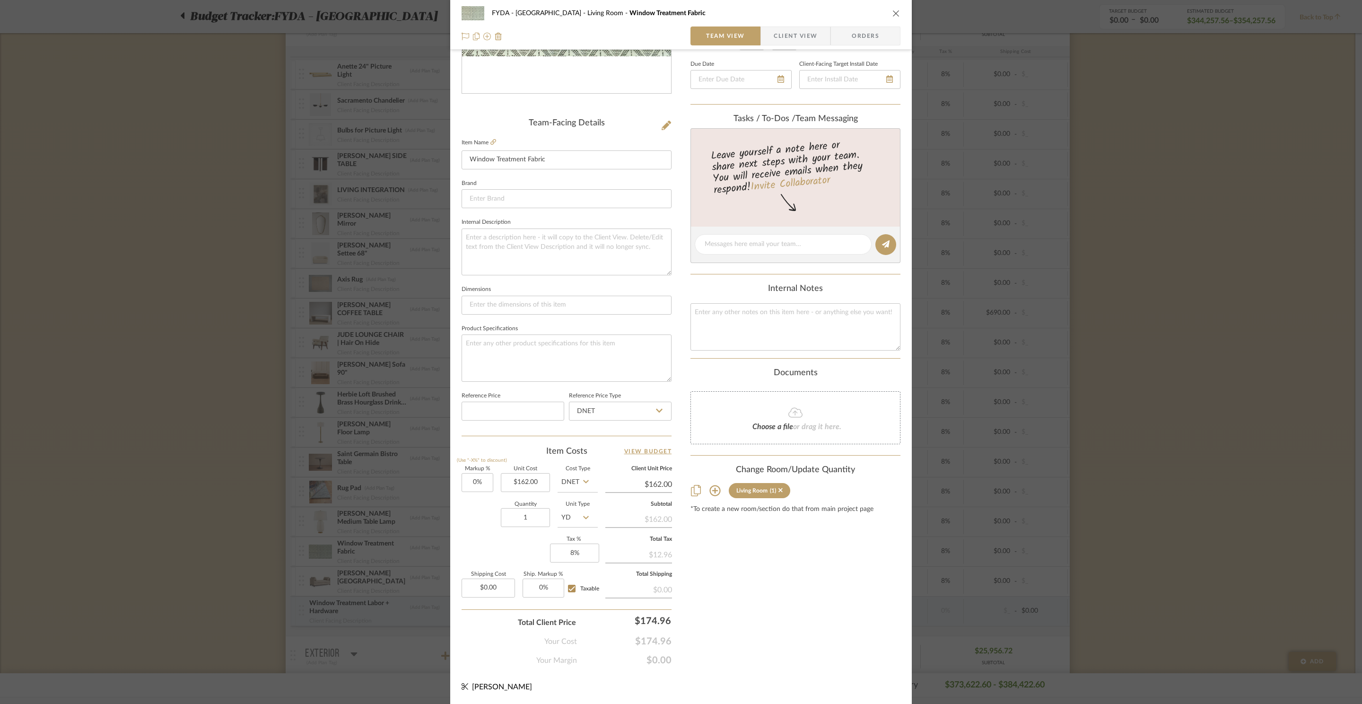
click at [829, 610] on div "Content here copies to Client View - confirm visibility there. Show in Client D…" at bounding box center [796, 276] width 210 height 779
click at [760, 629] on div "Content here copies to Client View - confirm visibility there. Show in Client D…" at bounding box center [796, 276] width 210 height 779
click at [536, 521] on input "1" at bounding box center [525, 517] width 49 height 19
type input "48"
click at [781, 599] on div "Content here copies to Client View - confirm visibility there. Show in Client D…" at bounding box center [796, 276] width 210 height 779
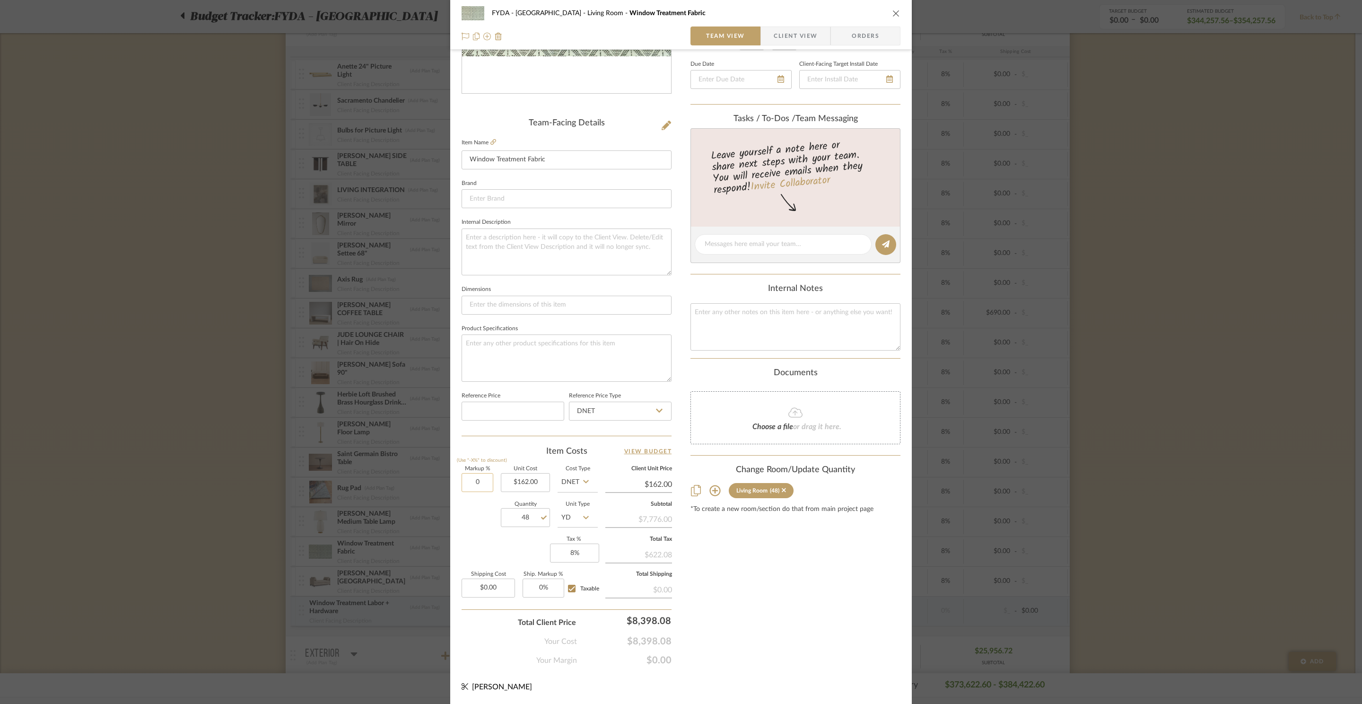
click at [477, 484] on input "0" at bounding box center [478, 482] width 32 height 19
type input "20%"
click at [811, 624] on div "Content here copies to Client View - confirm visibility there. Show in Client D…" at bounding box center [796, 276] width 210 height 779
type input "$194.40"
click at [476, 485] on input "20" at bounding box center [478, 482] width 32 height 19
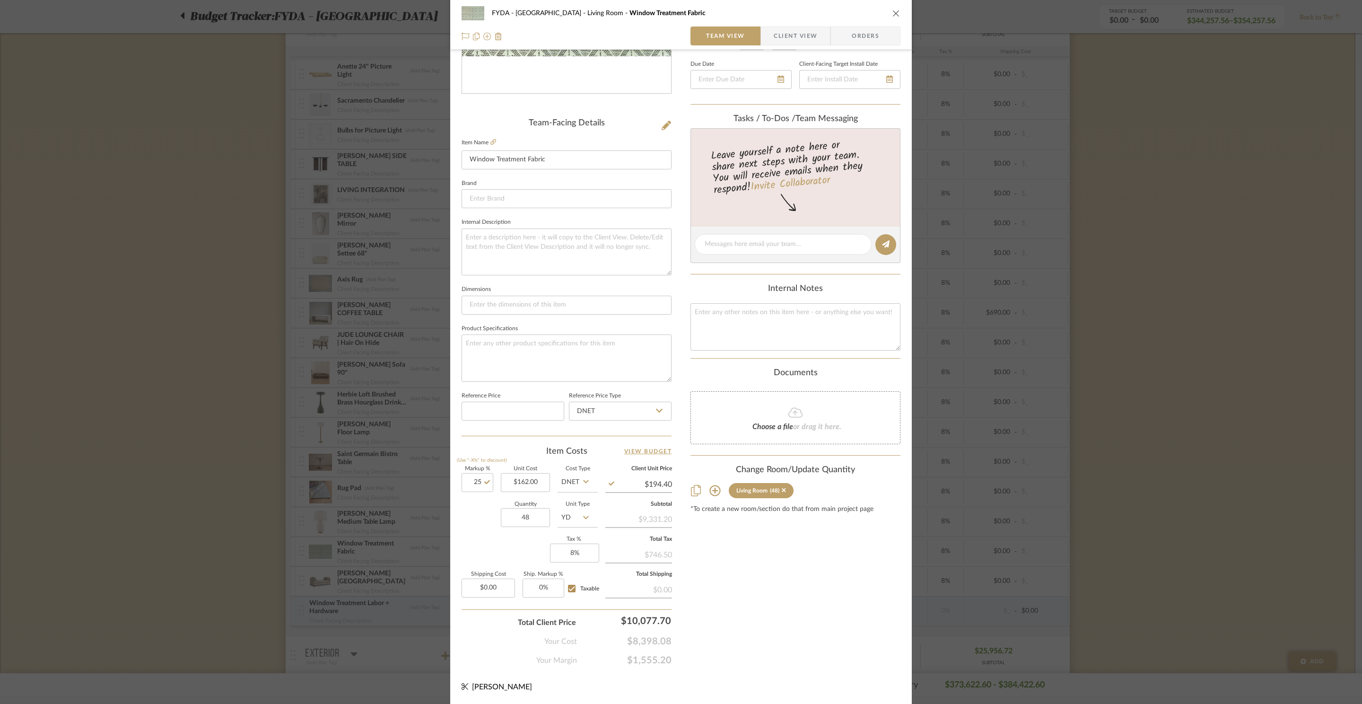
type input "25%"
click at [775, 617] on div "Content here copies to Client View - confirm visibility there. Show in Client D…" at bounding box center [796, 276] width 210 height 779
type input "$202.50"
click at [769, 614] on div "Content here copies to Client View - confirm visibility there. Show in Client D…" at bounding box center [796, 276] width 210 height 779
click at [773, 608] on div "Content here copies to Client View - confirm visibility there. Show in Client D…" at bounding box center [796, 276] width 210 height 779
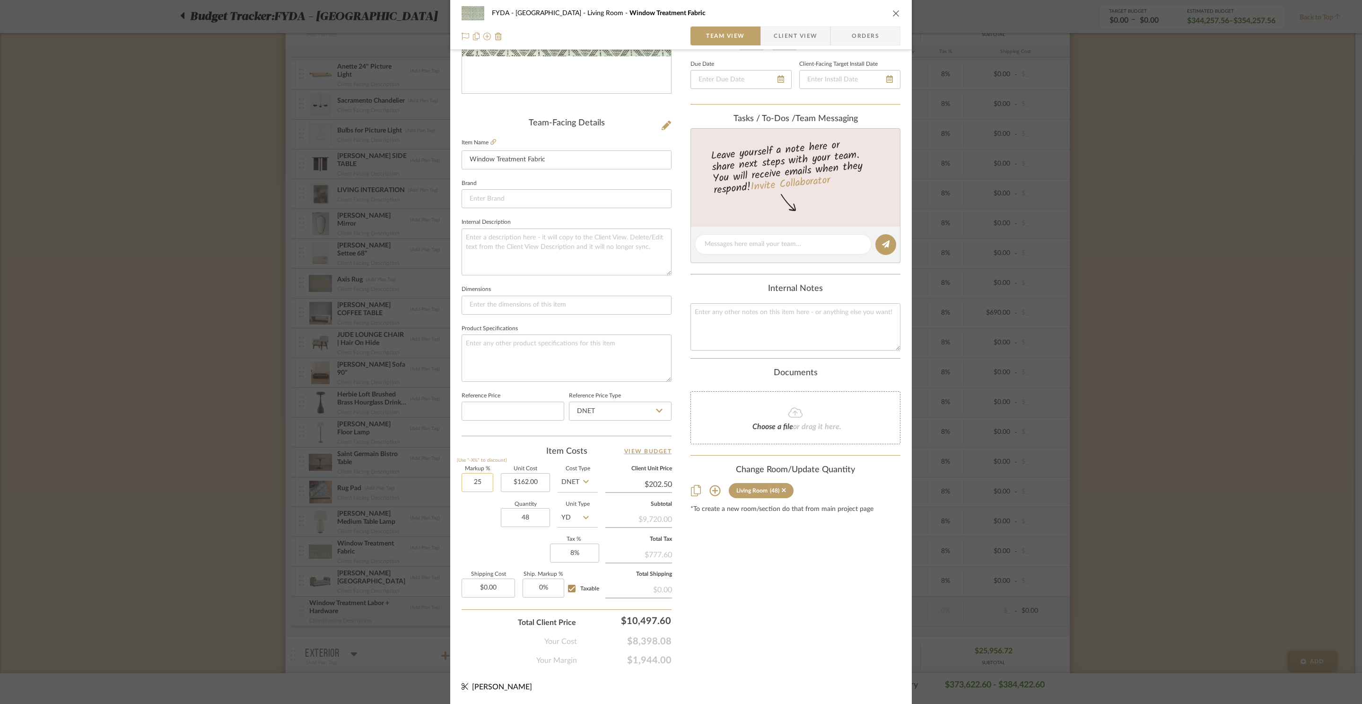
click at [490, 487] on input "25" at bounding box center [478, 482] width 32 height 19
type input "20%"
click at [788, 606] on div "Content here copies to Client View - confirm visibility there. Show in Client D…" at bounding box center [796, 276] width 210 height 779
type input "$194.40"
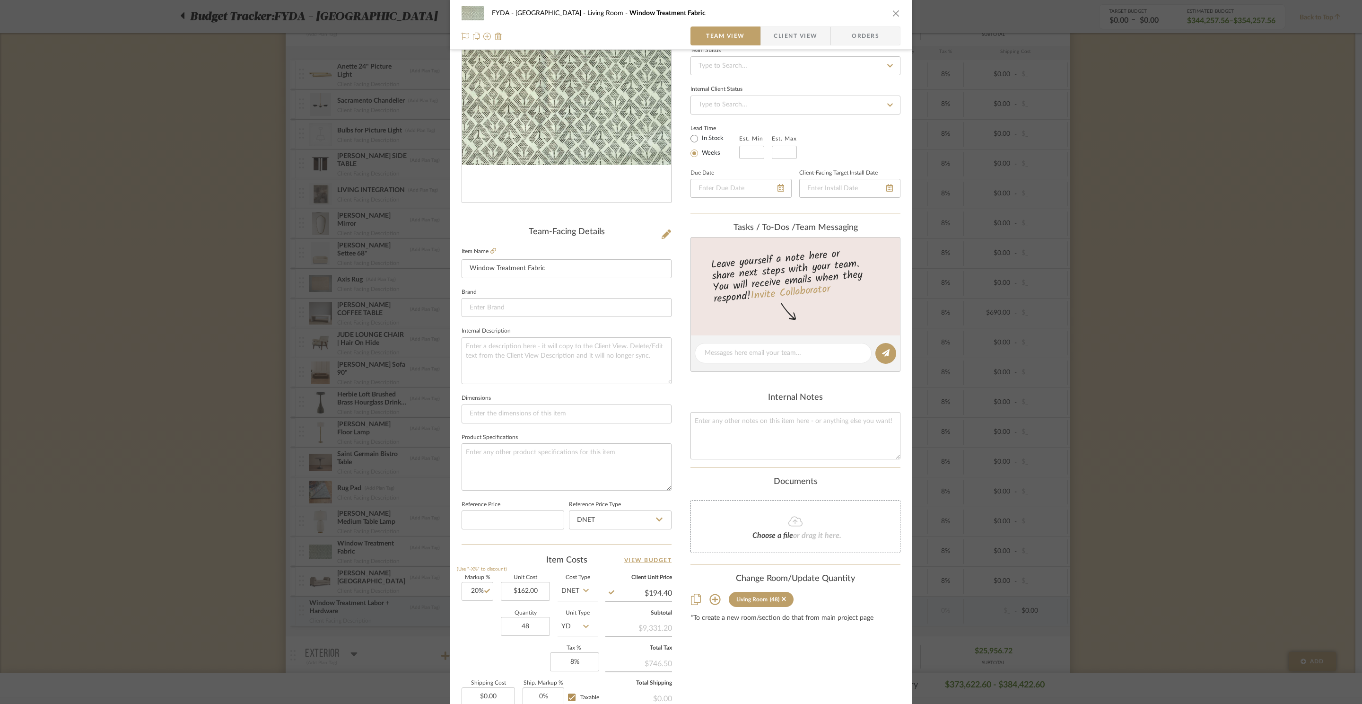
scroll to position [0, 0]
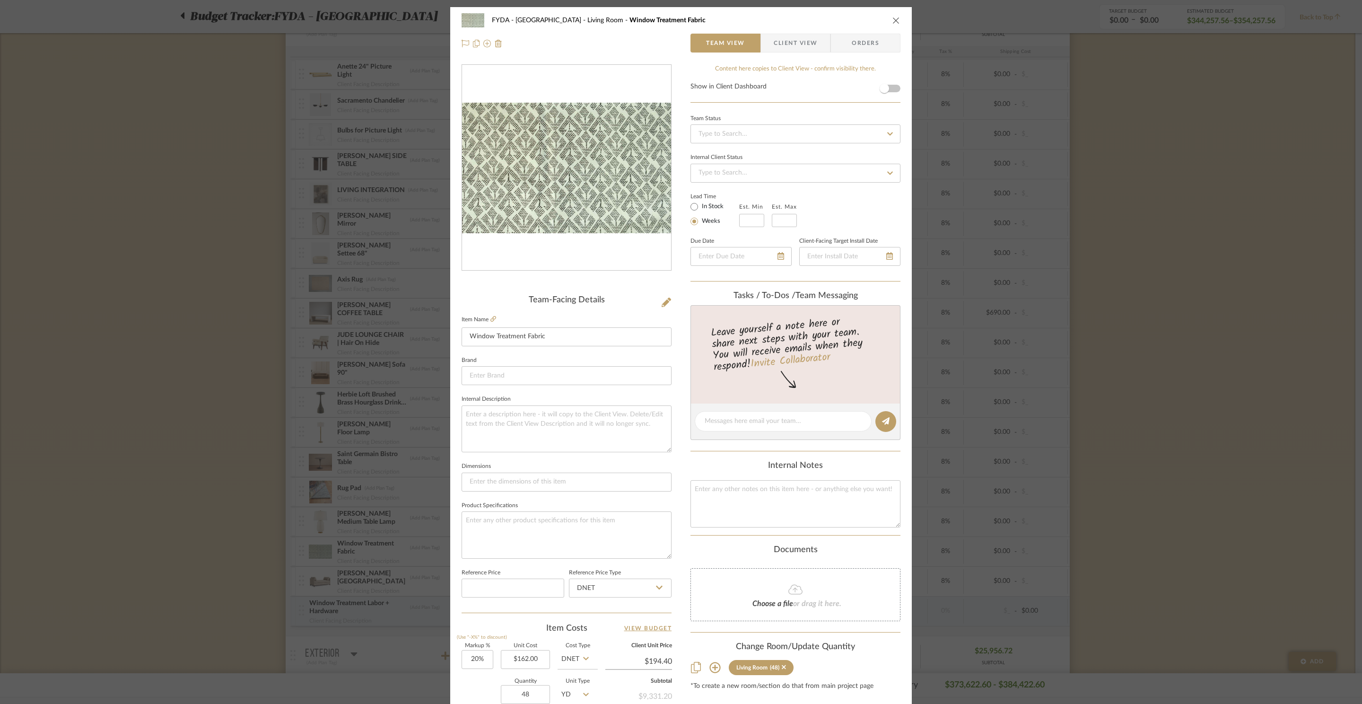
click at [893, 23] on icon "close" at bounding box center [897, 21] width 8 height 8
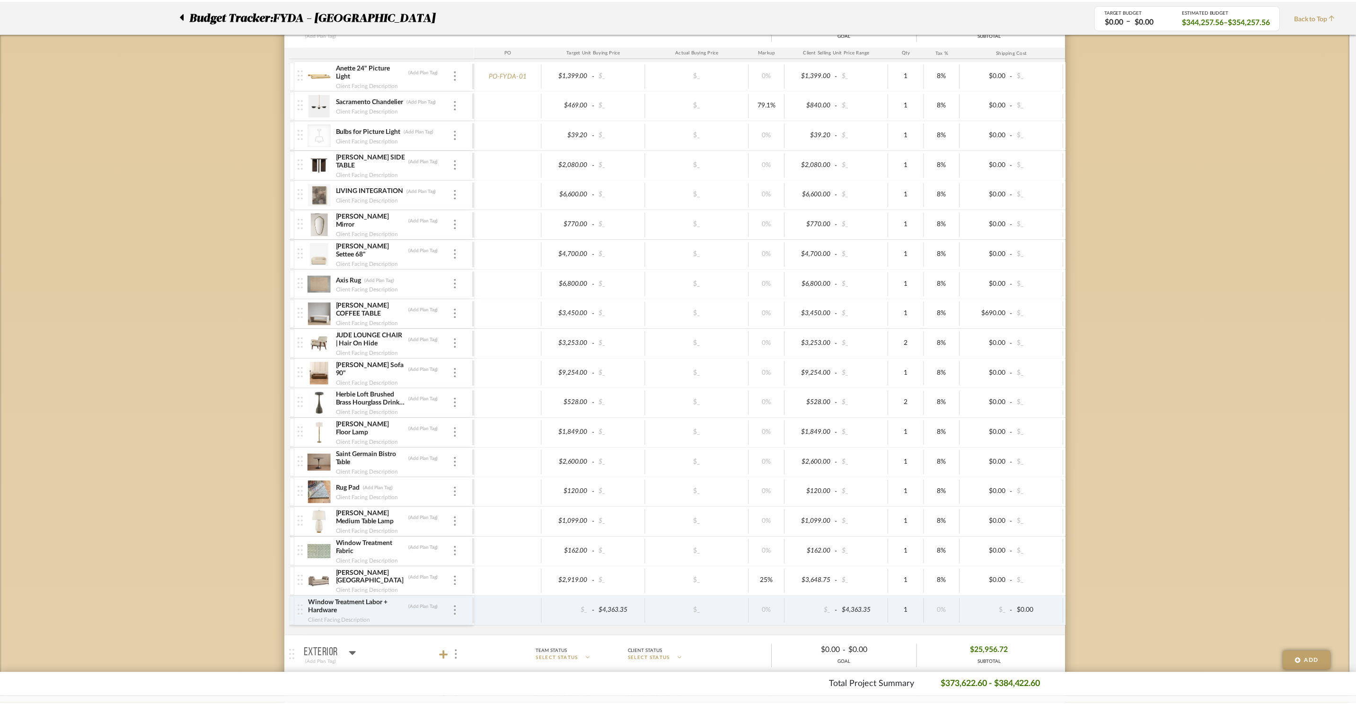
scroll to position [499, 0]
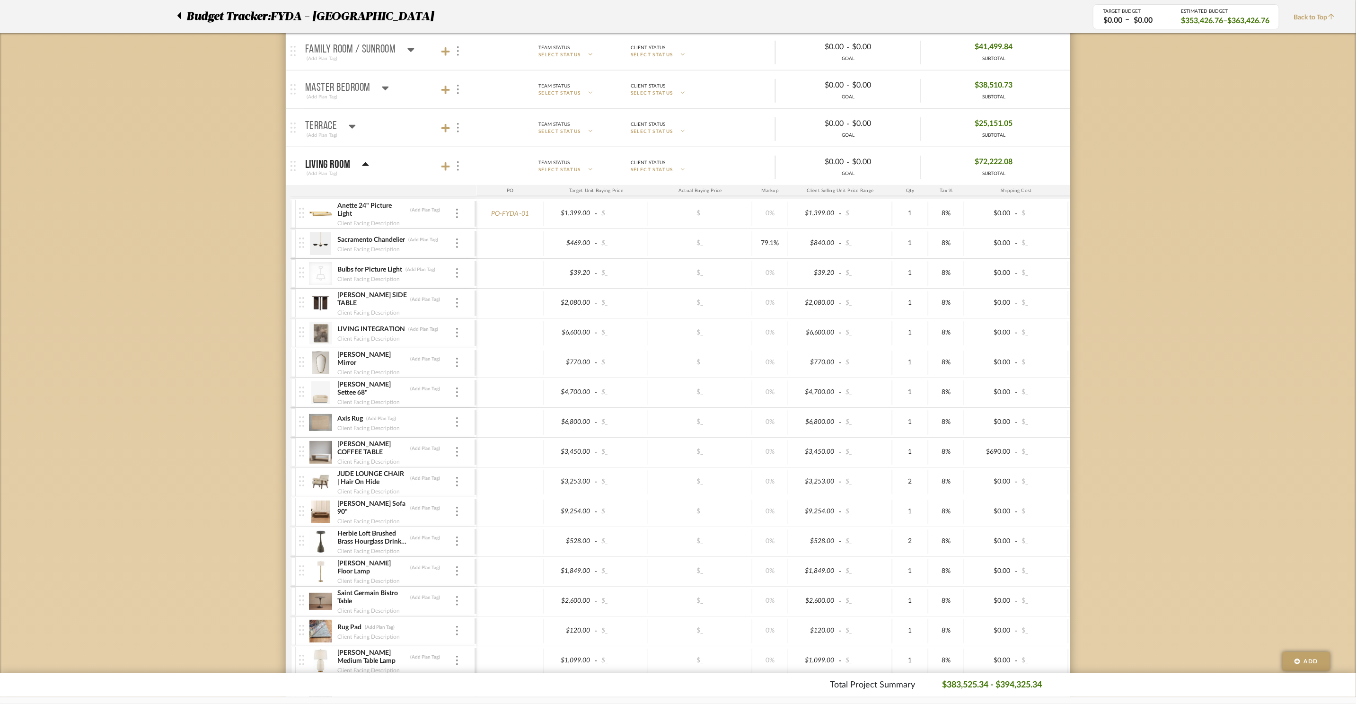
scroll to position [310, 0]
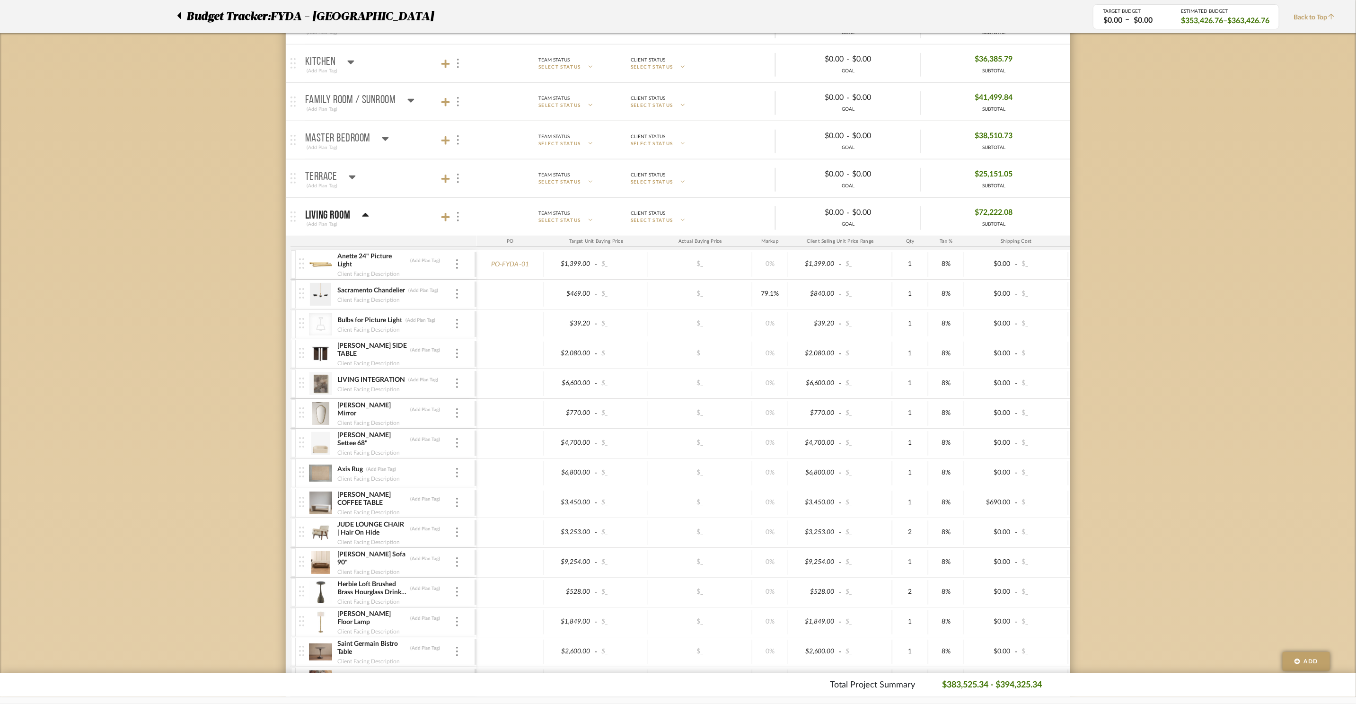
click at [304, 446] on div at bounding box center [302, 443] width 13 height 29
click at [453, 444] on div "Byron Settee 68" (Add Plan Tag)" at bounding box center [396, 439] width 118 height 17
click at [457, 447] on img at bounding box center [457, 442] width 2 height 9
click at [480, 517] on span "Remove Item" at bounding box center [502, 518] width 59 height 8
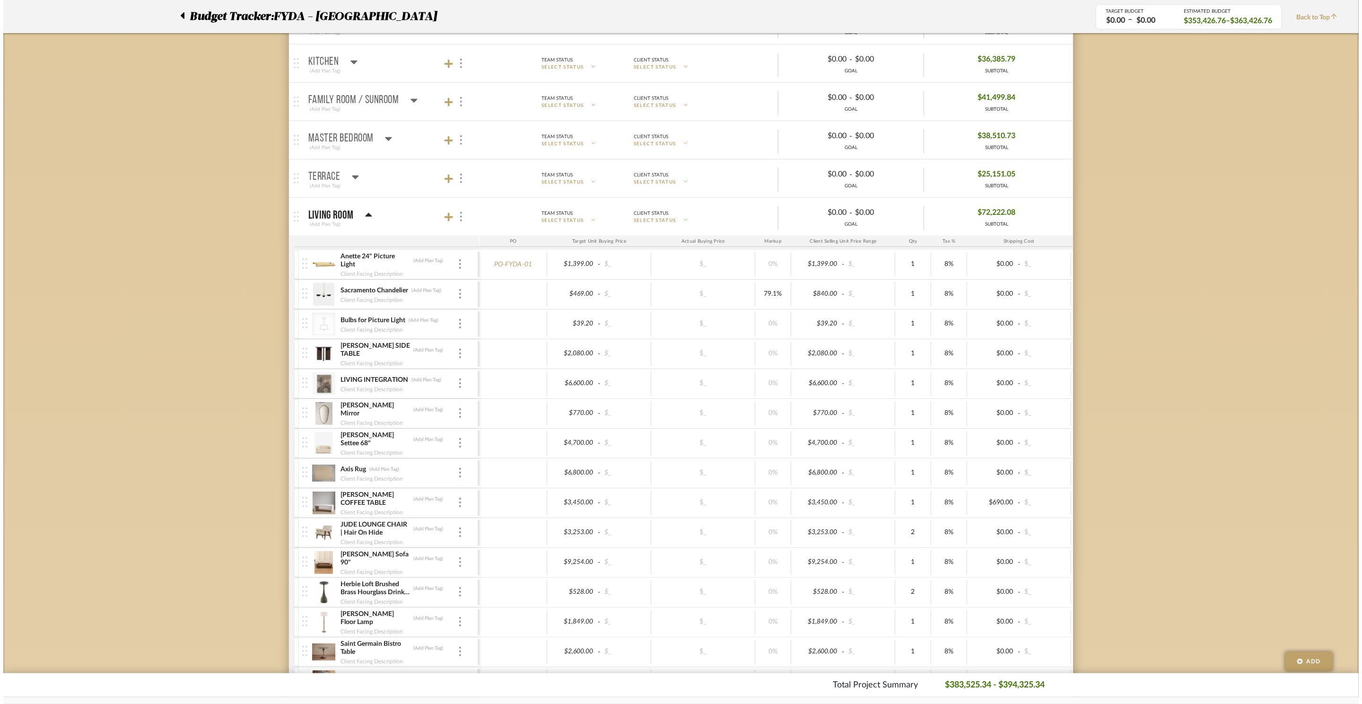
scroll to position [0, 0]
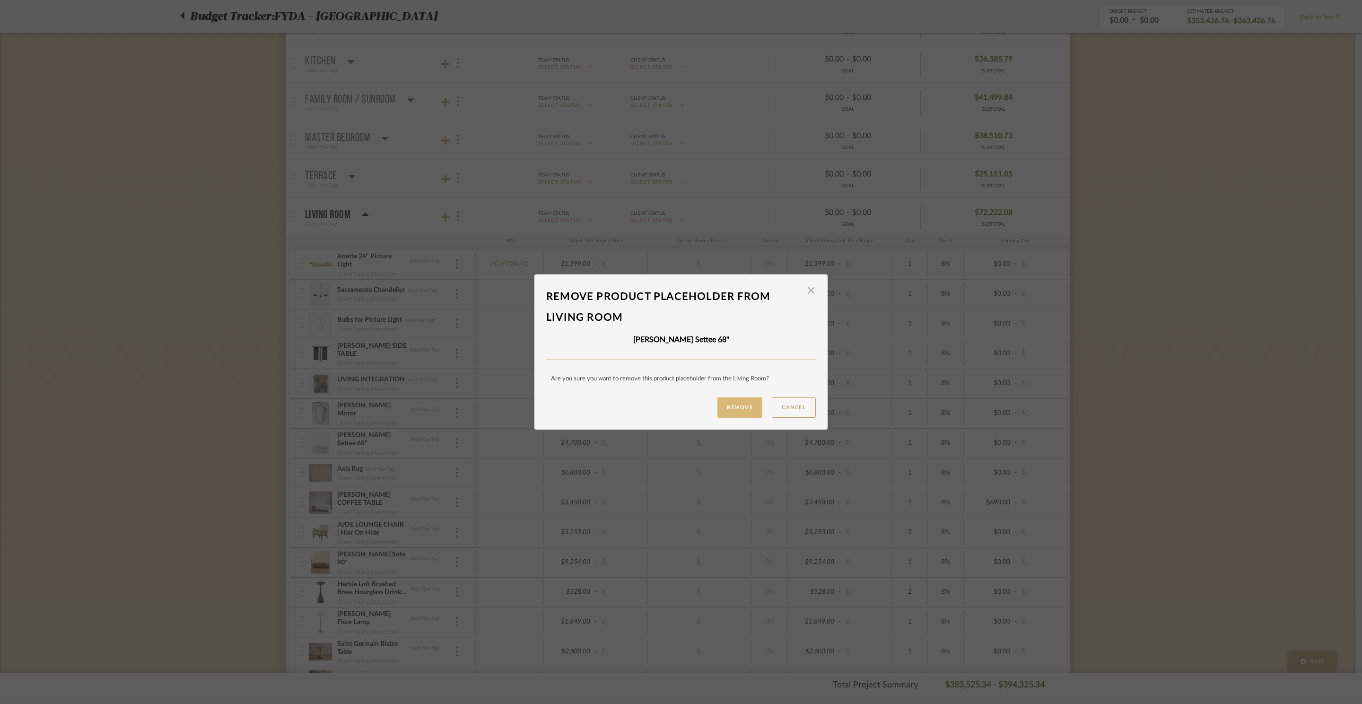
click at [737, 406] on button "Remove" at bounding box center [740, 407] width 45 height 20
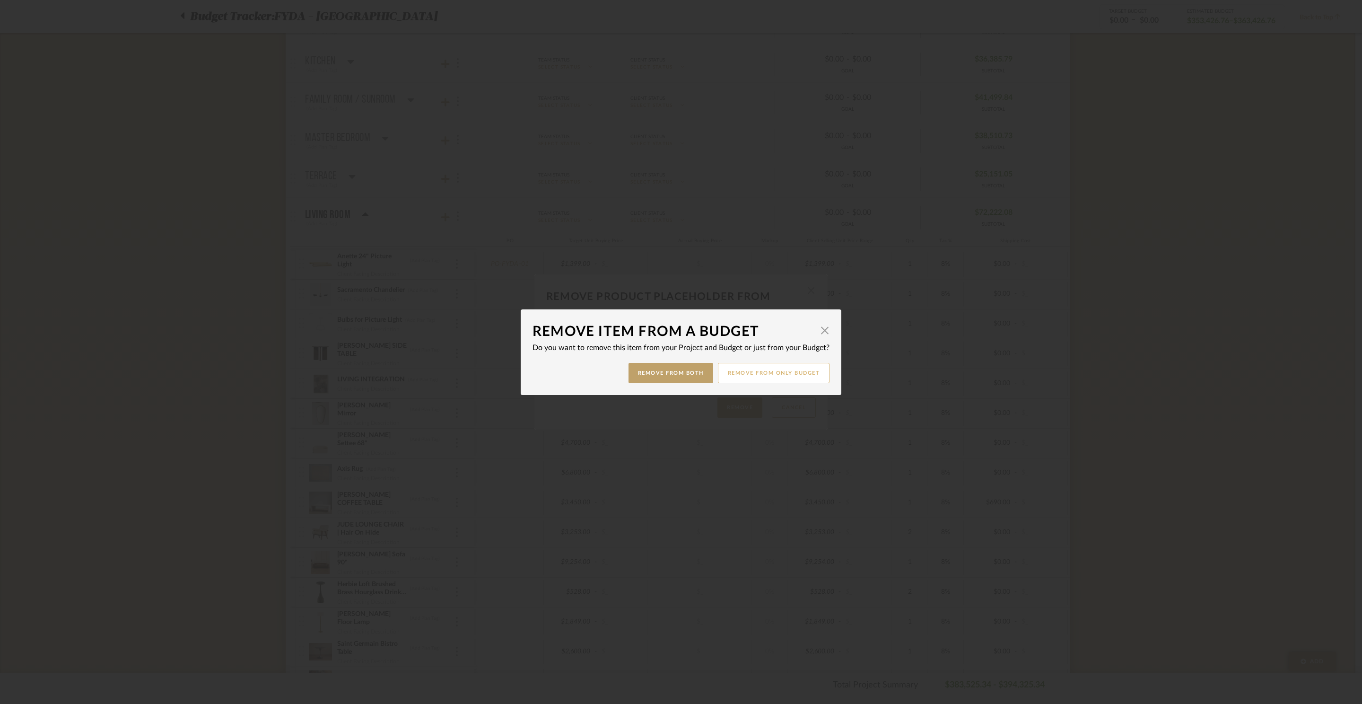
click at [768, 378] on button "Remove from only Budget" at bounding box center [774, 373] width 112 height 20
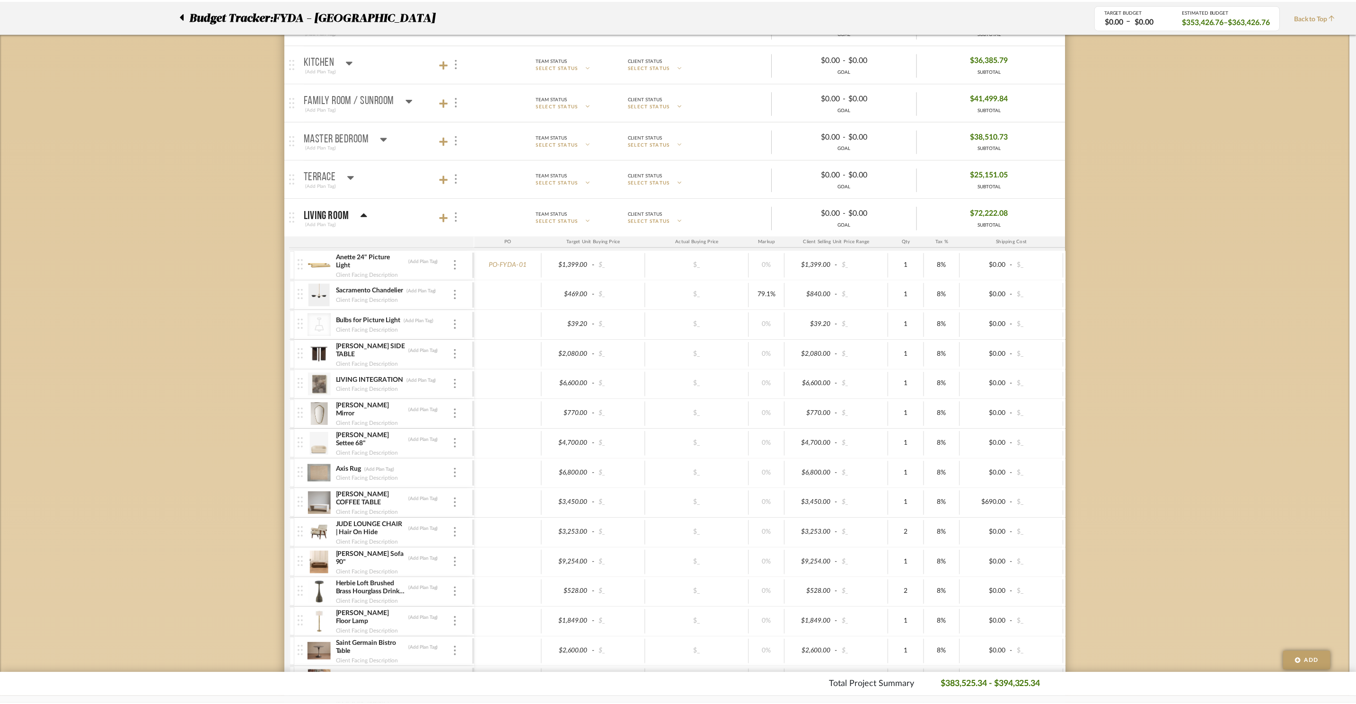
scroll to position [310, 0]
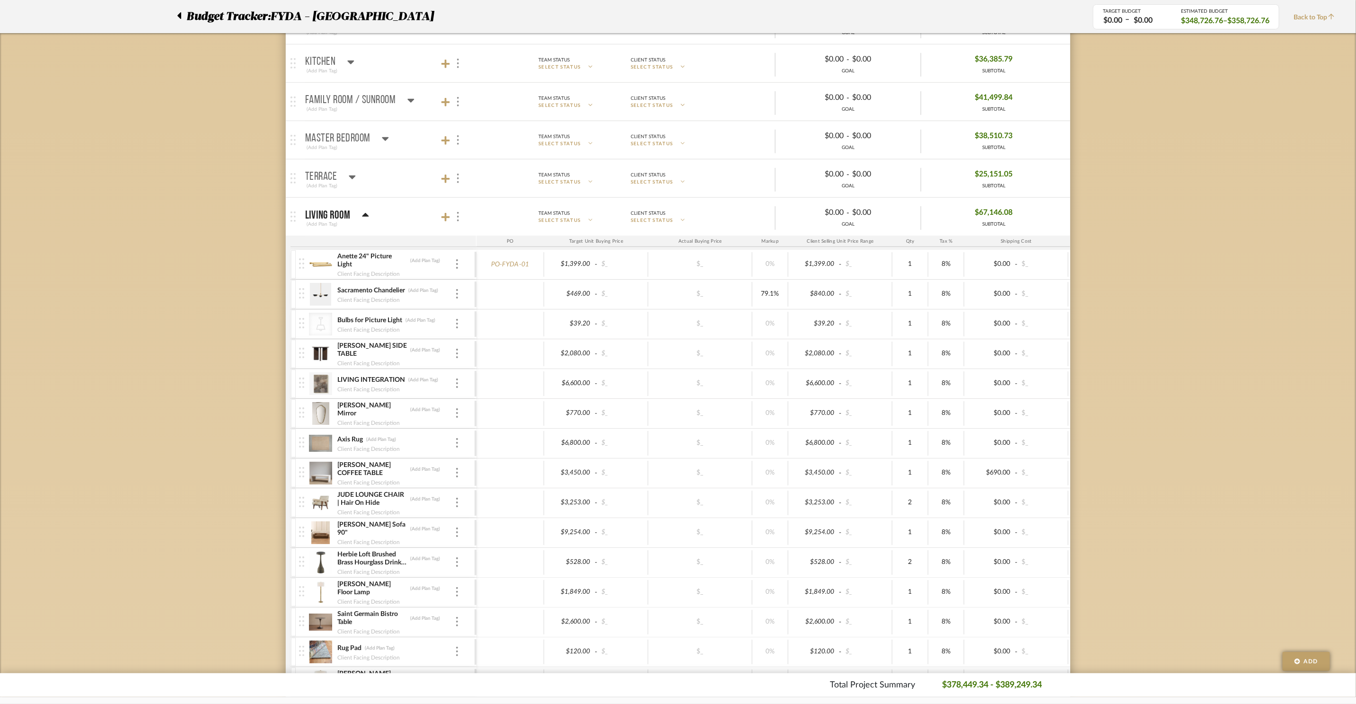
click at [459, 358] on div "GRIFFIN SIDE TABLE (Add Plan Tag) Client Facing Description" at bounding box center [386, 353] width 175 height 29
click at [457, 358] on img at bounding box center [457, 353] width 2 height 9
click at [489, 429] on span "Remove Item" at bounding box center [502, 427] width 59 height 8
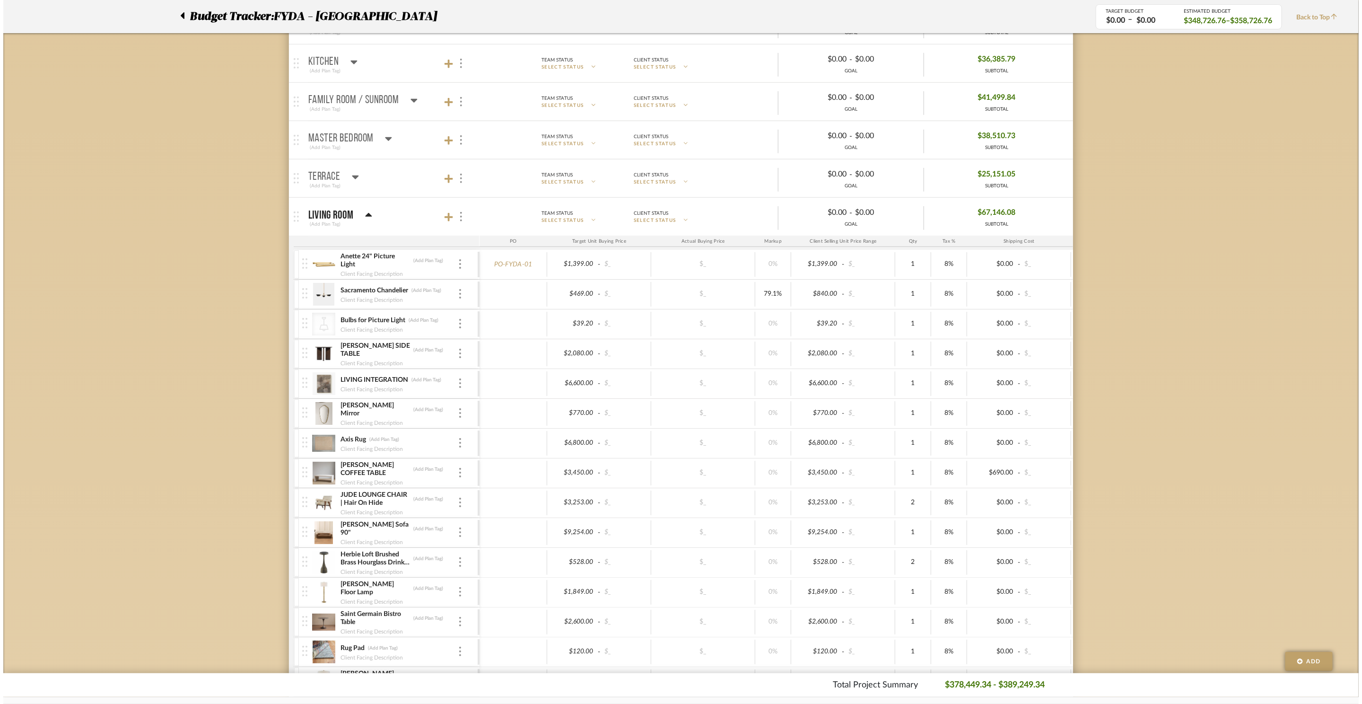
scroll to position [0, 0]
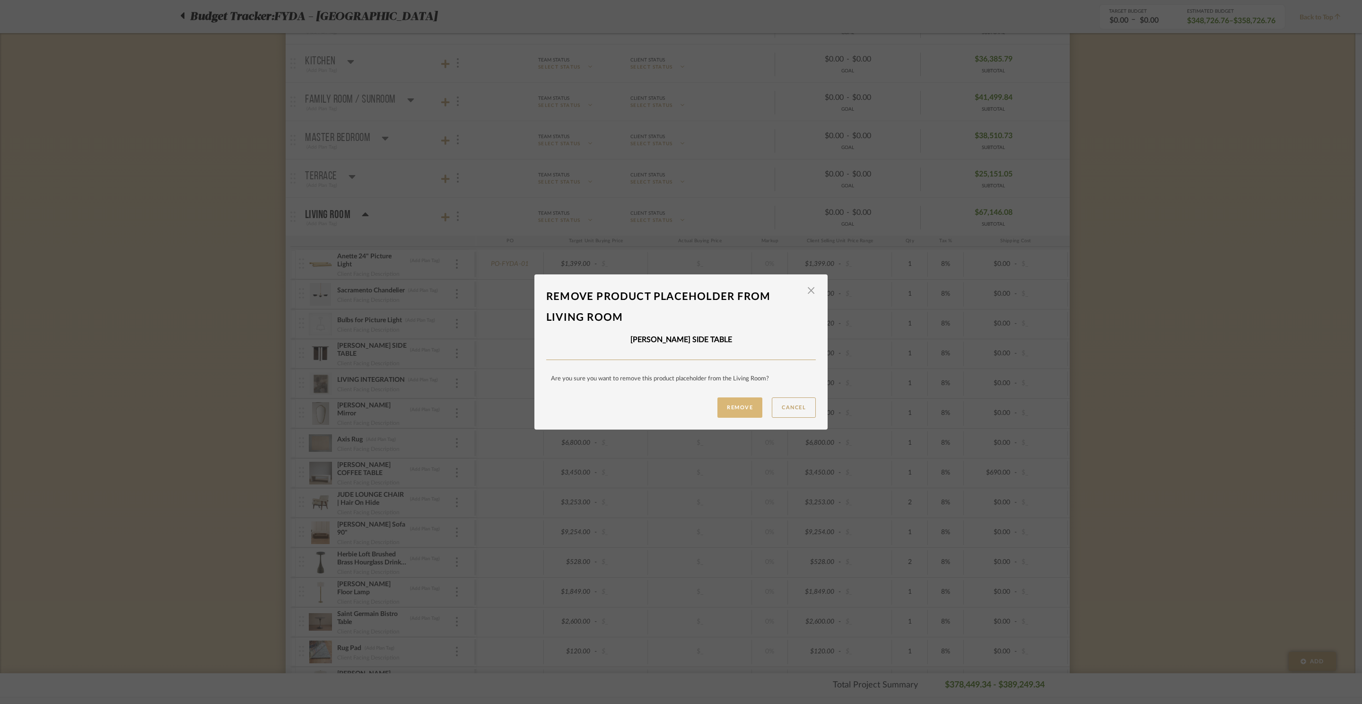
click at [734, 405] on button "Remove" at bounding box center [740, 407] width 45 height 20
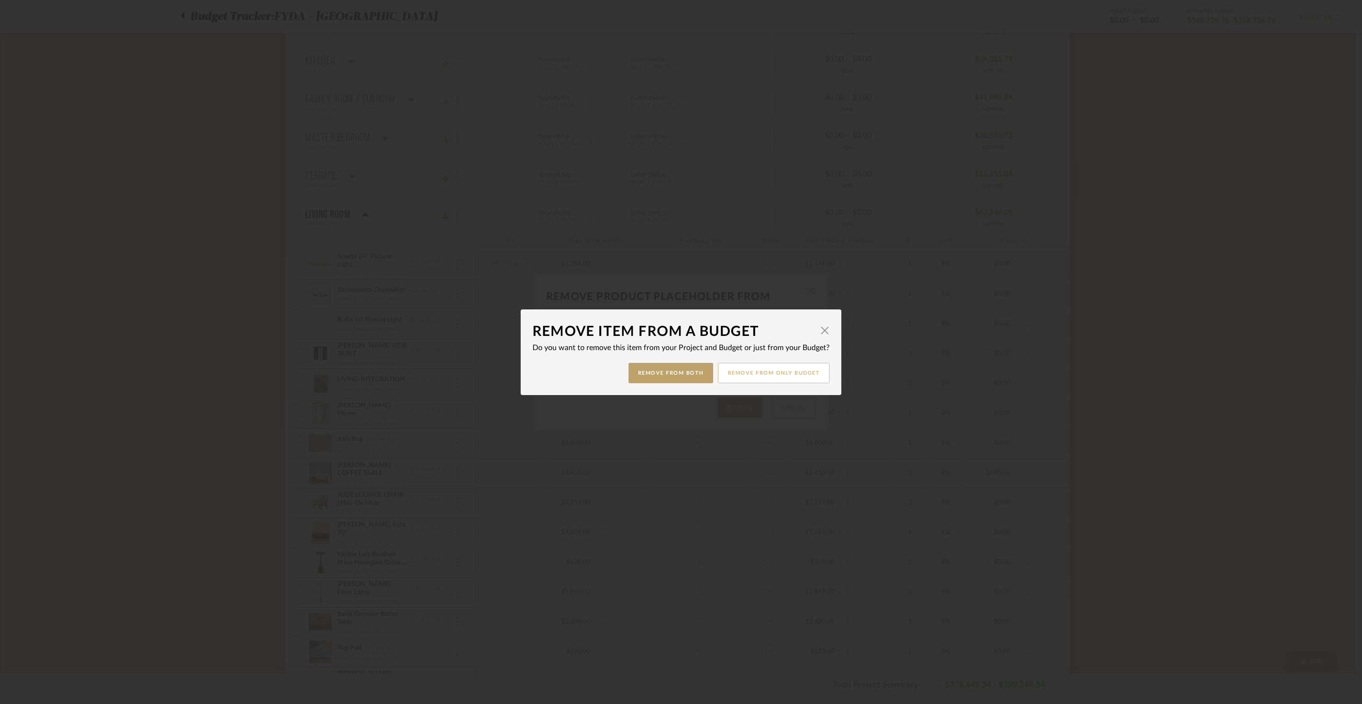
click at [771, 375] on button "Remove from only Budget" at bounding box center [774, 373] width 112 height 20
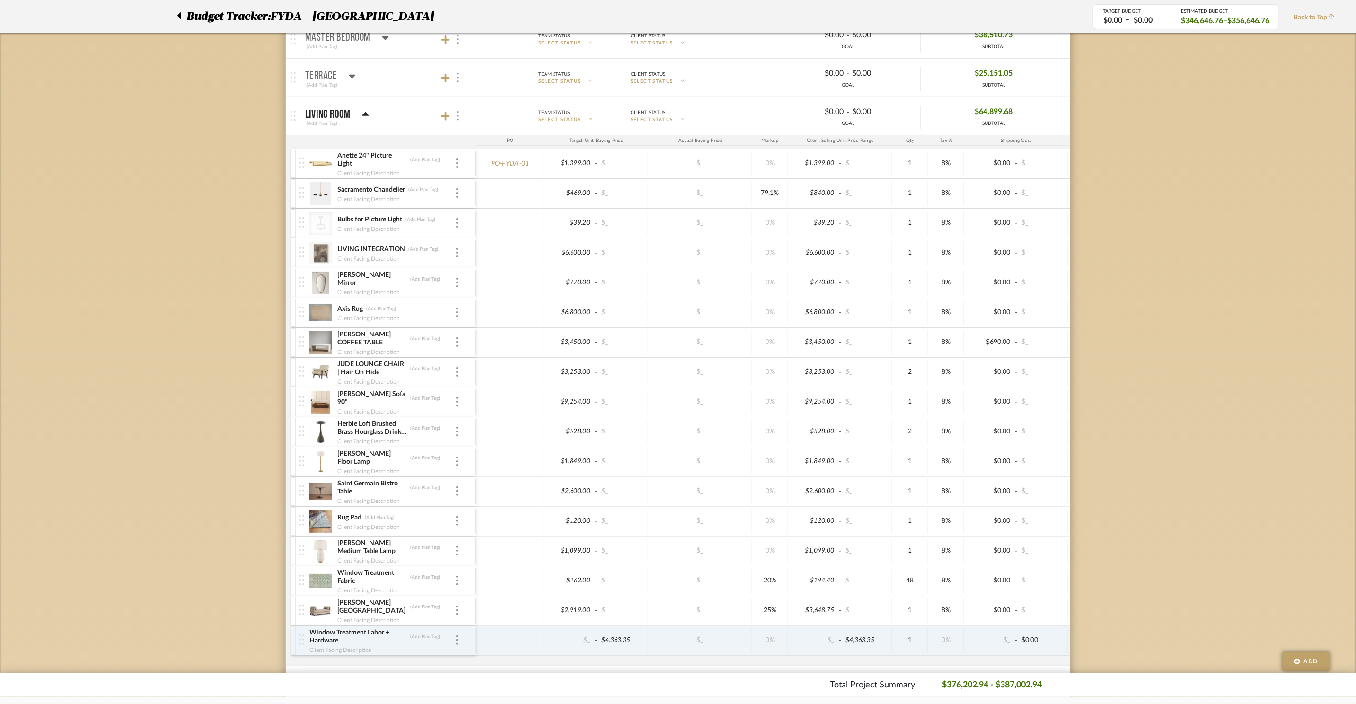
scroll to position [457, 0]
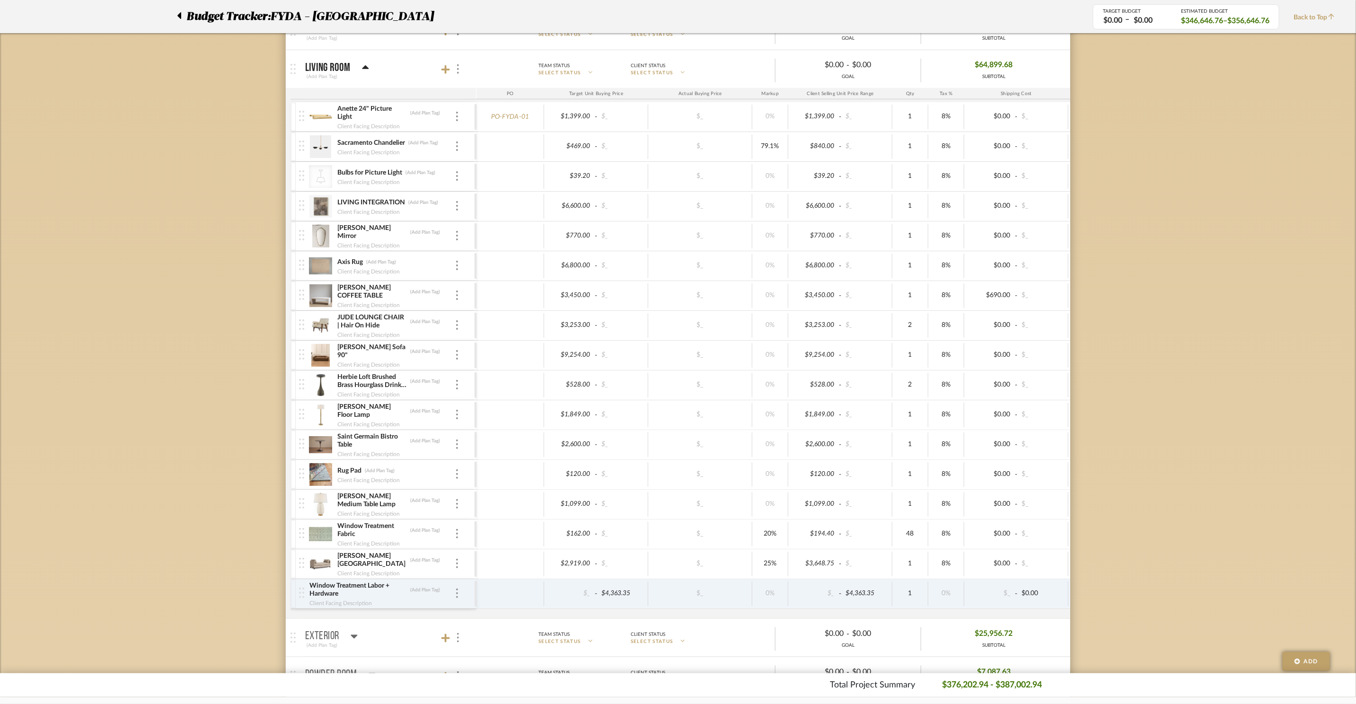
click at [463, 507] on div "Newcomb Medium Table Lamp (Add Plan Tag) Client Facing Description" at bounding box center [386, 504] width 175 height 29
click at [456, 508] on img at bounding box center [457, 503] width 2 height 9
click at [512, 583] on span "Remove Item" at bounding box center [502, 580] width 59 height 8
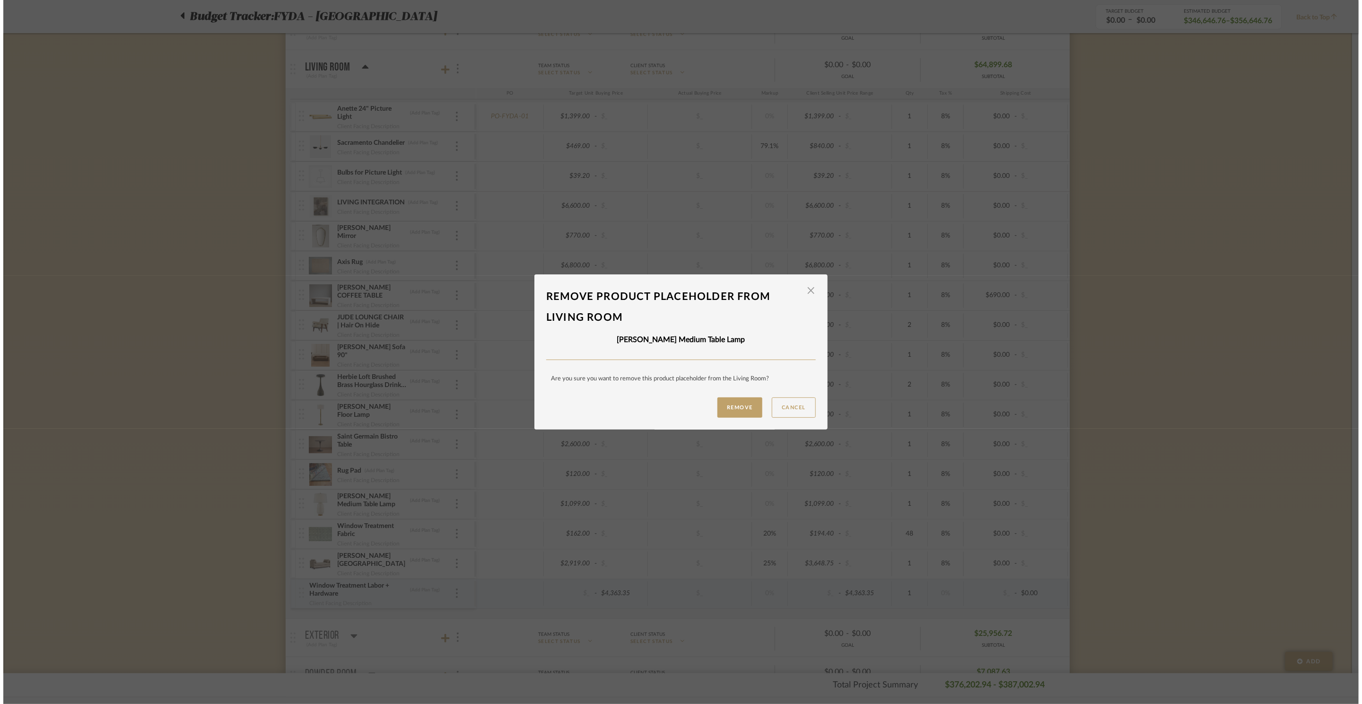
scroll to position [0, 0]
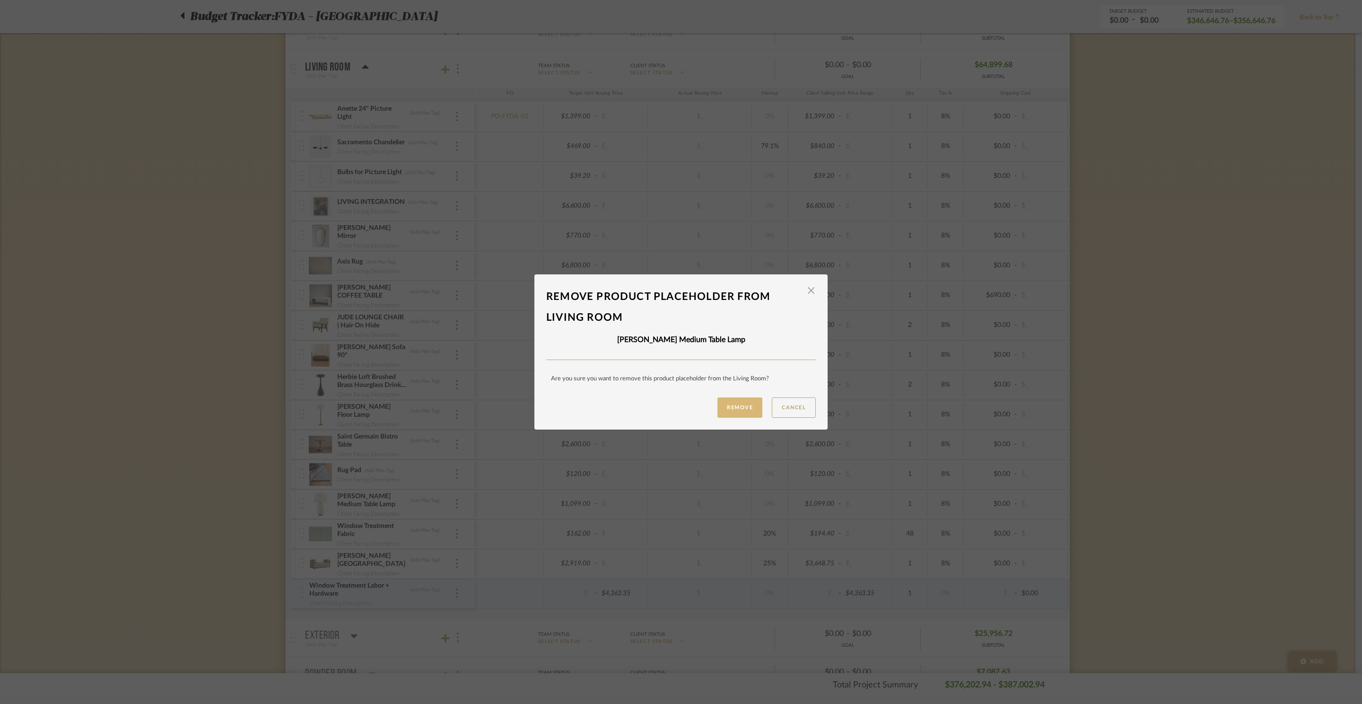
click at [746, 411] on button "Remove" at bounding box center [740, 407] width 45 height 20
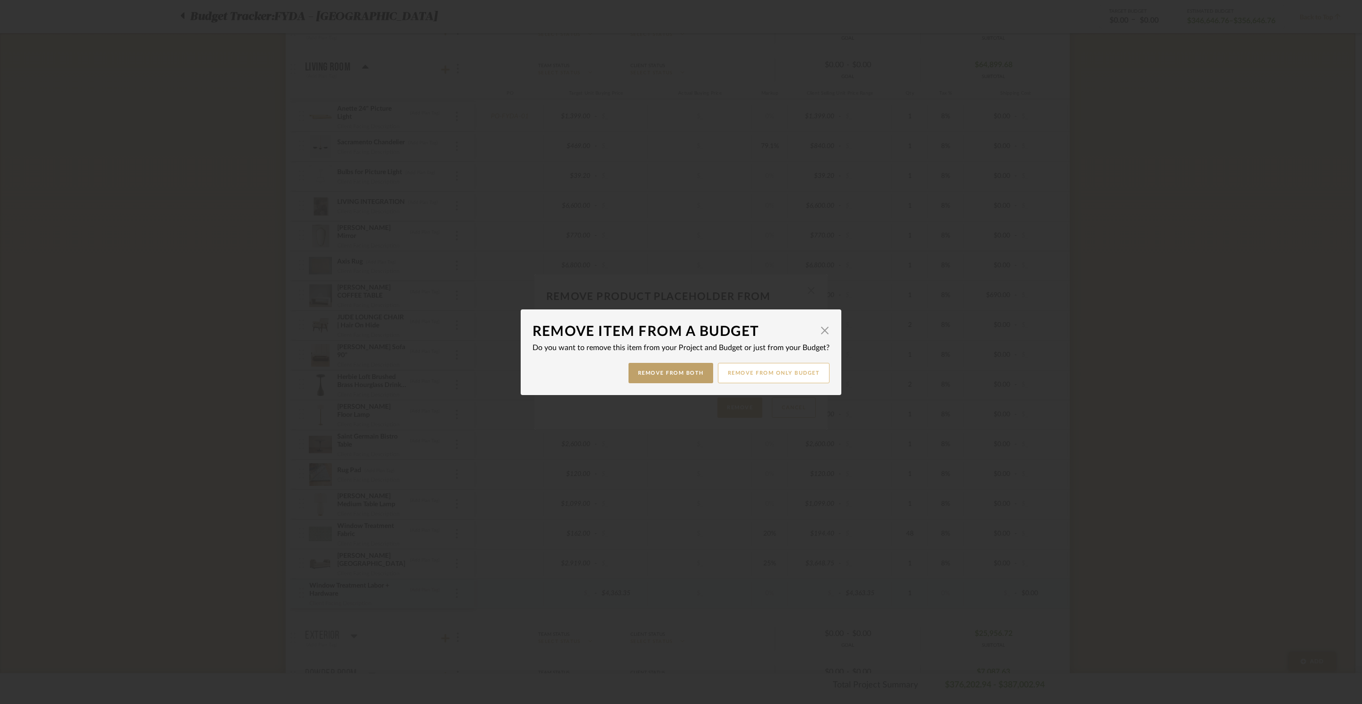
click at [783, 372] on button "Remove from only Budget" at bounding box center [774, 373] width 112 height 20
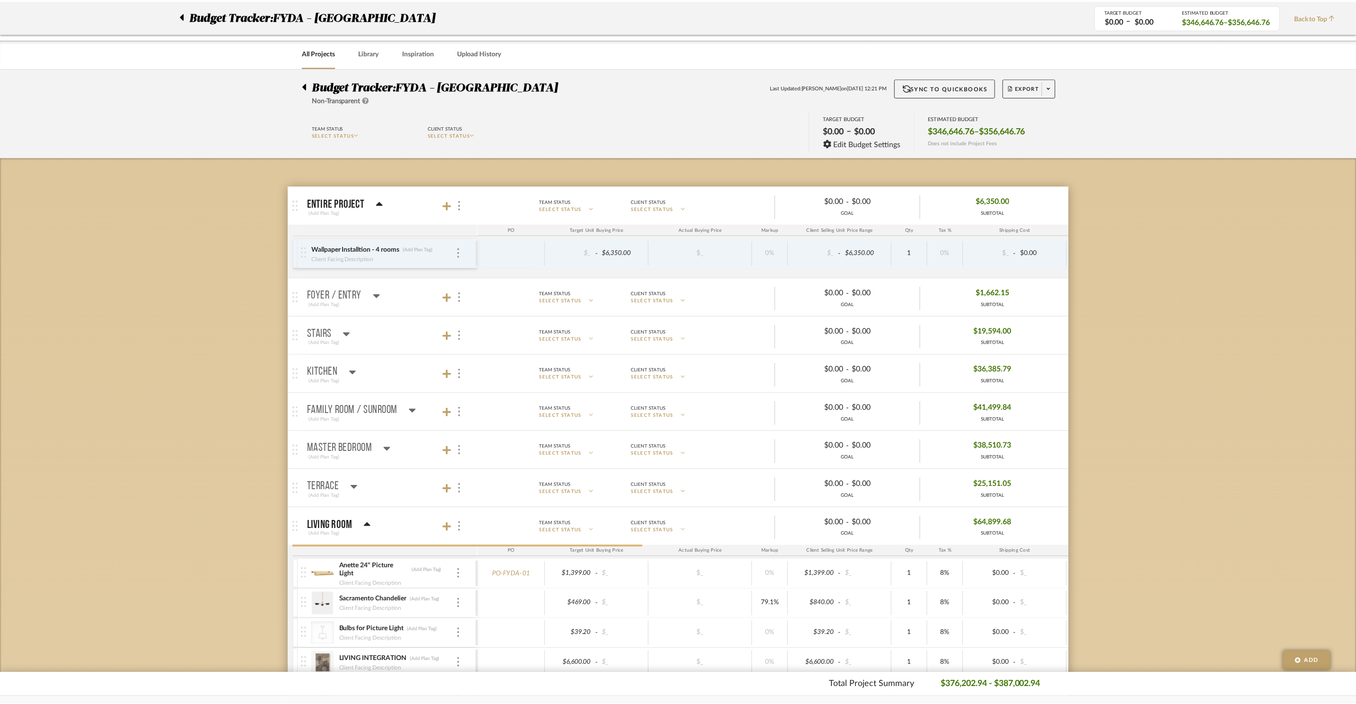
scroll to position [457, 0]
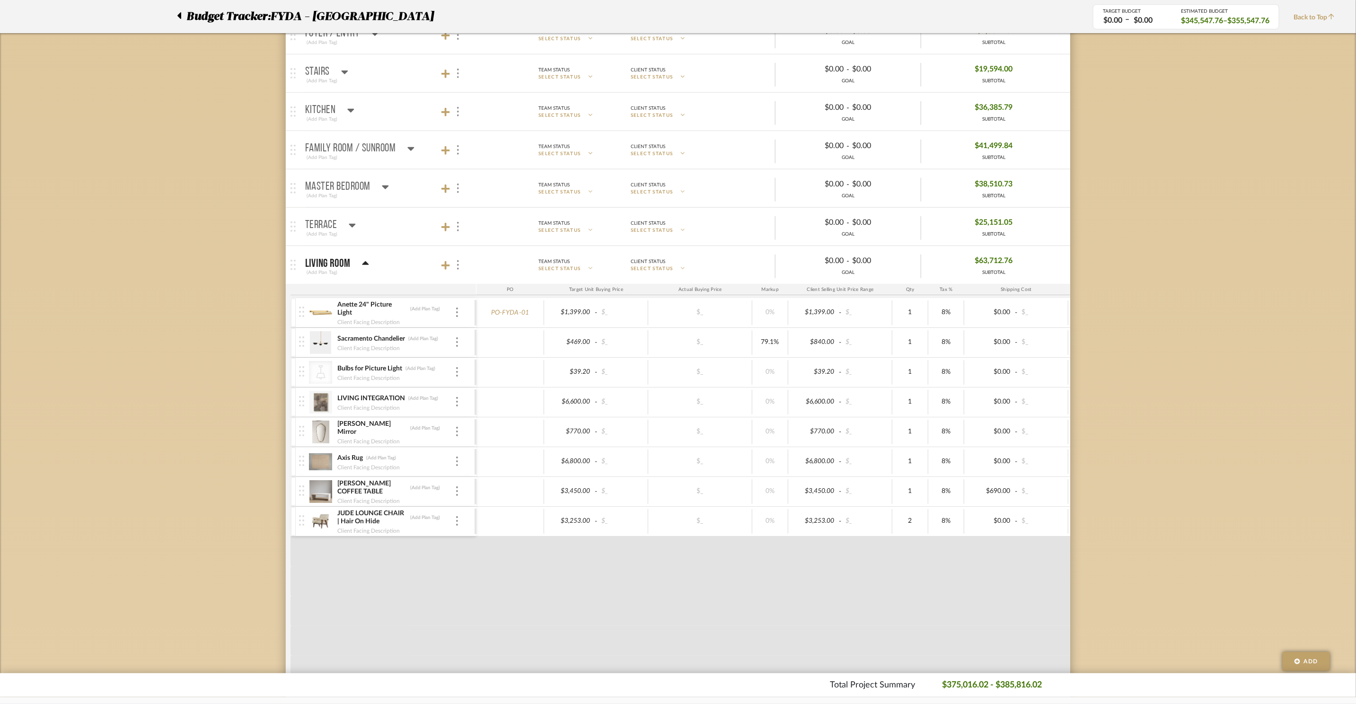
scroll to position [494, 0]
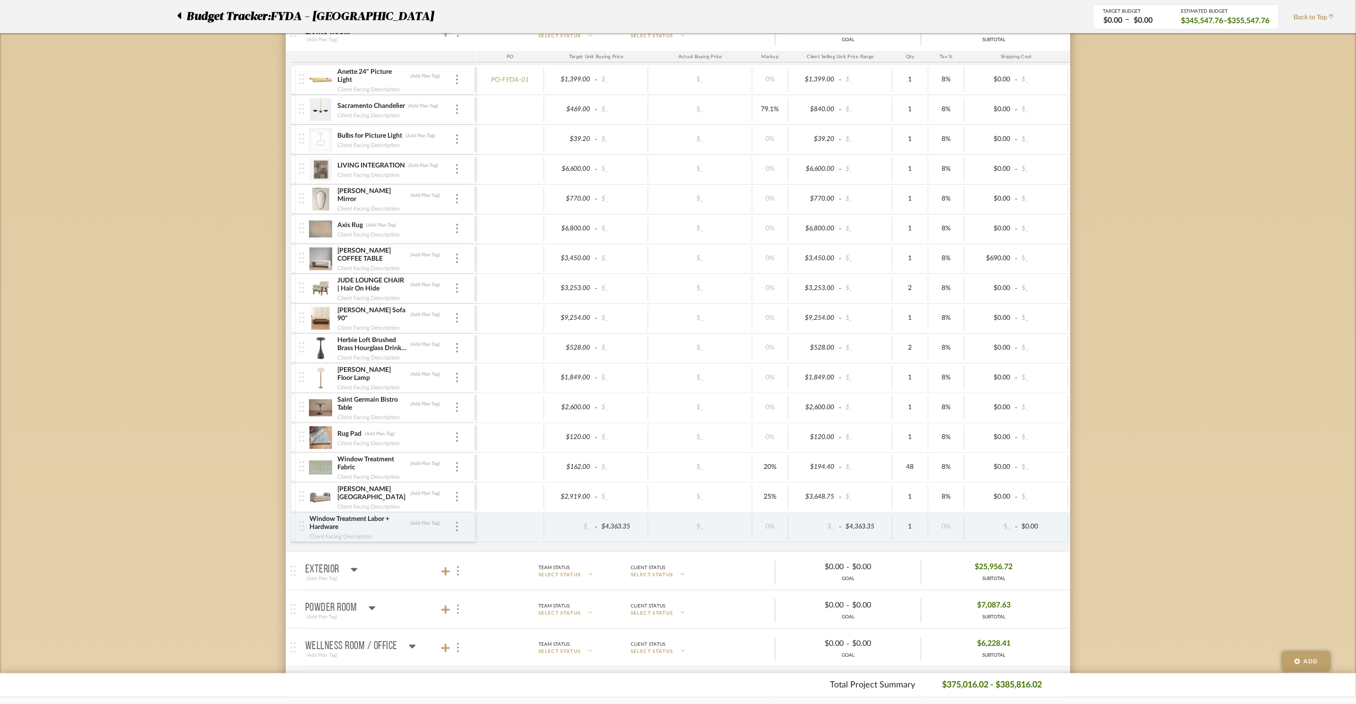
click at [313, 323] on img at bounding box center [320, 318] width 23 height 23
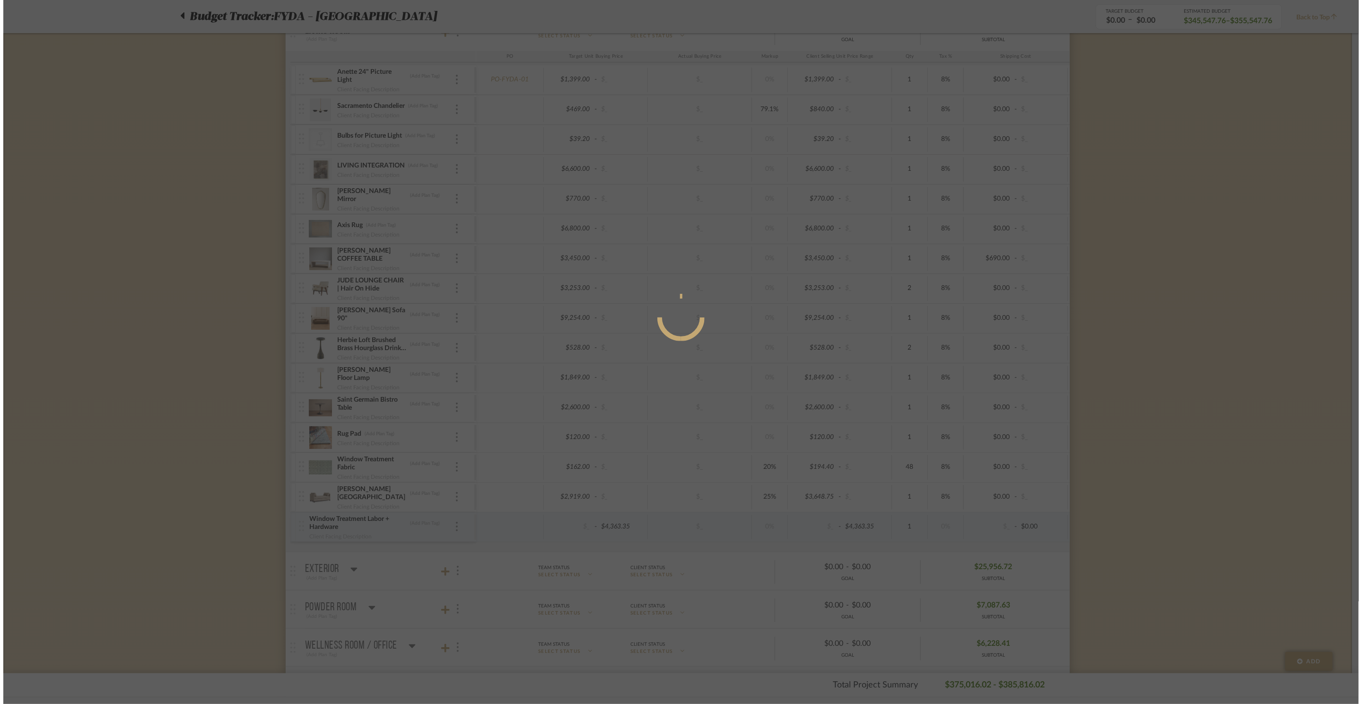
scroll to position [0, 0]
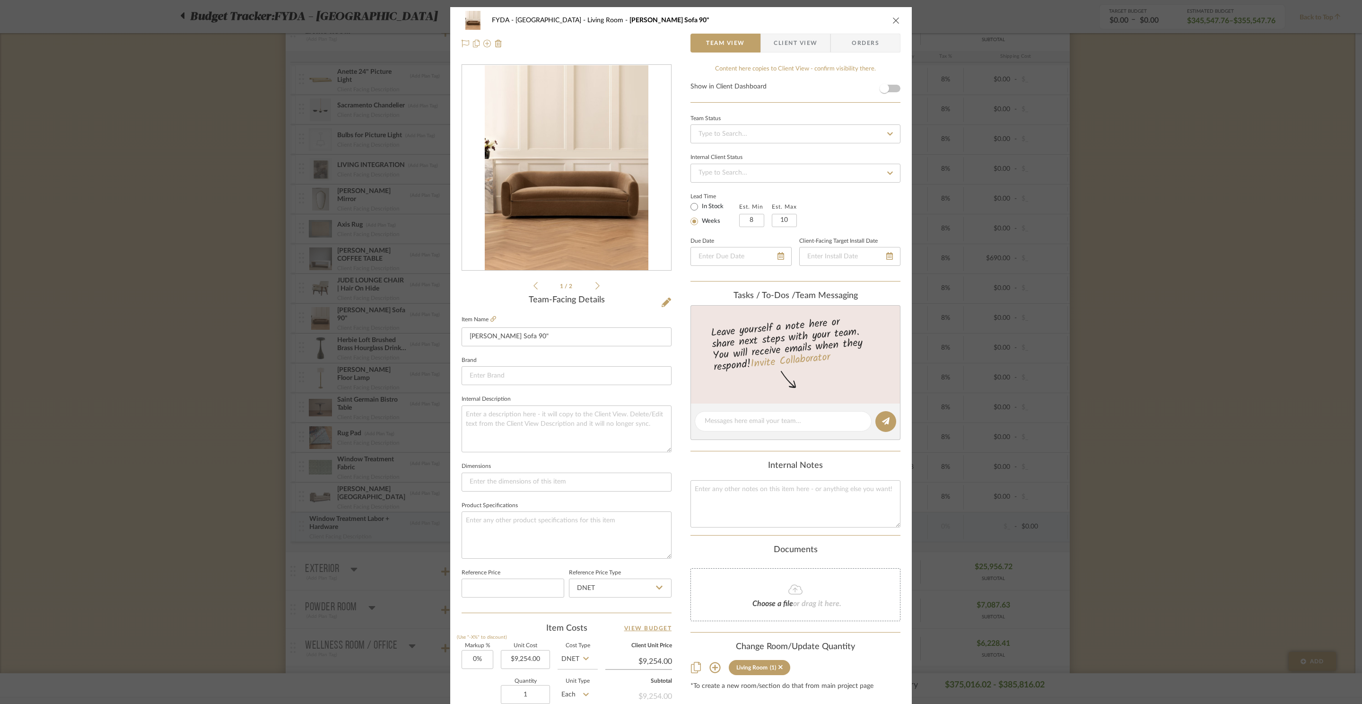
click at [349, 322] on div "FYDA - 655 City Park Living Room [PERSON_NAME] Sofa 90" Team View Client View O…" at bounding box center [681, 352] width 1362 height 704
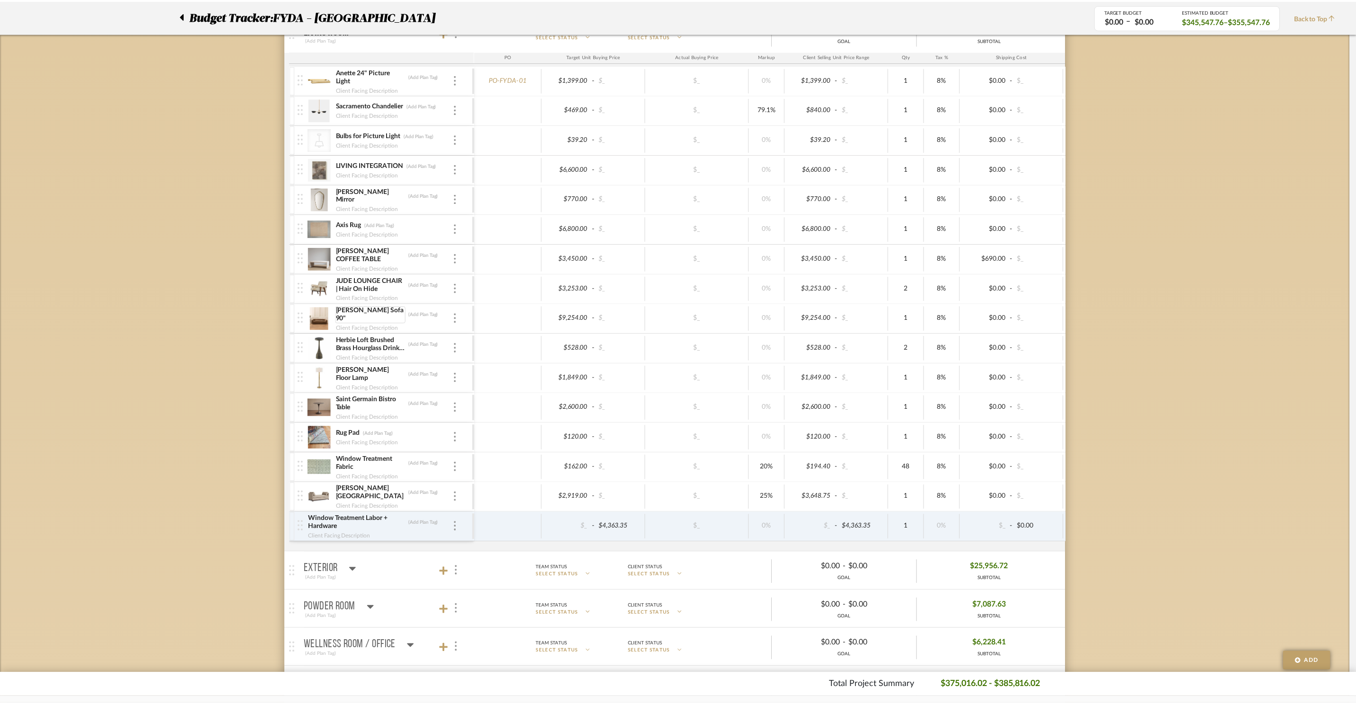
scroll to position [494, 0]
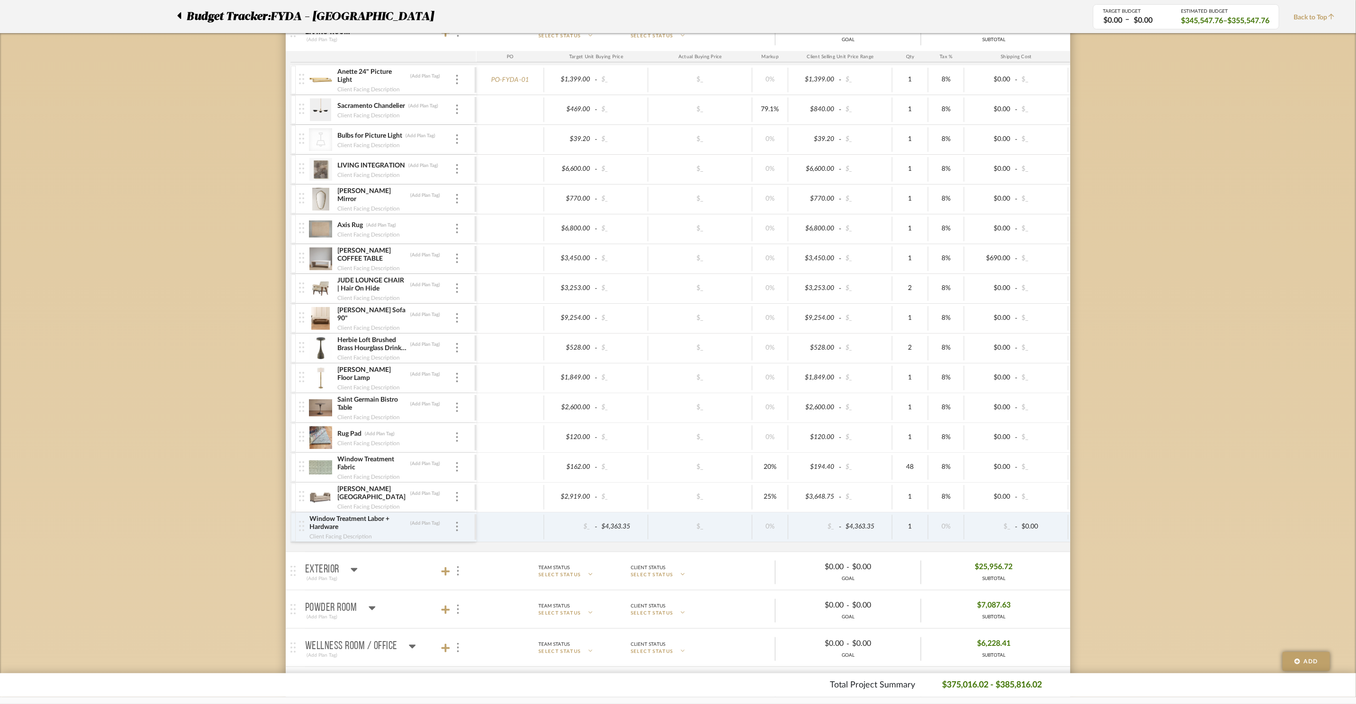
click at [318, 327] on img at bounding box center [320, 318] width 23 height 23
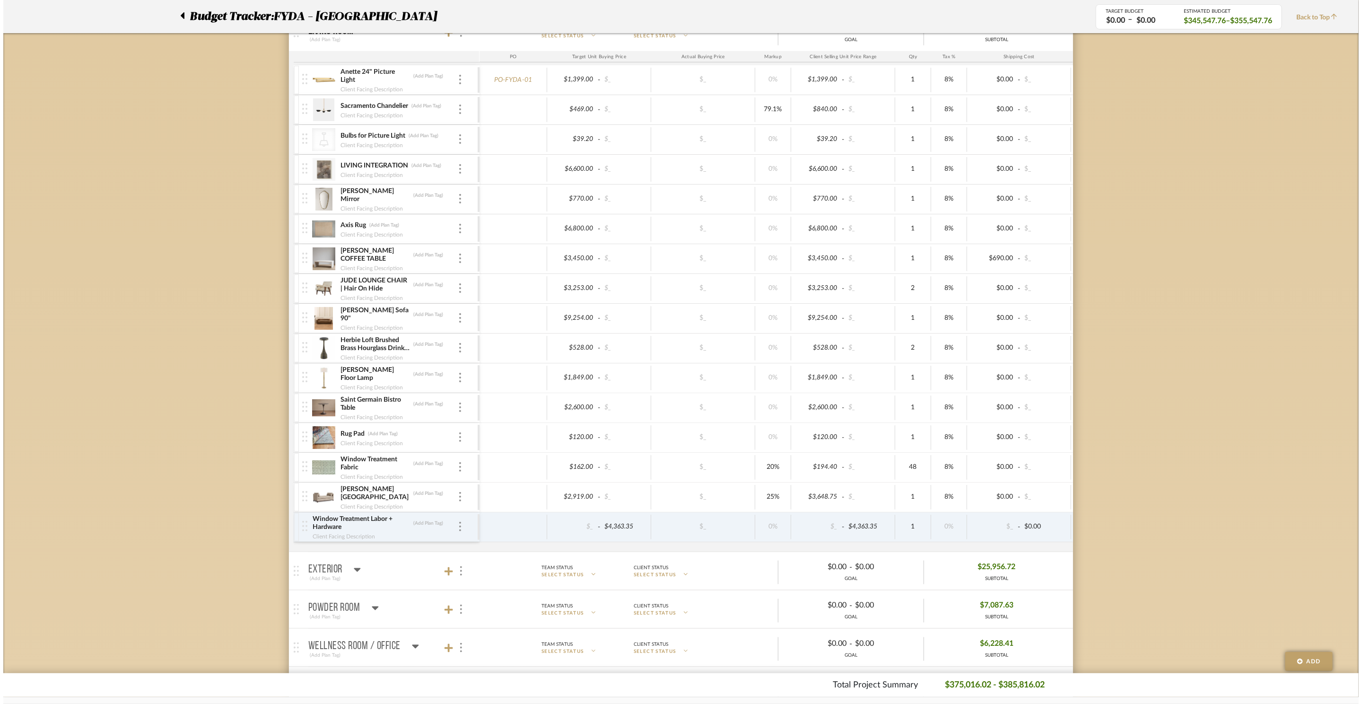
scroll to position [0, 0]
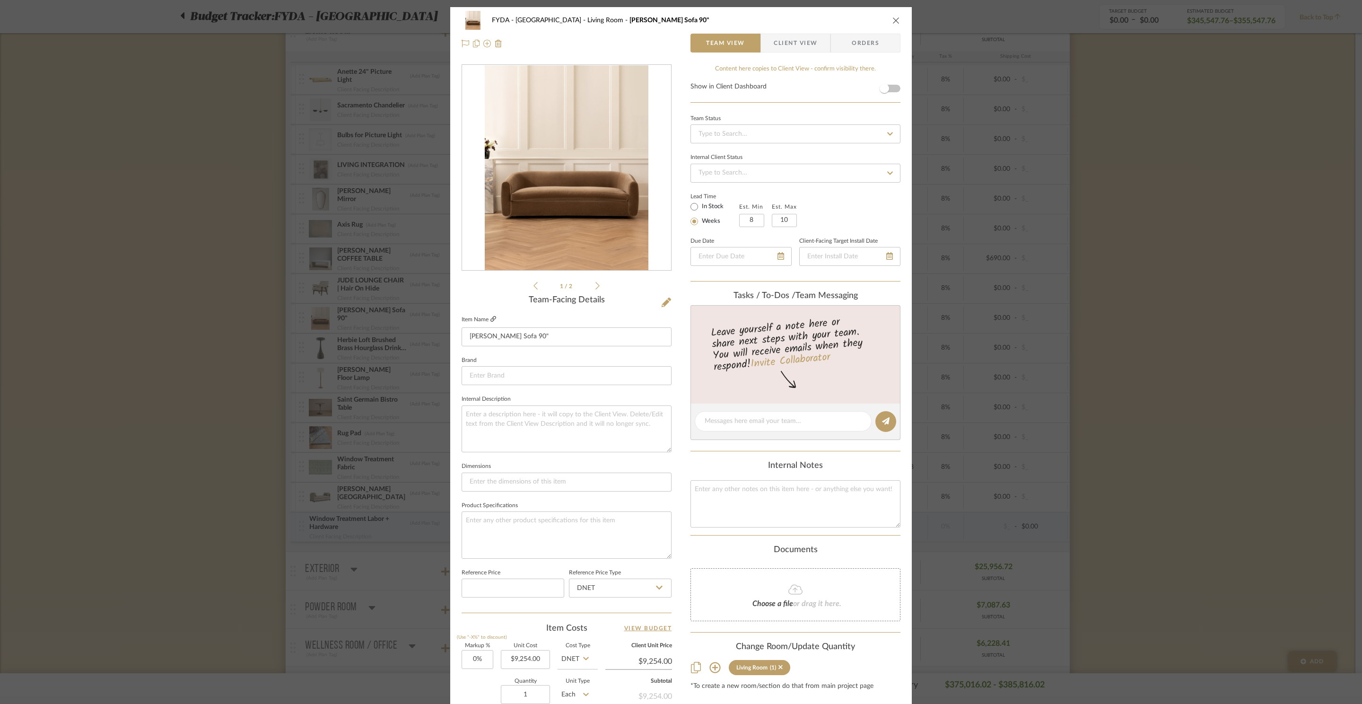
click at [490, 319] on icon at bounding box center [493, 319] width 6 height 6
click at [1180, 156] on div "FYDA - 655 City Park Living Room Wexler Sofa 90" Team View Client View Orders 1…" at bounding box center [681, 352] width 1362 height 704
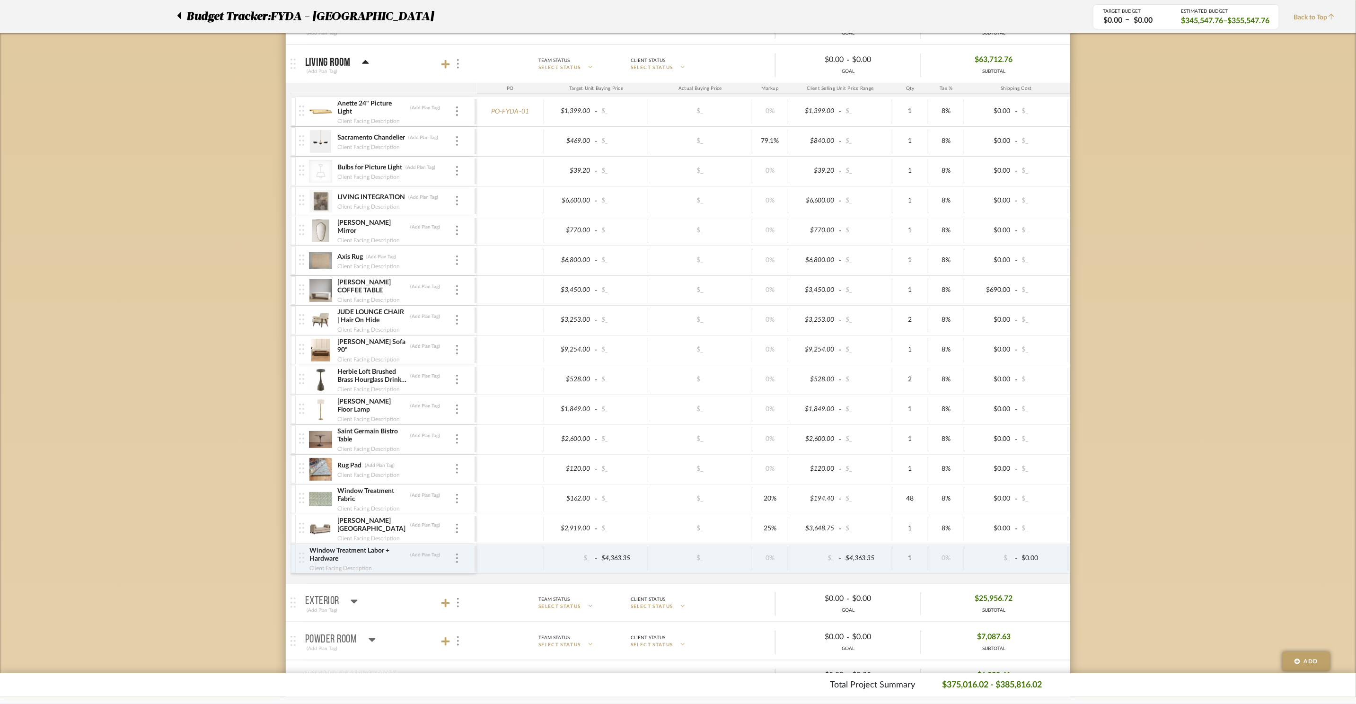
scroll to position [426, 0]
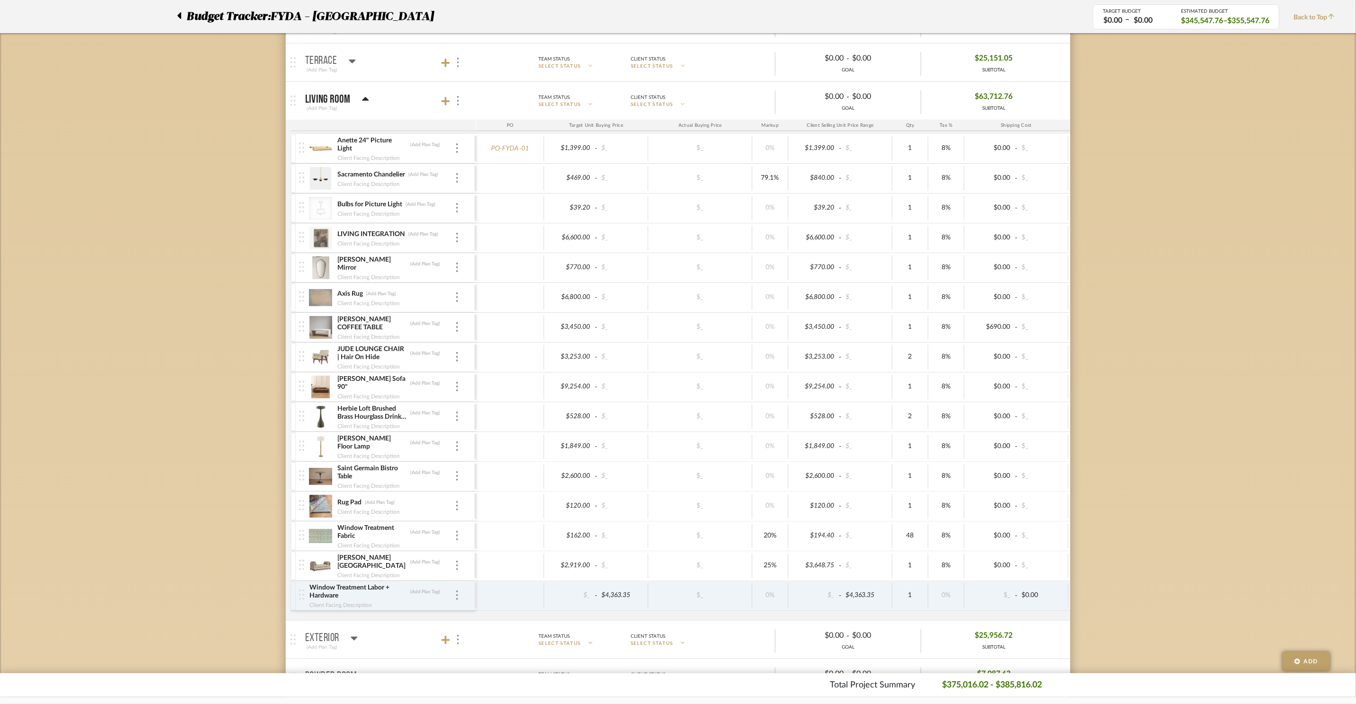
click at [322, 422] on img at bounding box center [320, 416] width 23 height 23
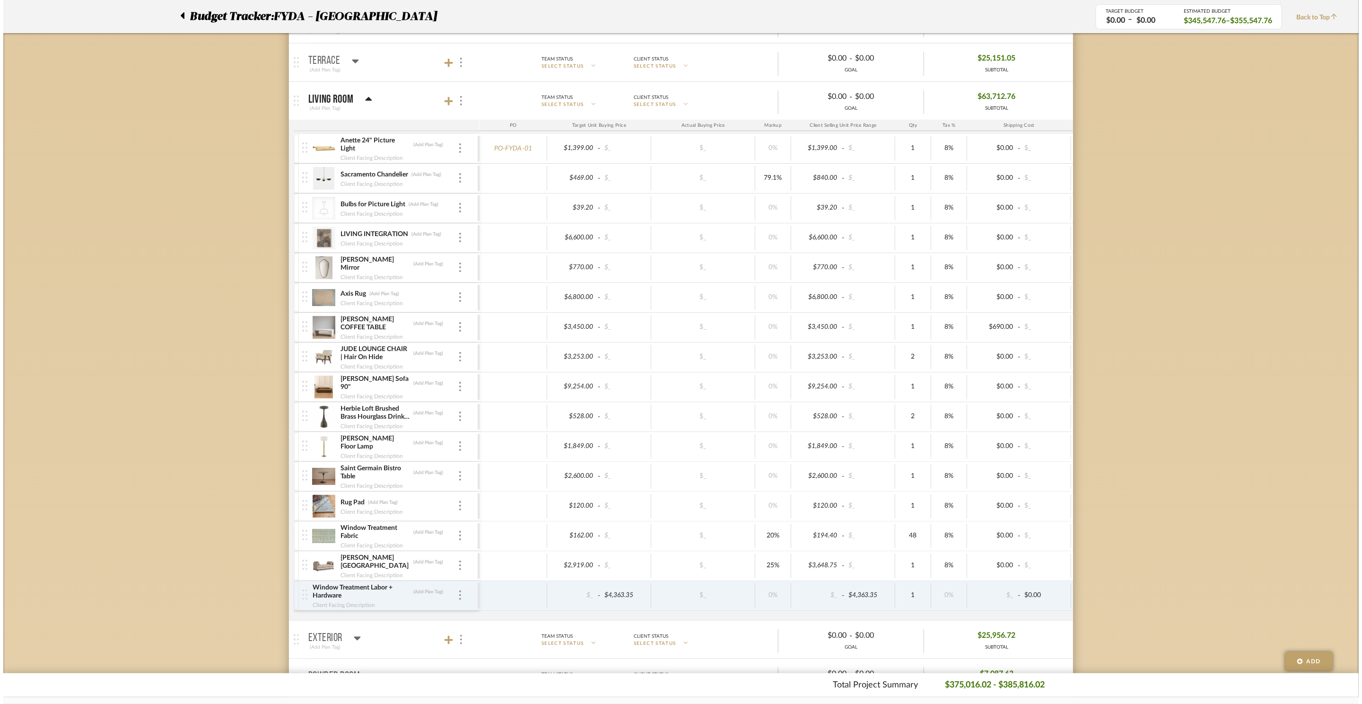
scroll to position [0, 0]
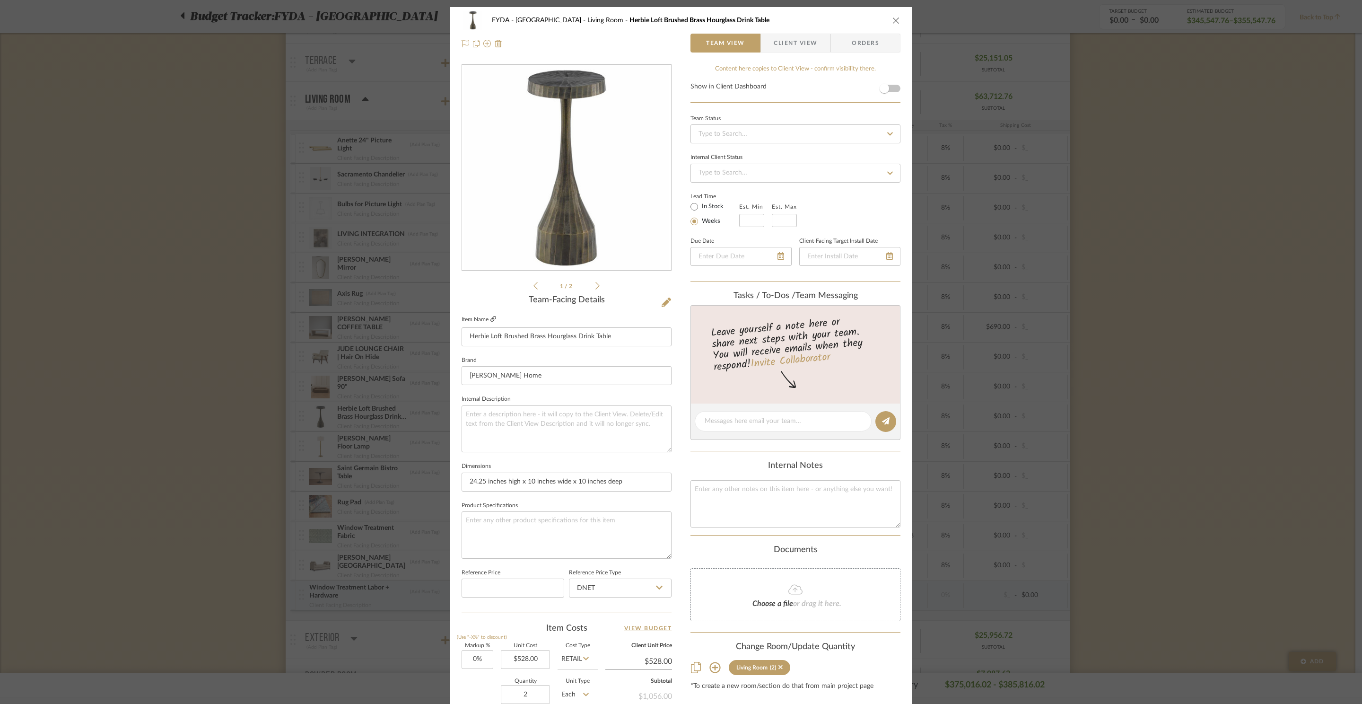
click at [491, 318] on icon at bounding box center [493, 319] width 6 height 6
drag, startPoint x: 221, startPoint y: 410, endPoint x: 324, endPoint y: 384, distance: 105.4
click at [222, 410] on div "FYDA - 655 City Park Living Room Herbie Loft Brushed Brass Hourglass Drink Tabl…" at bounding box center [681, 352] width 1362 height 704
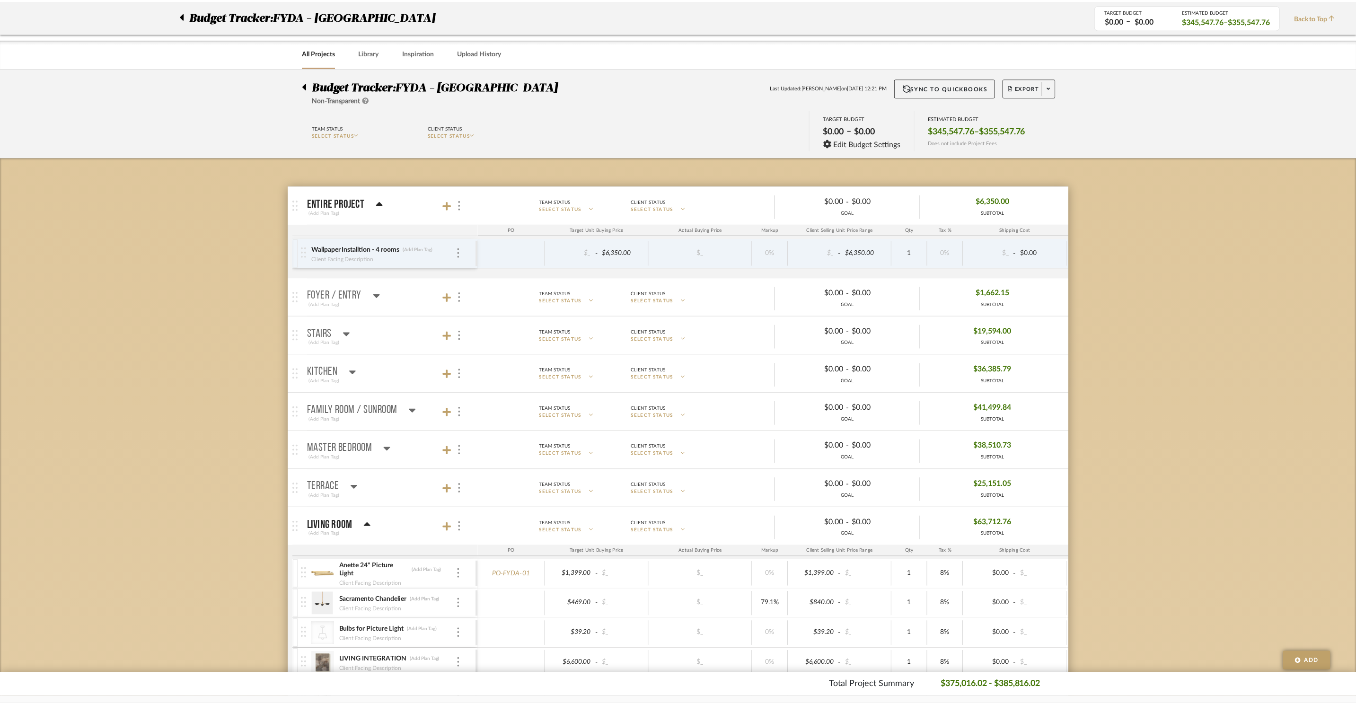
scroll to position [426, 0]
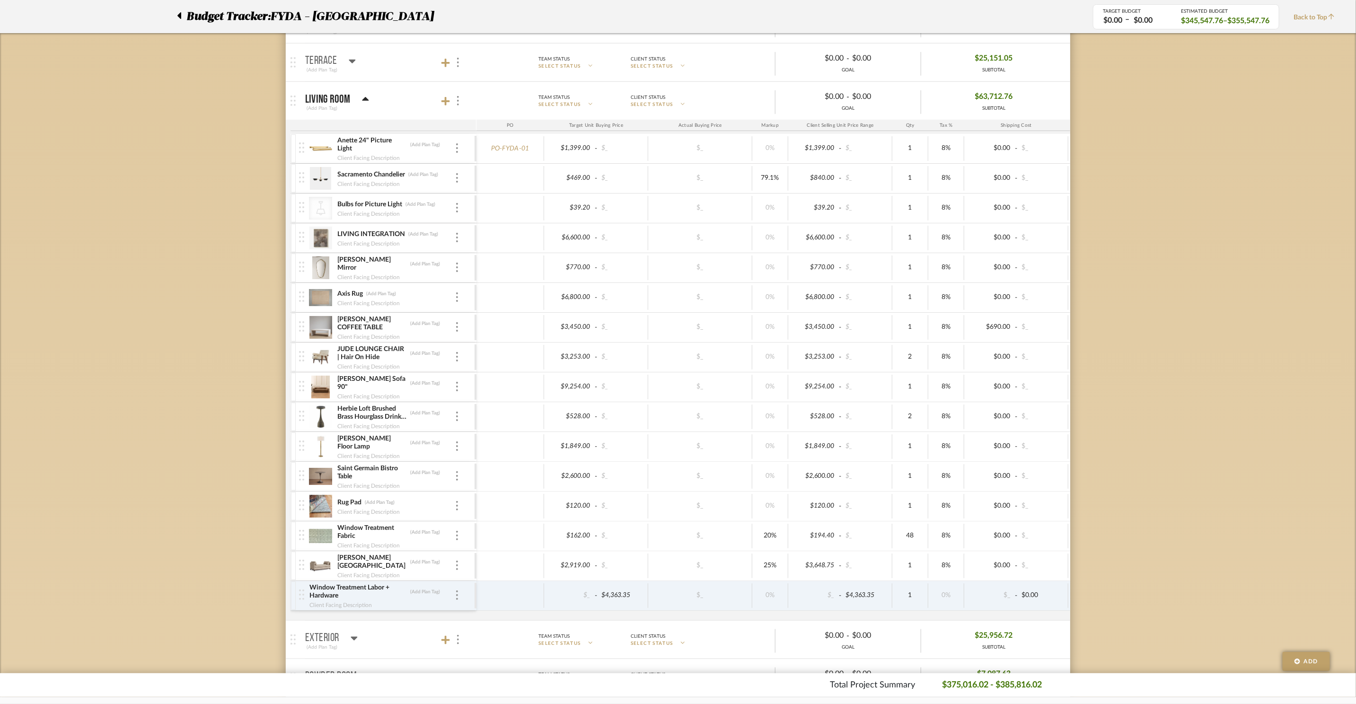
click at [324, 573] on img at bounding box center [320, 565] width 23 height 23
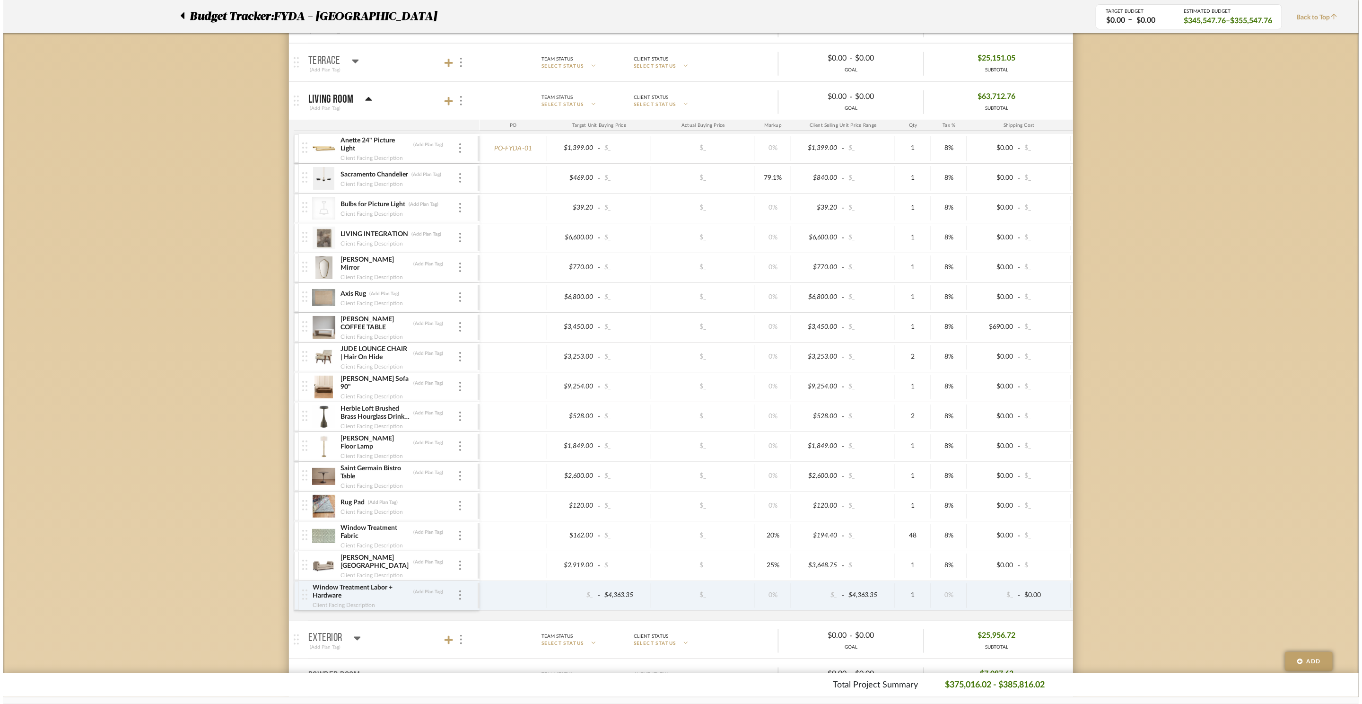
scroll to position [0, 0]
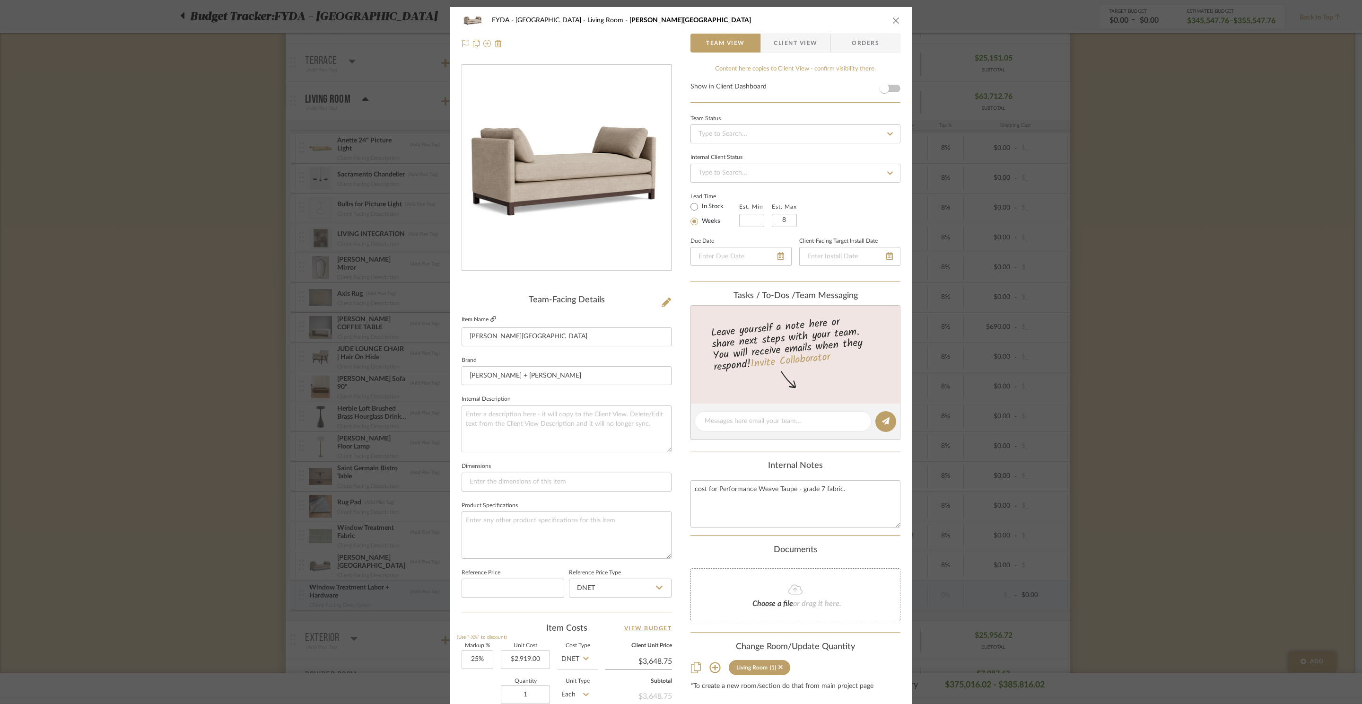
click at [490, 317] on icon at bounding box center [493, 319] width 6 height 6
click at [490, 319] on icon at bounding box center [493, 319] width 6 height 6
click at [666, 304] on icon at bounding box center [666, 302] width 9 height 9
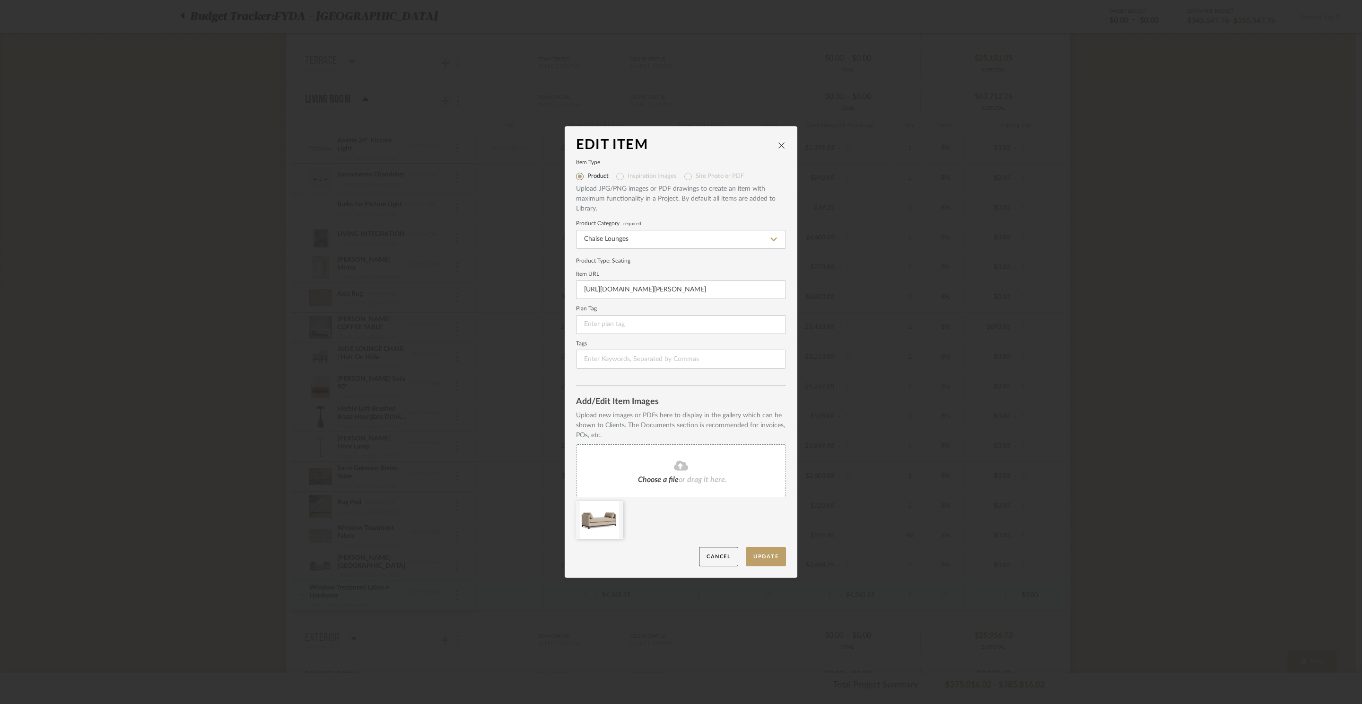
click at [674, 469] on icon at bounding box center [681, 466] width 14 height 10
click at [770, 560] on button "Update" at bounding box center [766, 556] width 40 height 19
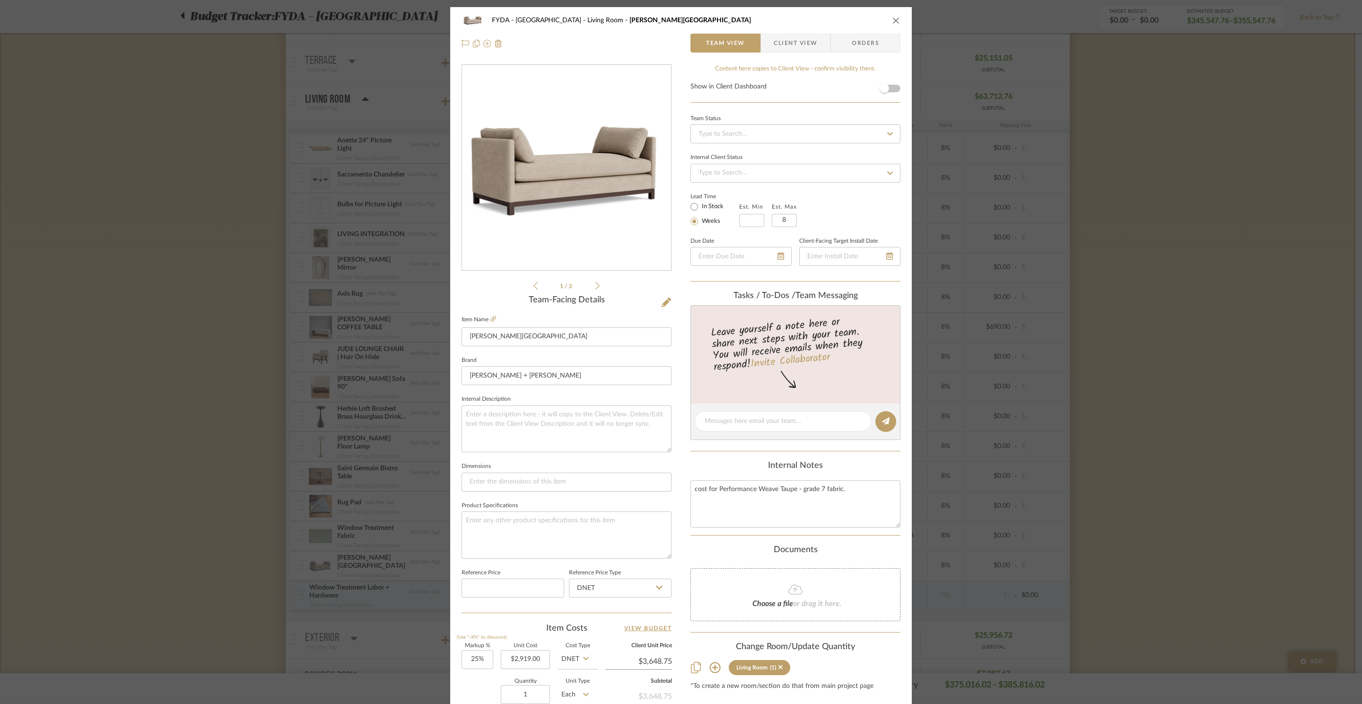
click at [893, 17] on icon "close" at bounding box center [897, 21] width 8 height 8
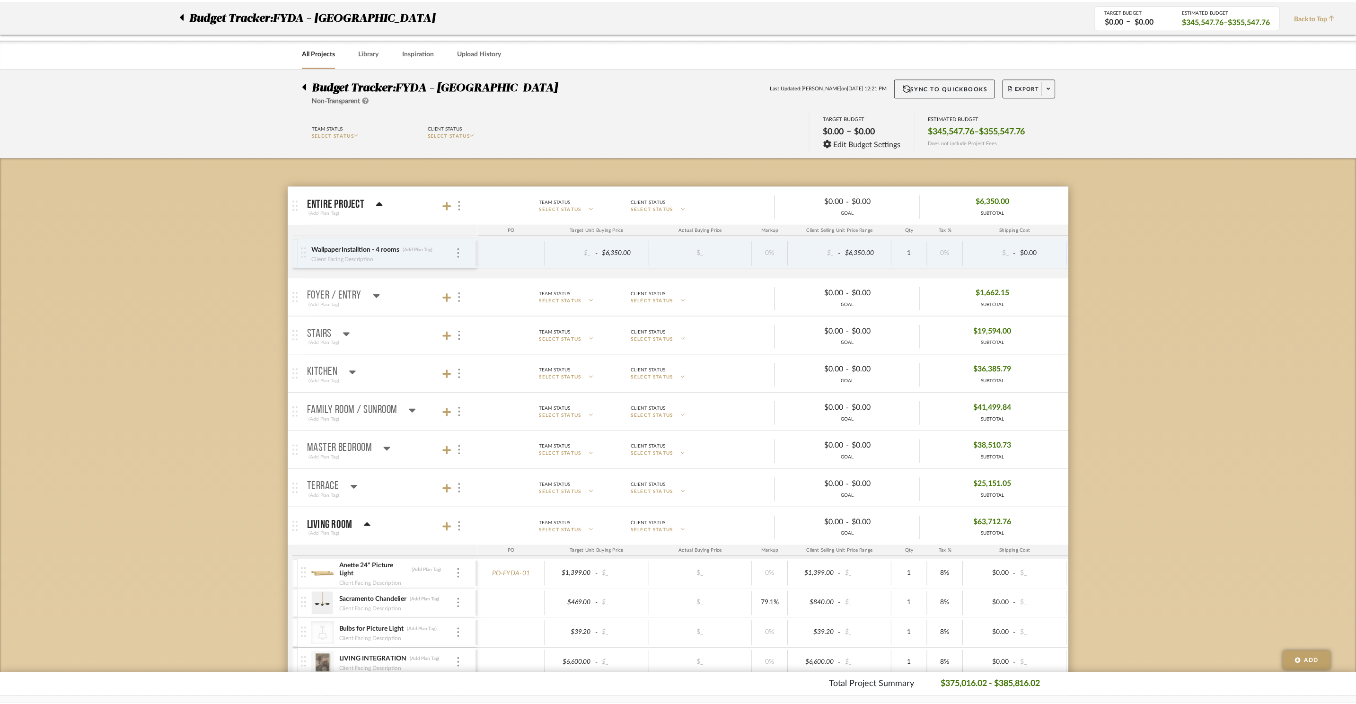
scroll to position [426, 0]
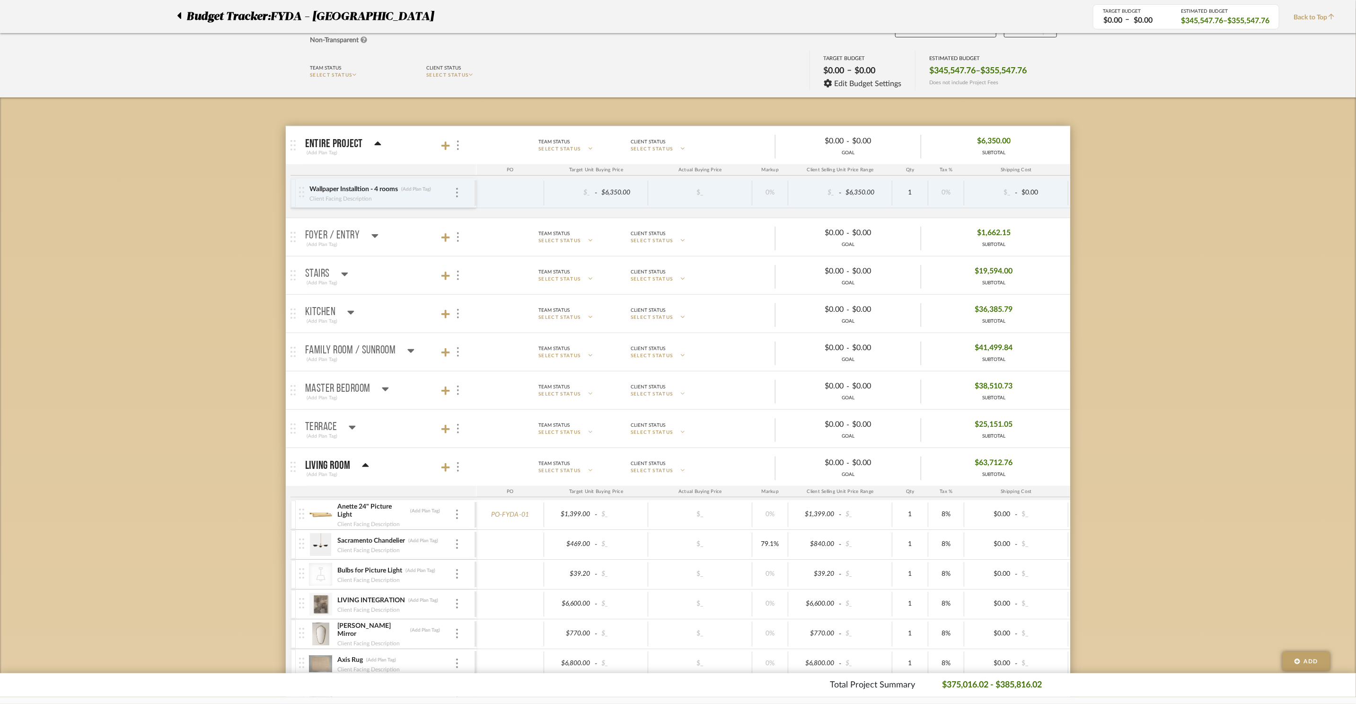
scroll to position [0, 0]
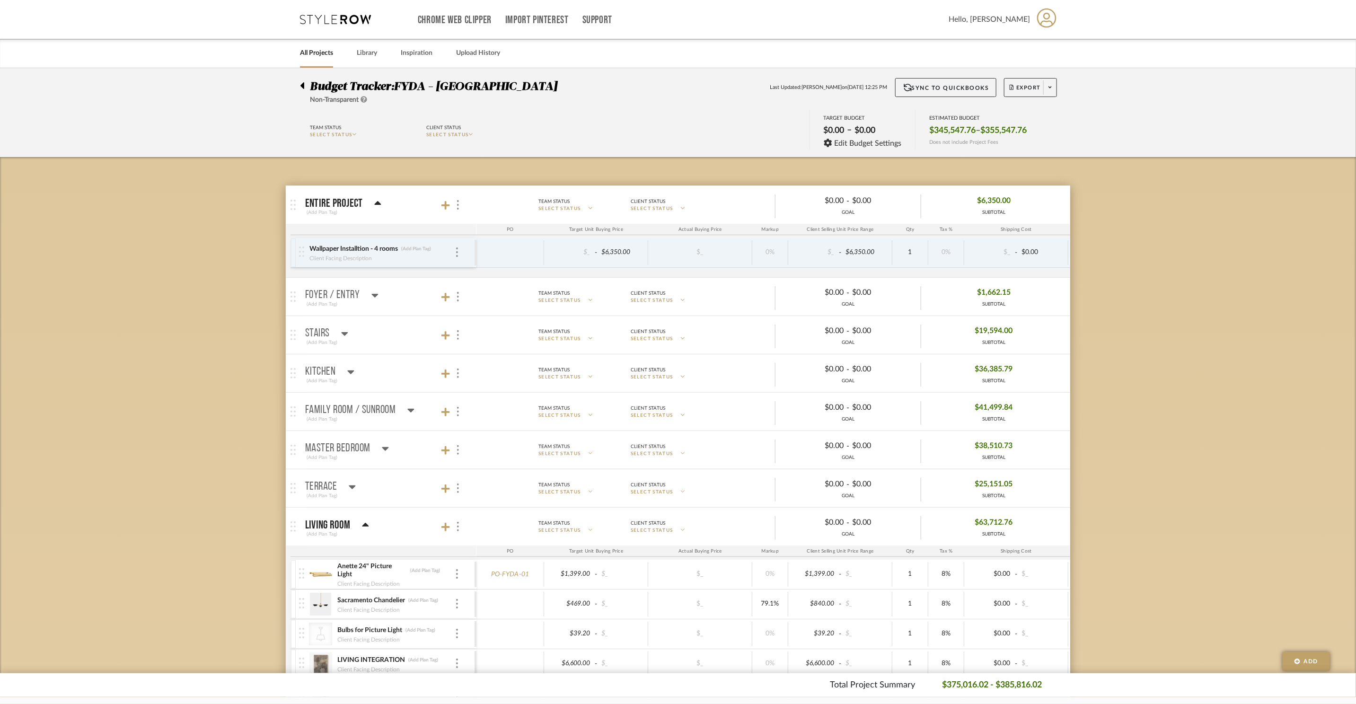
click at [347, 18] on icon at bounding box center [335, 19] width 71 height 9
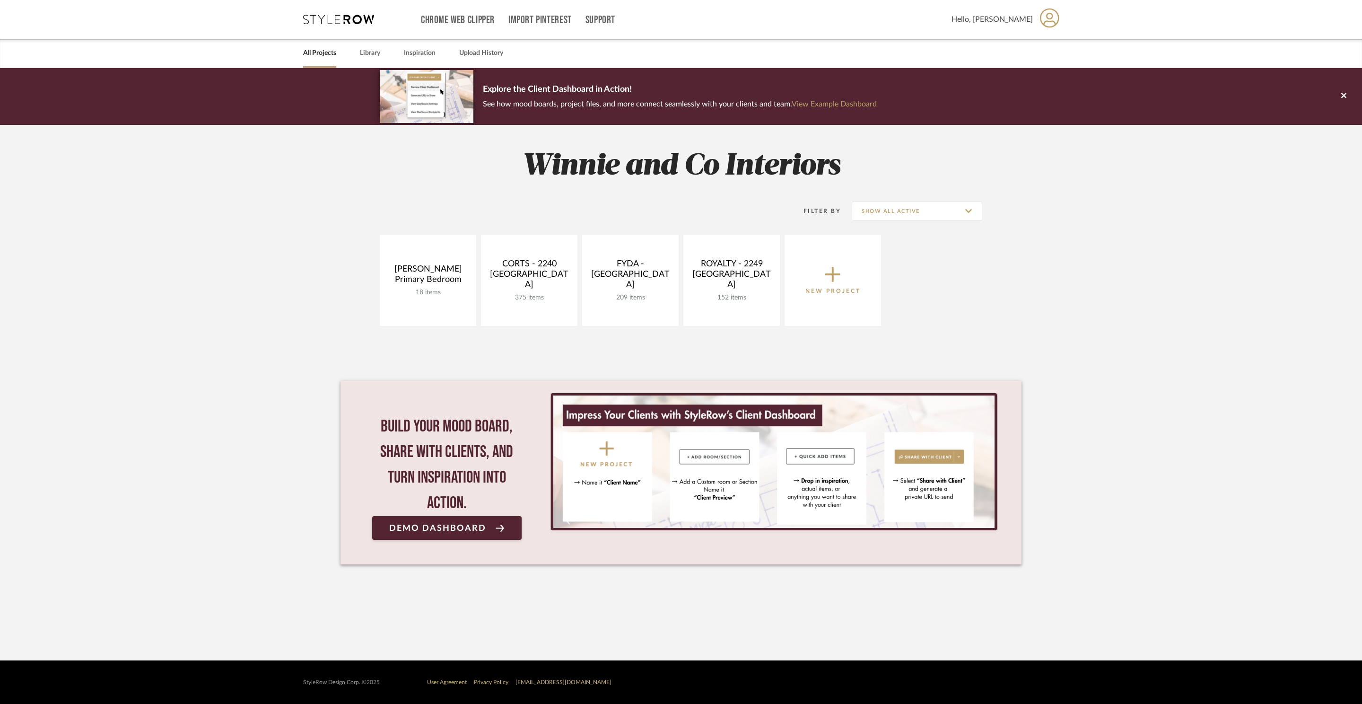
click at [381, 53] on div "All Projects Library Inspiration Upload History" at bounding box center [681, 53] width 784 height 29
click at [361, 53] on link "Library" at bounding box center [370, 53] width 20 height 13
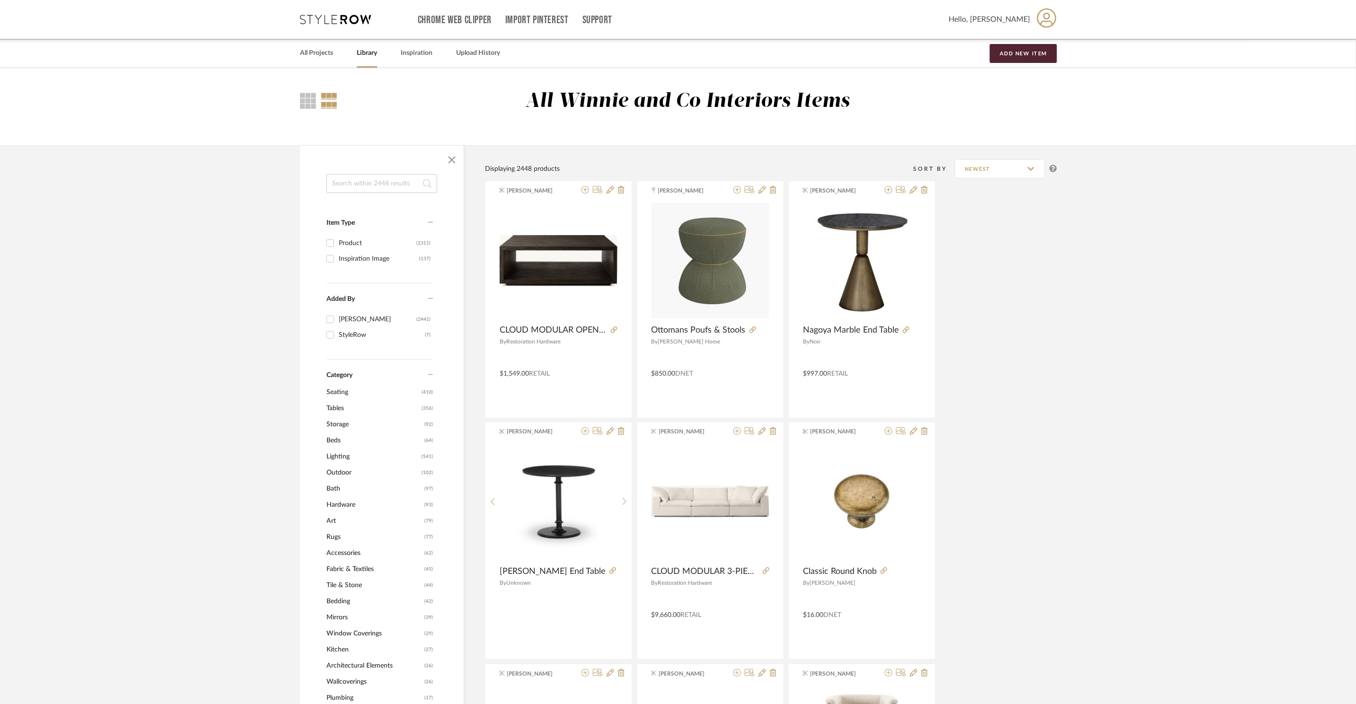
click at [362, 187] on input at bounding box center [381, 183] width 111 height 19
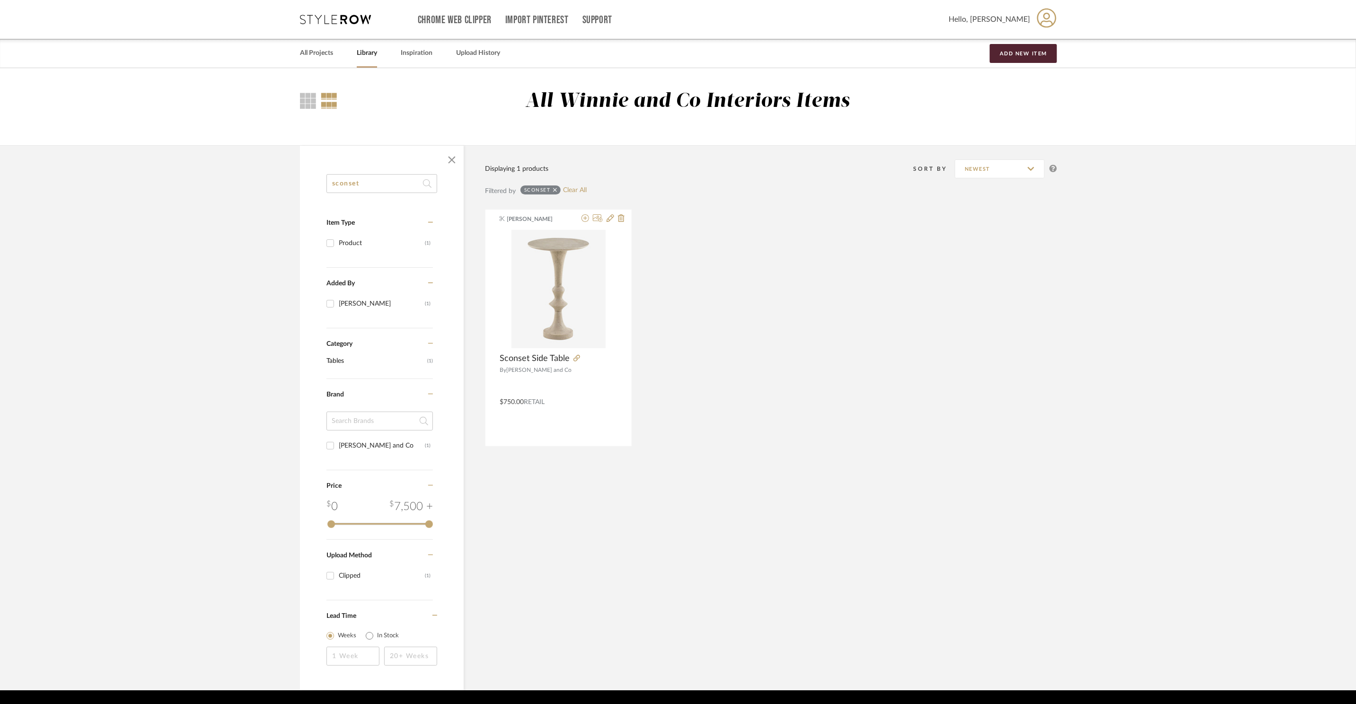
click at [391, 188] on input "sconset" at bounding box center [381, 183] width 111 height 19
type input "side table"
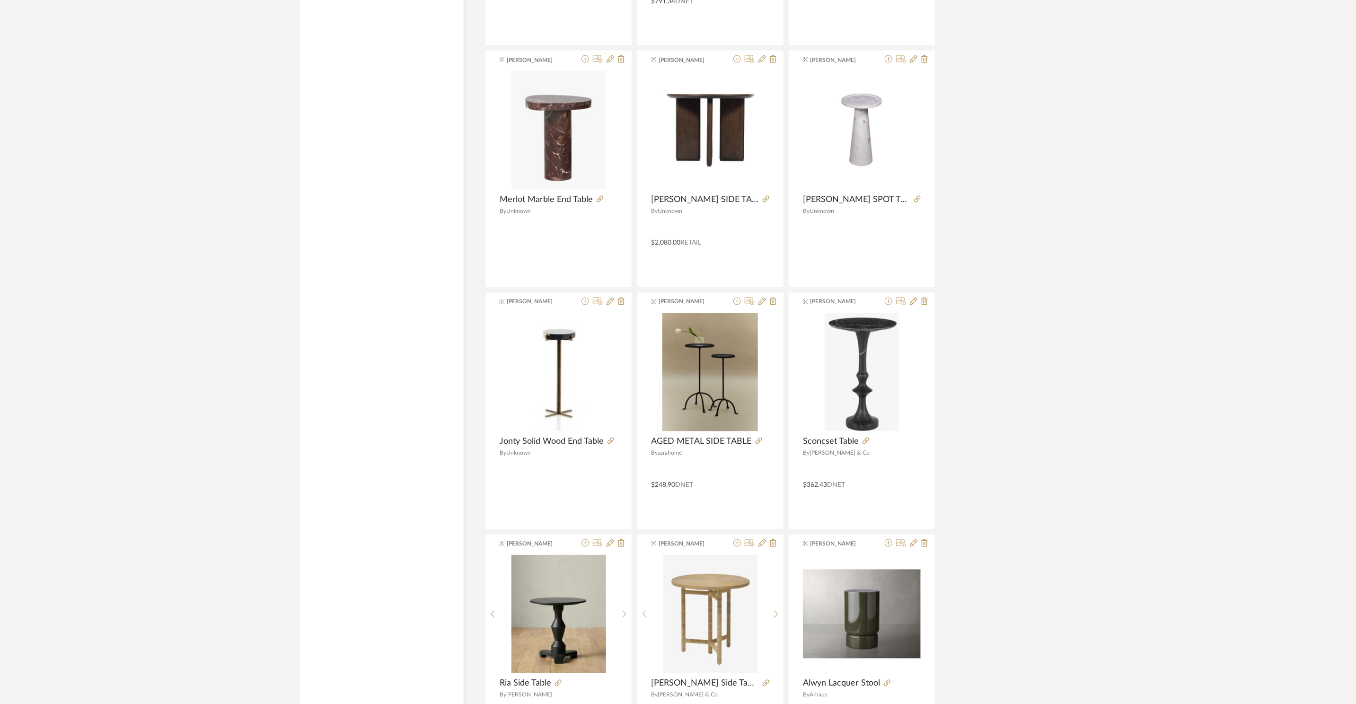
scroll to position [1160, 0]
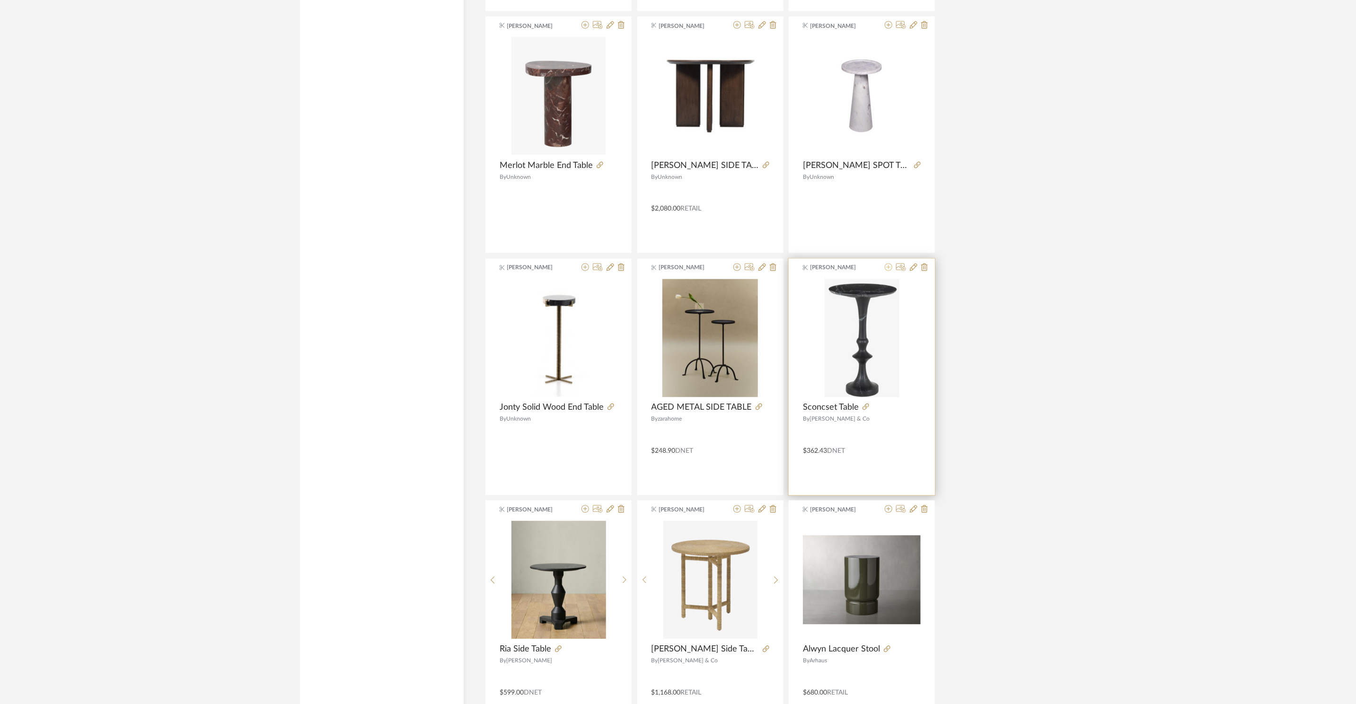
click at [887, 271] on icon at bounding box center [888, 267] width 8 height 8
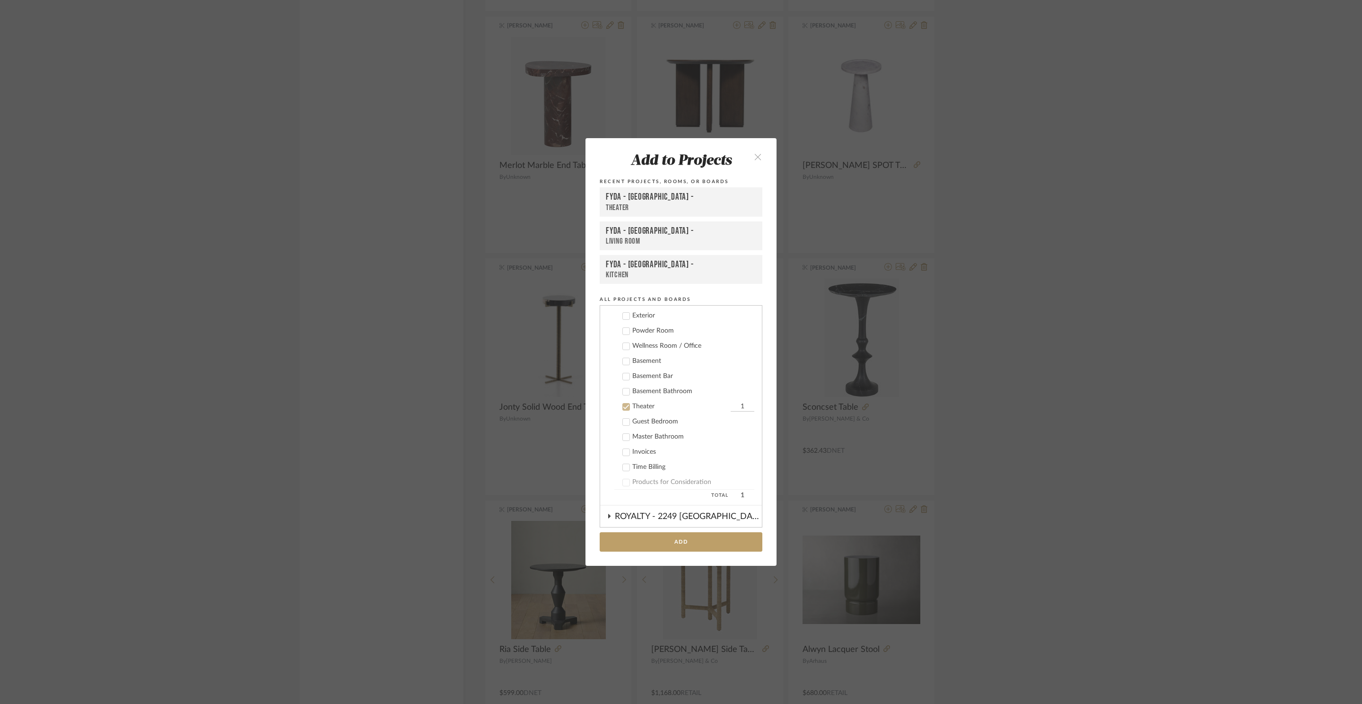
scroll to position [200, 0]
click at [647, 411] on div "Theater" at bounding box center [680, 409] width 96 height 8
click at [653, 362] on div "Living Room" at bounding box center [693, 362] width 122 height 8
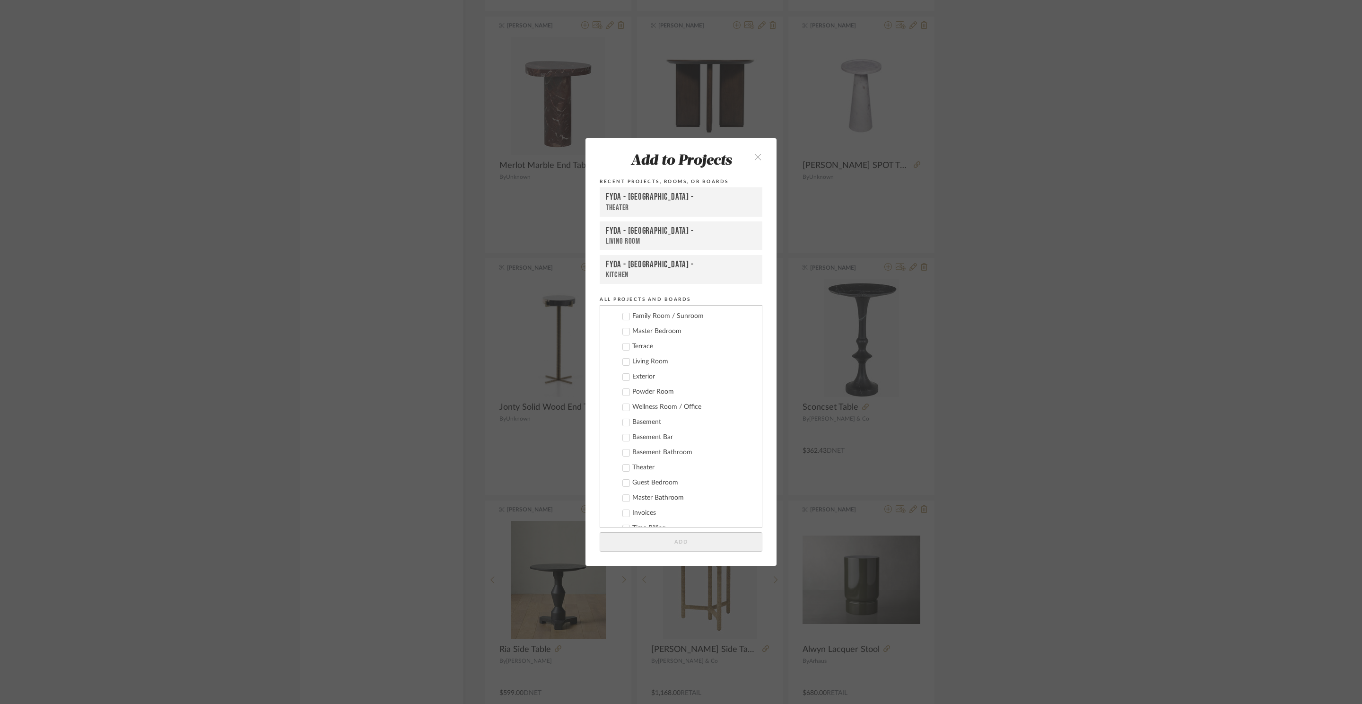
click at [742, 357] on input "1" at bounding box center [743, 361] width 24 height 9
type input "2"
click at [738, 448] on label "Basement Bathroom" at bounding box center [684, 452] width 140 height 9
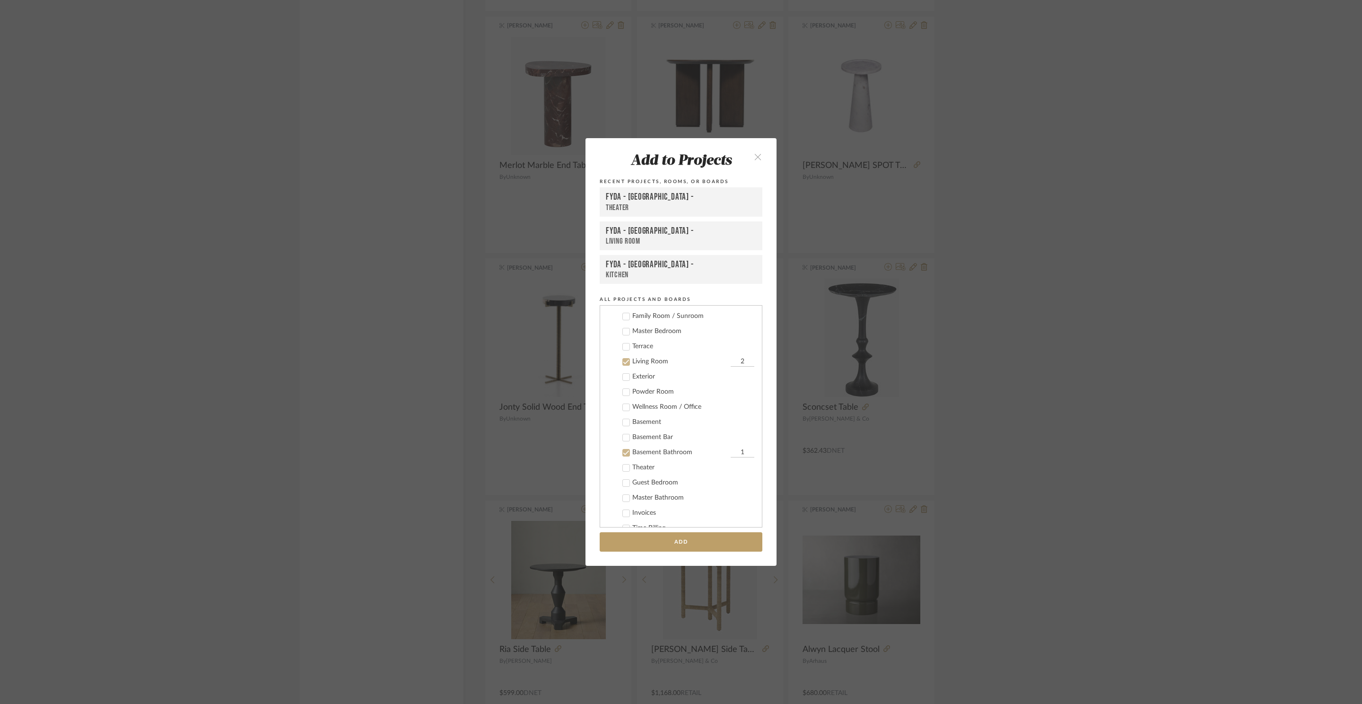
click at [685, 448] on div "Basement Bathroom" at bounding box center [680, 452] width 96 height 8
click at [717, 545] on button "Add" at bounding box center [681, 541] width 163 height 19
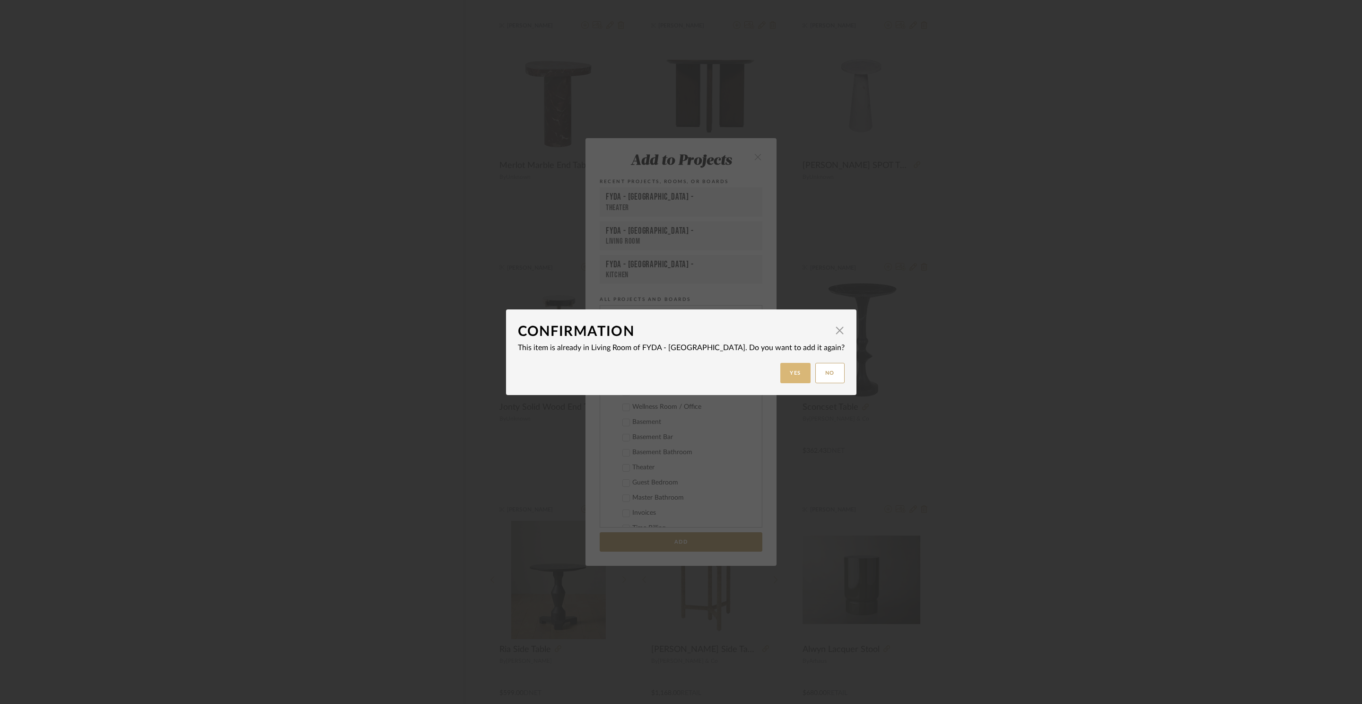
click at [781, 372] on button "Yes" at bounding box center [795, 373] width 30 height 20
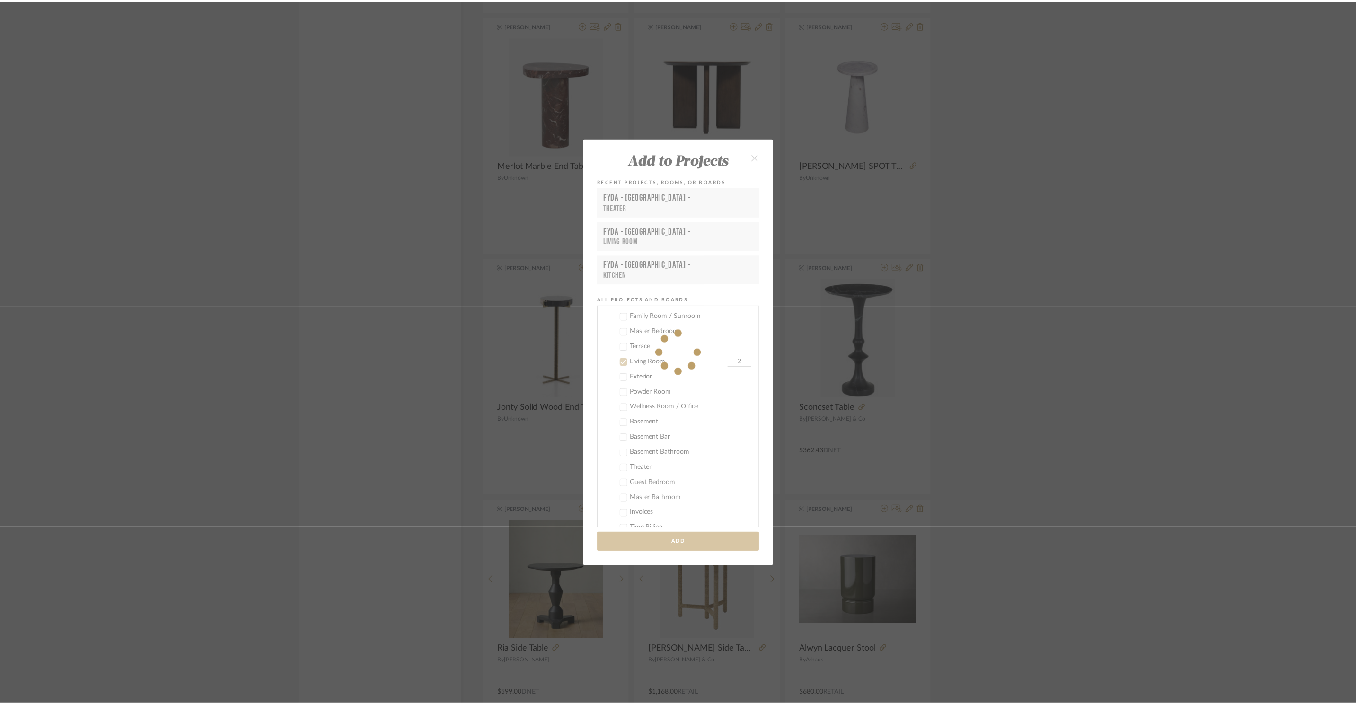
scroll to position [1160, 0]
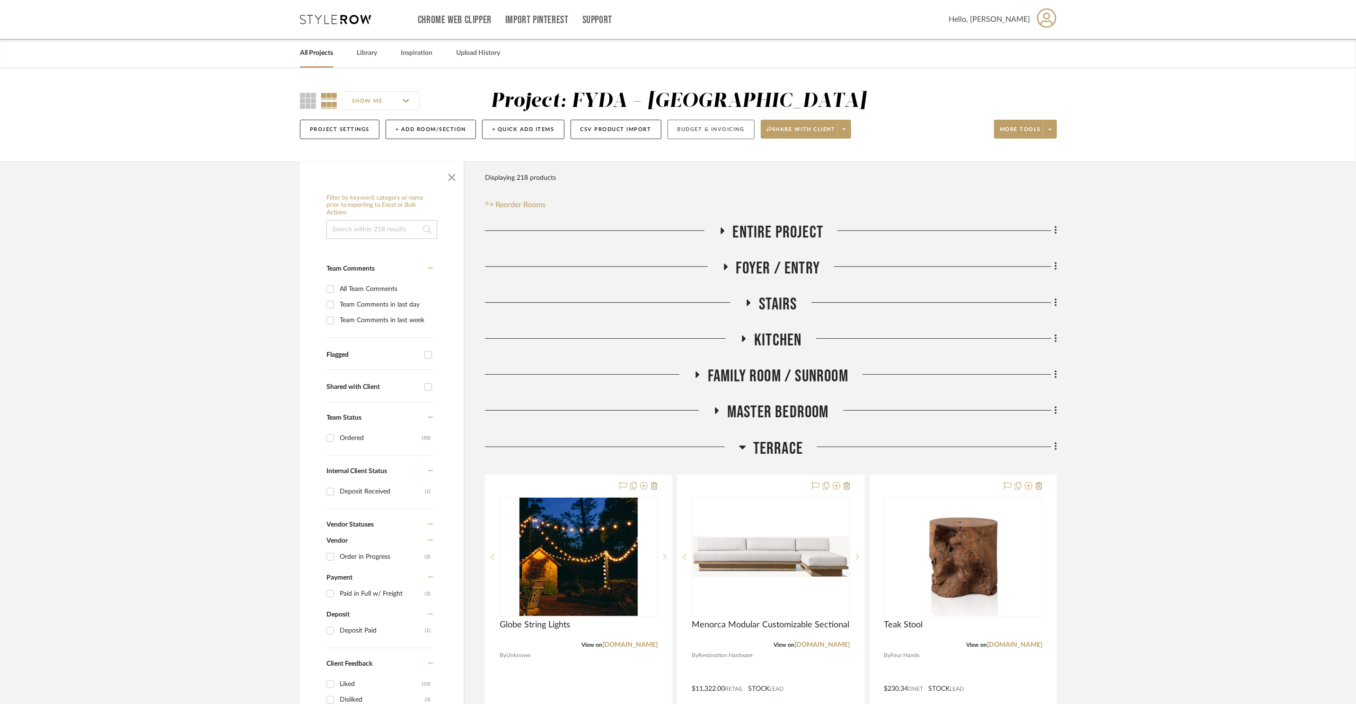
click at [715, 129] on button "Budget & Invoicing" at bounding box center [710, 129] width 87 height 19
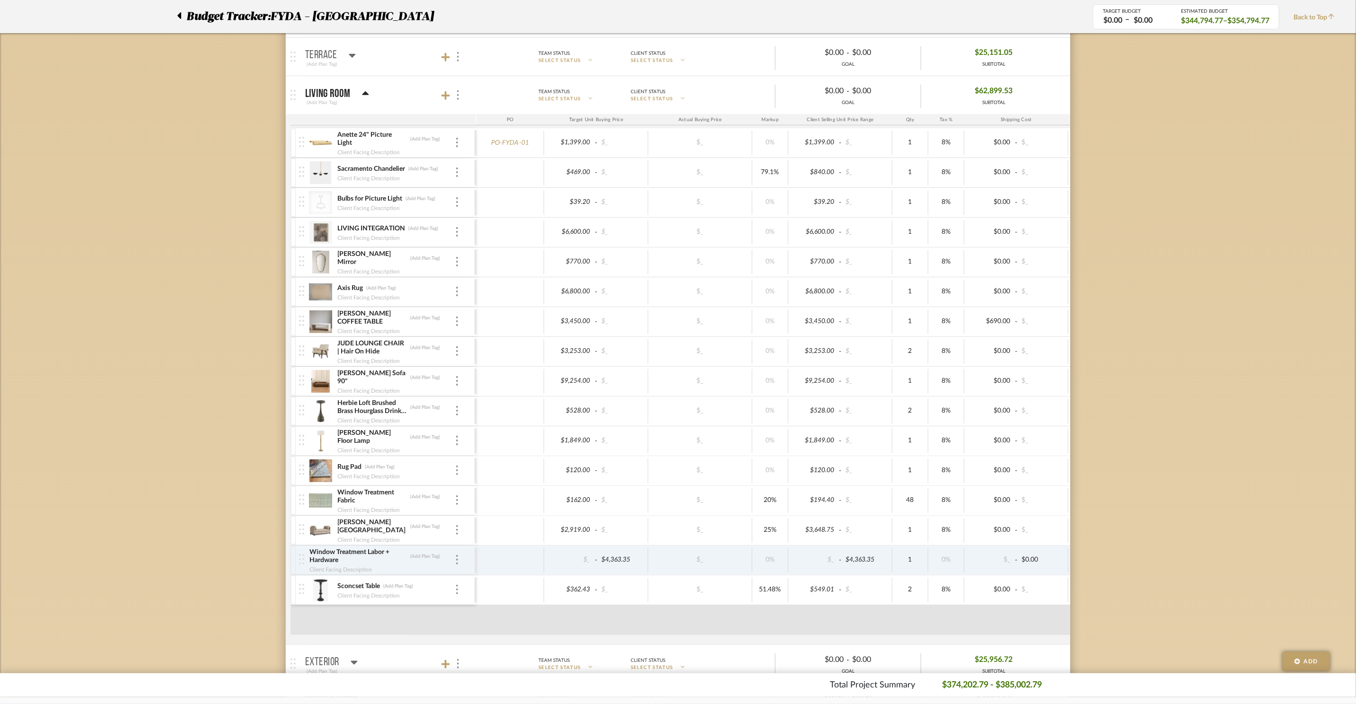
scroll to position [434, 0]
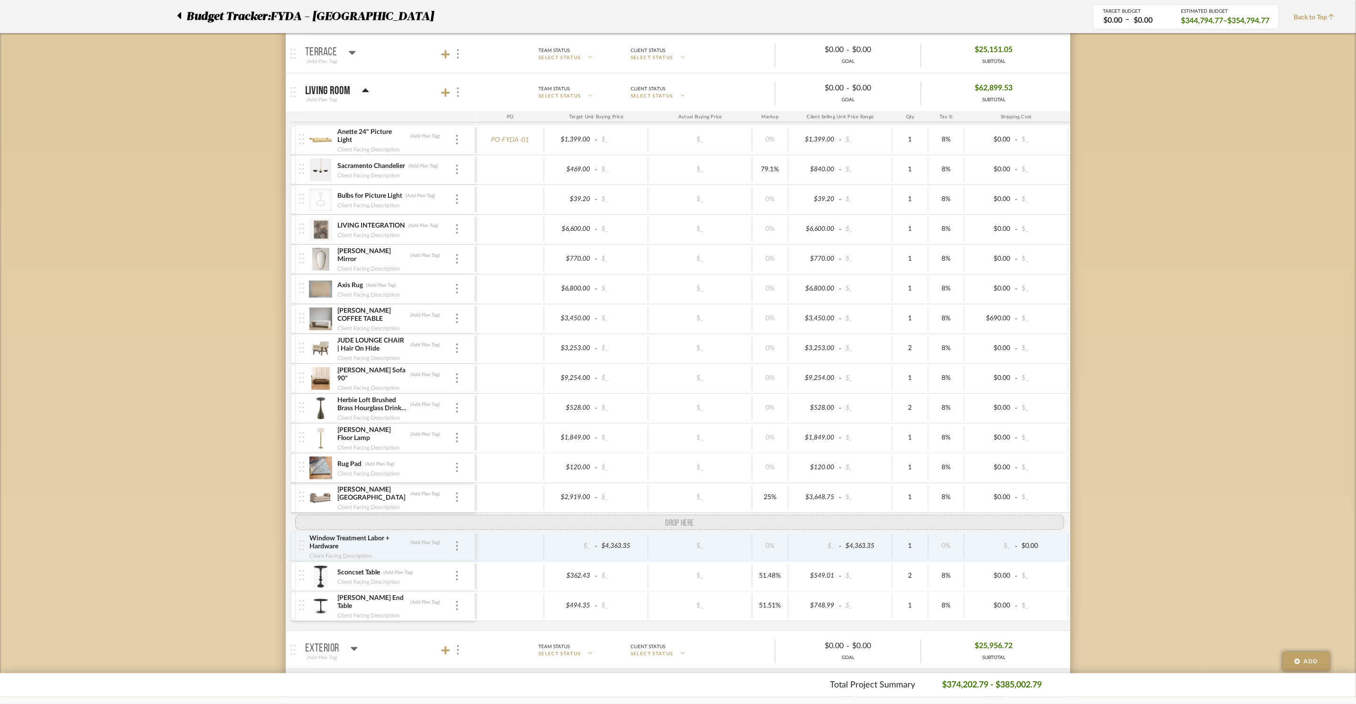
drag, startPoint x: 305, startPoint y: 503, endPoint x: 303, endPoint y: 526, distance: 22.8
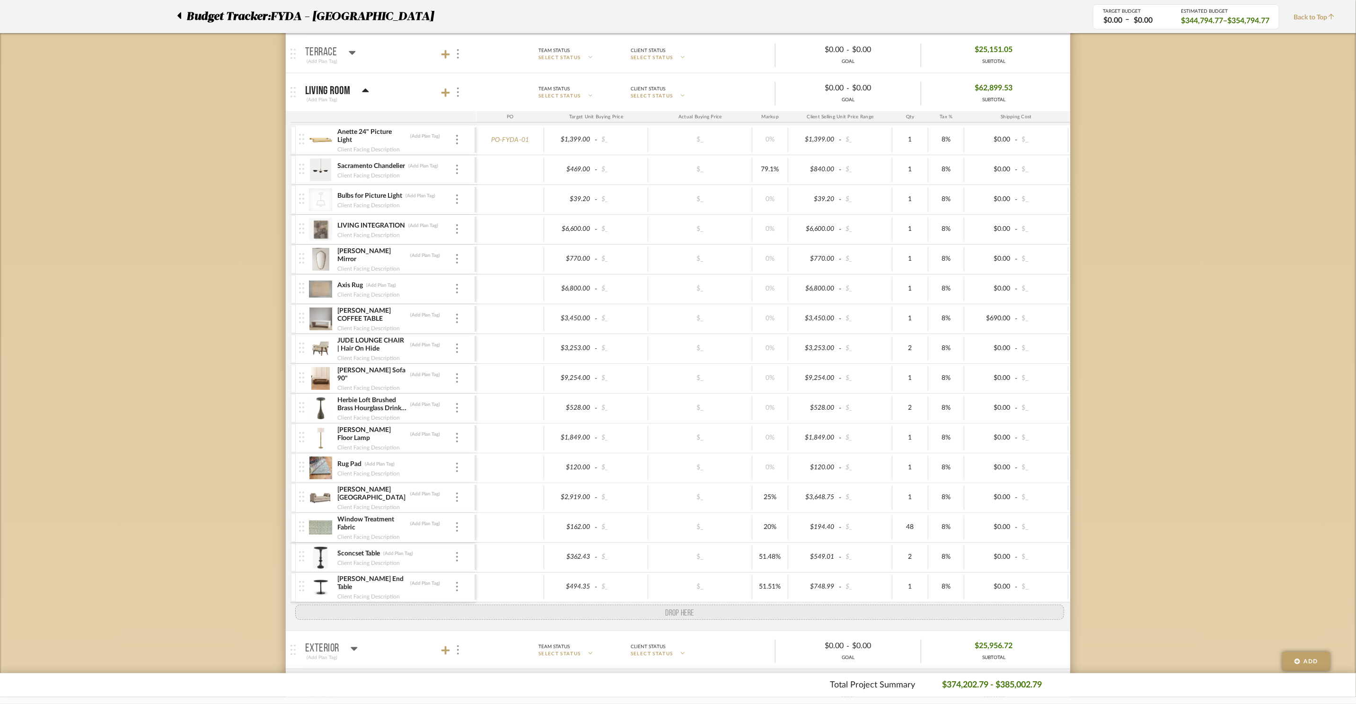
drag, startPoint x: 299, startPoint y: 569, endPoint x: 298, endPoint y: 556, distance: 13.7
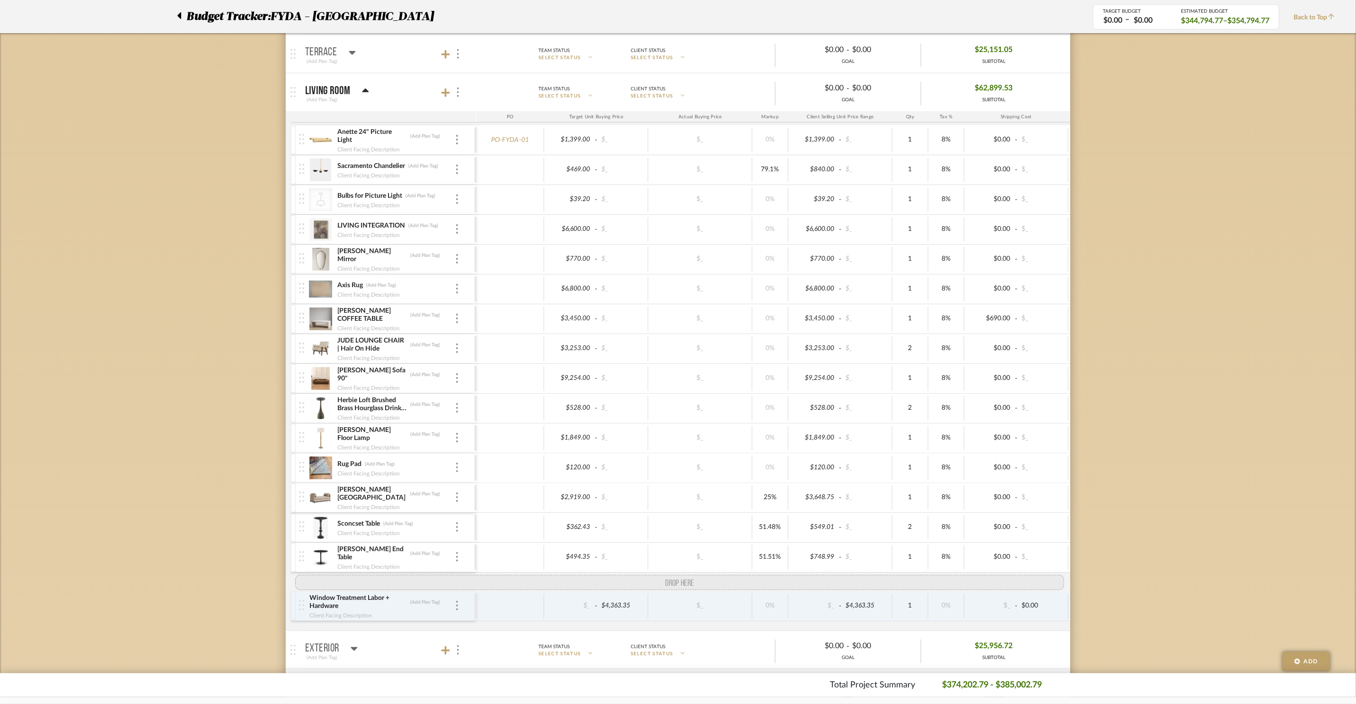
drag, startPoint x: 302, startPoint y: 534, endPoint x: 302, endPoint y: 584, distance: 49.7
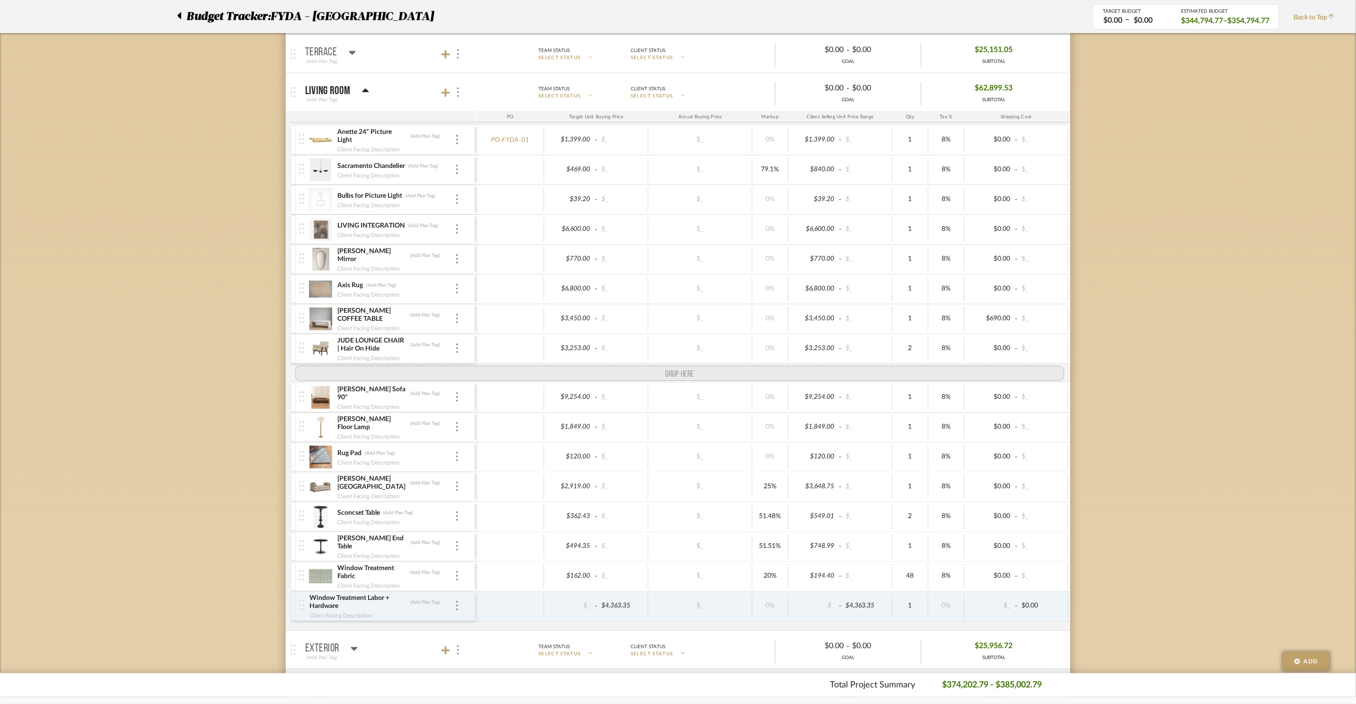
drag, startPoint x: 299, startPoint y: 413, endPoint x: 297, endPoint y: 375, distance: 38.4
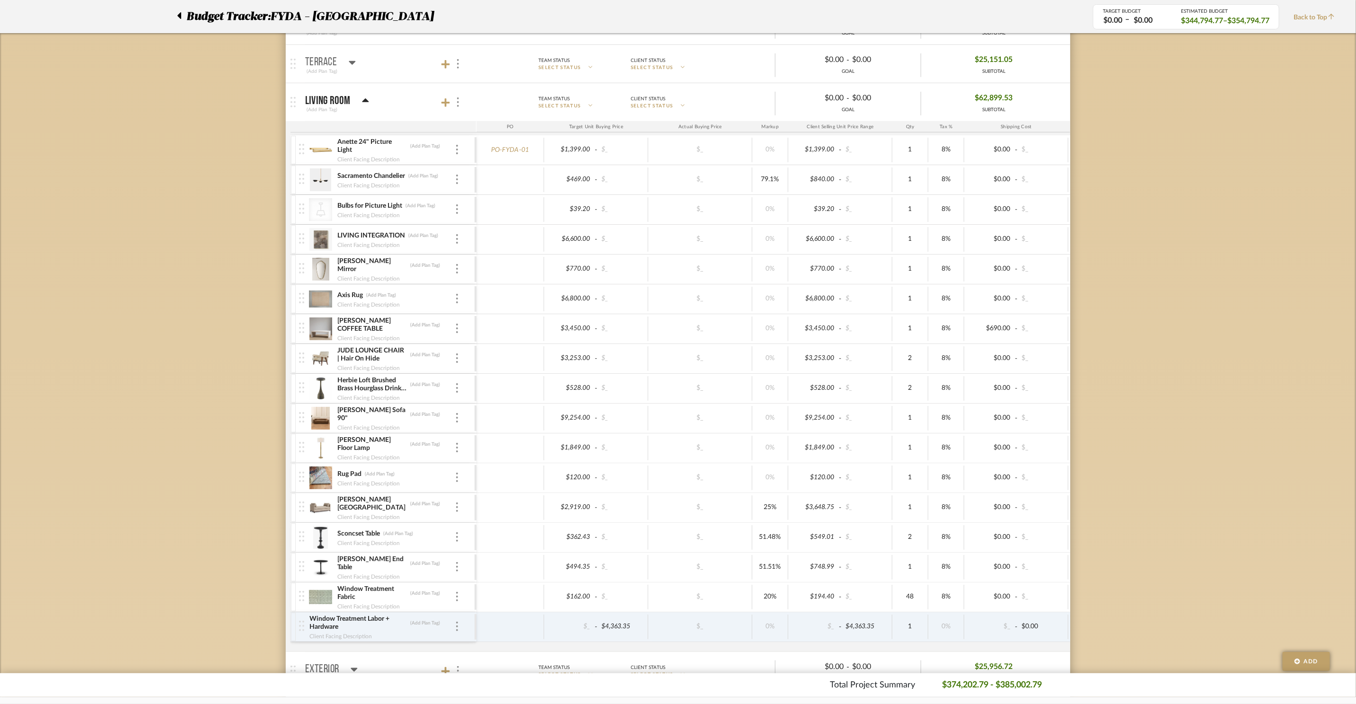
scroll to position [444, 0]
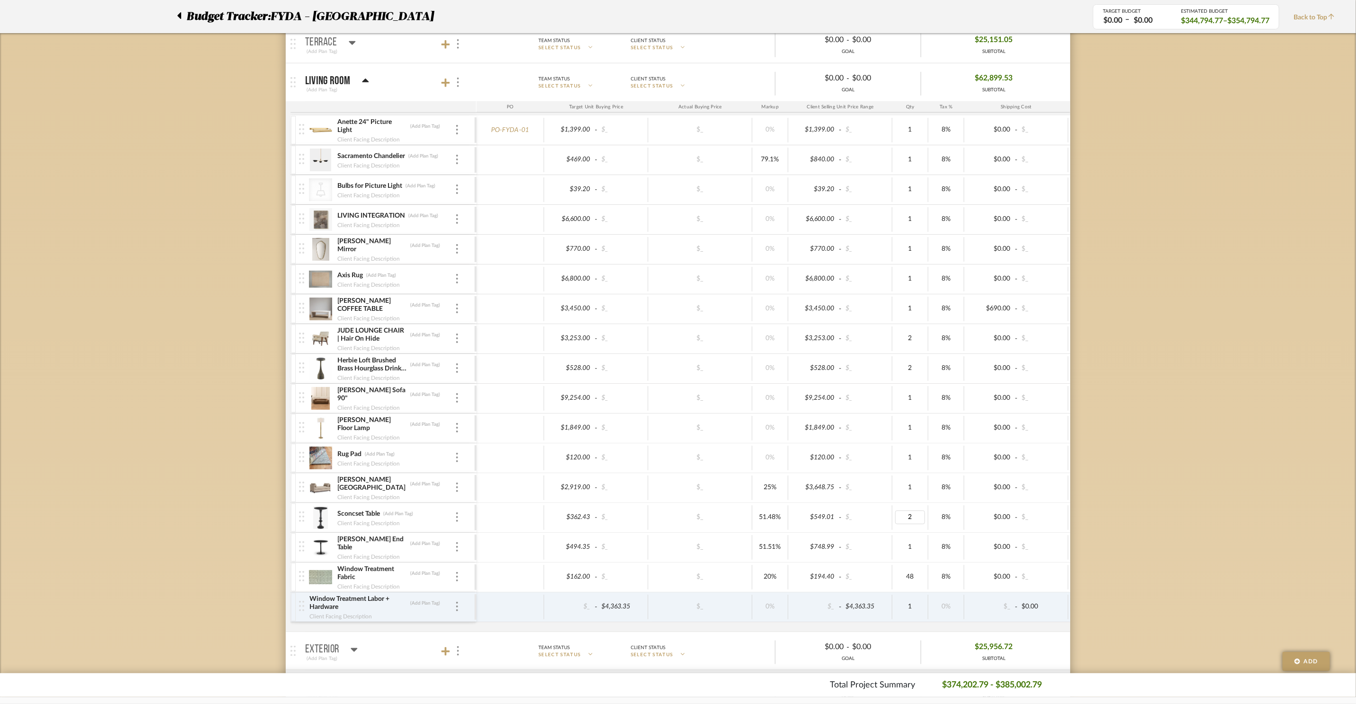
type input "1"
click at [911, 372] on input "2" at bounding box center [910, 368] width 30 height 14
type input "1"
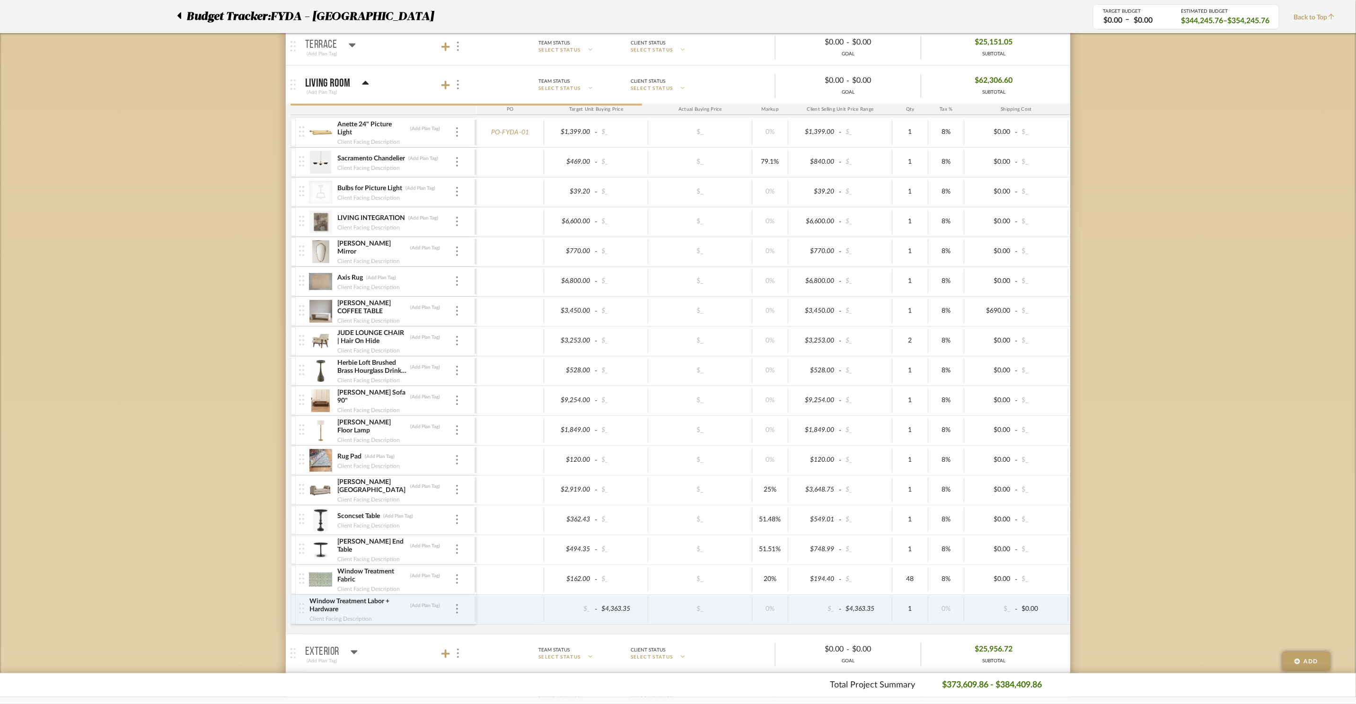
scroll to position [441, 0]
click at [367, 88] on icon at bounding box center [365, 83] width 7 height 11
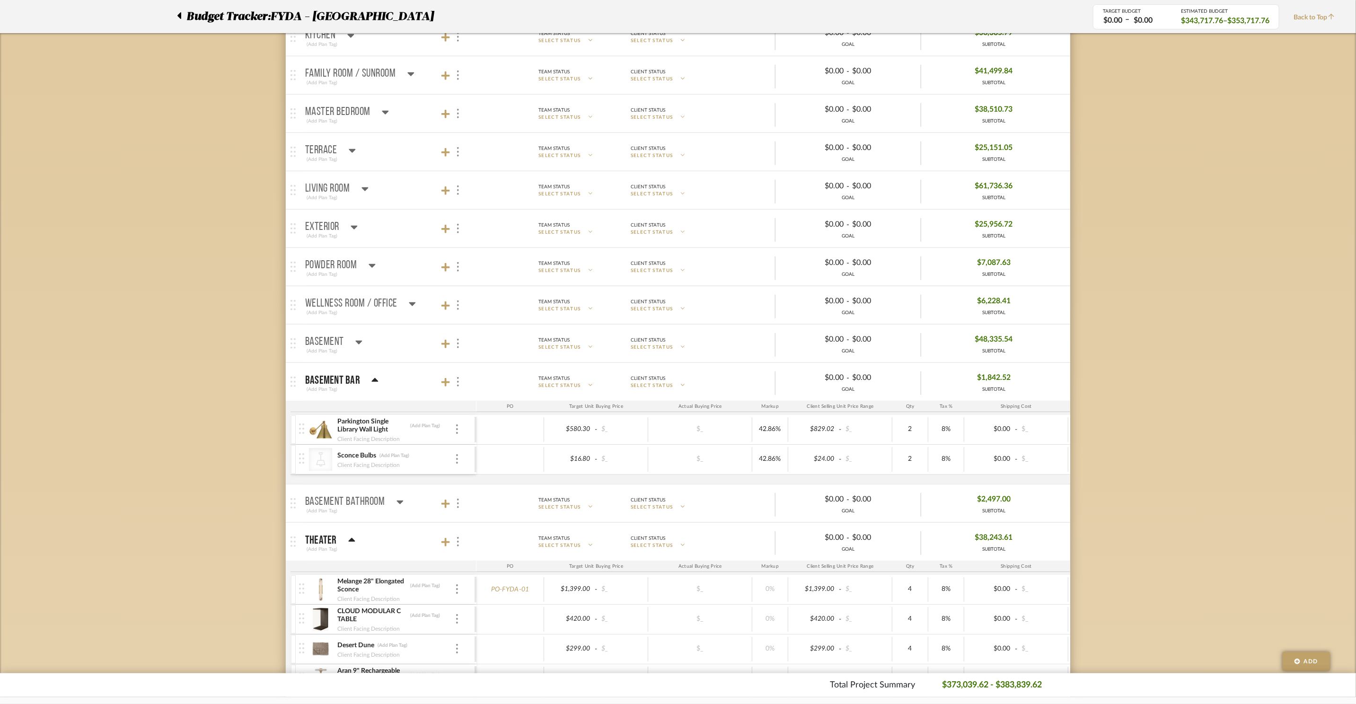
scroll to position [335, 0]
click at [349, 153] on icon at bounding box center [352, 152] width 7 height 4
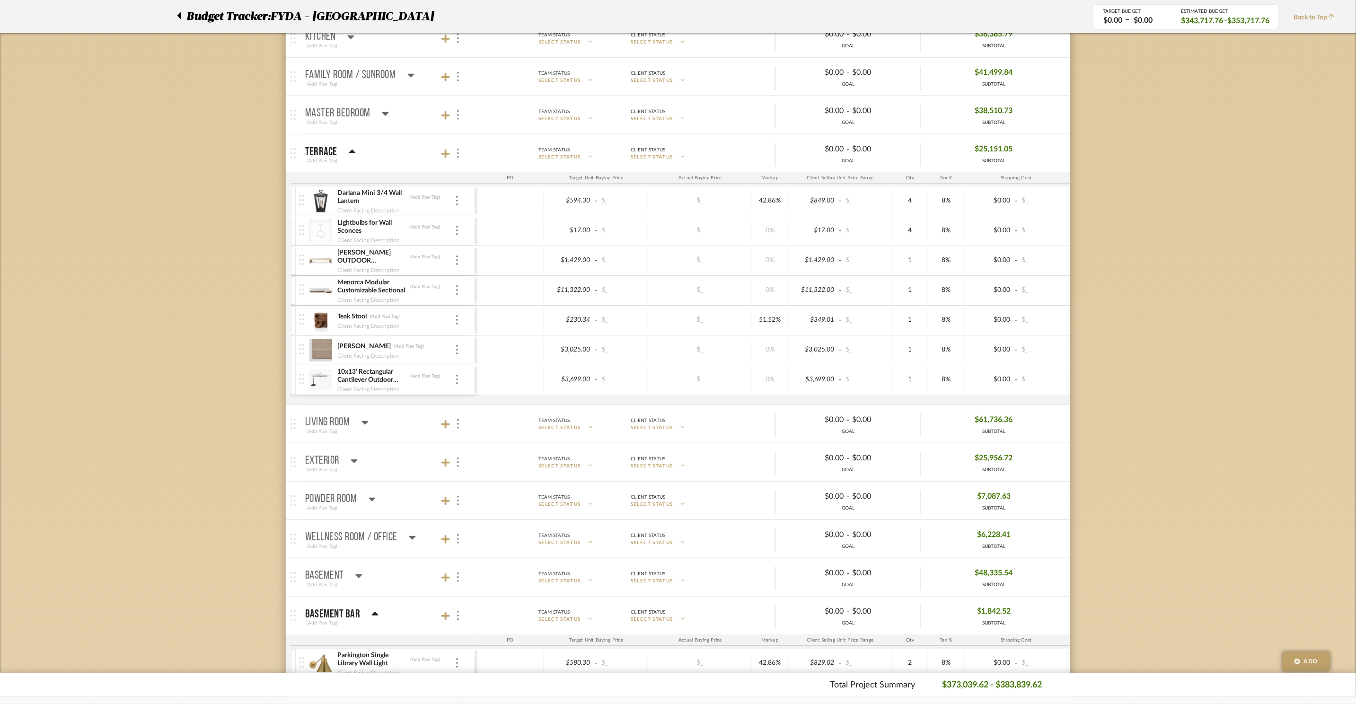
click at [354, 463] on icon at bounding box center [354, 461] width 7 height 4
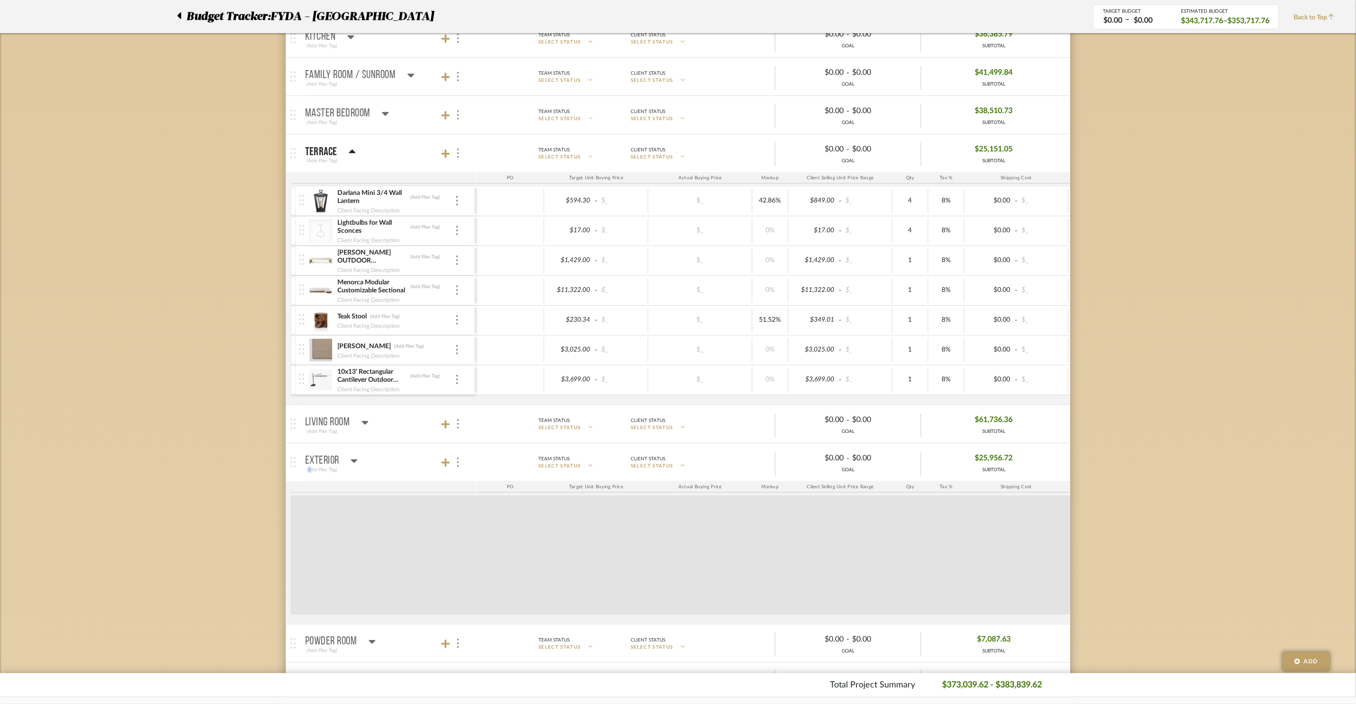
click at [354, 463] on icon at bounding box center [354, 461] width 7 height 4
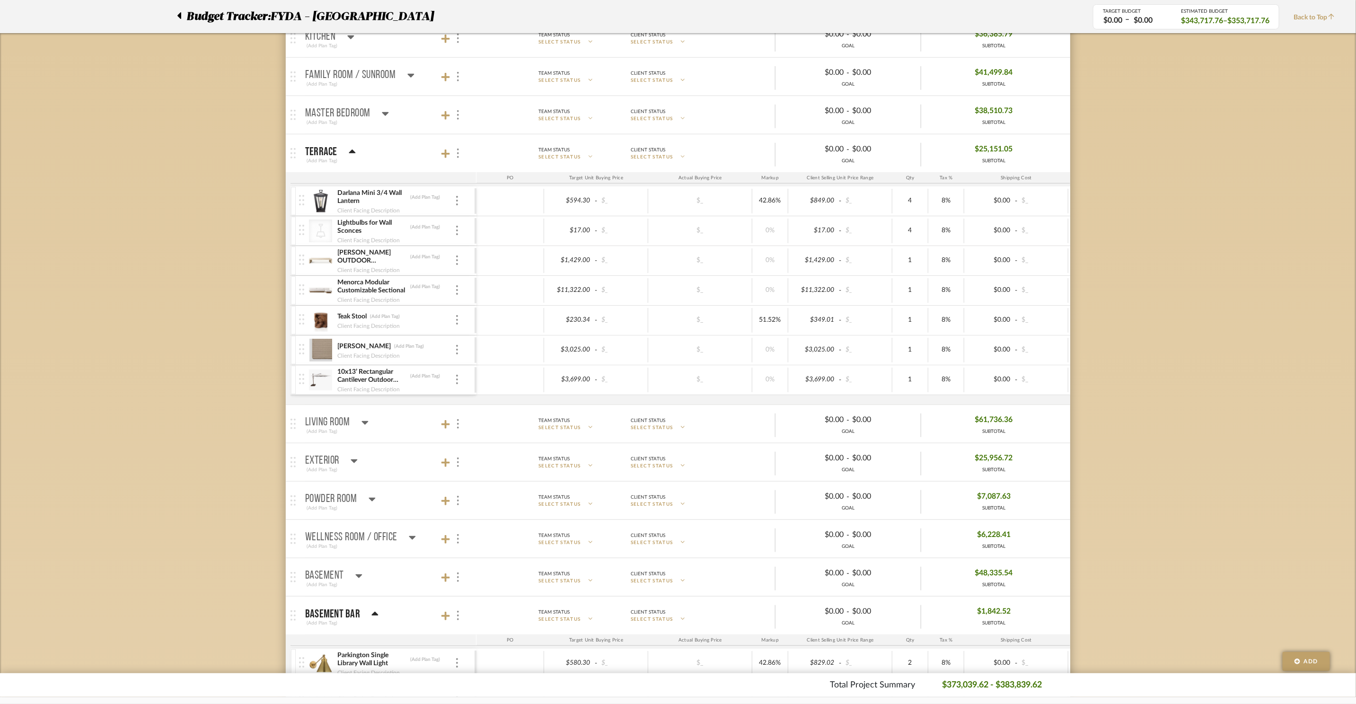
click at [353, 462] on icon at bounding box center [353, 460] width 7 height 11
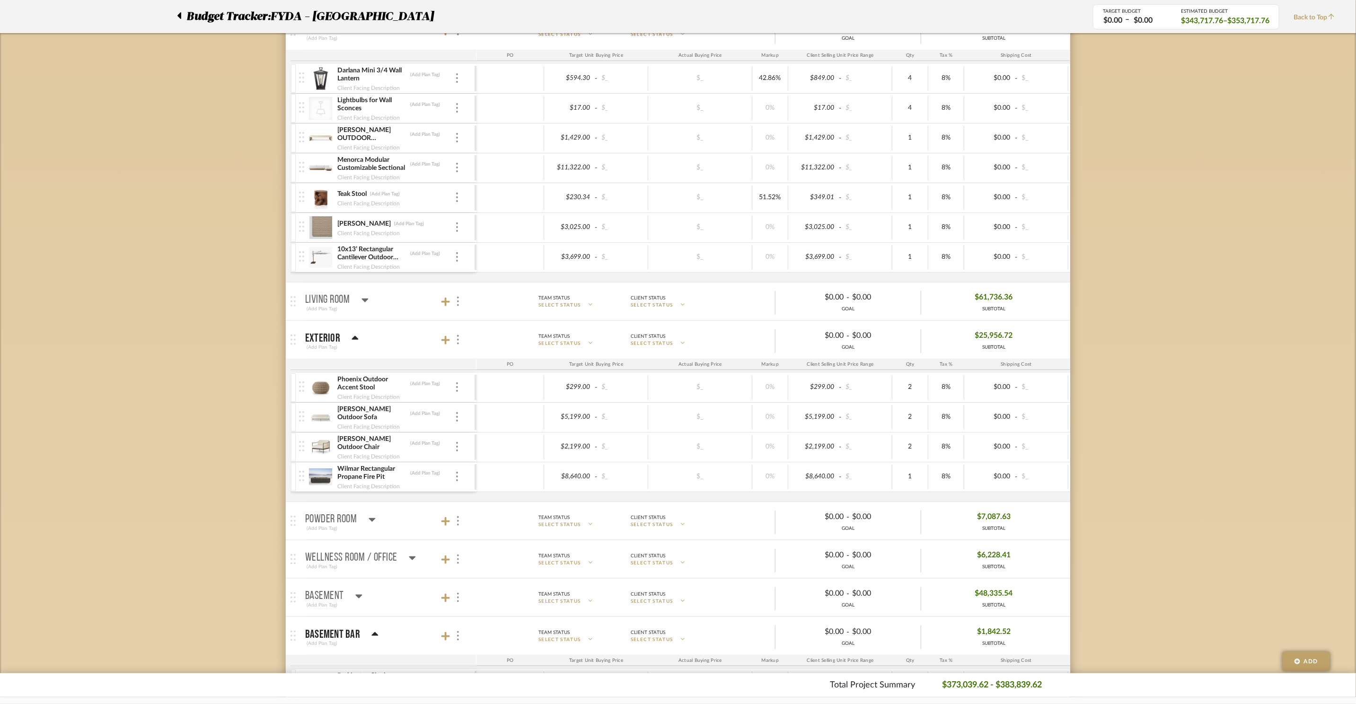
scroll to position [524, 0]
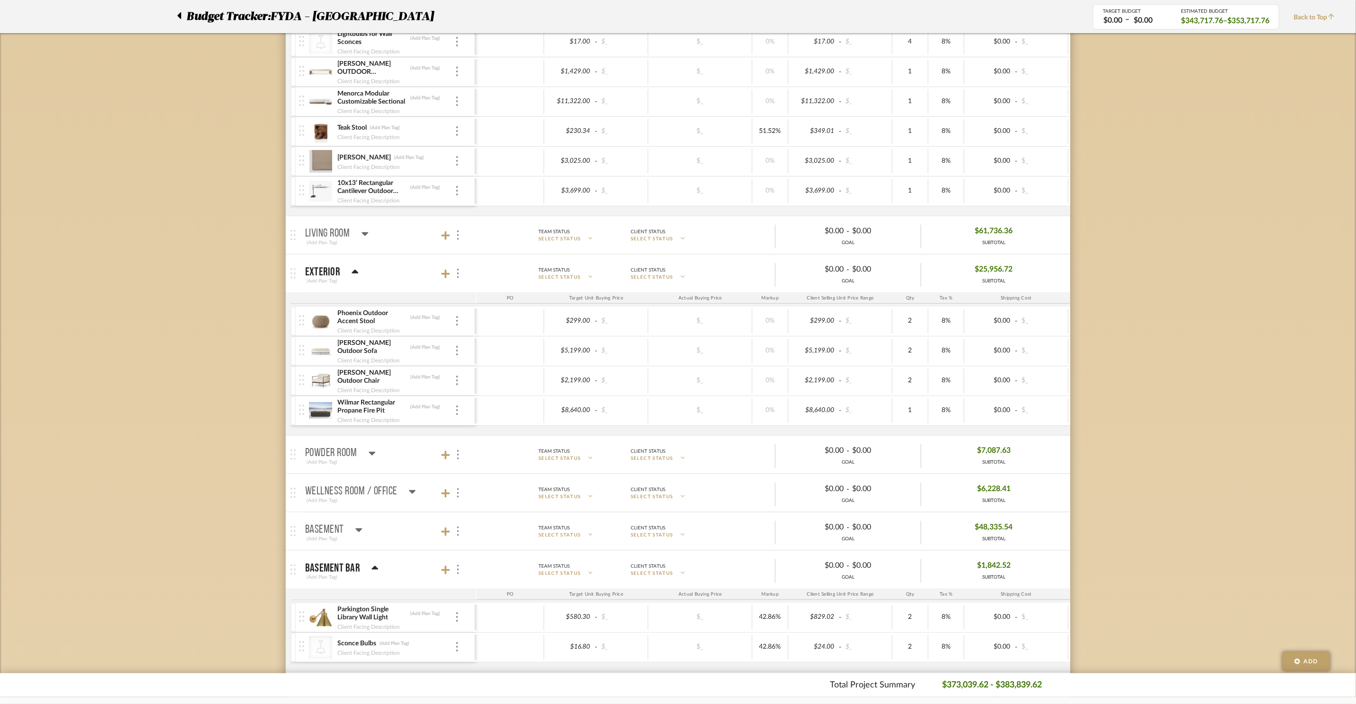
click at [322, 354] on img at bounding box center [320, 351] width 23 height 23
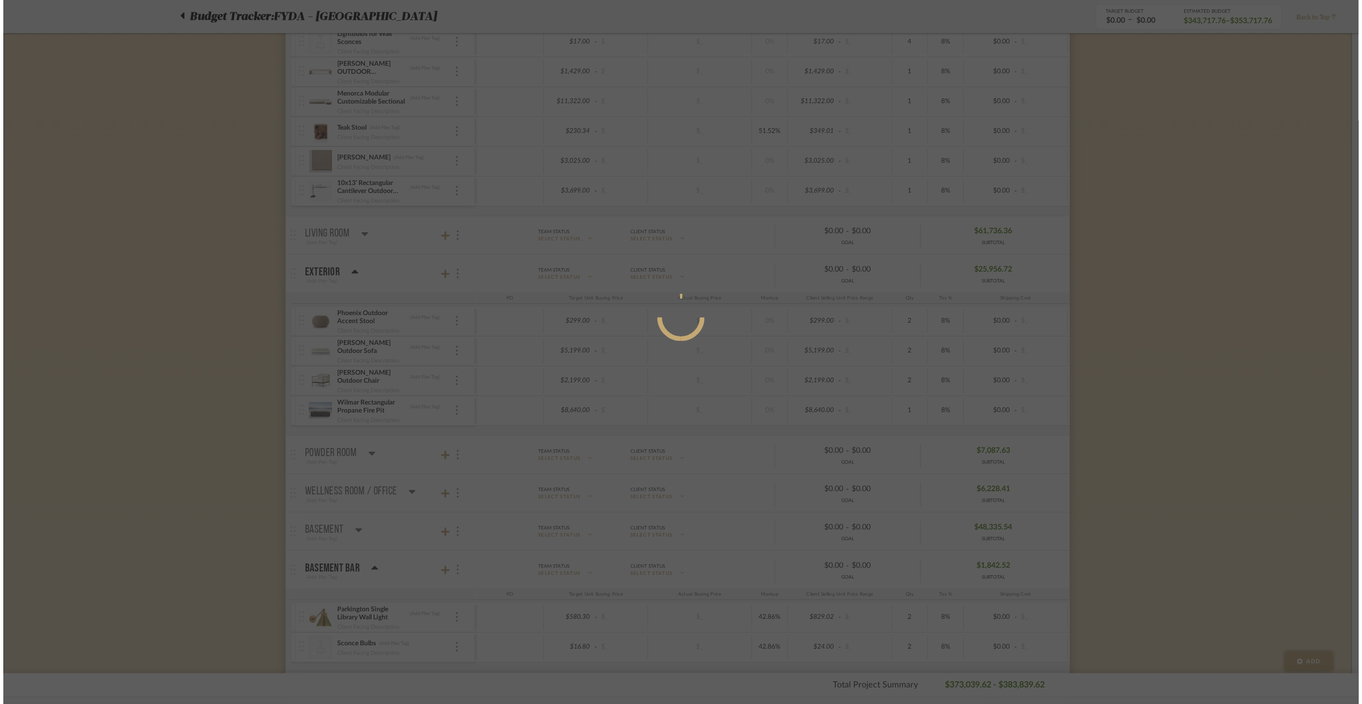
scroll to position [0, 0]
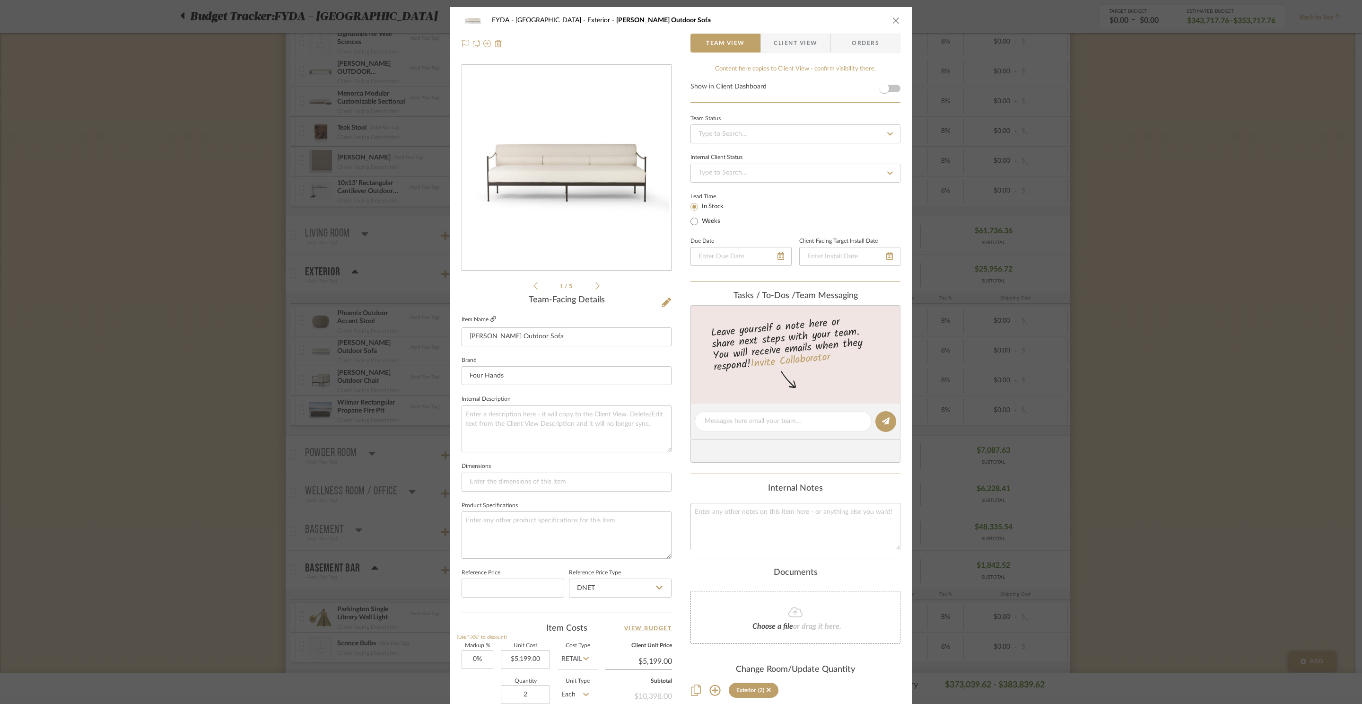
click at [491, 317] on icon at bounding box center [493, 319] width 6 height 6
drag, startPoint x: 1199, startPoint y: 174, endPoint x: 429, endPoint y: 2, distance: 788.6
click at [1199, 174] on div "FYDA - 655 City Park Exterior Granger Outdoor Sofa Team View Client View Orders…" at bounding box center [681, 352] width 1362 height 704
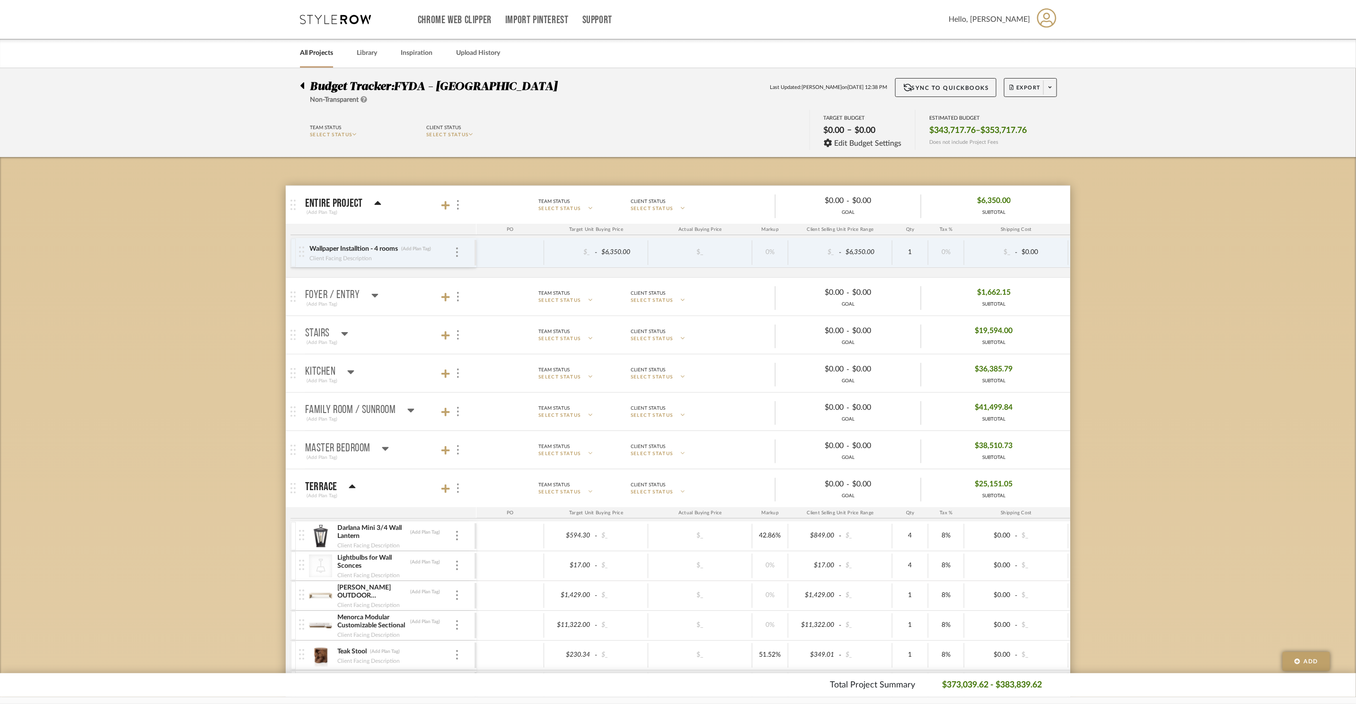
click at [363, 448] on p "Master Bedroom" at bounding box center [337, 448] width 65 height 11
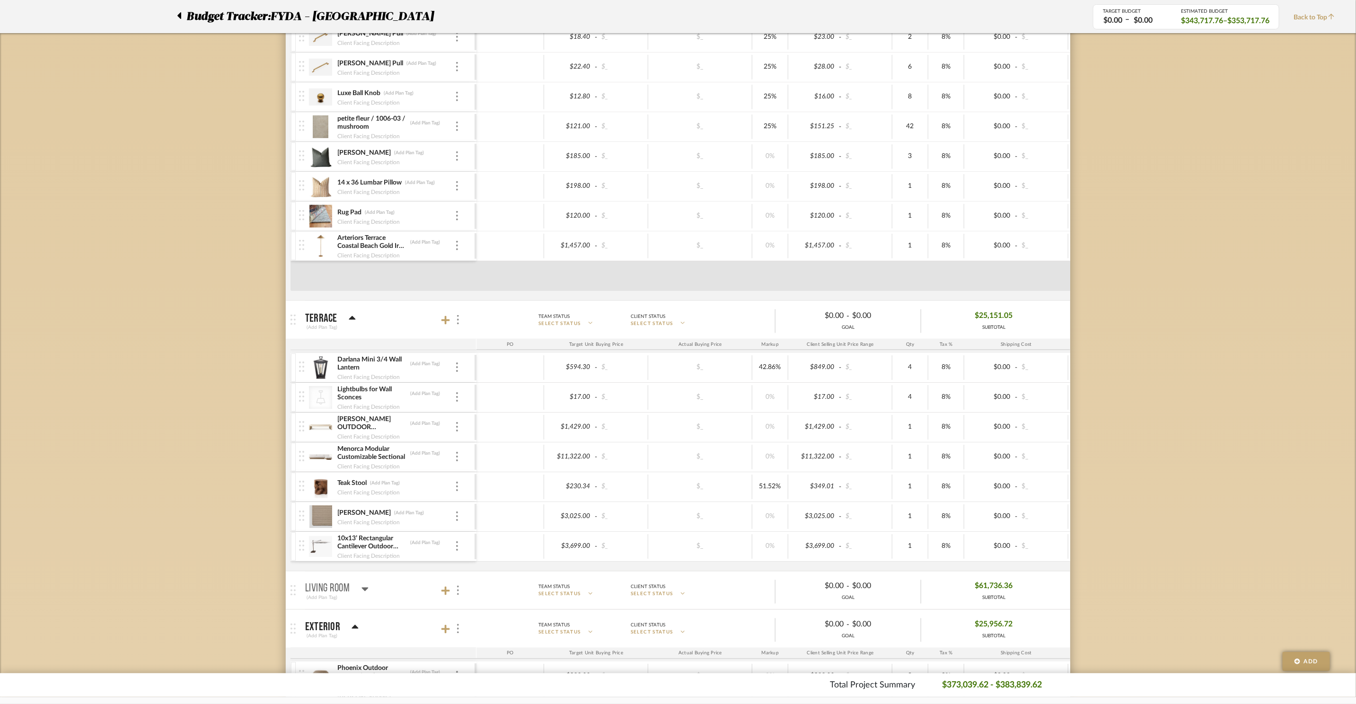
scroll to position [718, 0]
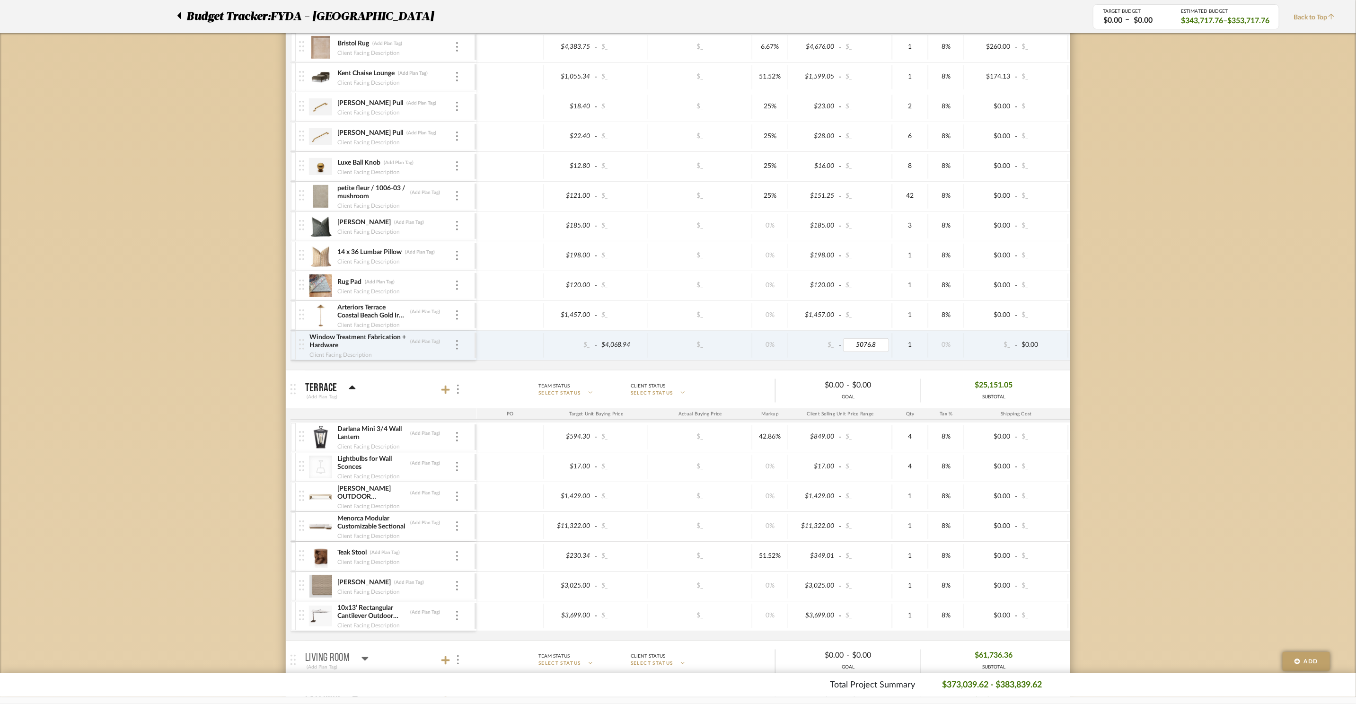
type input "5076.80"
click at [1199, 355] on div "Budget Tracker: FYDA - 655 City Park Non-Transparent Last Updated: Ashley Furno…" at bounding box center [678, 704] width 1356 height 2709
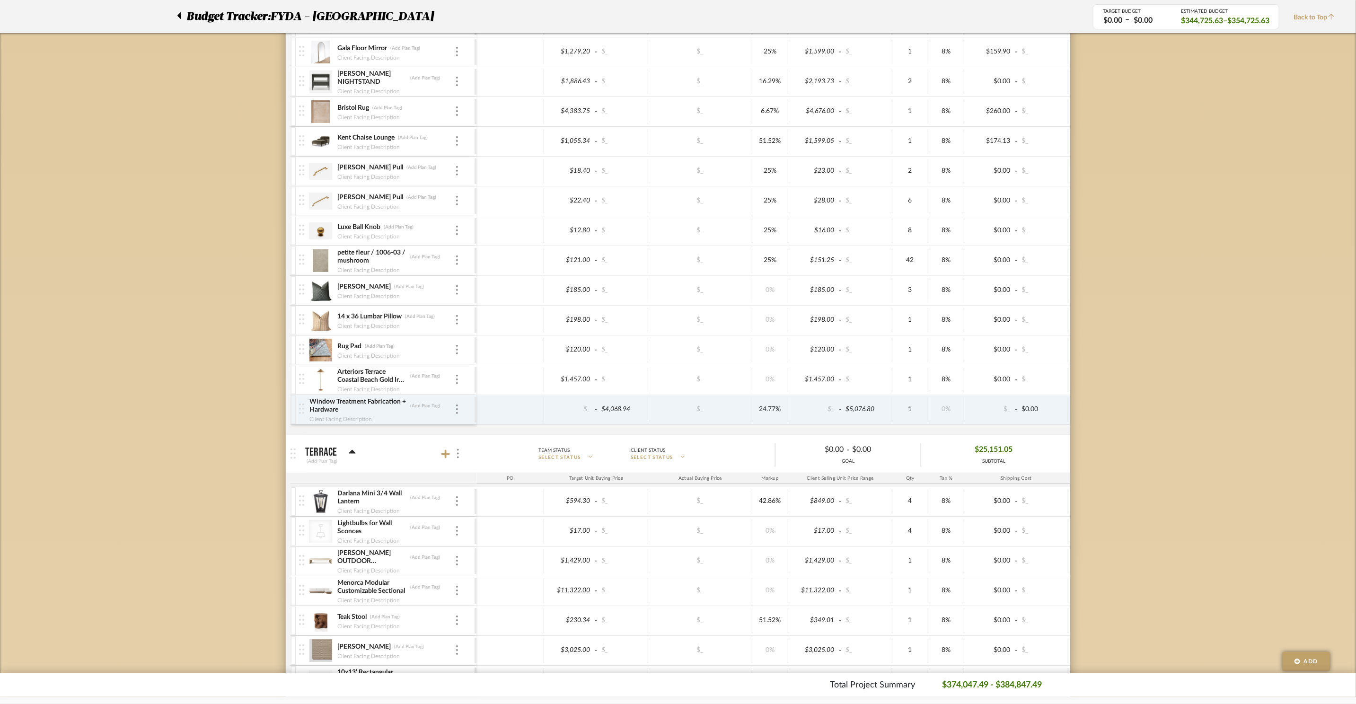
scroll to position [639, 0]
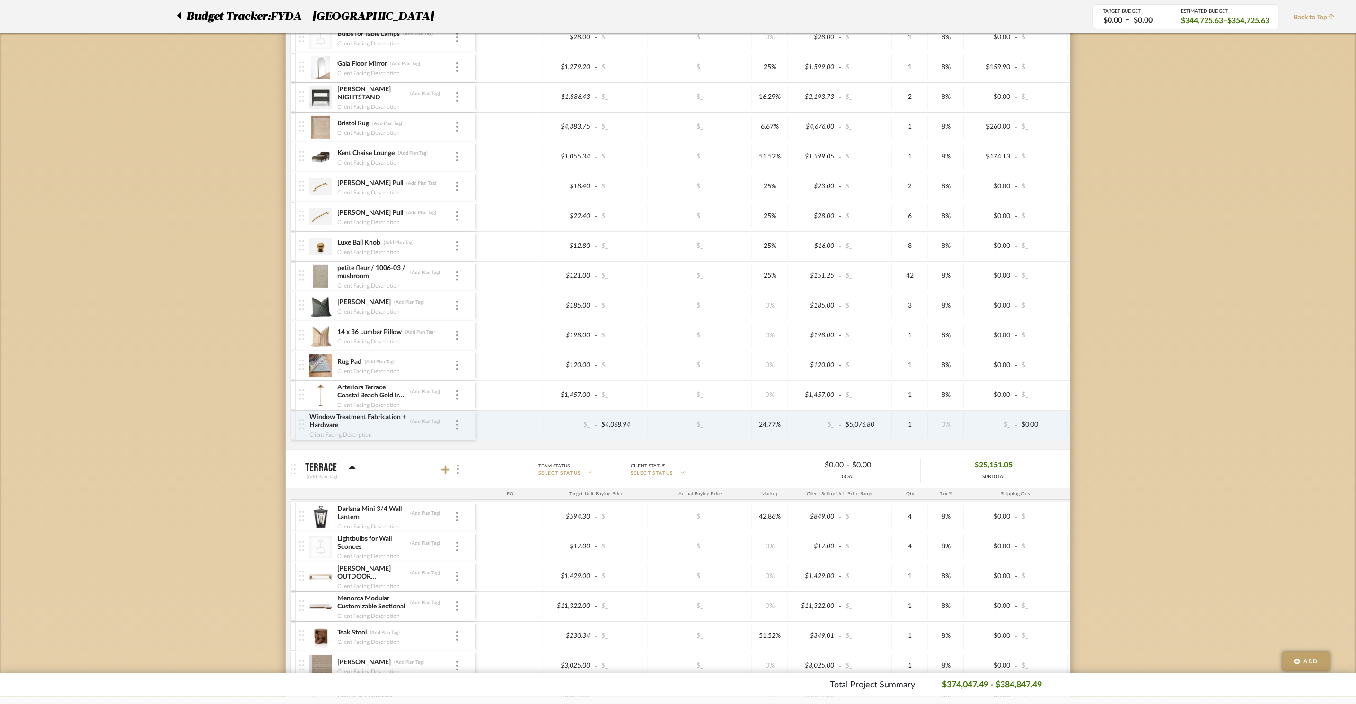
click at [320, 282] on img at bounding box center [320, 276] width 23 height 23
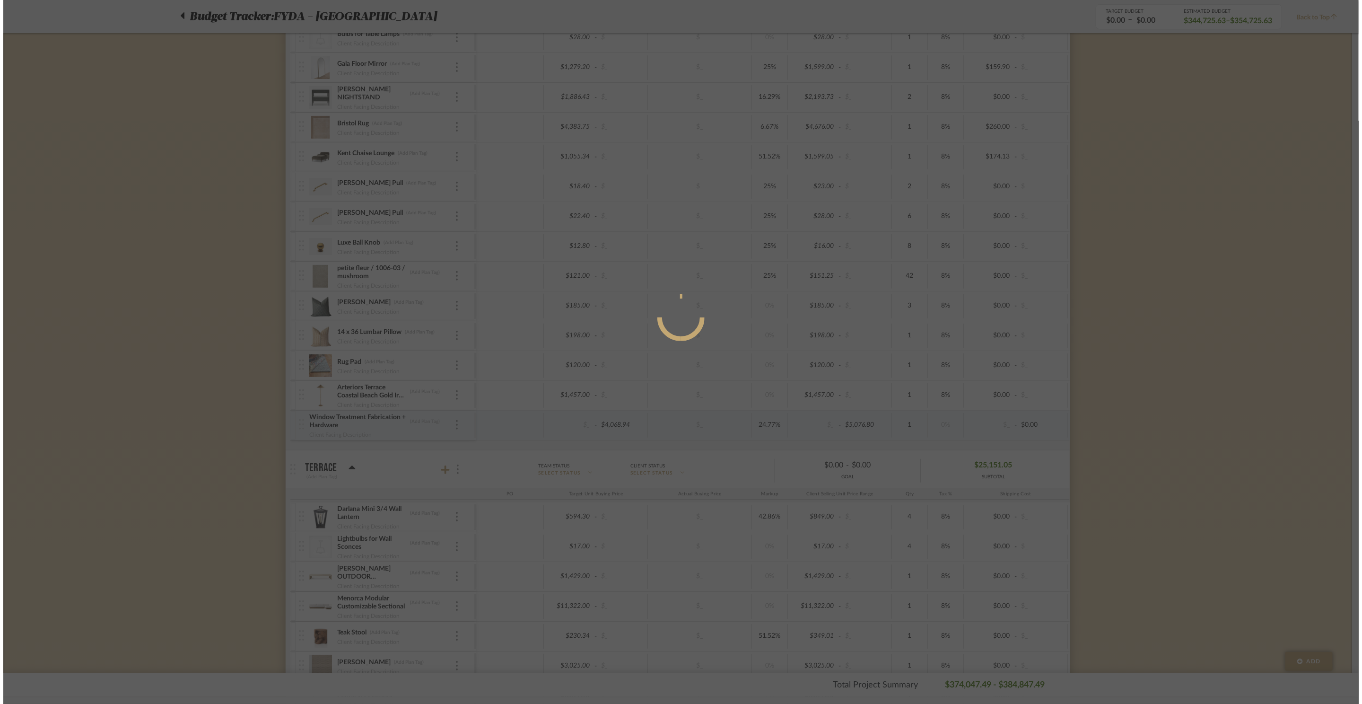
scroll to position [0, 0]
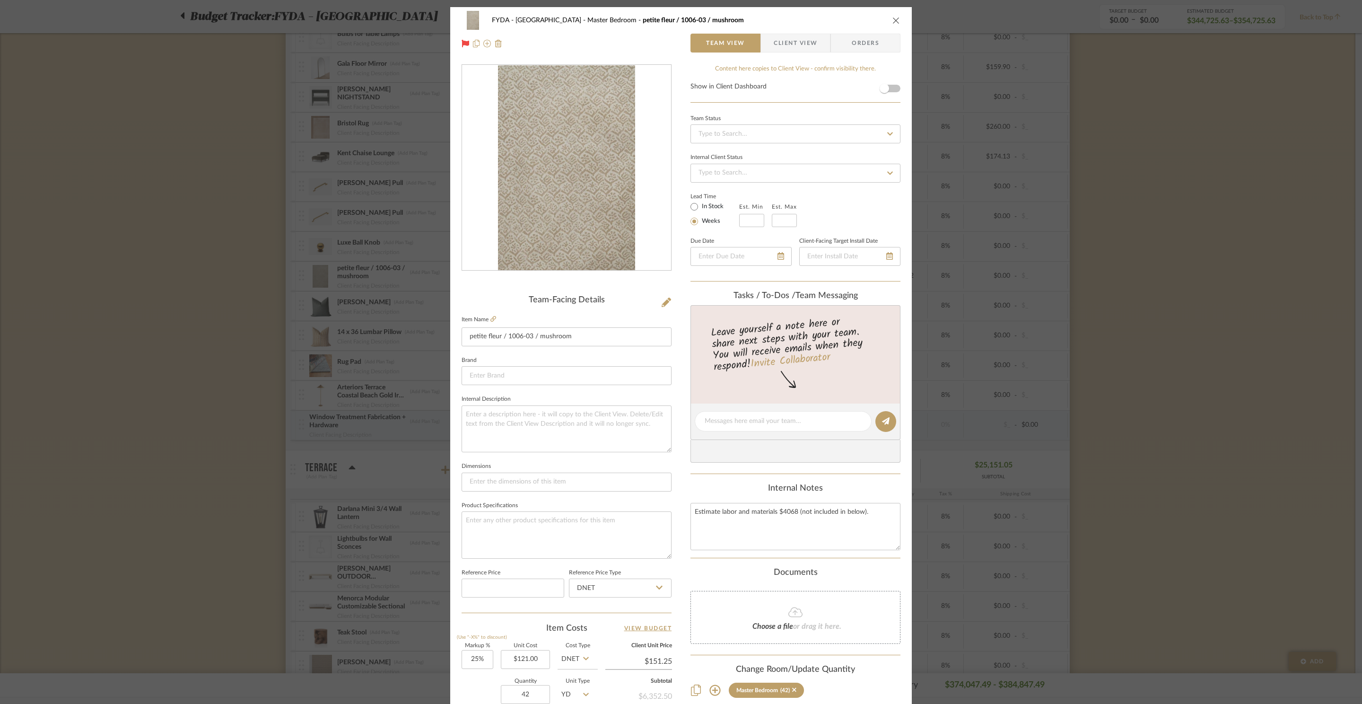
click at [1153, 273] on div "FYDA - 655 City Park Master Bedroom petite fleur / 1006-03 / mushroom Team View…" at bounding box center [681, 352] width 1362 height 704
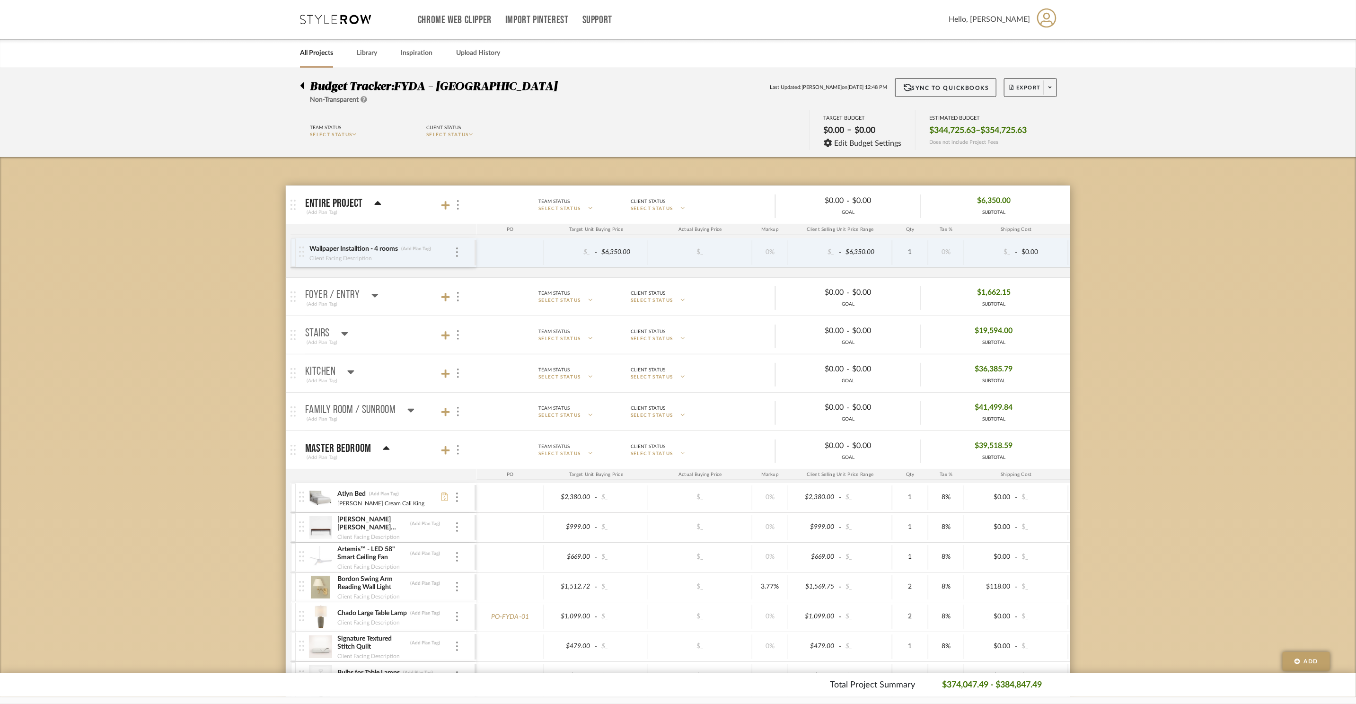
click at [376, 202] on icon at bounding box center [377, 203] width 7 height 4
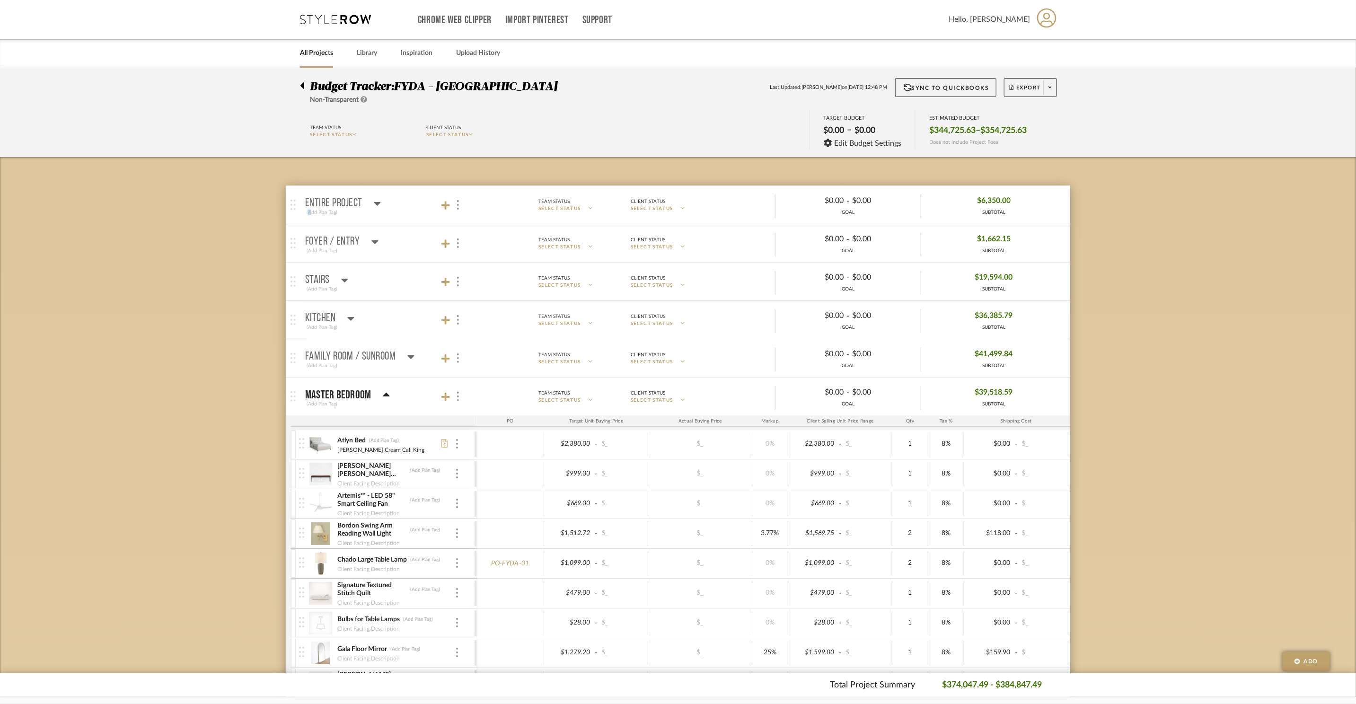
click at [376, 202] on icon at bounding box center [377, 204] width 7 height 4
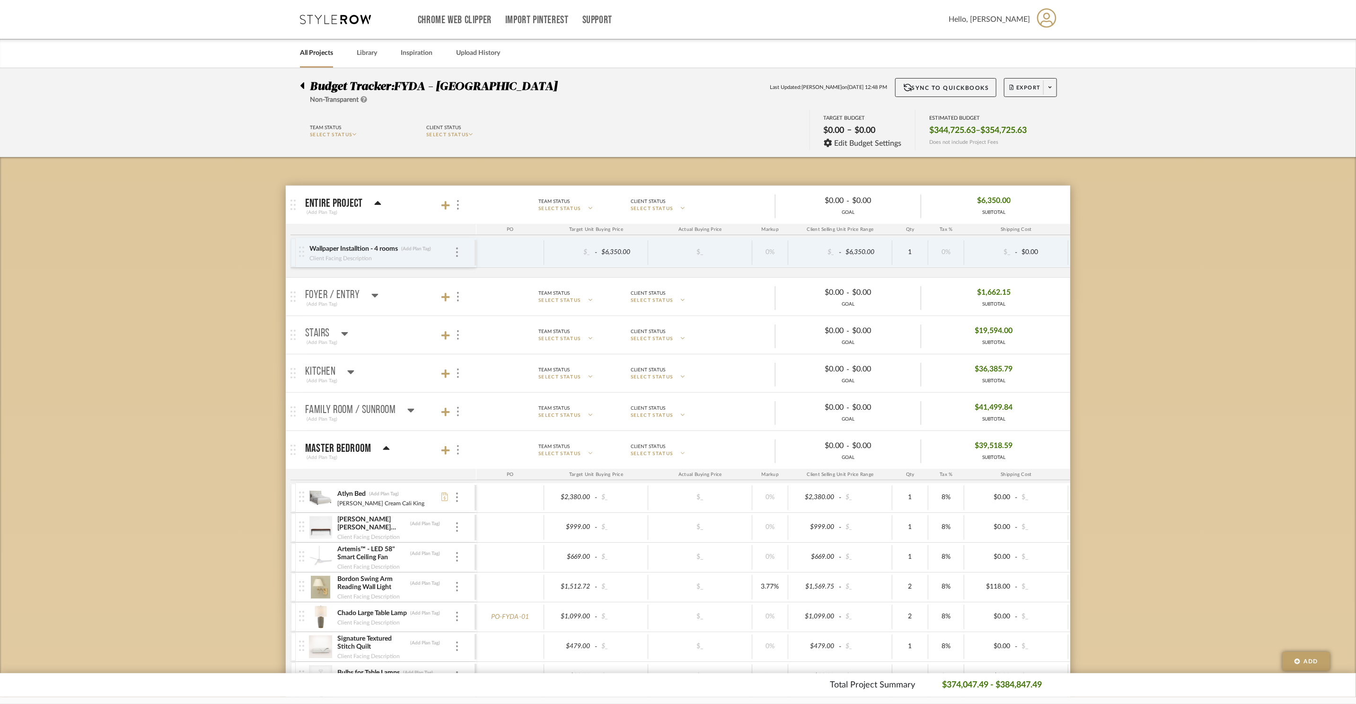
click at [376, 202] on icon at bounding box center [377, 203] width 7 height 4
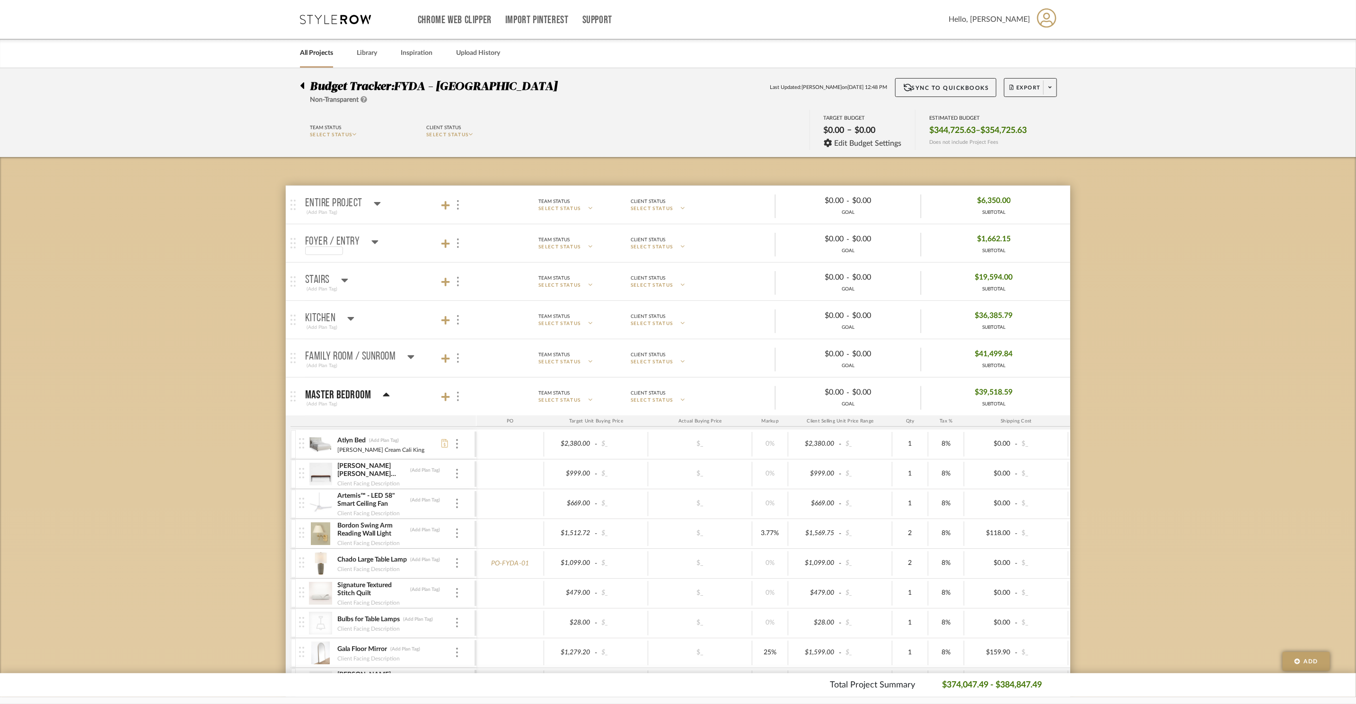
click at [375, 248] on div at bounding box center [341, 250] width 73 height 9
click at [375, 244] on icon at bounding box center [374, 241] width 7 height 11
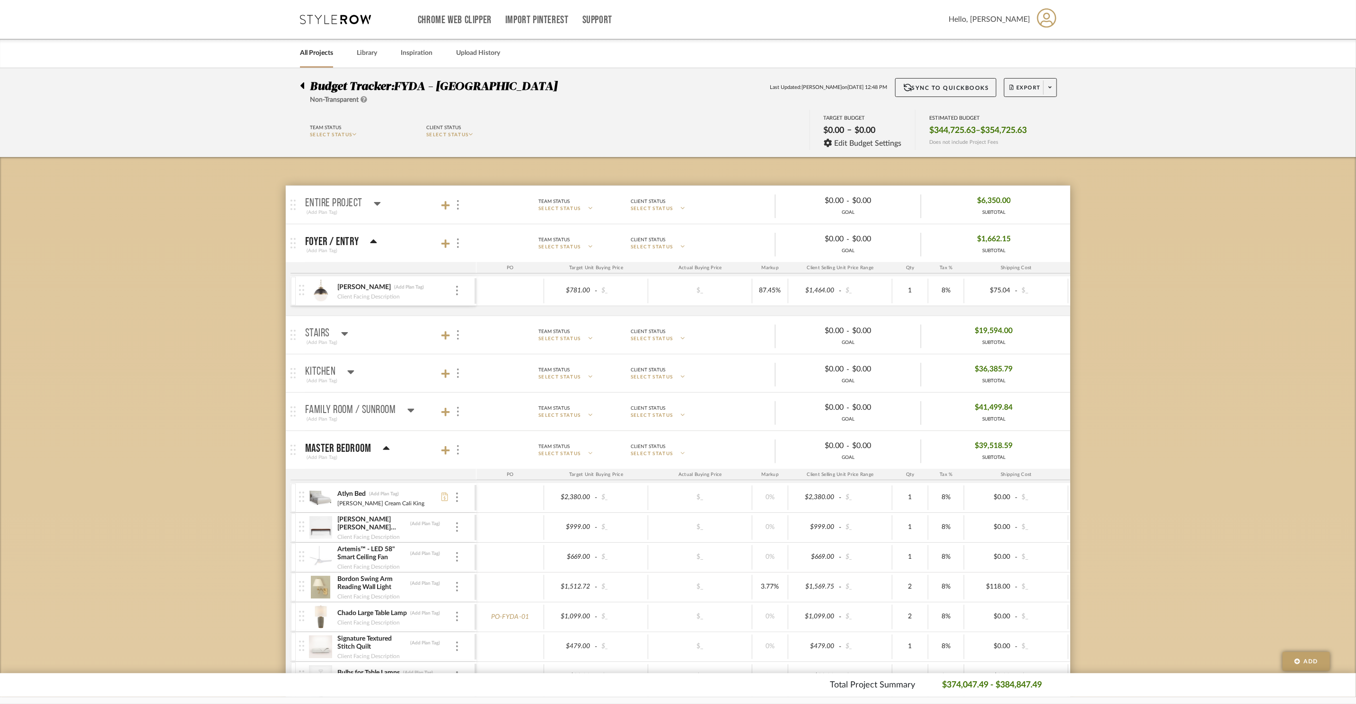
click at [375, 244] on icon at bounding box center [373, 241] width 7 height 11
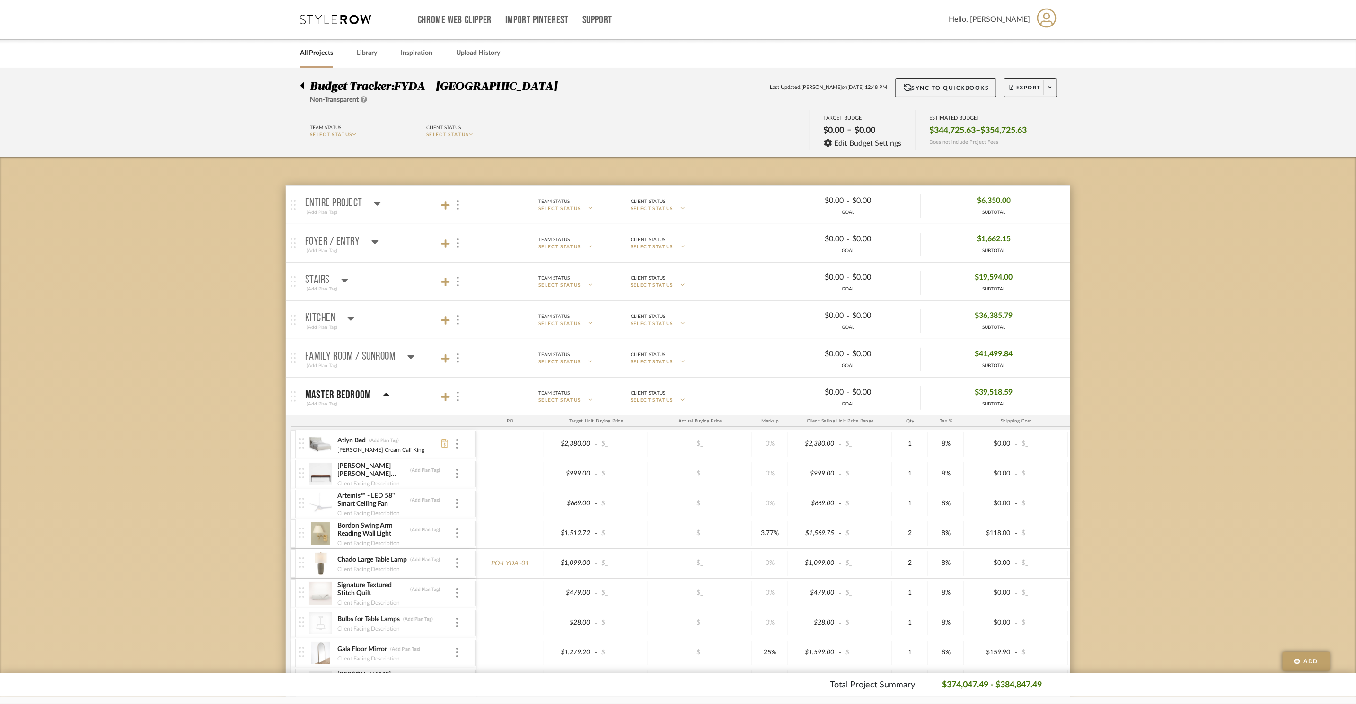
click at [345, 275] on icon at bounding box center [344, 279] width 7 height 11
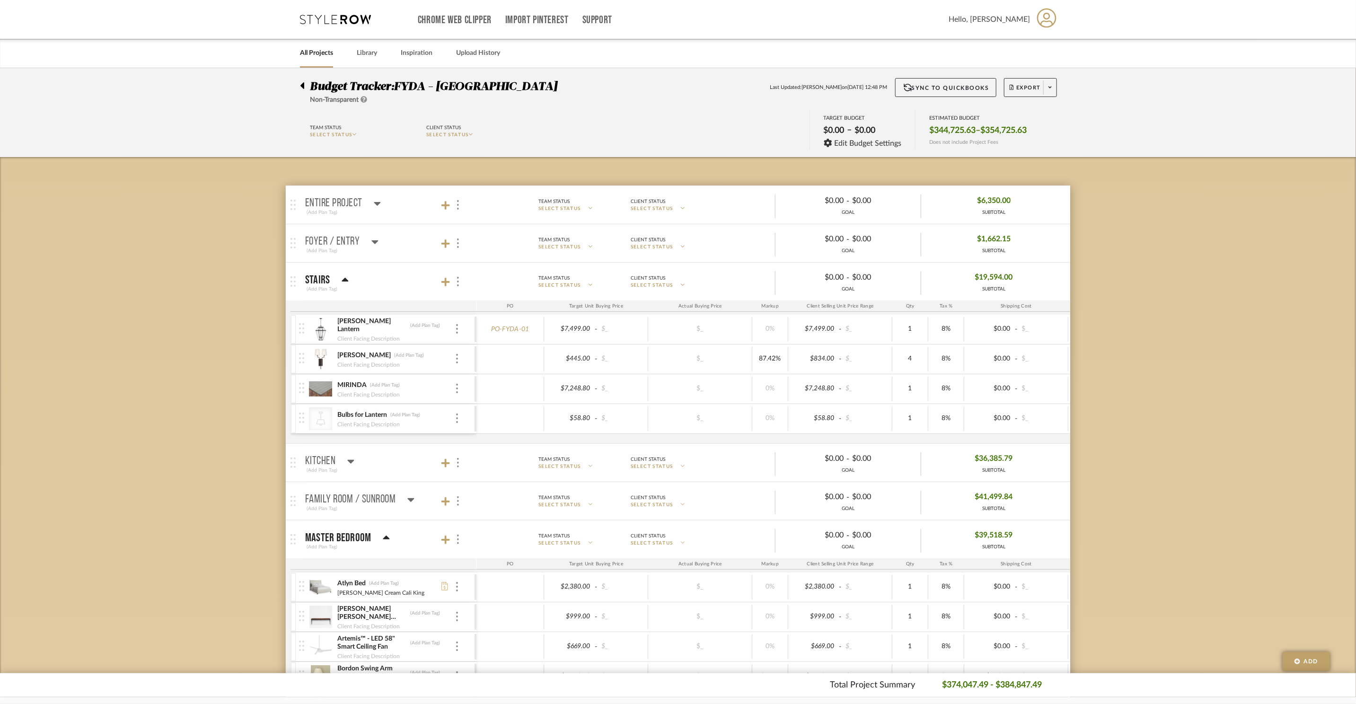
click at [346, 277] on icon at bounding box center [344, 279] width 7 height 11
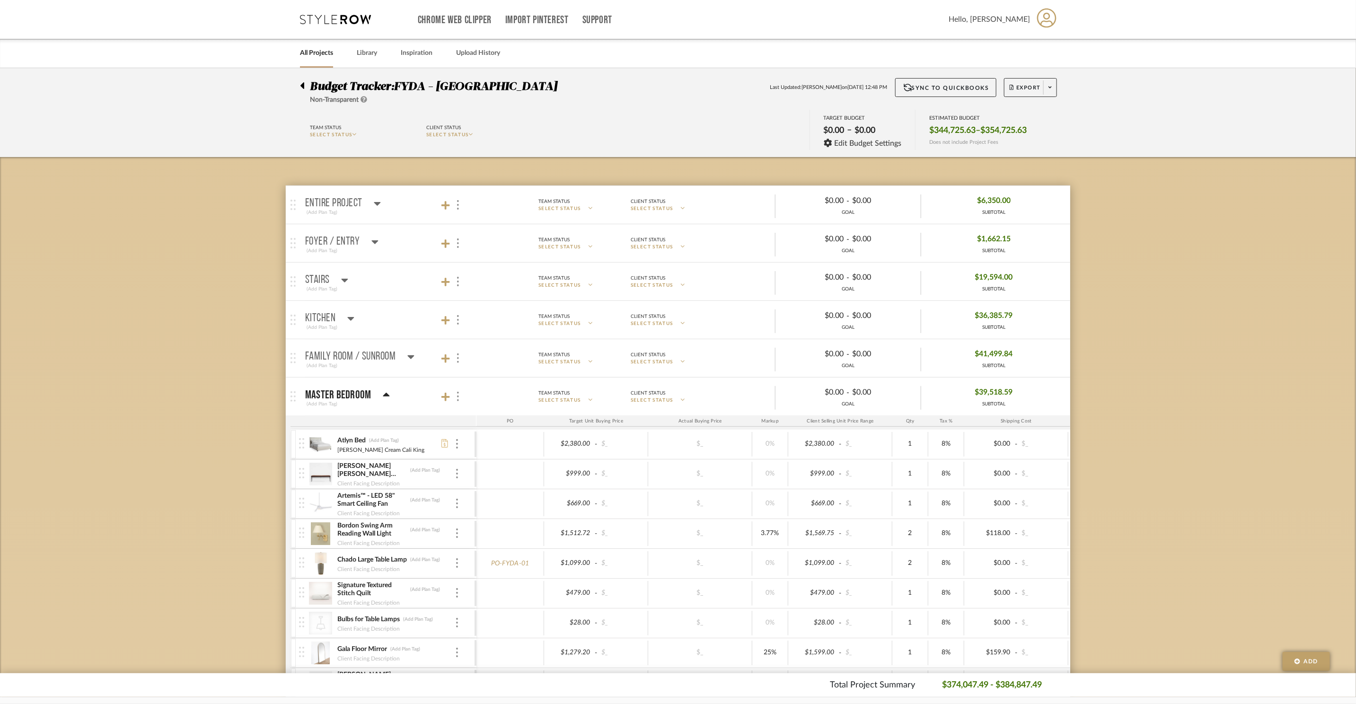
click at [341, 315] on div "Kitchen" at bounding box center [329, 318] width 49 height 11
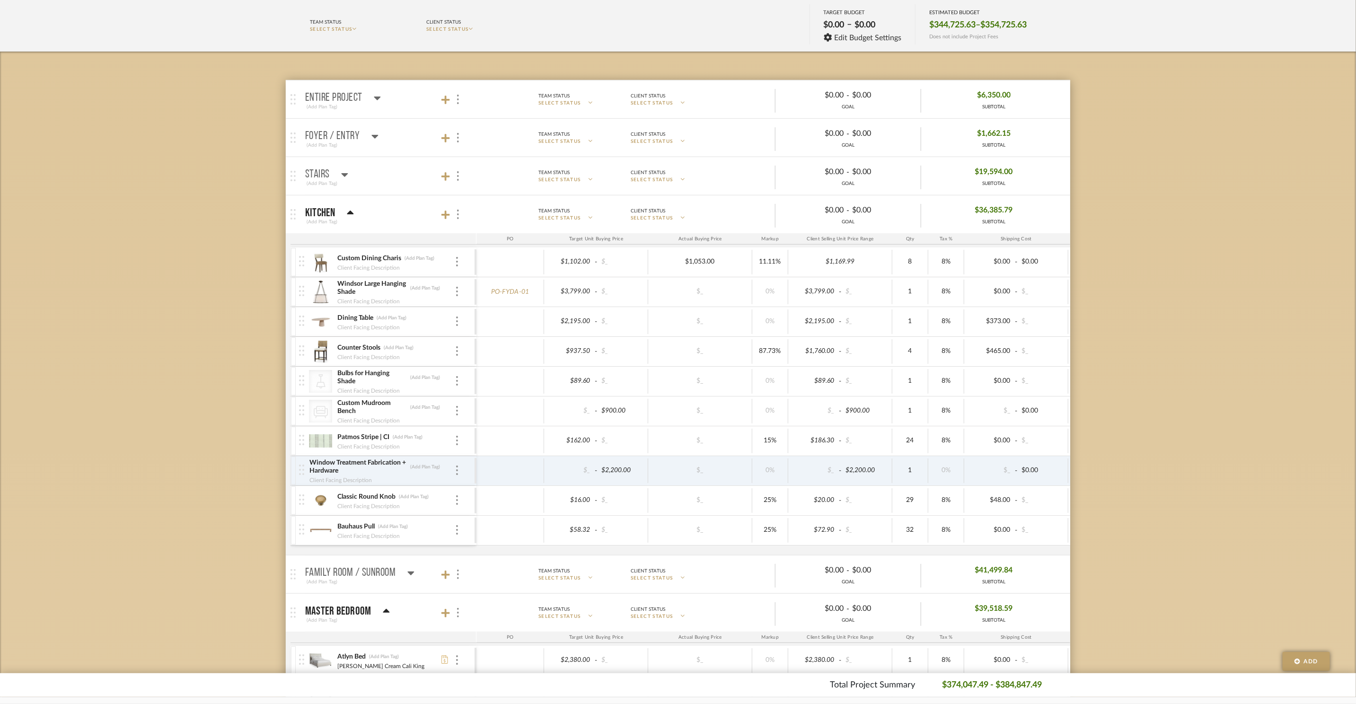
scroll to position [108, 0]
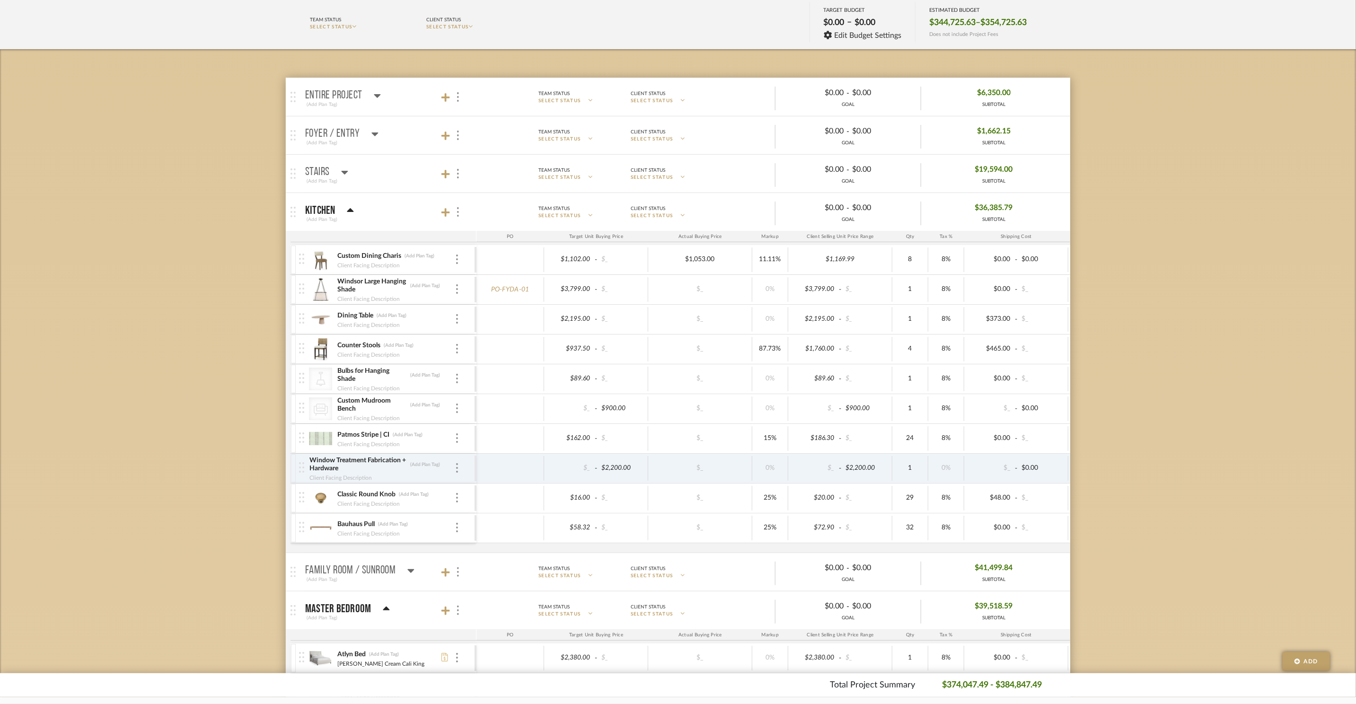
click at [348, 210] on icon at bounding box center [350, 210] width 7 height 11
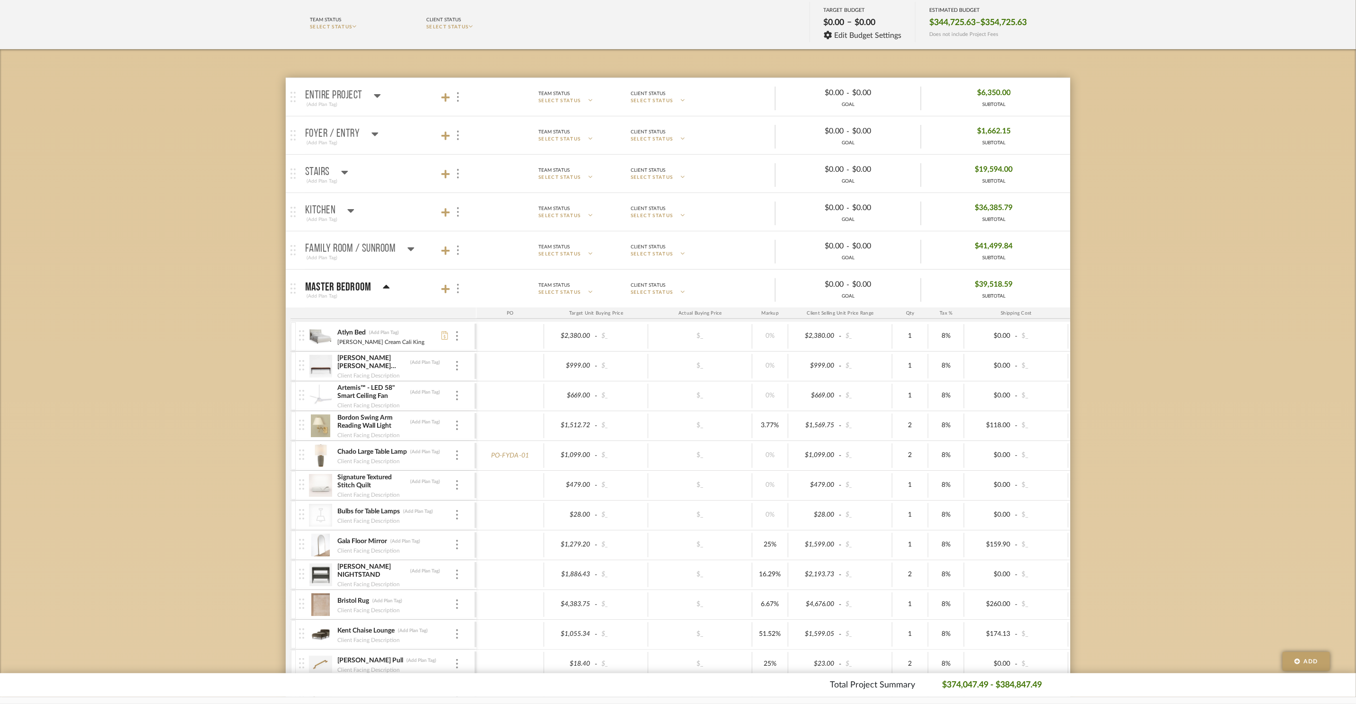
click at [407, 249] on icon at bounding box center [410, 248] width 7 height 11
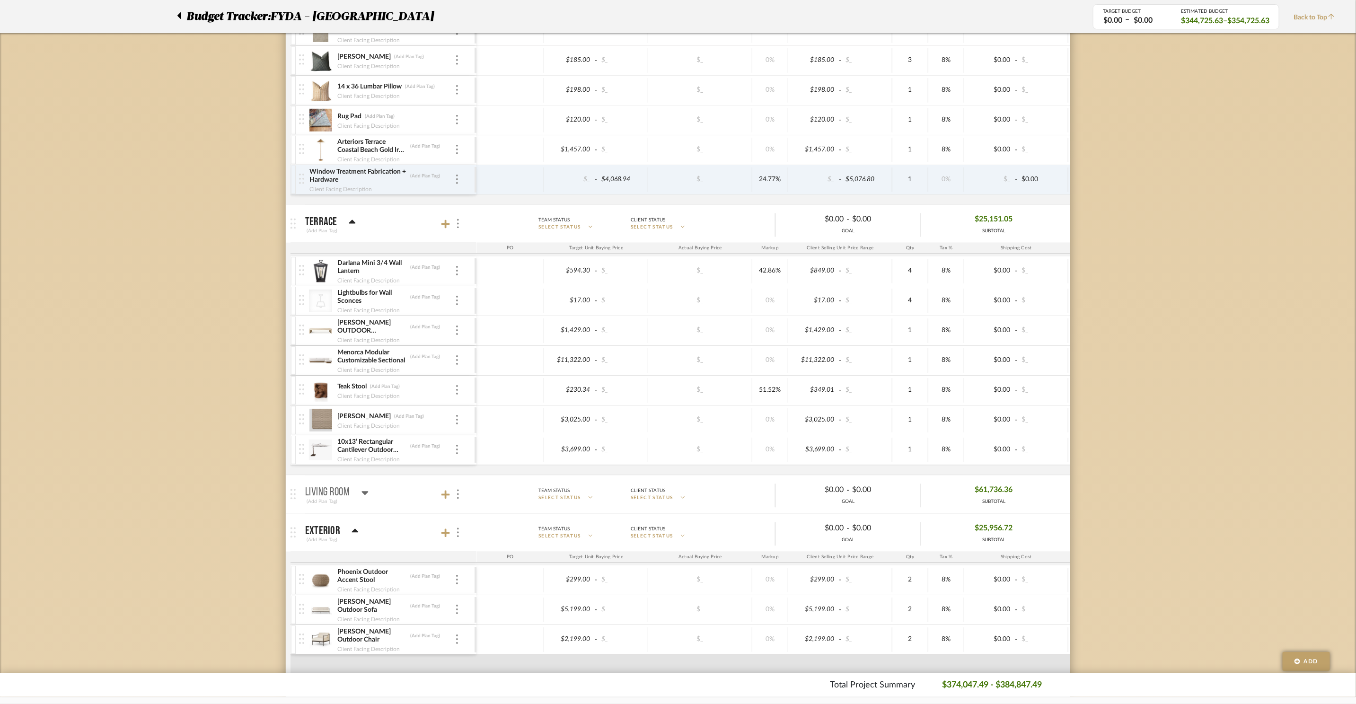
scroll to position [1275, 0]
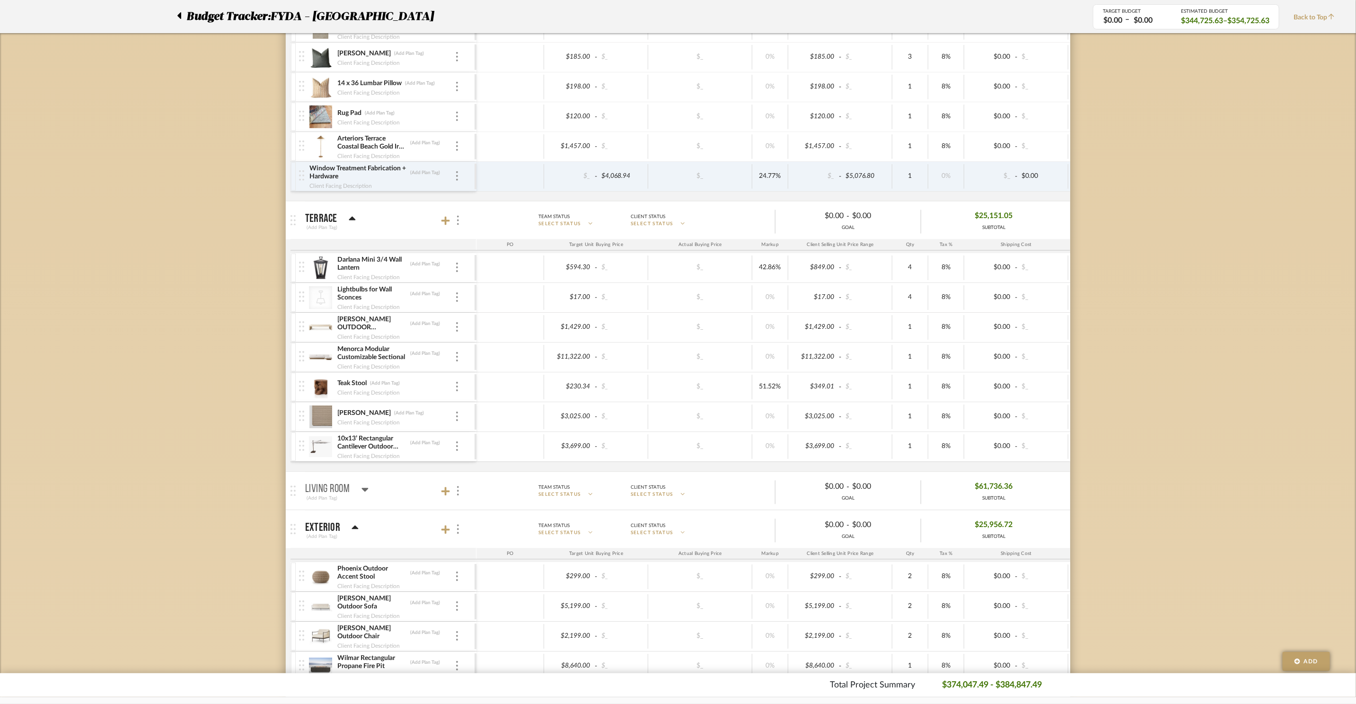
click at [362, 492] on icon at bounding box center [364, 490] width 7 height 4
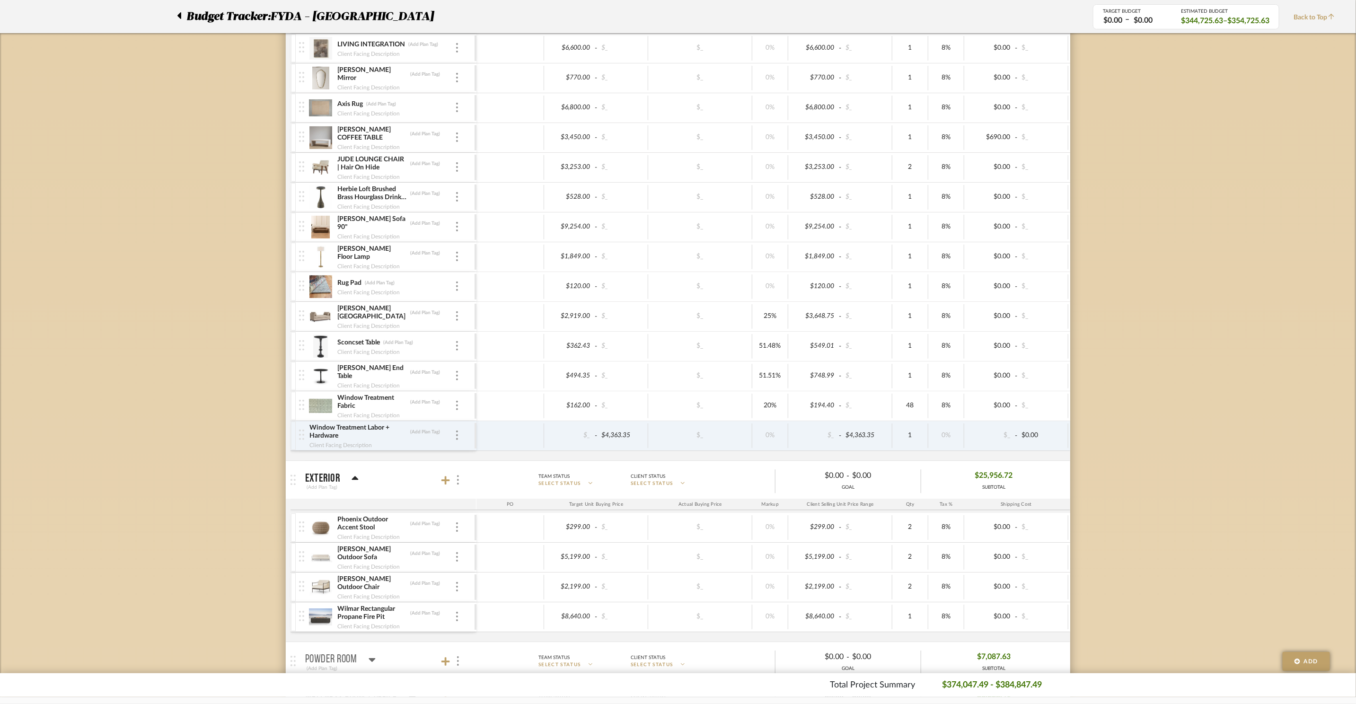
scroll to position [1857, 0]
click at [353, 477] on icon at bounding box center [355, 475] width 7 height 4
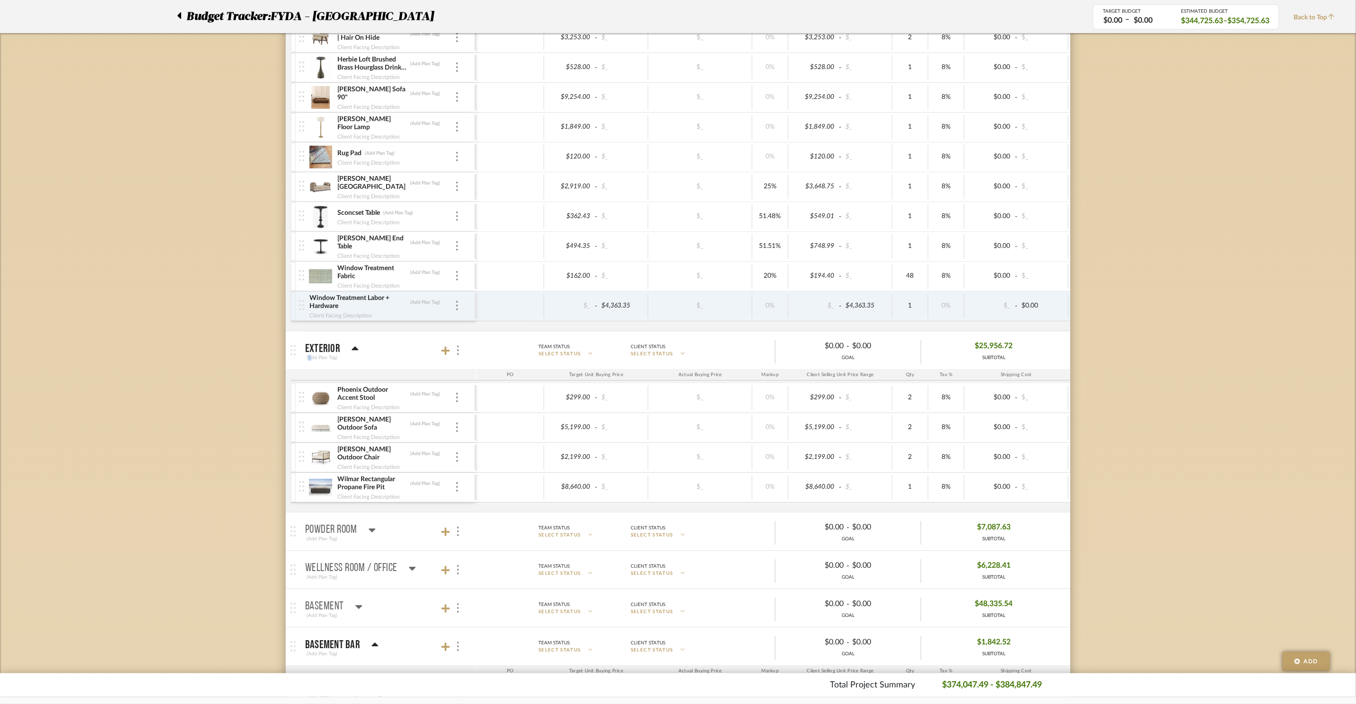
scroll to position [2044, 0]
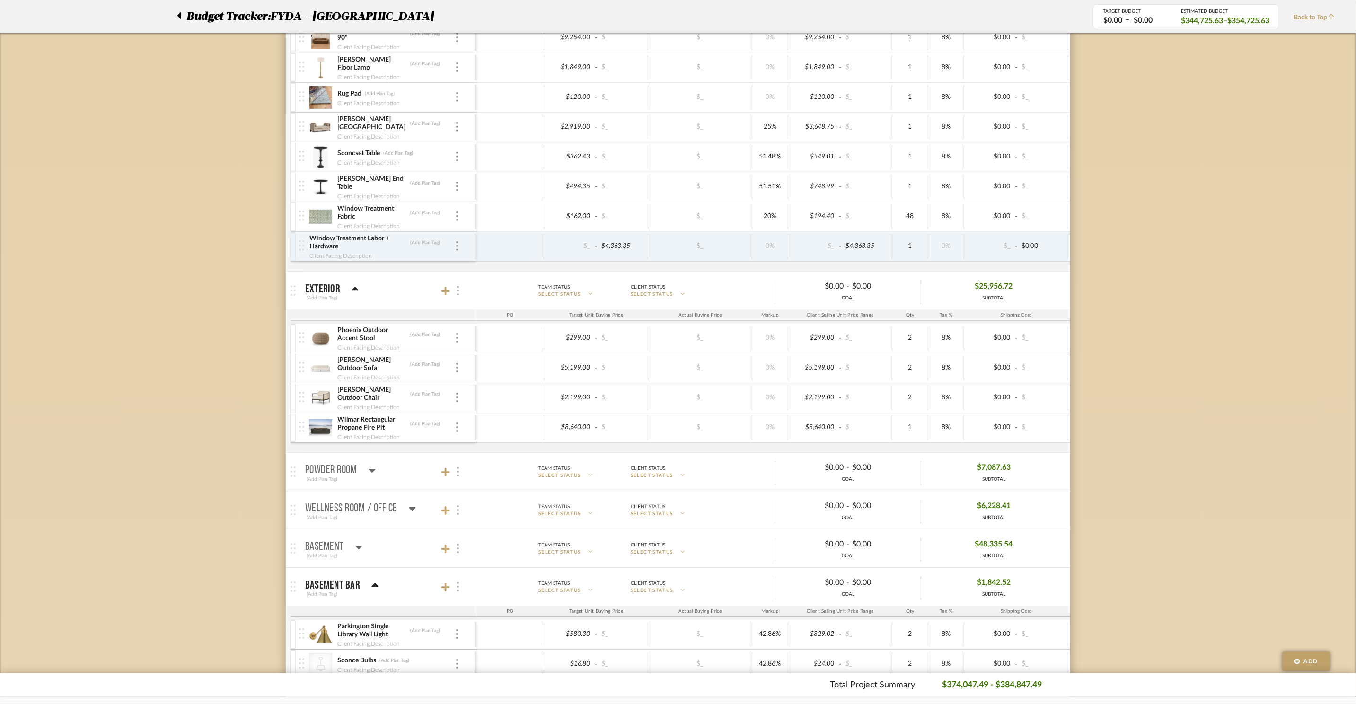
click at [370, 476] on icon at bounding box center [371, 469] width 7 height 11
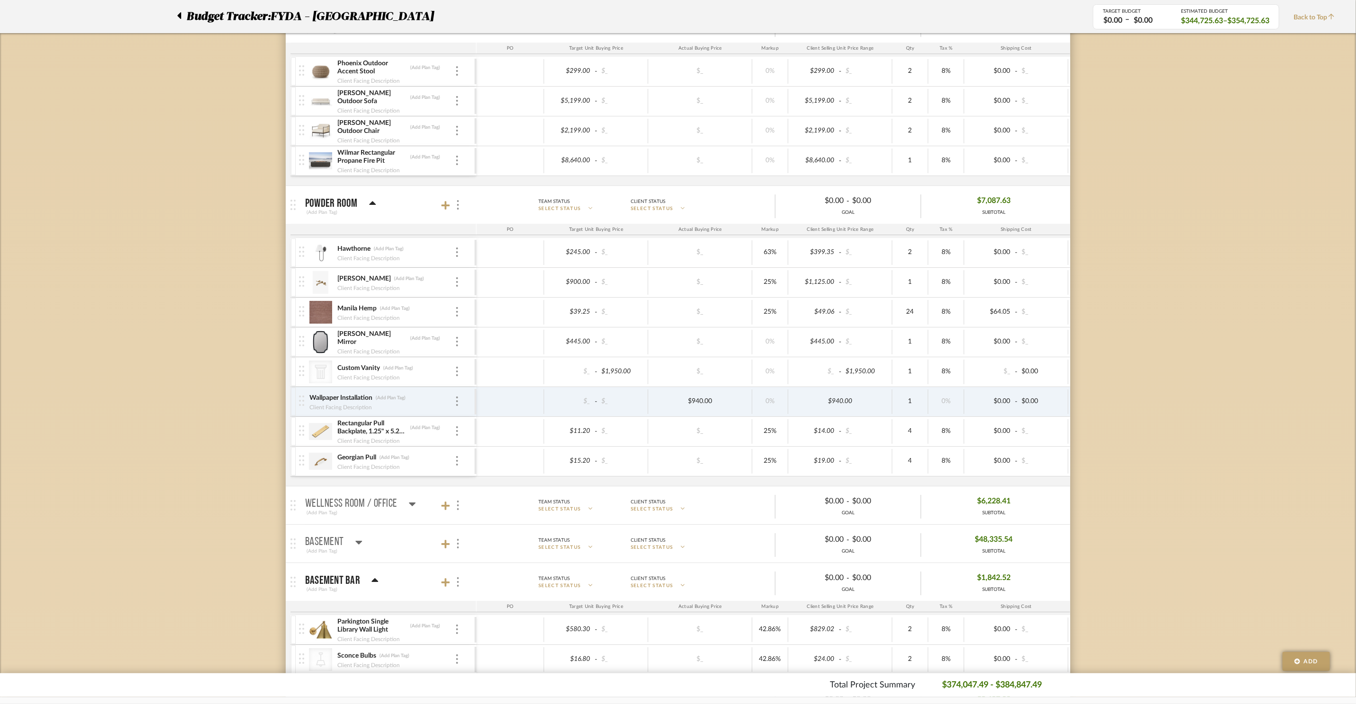
scroll to position [2331, 0]
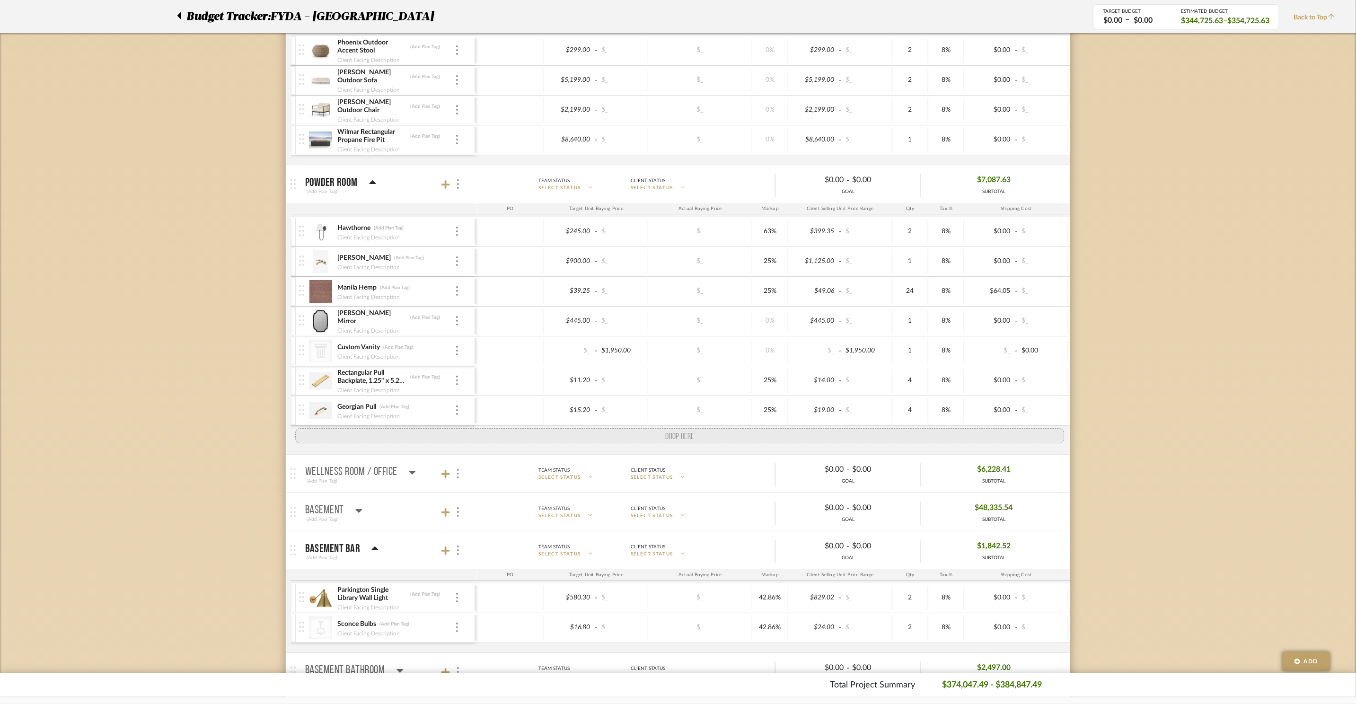
drag, startPoint x: 300, startPoint y: 404, endPoint x: 298, endPoint y: 444, distance: 39.8
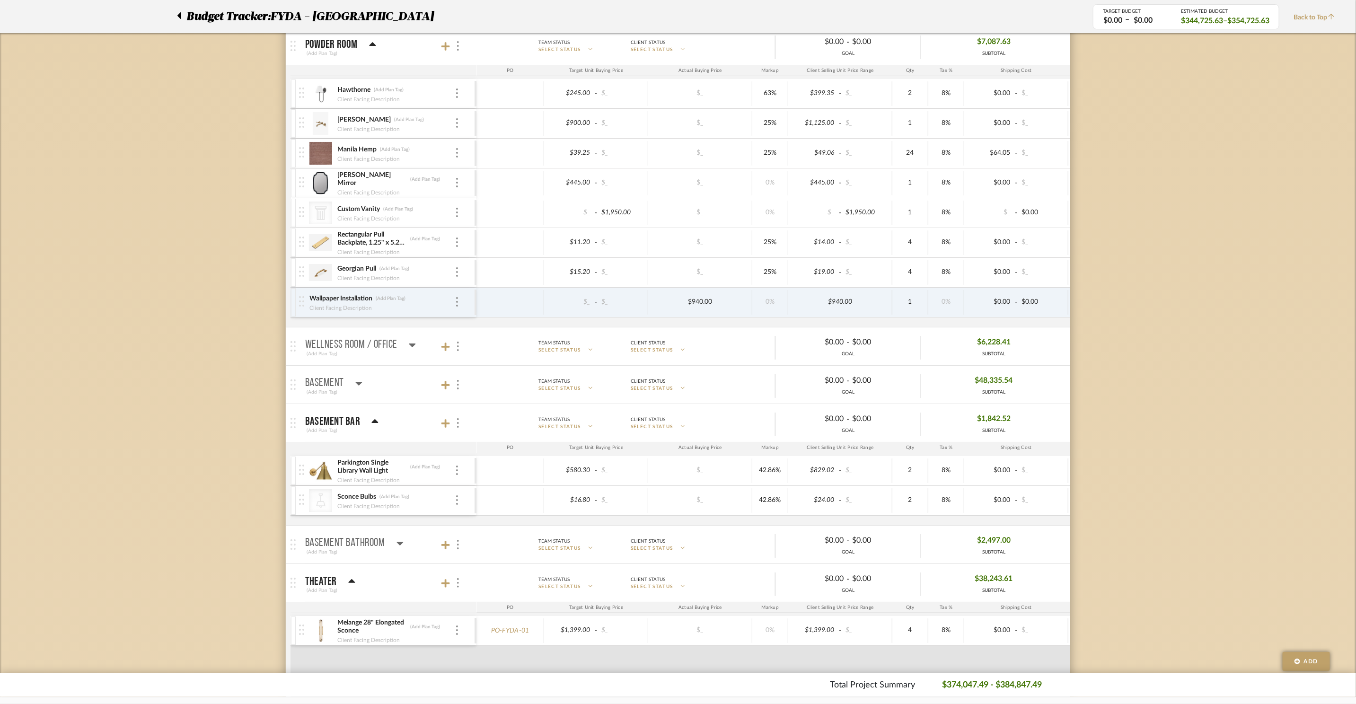
scroll to position [2523, 0]
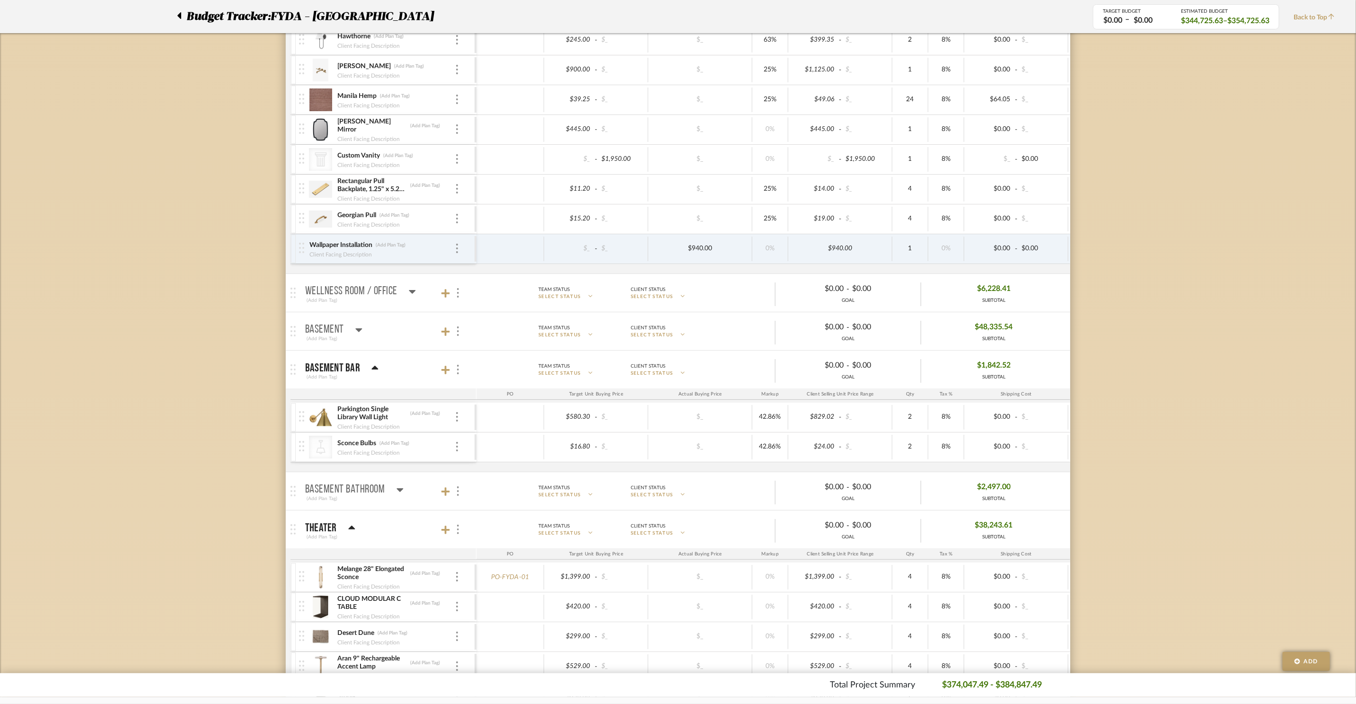
click at [359, 332] on icon at bounding box center [359, 330] width 7 height 4
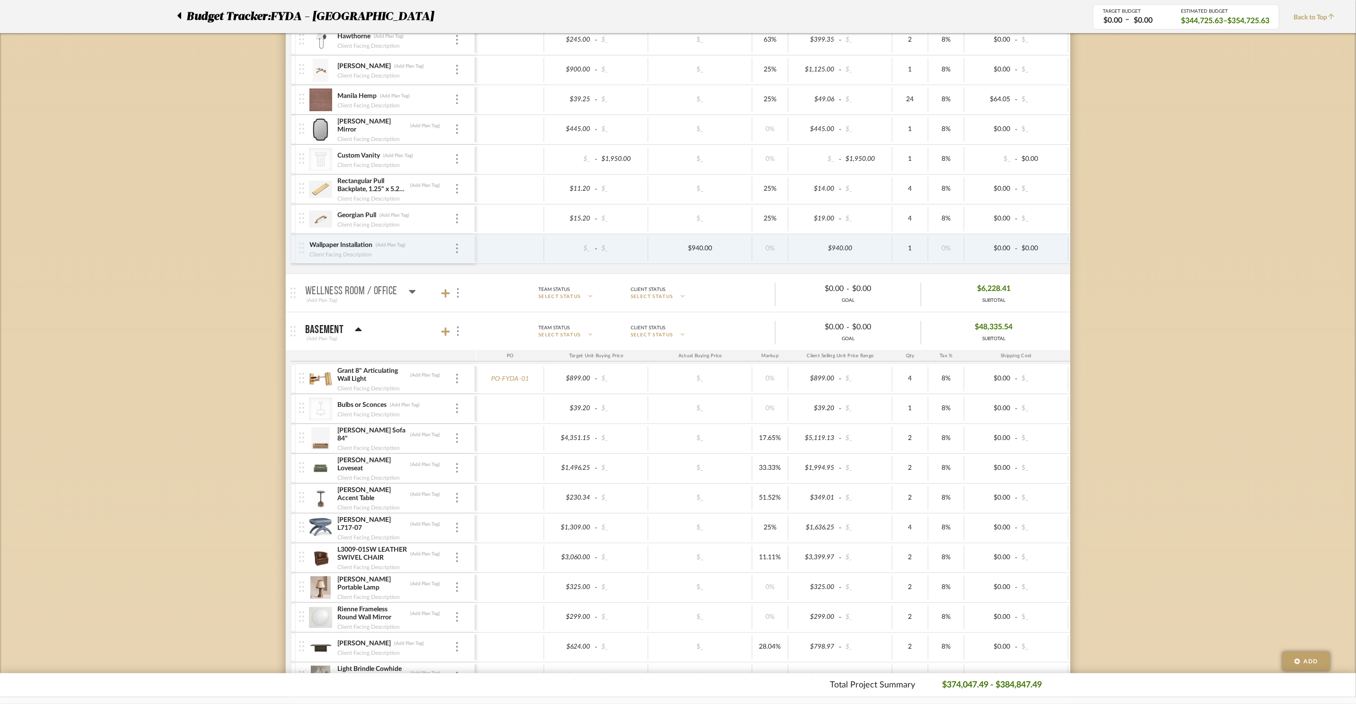
click at [359, 331] on icon at bounding box center [358, 329] width 7 height 4
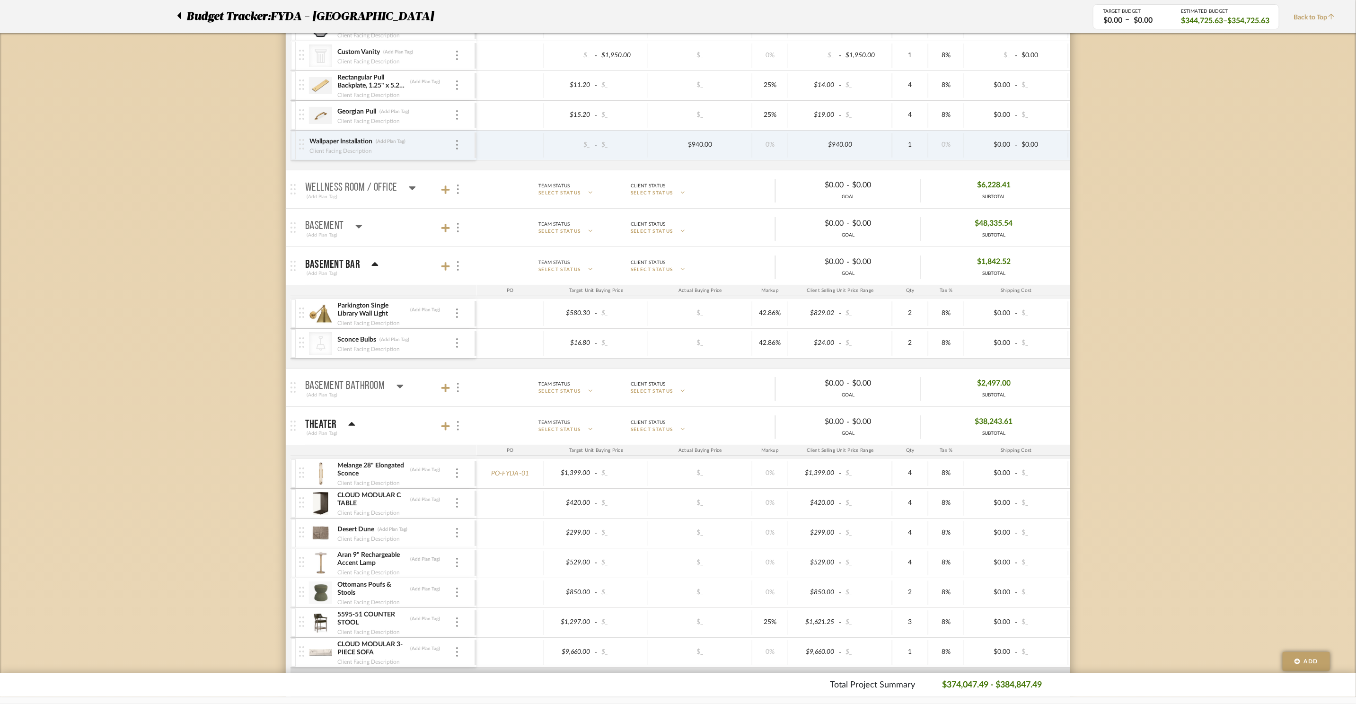
scroll to position [2628, 0]
click at [405, 398] on mat-panel-title "Basement Bathroom (Add Plan Tag)" at bounding box center [388, 386] width 166 height 23
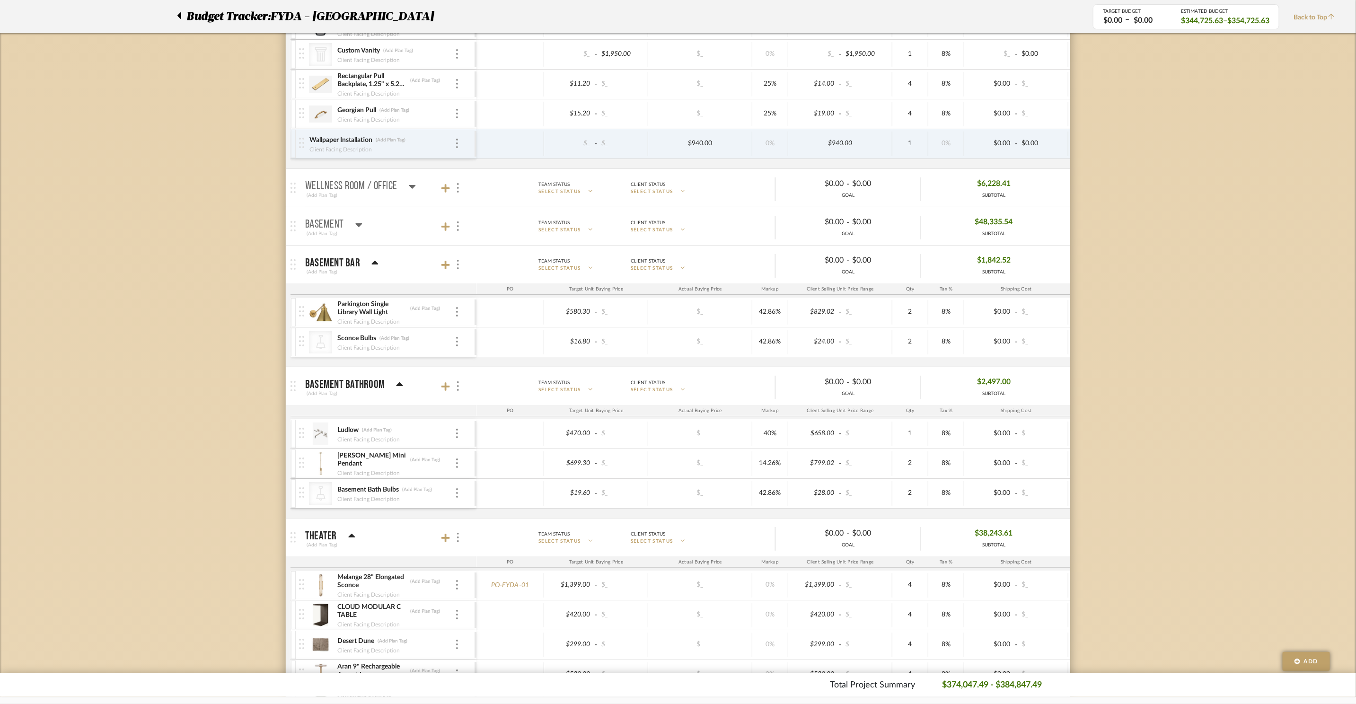
click at [405, 398] on mat-panel-title "Basement Bathroom (Add Plan Tag)" at bounding box center [388, 386] width 166 height 23
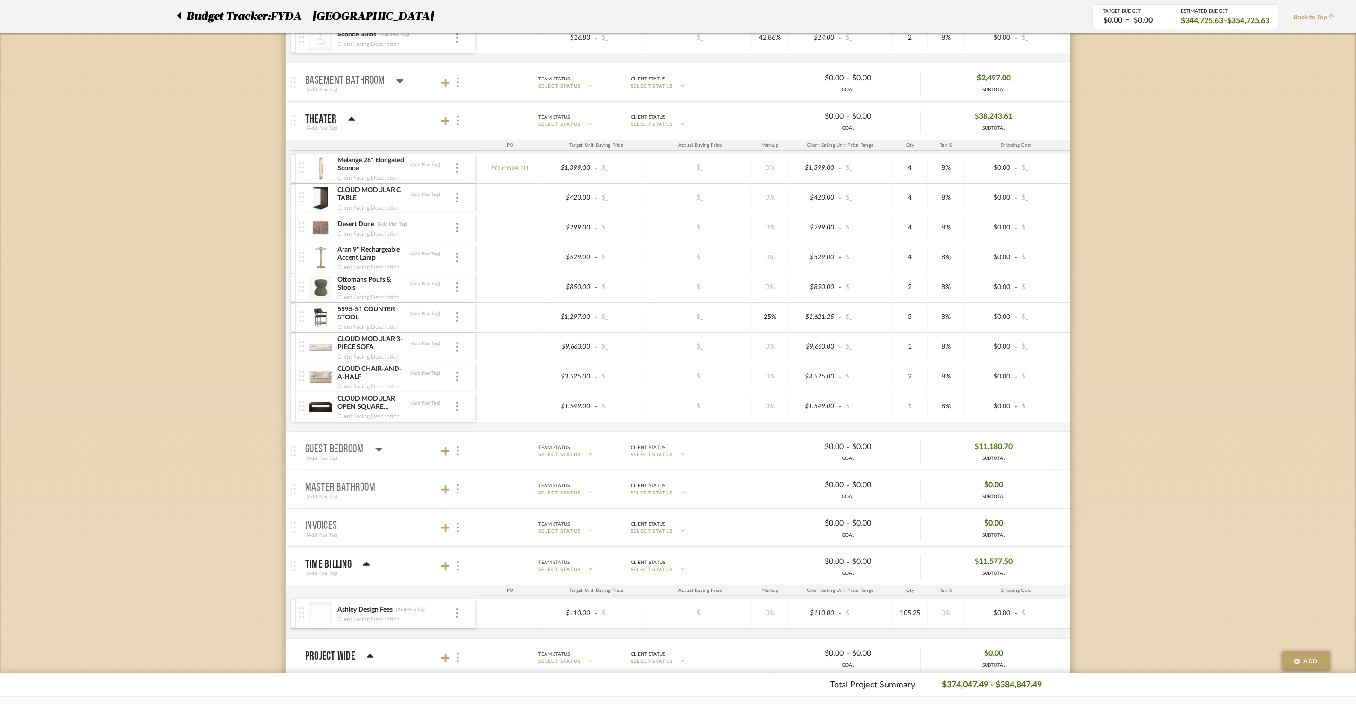
scroll to position [2933, 0]
click at [377, 453] on icon at bounding box center [378, 447] width 7 height 11
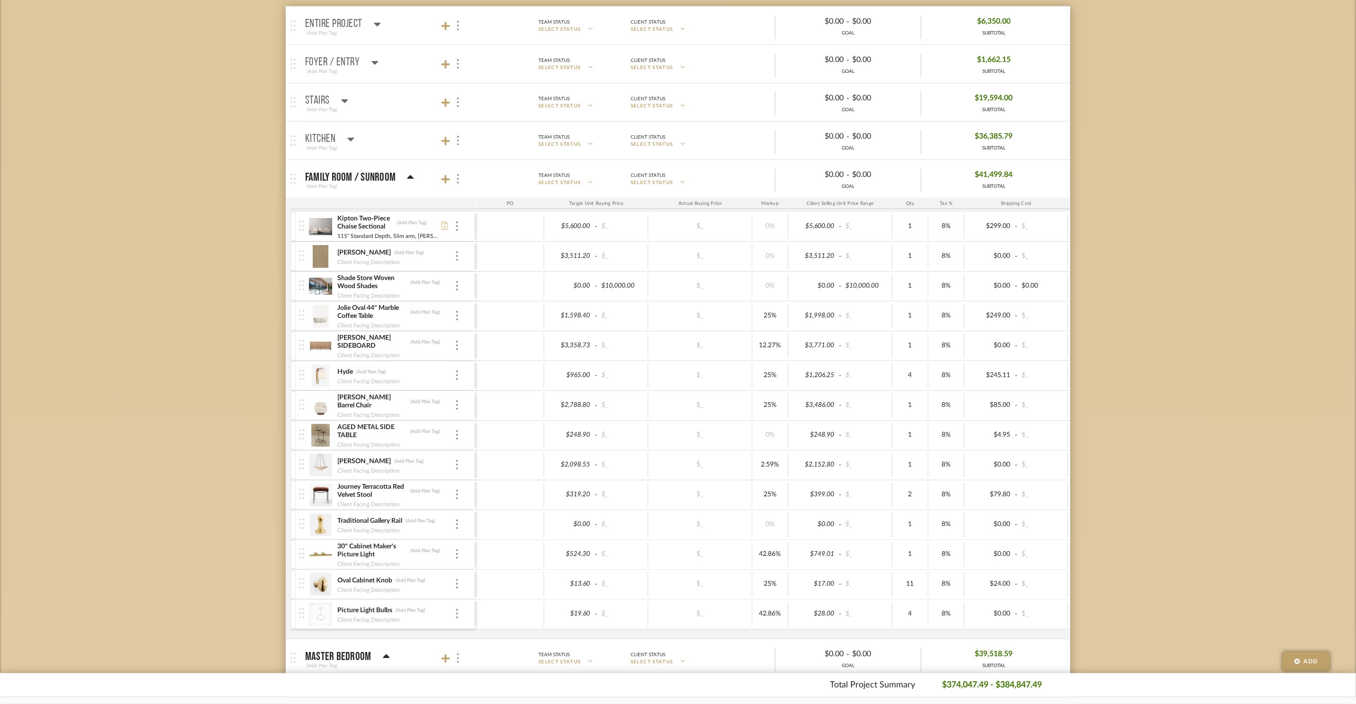
scroll to position [192, 0]
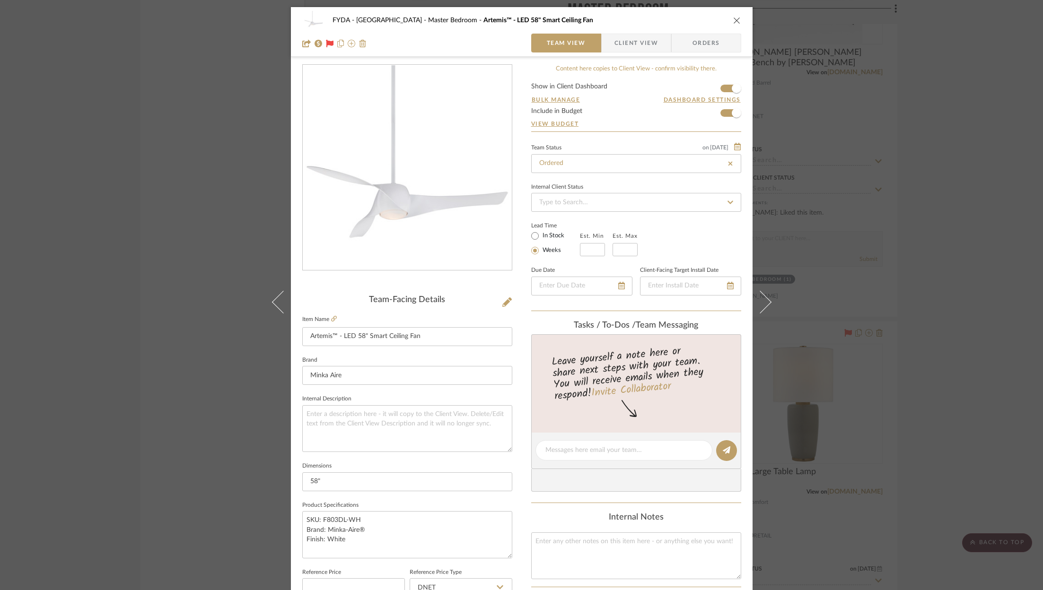
scroll to position [3, 0]
